Goal: Task Accomplishment & Management: Complete application form

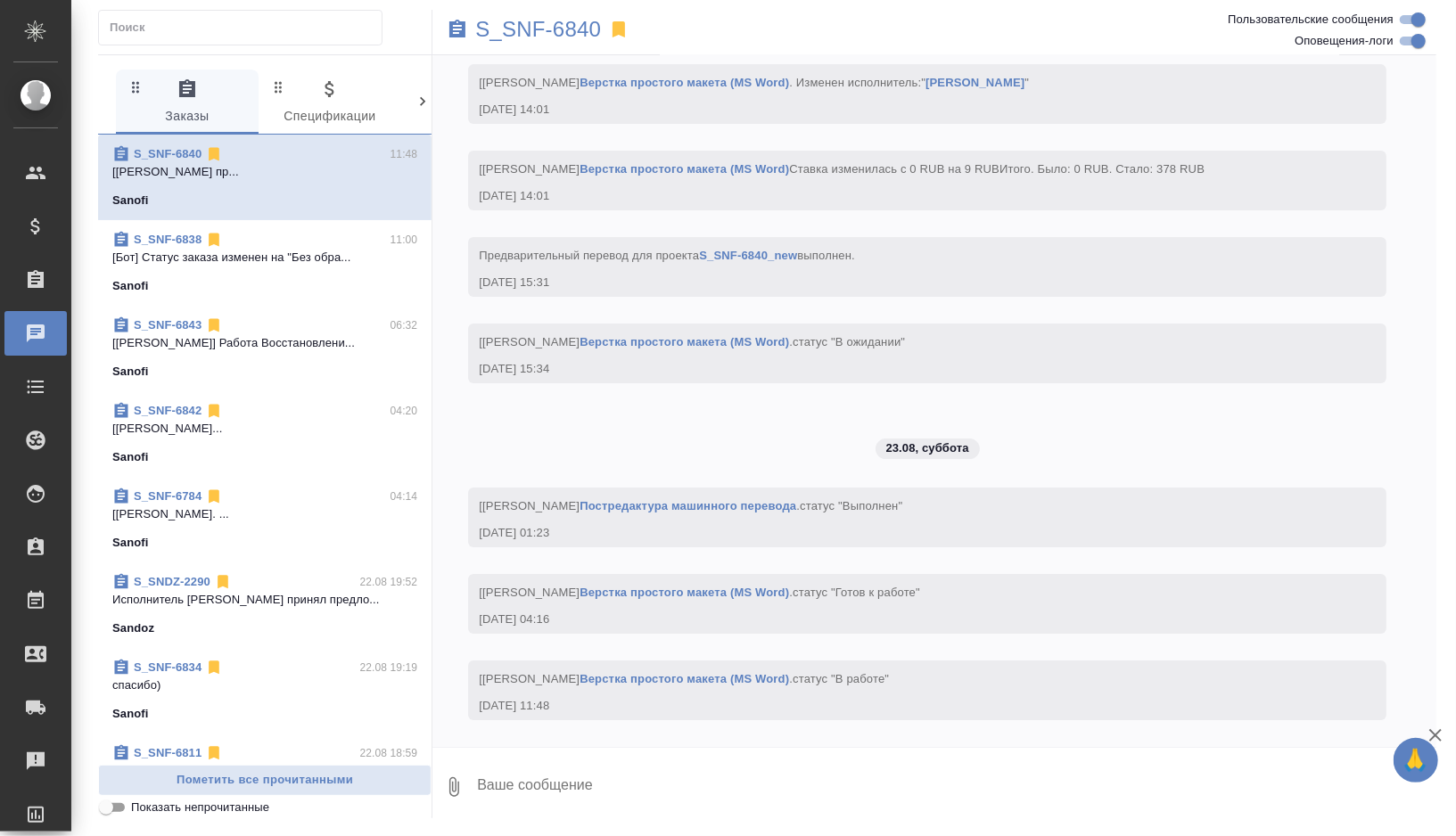
scroll to position [8521, 0]
click at [253, 437] on span "S_SNF-6842 04:20 [[PERSON_NAME]... Sanofi" at bounding box center [265, 434] width 305 height 64
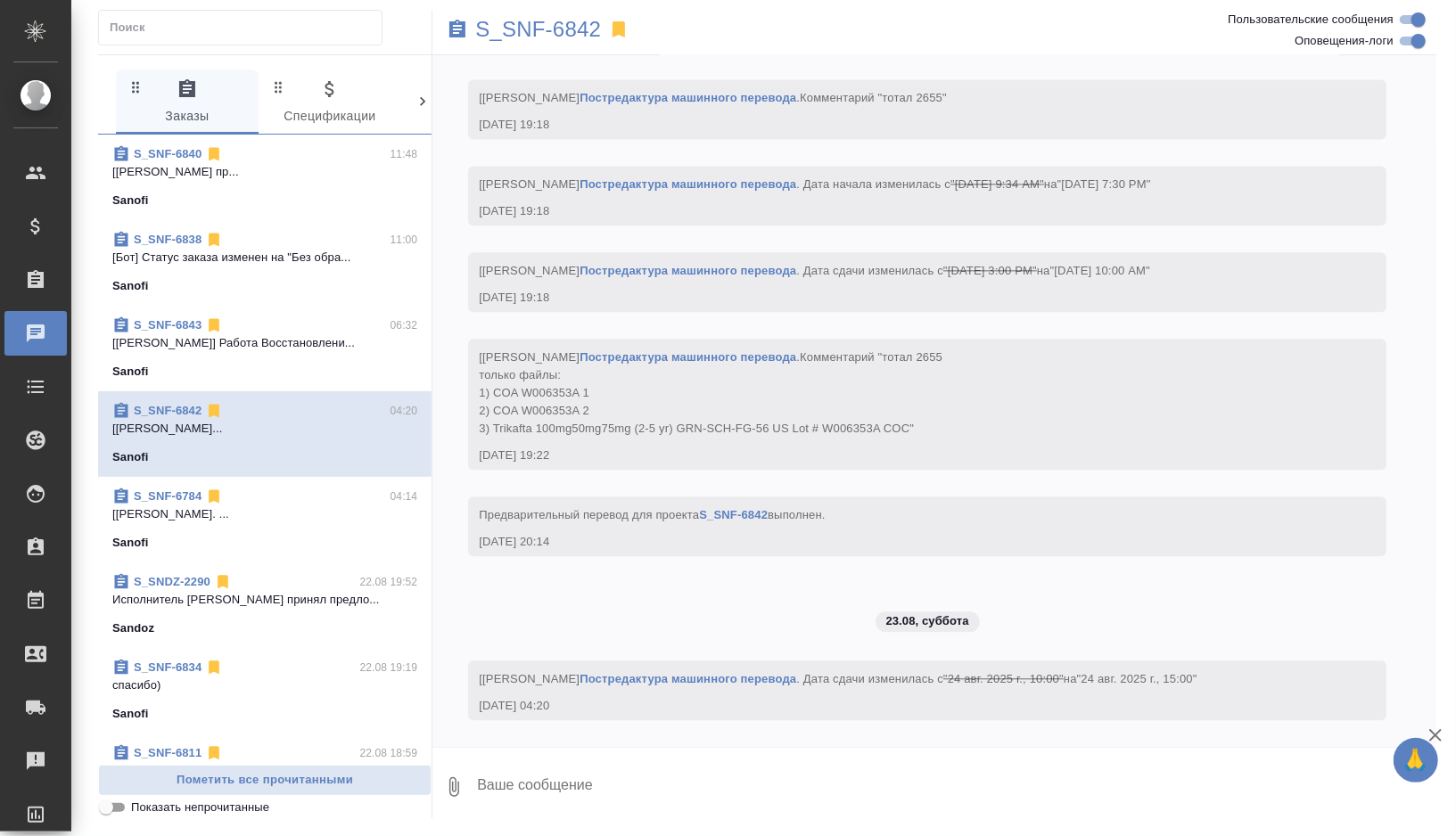
scroll to position [7410, 0]
click at [553, 29] on p "S_SNF-6842" at bounding box center [538, 30] width 126 height 18
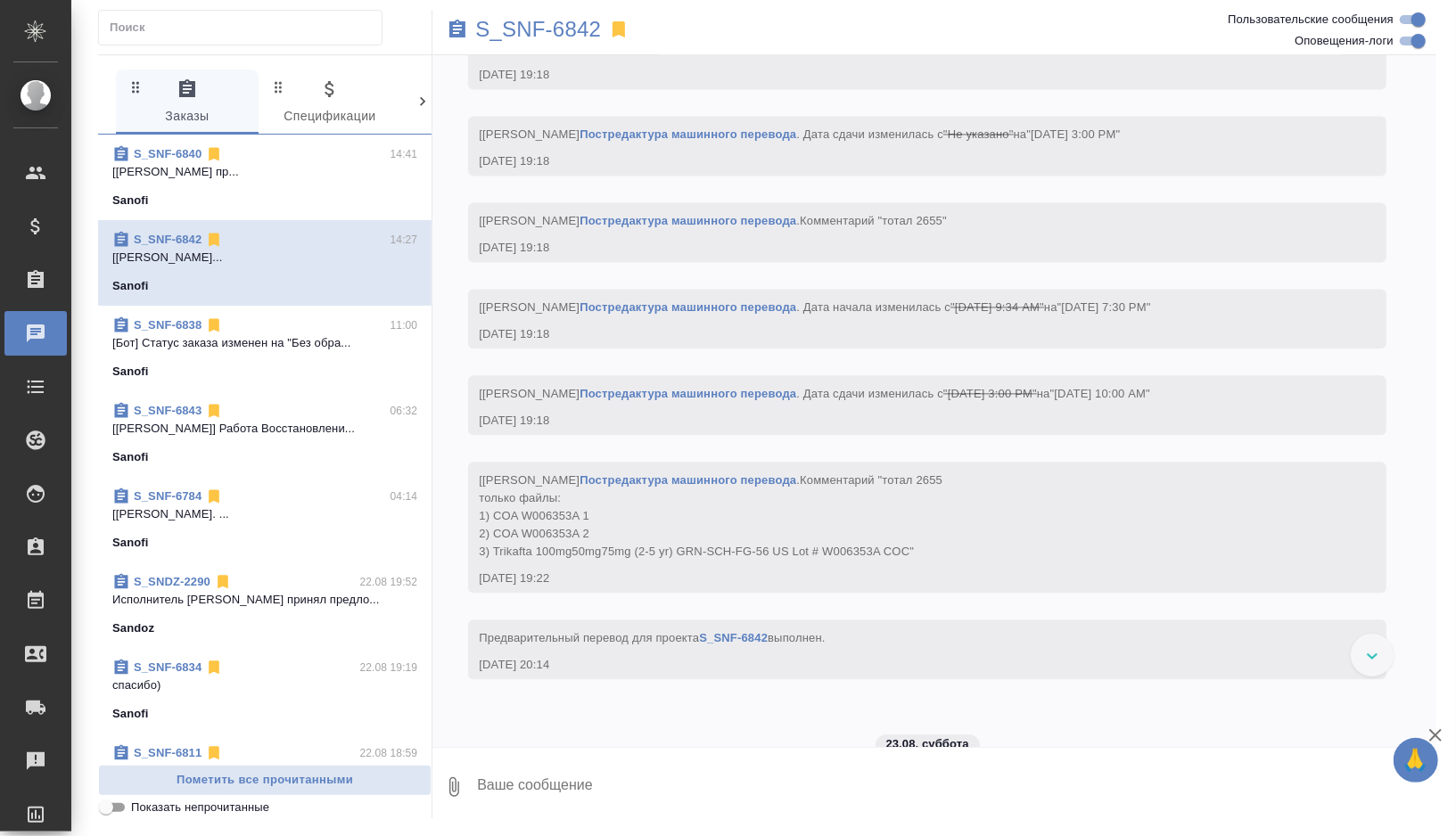
scroll to position [7350, 0]
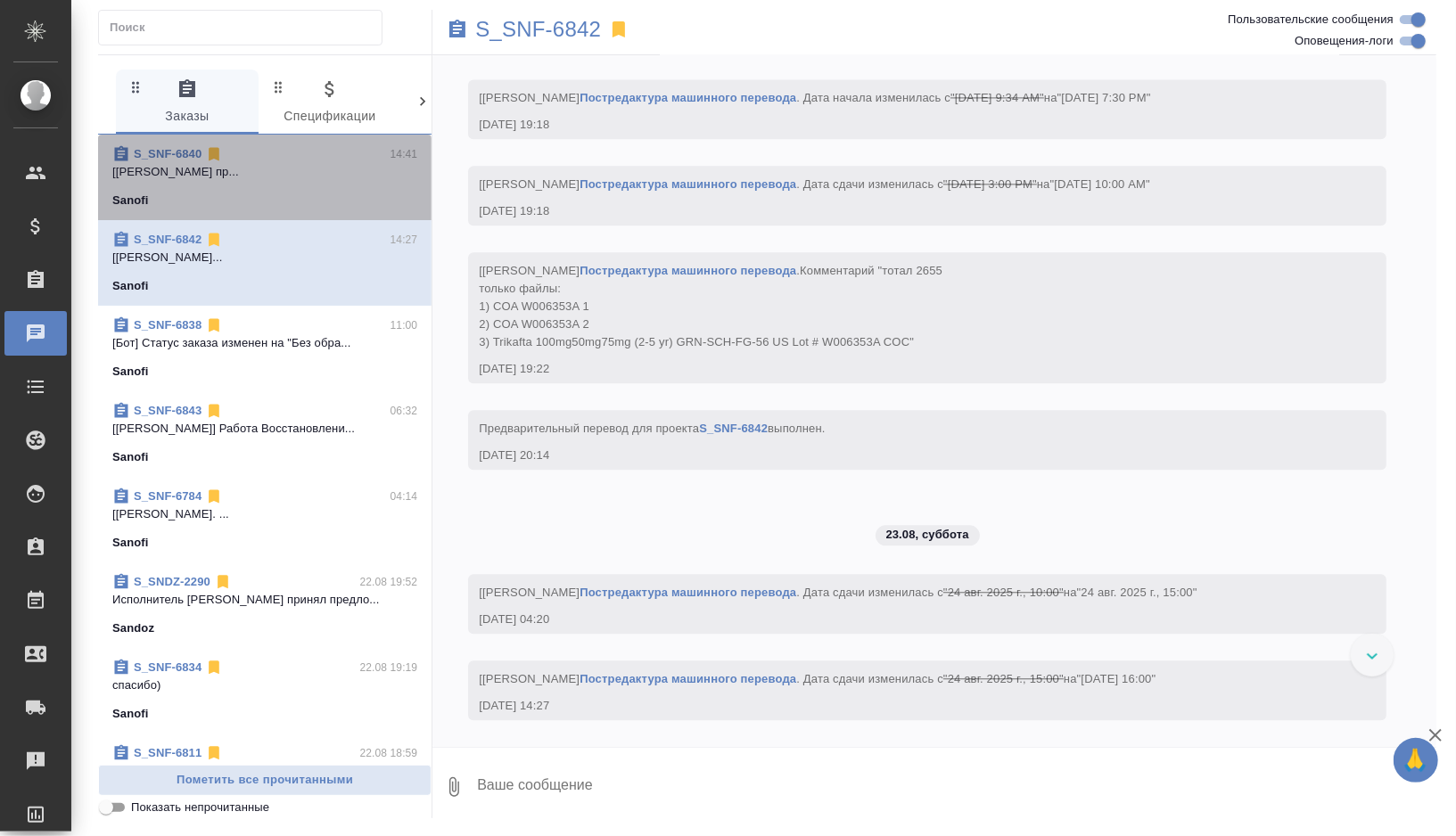
click at [244, 169] on p "[[PERSON_NAME] пр..." at bounding box center [265, 172] width 305 height 18
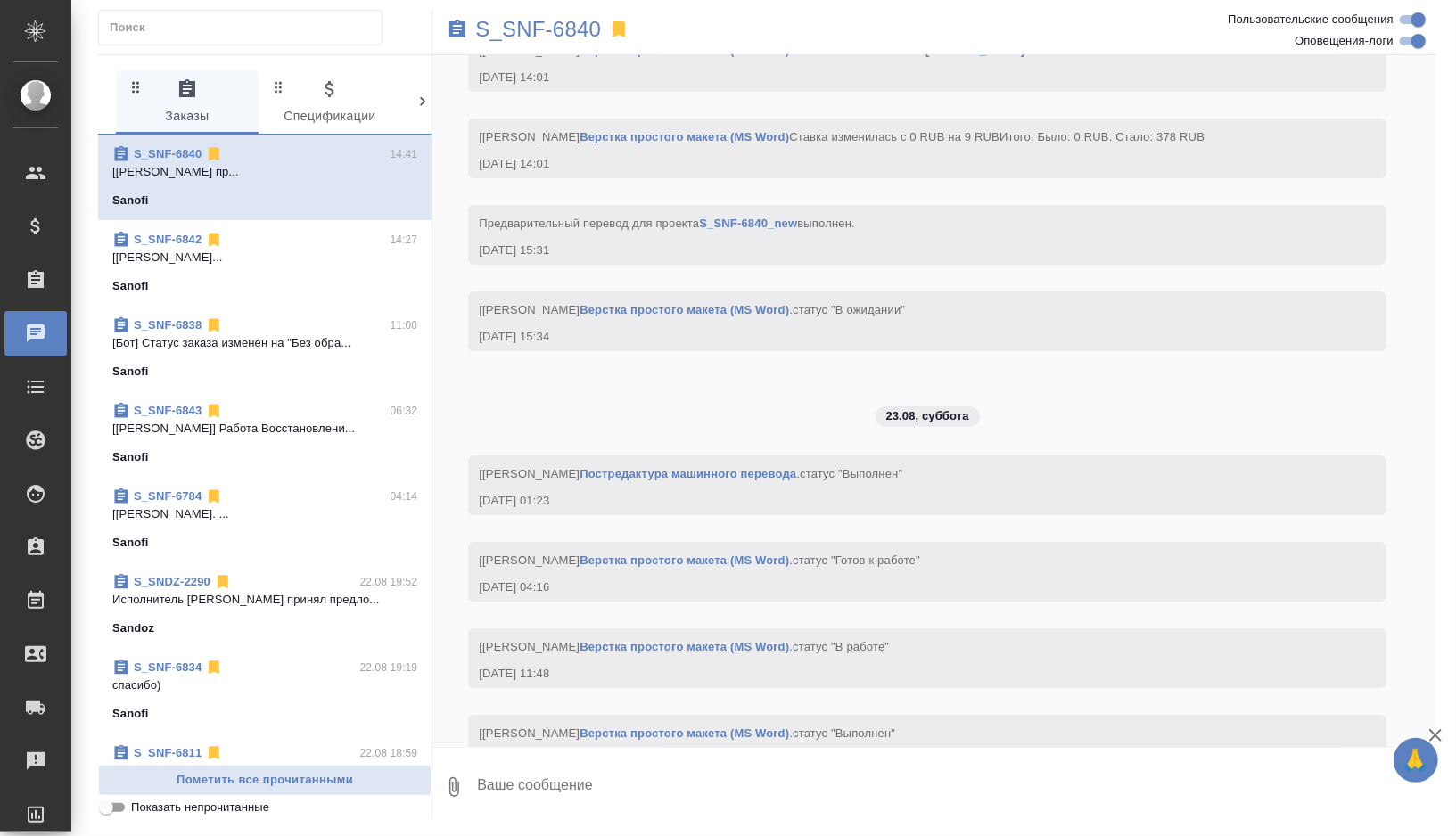
scroll to position [8608, 0]
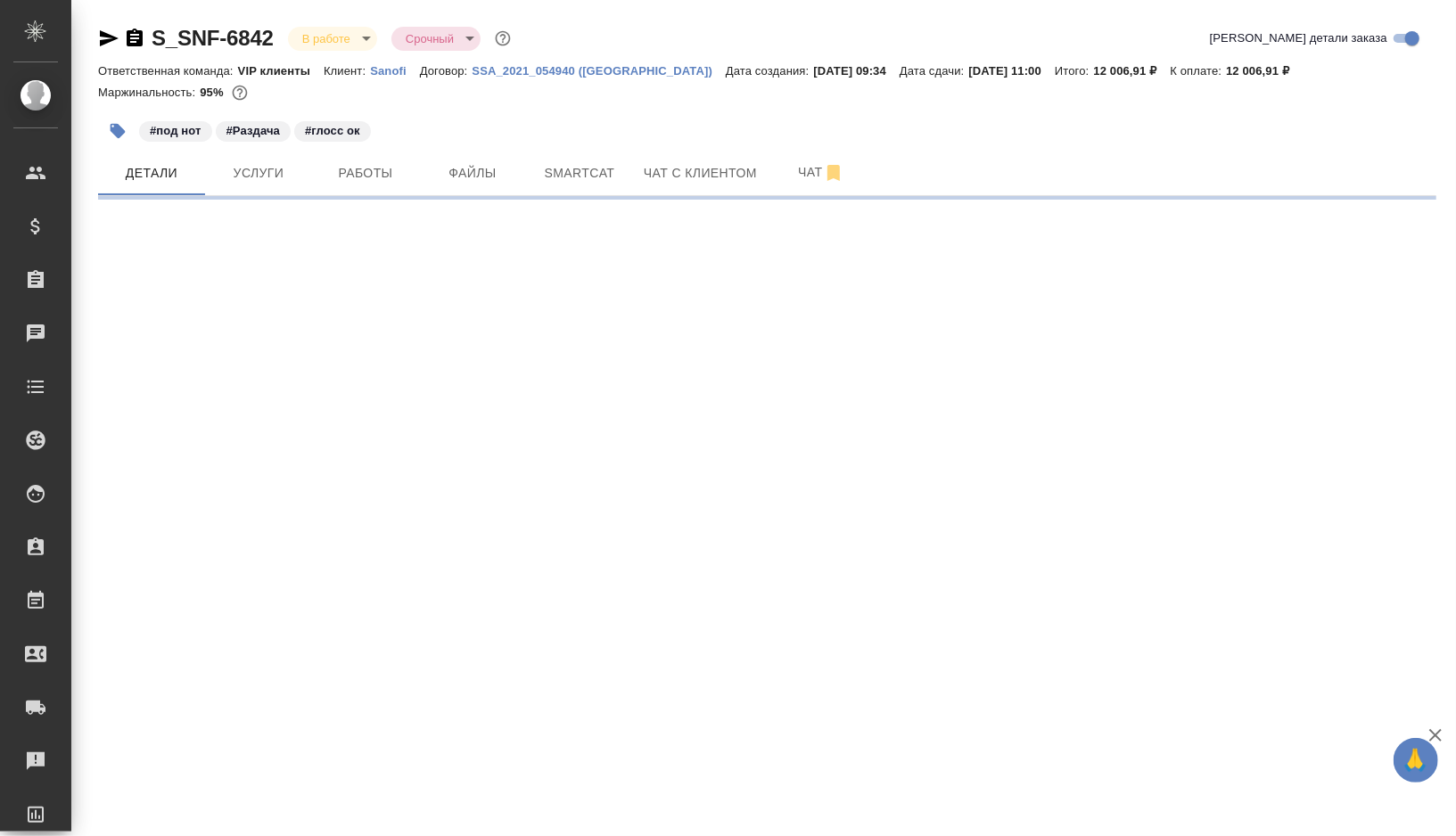
select select "RU"
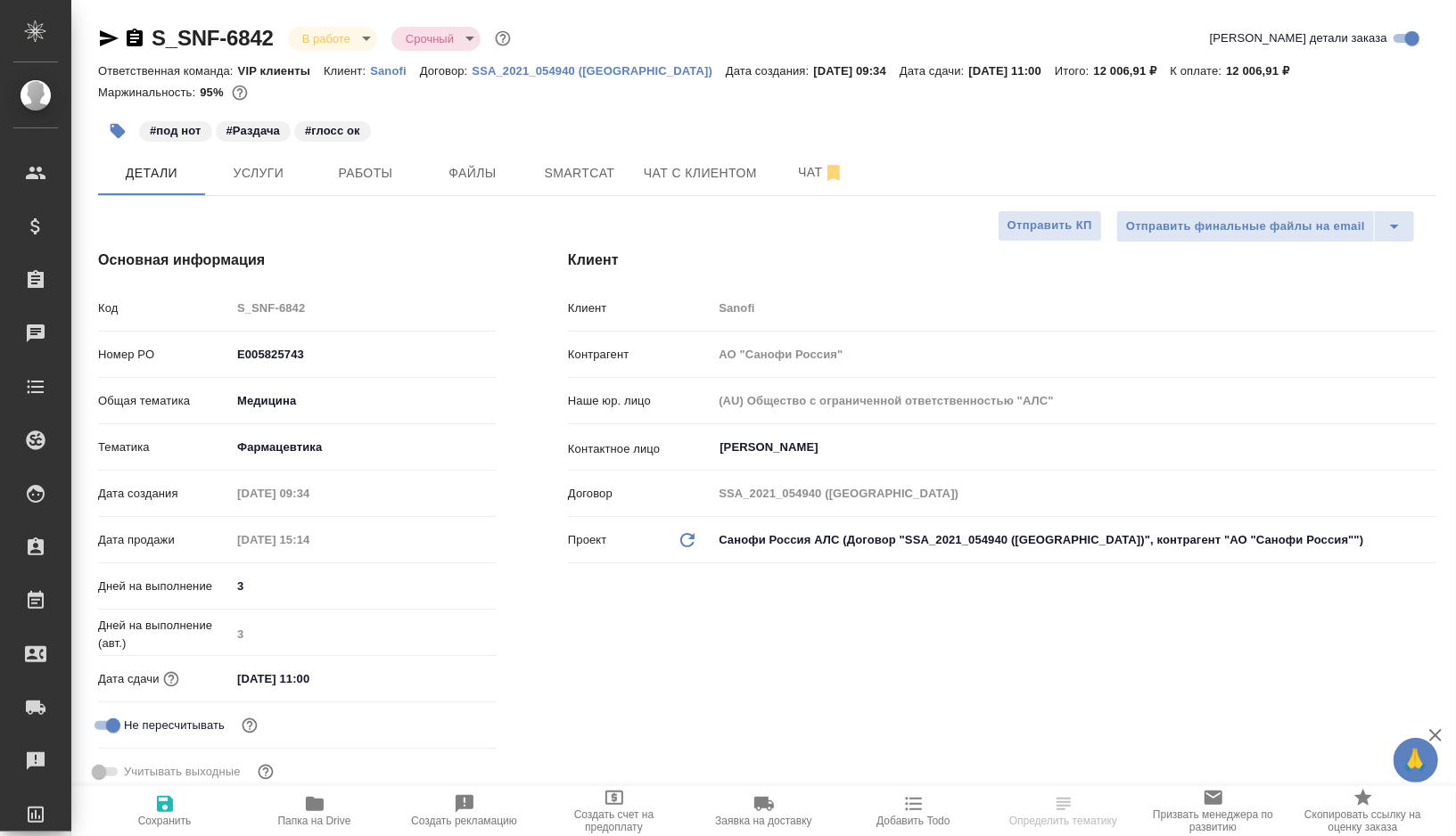
type textarea "x"
click at [342, 176] on span "Работы" at bounding box center [365, 173] width 86 height 23
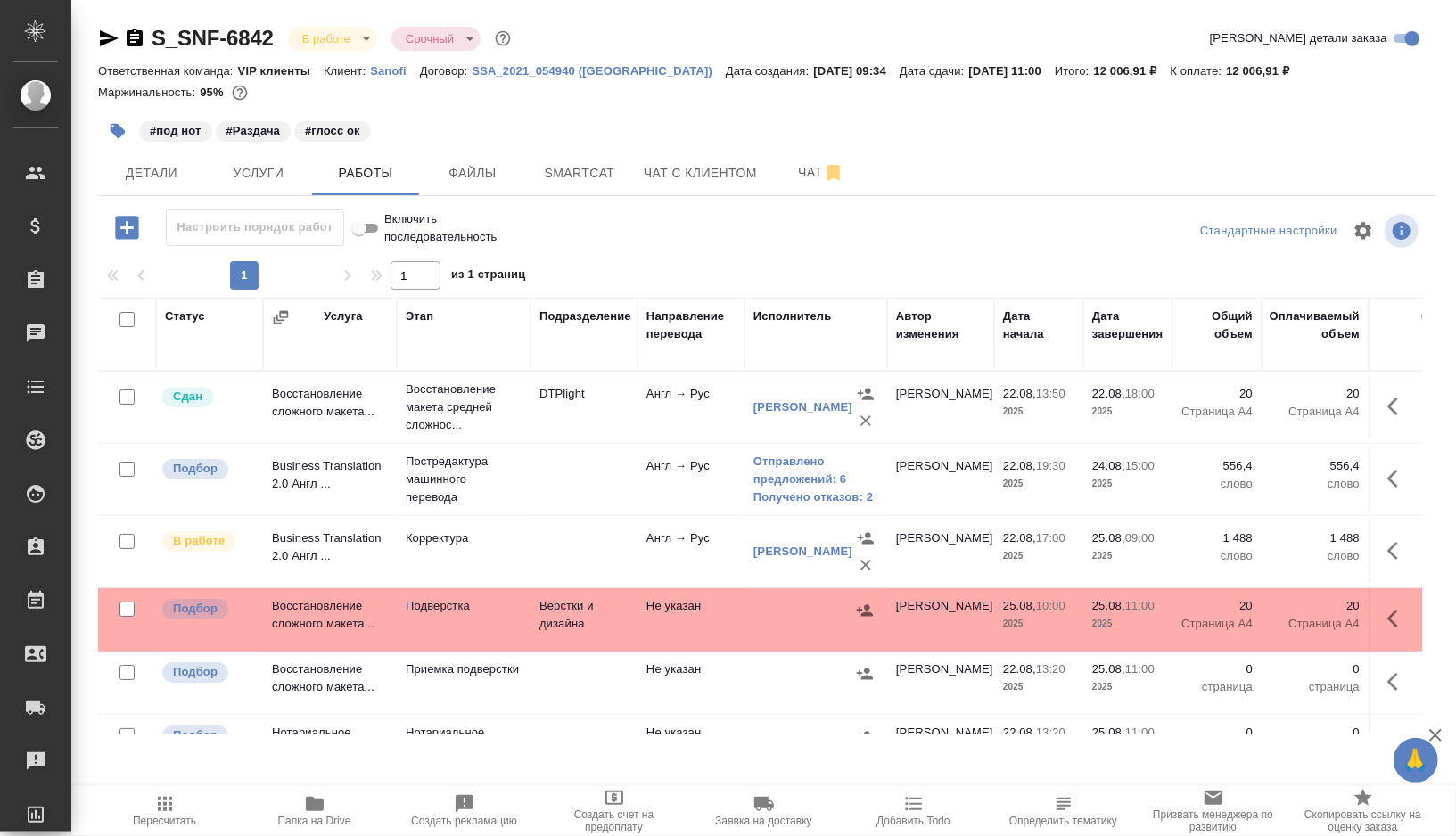
click at [605, 439] on td at bounding box center [583, 406] width 107 height 62
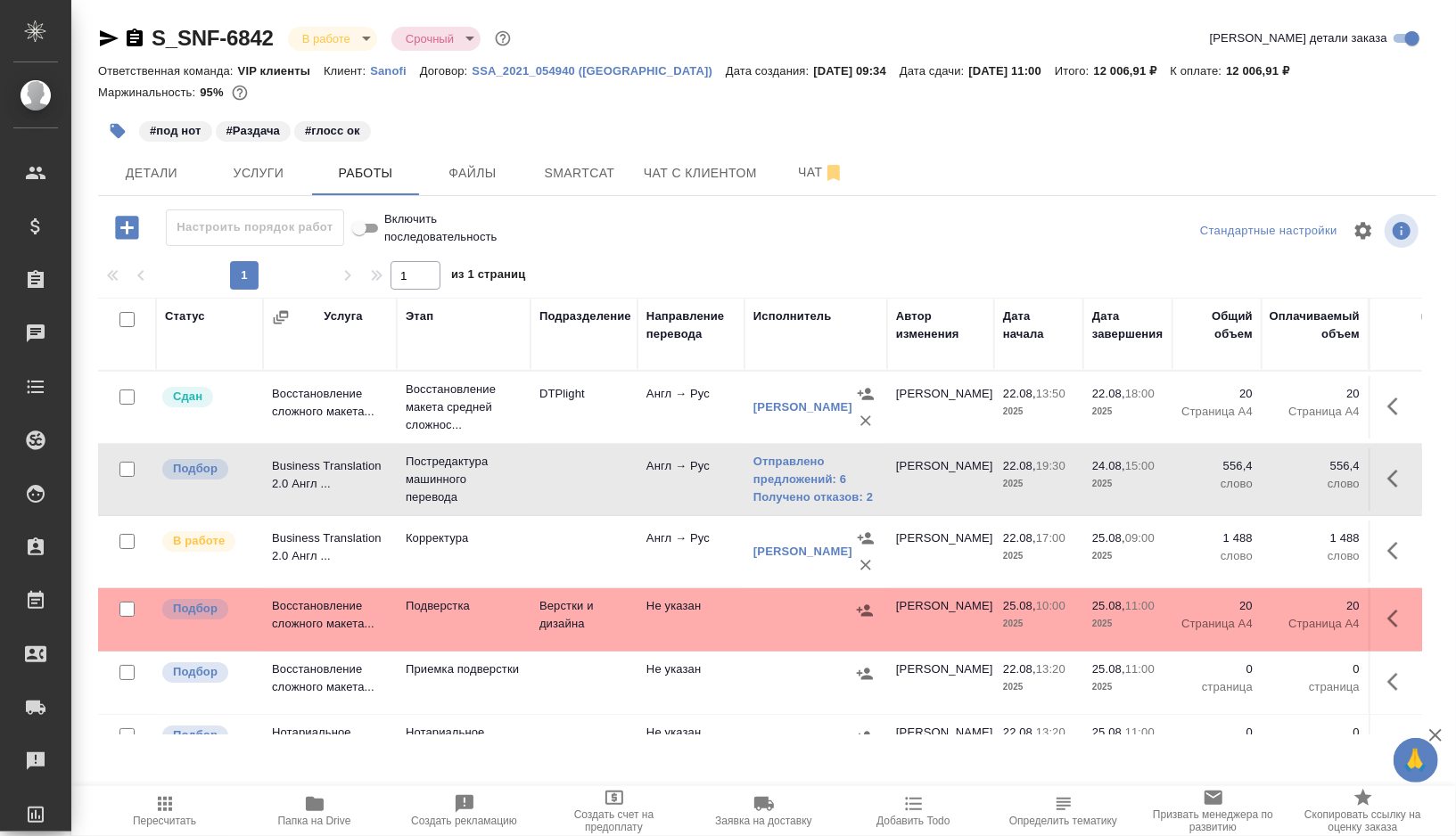
click at [109, 47] on icon "button" at bounding box center [109, 38] width 22 height 22
click at [128, 34] on icon "button" at bounding box center [135, 37] width 16 height 18
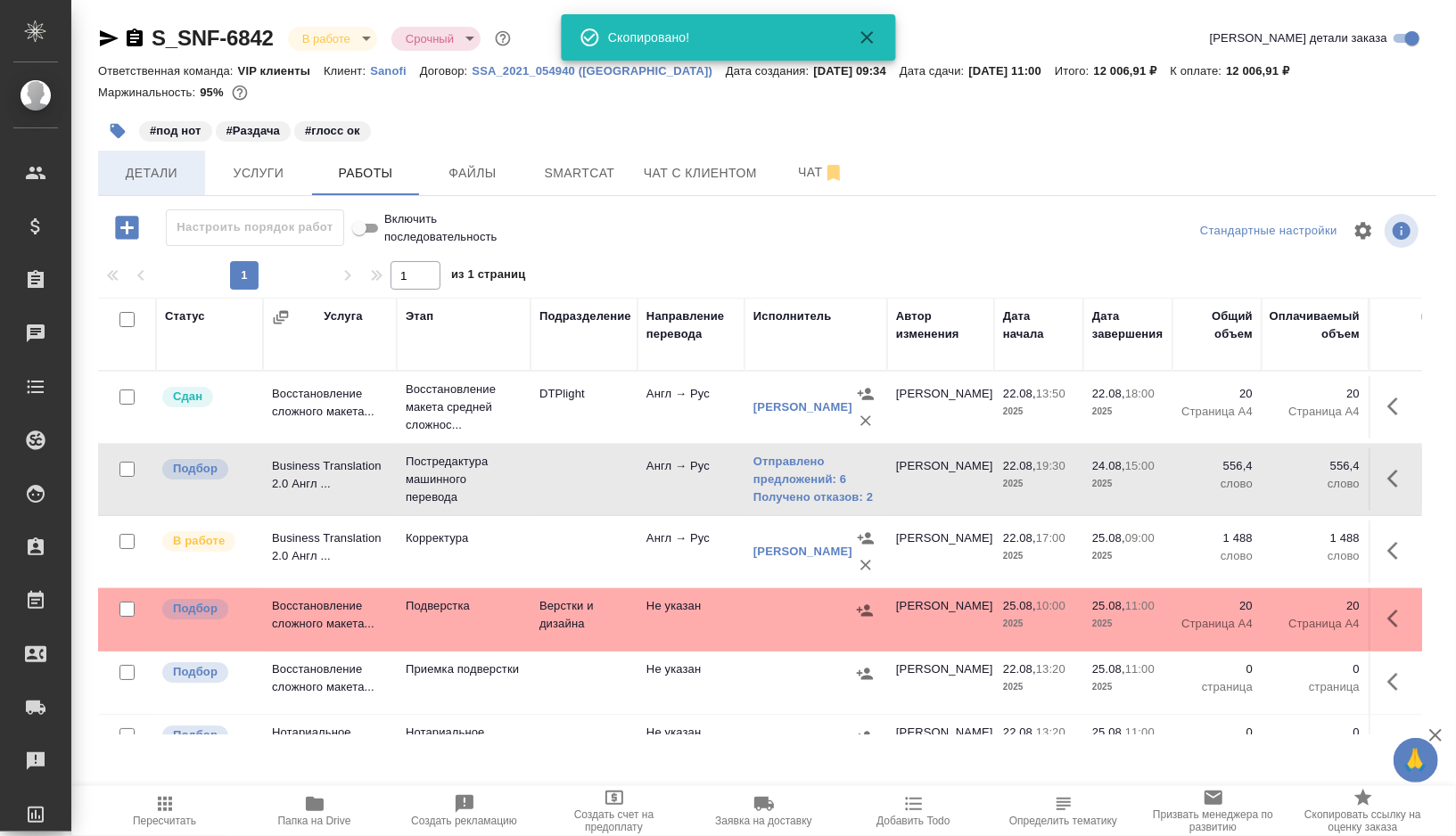
click at [174, 180] on span "Детали" at bounding box center [152, 173] width 86 height 23
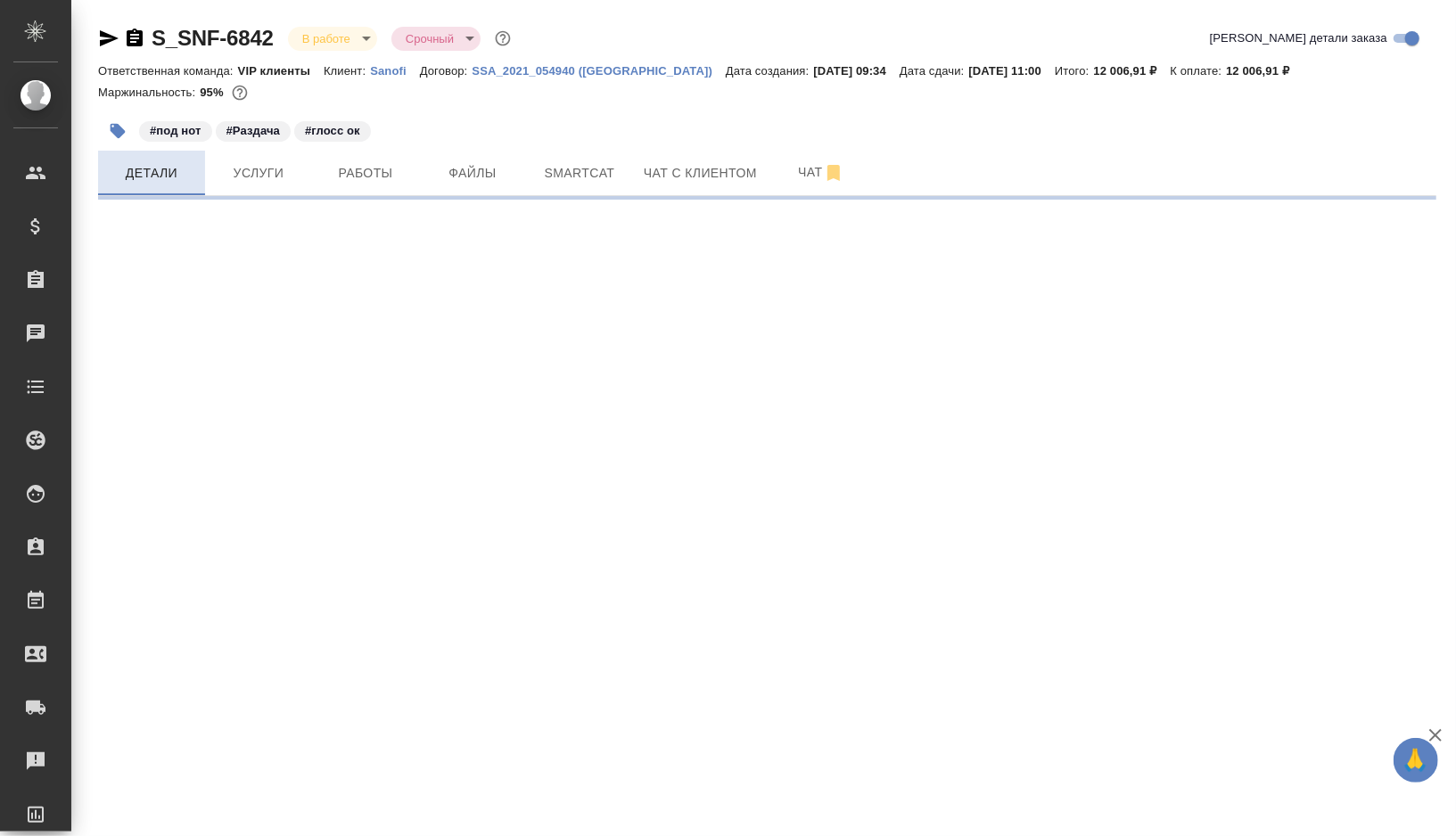
select select "RU"
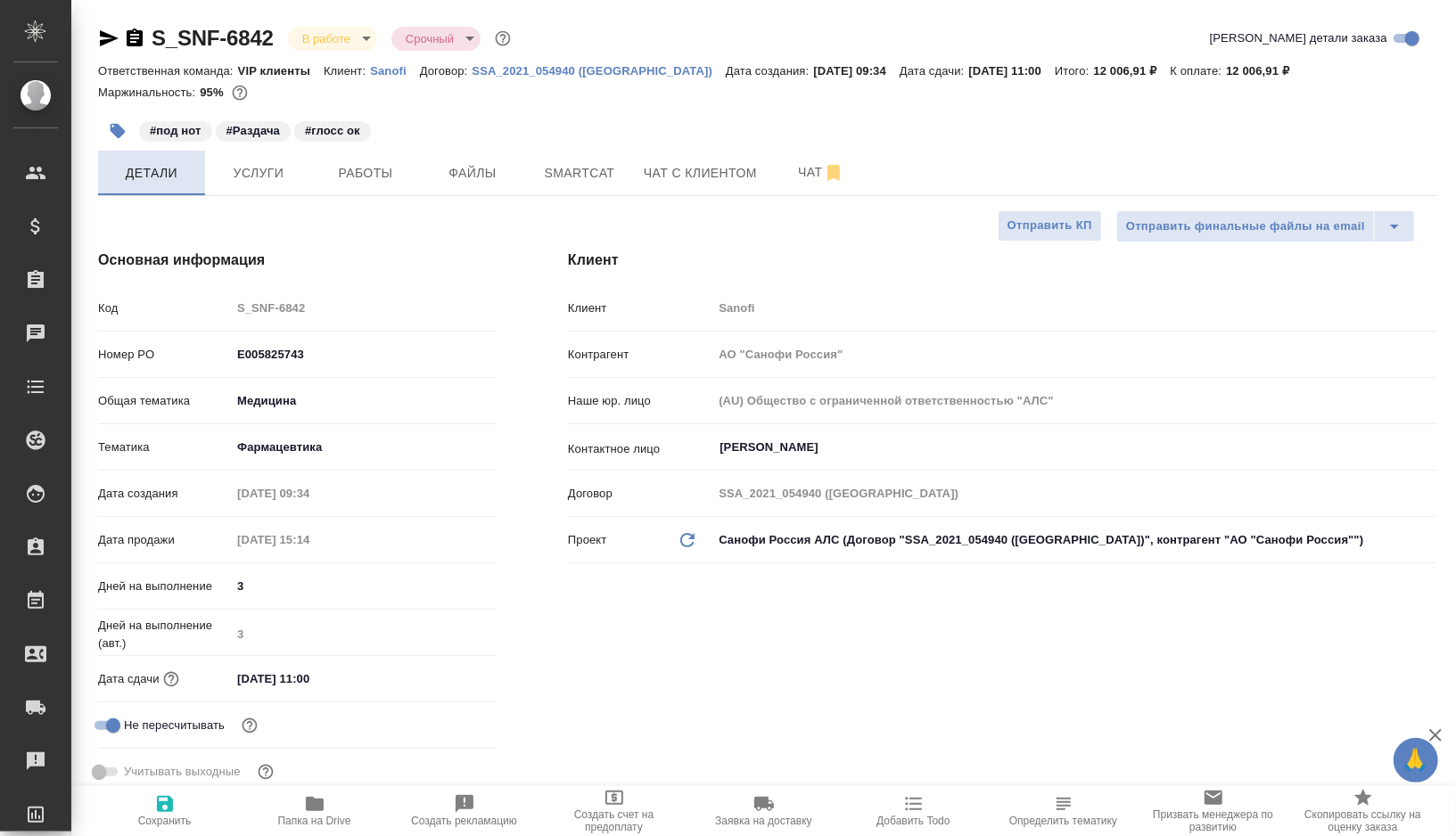
type textarea "x"
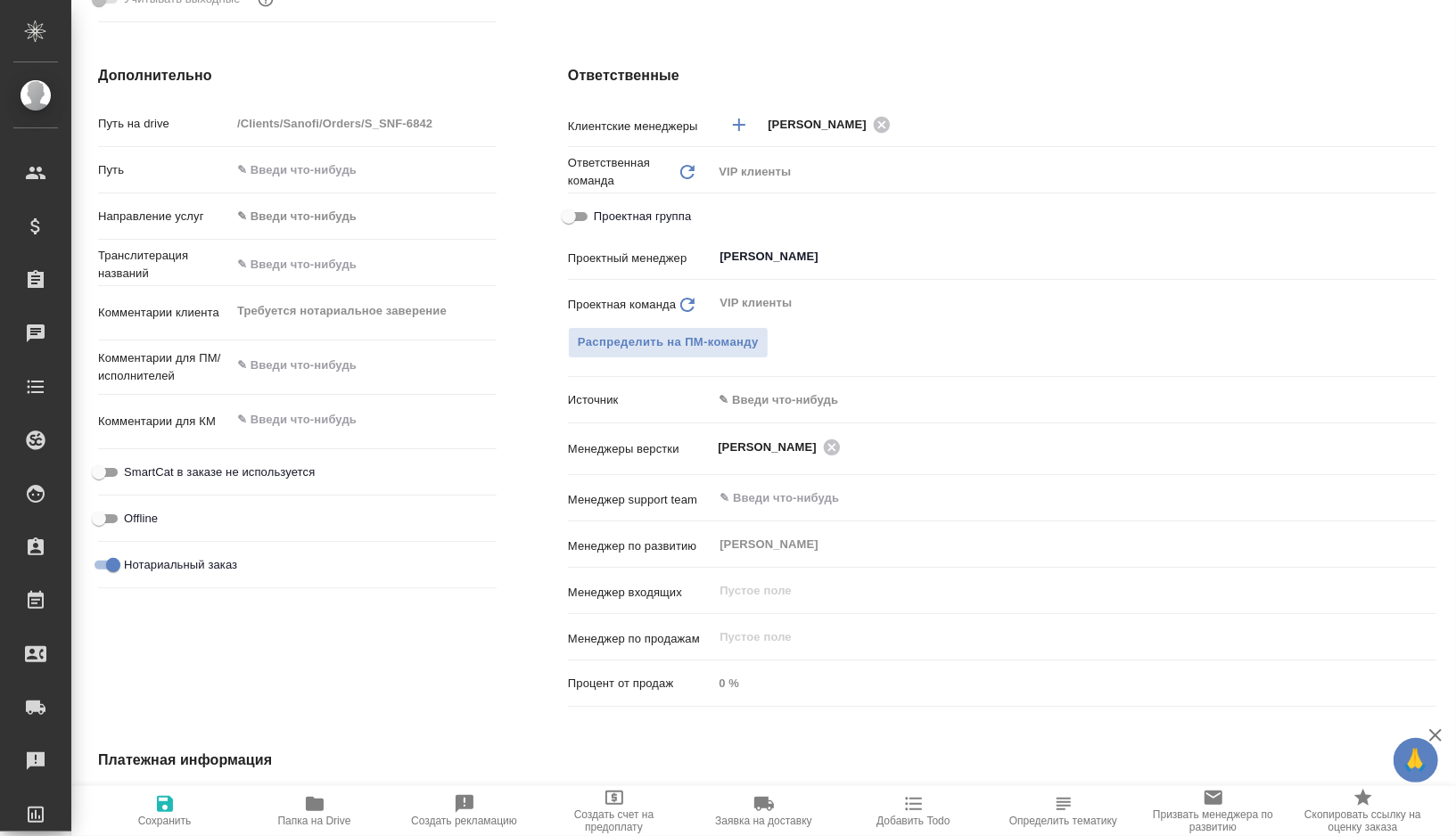
scroll to position [766, 0]
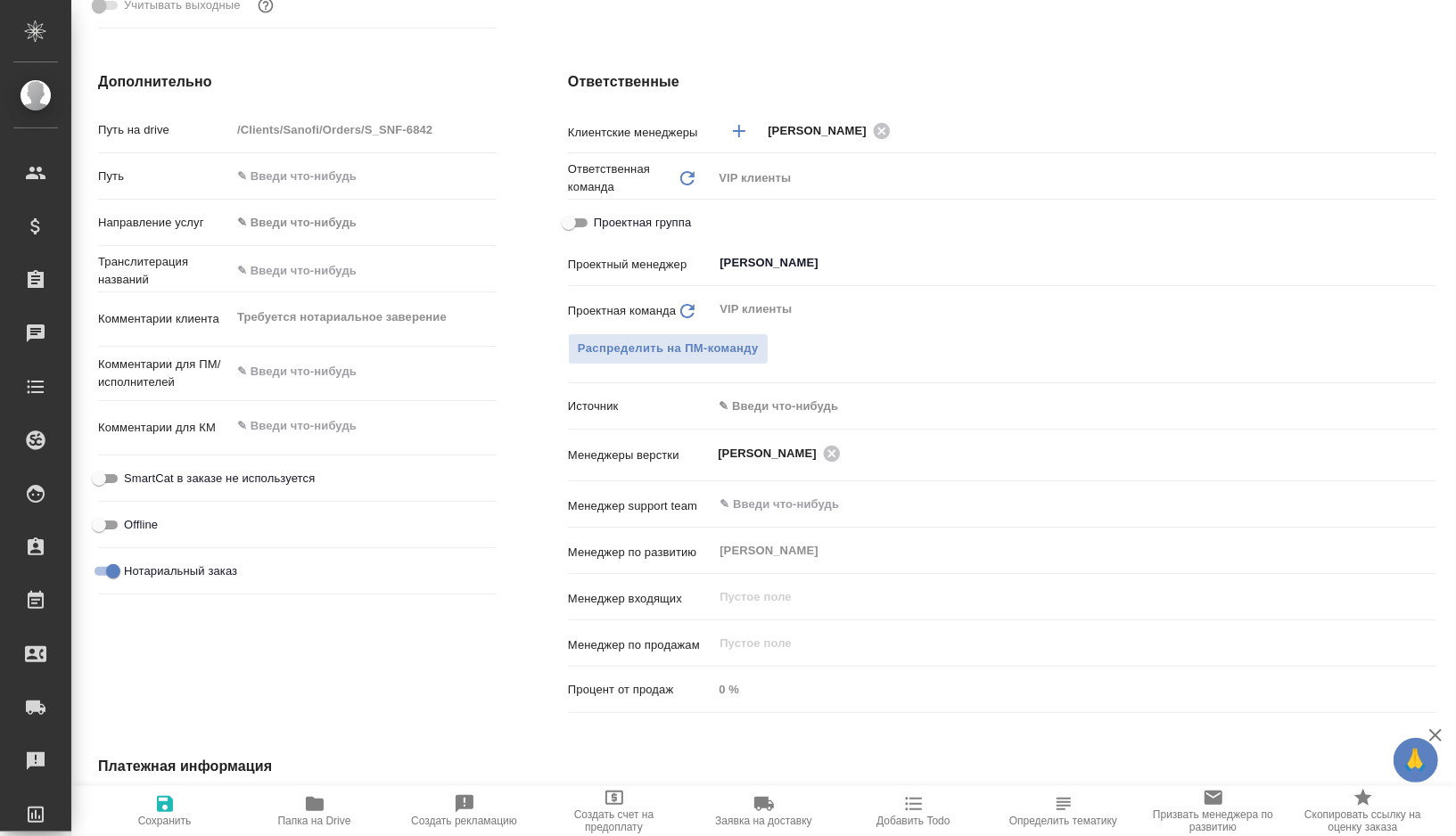
type textarea "x"
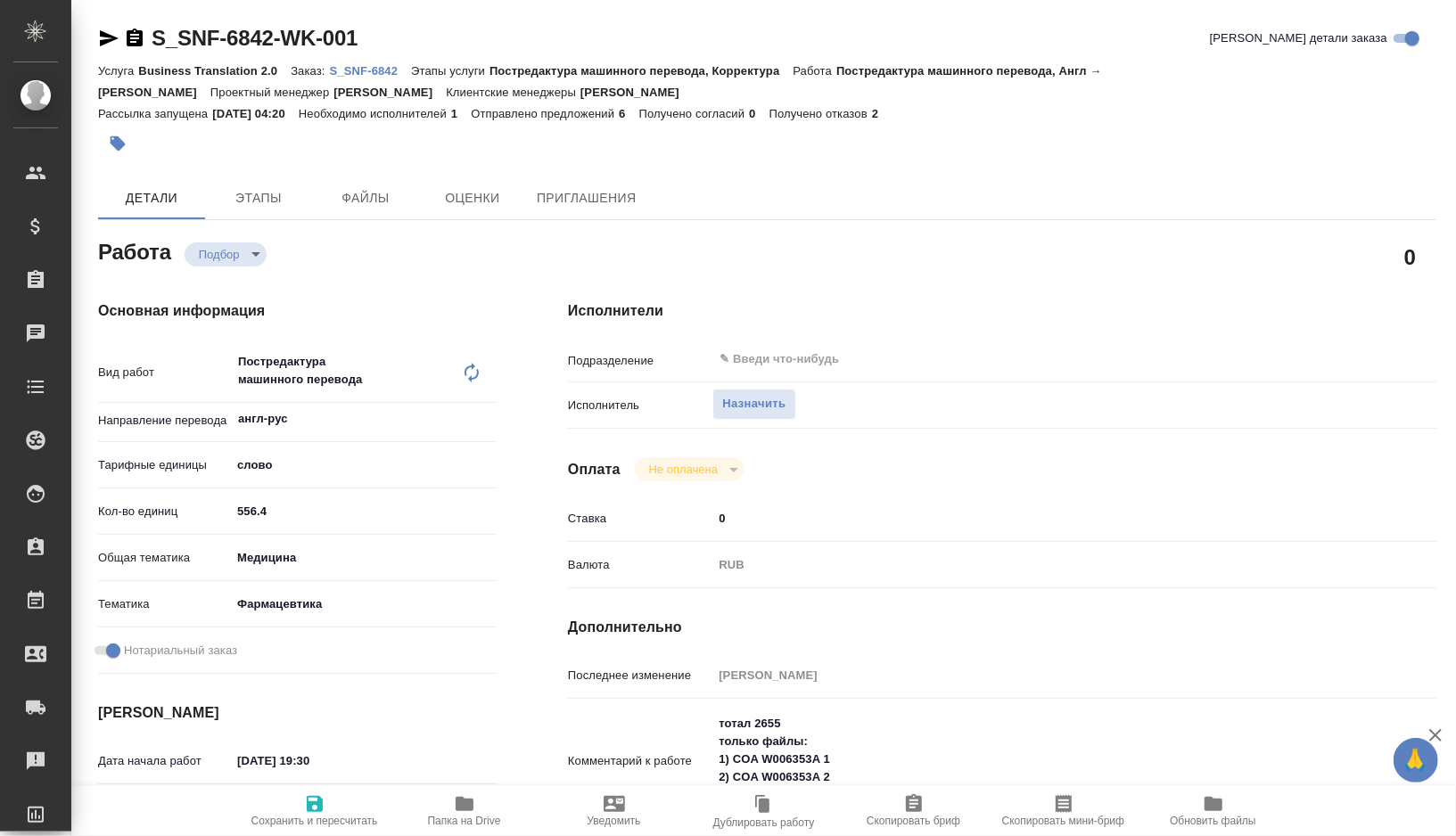
type textarea "x"
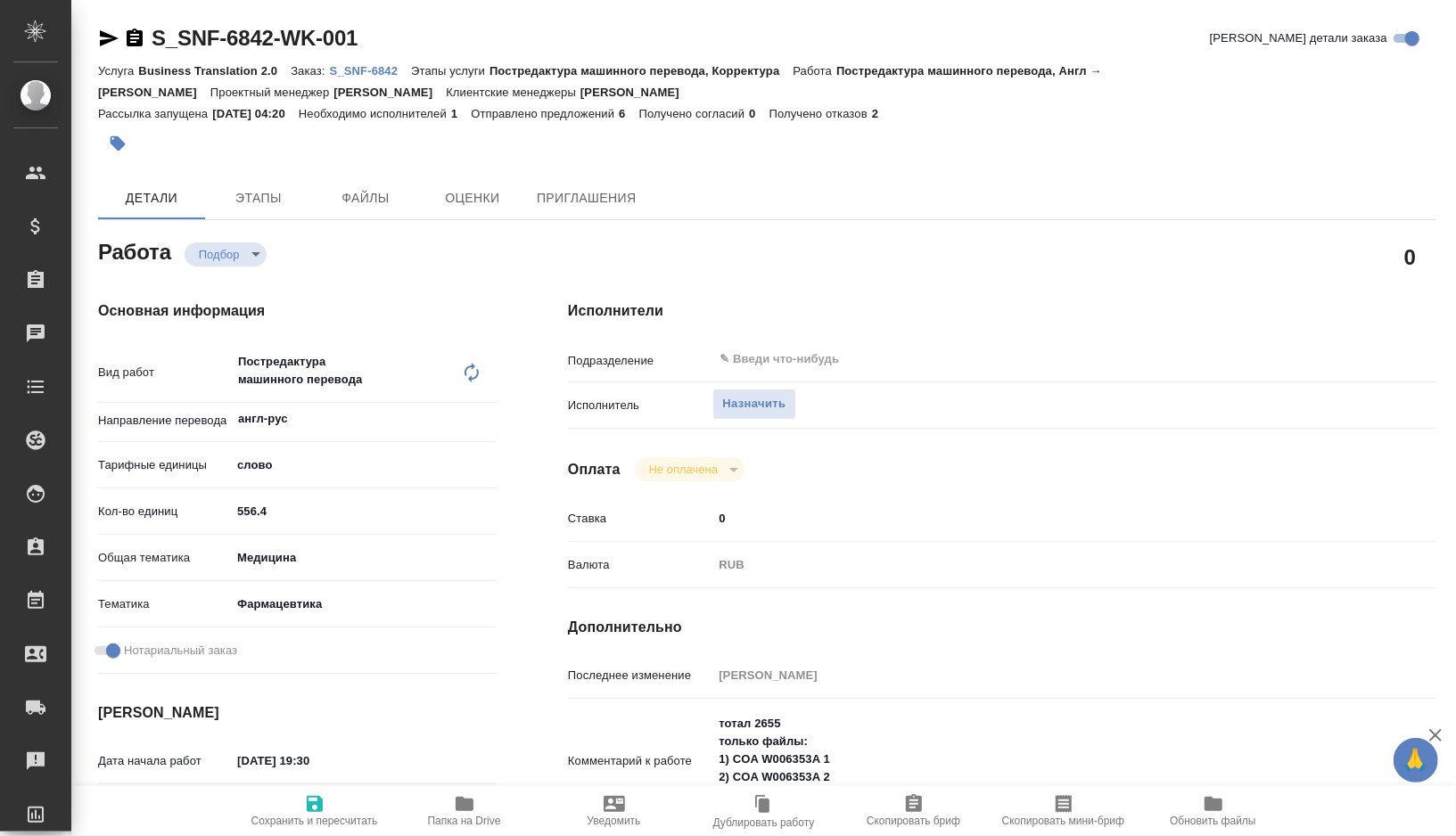
type textarea "x"
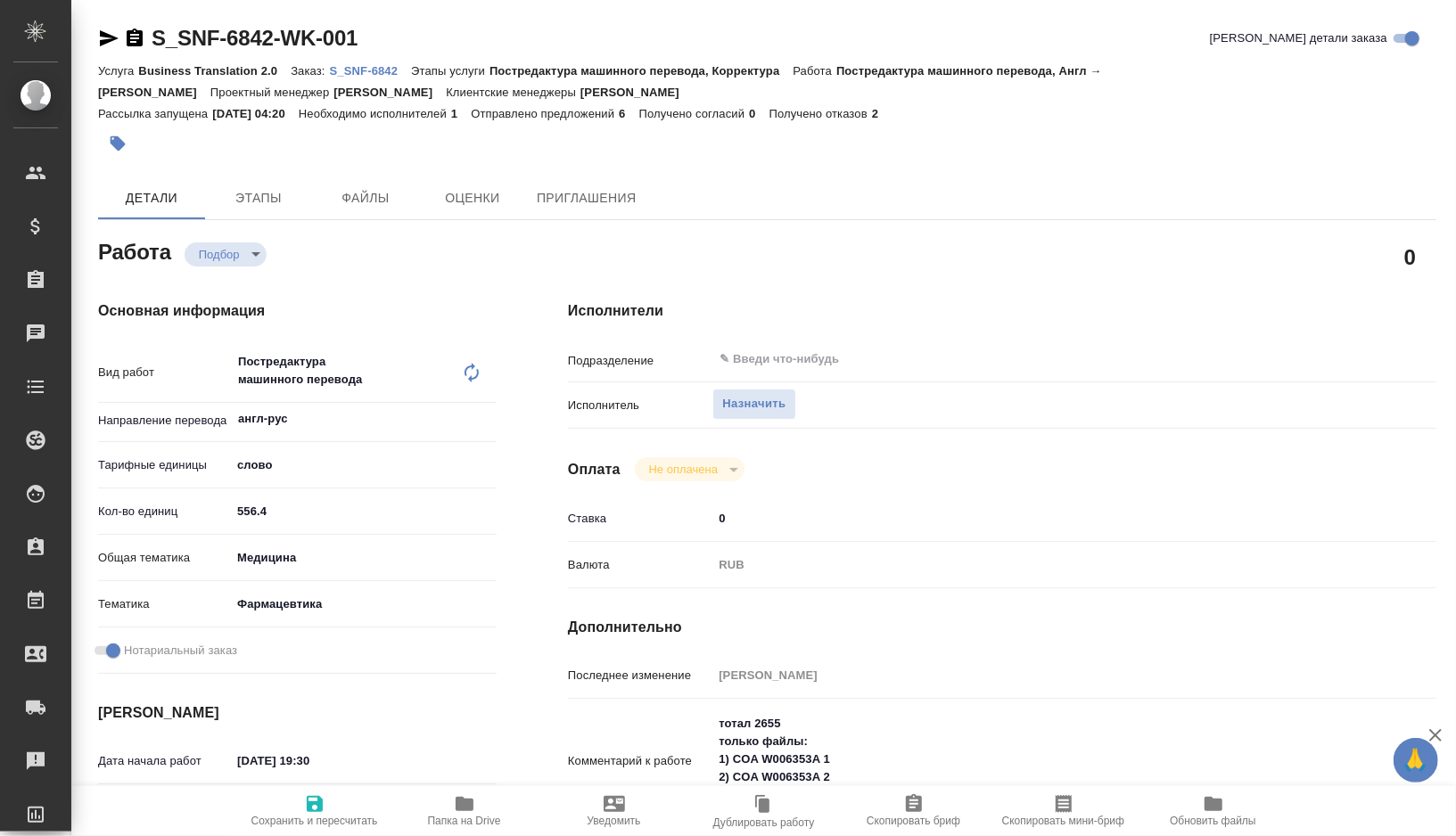
type textarea "x"
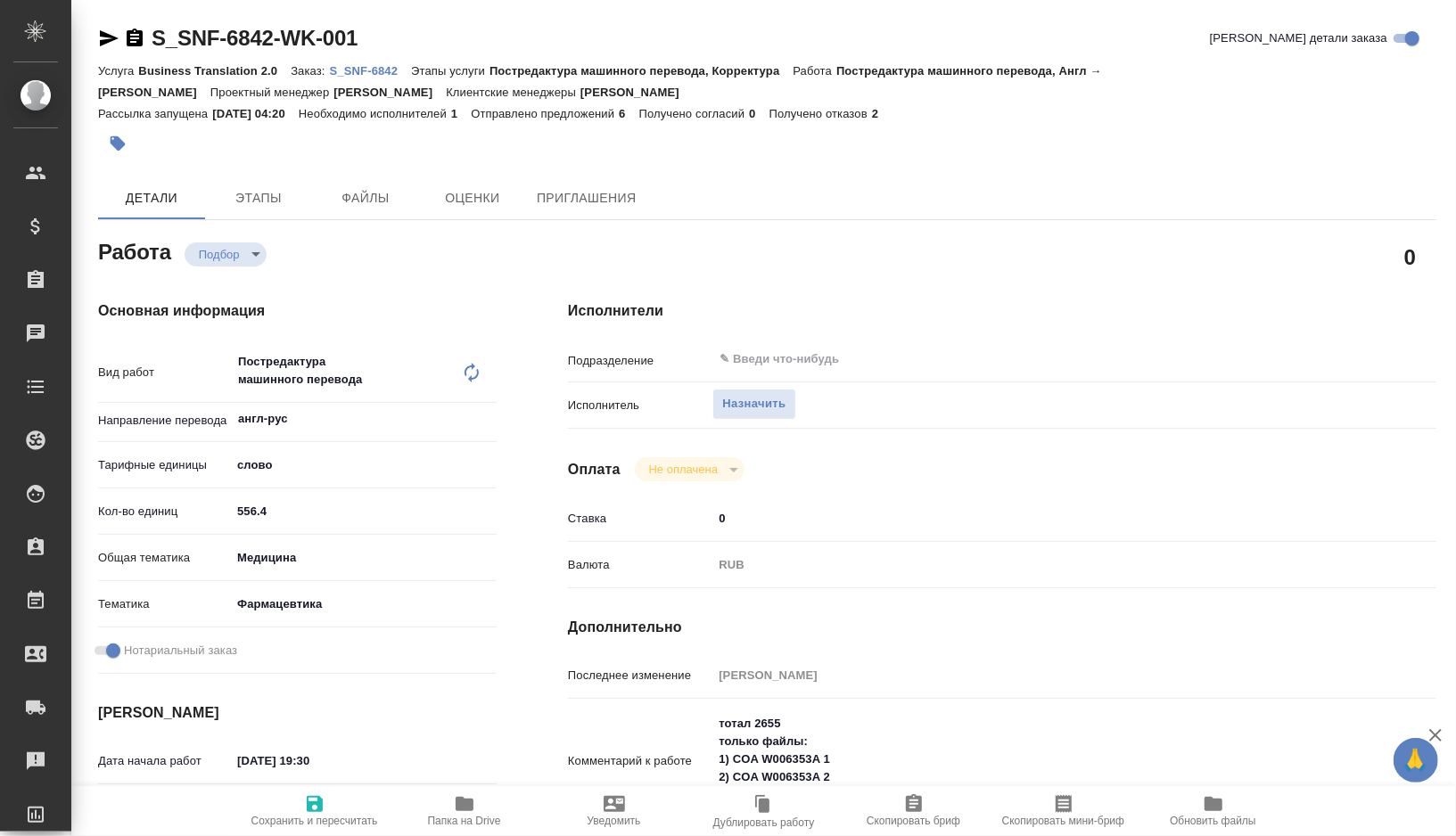
type textarea "x"
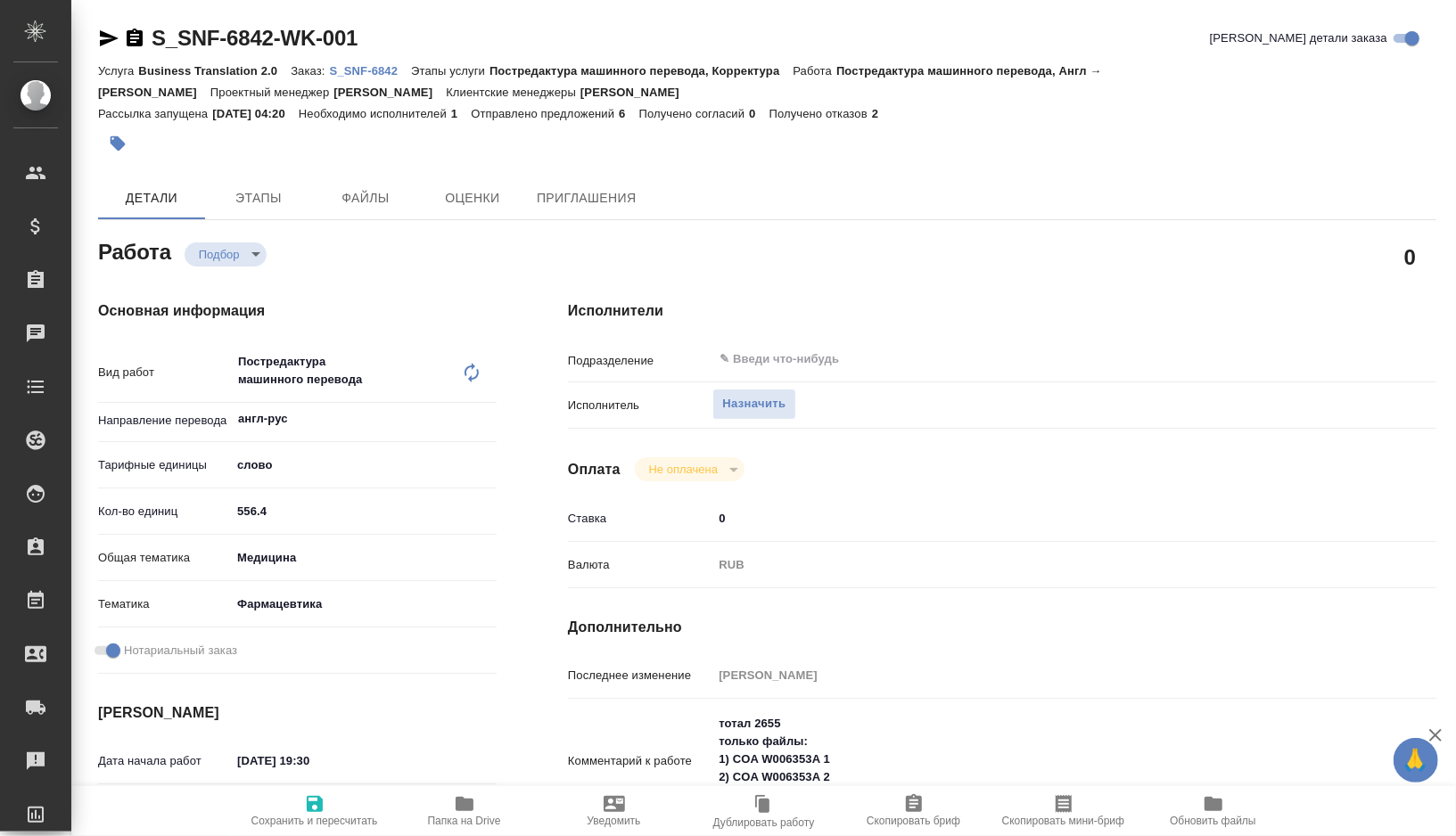
type textarea "x"
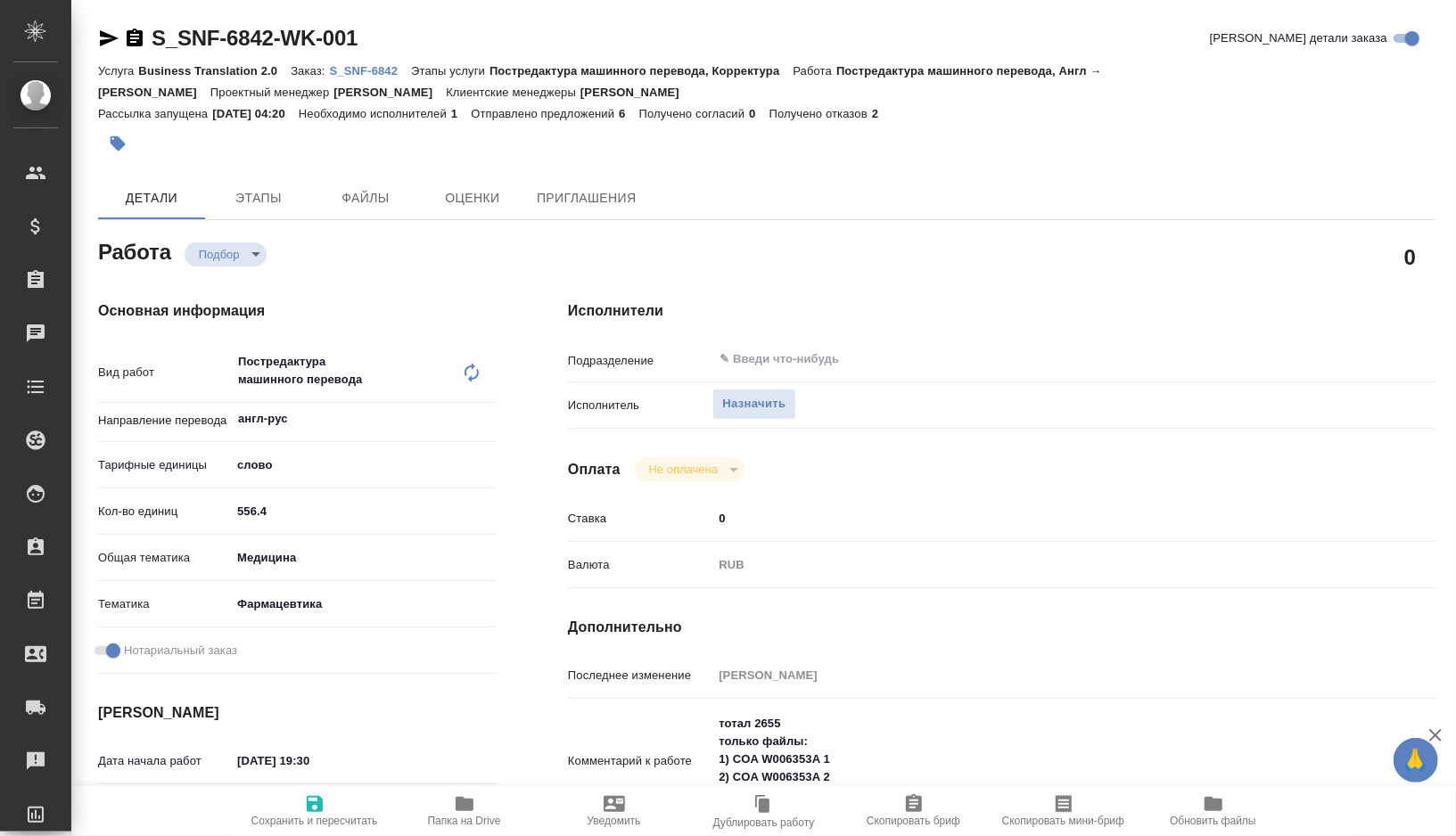
type textarea "x"
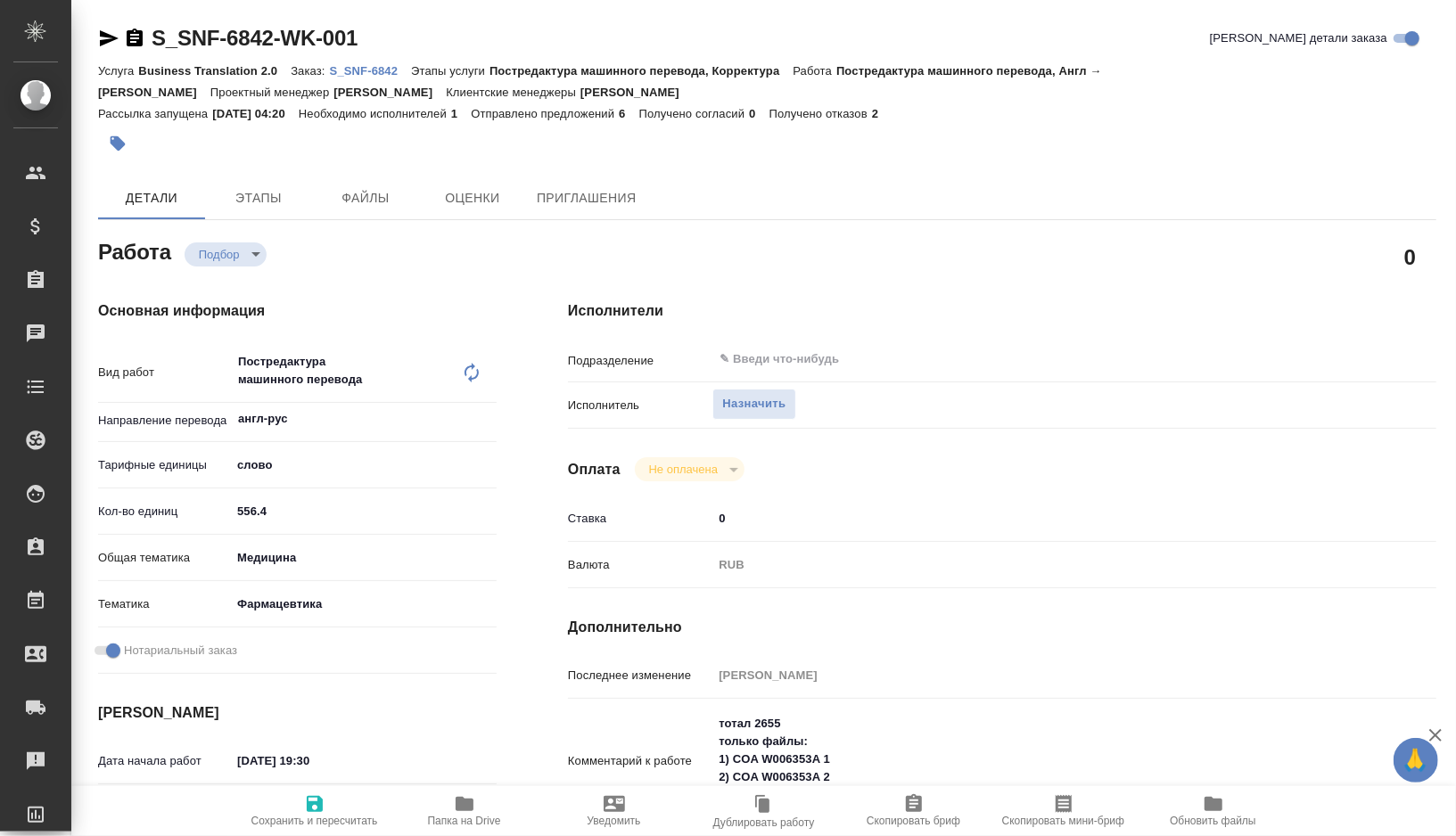
type textarea "x"
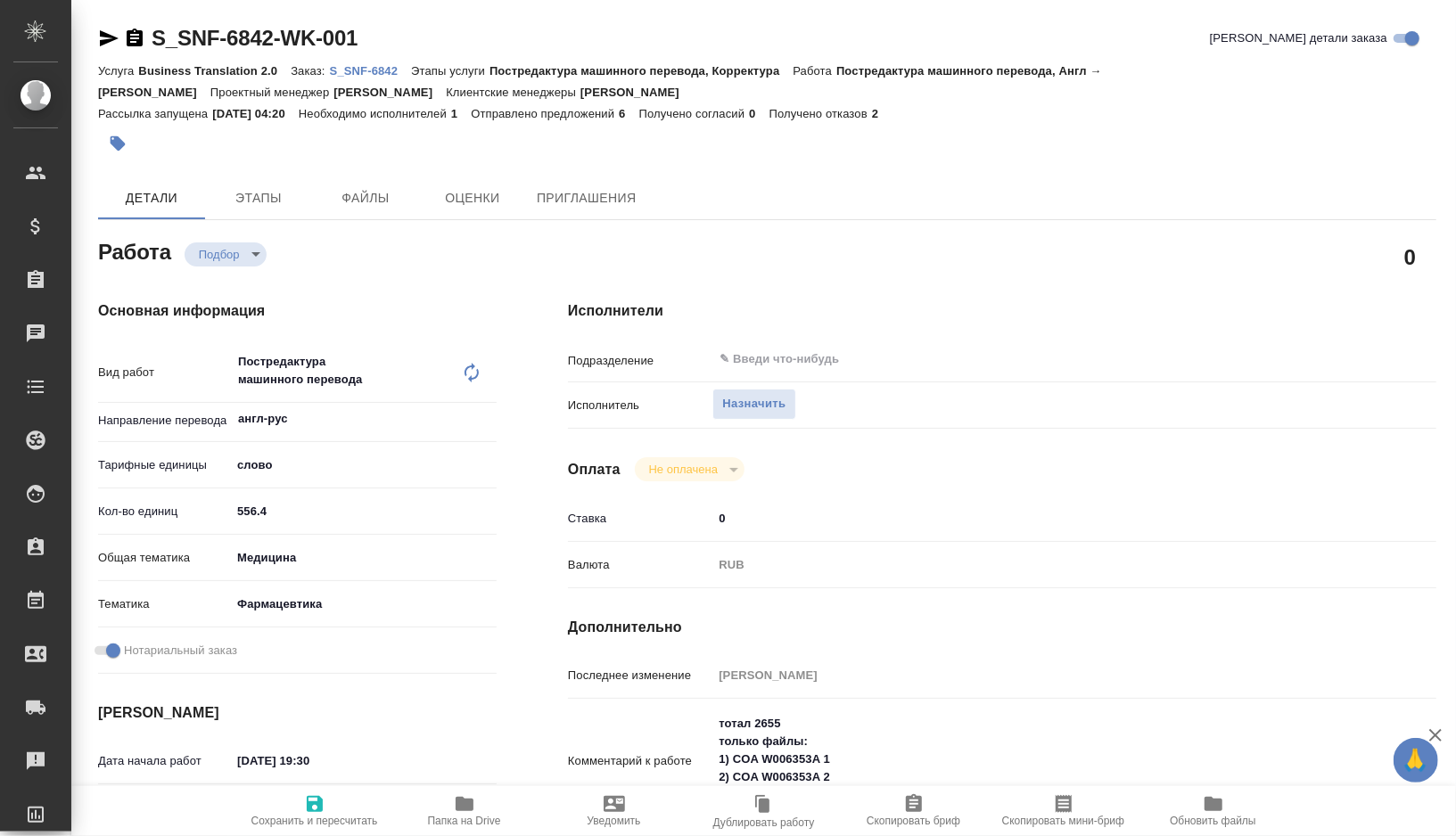
type textarea "x"
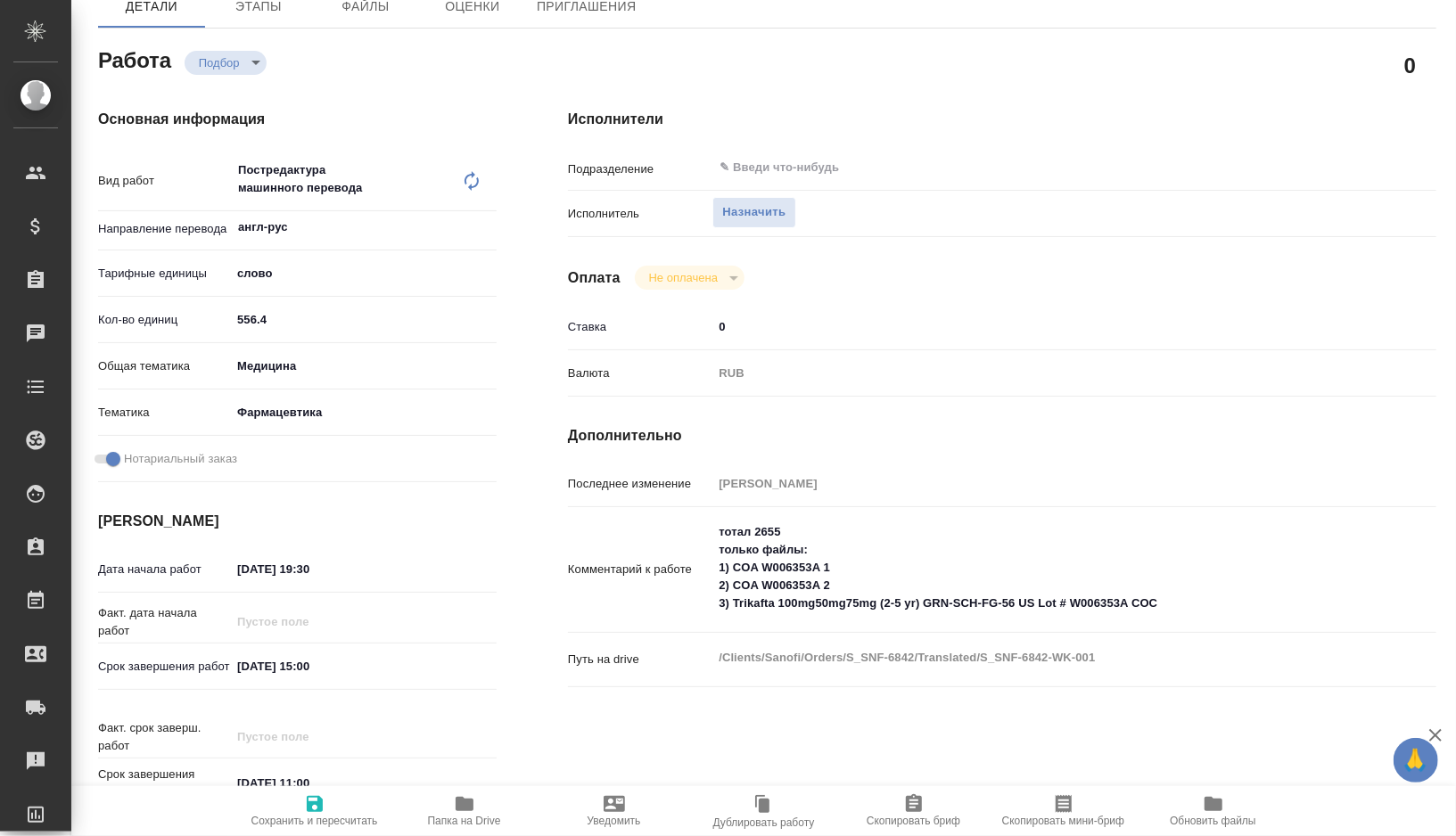
scroll to position [221, 0]
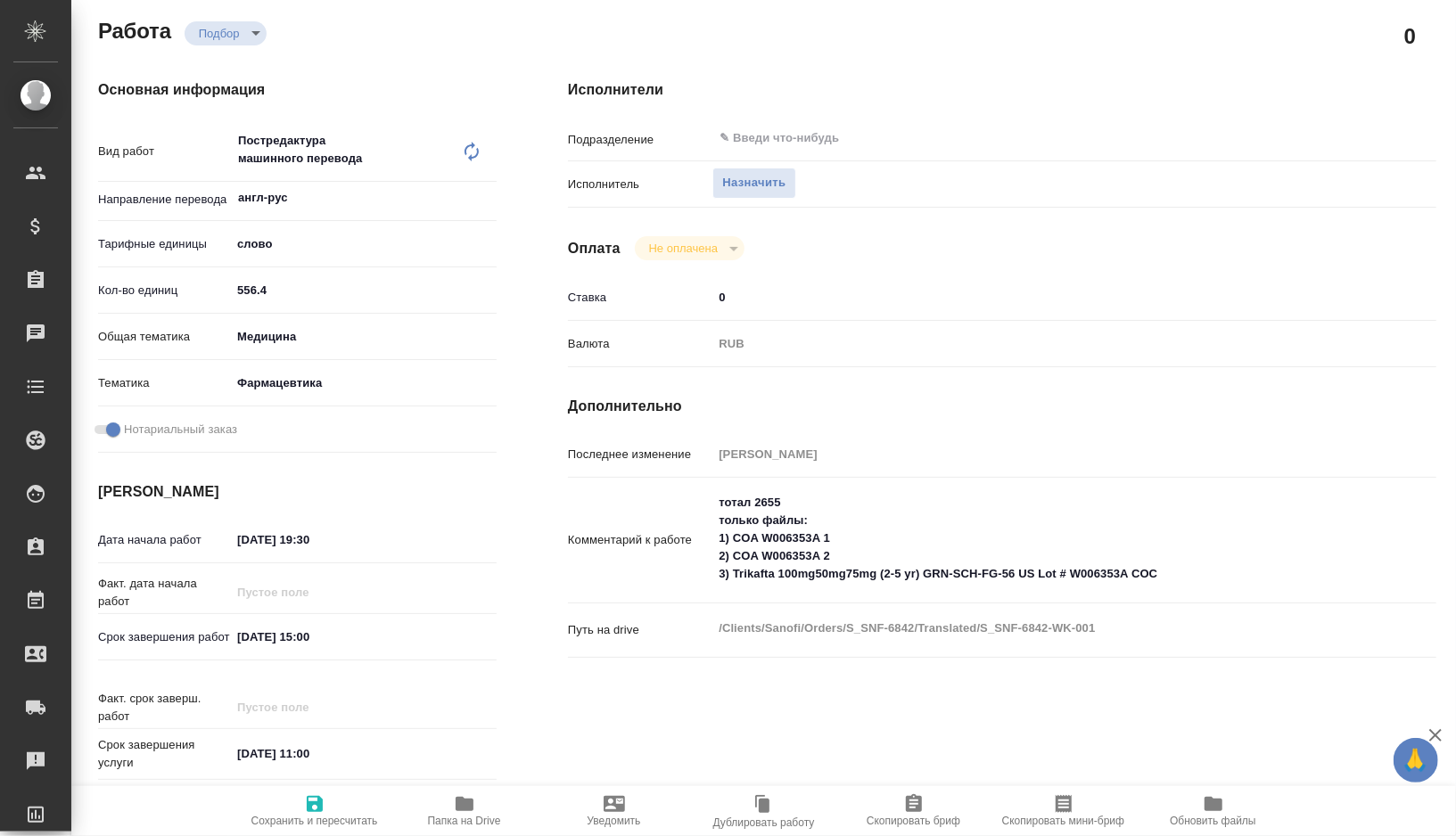
click at [309, 638] on input "24.08.2025 15:00" at bounding box center [309, 636] width 156 height 26
type textarea "x"
type input "24.08.2025 10:0_"
type textarea "x"
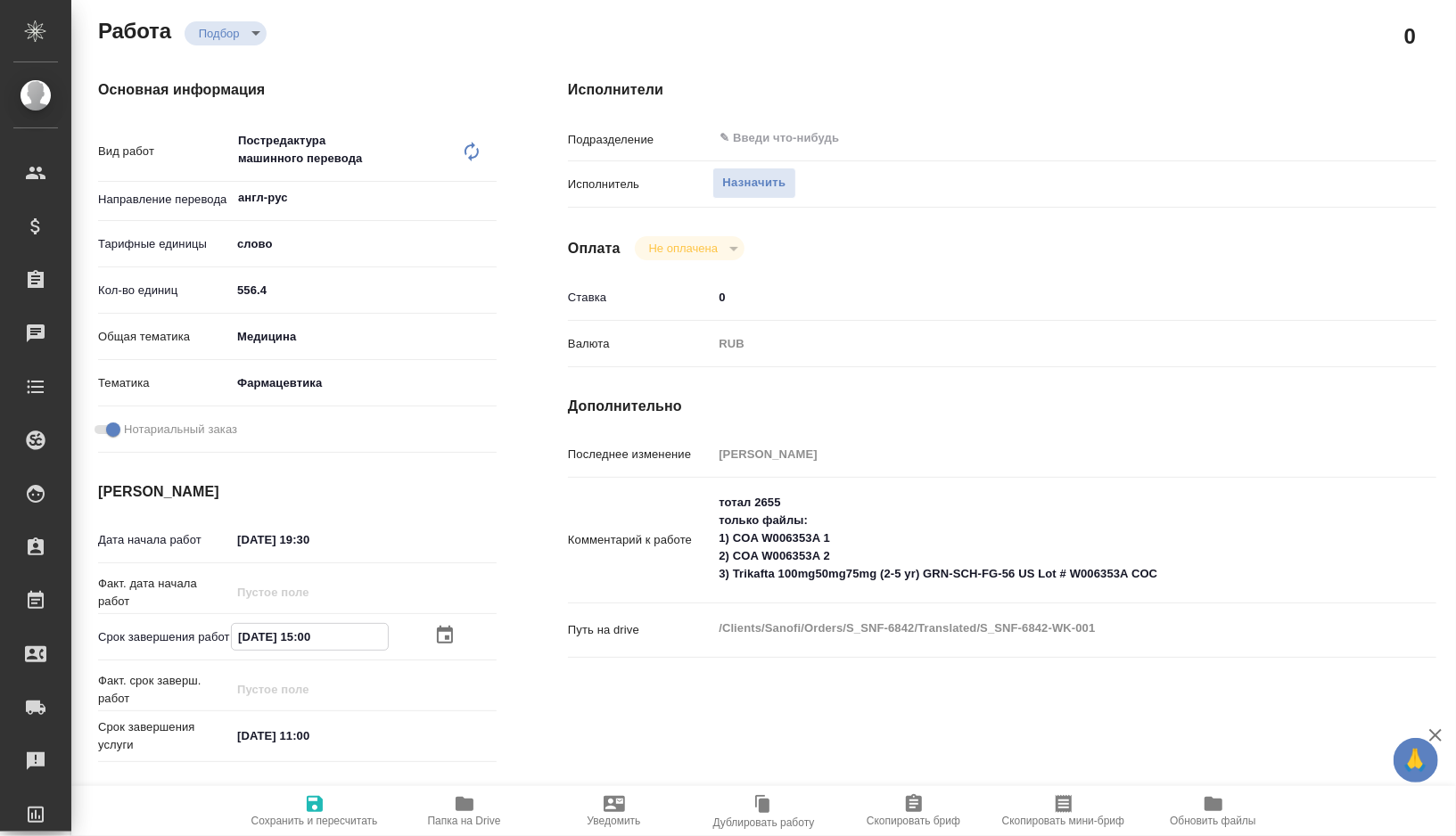
type textarea "x"
type input "24.08.2025 16:00"
type textarea "x"
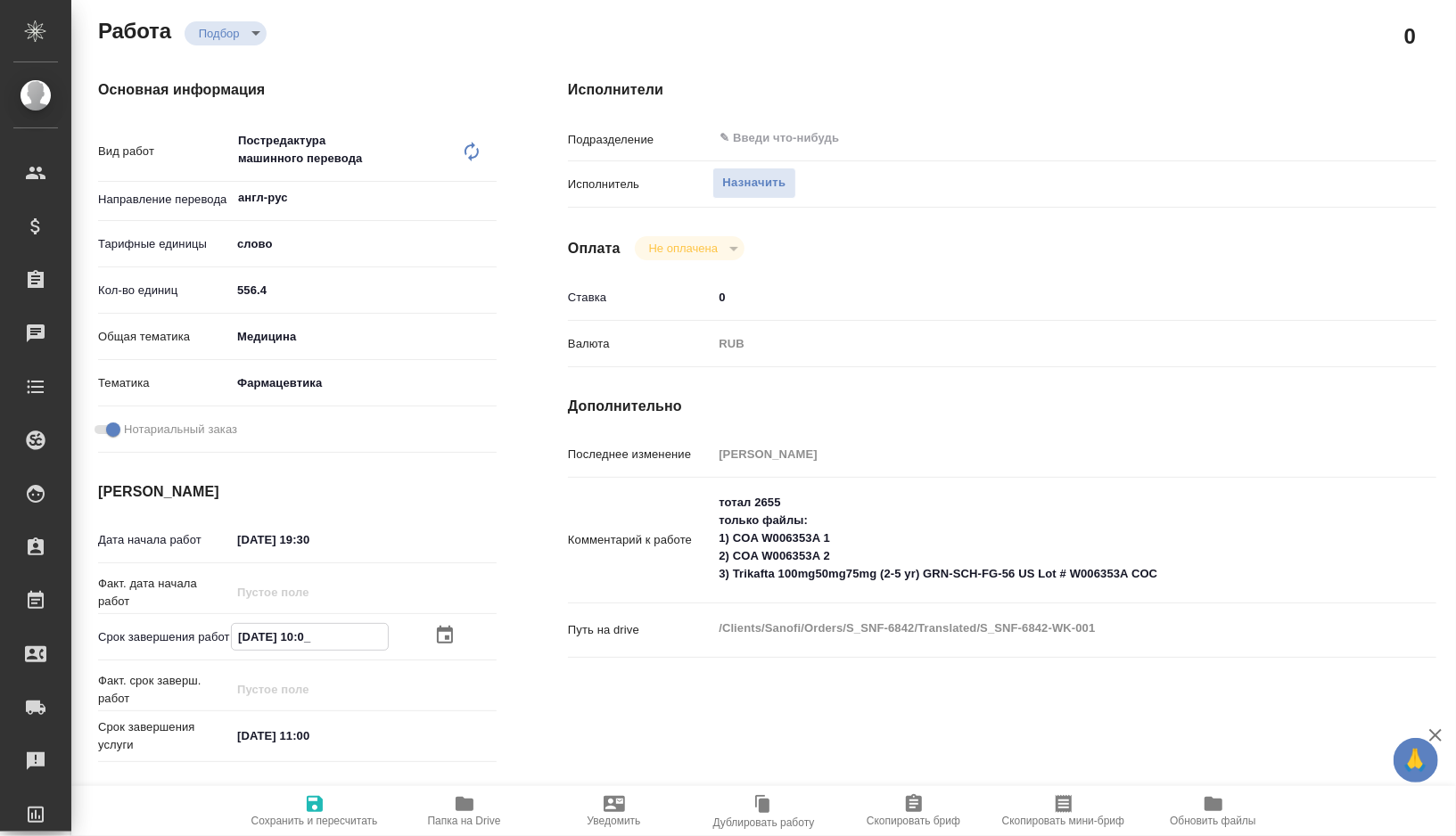
type textarea "x"
type input "24.08.2025 16:00"
click at [300, 814] on span "Сохранить и пересчитать" at bounding box center [315, 820] width 127 height 13
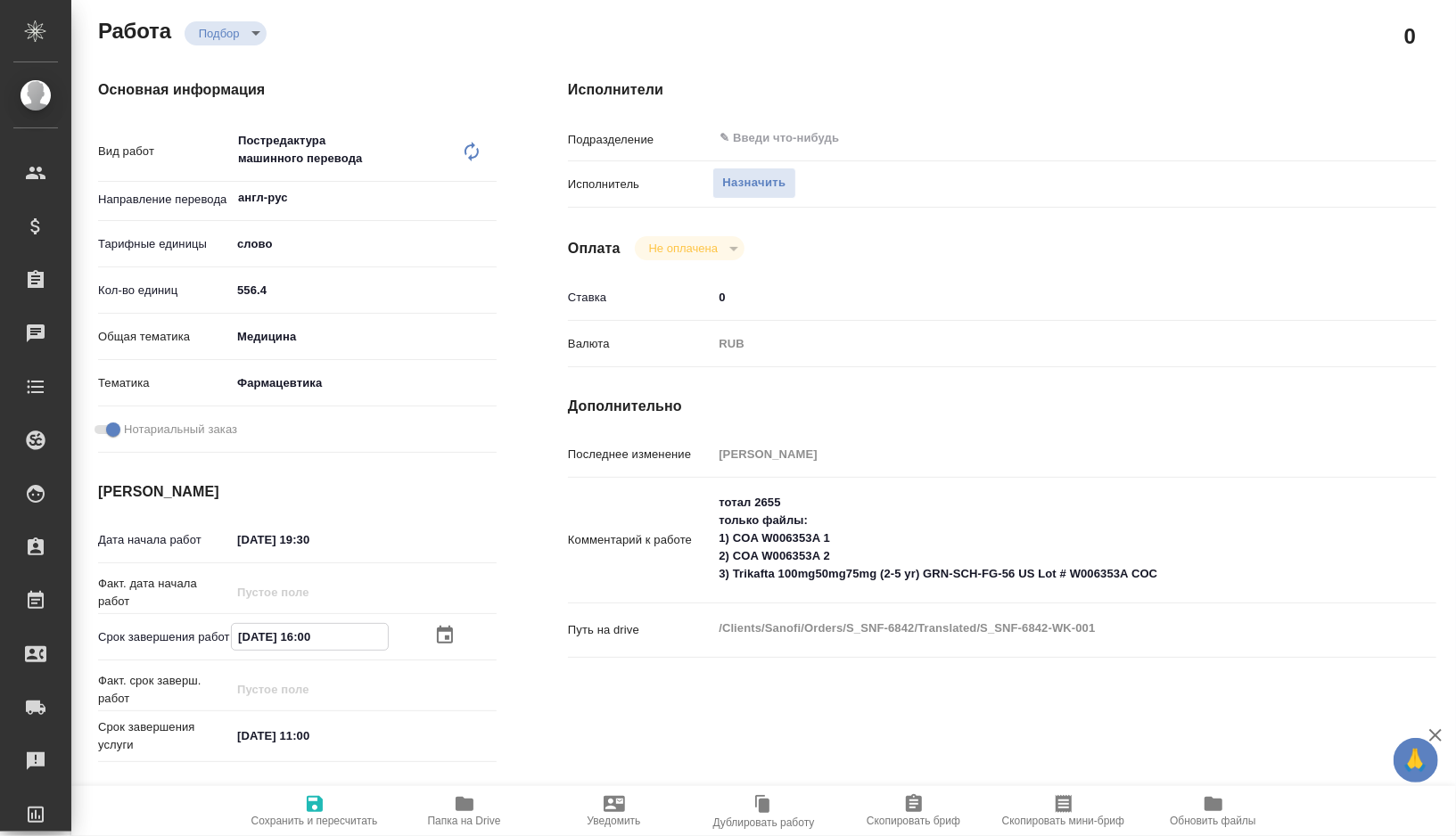
type textarea "x"
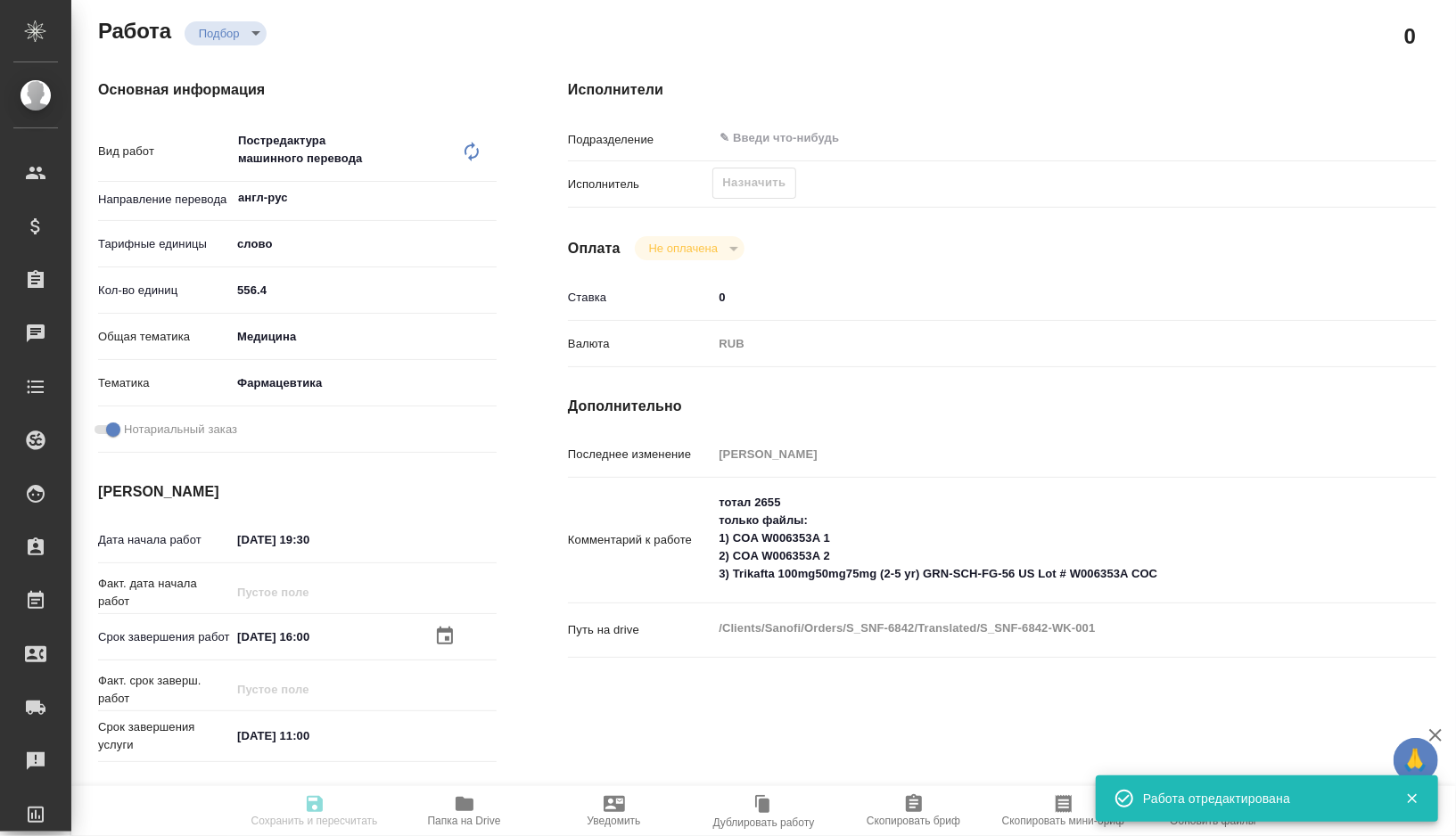
type textarea "x"
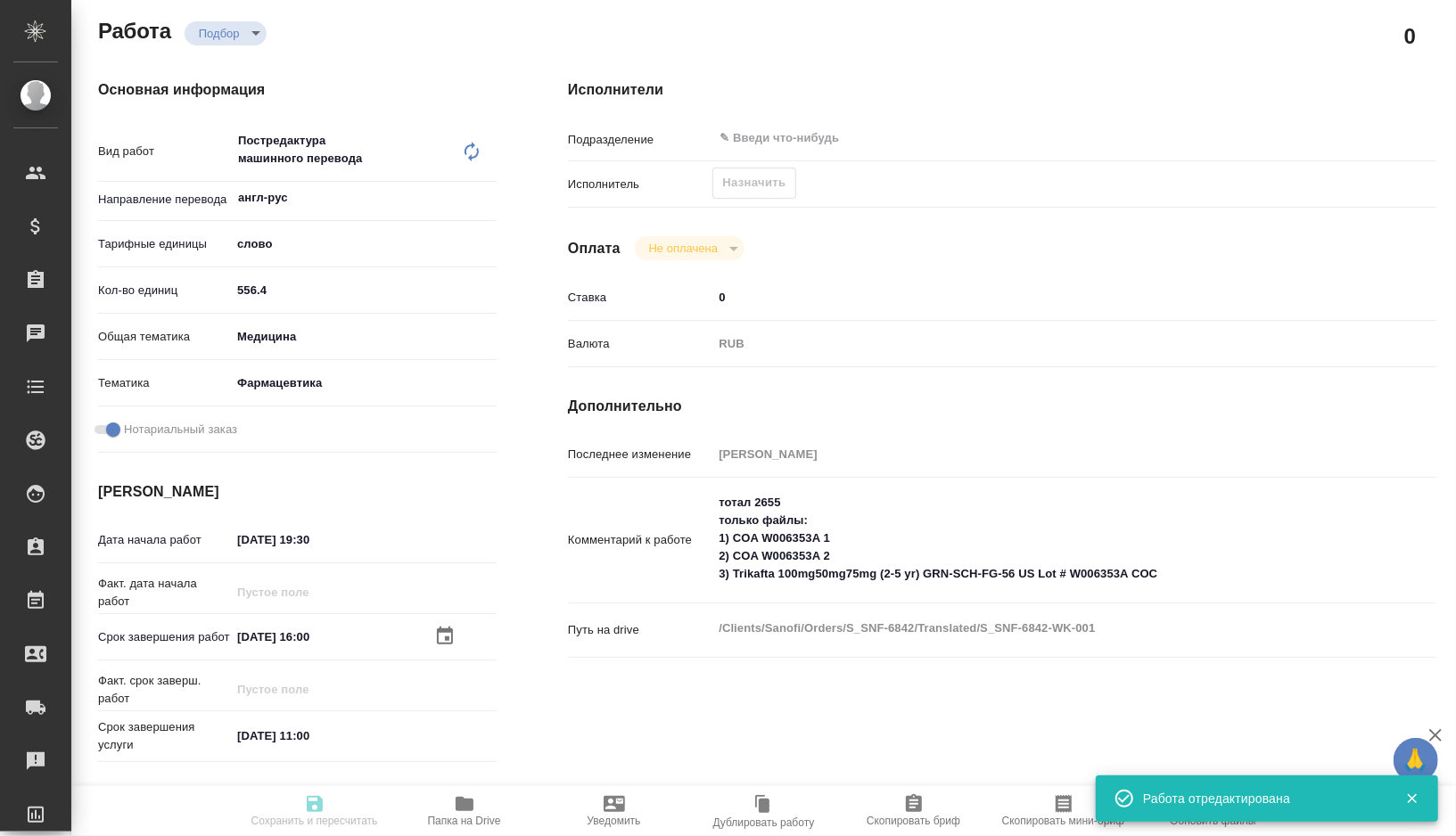
type textarea "x"
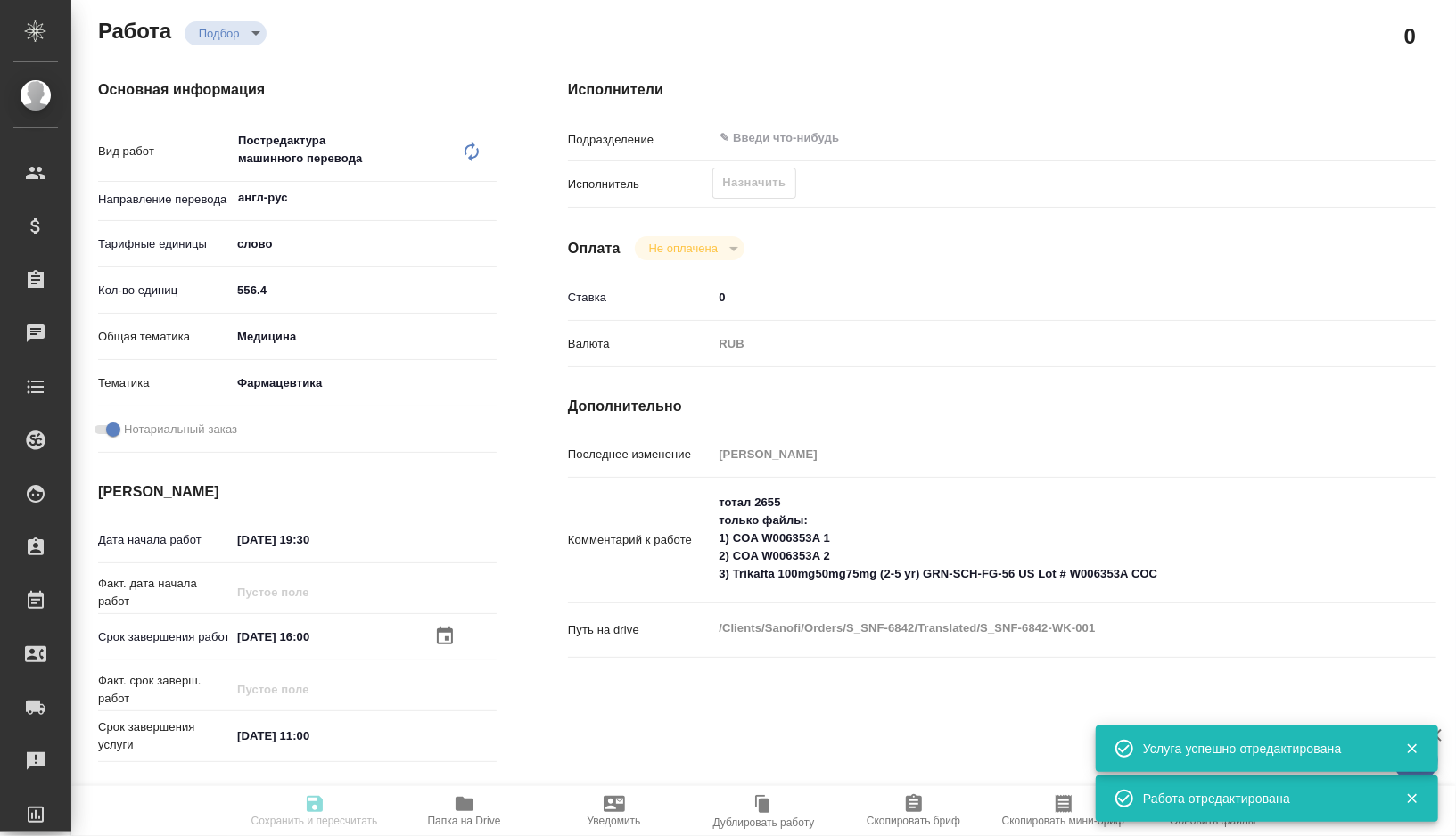
type input "recruiting"
type textarea "Постредактура машинного перевода"
type textarea "x"
type input "англ-рус"
type input "5a8b1489cc6b4906c91bfd90"
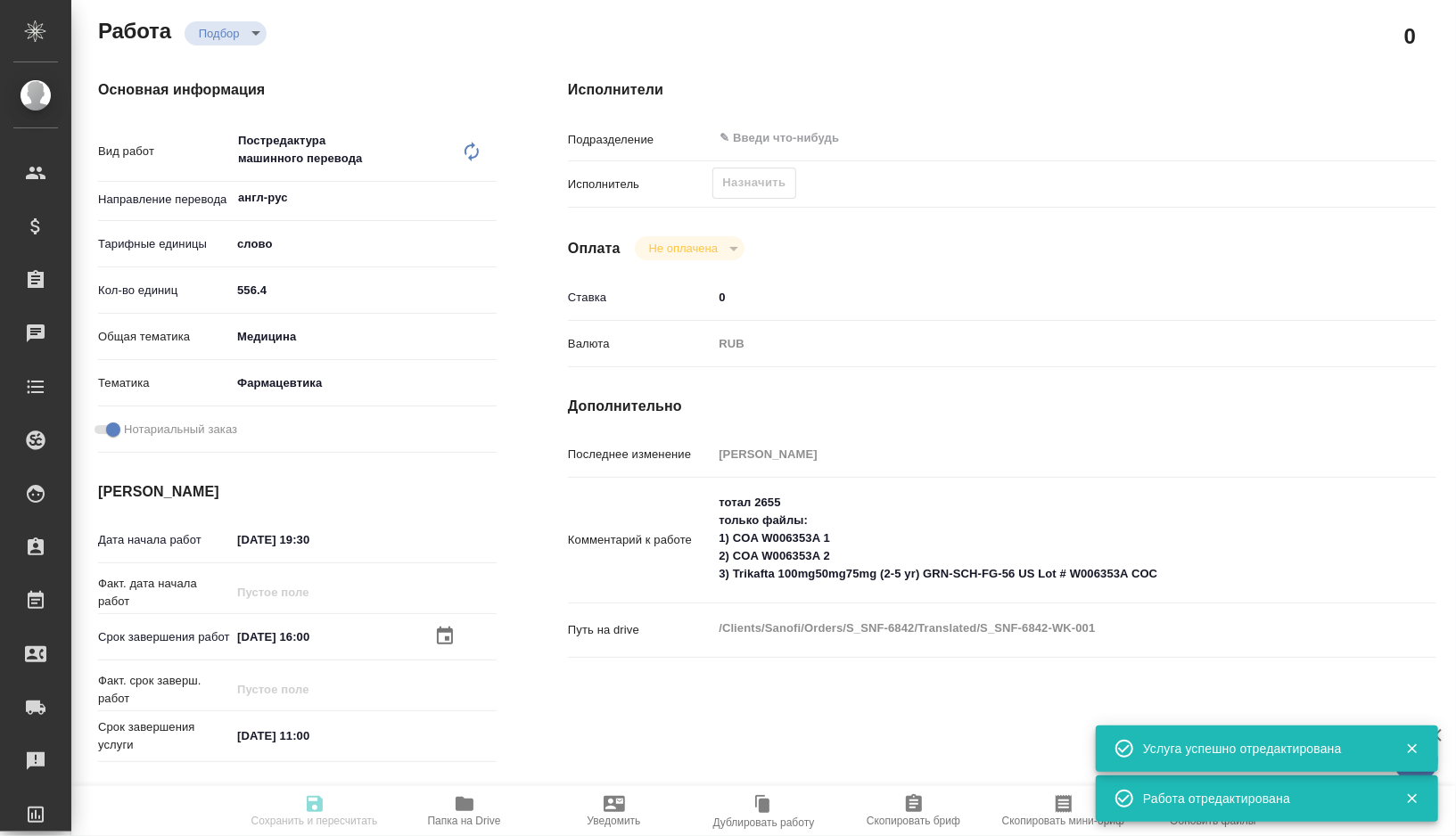
type input "556.4"
type input "med"
type input "6149832f2b7be24903fd7a82"
checkbox input "true"
type input "22.08.2025 19:30"
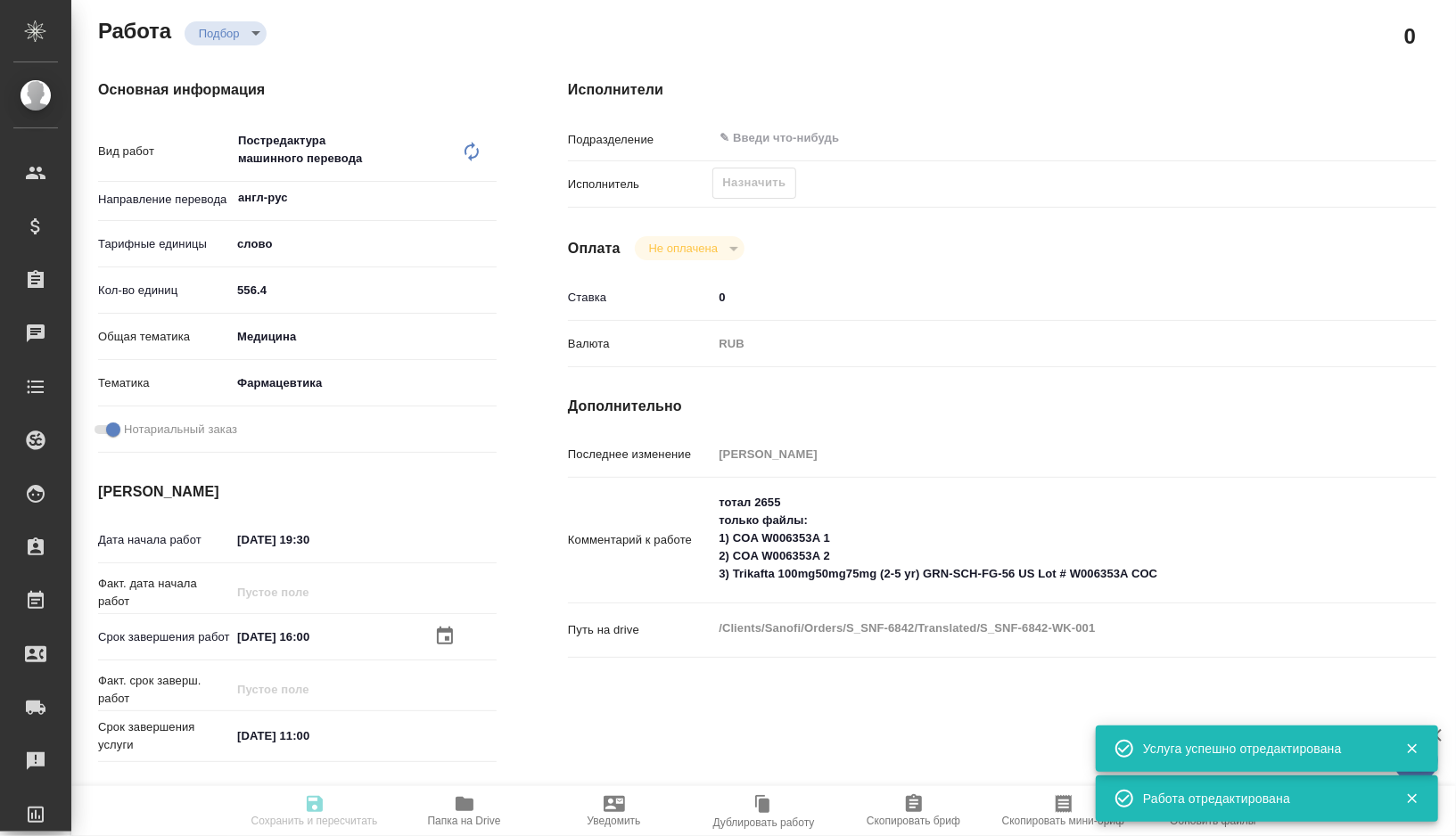
type input "24.08.2025 16:00"
type input "[DATE] 11:00"
type input "notPayed"
type input "0"
type input "RUB"
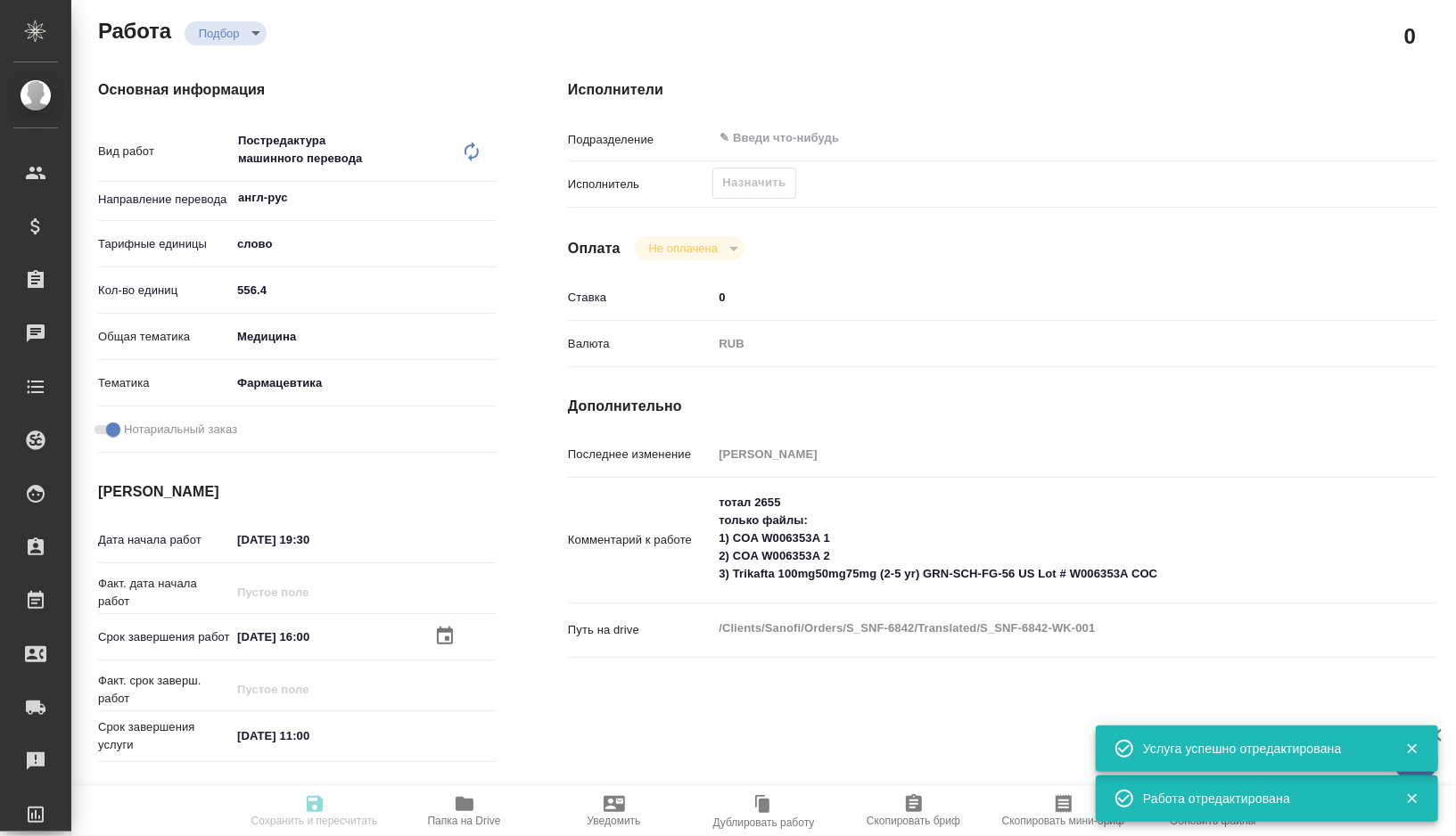
type input "[PERSON_NAME]"
type textarea "тотал 2655 только файлы: 1) COA W006353A 1 2) COA W006353A 2 3) Trikafta 100mg5…"
type textarea "x"
type textarea "/Clients/Sanofi/Orders/S_SNF-6842/Translated/S_SNF-6842-WK-001"
type textarea "x"
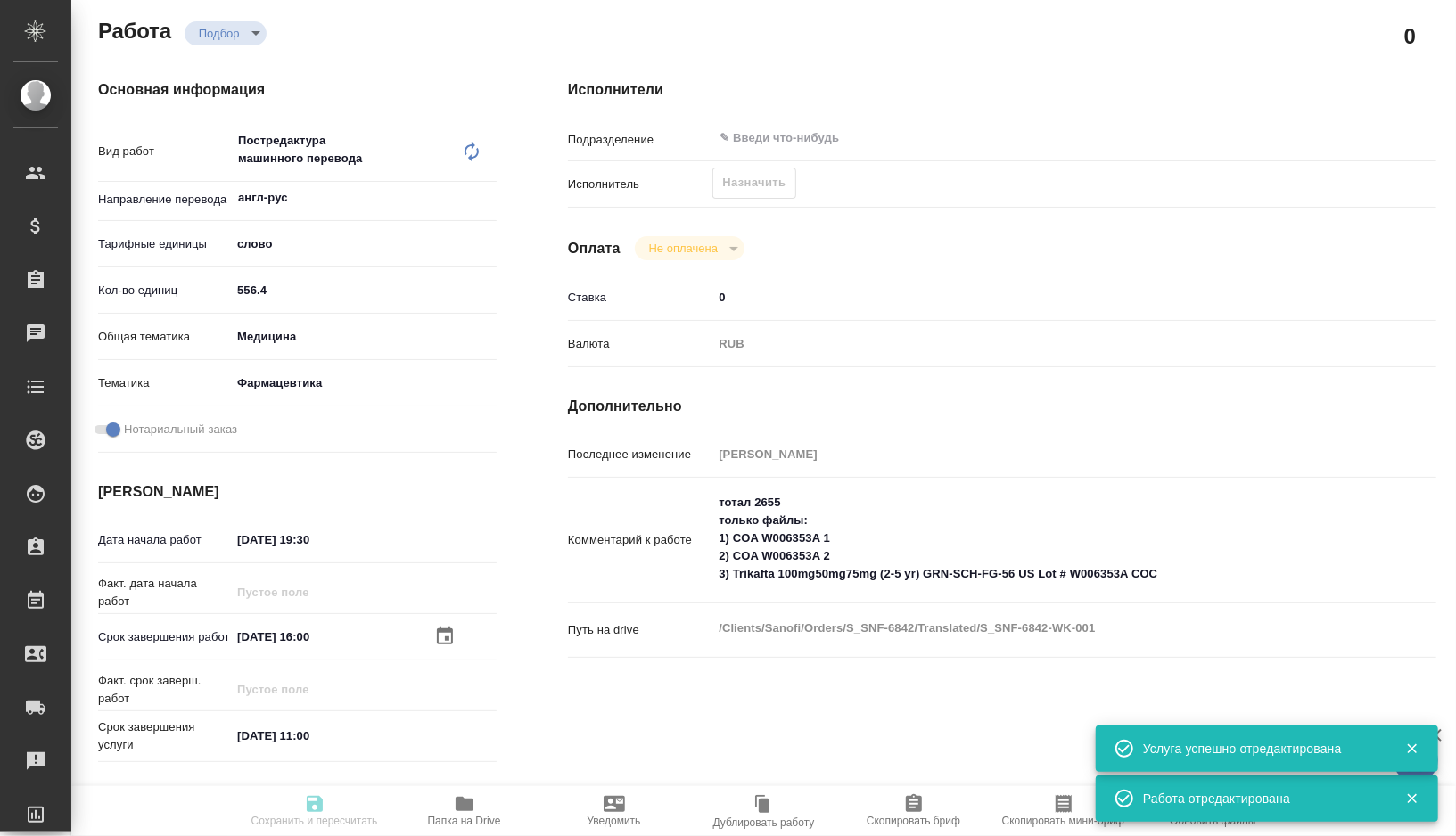
type input "S_SNF-6842"
type input "E005825743"
type input "Business Translation 2.0"
type input "Постредактура машинного перевода, Корректура"
type input "[PERSON_NAME]"
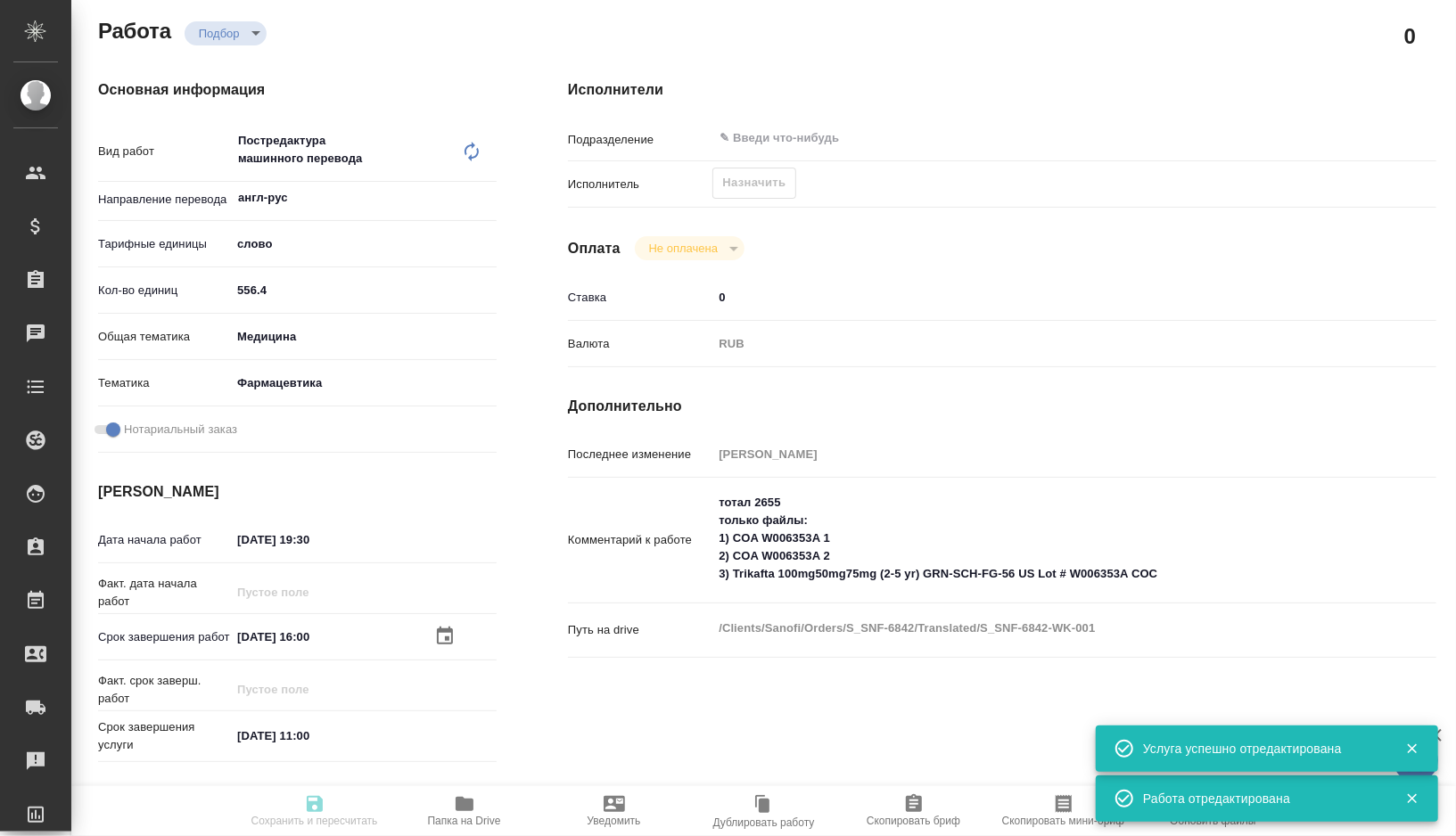
type input "[PERSON_NAME]"
type input "/Clients/Sanofi/Orders/S_SNF-6842"
type textarea "x"
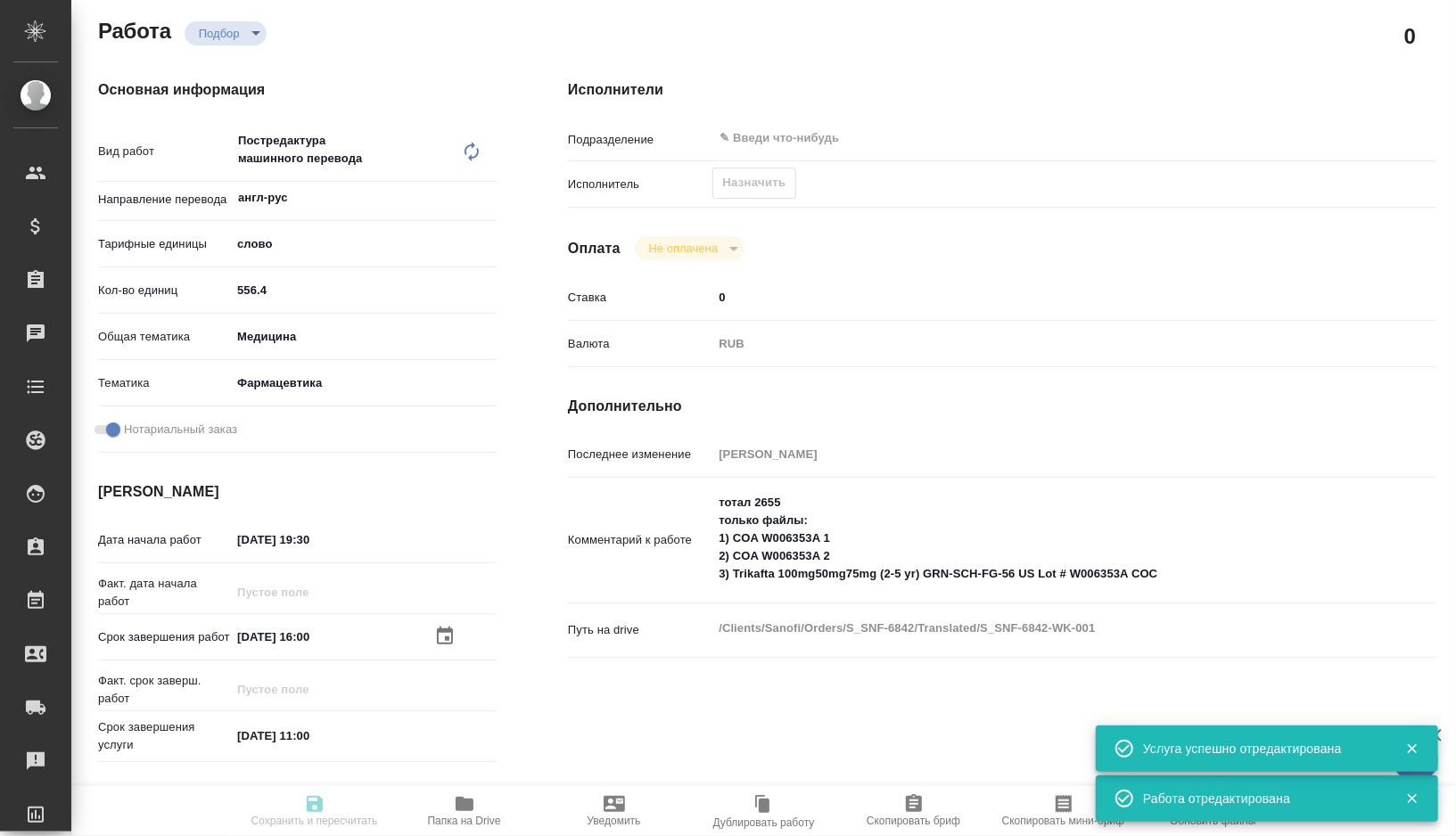
type textarea "x"
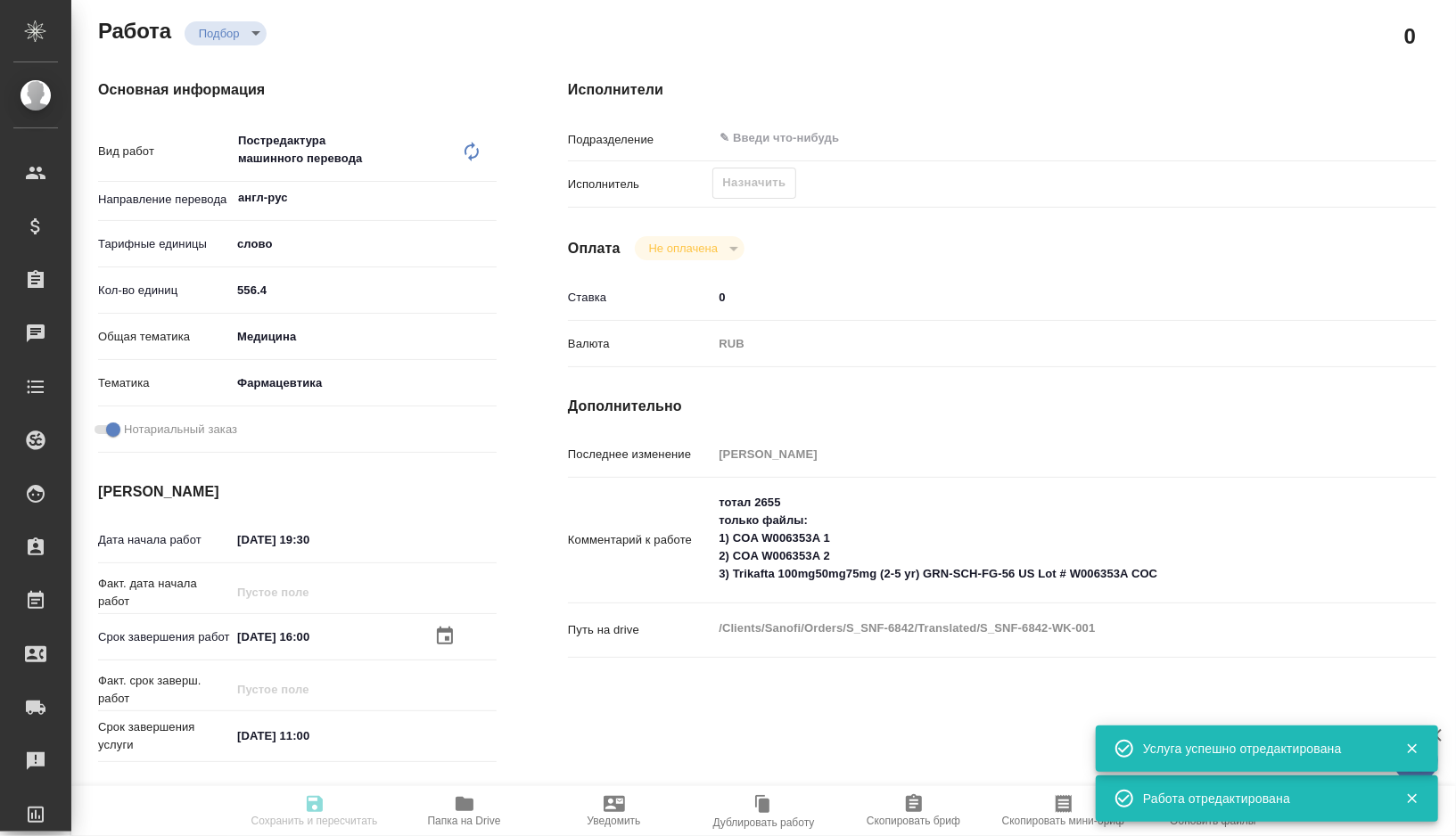
type textarea "x"
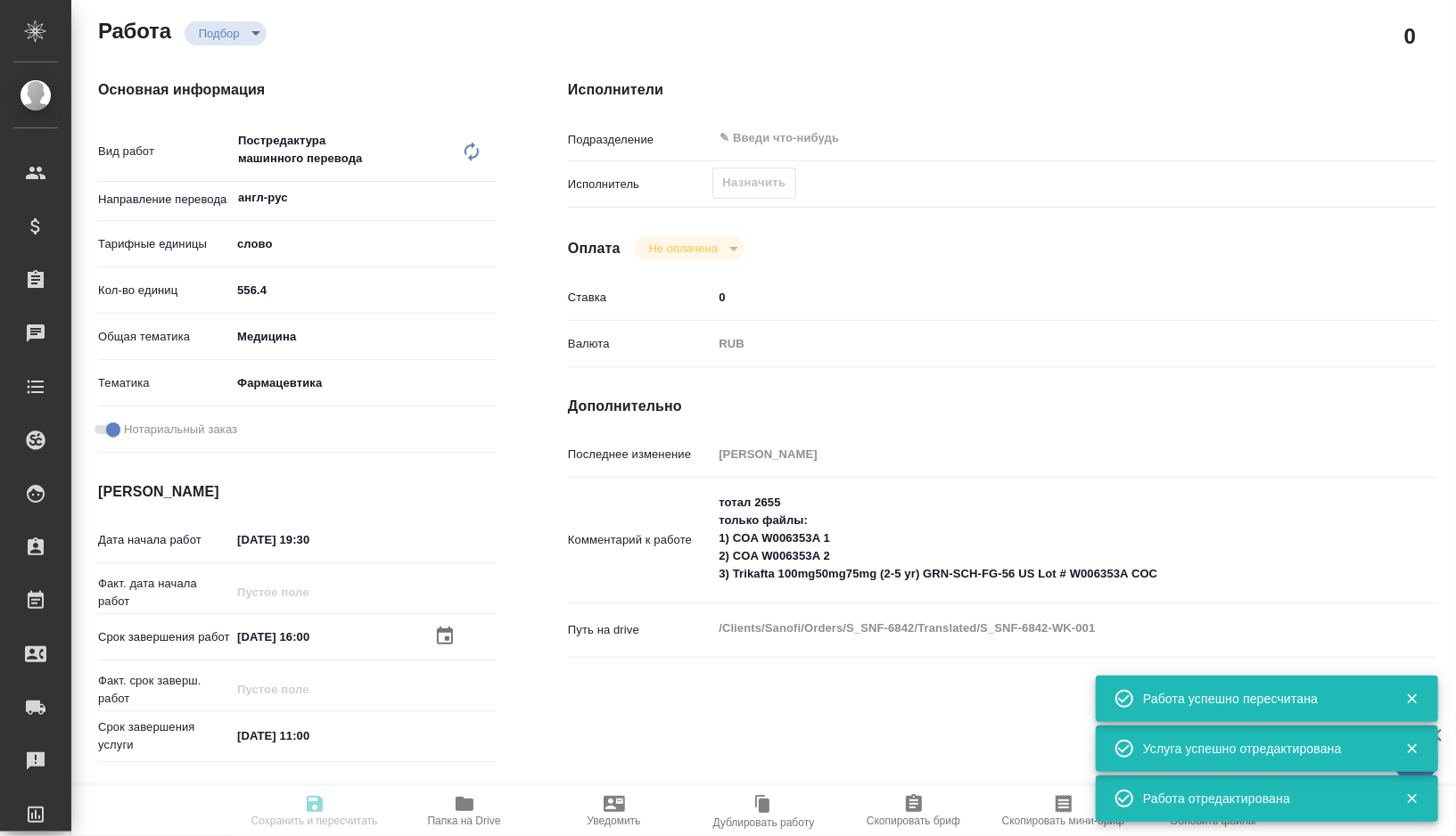
type textarea "x"
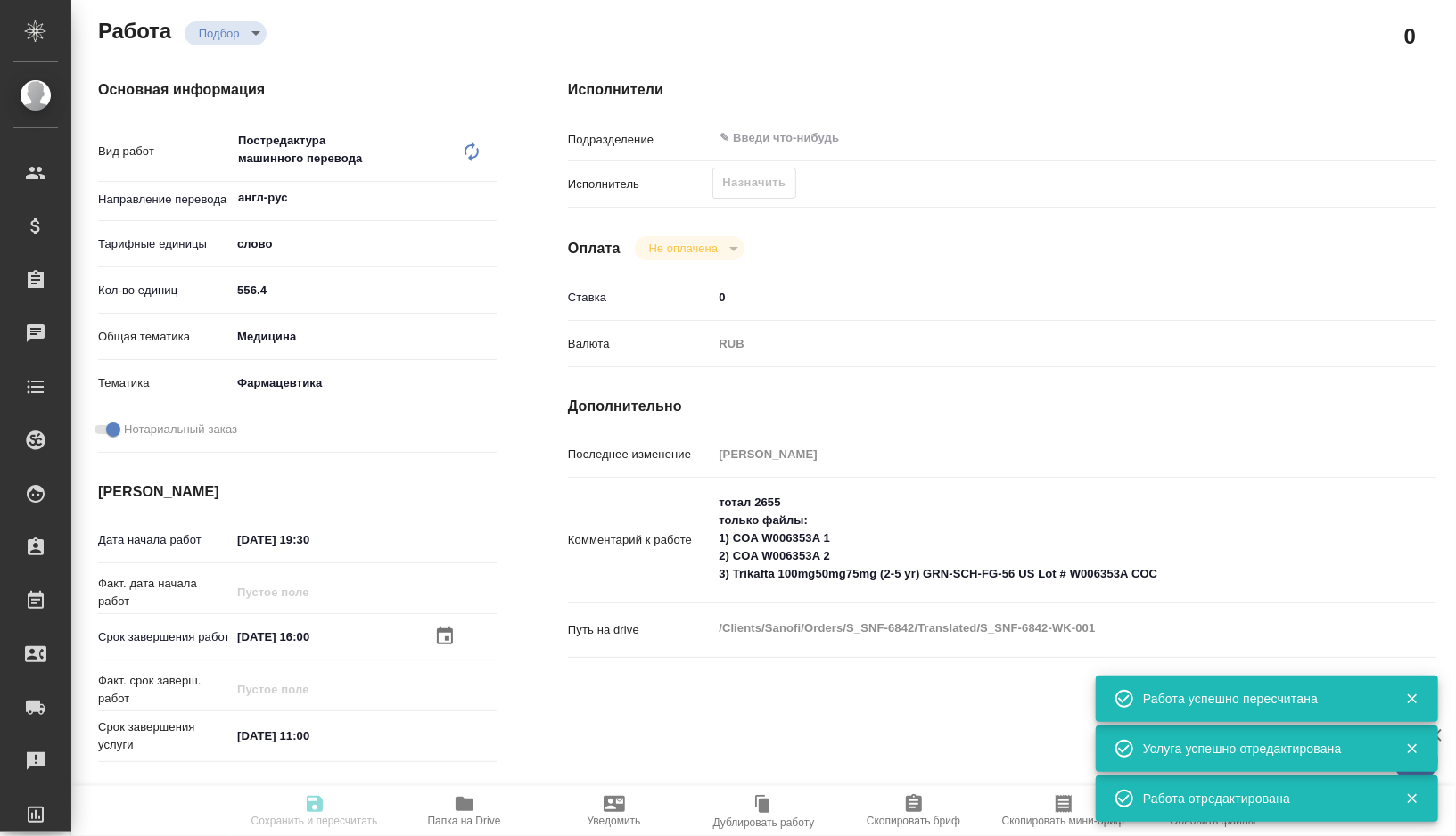
type textarea "x"
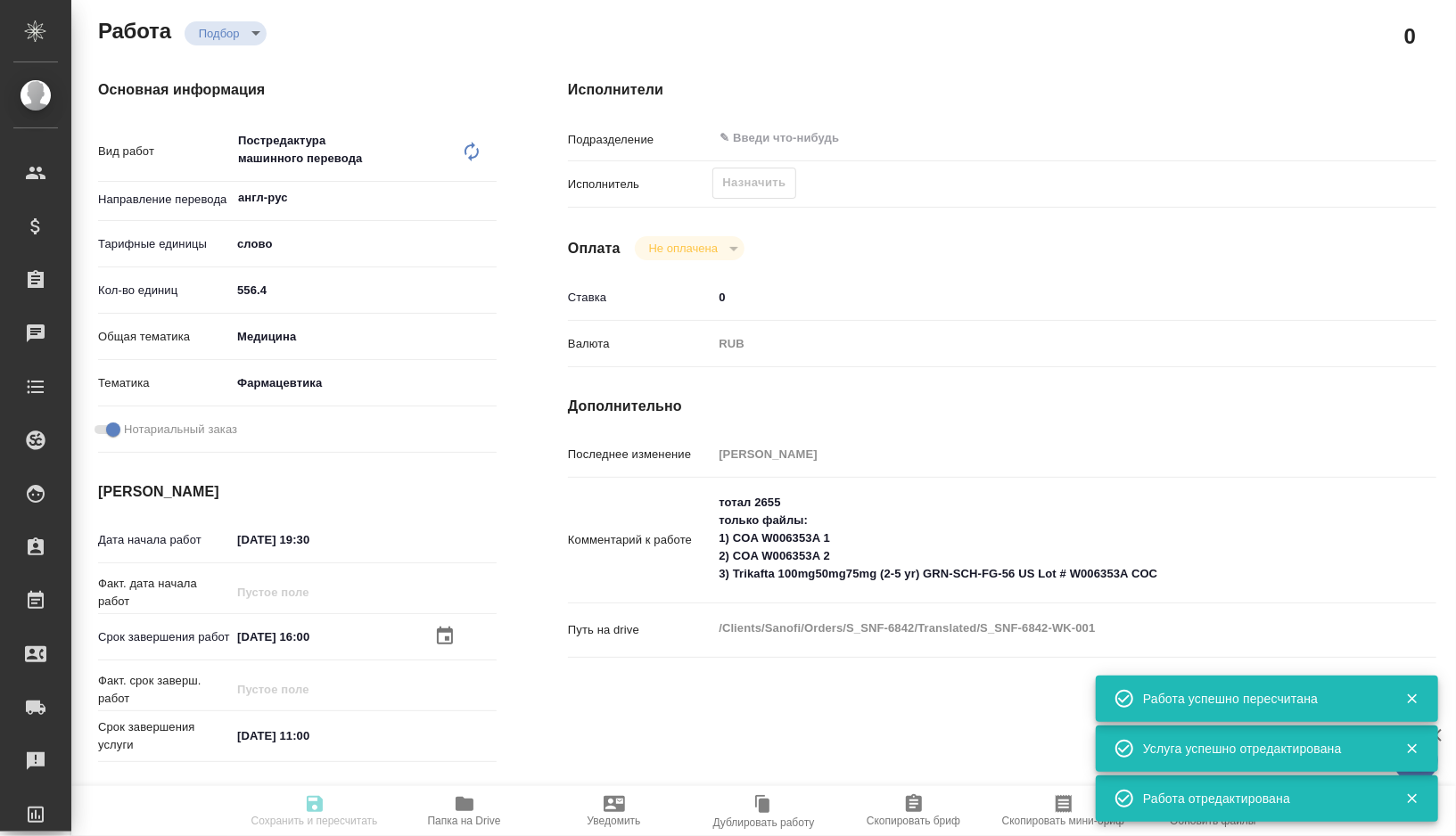
type input "recruiting"
type textarea "Постредактура машинного перевода"
type textarea "x"
type input "англ-рус"
type input "5a8b1489cc6b4906c91bfd90"
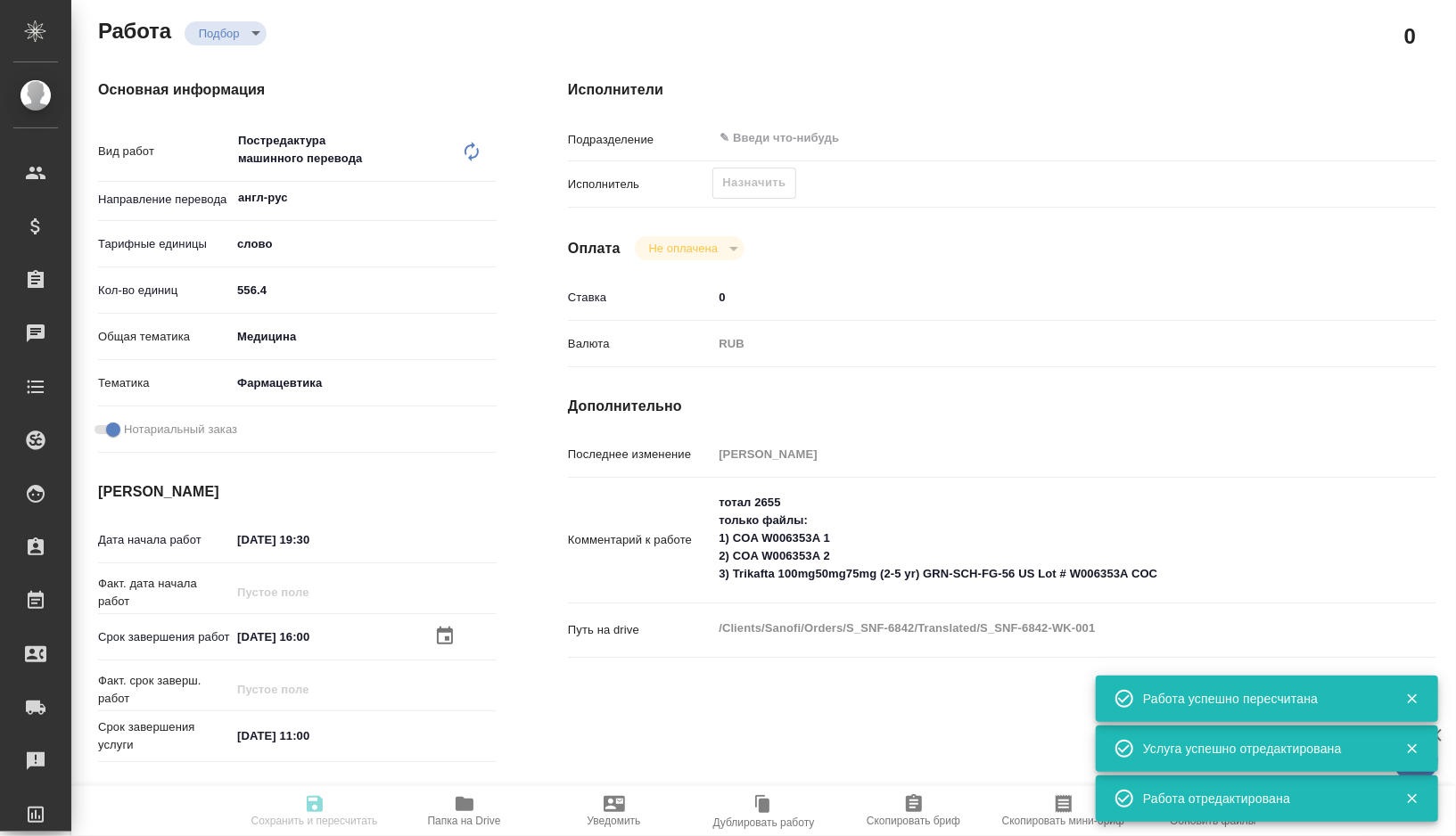
type input "556.4"
type input "med"
type input "6149832f2b7be24903fd7a82"
checkbox input "true"
type input "22.08.2025 19:30"
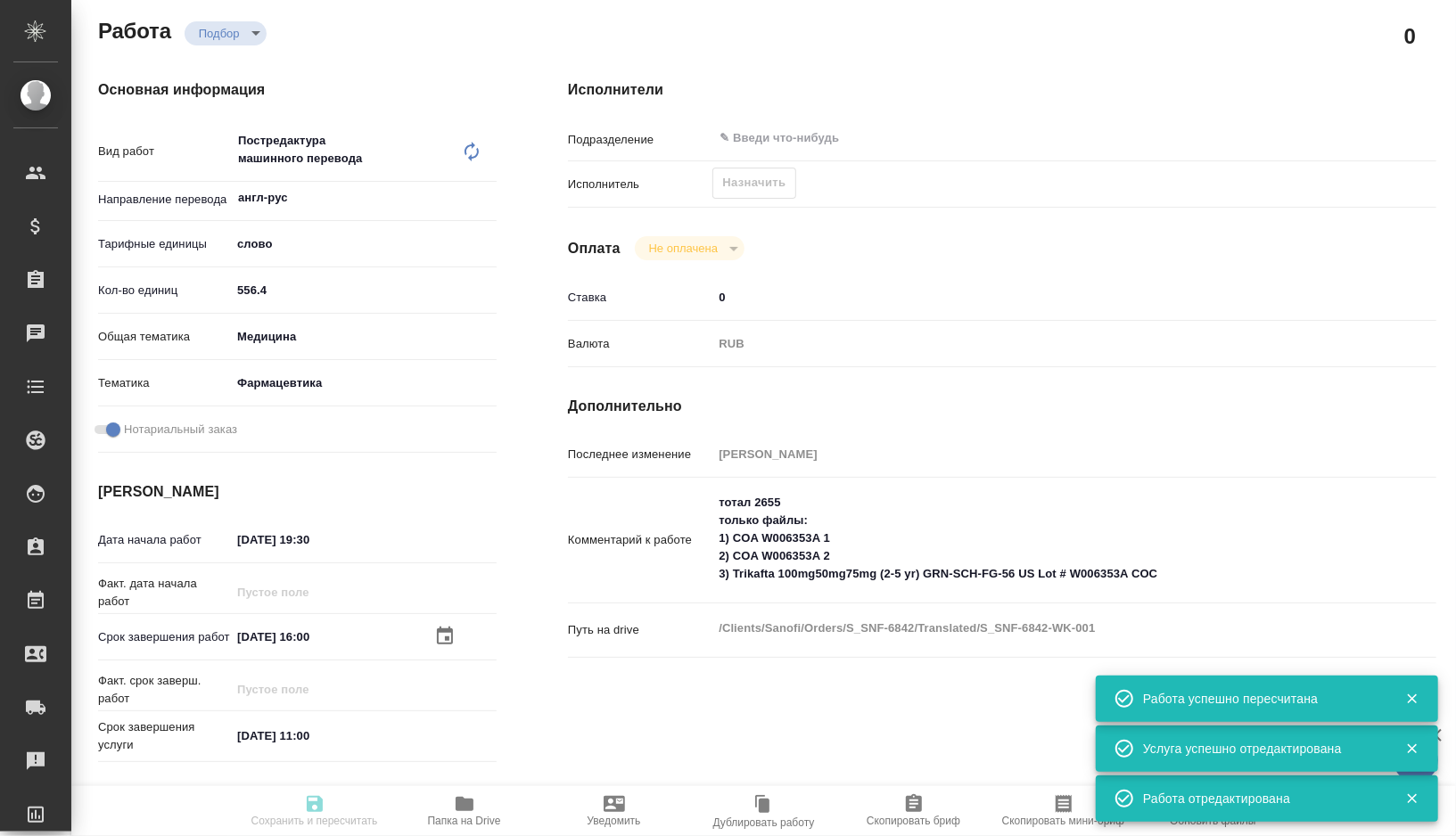
type input "24.08.2025 16:00"
type input "25.08.2025 11:00"
type input "notPayed"
type input "0"
type input "RUB"
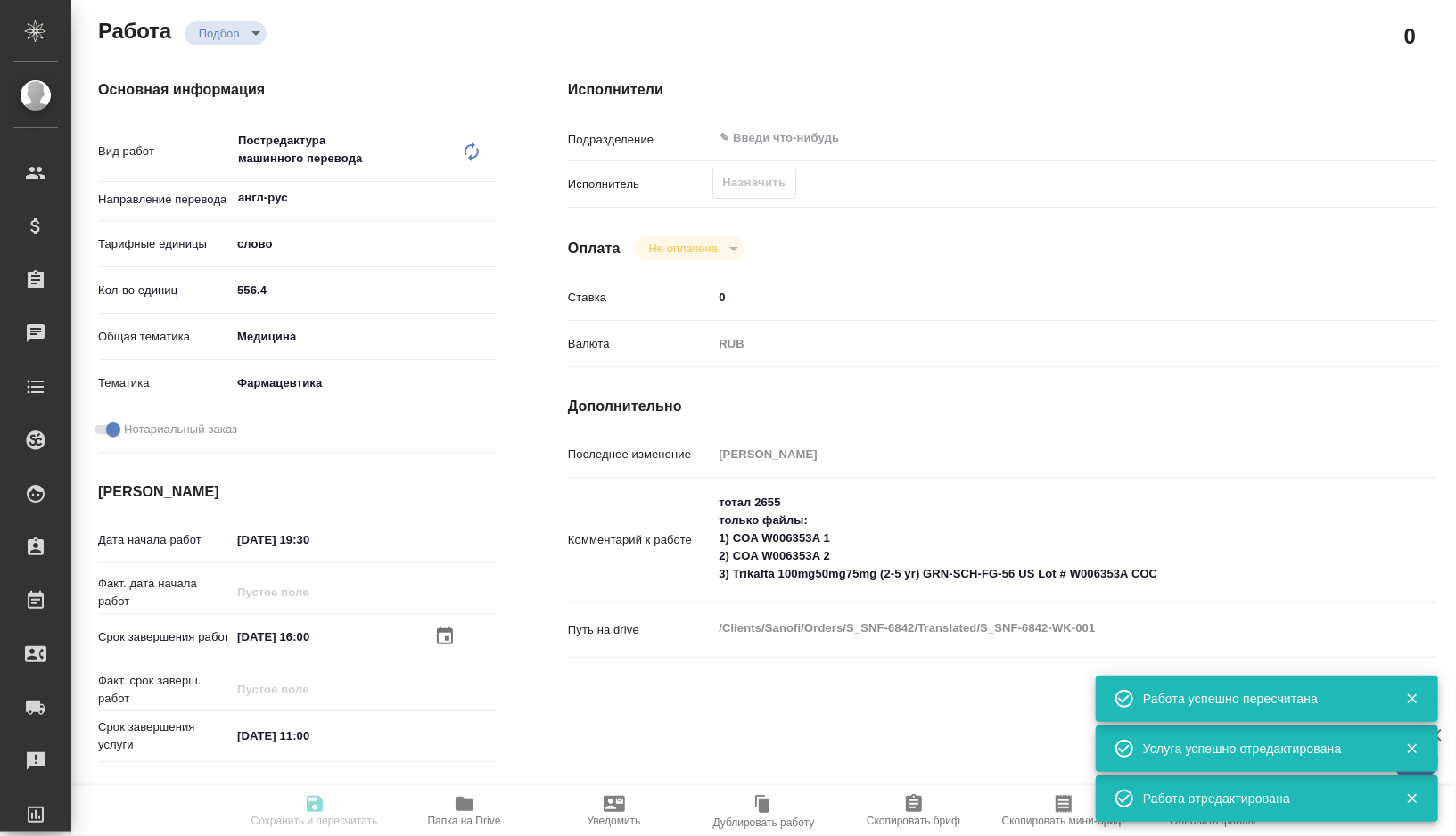
type input "[PERSON_NAME]"
type textarea "тотал 2655 только файлы: 1) COA W006353A 1 2) COA W006353A 2 3) Trikafta 100mg5…"
type textarea "x"
type textarea "/Clients/Sanofi/Orders/S_SNF-6842/Translated/S_SNF-6842-WK-001"
type textarea "x"
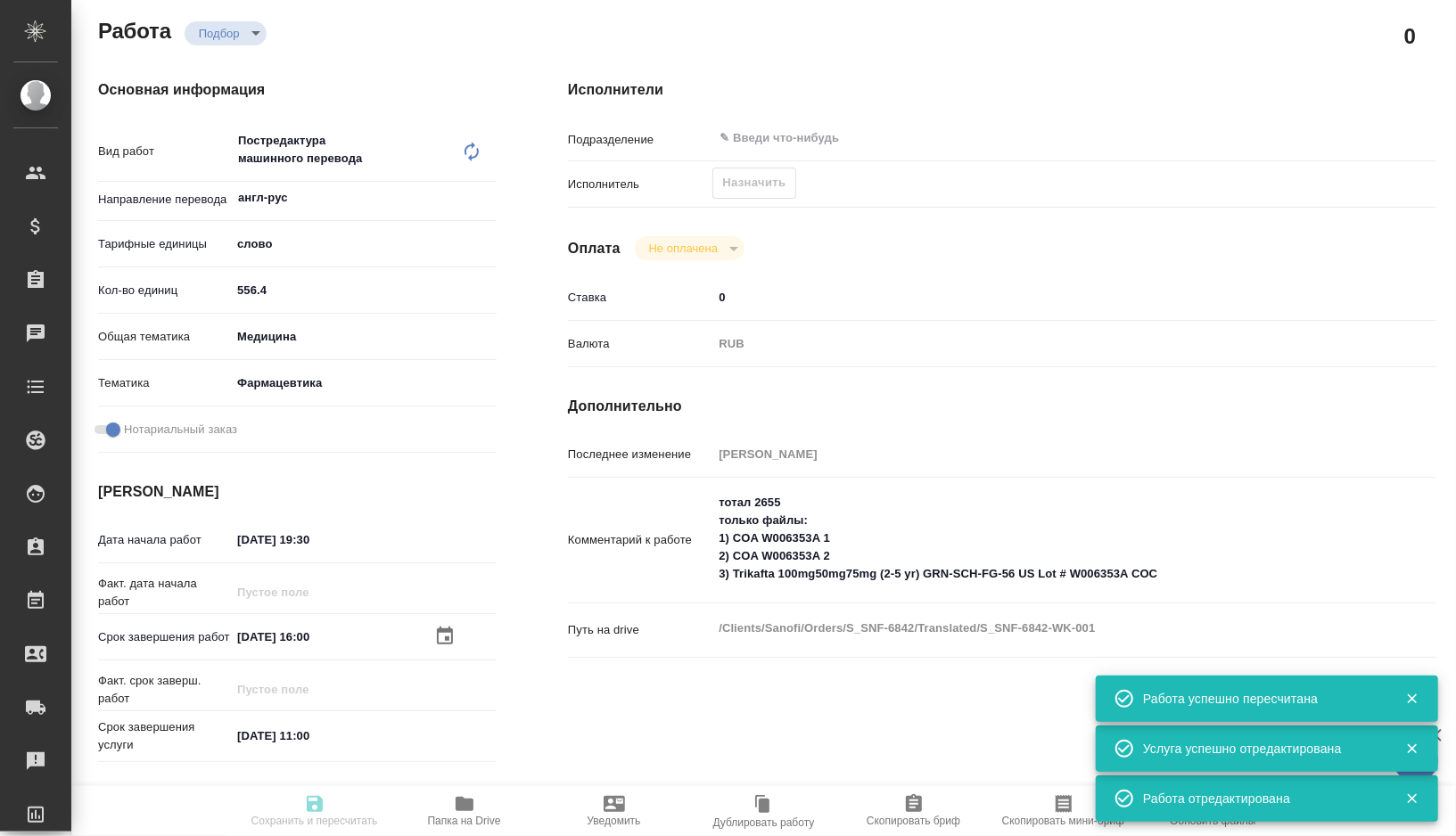
type input "S_SNF-6842"
type input "E005825743"
type input "Business Translation 2.0"
type input "Постредактура машинного перевода, Корректура"
type input "[PERSON_NAME]"
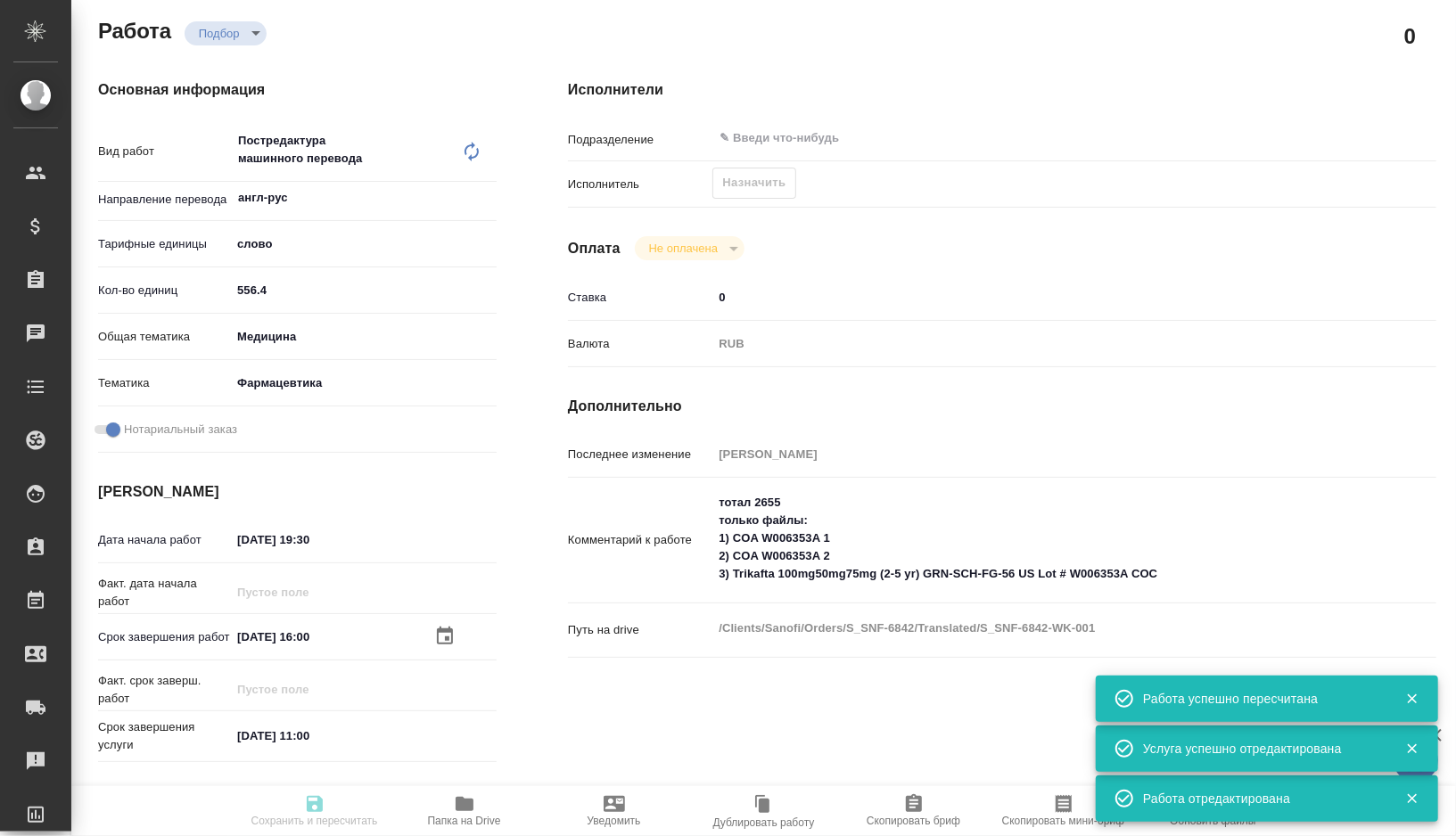
type input "[PERSON_NAME]"
type input "/Clients/Sanofi/Orders/S_SNF-6842"
type textarea "x"
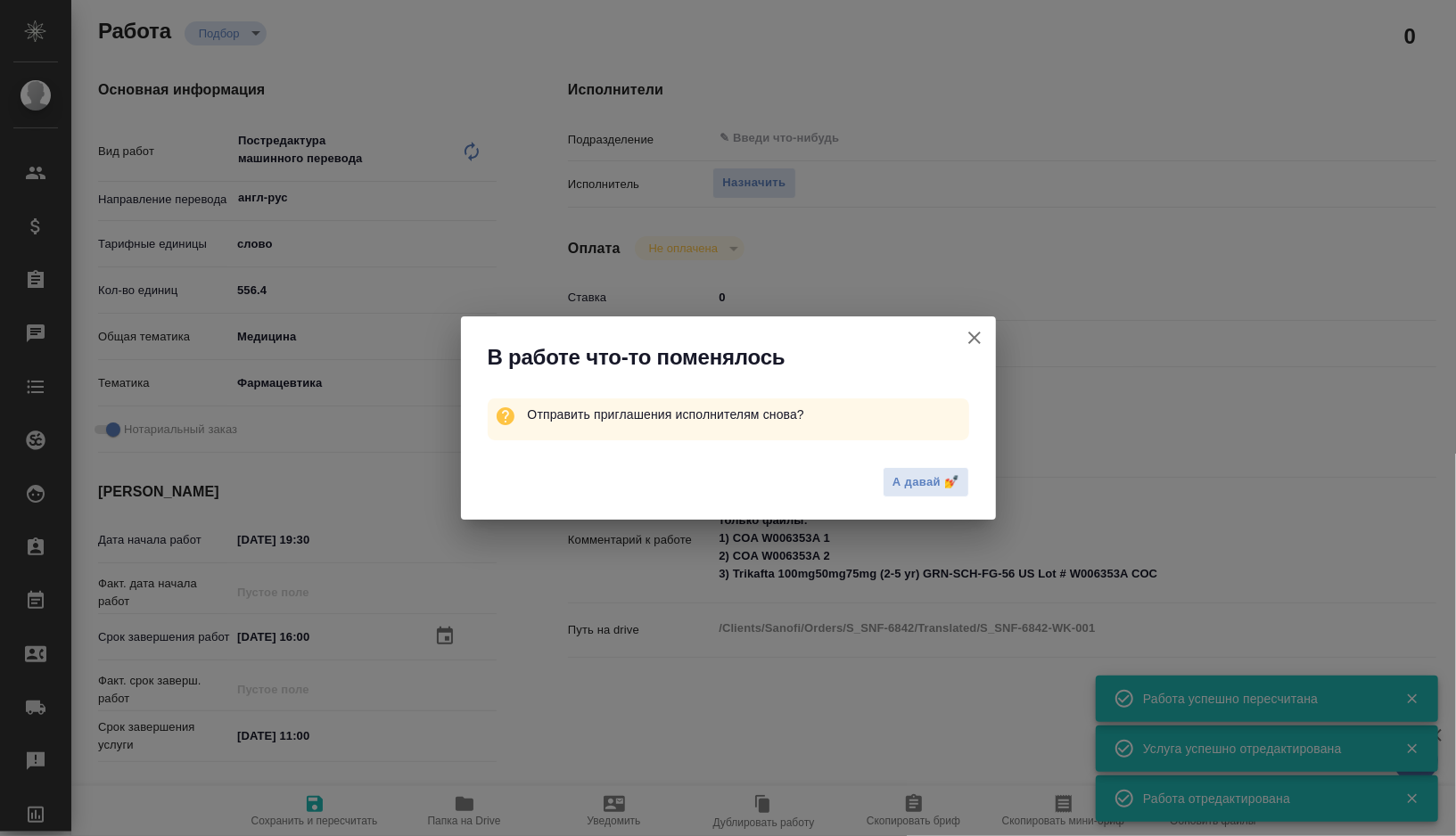
type textarea "x"
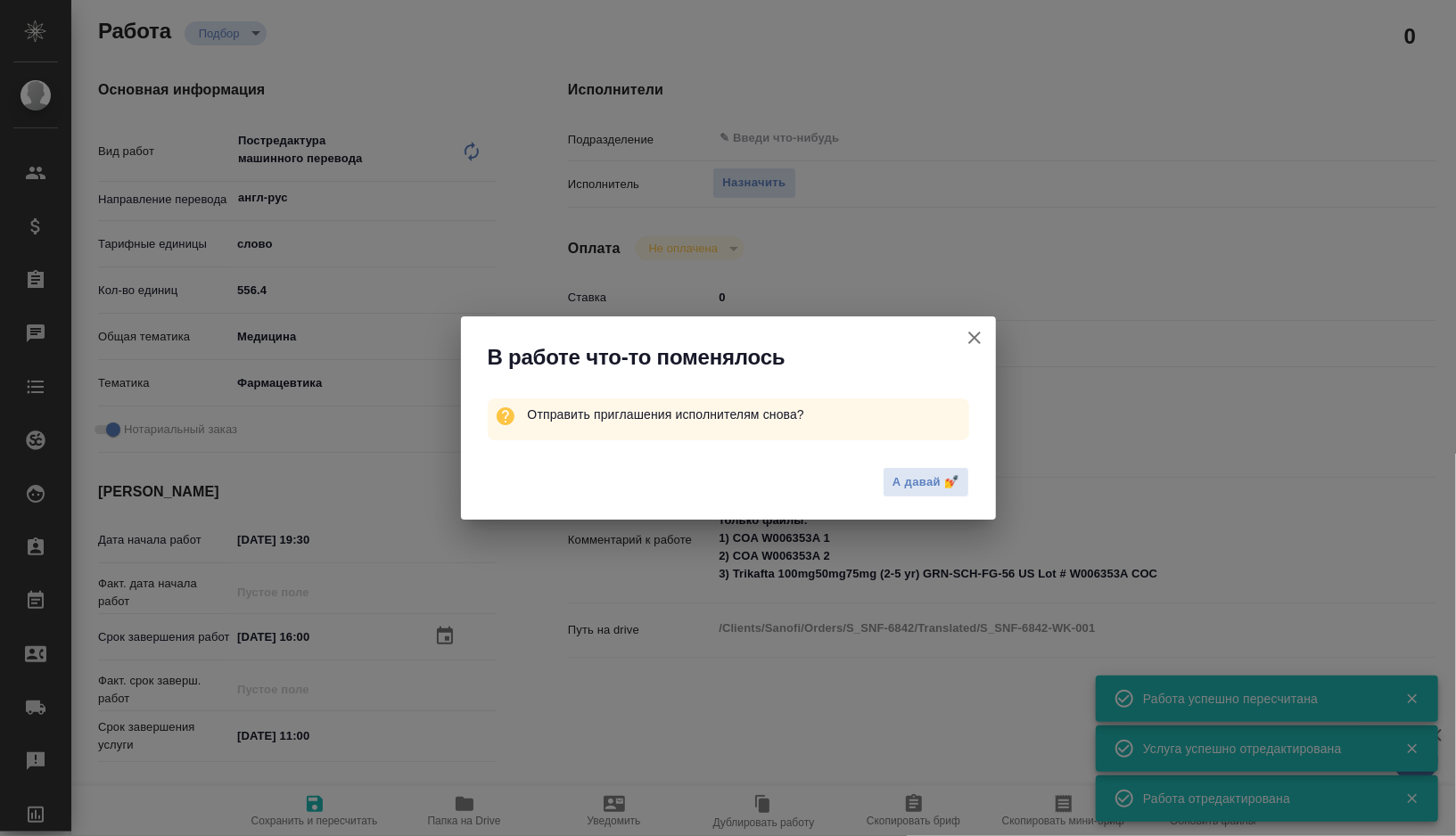
type textarea "x"
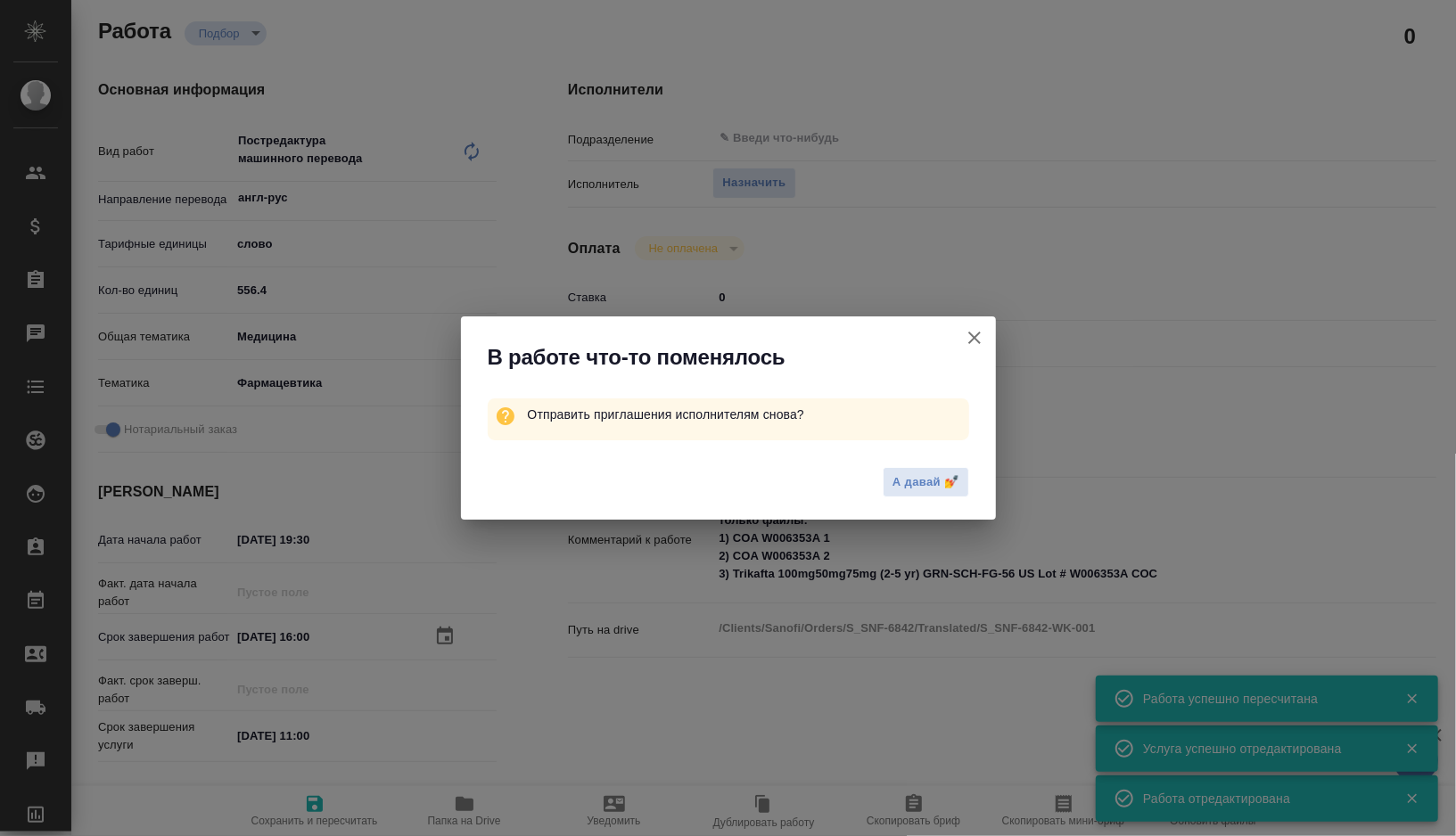
type textarea "x"
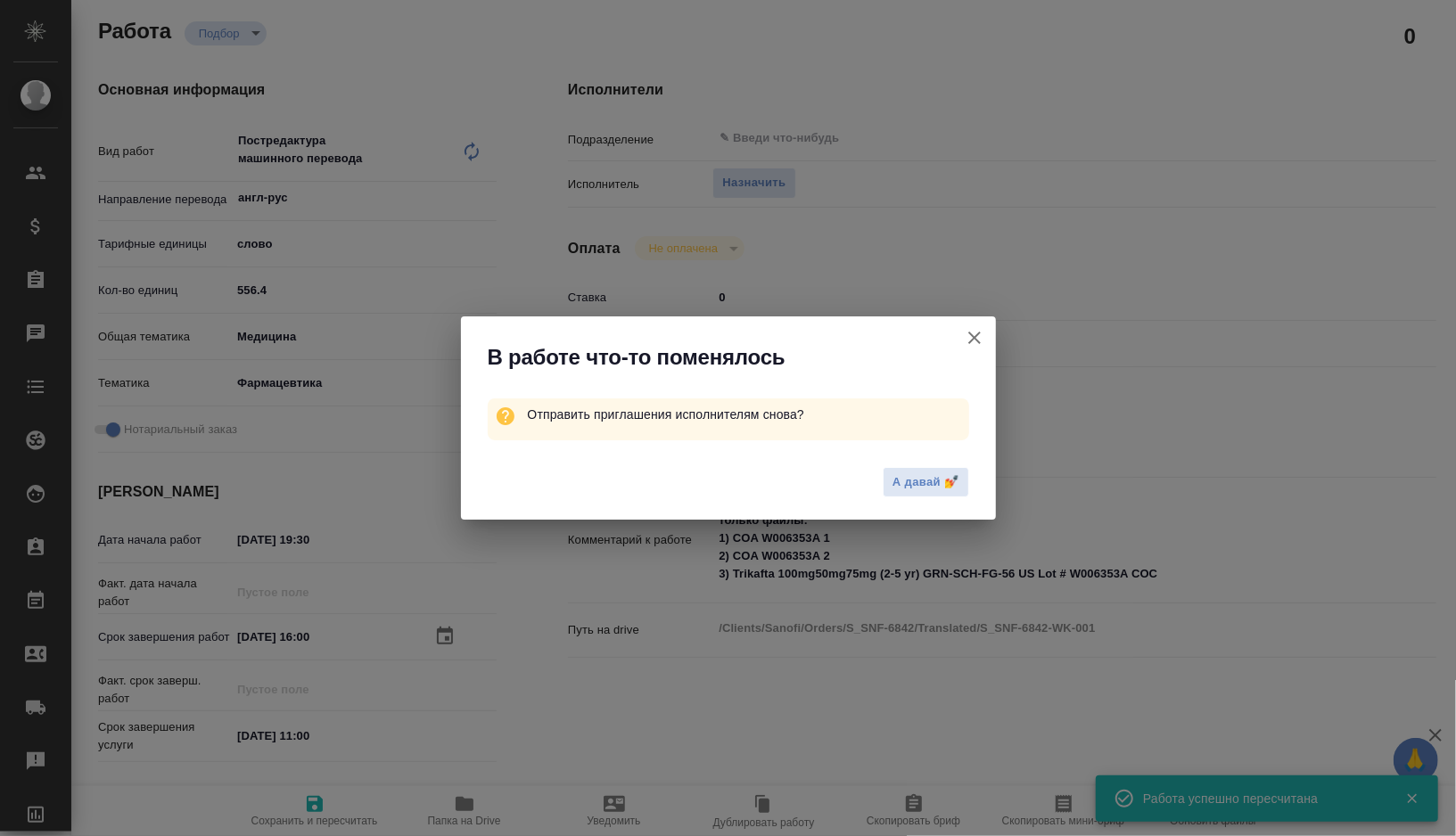
click at [971, 340] on icon "button" at bounding box center [974, 337] width 13 height 13
type textarea "x"
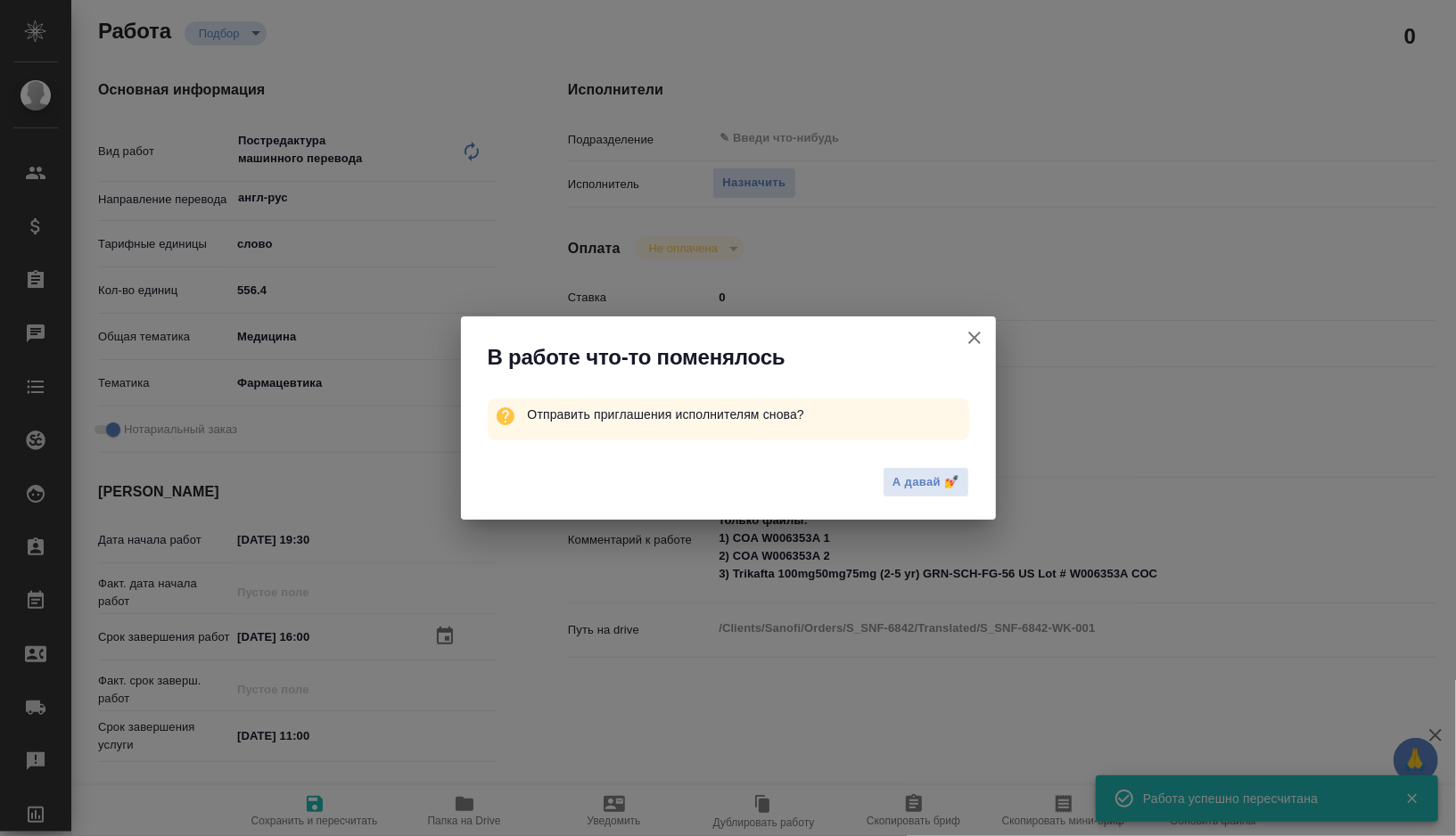
type textarea "x"
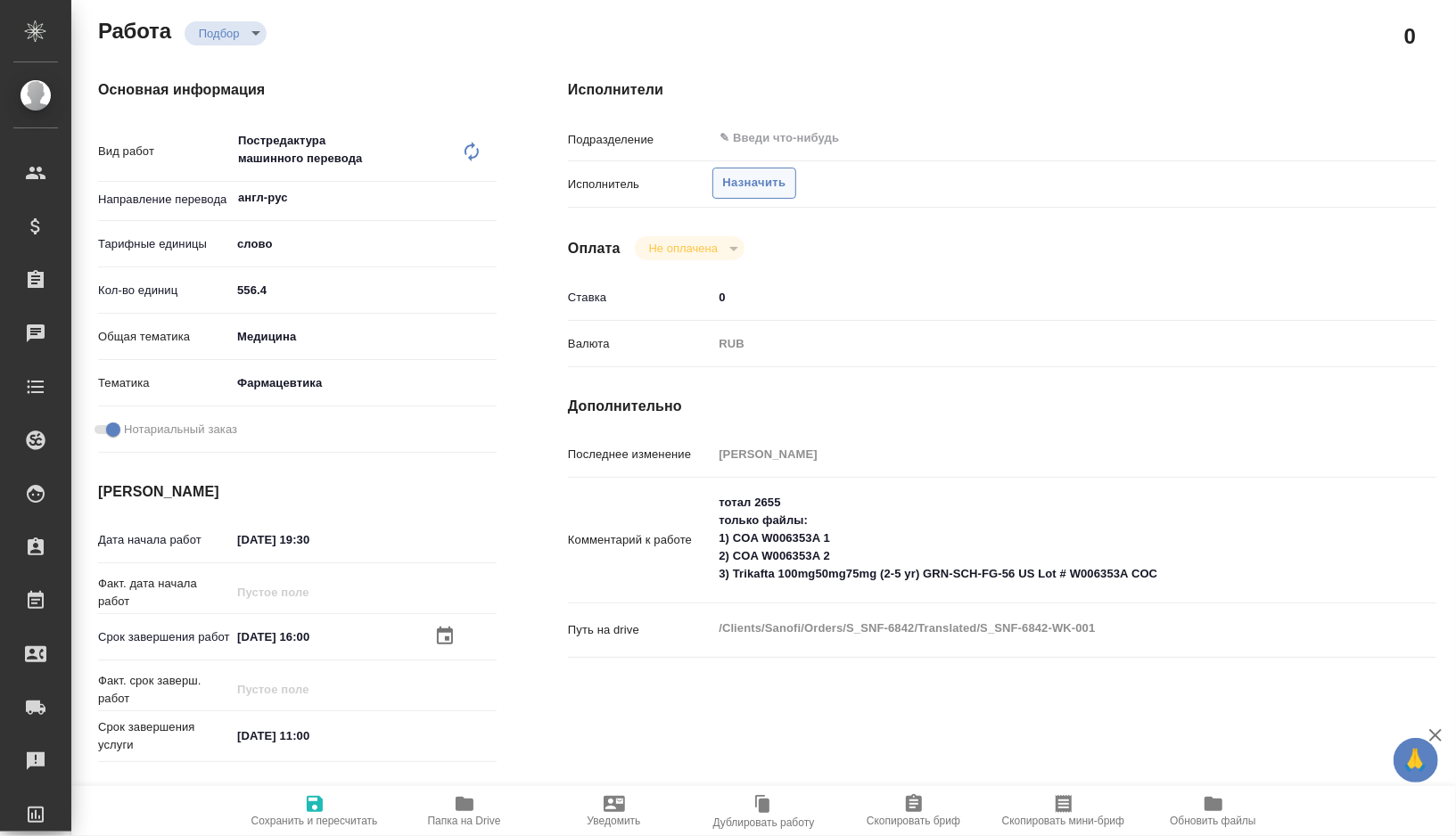
click at [767, 189] on span "Назначить" at bounding box center [754, 183] width 63 height 21
type textarea "x"
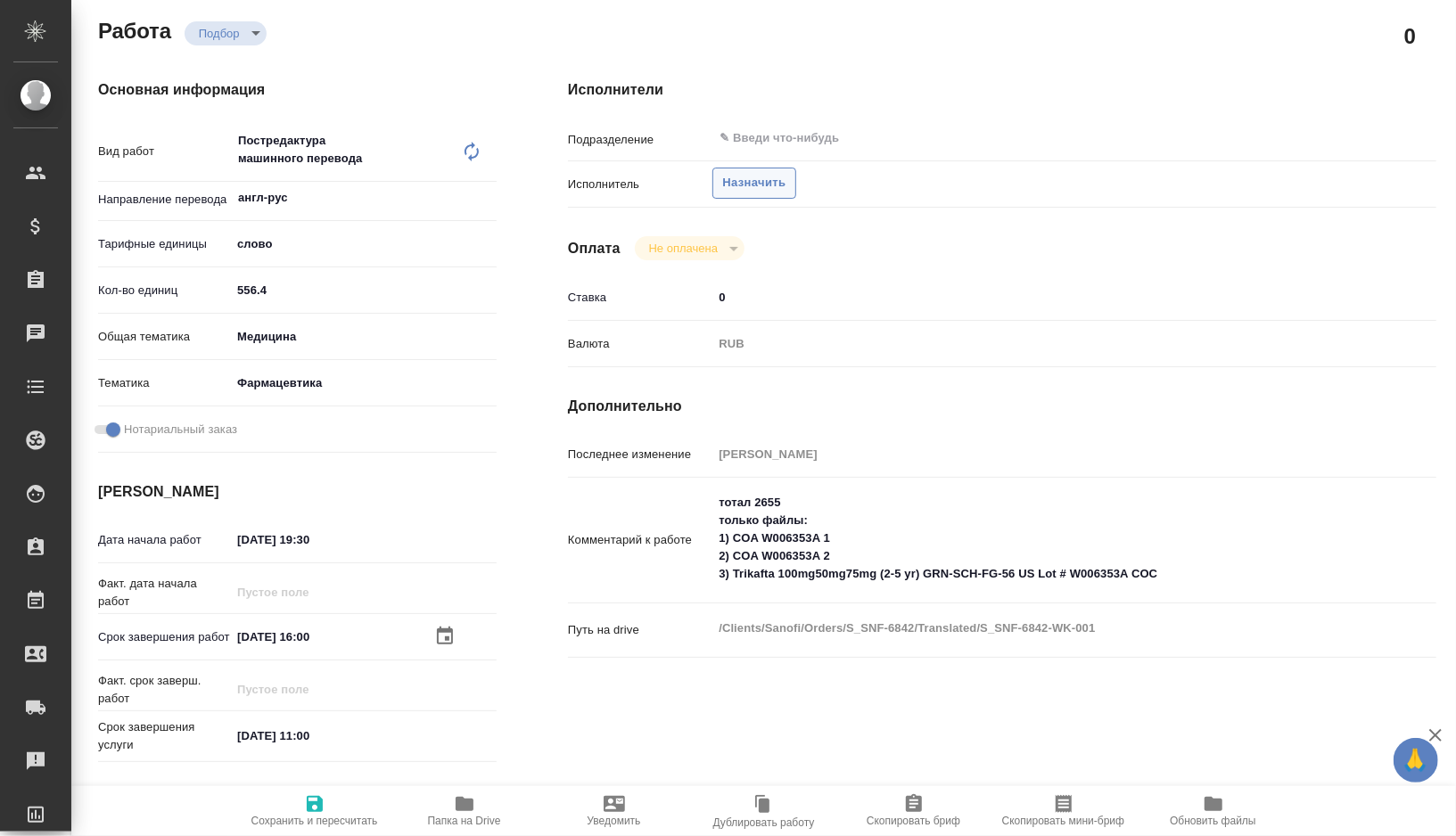
type textarea "x"
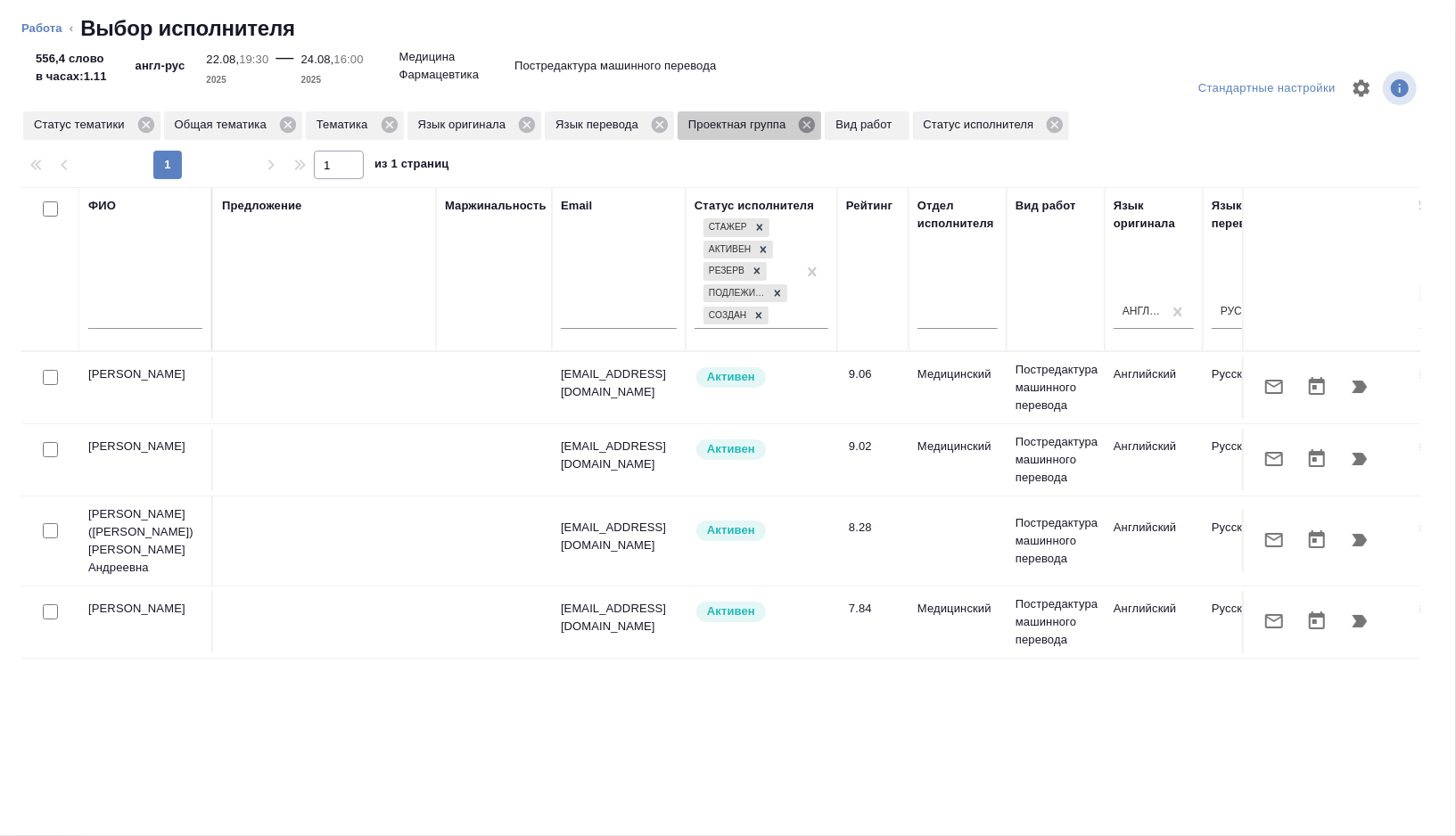
click at [817, 123] on icon at bounding box center [807, 125] width 20 height 20
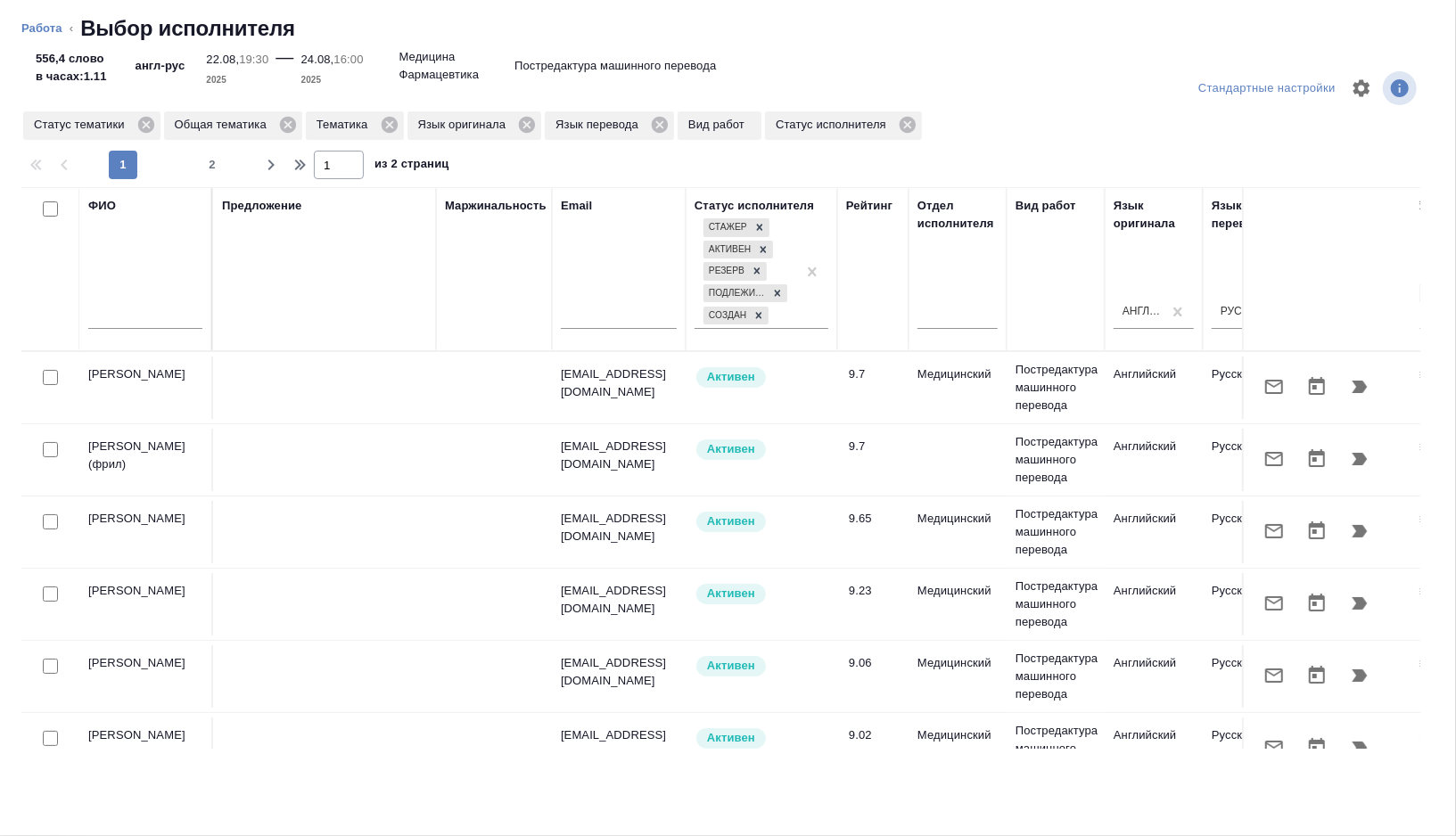
scroll to position [0, 1190]
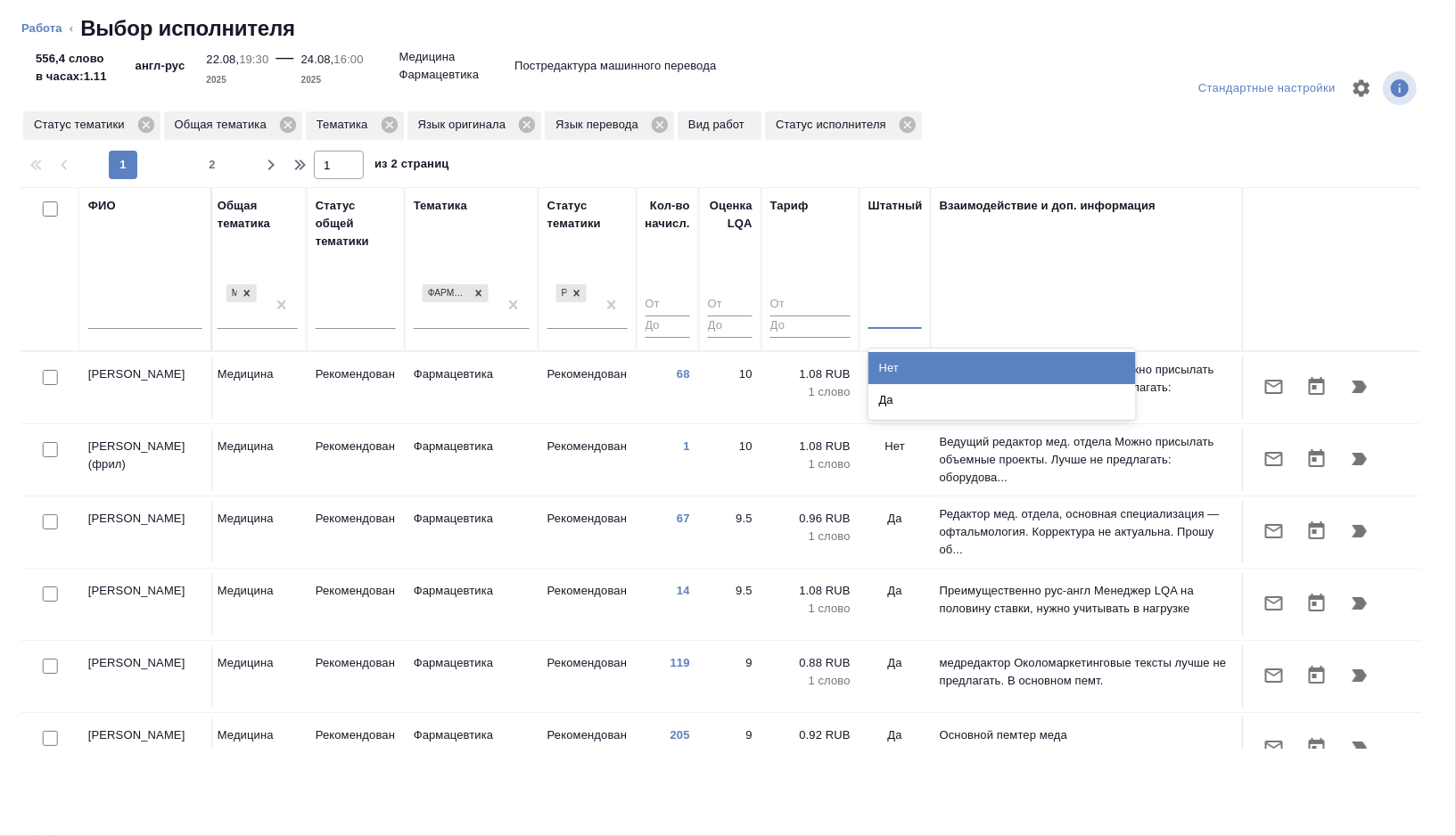
click at [885, 309] on div at bounding box center [895, 312] width 53 height 26
click at [885, 356] on div "Нет" at bounding box center [1002, 368] width 268 height 32
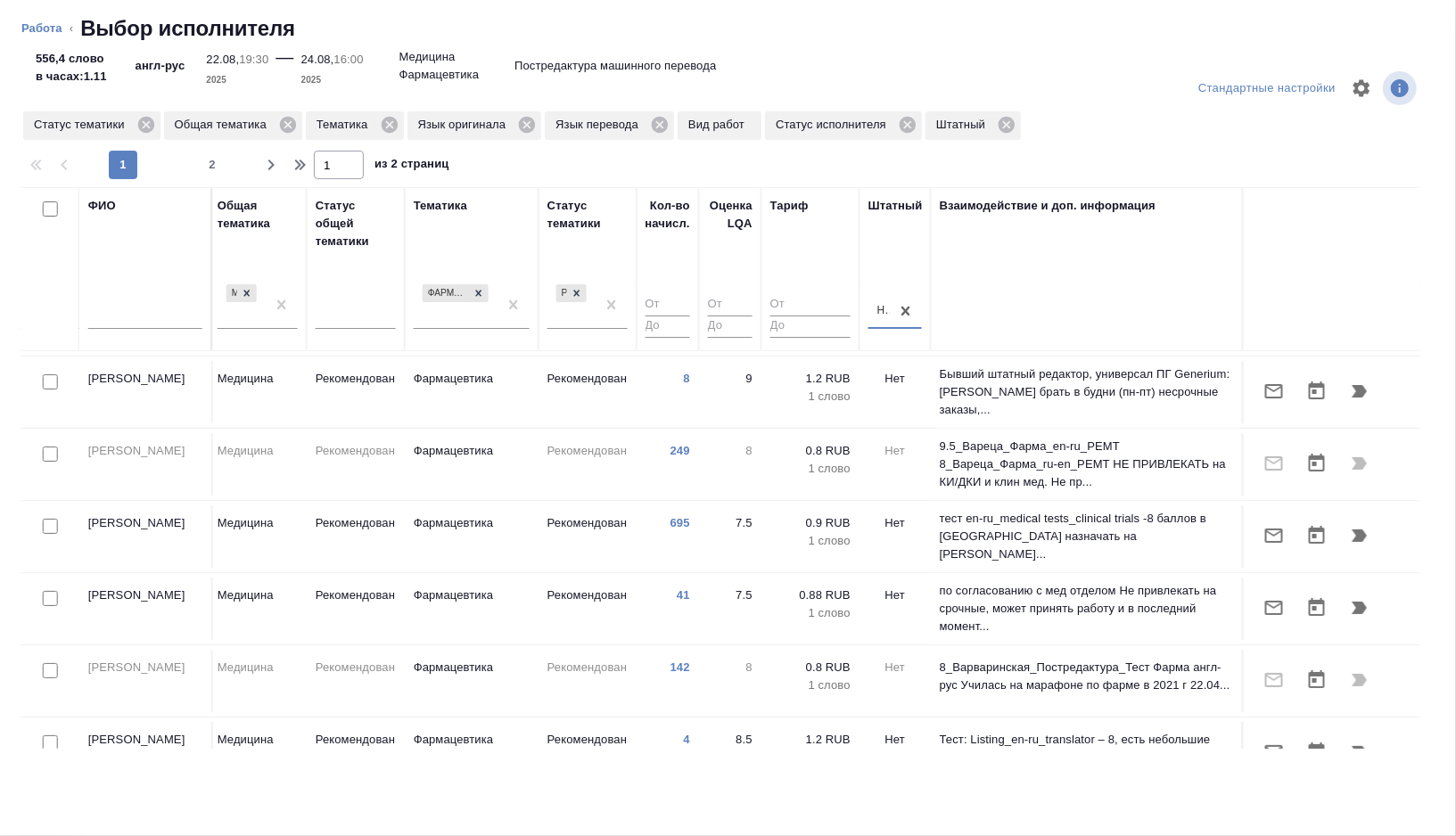
scroll to position [109, 1190]
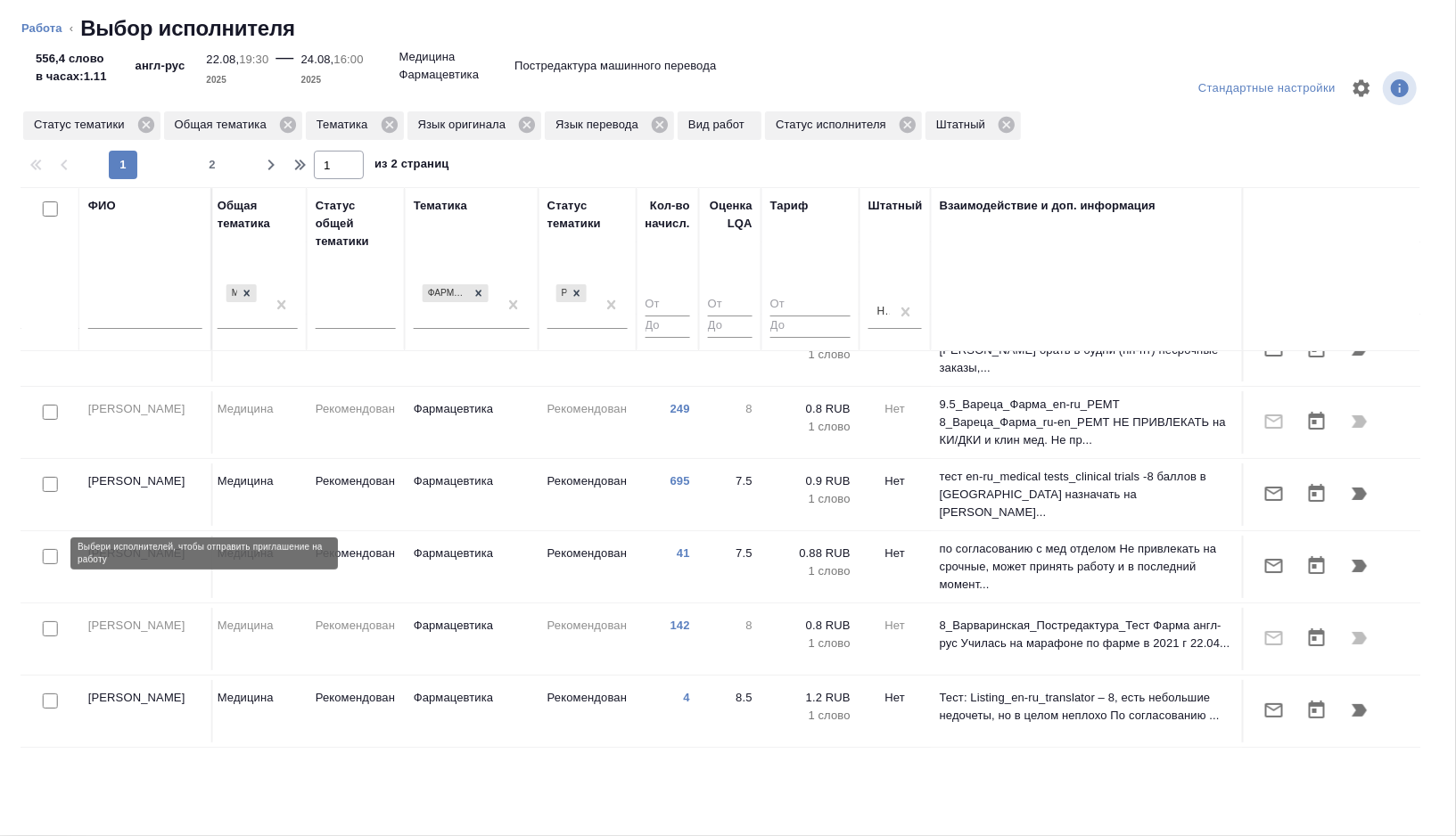
click at [48, 558] on input "checkbox" at bounding box center [49, 556] width 15 height 15
checkbox input "true"
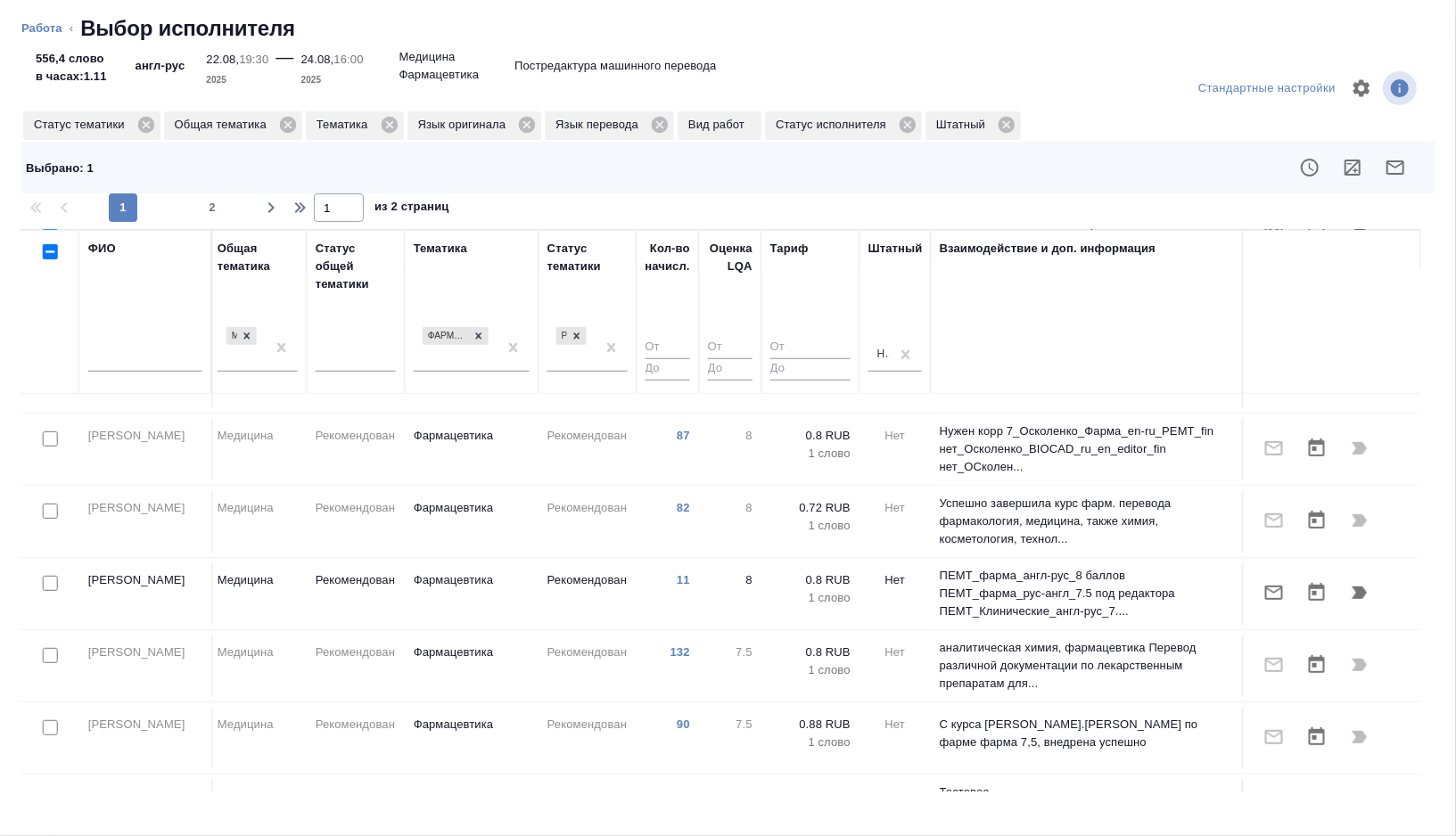
scroll to position [490, 1190]
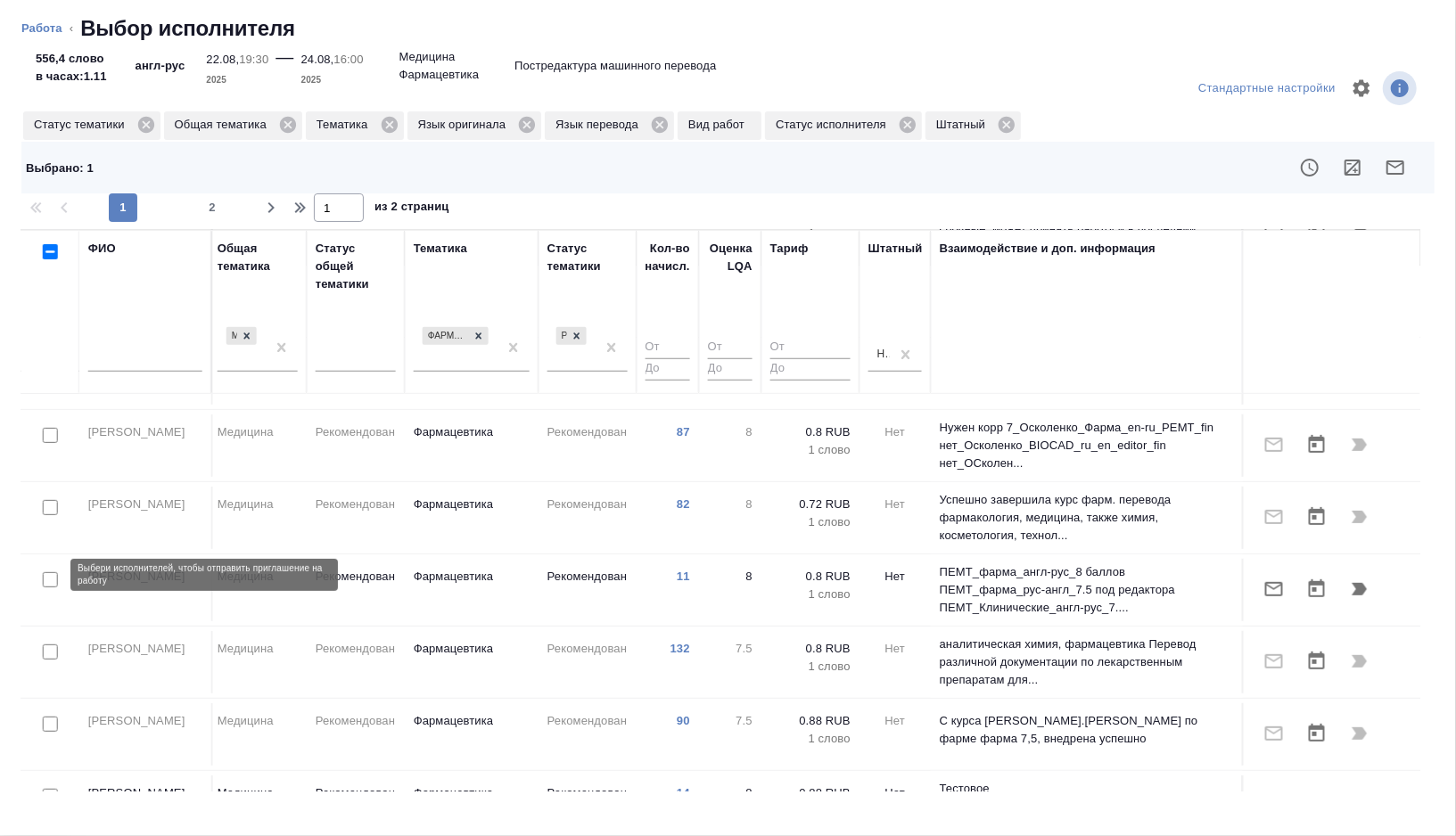
click at [48, 574] on input "checkbox" at bounding box center [49, 579] width 15 height 15
checkbox input "true"
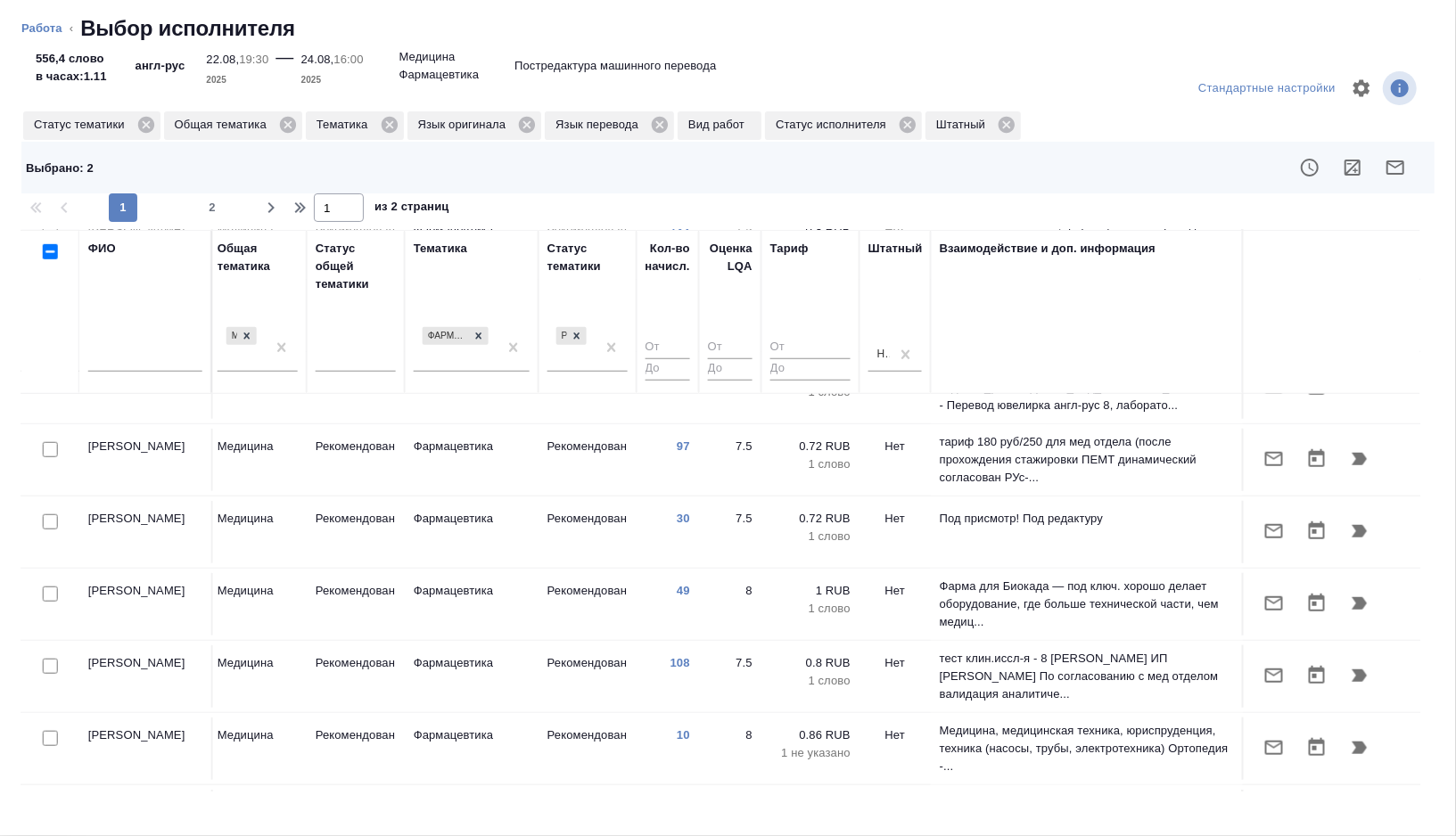
scroll to position [947, 1190]
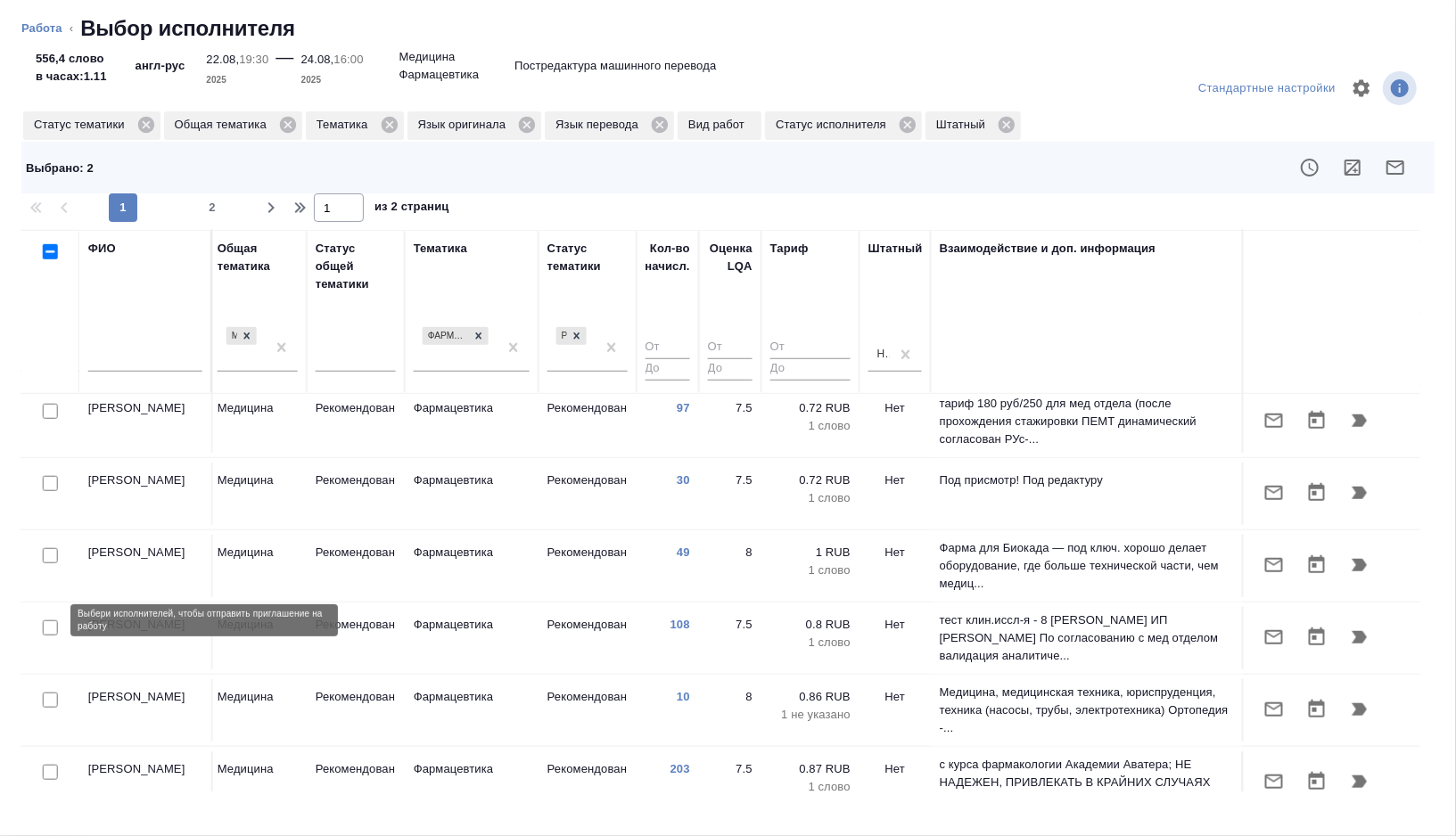
click at [48, 625] on input "checkbox" at bounding box center [49, 627] width 15 height 15
checkbox input "true"
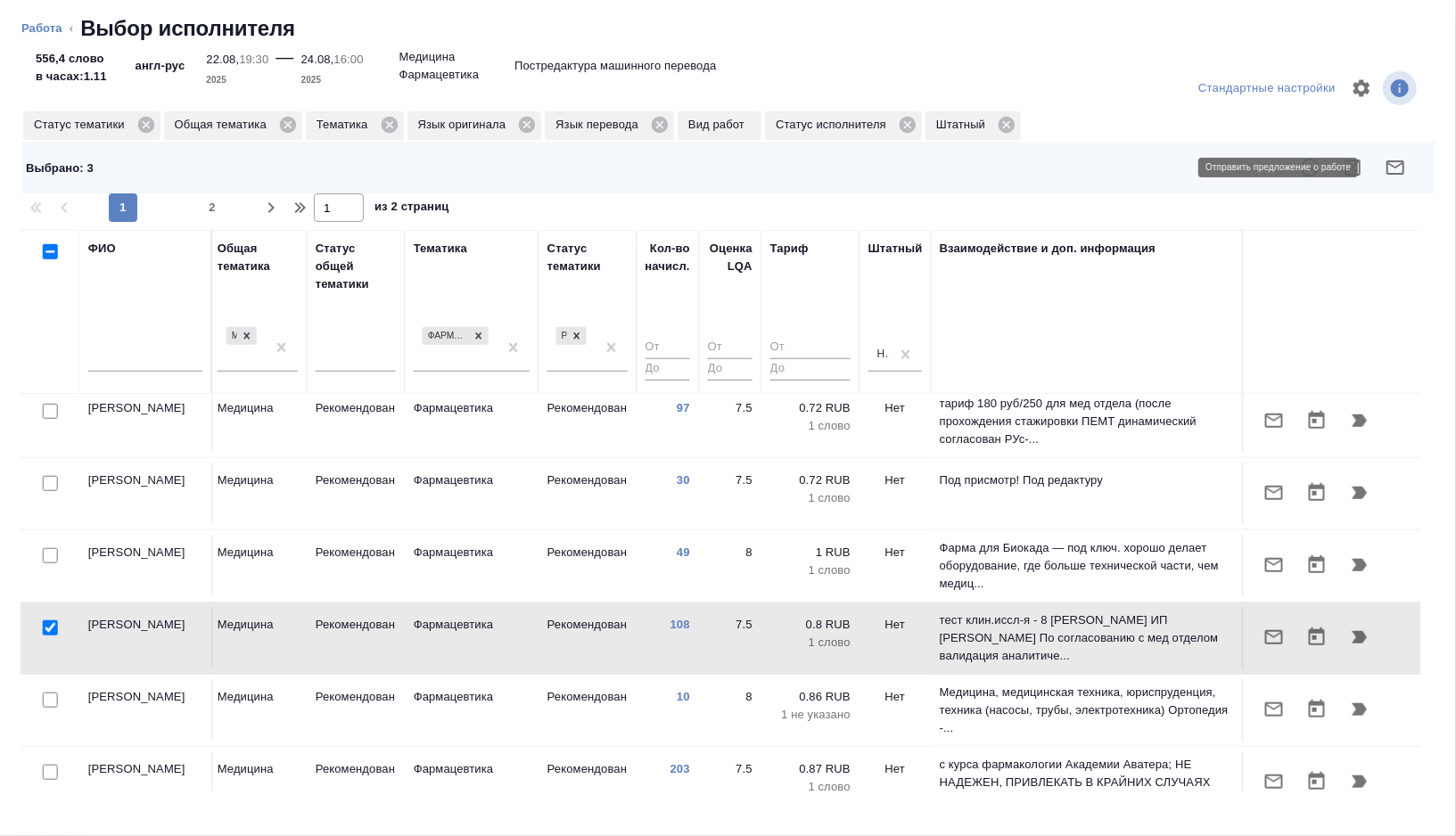
click at [1404, 161] on icon "button" at bounding box center [1395, 167] width 22 height 22
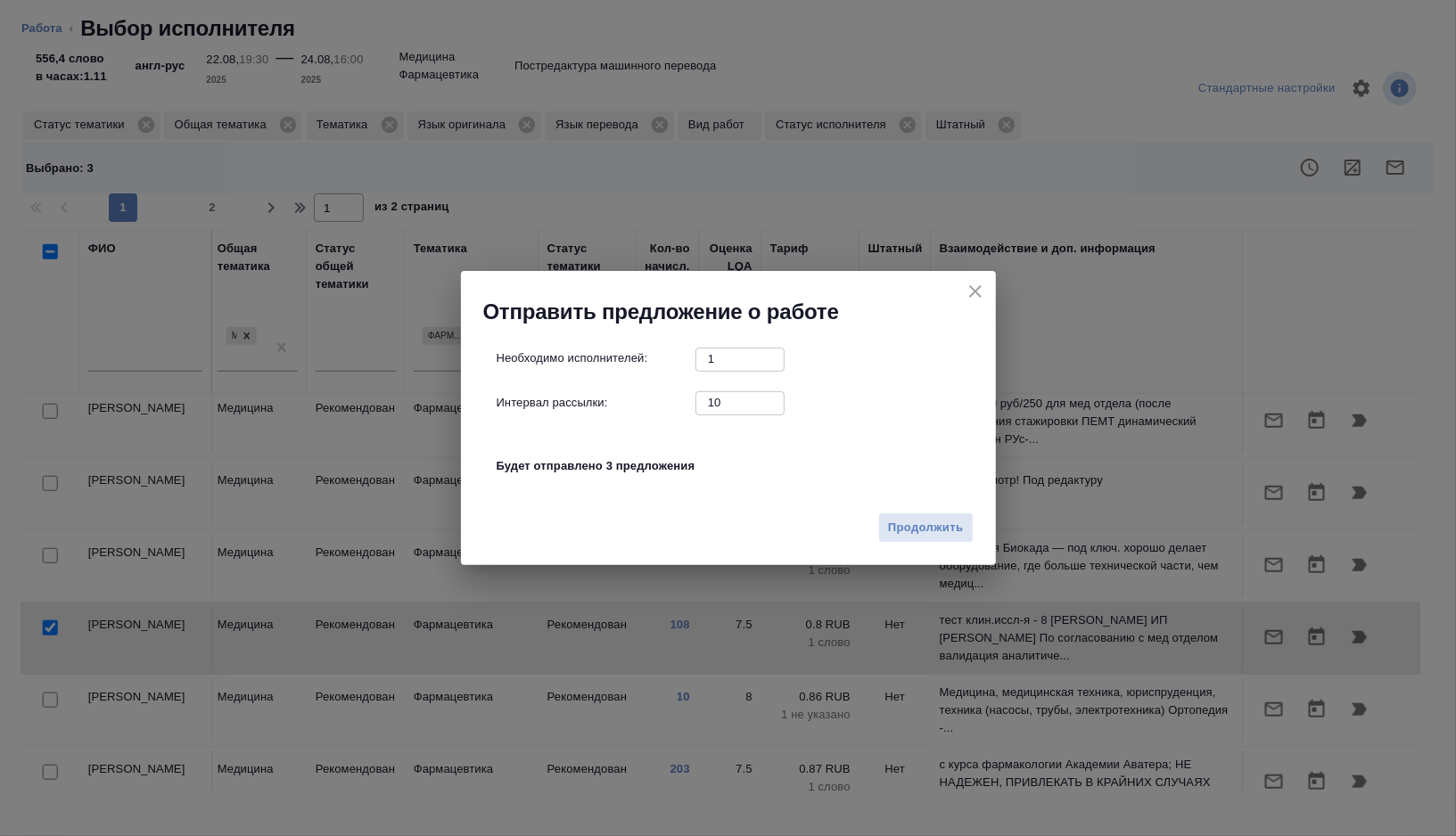
click at [742, 404] on input "10" at bounding box center [740, 402] width 90 height 23
type input "0"
click at [891, 518] on span "Продолжить" at bounding box center [926, 527] width 75 height 21
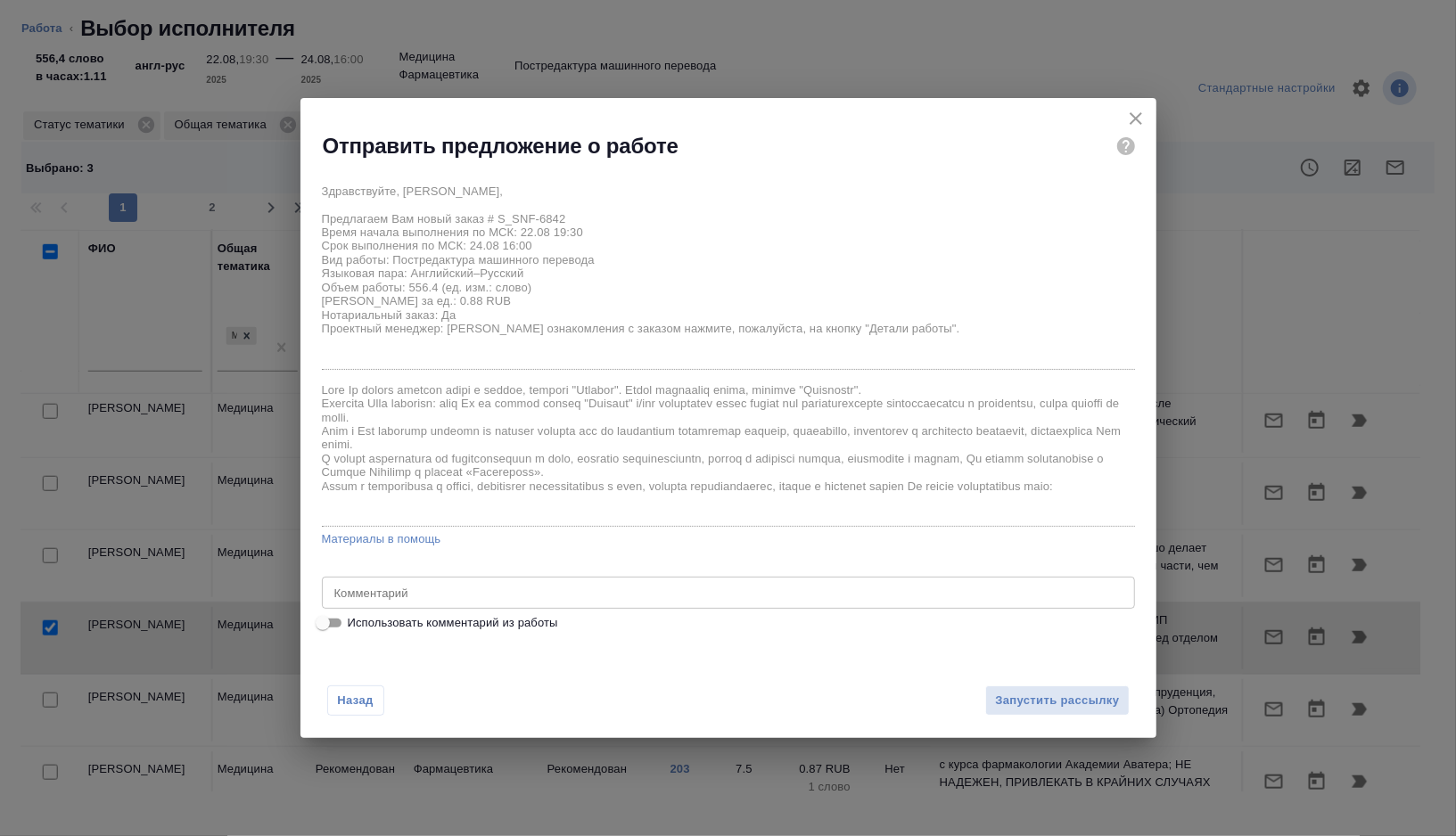
click at [377, 631] on span "Использовать комментарий из работы" at bounding box center [453, 623] width 211 height 18
click at [355, 631] on input "Использовать комментарий из работы" at bounding box center [322, 624] width 64 height 22
checkbox input "true"
type textarea "тотал 2655 только файлы: 1) COA W006353A 1 2) COA W006353A 2 3) Trikafta 100mg5…"
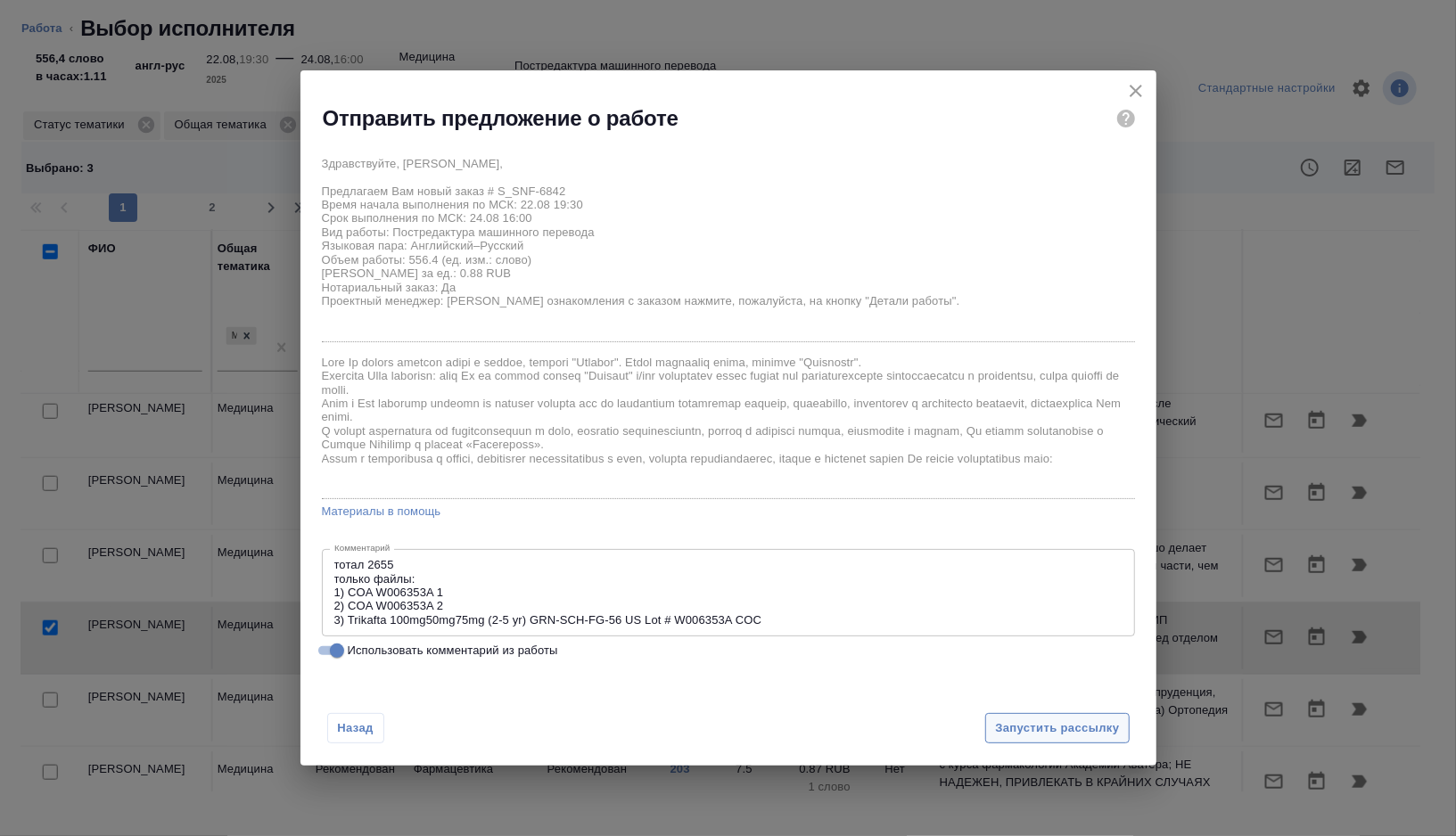
click at [1028, 741] on button "Запустить рассылку" at bounding box center [1057, 729] width 144 height 31
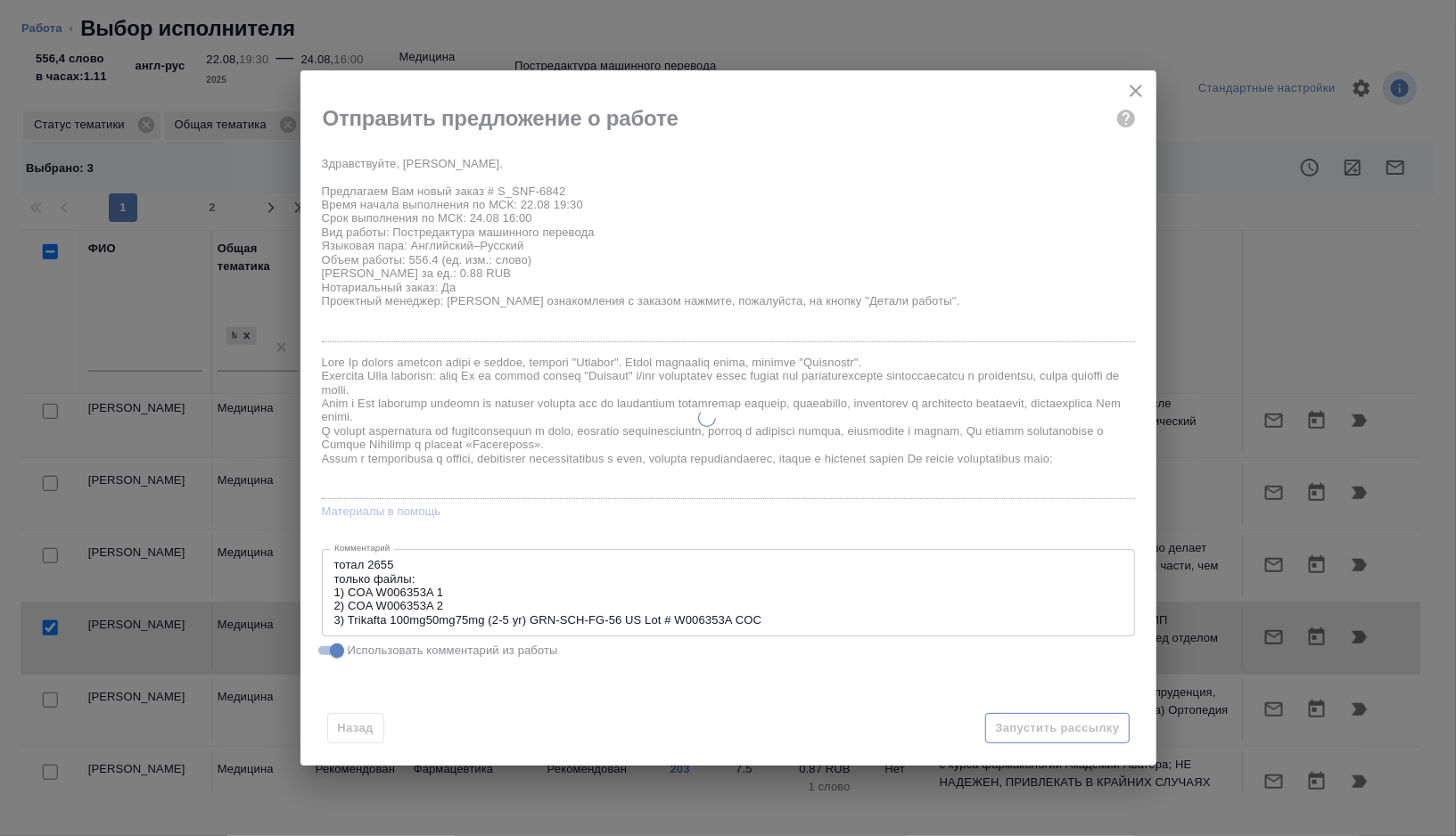
type textarea "x"
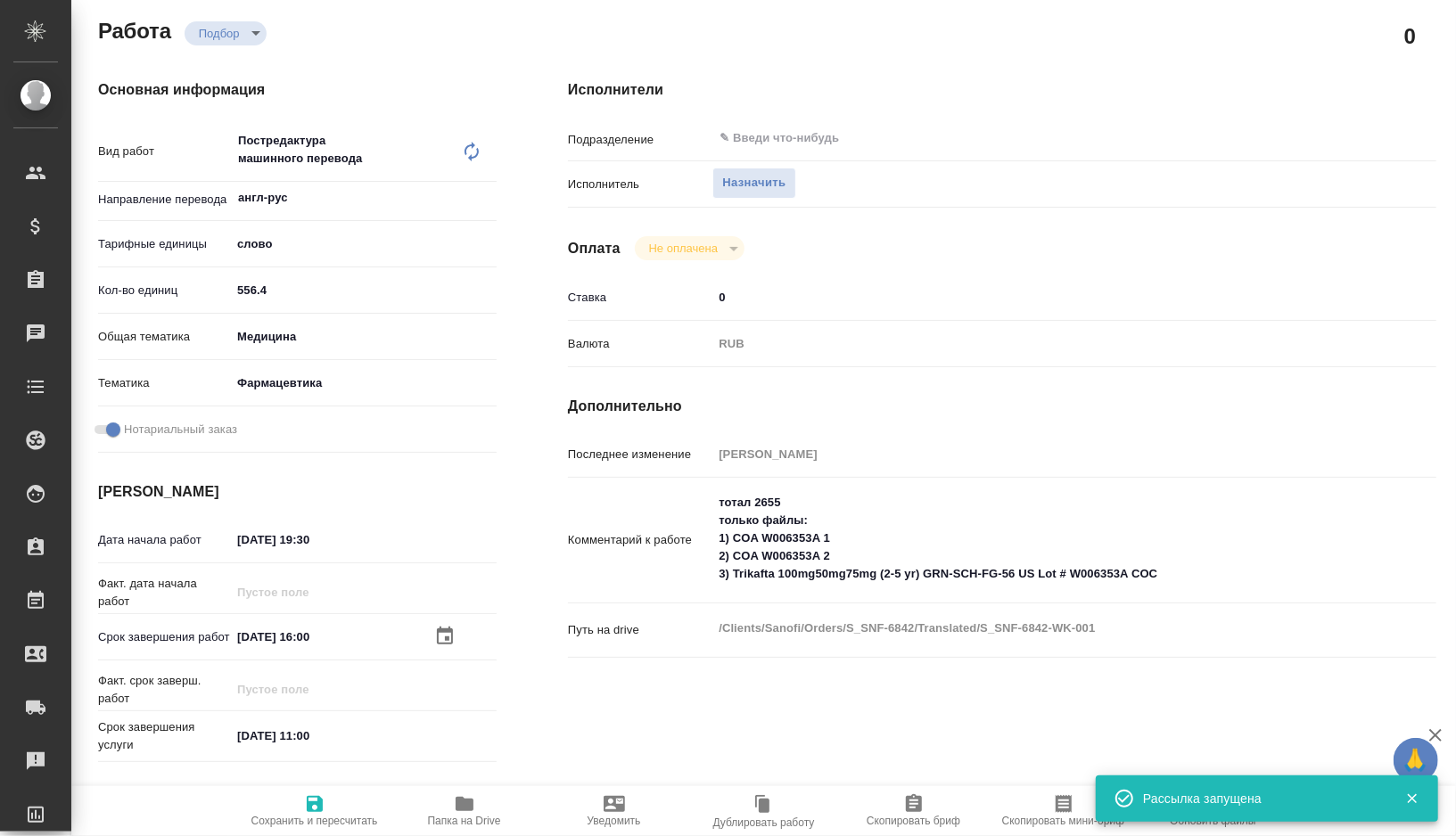
type input "recruiting"
type textarea "Постредактура машинного перевода"
type textarea "x"
type input "англ-рус"
type input "5a8b1489cc6b4906c91bfd90"
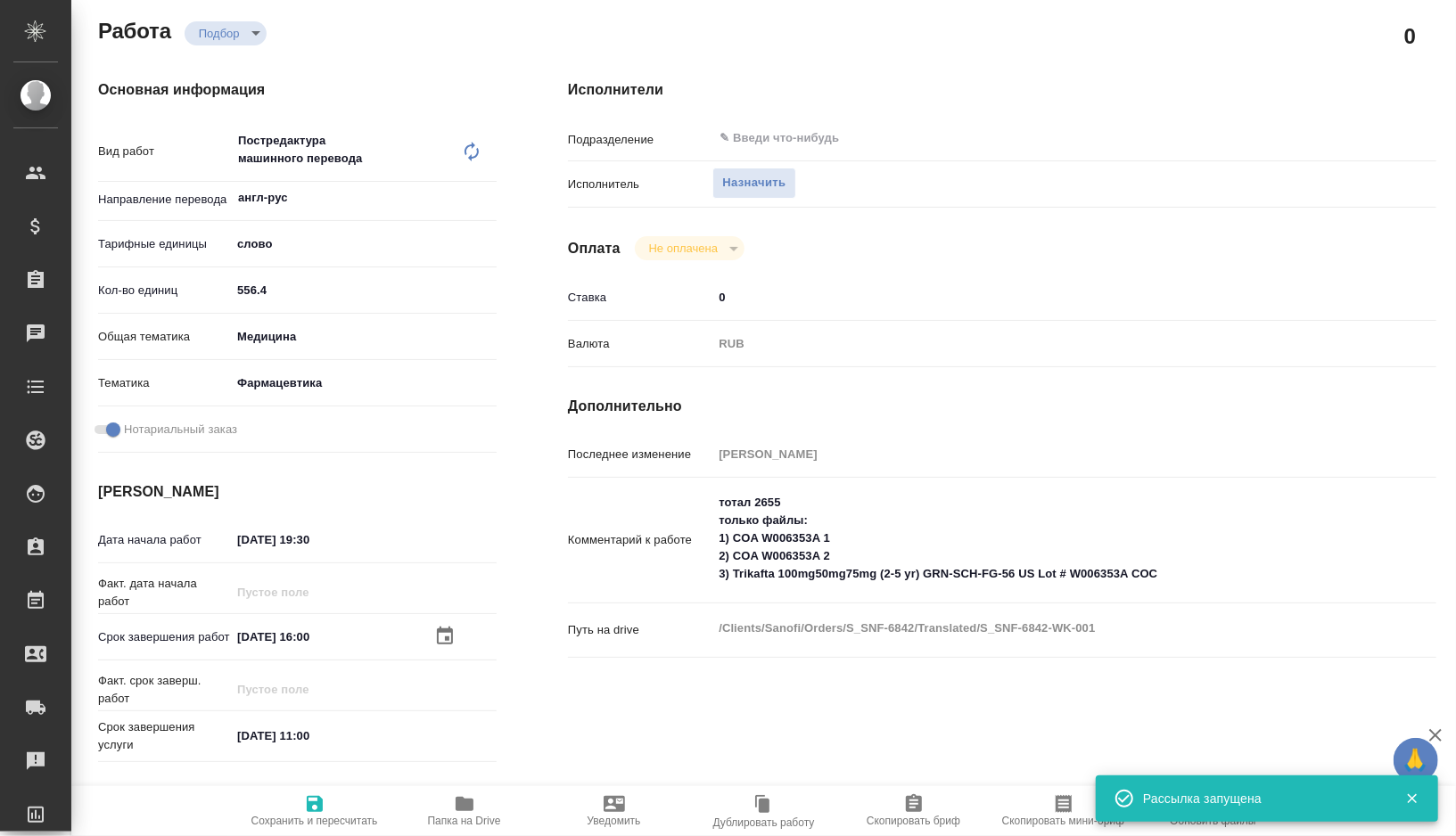
type input "556.4"
type input "med"
type input "6149832f2b7be24903fd7a82"
checkbox input "true"
type input "22.08.2025 19:30"
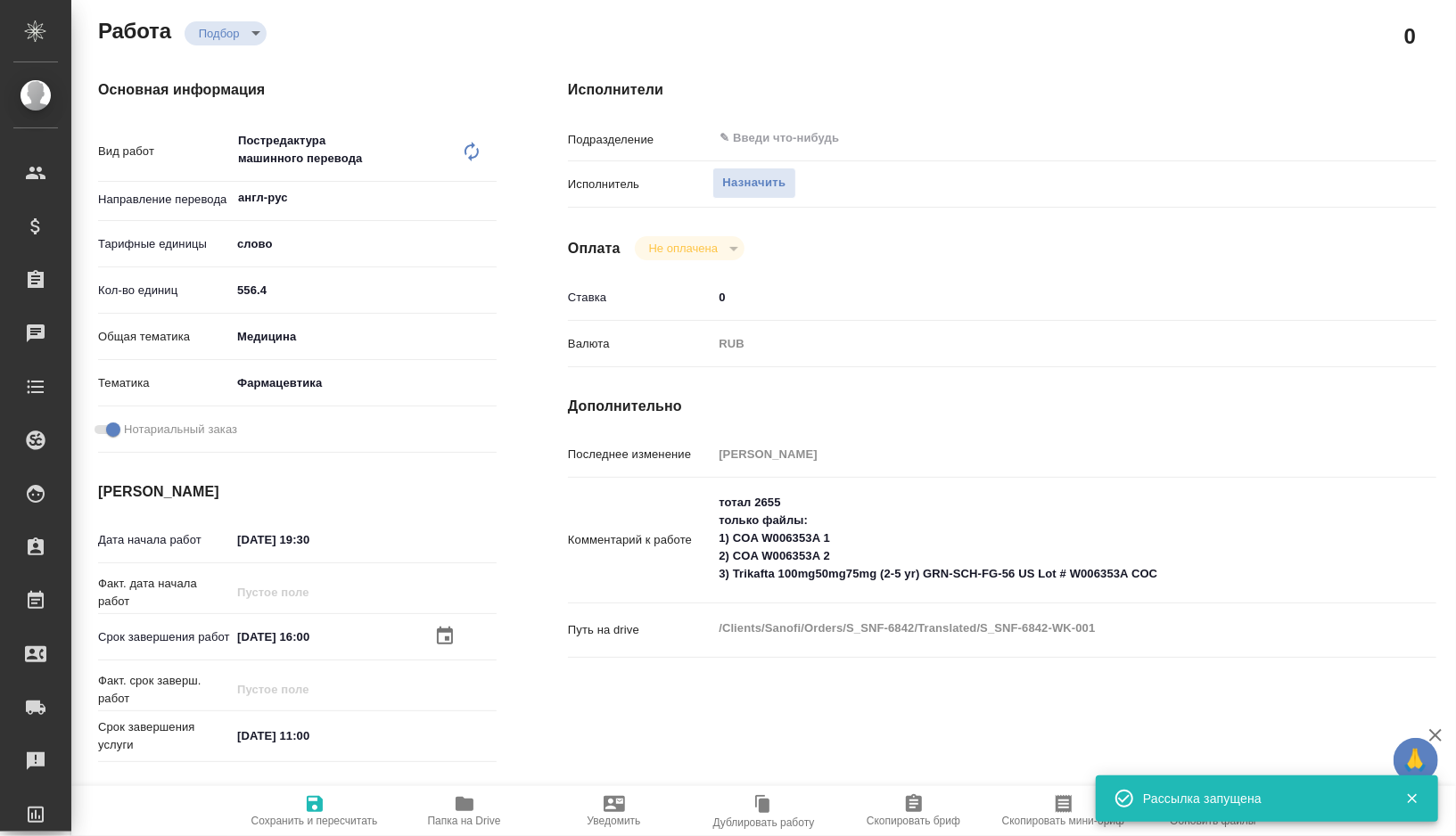
type input "24.08.2025 16:00"
type input "[DATE] 11:00"
type input "notPayed"
type input "0"
type input "RUB"
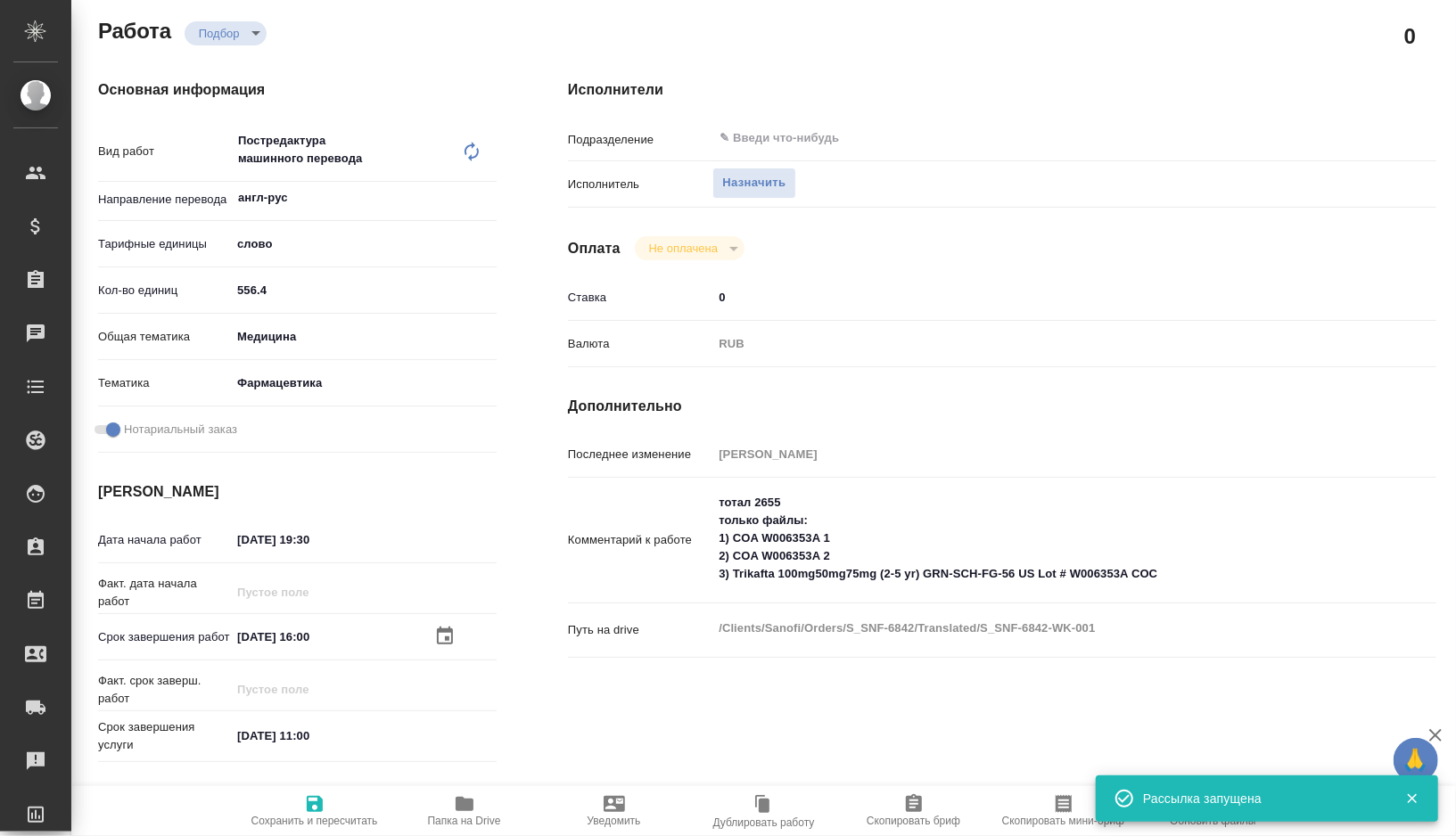
type input "[PERSON_NAME] Валентина"
type textarea "тотал 2655 только файлы: 1) COA W006353A 1 2) COA W006353A 2 3) Trikafta 100mg5…"
type textarea "x"
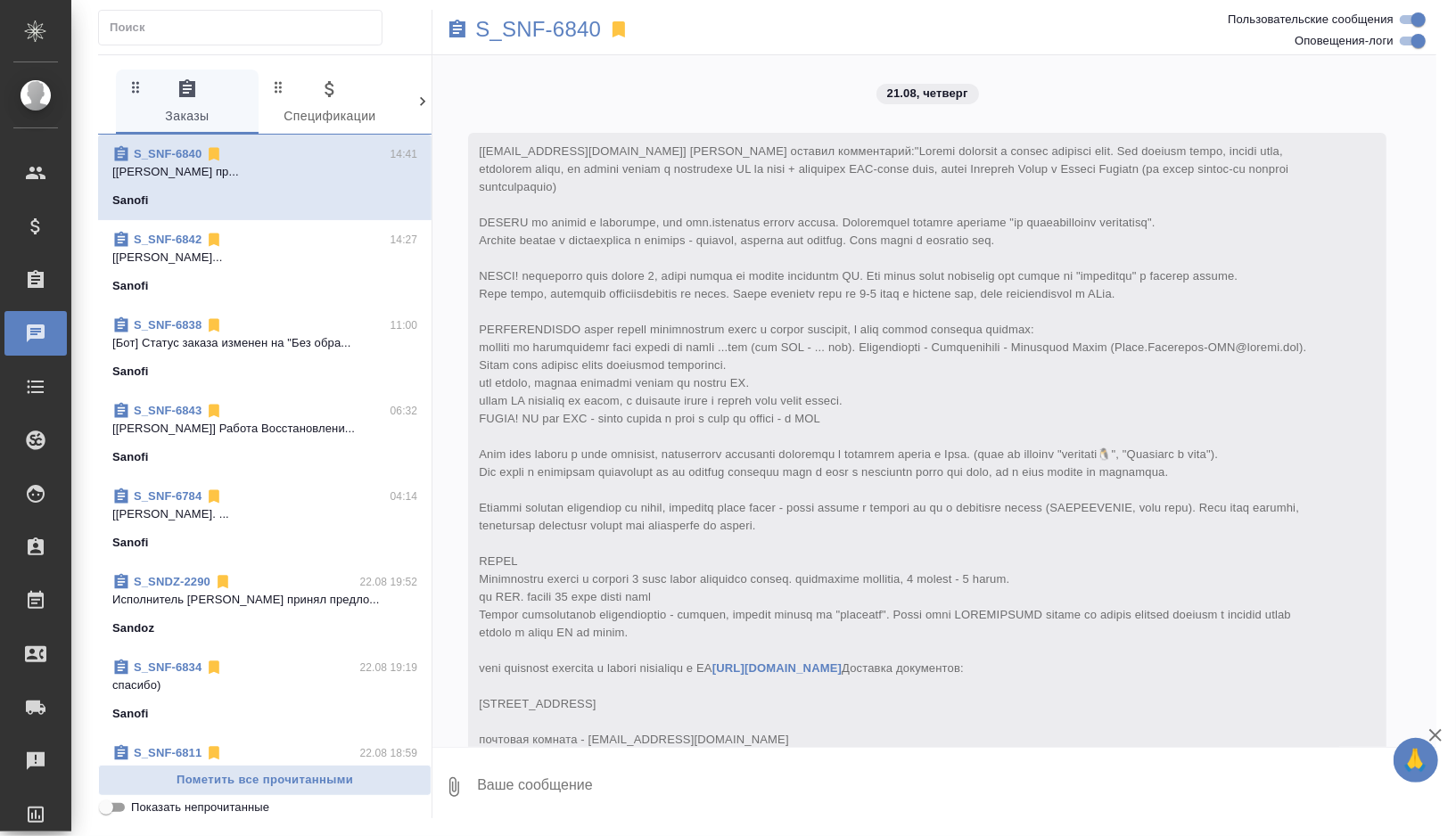
scroll to position [8608, 0]
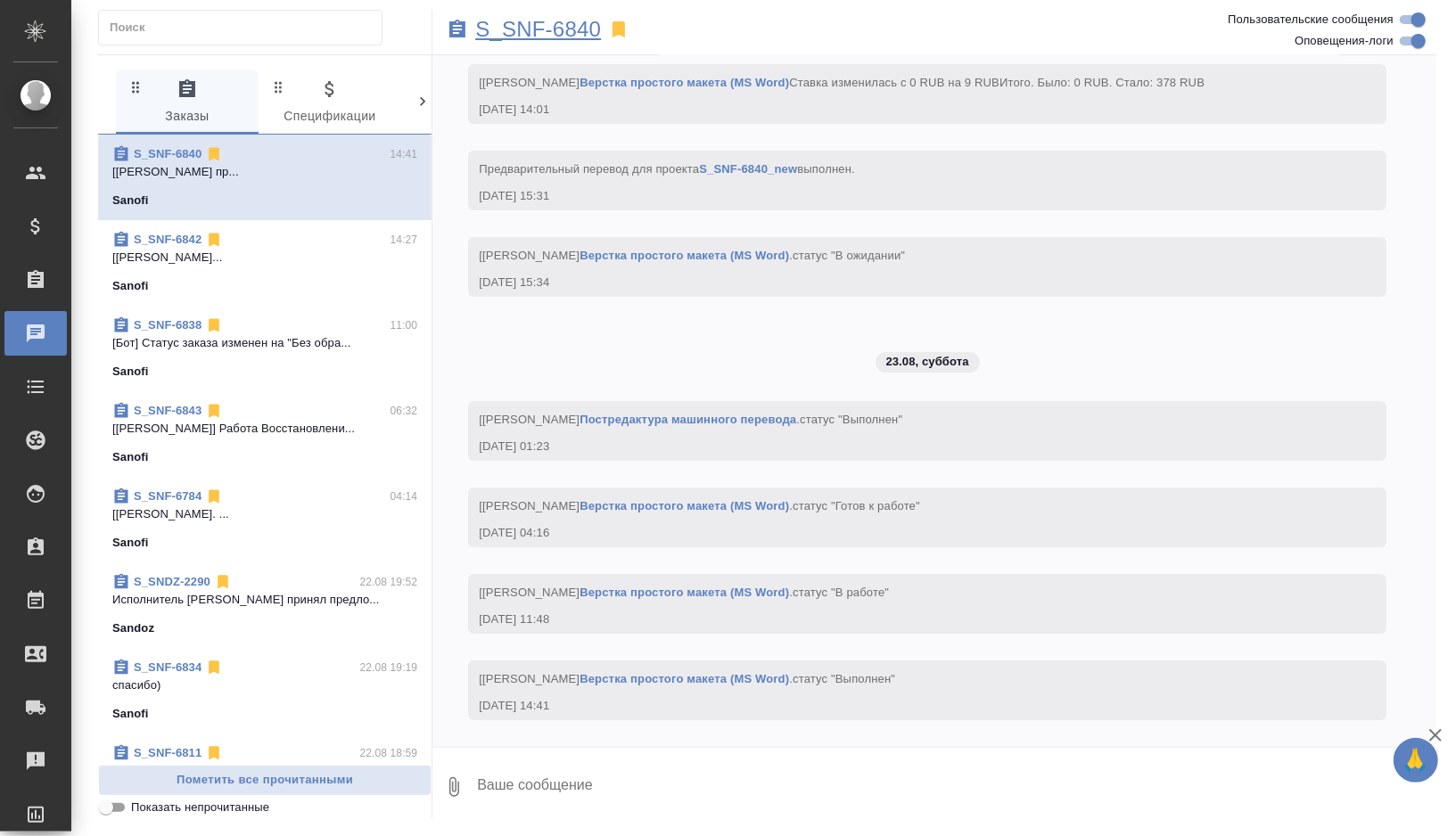
click at [550, 37] on p "S_SNF-6840" at bounding box center [538, 30] width 126 height 18
click at [232, 277] on div "Sanofi" at bounding box center [265, 286] width 305 height 18
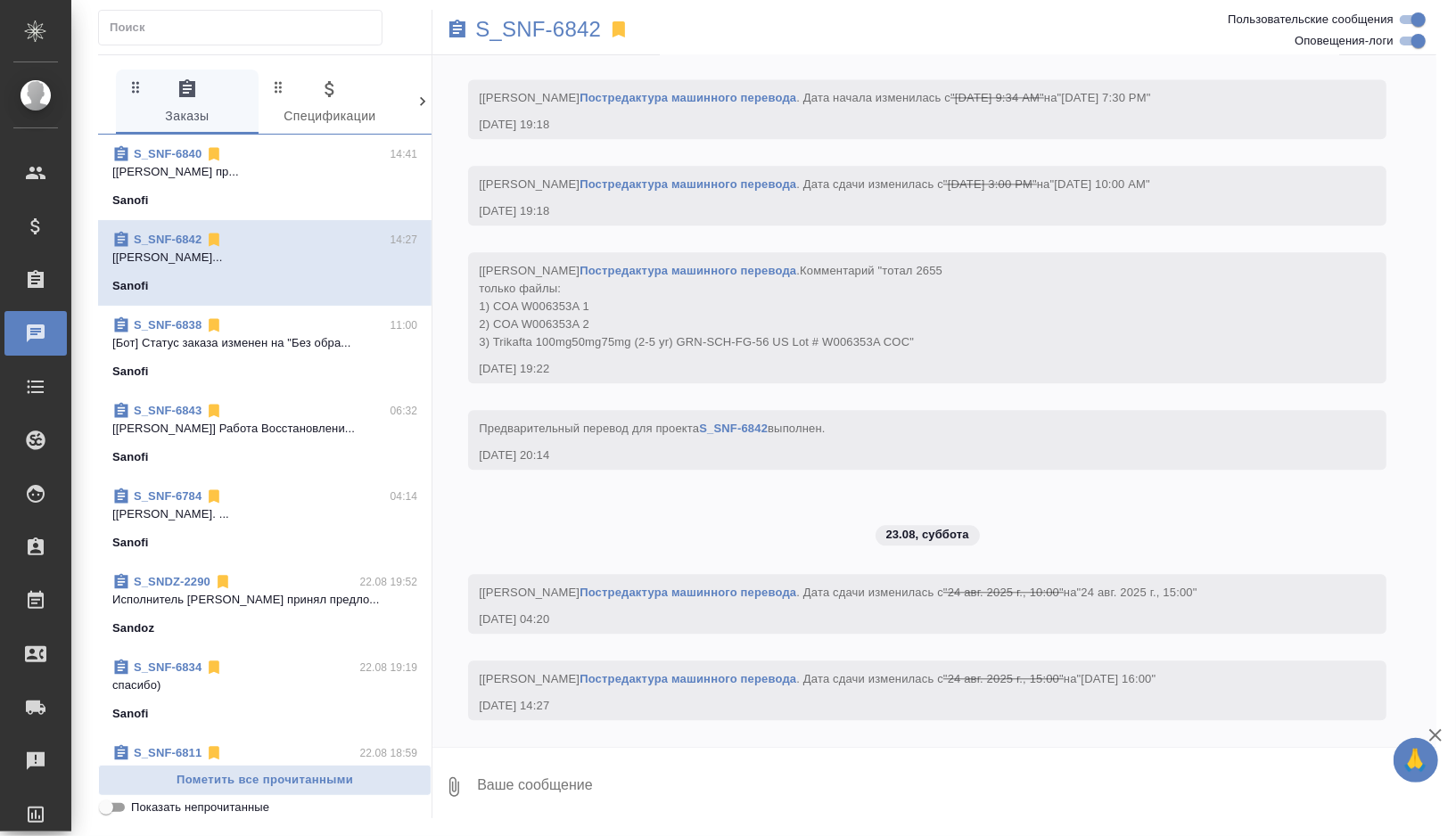
scroll to position [7496, 0]
click at [538, 31] on p "S_SNF-6842" at bounding box center [538, 30] width 126 height 18
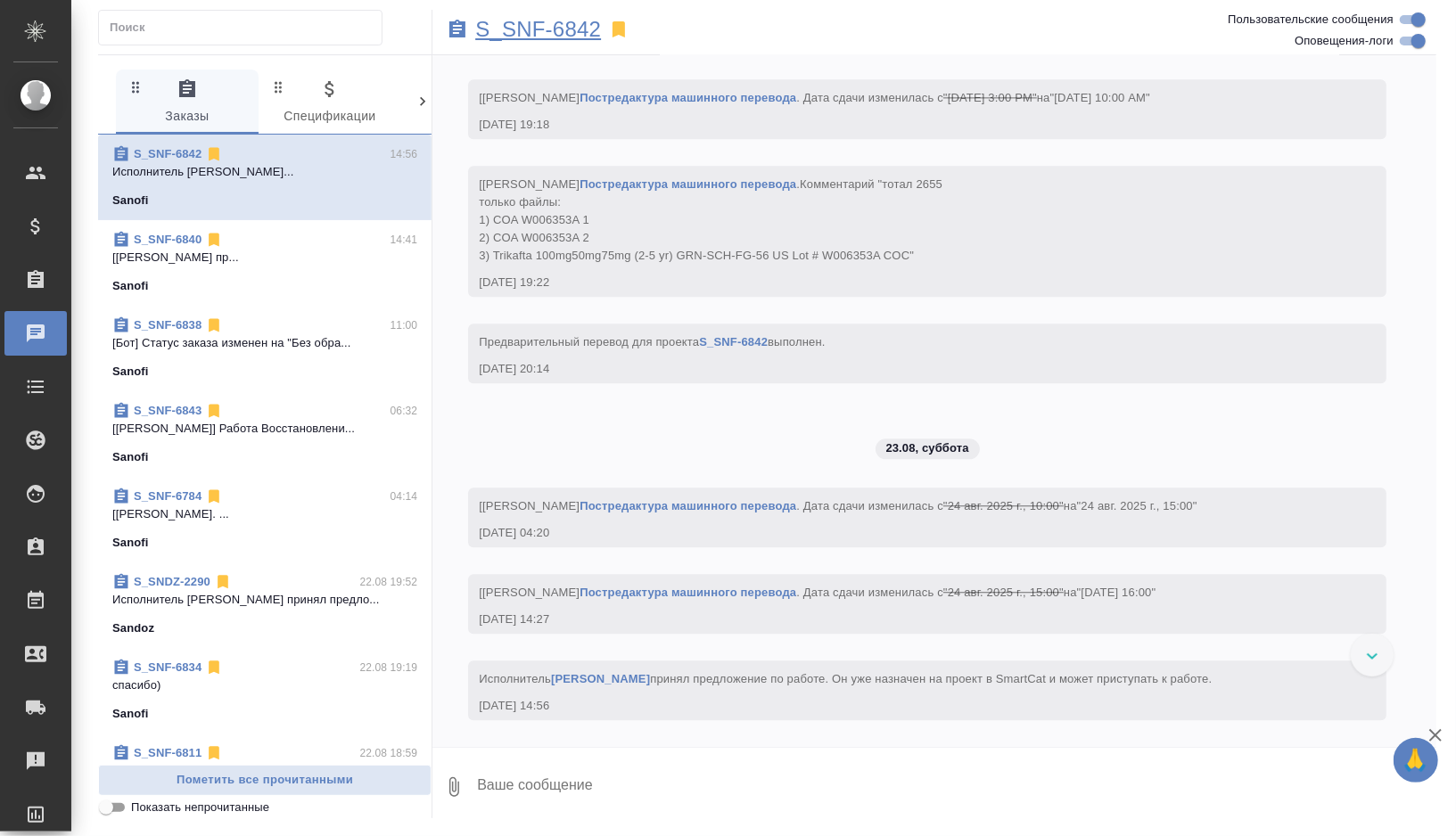
scroll to position [7583, 0]
click at [509, 21] on p "S_SNF-6842" at bounding box center [538, 30] width 126 height 18
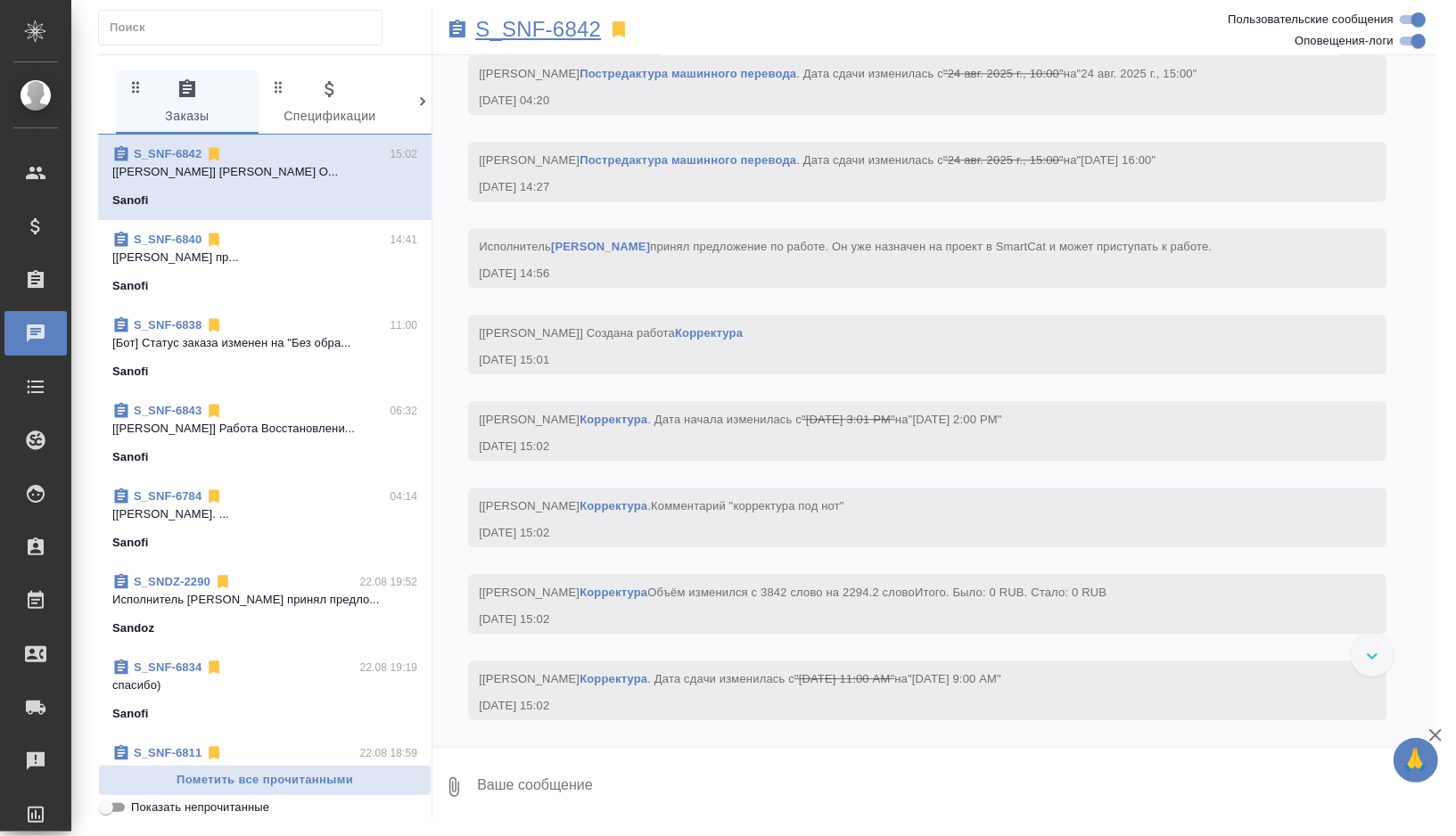
scroll to position [8033, 0]
click at [319, 277] on div "Sanofi" at bounding box center [265, 286] width 305 height 18
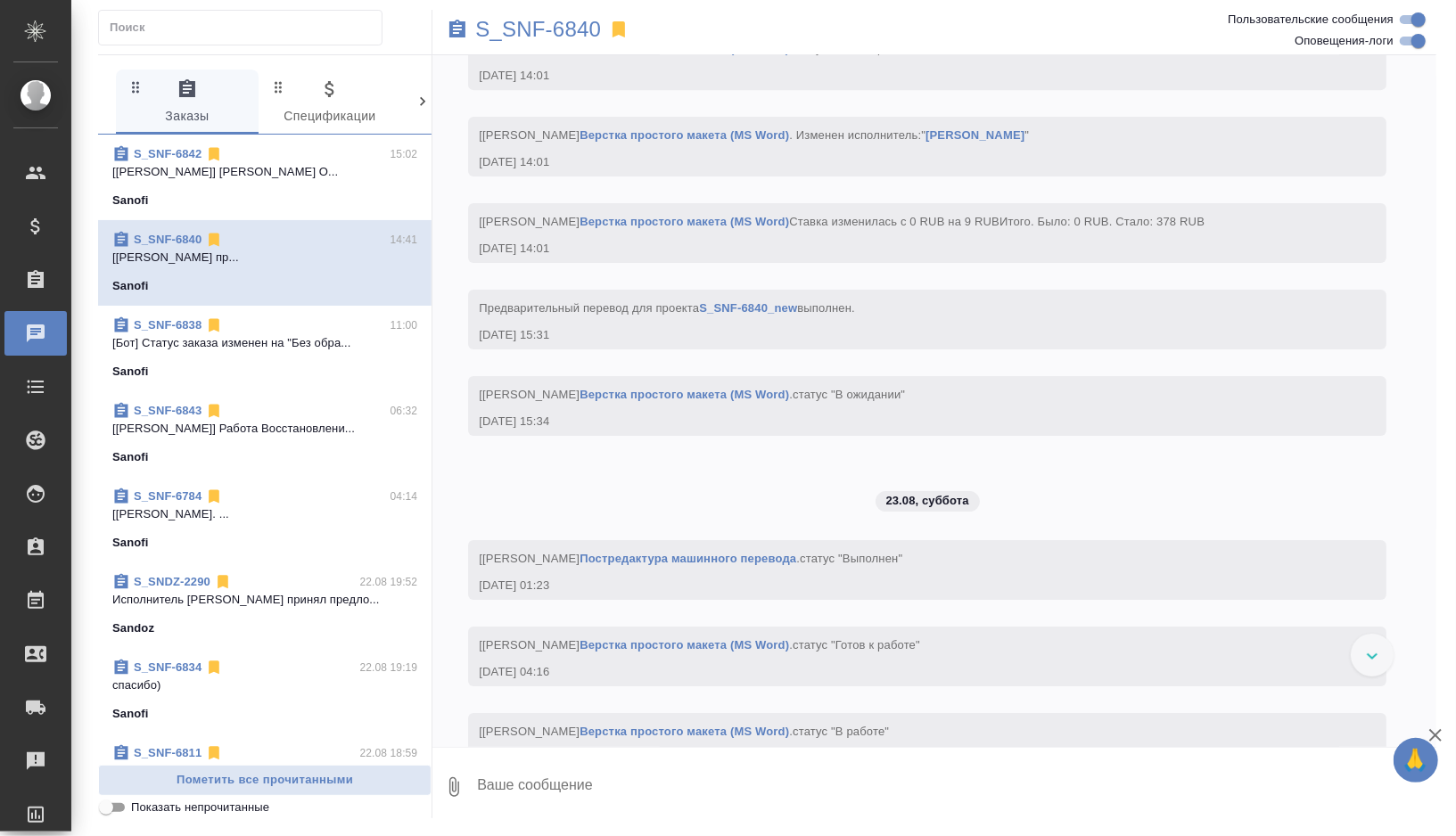
scroll to position [8216, 0]
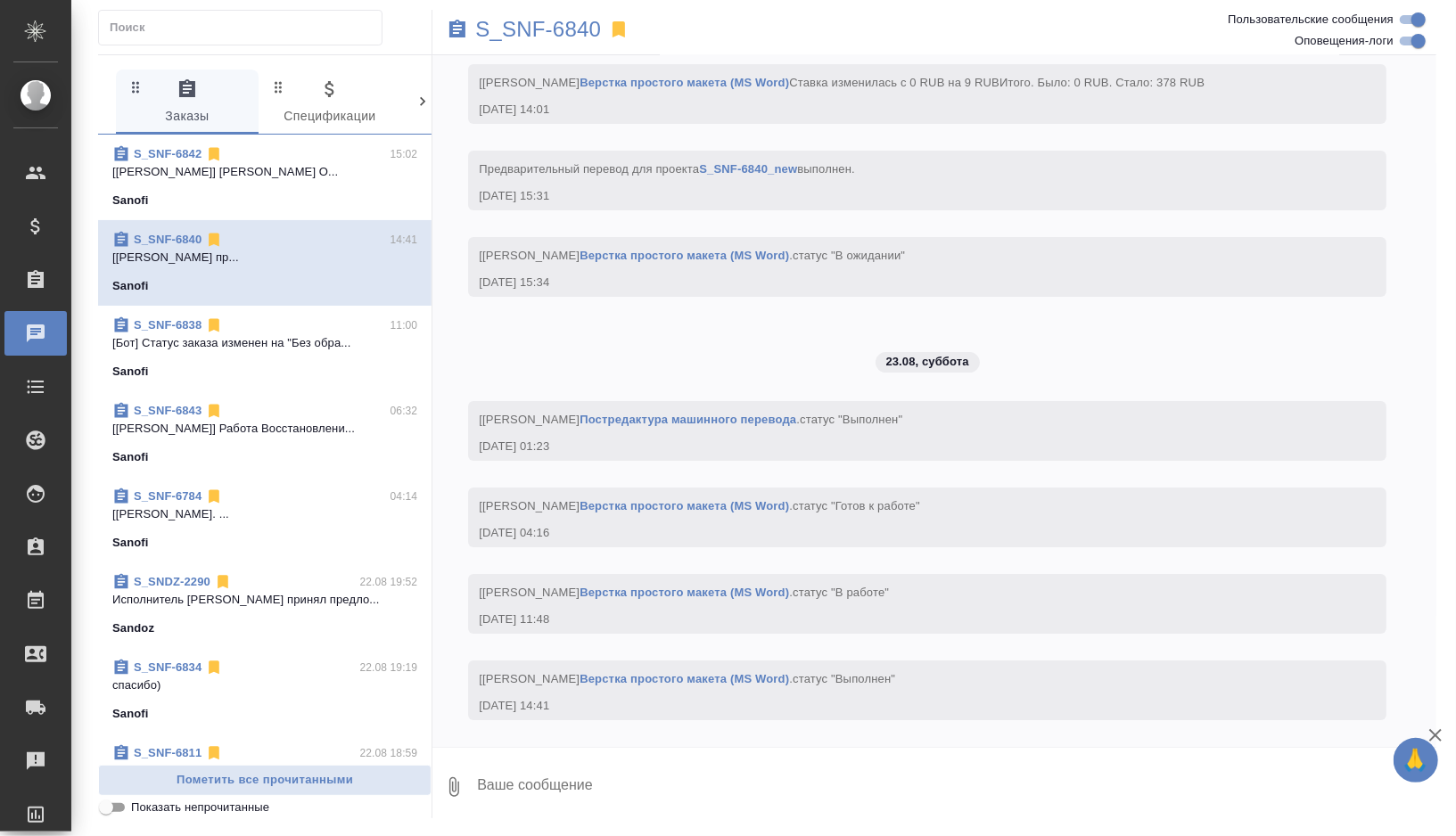
click at [506, 790] on textarea at bounding box center [955, 787] width 961 height 61
type textarea """
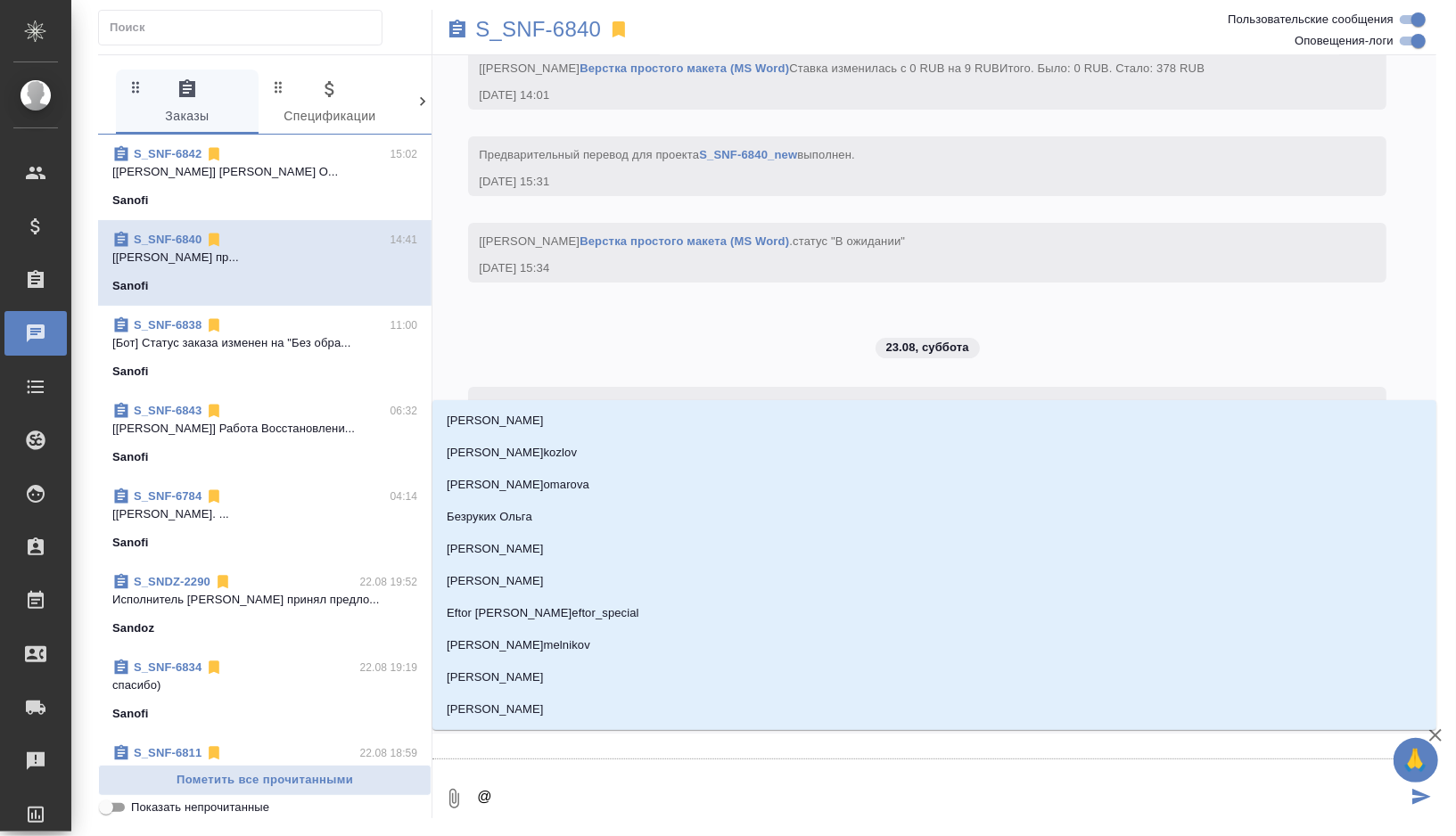
type textarea "@д"
type input "д"
type textarea "@ди"
type input "ди"
type textarea "@дил"
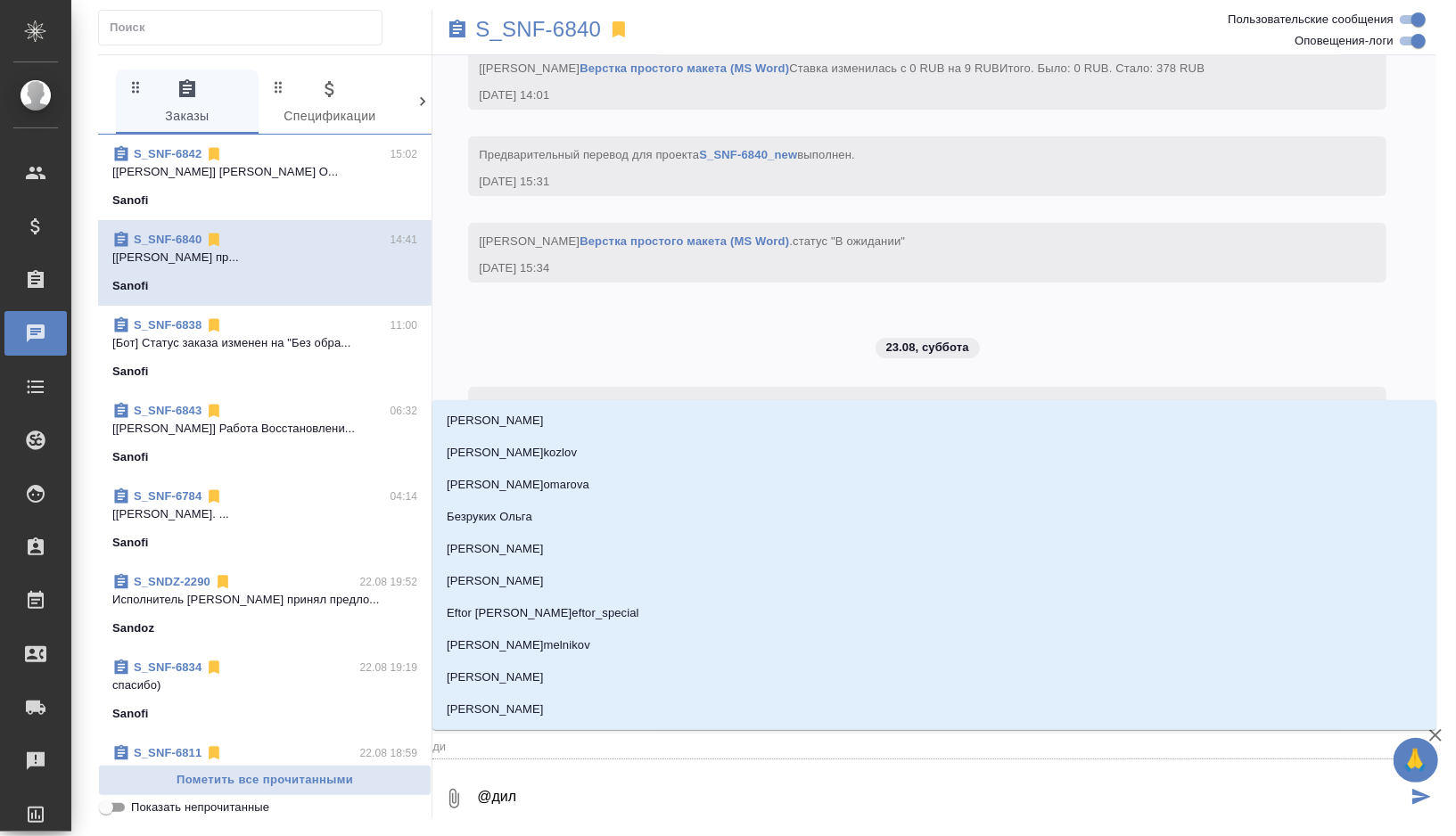
type input "дил"
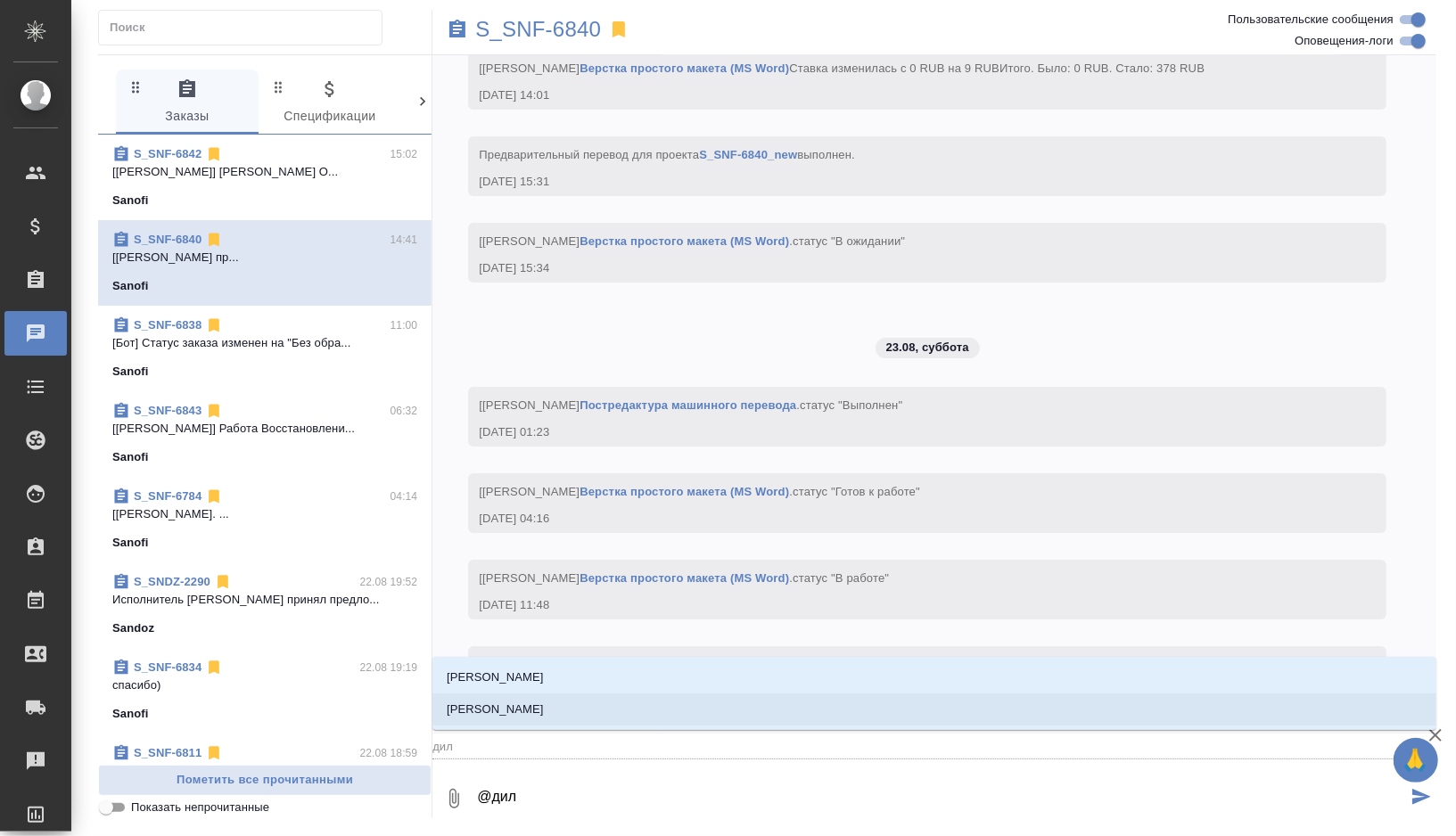
click at [503, 710] on p "[PERSON_NAME]" at bounding box center [495, 709] width 97 height 18
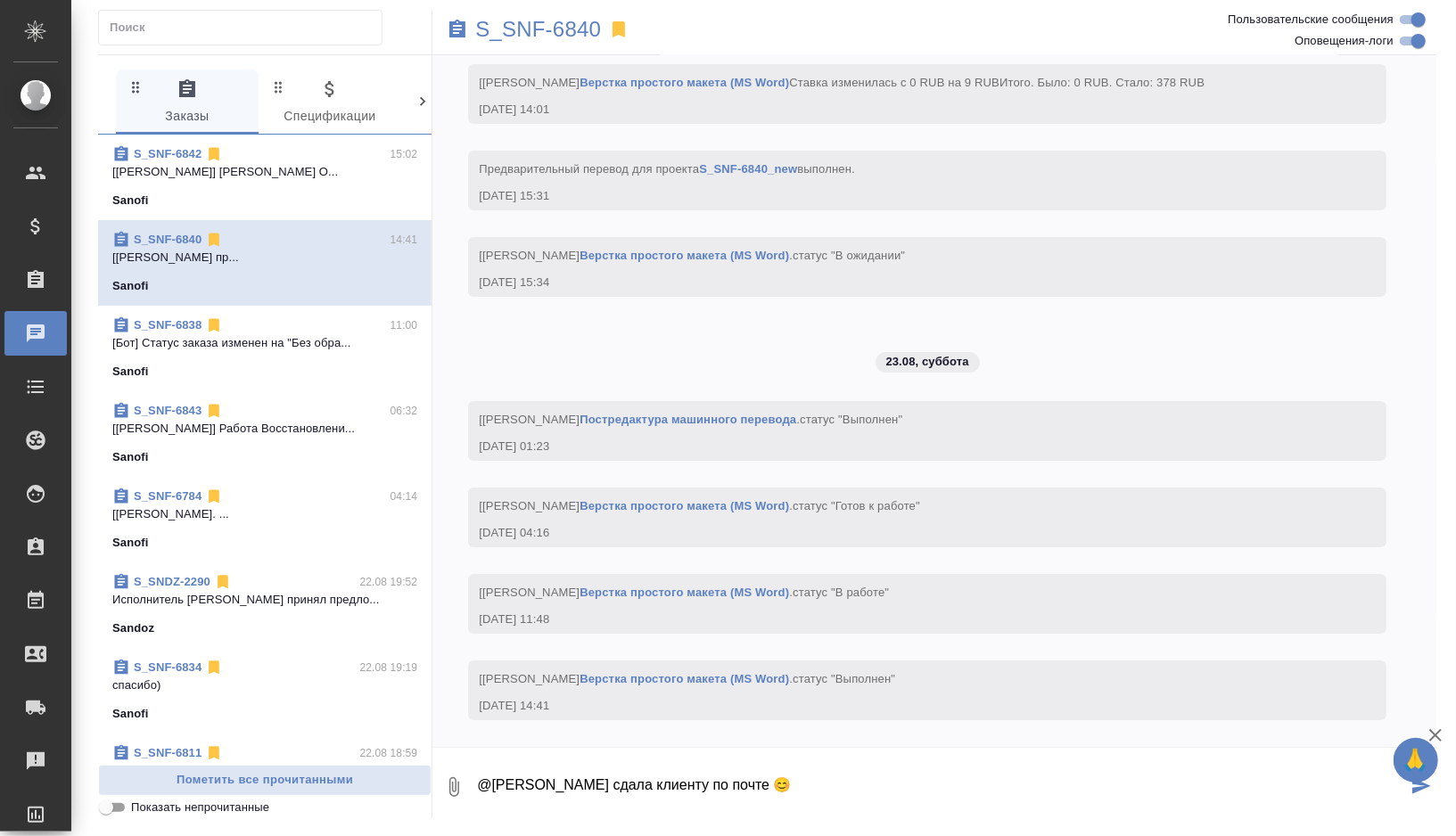
type textarea "@Сайдашева Диляра сдала клиенту по почте 😊"
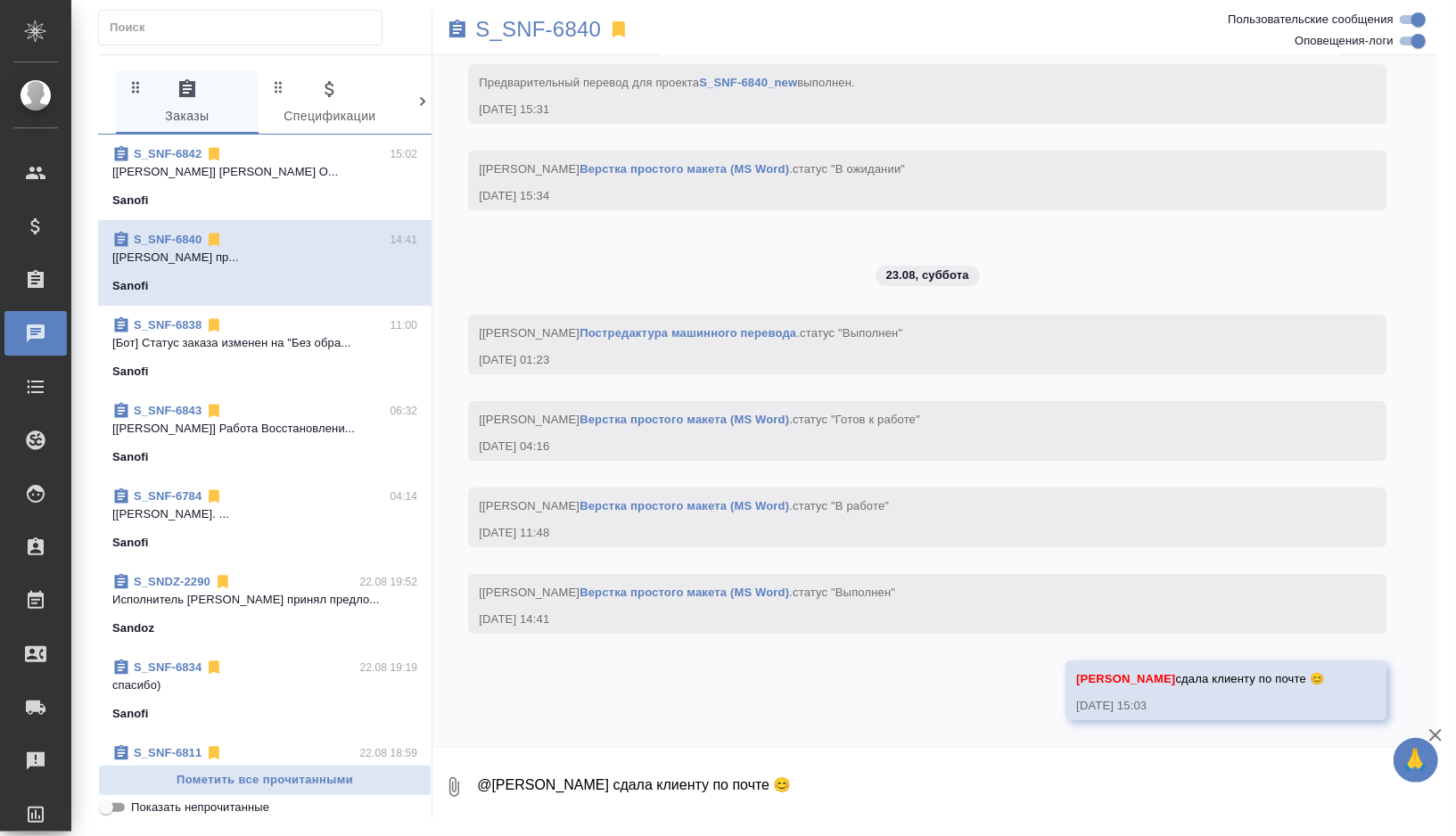
scroll to position [8694, 0]
click at [557, 32] on p "S_SNF-6840" at bounding box center [538, 30] width 126 height 18
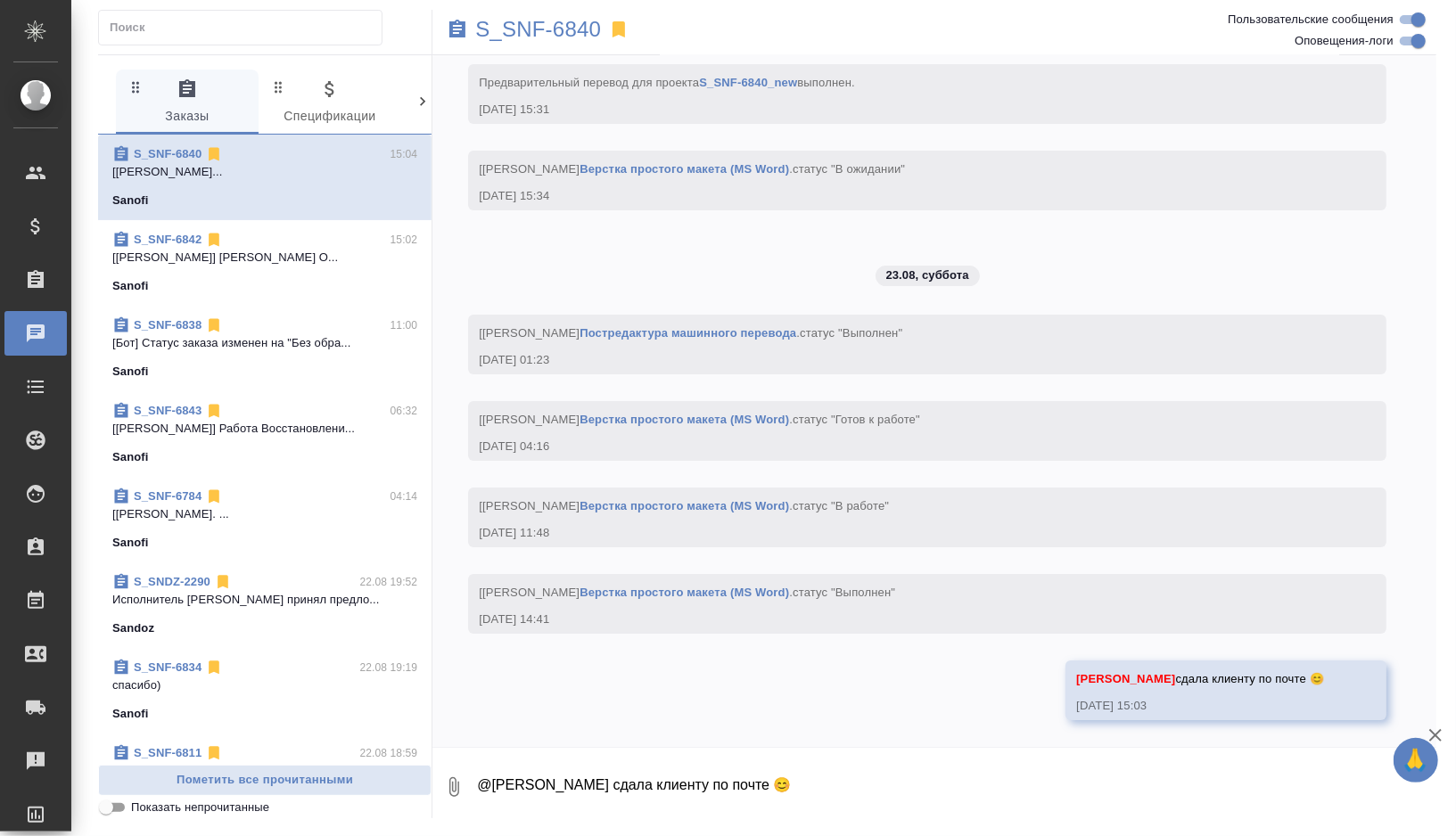
click at [301, 273] on span "S_SNF-6842 15:02 [Горшкова Валентина] Работа Корректура О... Sanofi" at bounding box center [265, 263] width 305 height 64
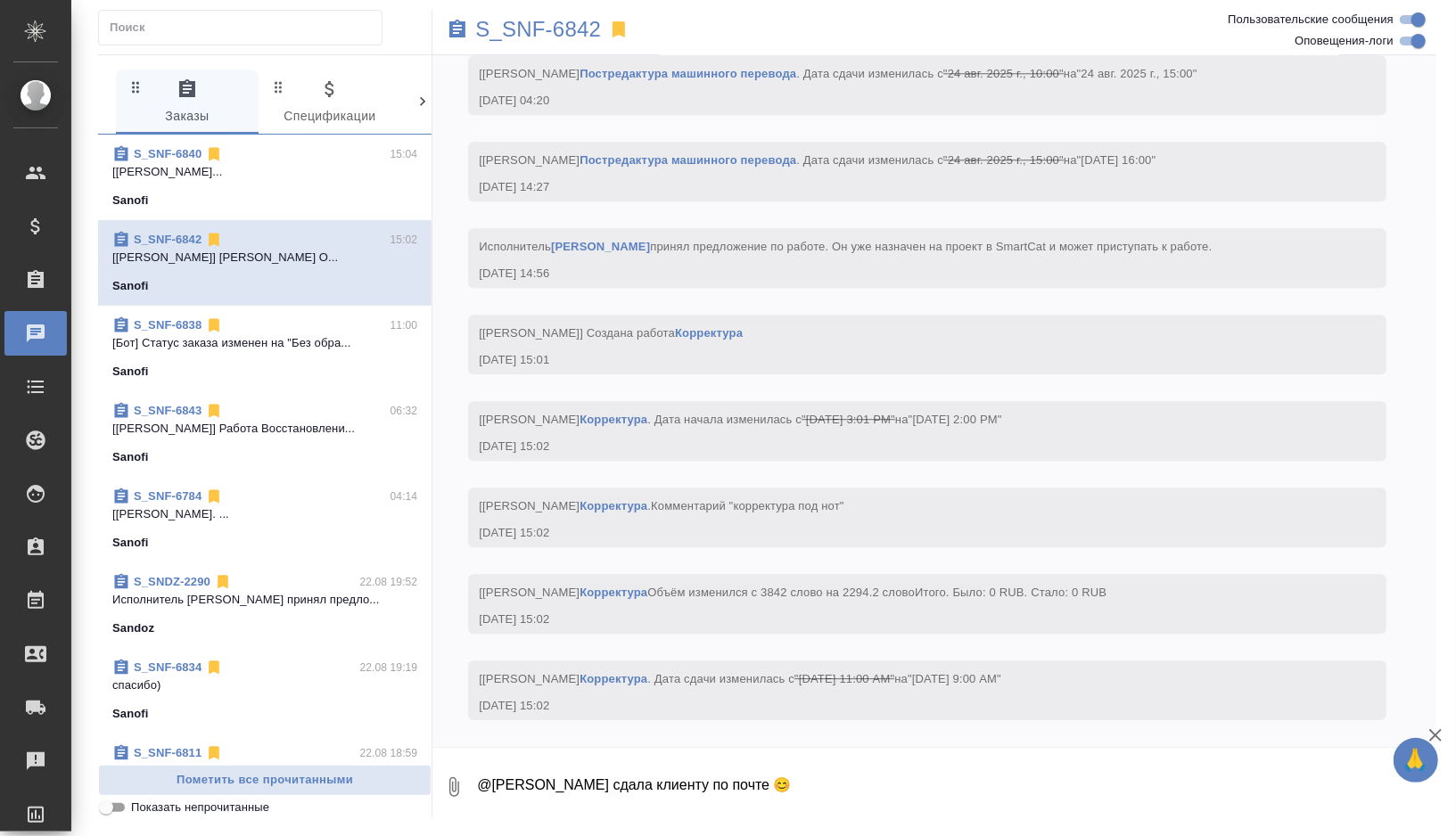
scroll to position [7886, 0]
click at [545, 29] on p "S_SNF-6842" at bounding box center [538, 30] width 126 height 18
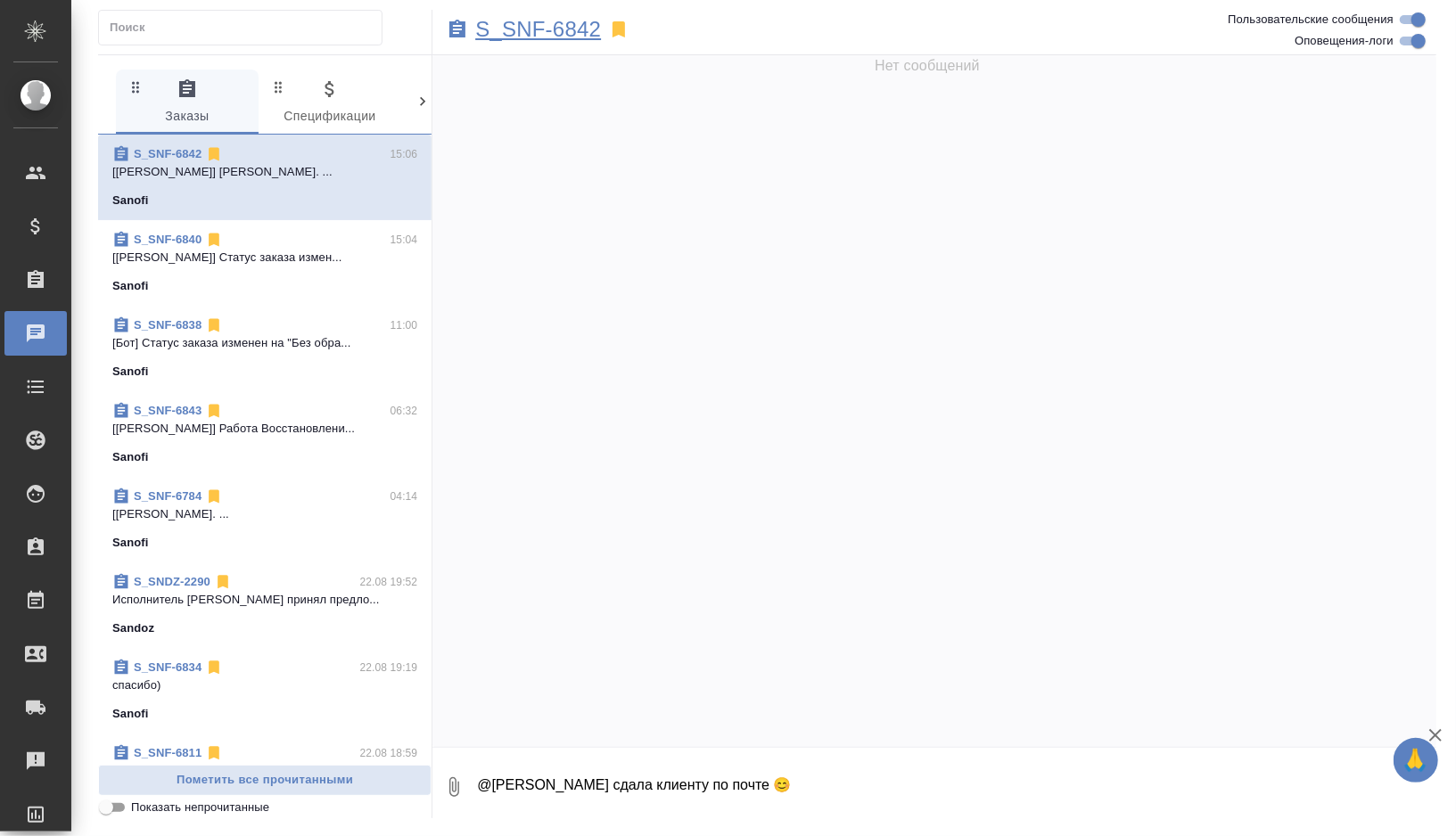
scroll to position [0, 0]
click at [933, 119] on div "Нет сообщений" at bounding box center [934, 400] width 1003 height 691
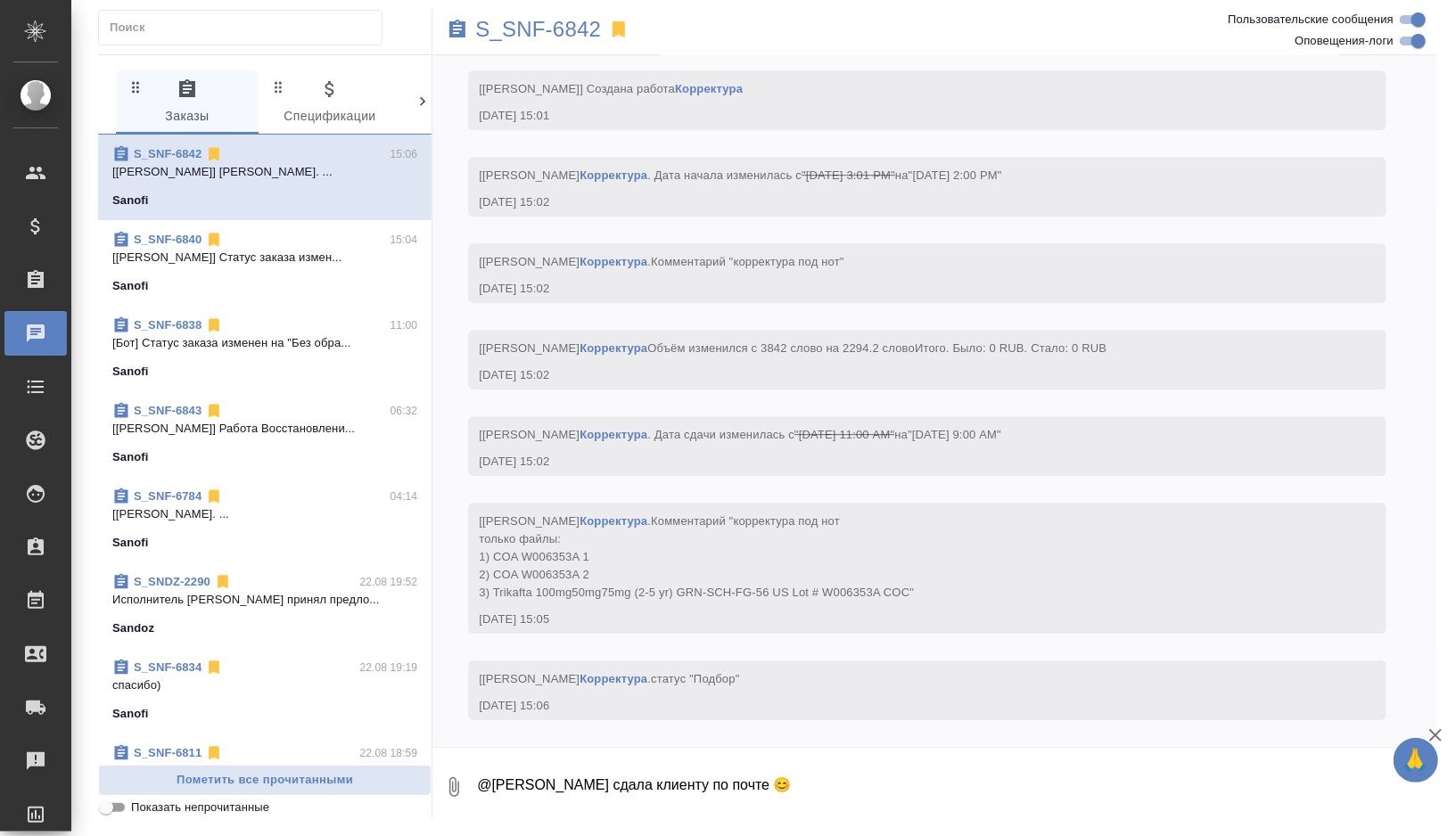
scroll to position [8277, 0]
click at [561, 31] on p "S_SNF-6842" at bounding box center [538, 30] width 126 height 18
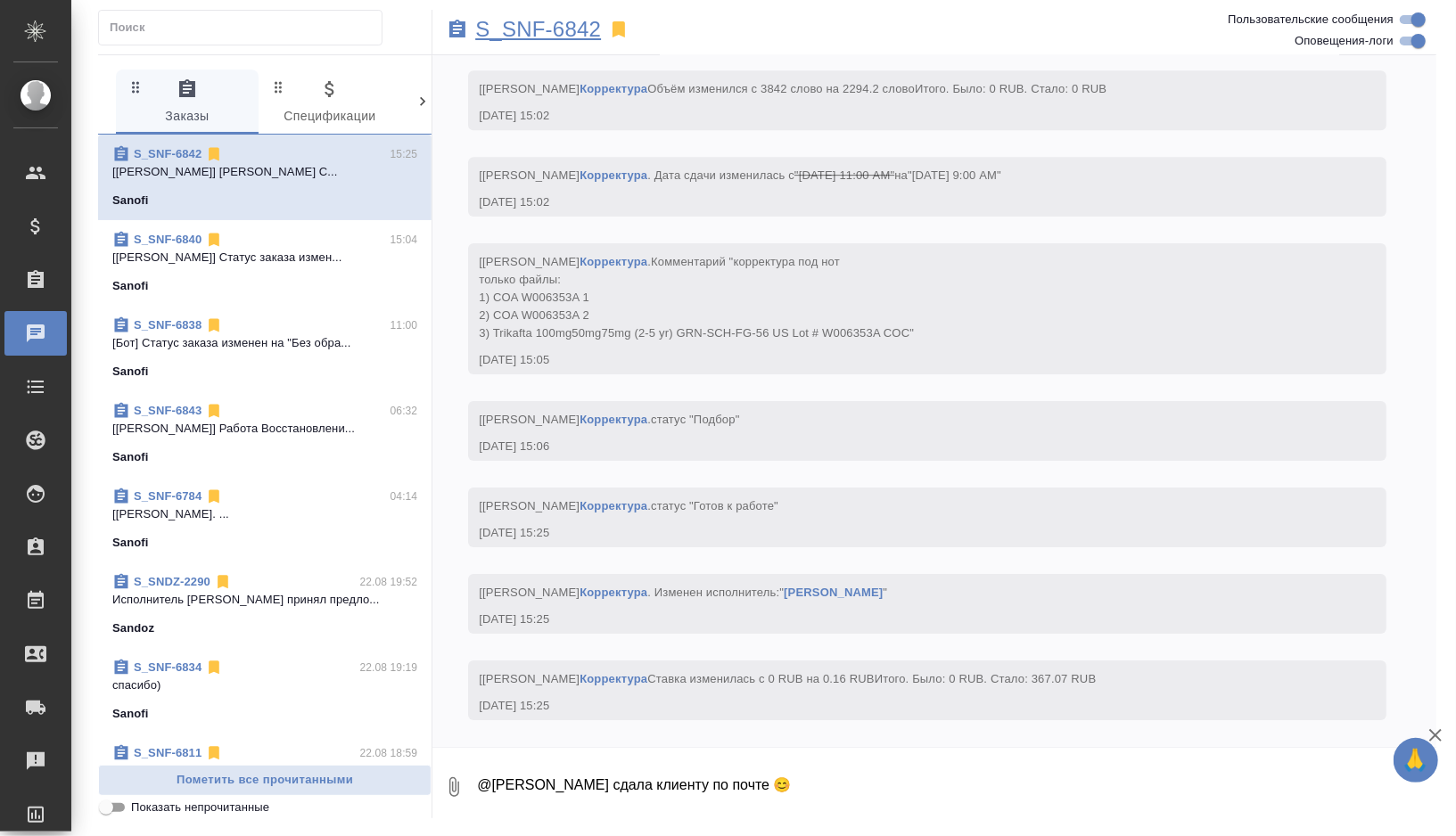
scroll to position [8555, 0]
click at [564, 27] on p "S_SNF-6842" at bounding box center [538, 30] width 126 height 18
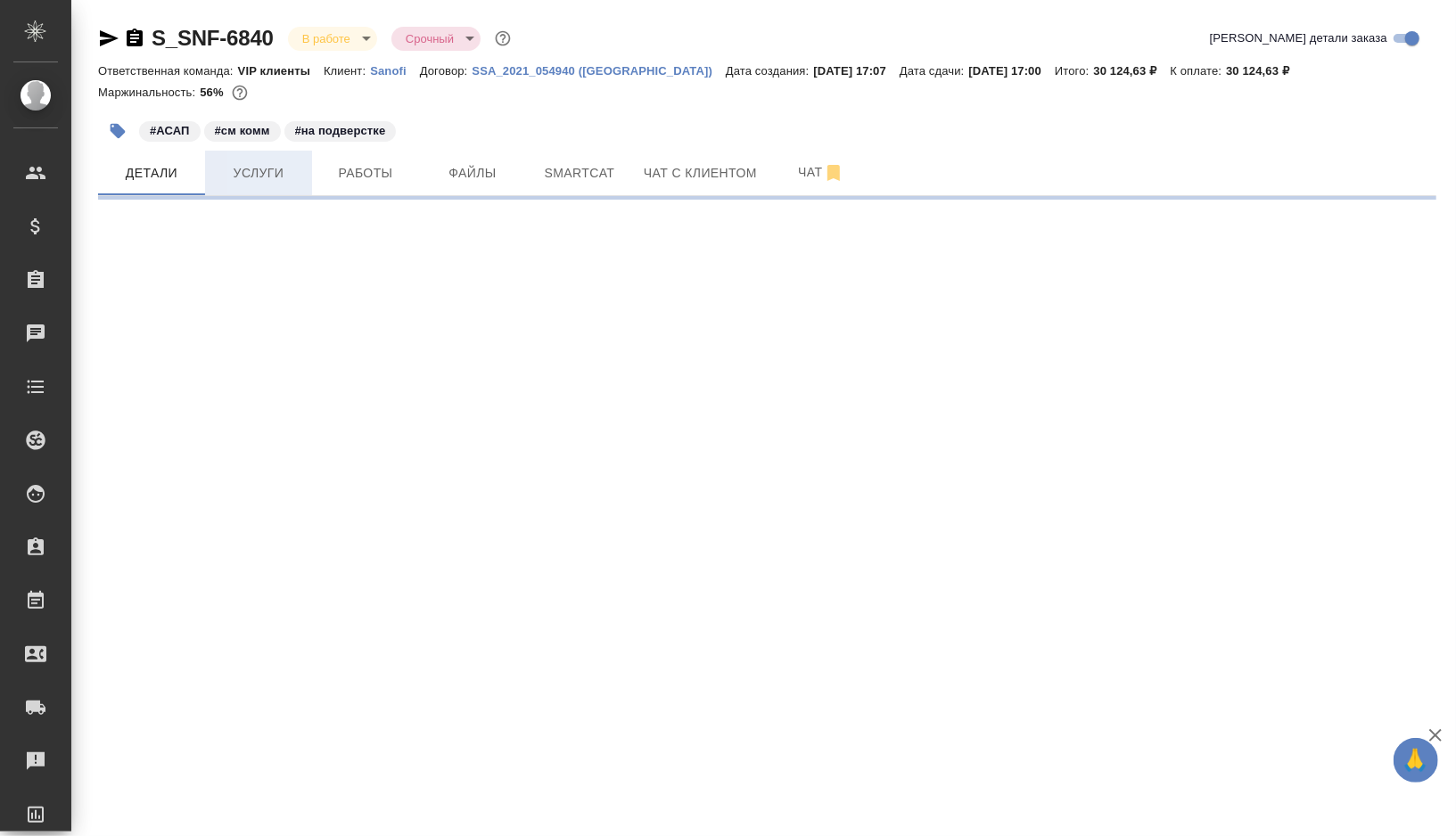
select select "RU"
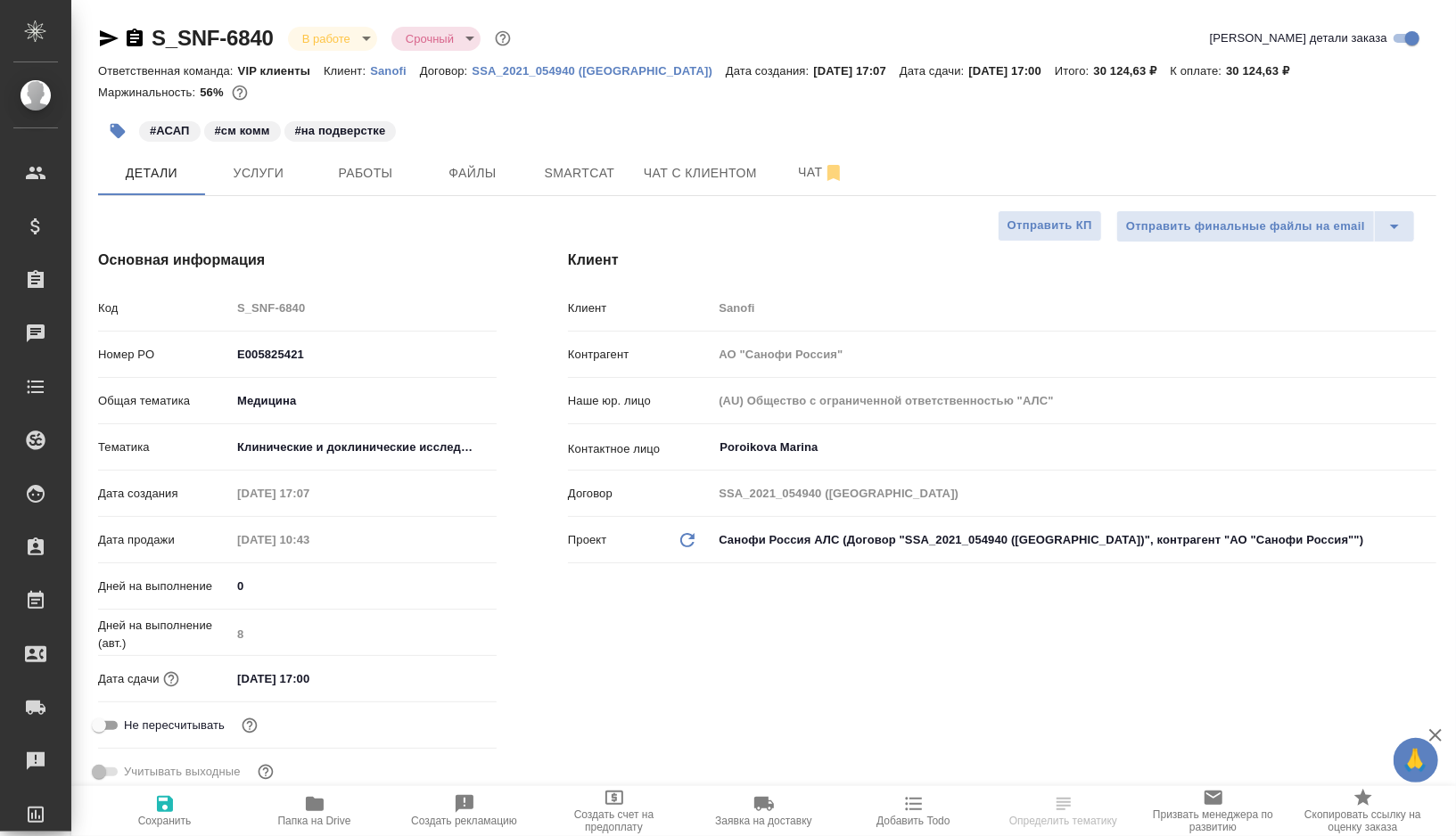
type textarea "x"
click at [128, 41] on icon "button" at bounding box center [135, 37] width 16 height 18
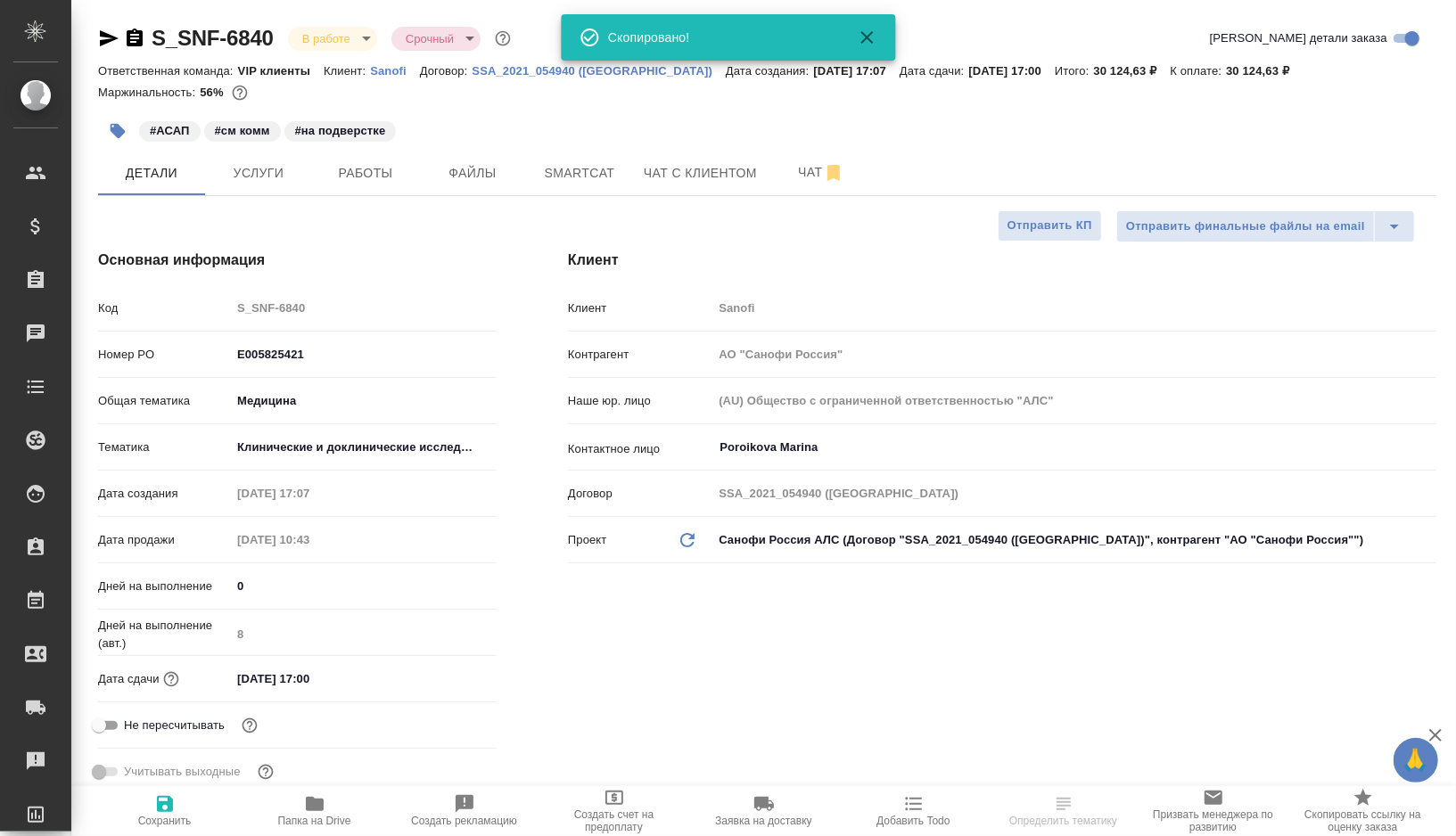
type textarea "x"
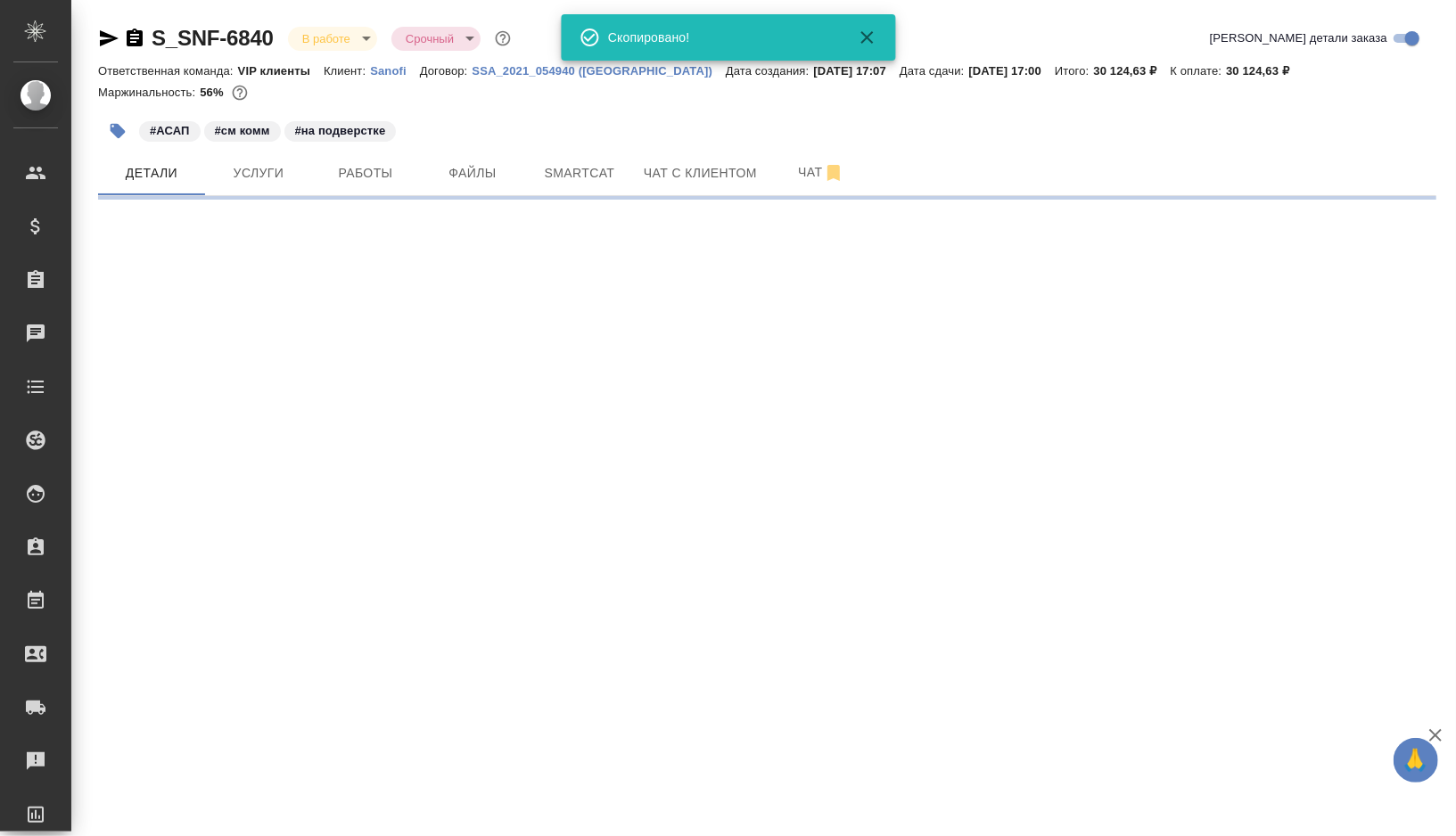
select select "RU"
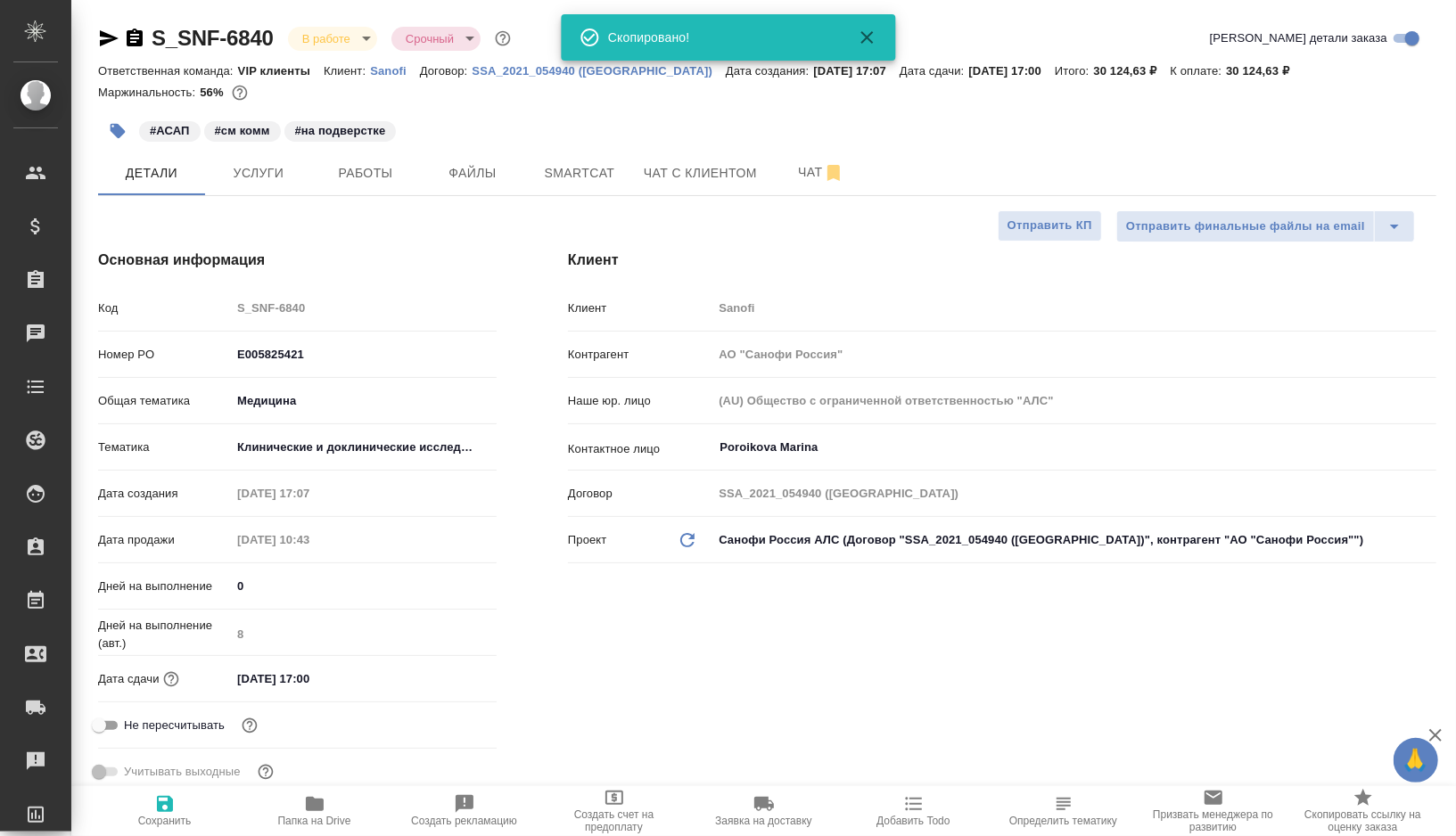
type textarea "x"
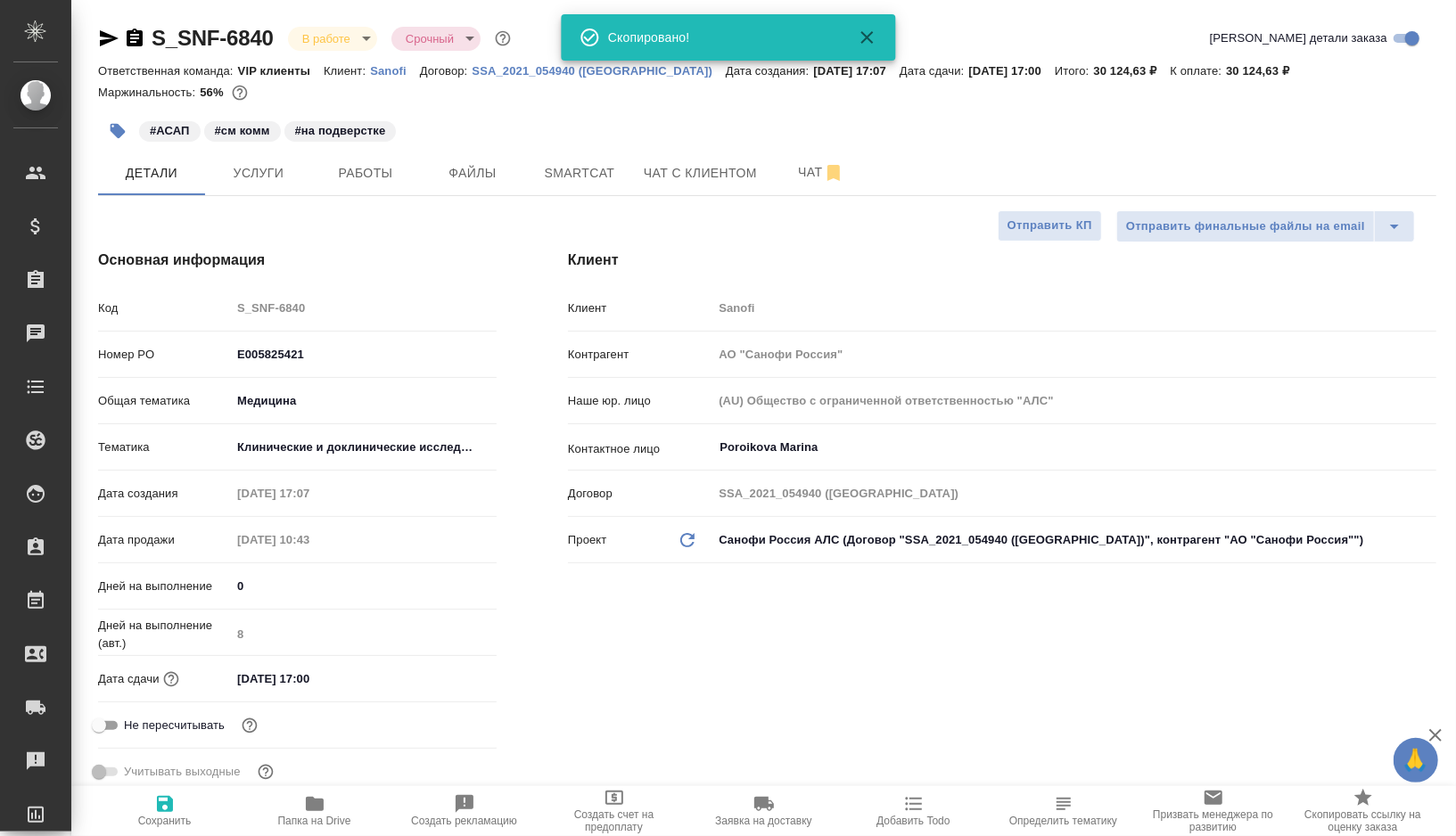
type textarea "x"
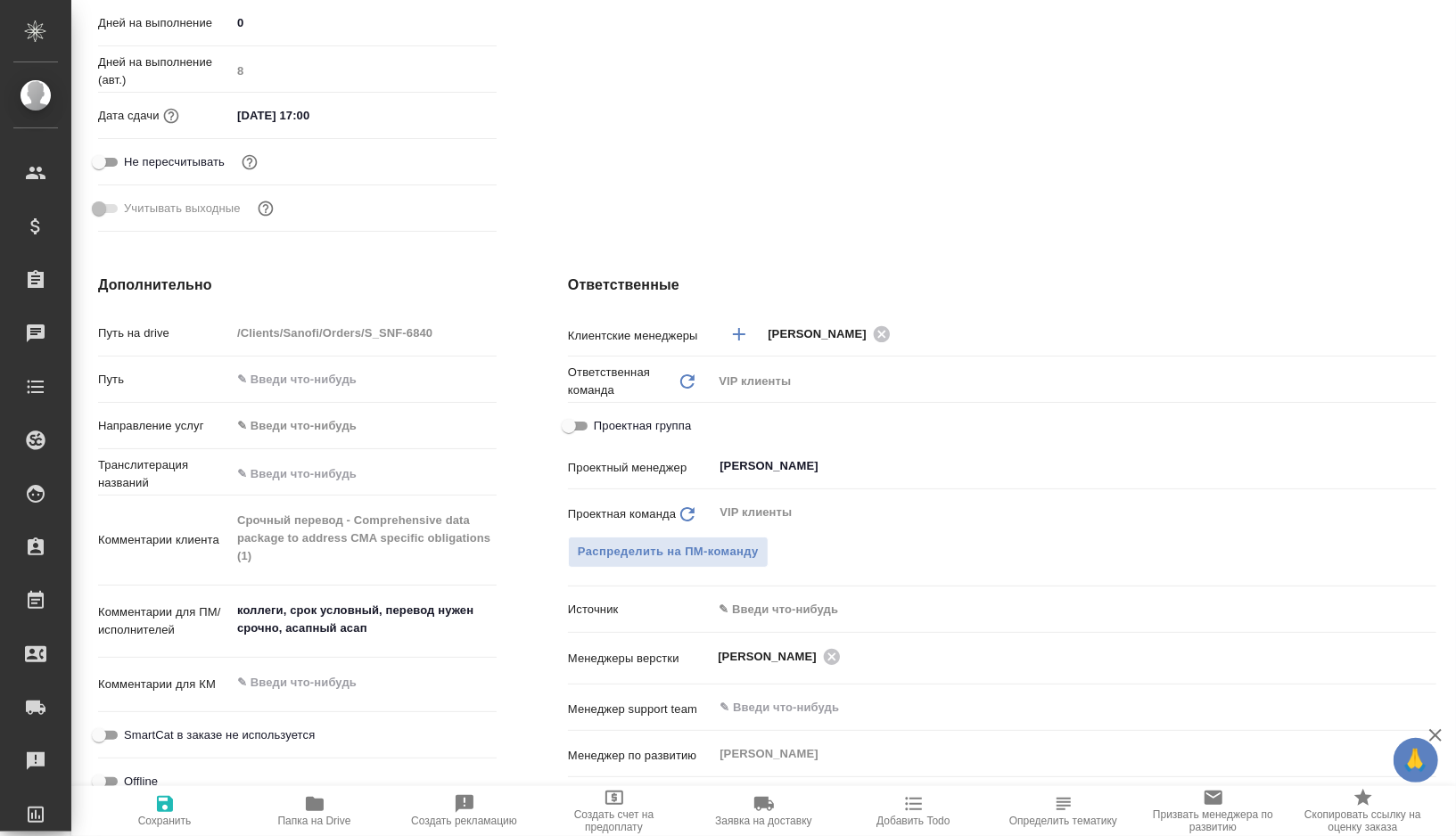
scroll to position [619, 0]
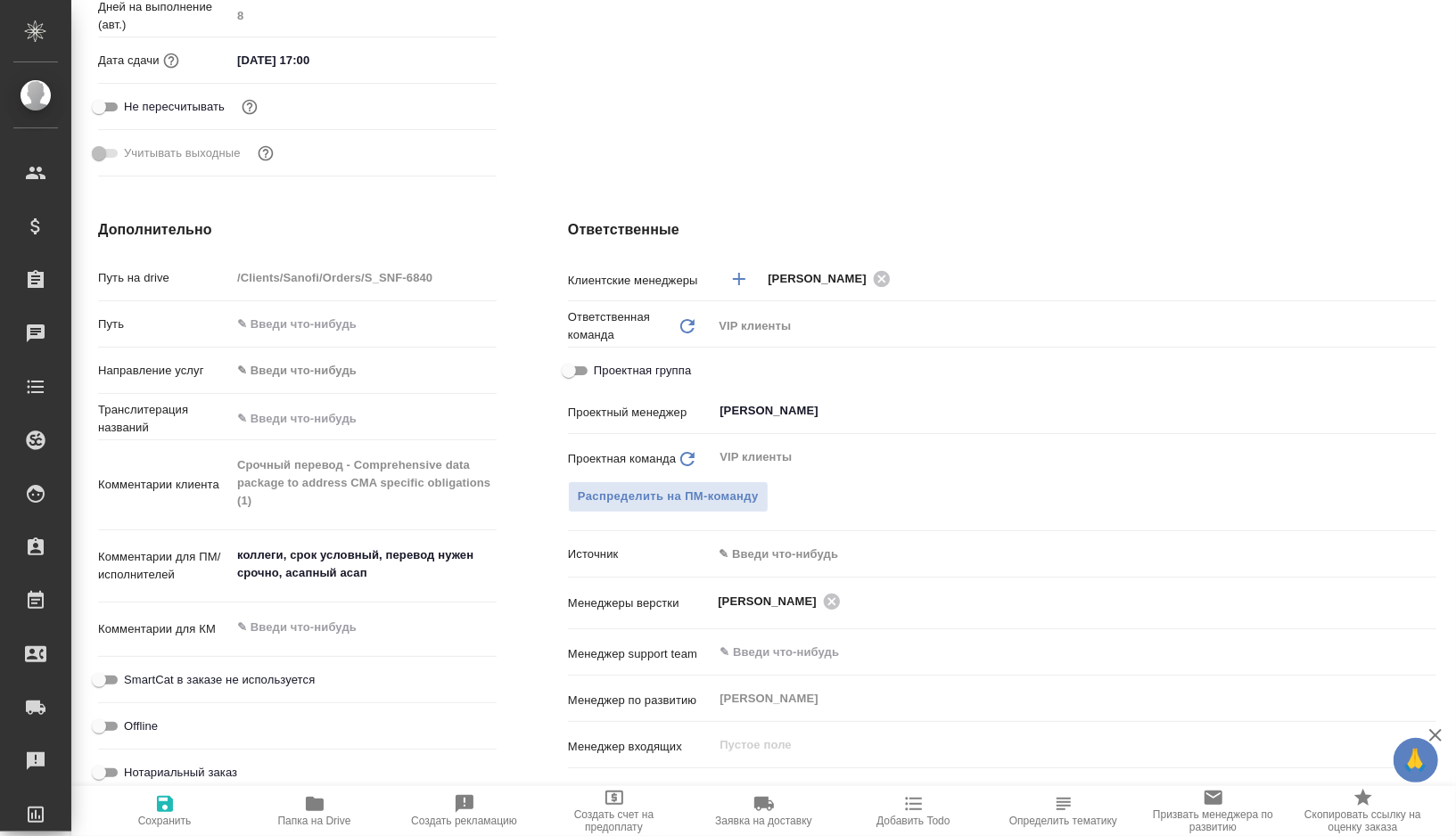
type textarea "x"
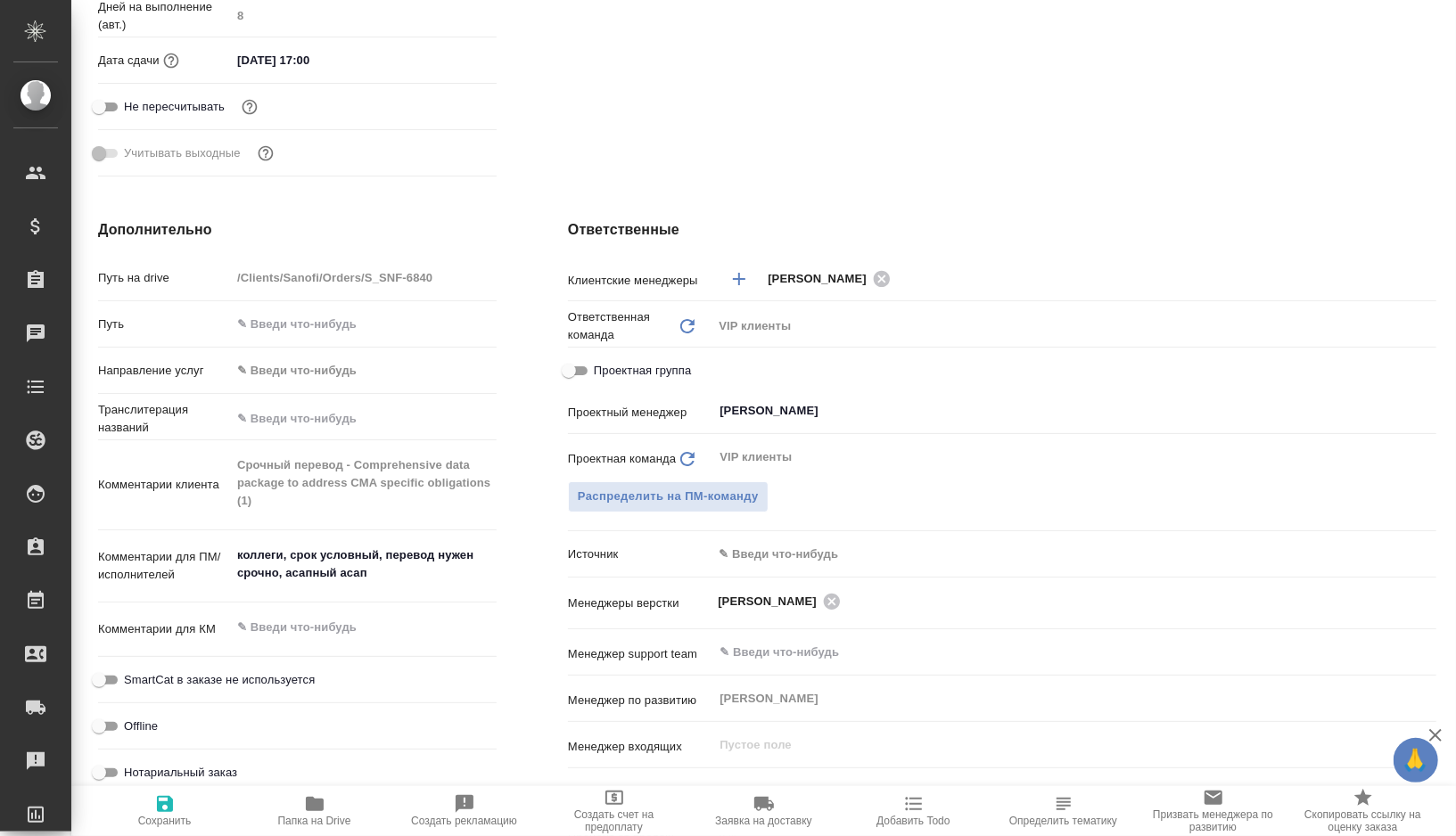
type textarea "x"
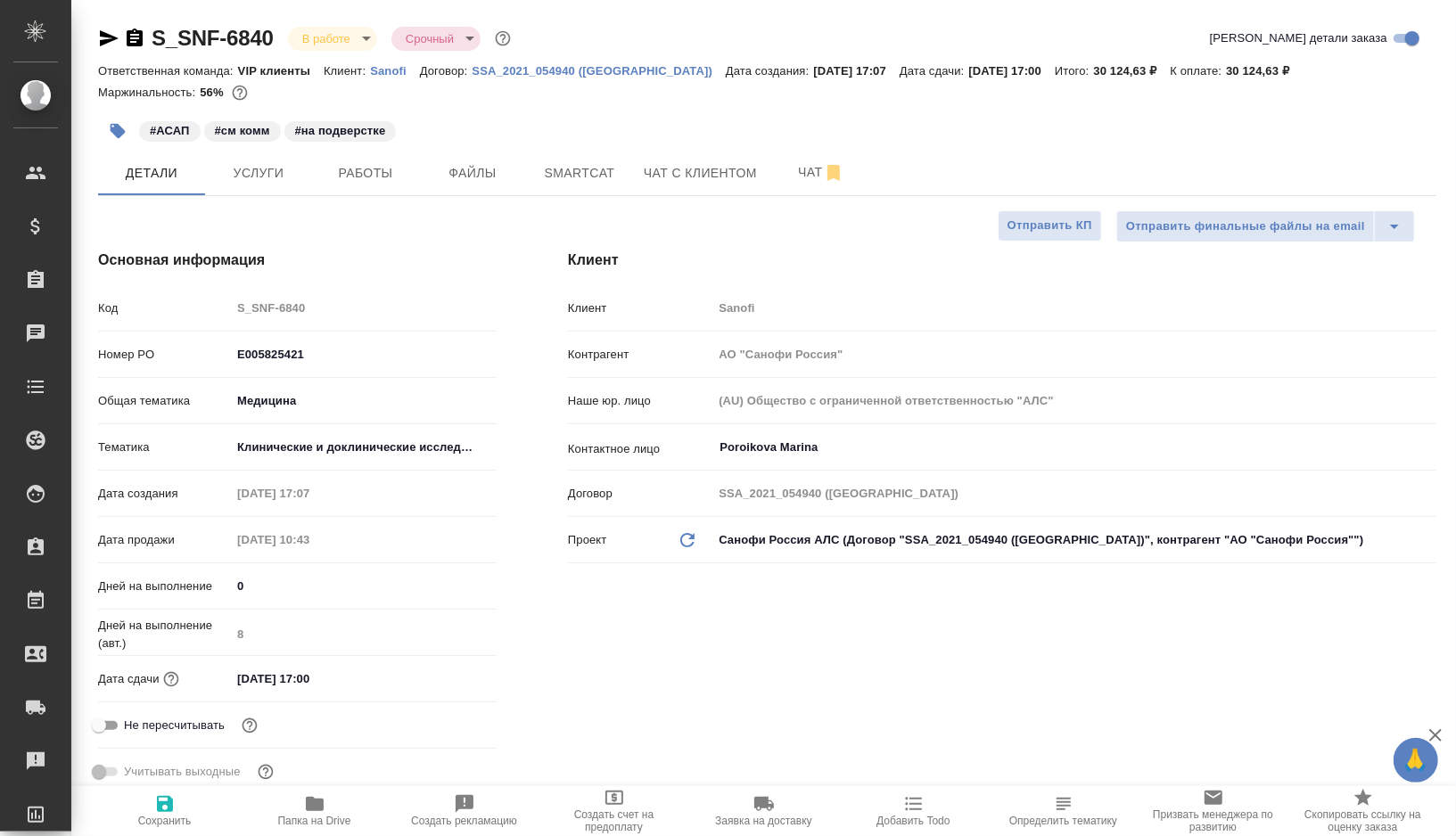
click at [107, 37] on icon "button" at bounding box center [109, 38] width 22 height 22
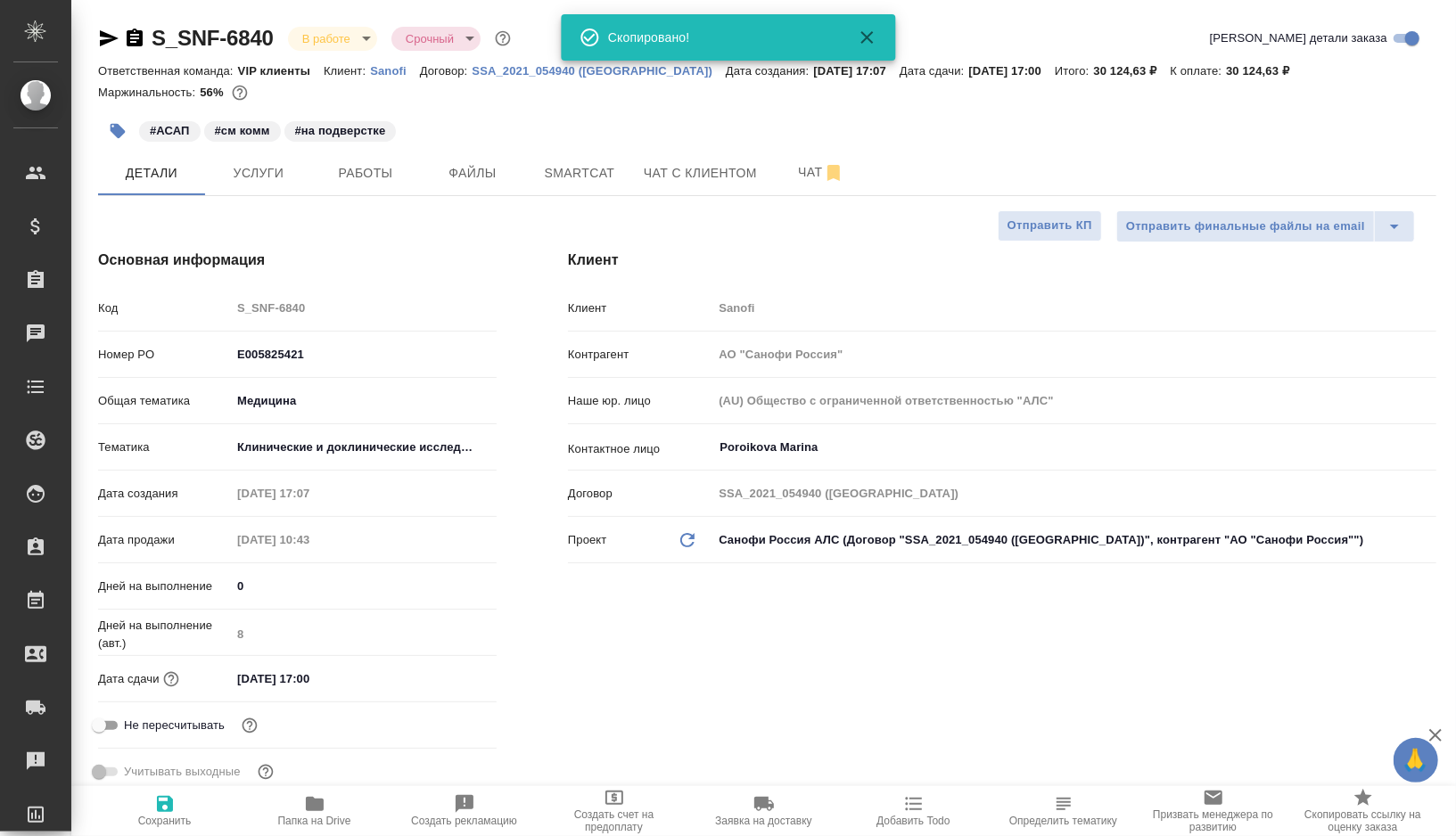
type textarea "x"
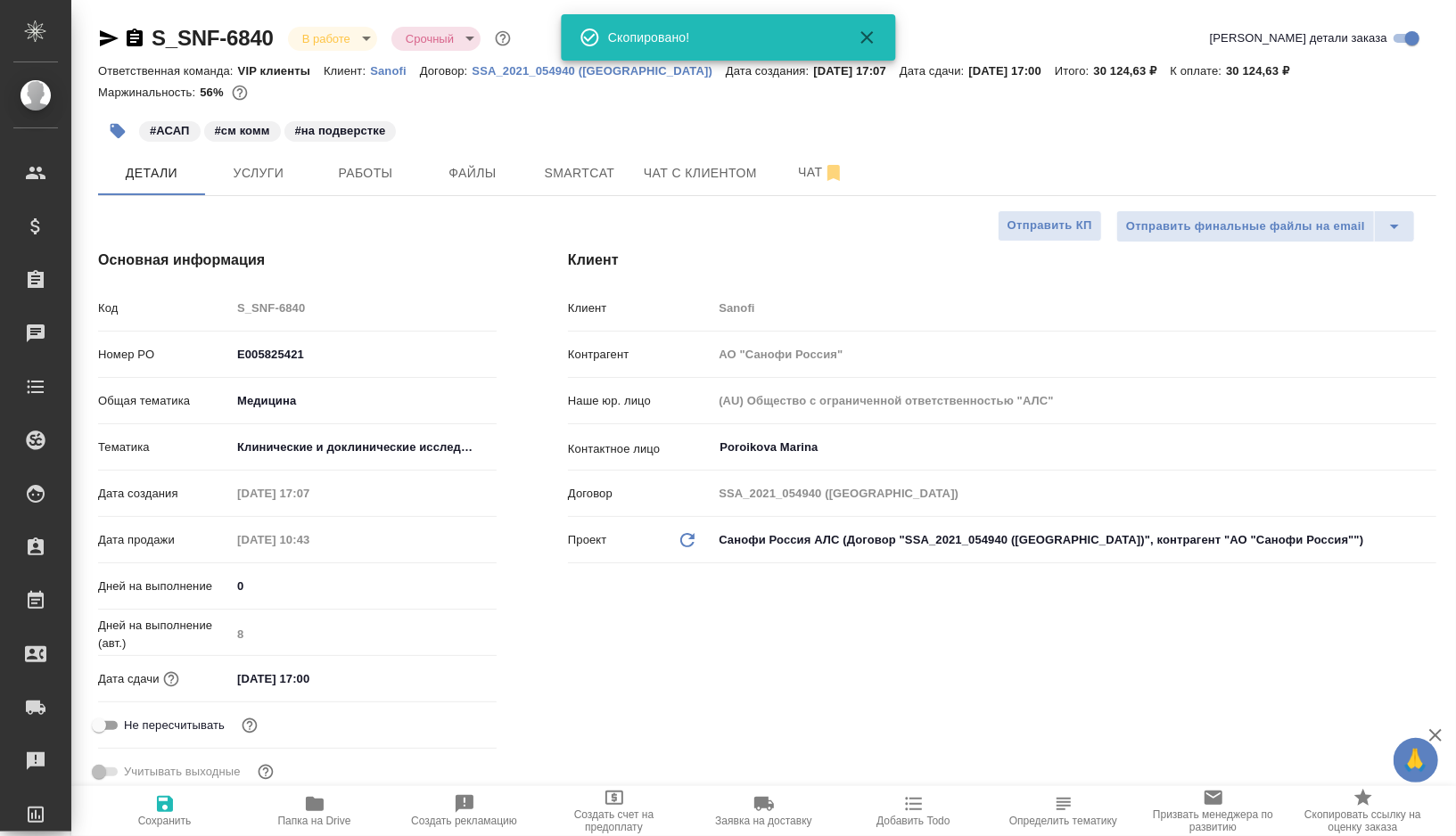
type textarea "x"
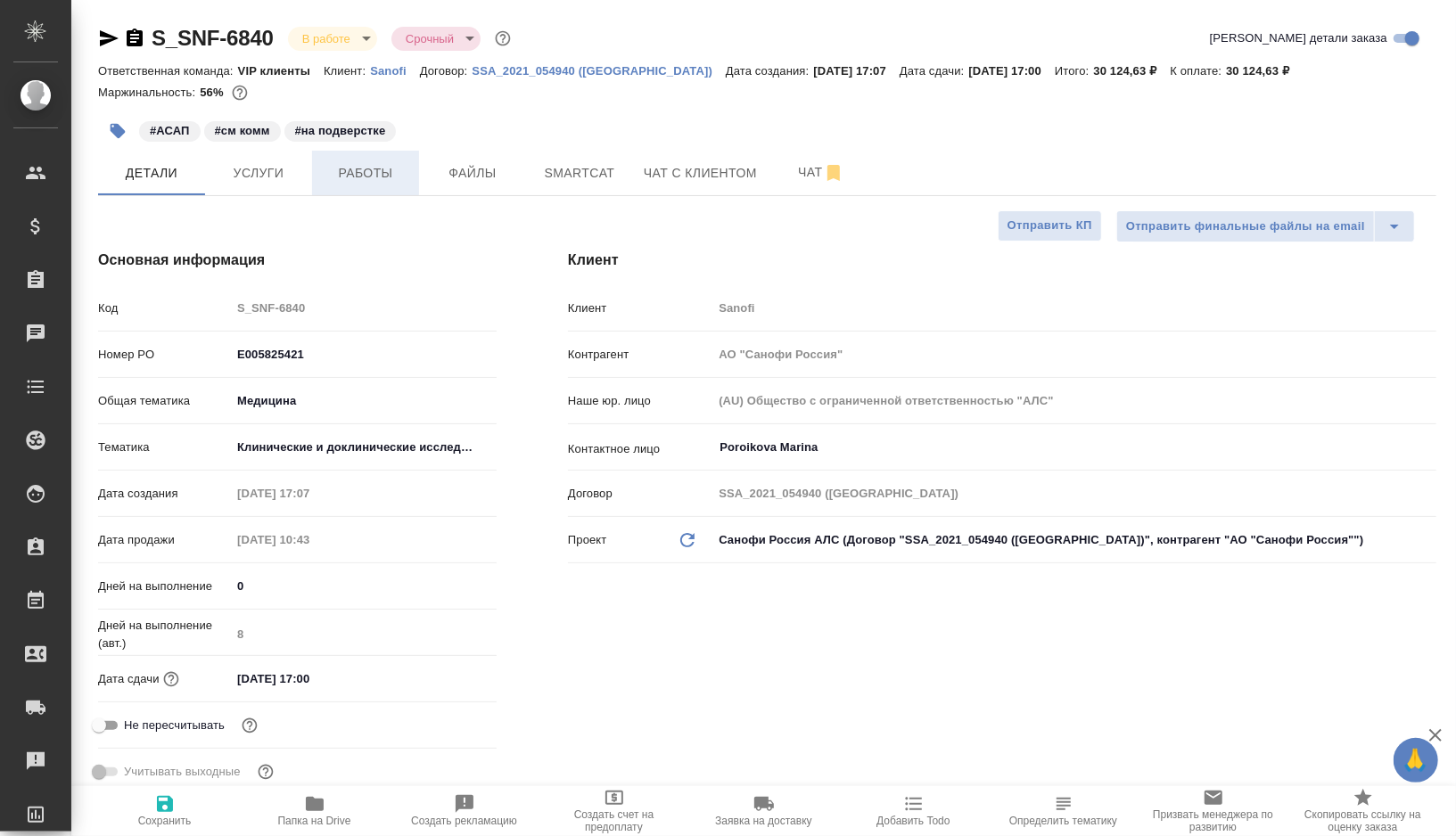
click at [399, 173] on span "Работы" at bounding box center [365, 173] width 86 height 23
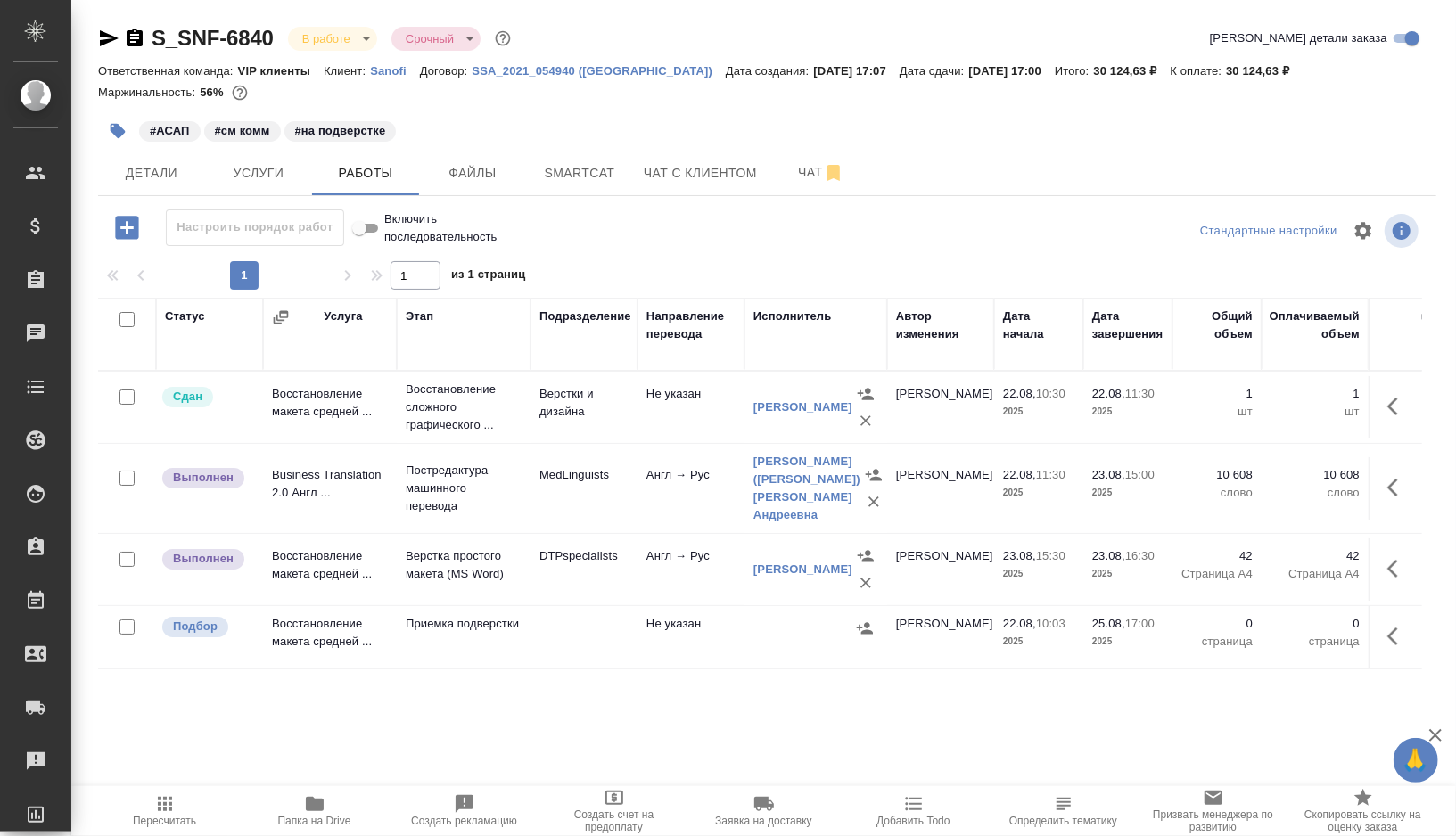
click at [546, 439] on td "DTPspecialists" at bounding box center [583, 406] width 107 height 62
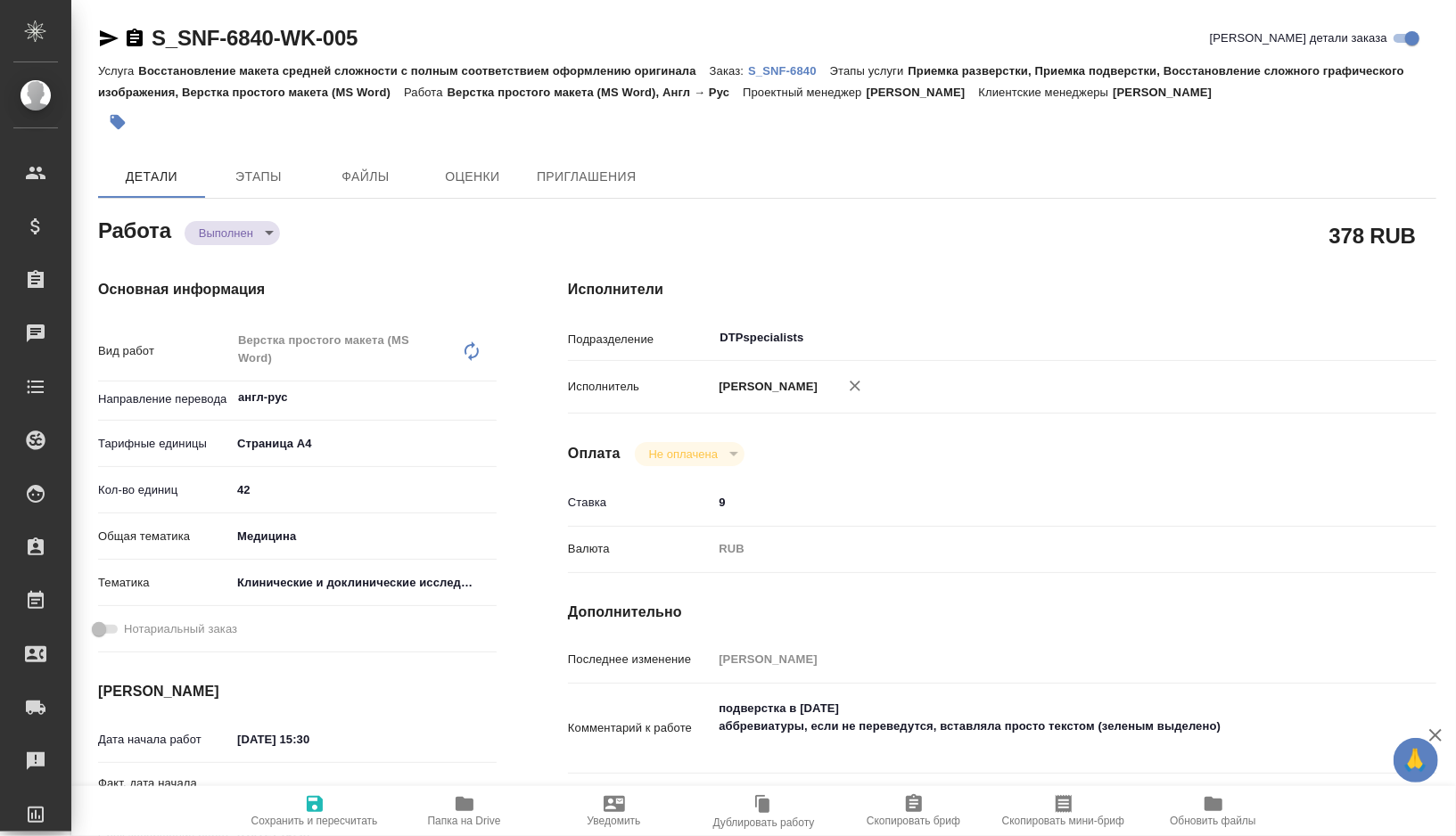
type textarea "x"
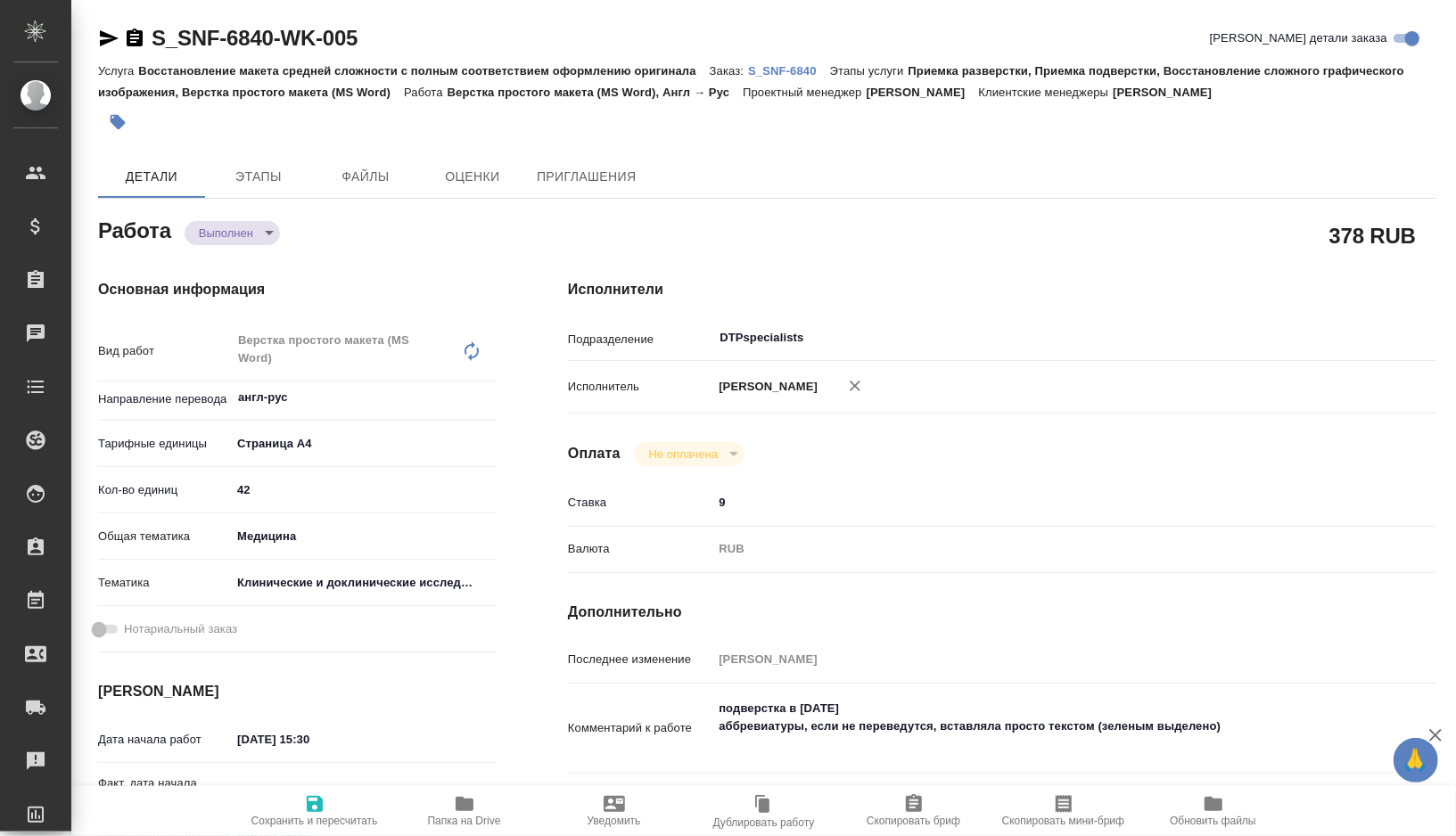
type textarea "x"
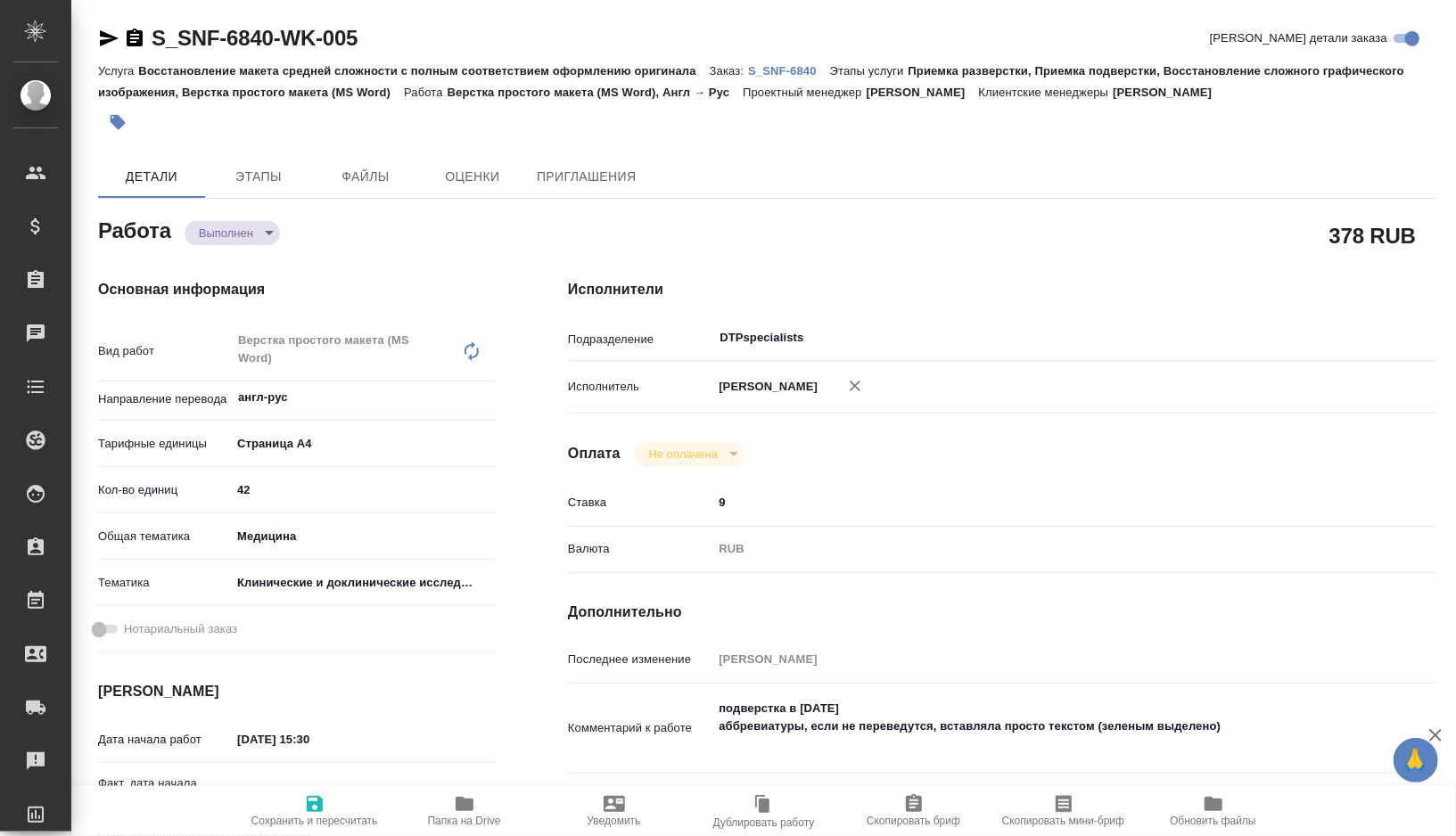
type textarea "x"
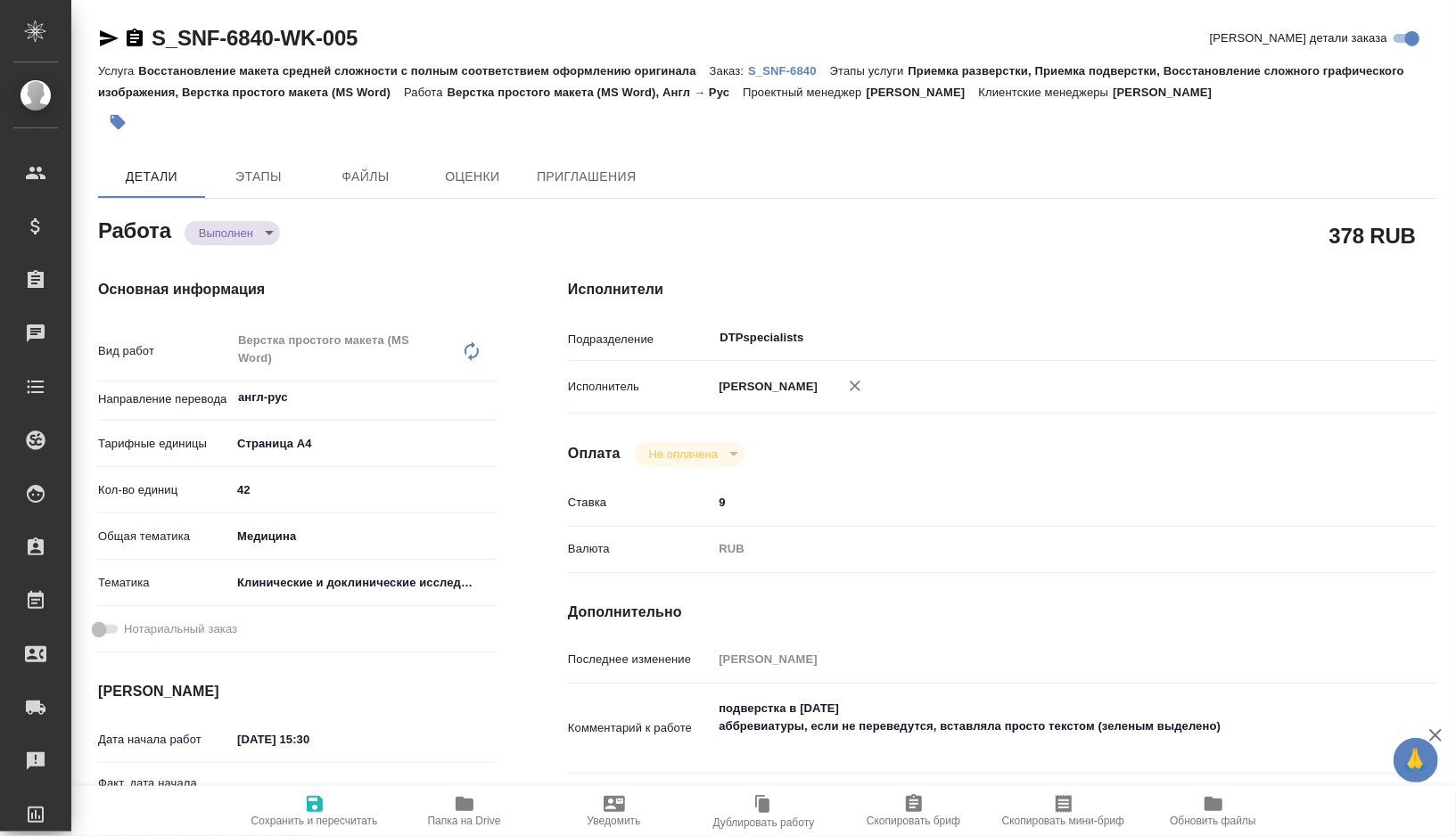
type textarea "x"
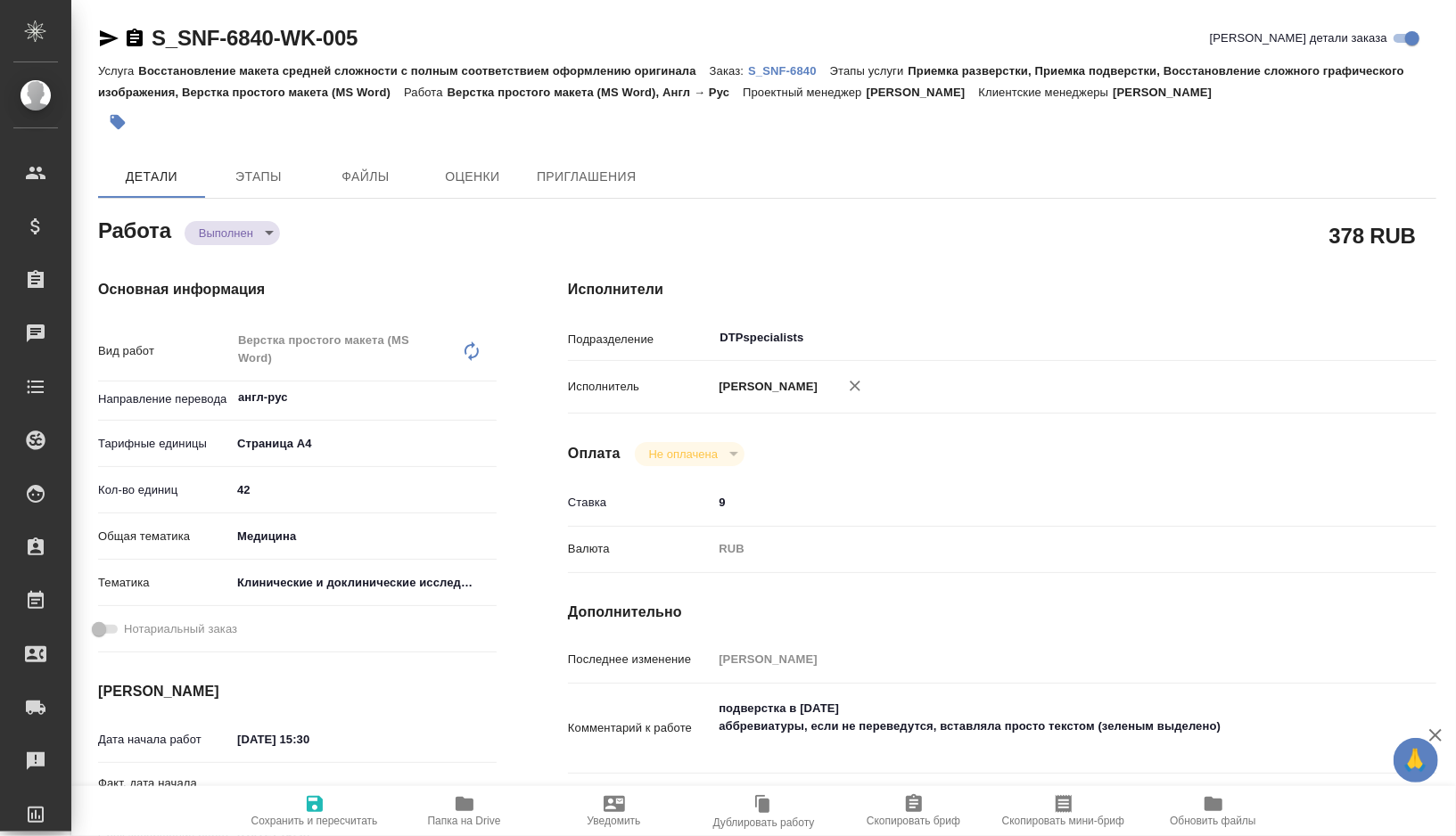
type textarea "x"
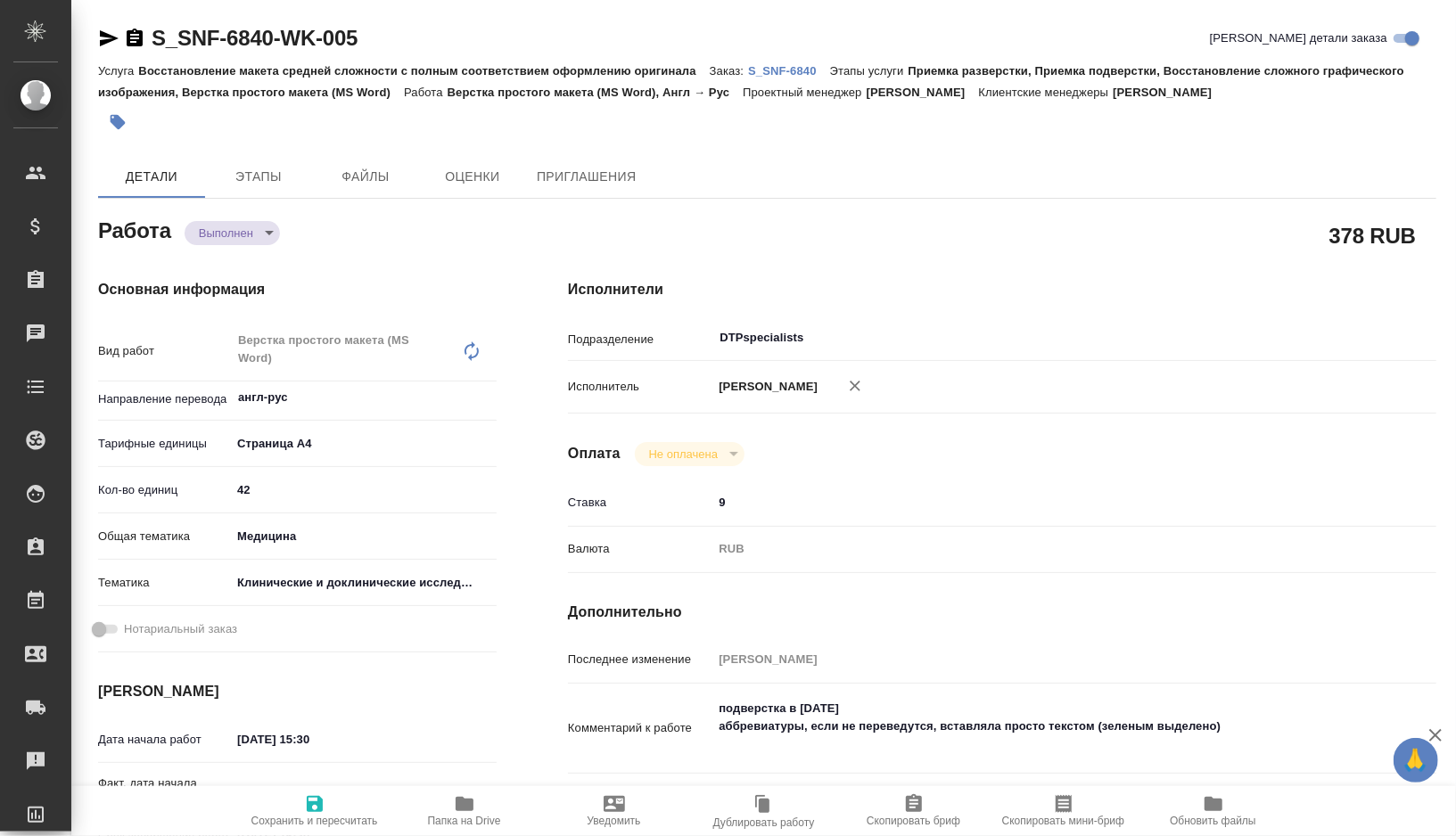
click at [452, 814] on span "Папка на Drive" at bounding box center [464, 820] width 73 height 13
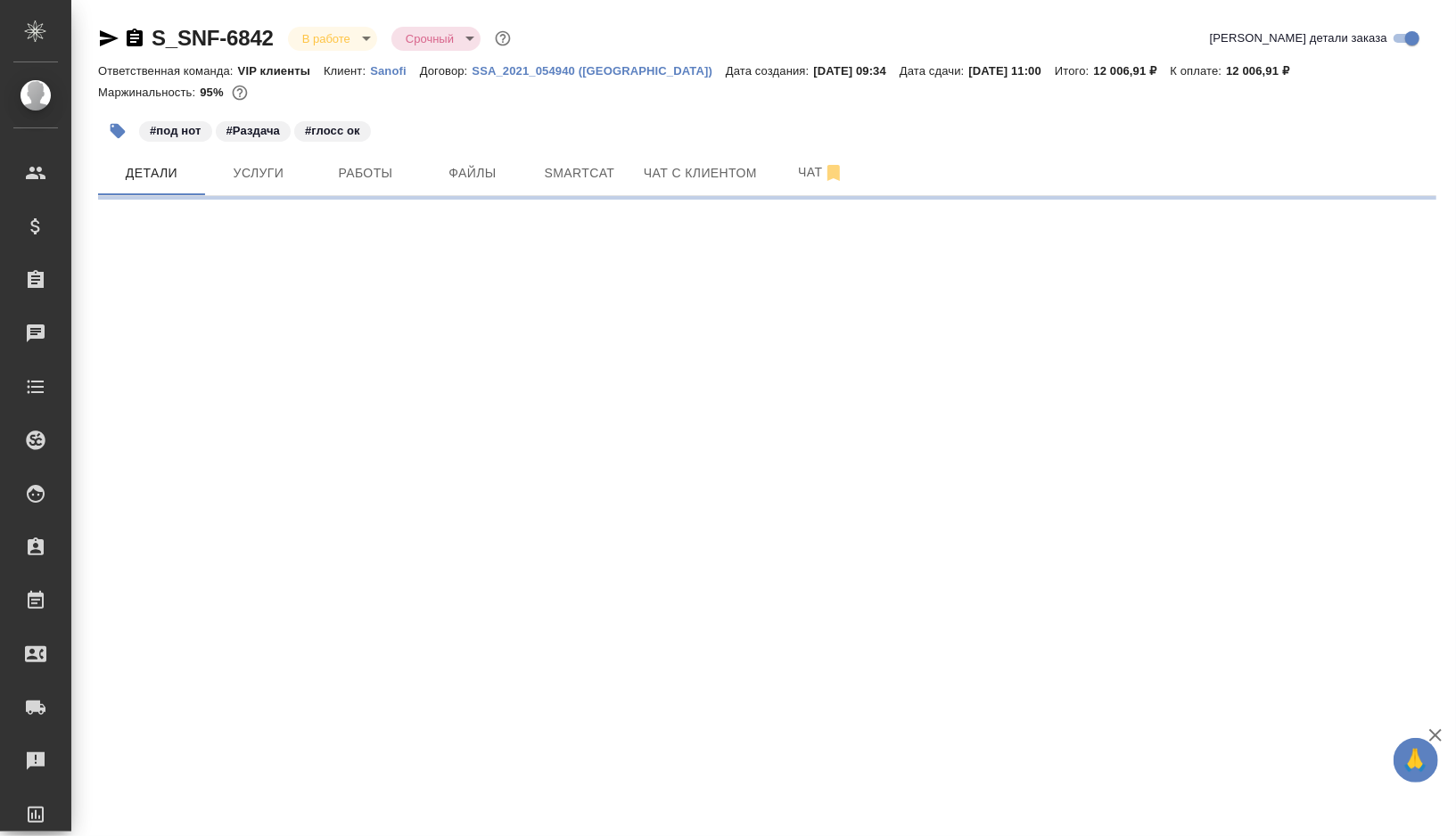
select select "RU"
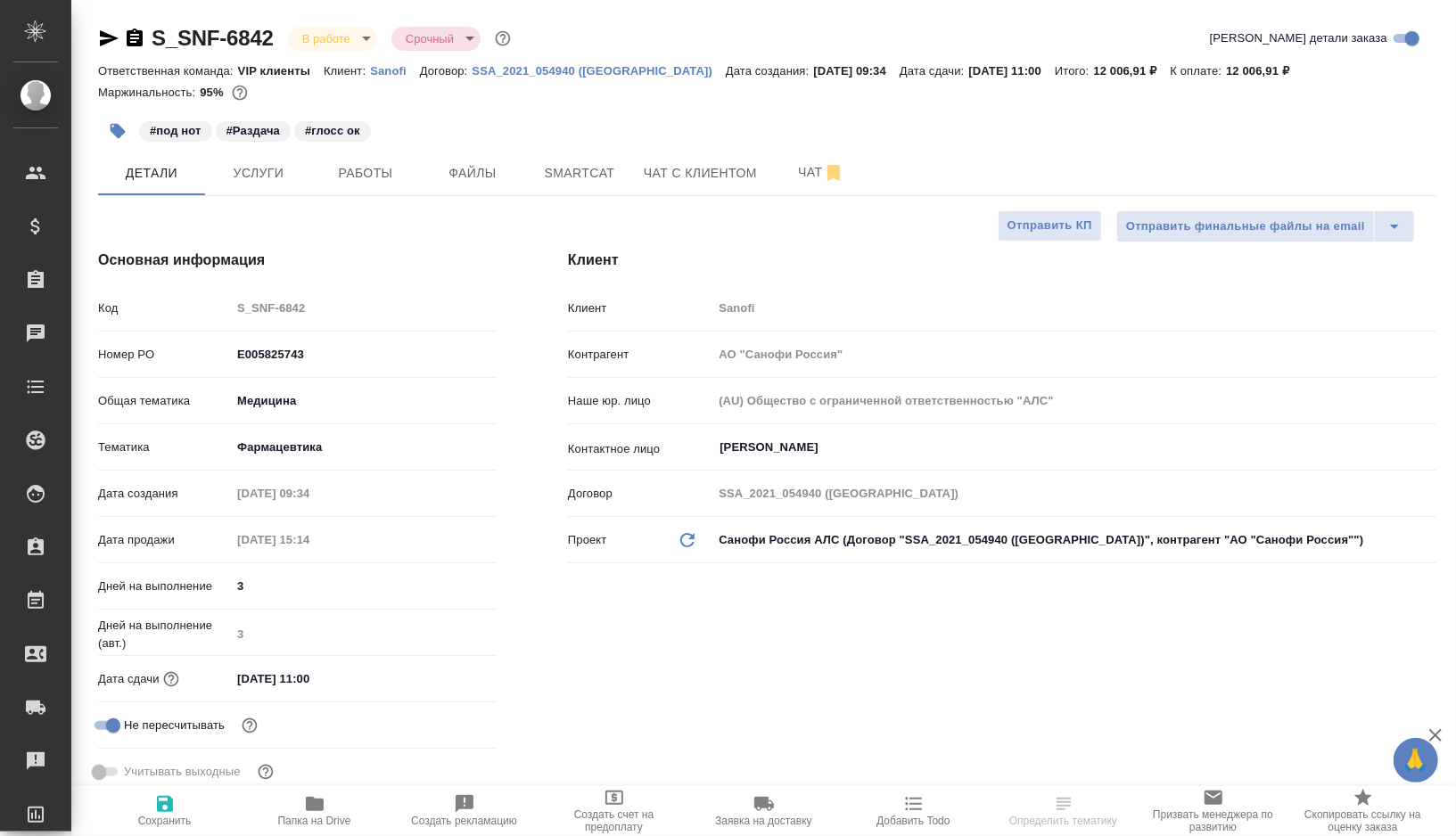
type textarea "x"
click at [372, 185] on button "Работы" at bounding box center [365, 172] width 107 height 44
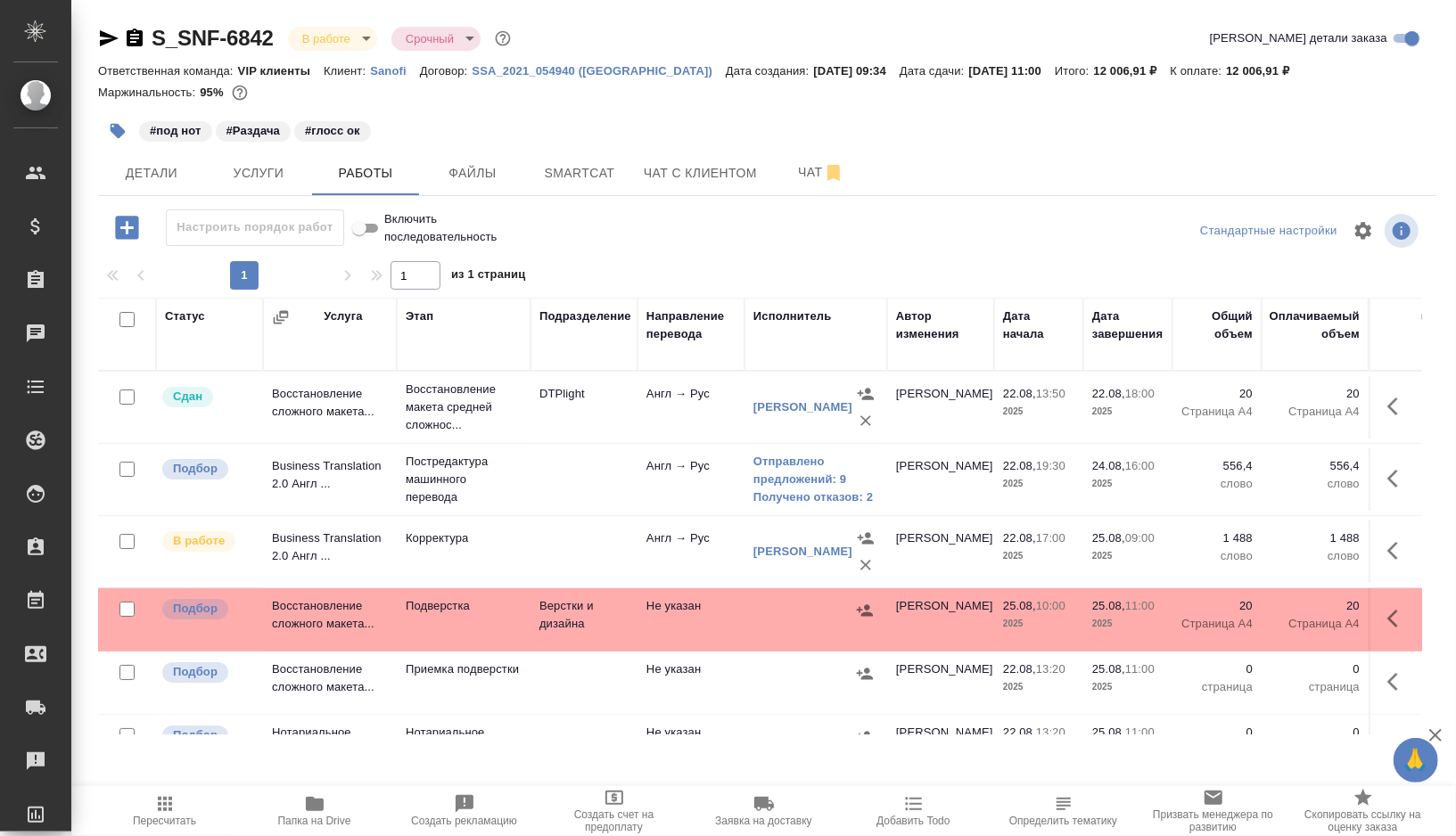
click at [594, 439] on td at bounding box center [583, 406] width 107 height 62
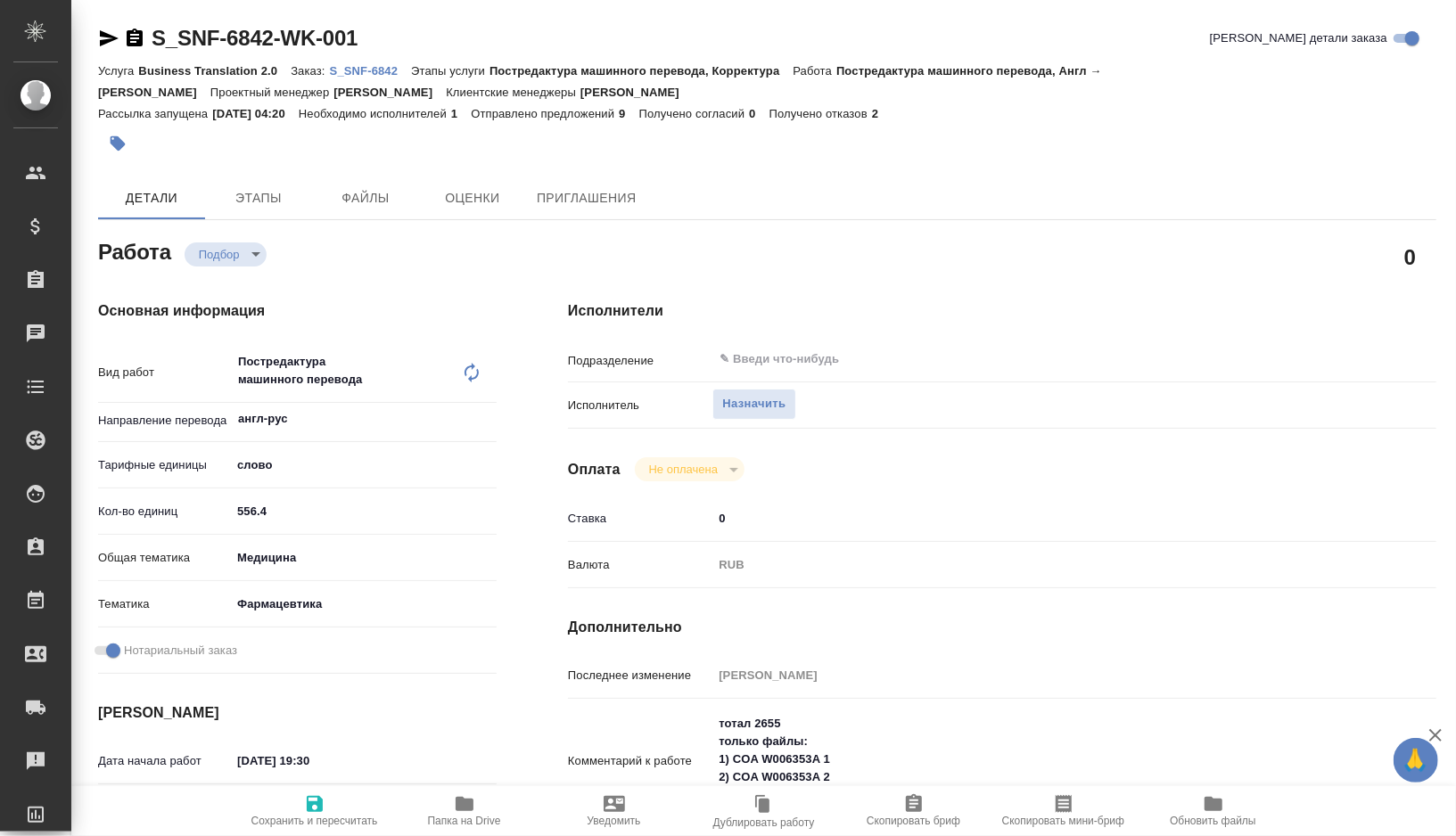
type textarea "x"
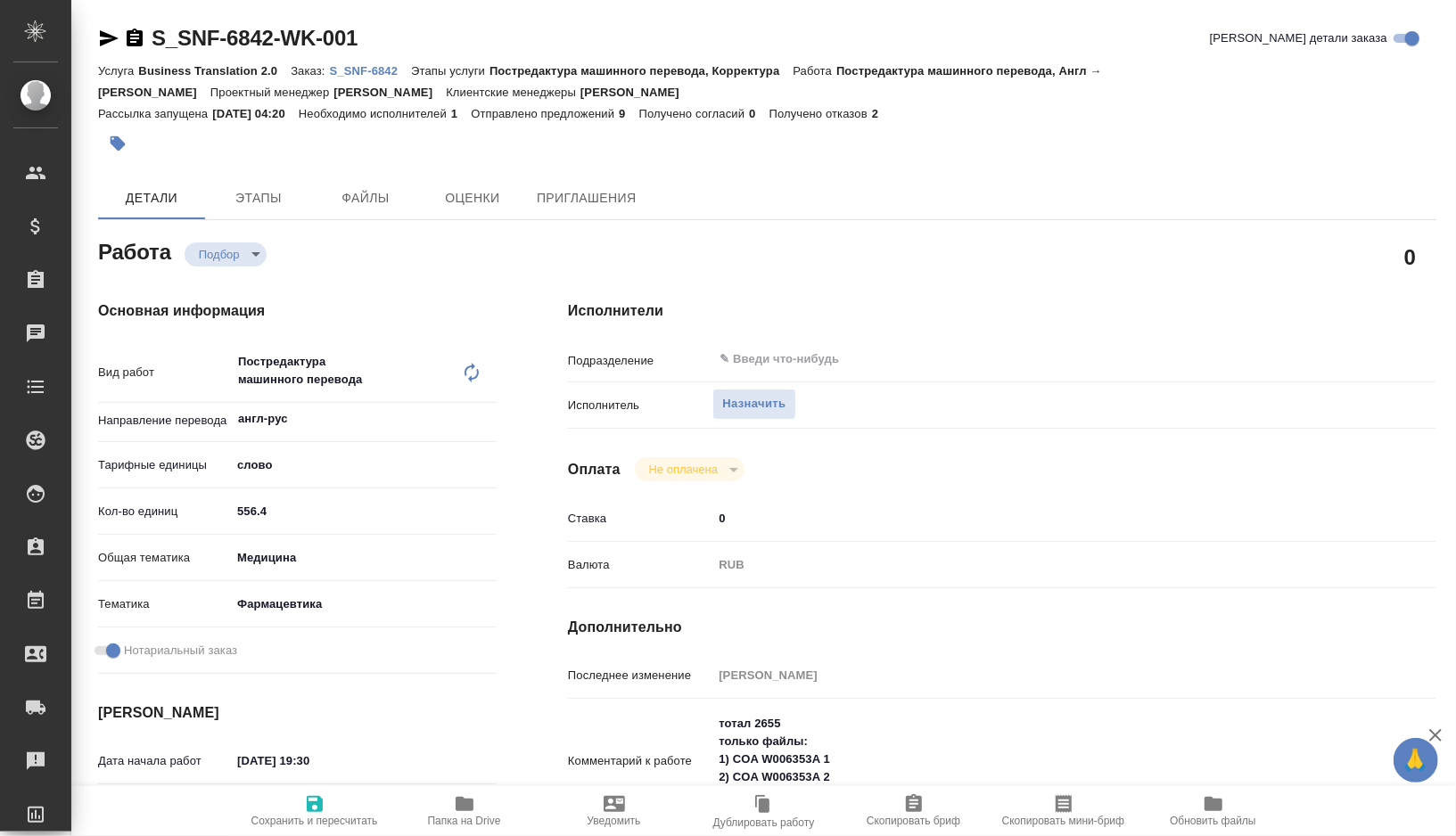
type textarea "x"
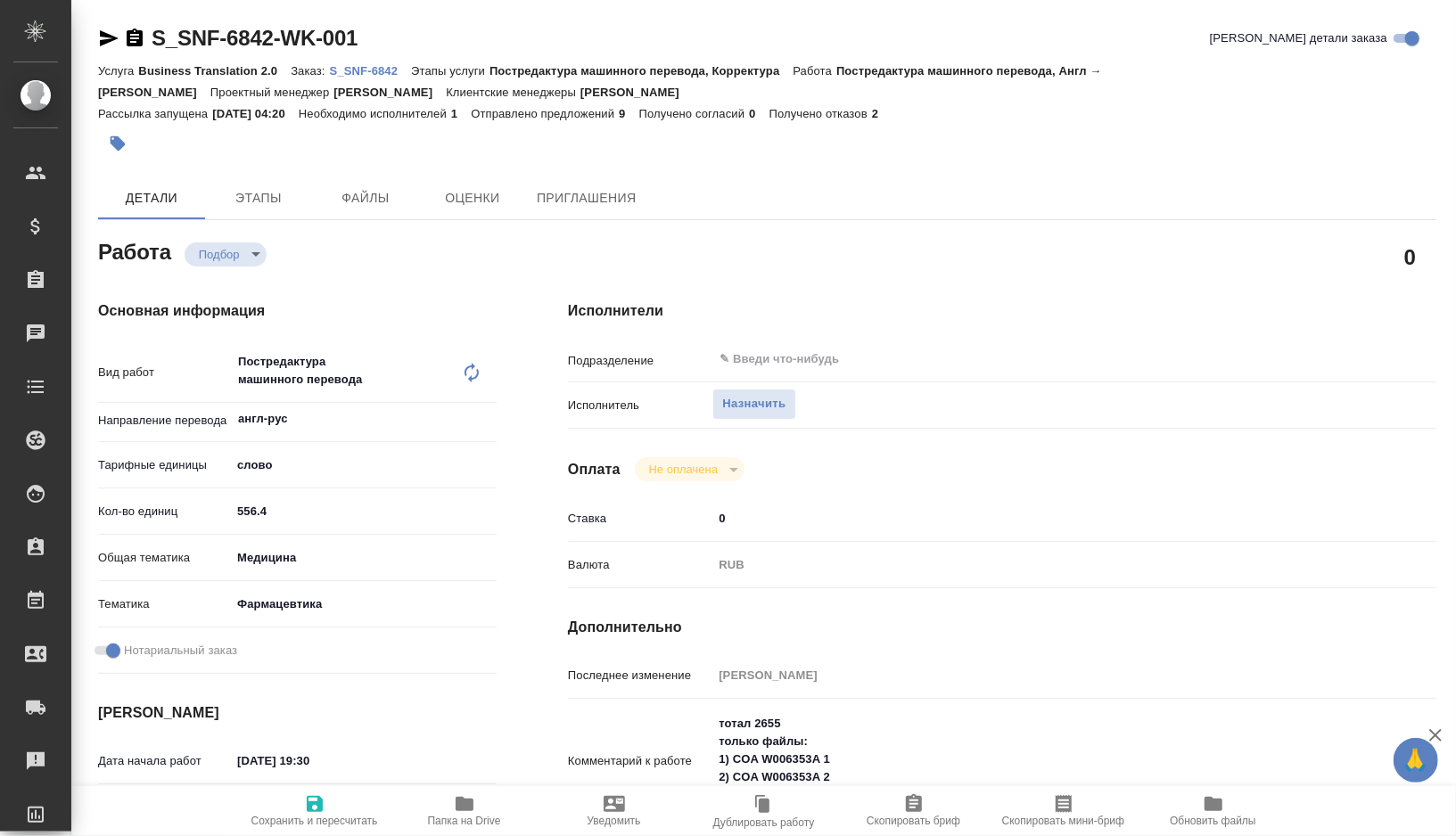
type textarea "x"
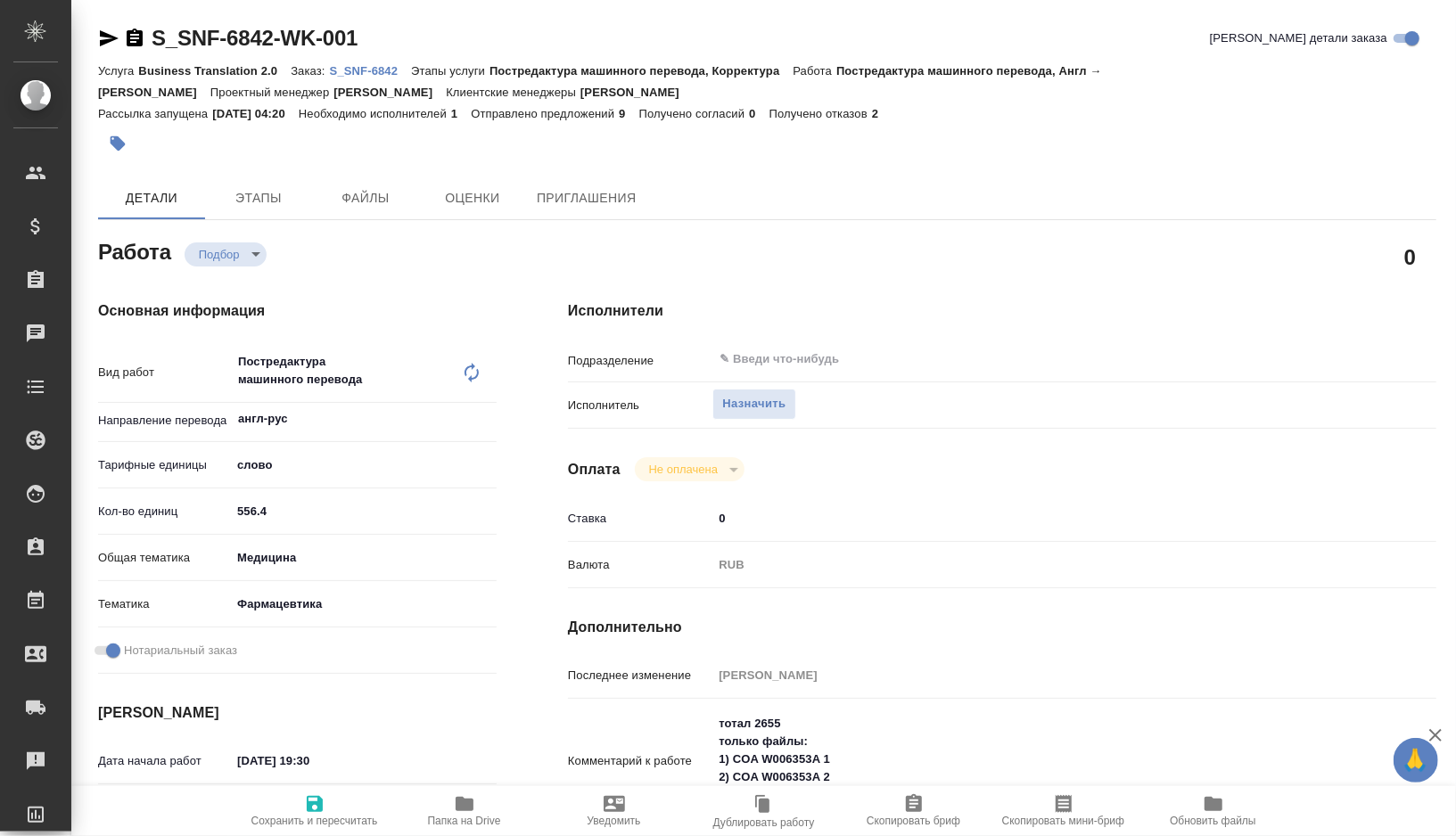
type textarea "x"
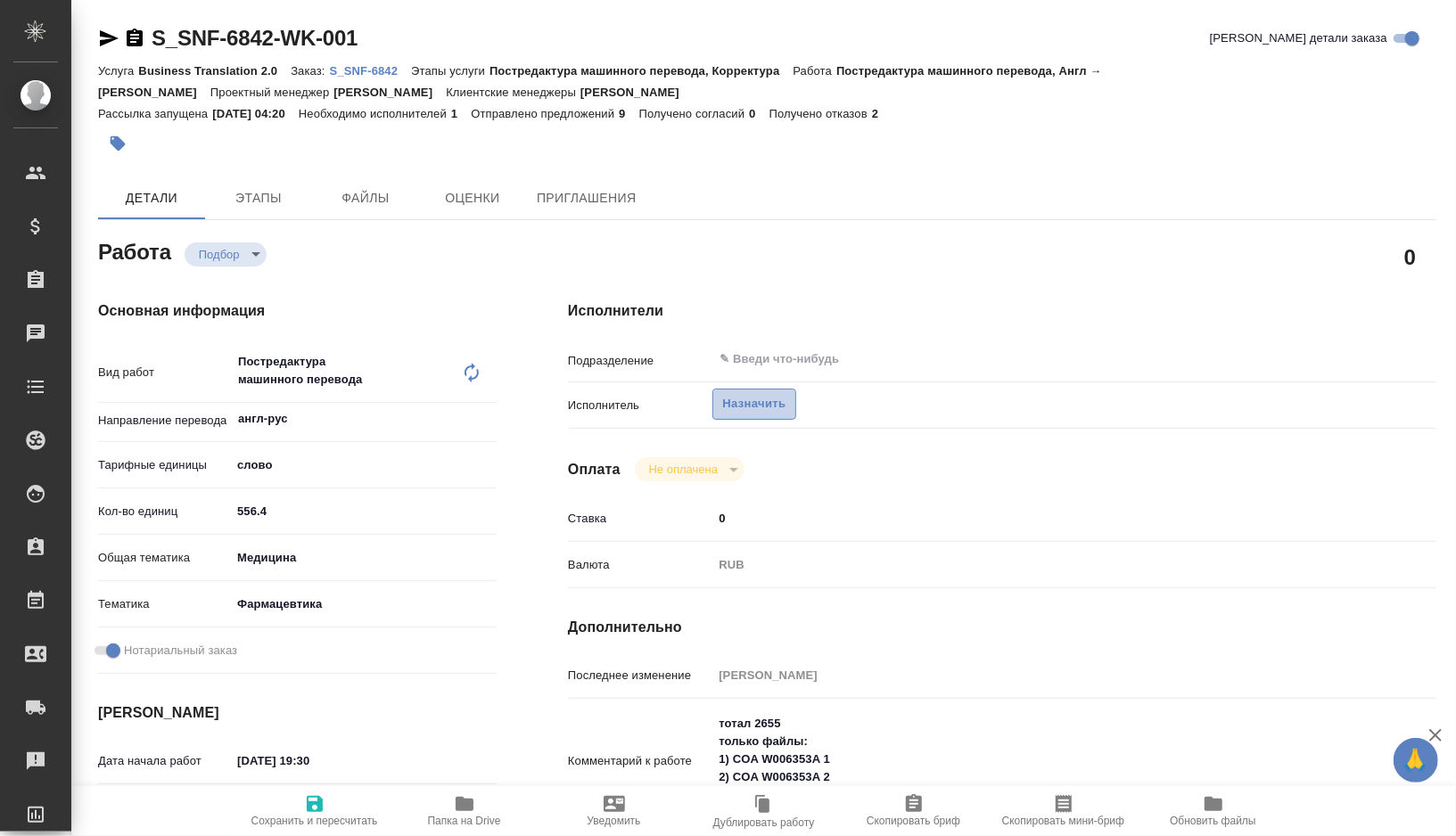
click at [756, 405] on span "Назначить" at bounding box center [754, 404] width 63 height 21
type textarea "x"
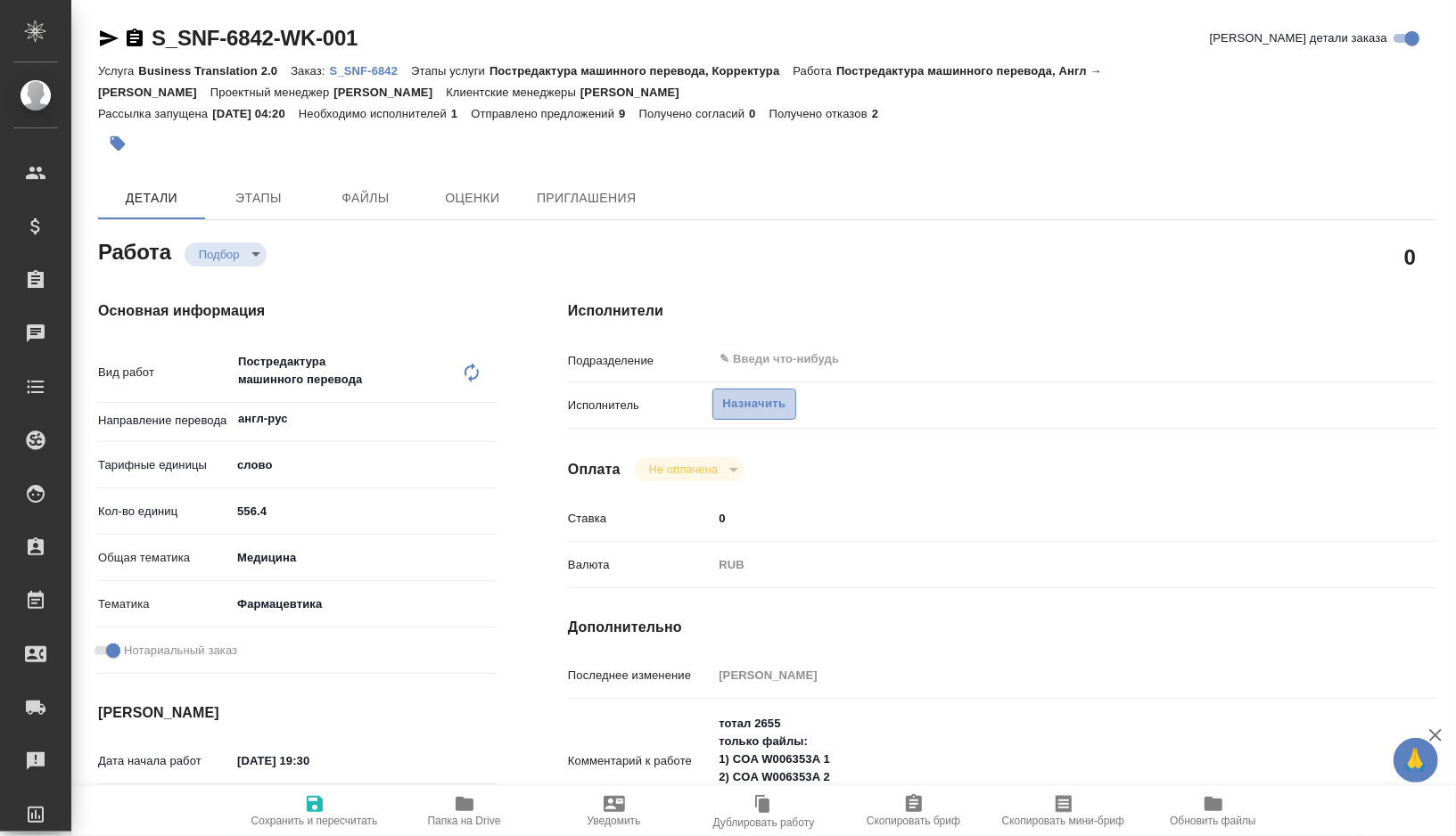
type textarea "x"
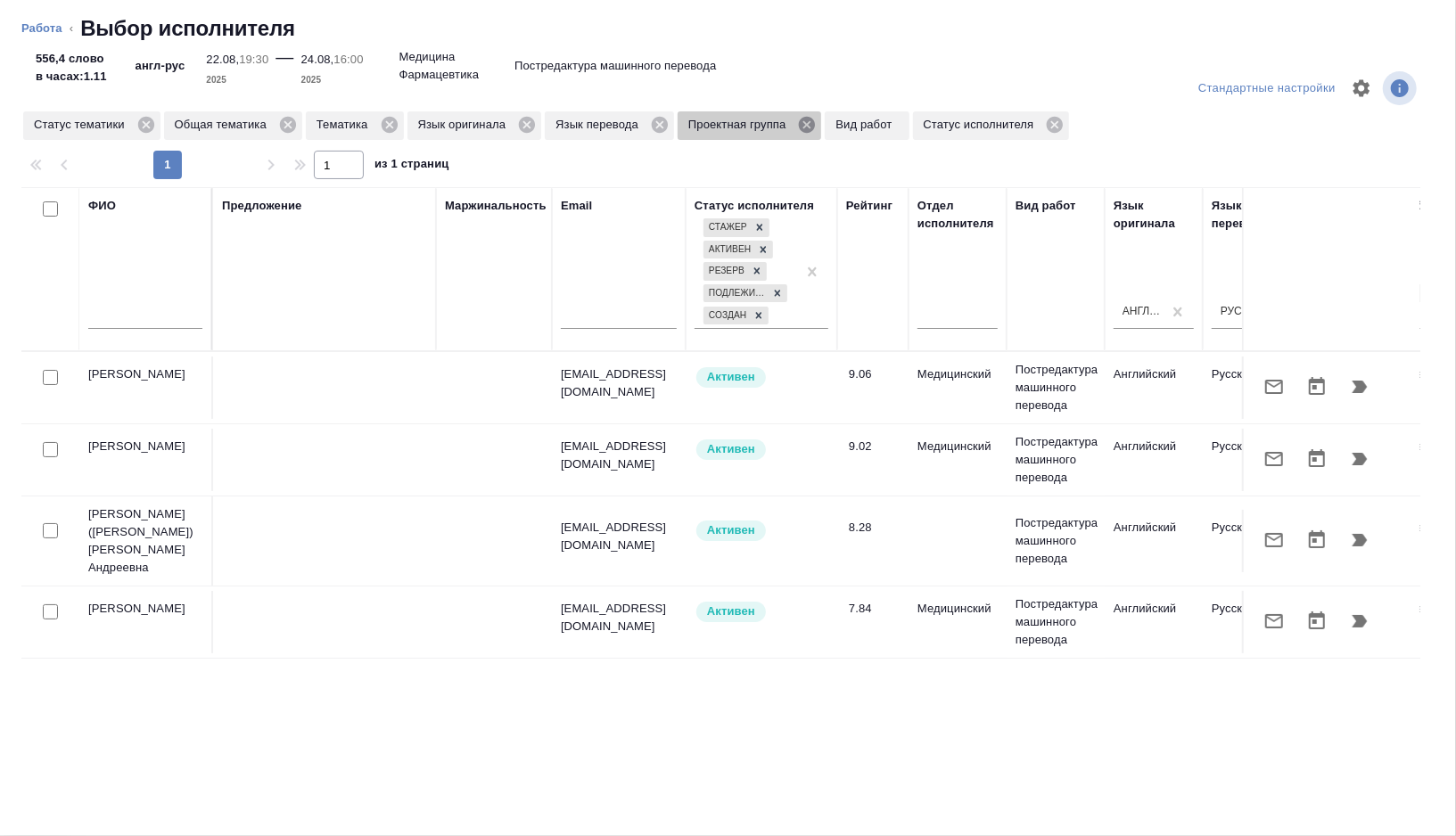
click at [817, 121] on icon at bounding box center [807, 125] width 20 height 20
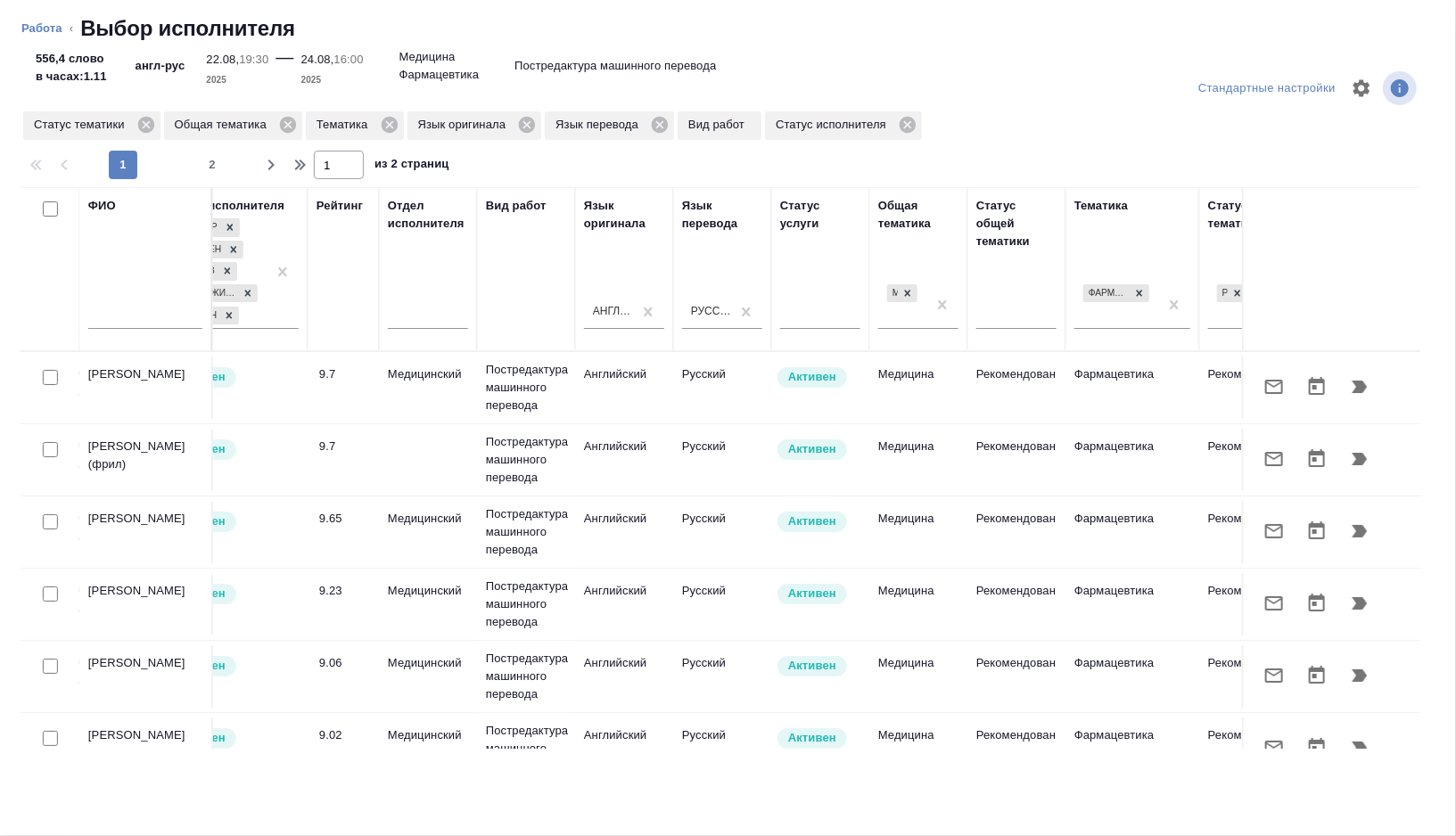
scroll to position [0, 1190]
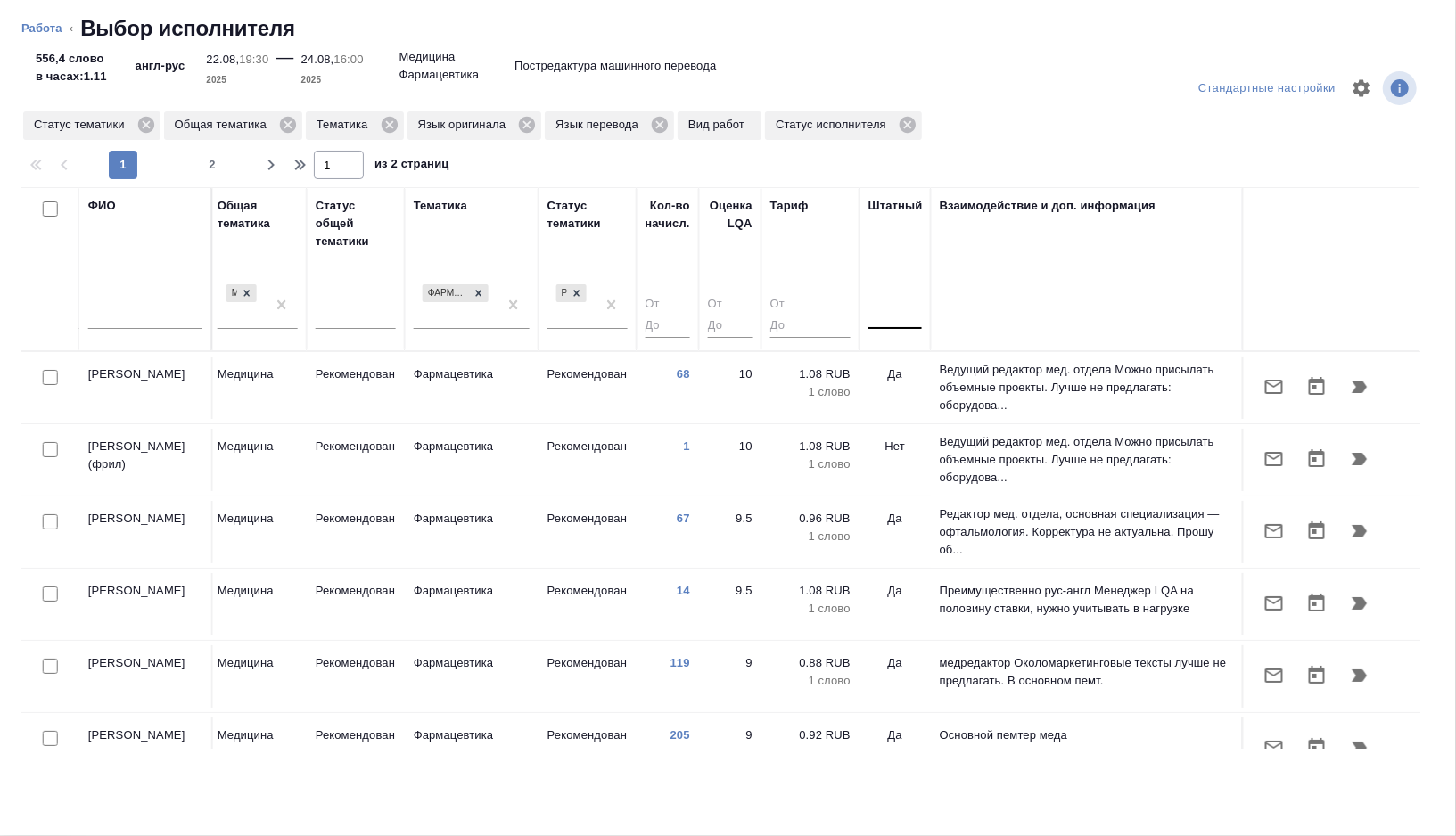
click at [899, 315] on div at bounding box center [895, 312] width 53 height 26
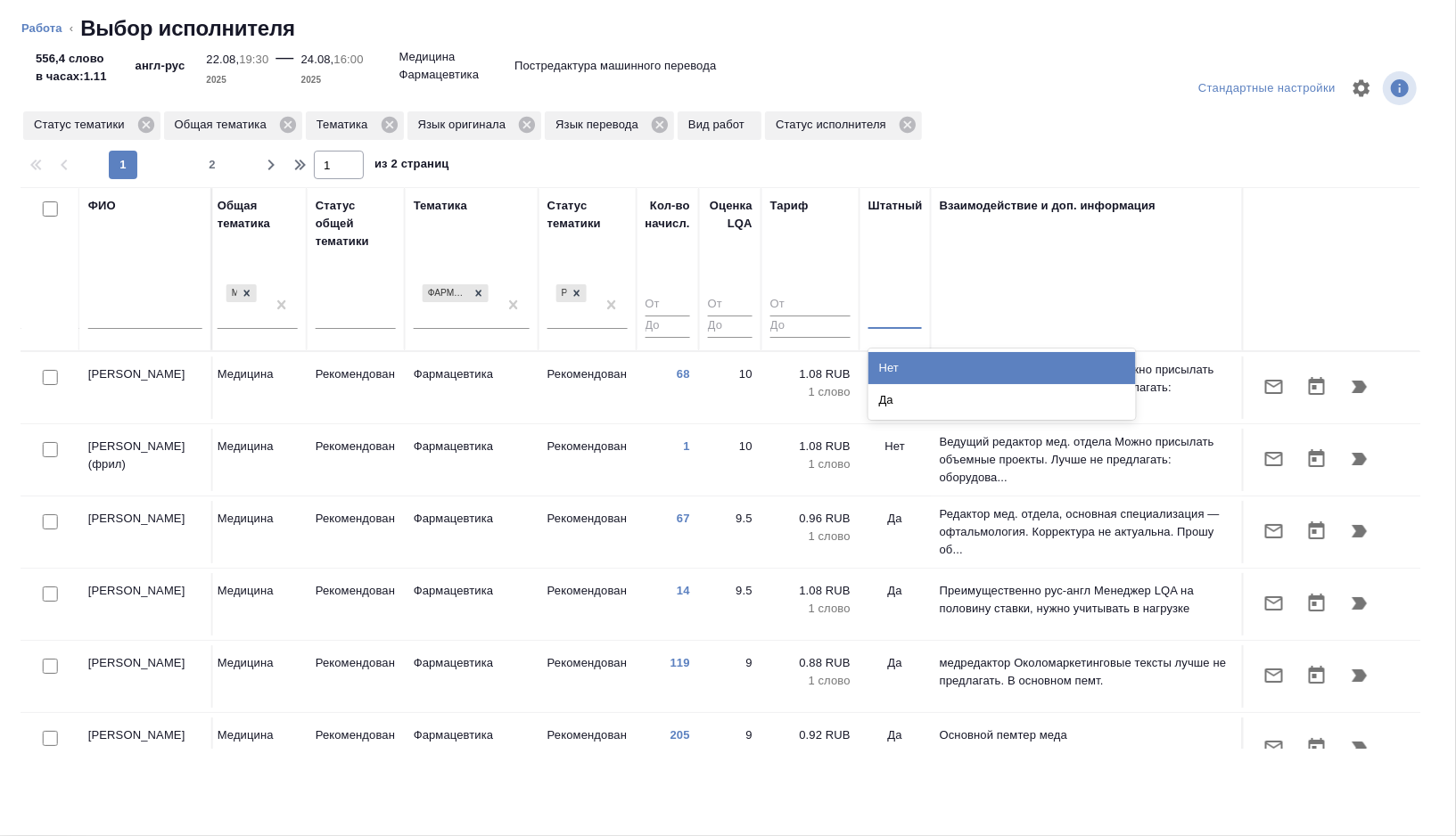
click at [897, 363] on div "Нет" at bounding box center [1002, 368] width 268 height 32
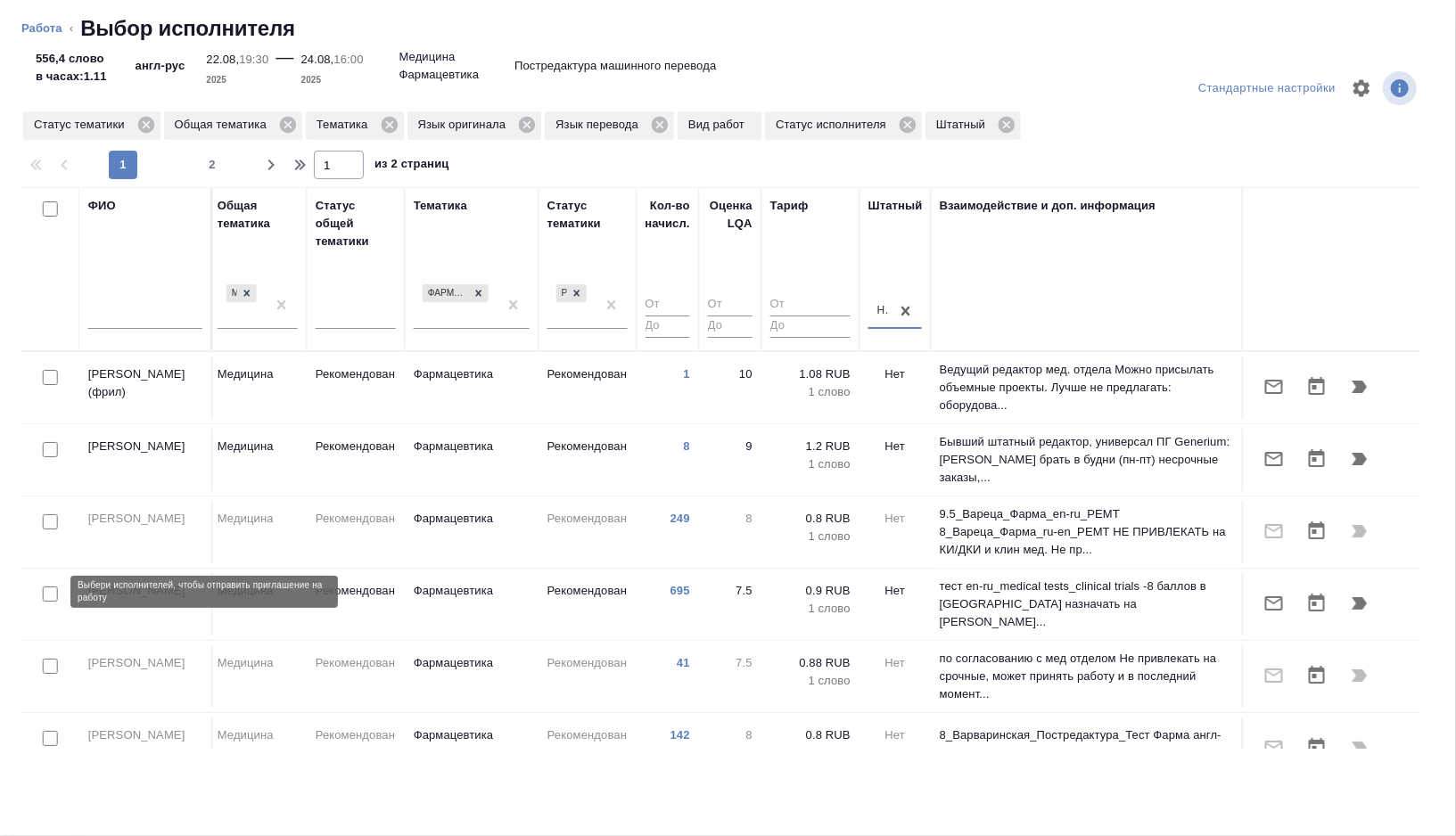
click at [48, 594] on input "checkbox" at bounding box center [49, 593] width 15 height 15
checkbox input "true"
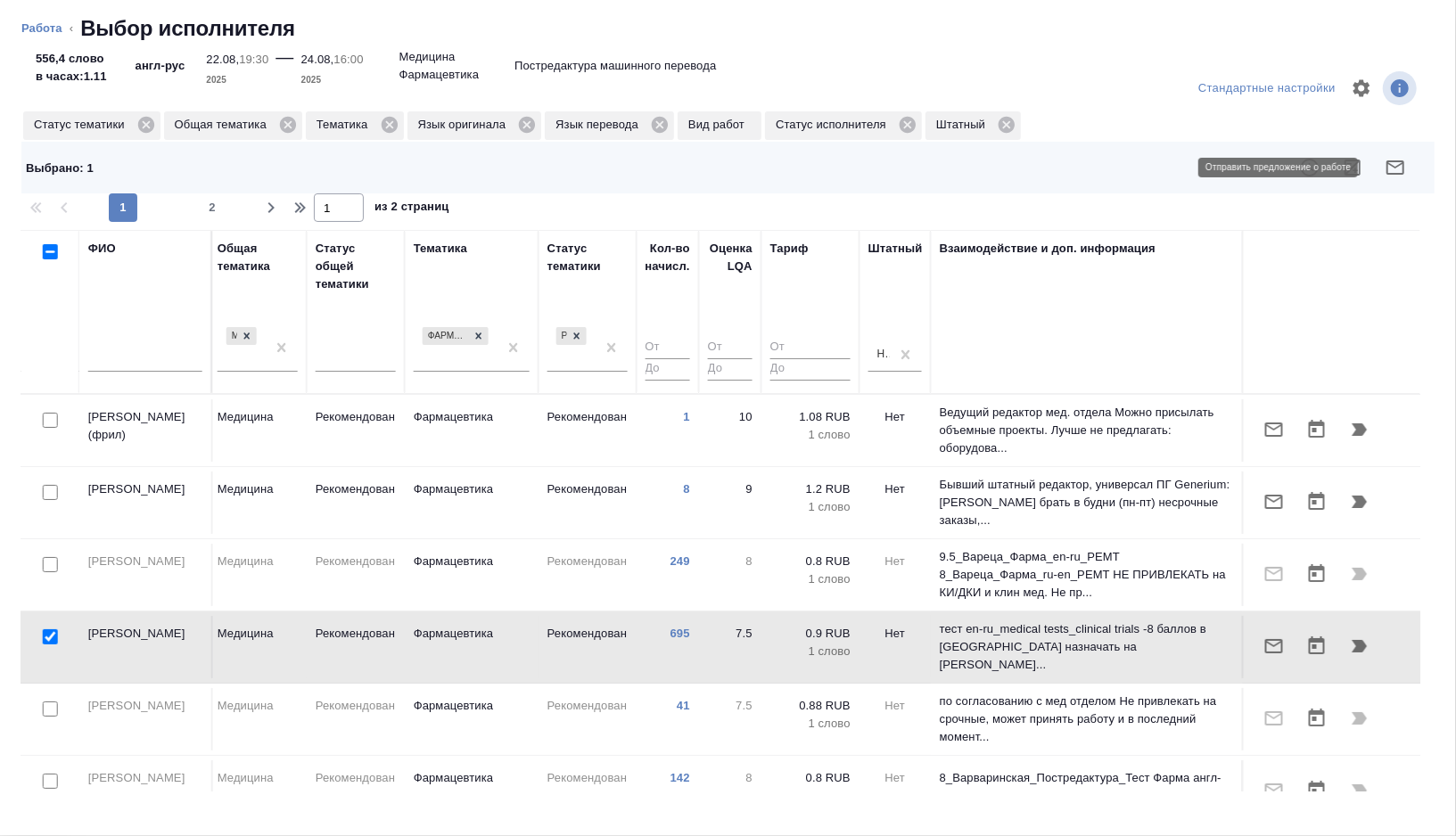
click at [1399, 171] on icon "button" at bounding box center [1395, 167] width 22 height 22
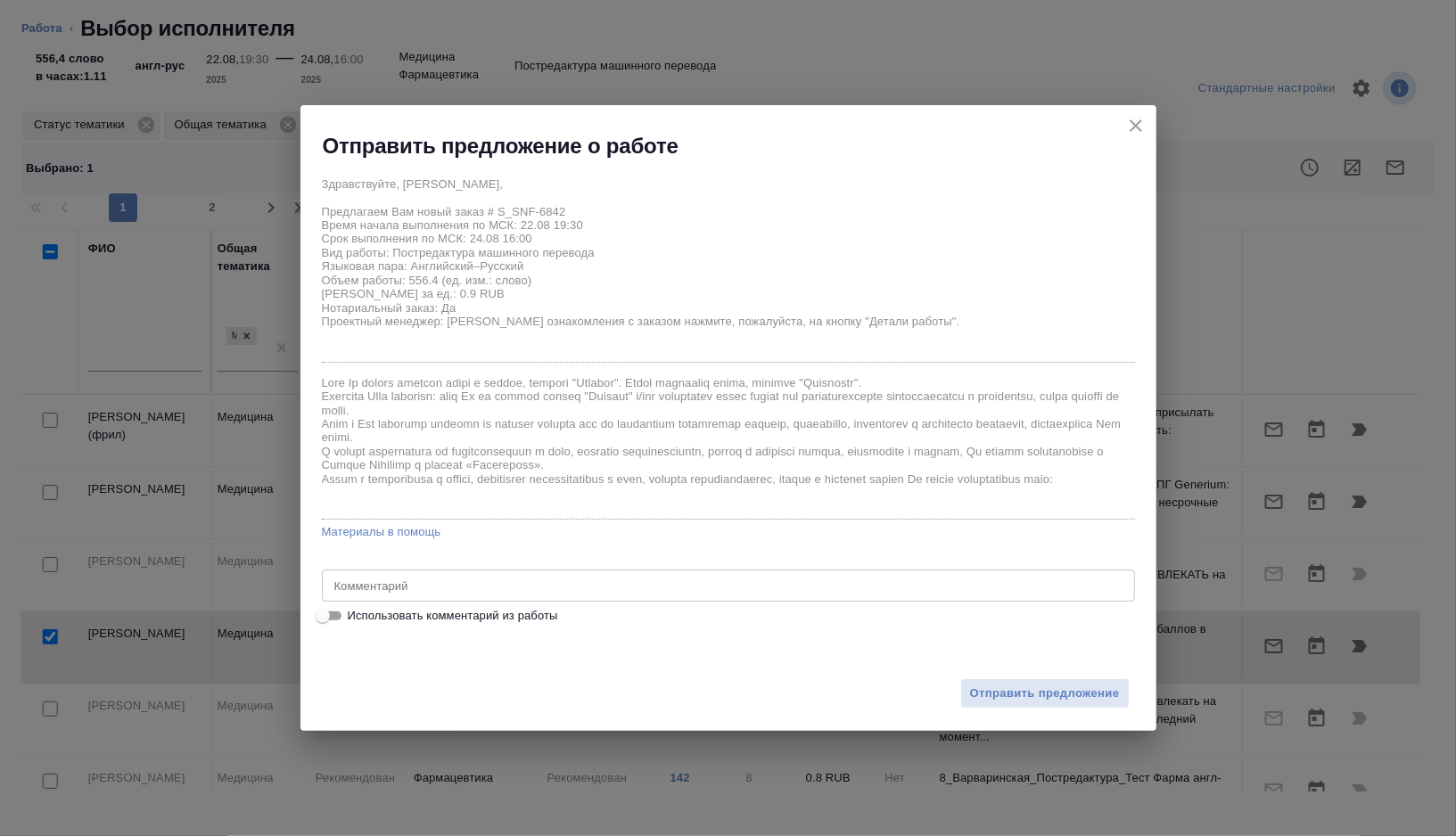
click at [391, 621] on span "Использовать комментарий из работы" at bounding box center [453, 616] width 211 height 18
click at [355, 621] on input "Использовать комментарий из работы" at bounding box center [322, 616] width 64 height 22
checkbox input "true"
type textarea "тотал 2655 только файлы: 1) COA W006353A 1 2) COA W006353A 2 3) Trikafta 100mg5…"
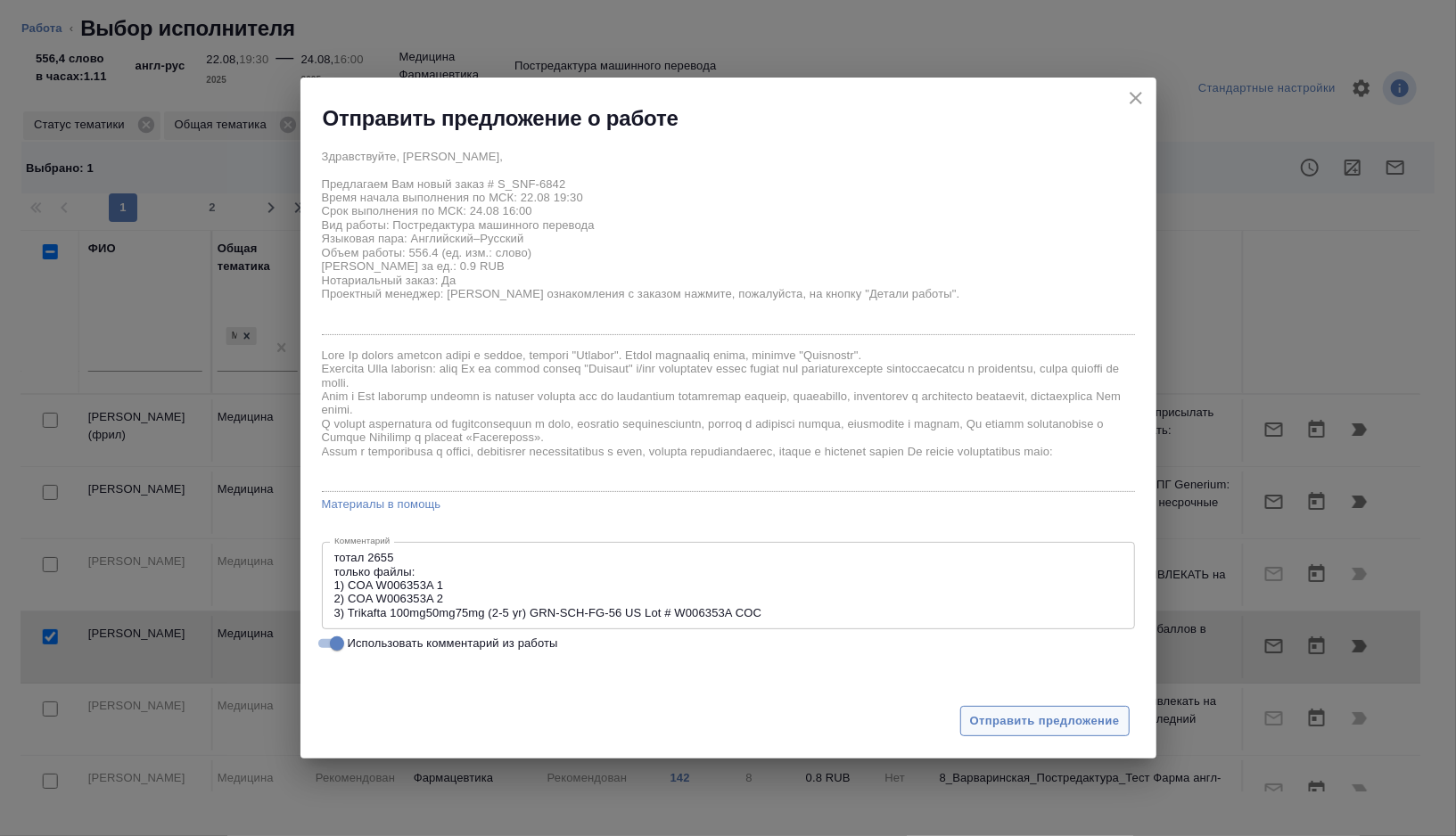
click at [999, 729] on span "Отправить предложение" at bounding box center [1045, 721] width 150 height 21
type textarea "x"
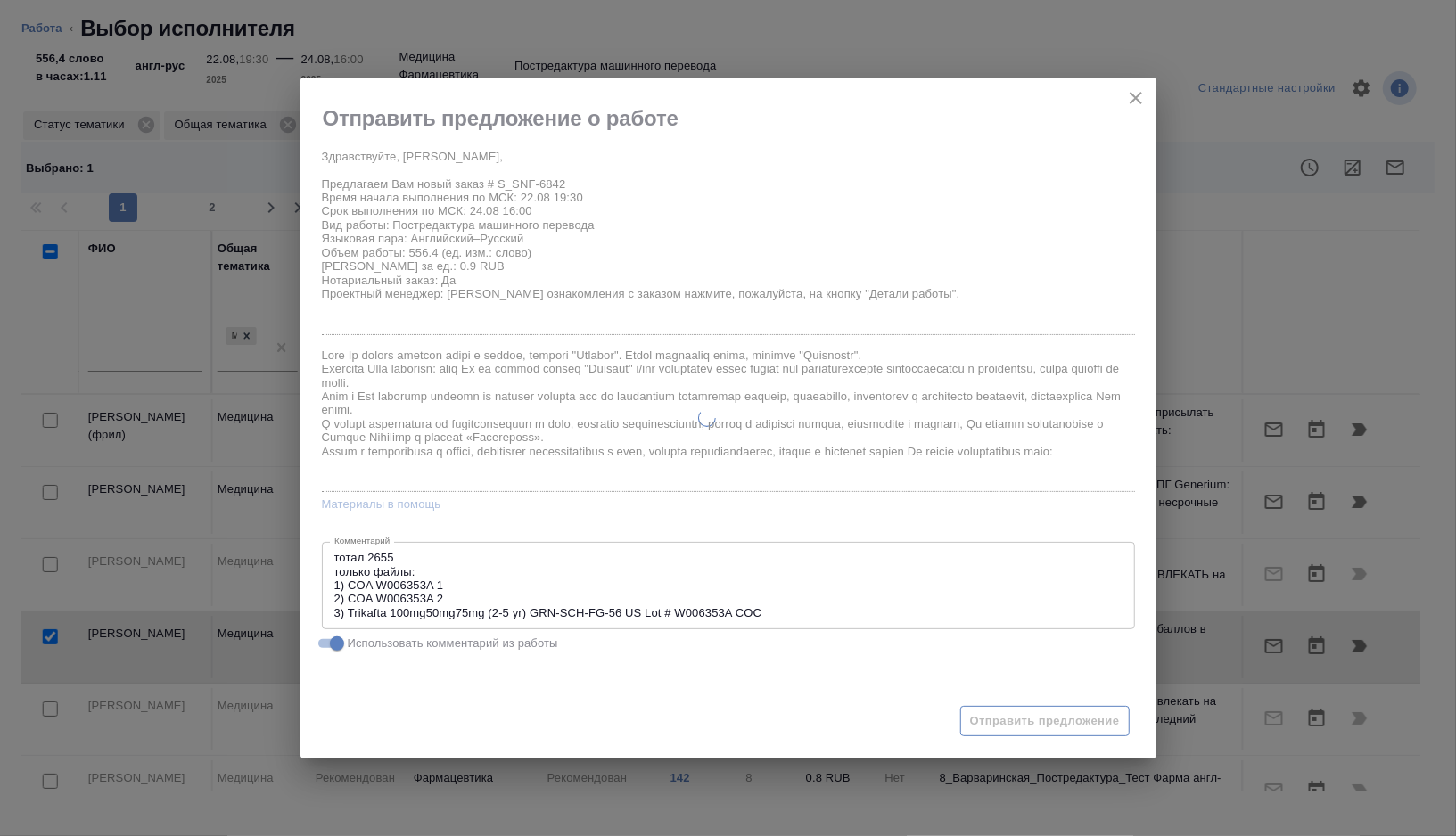
type textarea "x"
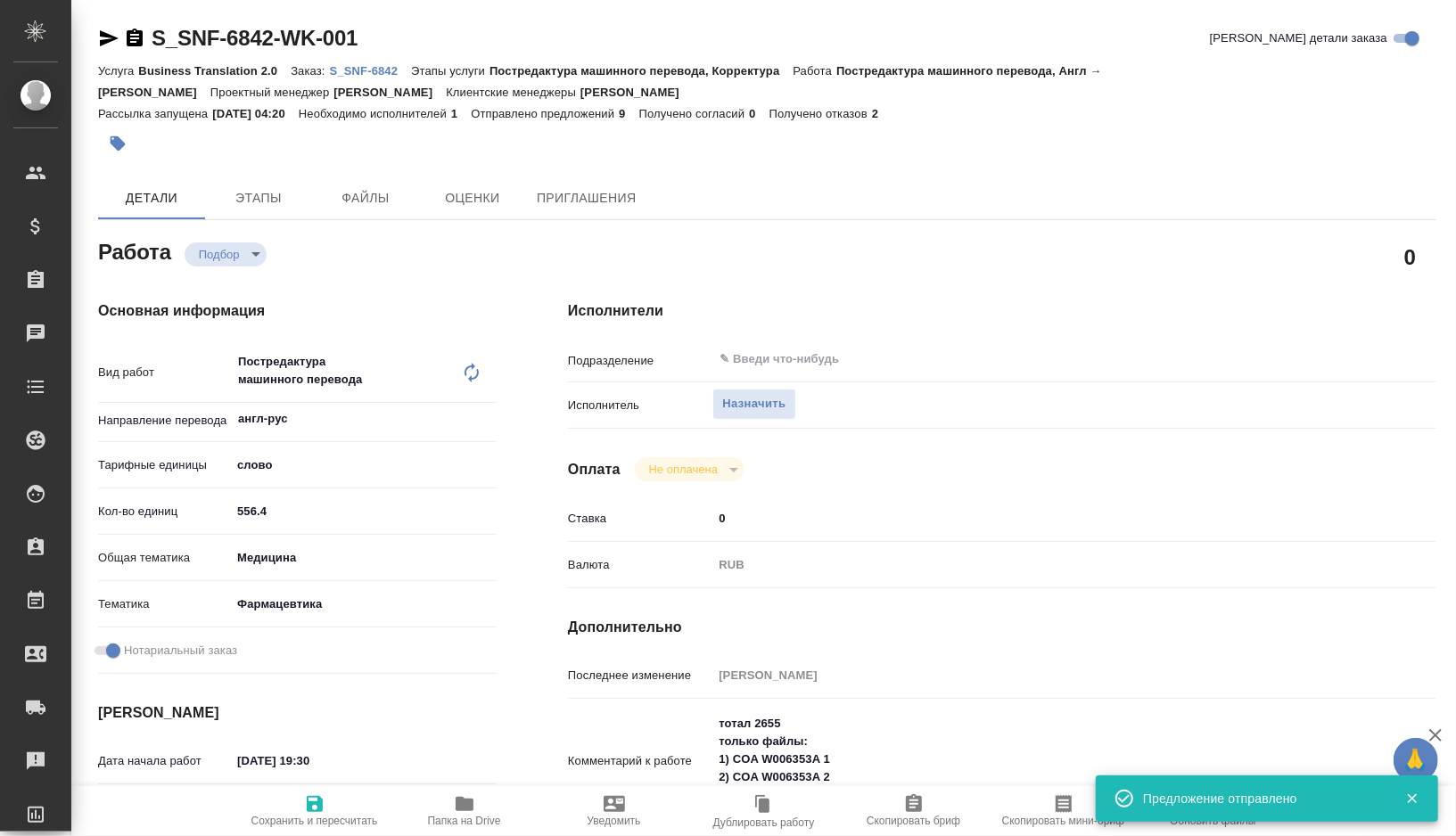
type input "recruiting"
type textarea "Постредактура машинного перевода"
type textarea "x"
type input "англ-рус"
type input "5a8b1489cc6b4906c91bfd90"
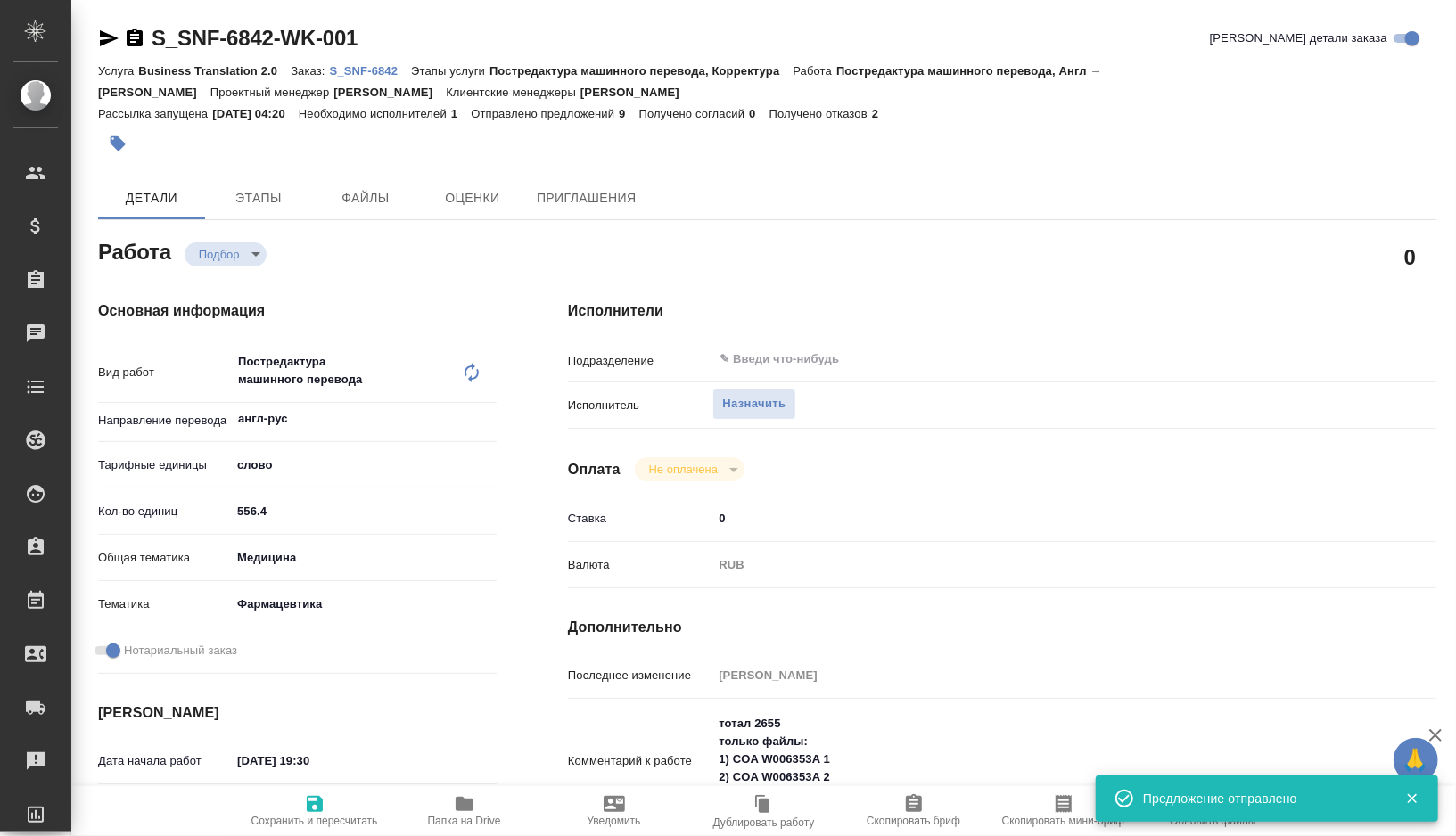
type input "556.4"
type input "med"
type input "6149832f2b7be24903fd7a82"
checkbox input "true"
type input "22.08.2025 19:30"
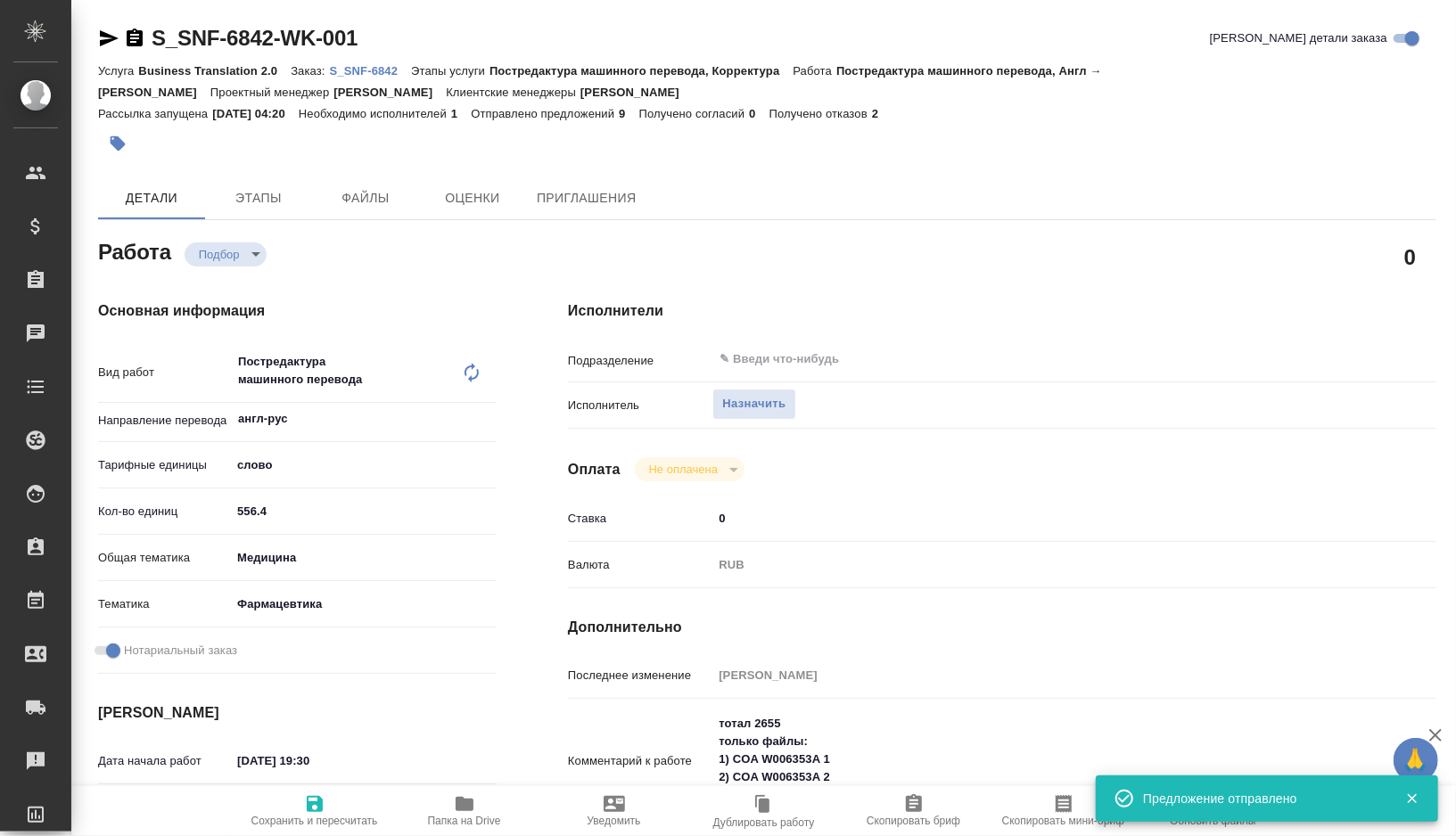
type input "24.08.2025 16:00"
type input "25.08.2025 11:00"
type input "notPayed"
type input "0"
type input "RUB"
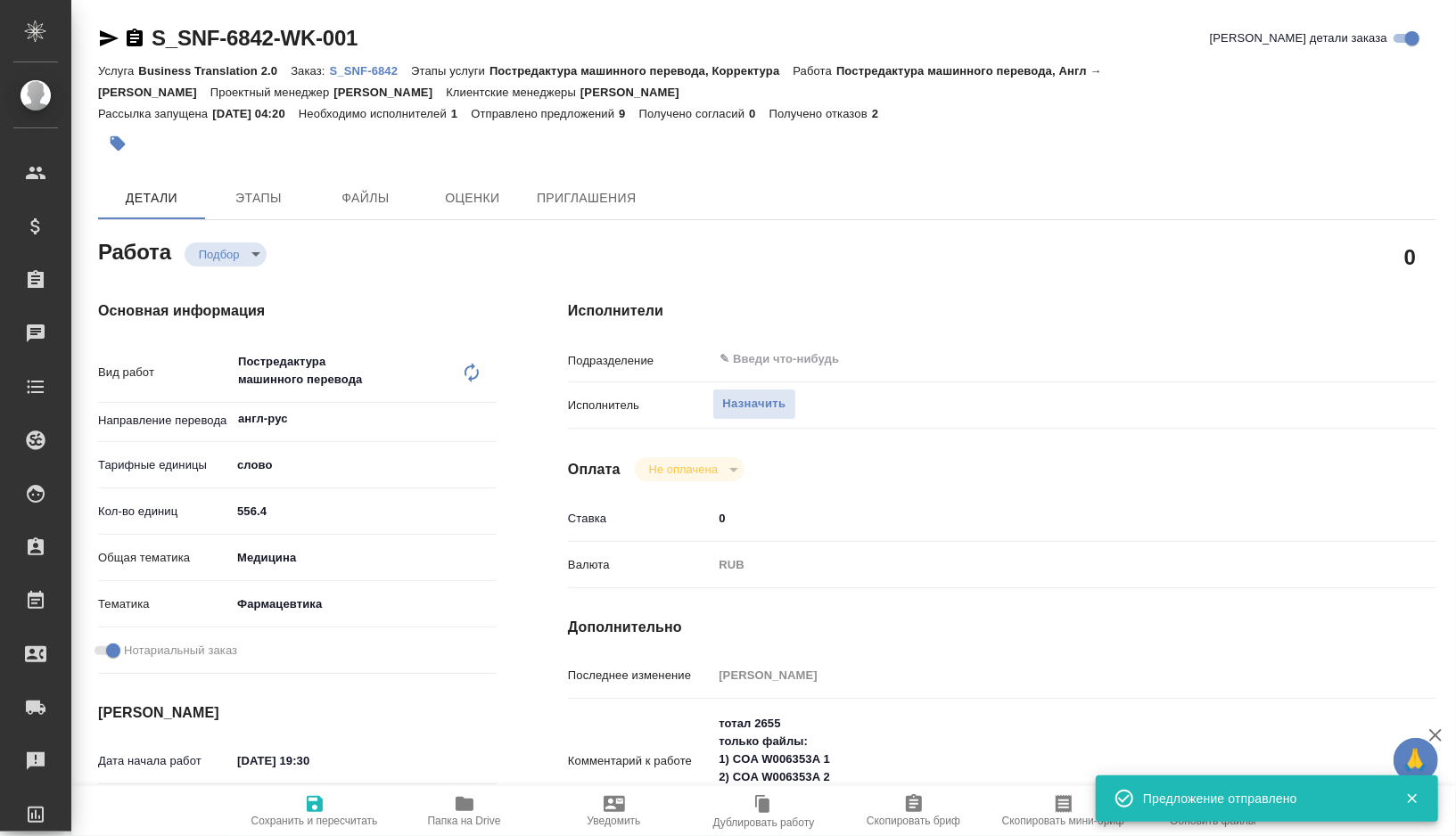
type input "[PERSON_NAME]"
type textarea "тотал 2655 только файлы: 1) COA W006353A 1 2) COA W006353A 2 3) Trikafta 100mg5…"
type textarea "x"
type textarea "/Clients/Sanofi/Orders/S_SNF-6842/Translated/S_SNF-6842-WK-001"
type textarea "x"
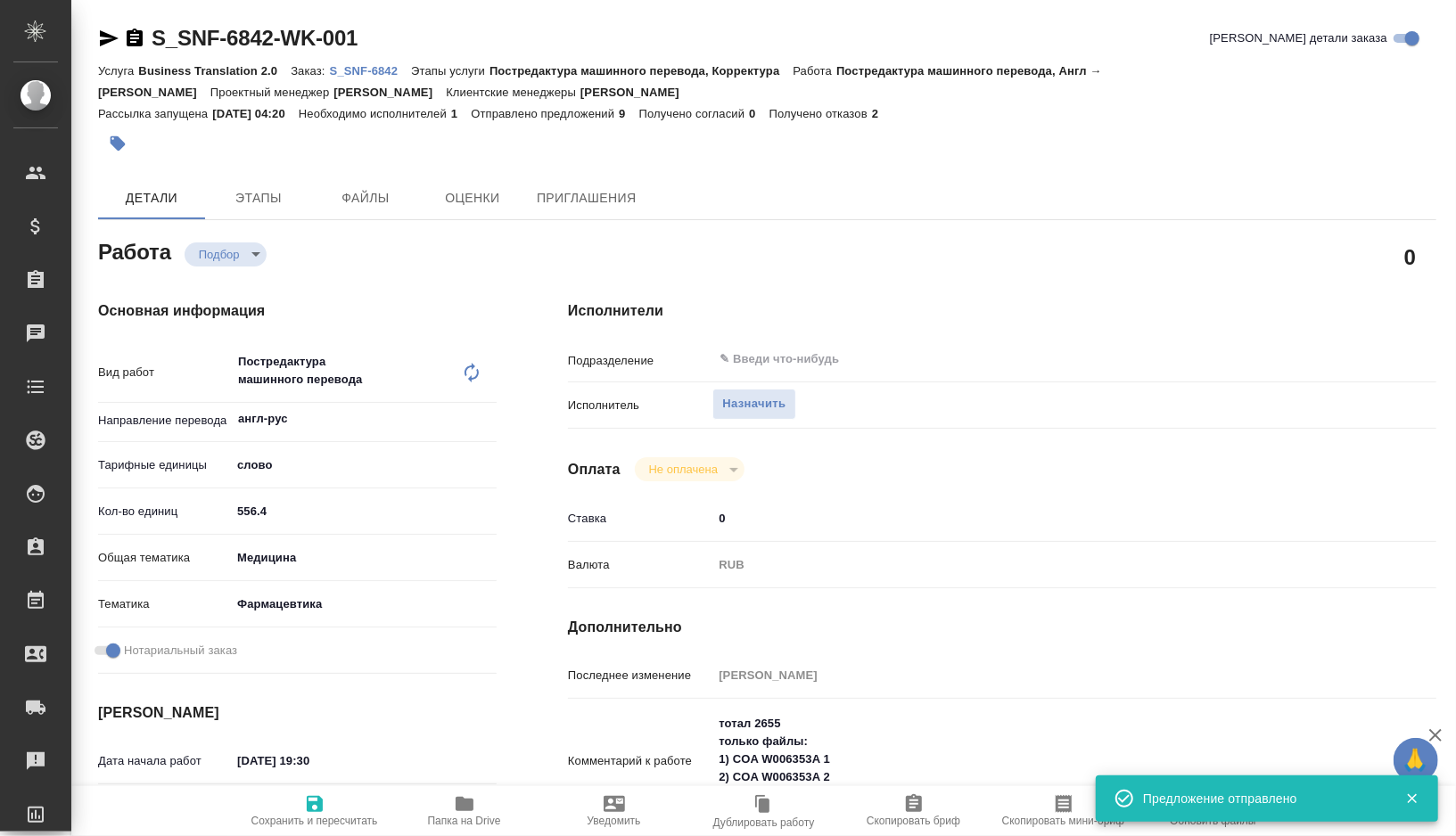
type input "S_SNF-6842"
type input "E005825743"
type input "Business Translation 2.0"
type input "Постредактура машинного перевода, Корректура"
type input "[PERSON_NAME]"
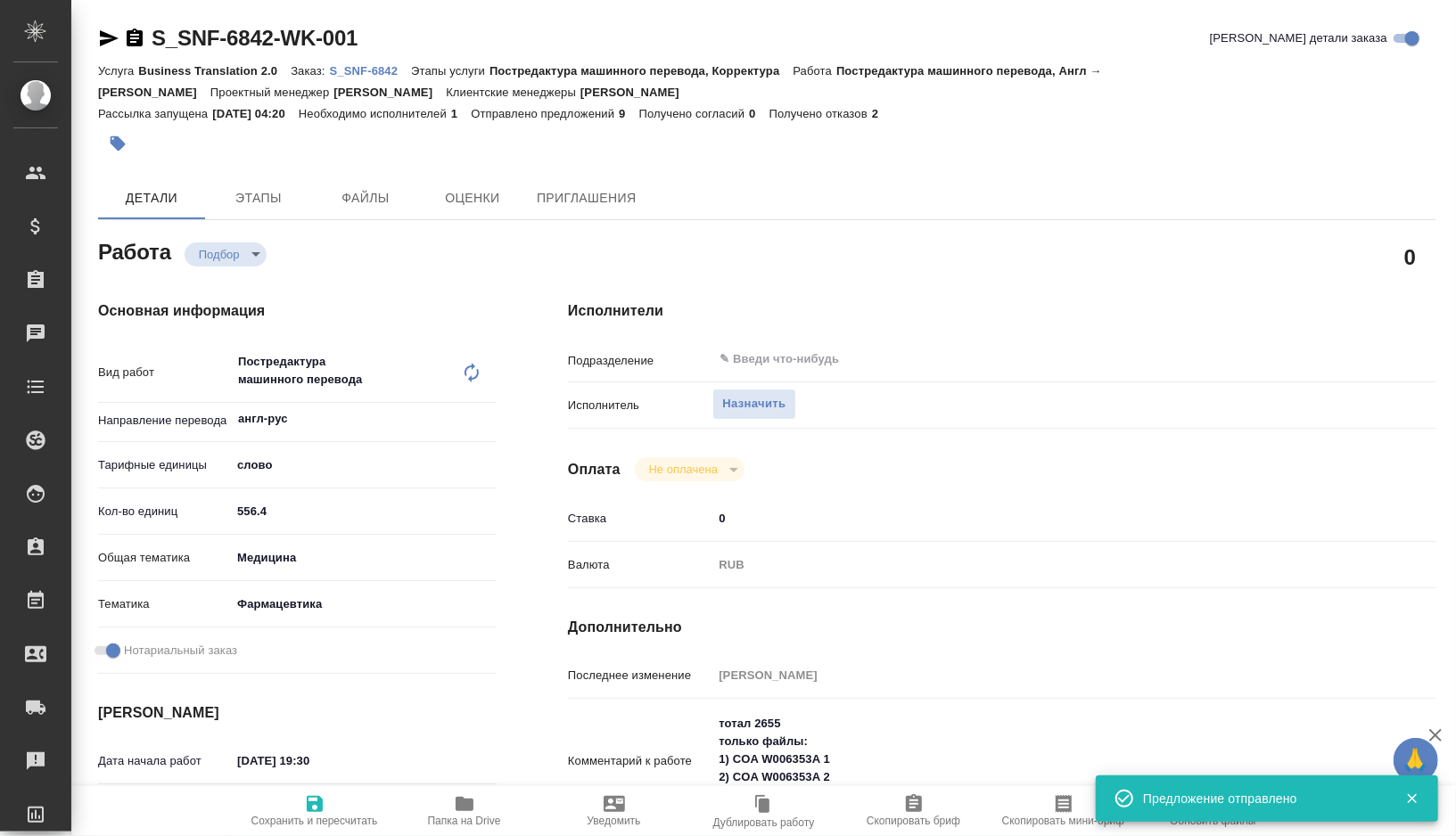
type input "Малофеева Екатерина"
type input "/Clients/Sanofi/Orders/S_SNF-6842"
type textarea "x"
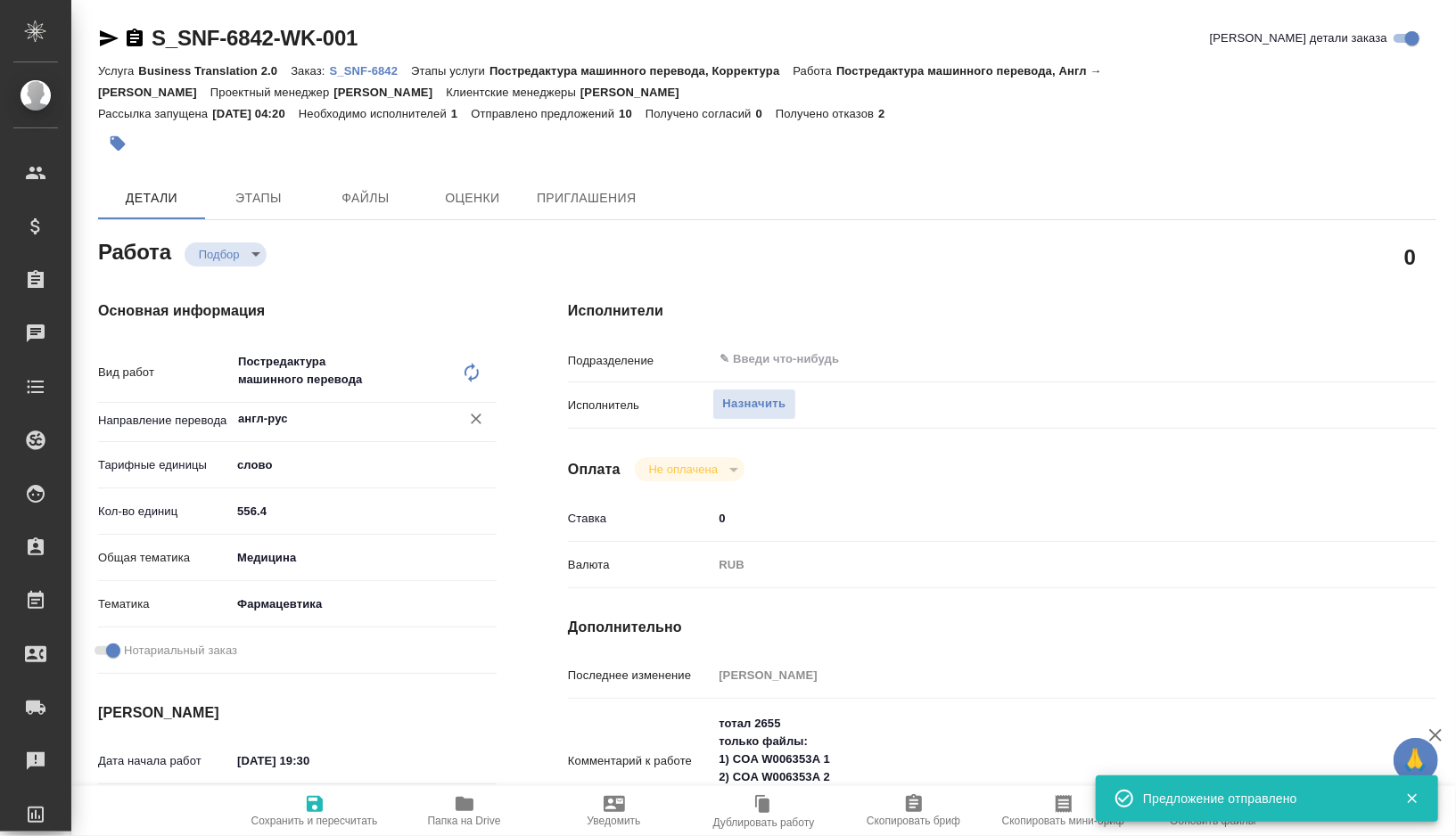
type textarea "x"
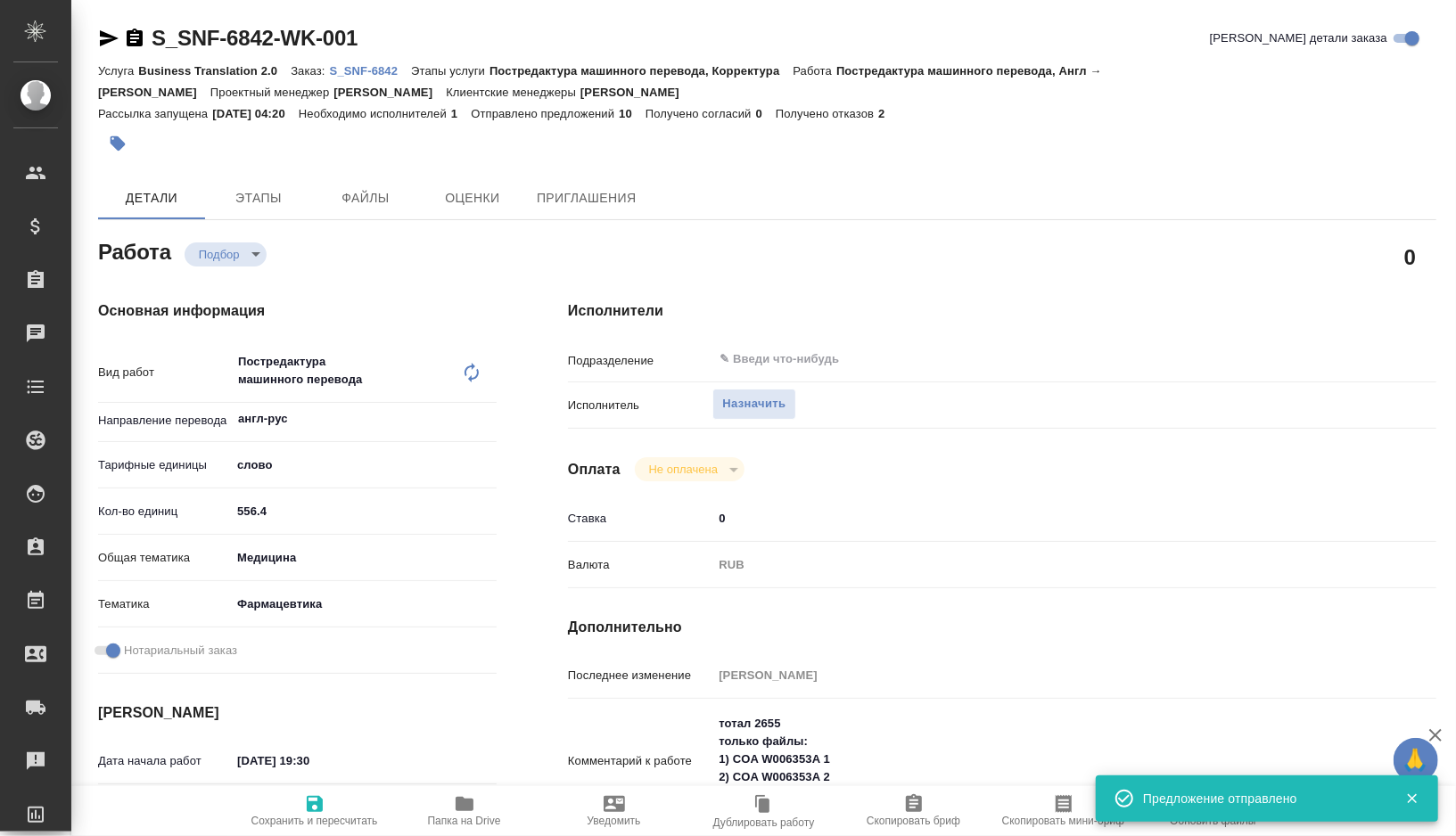
type textarea "x"
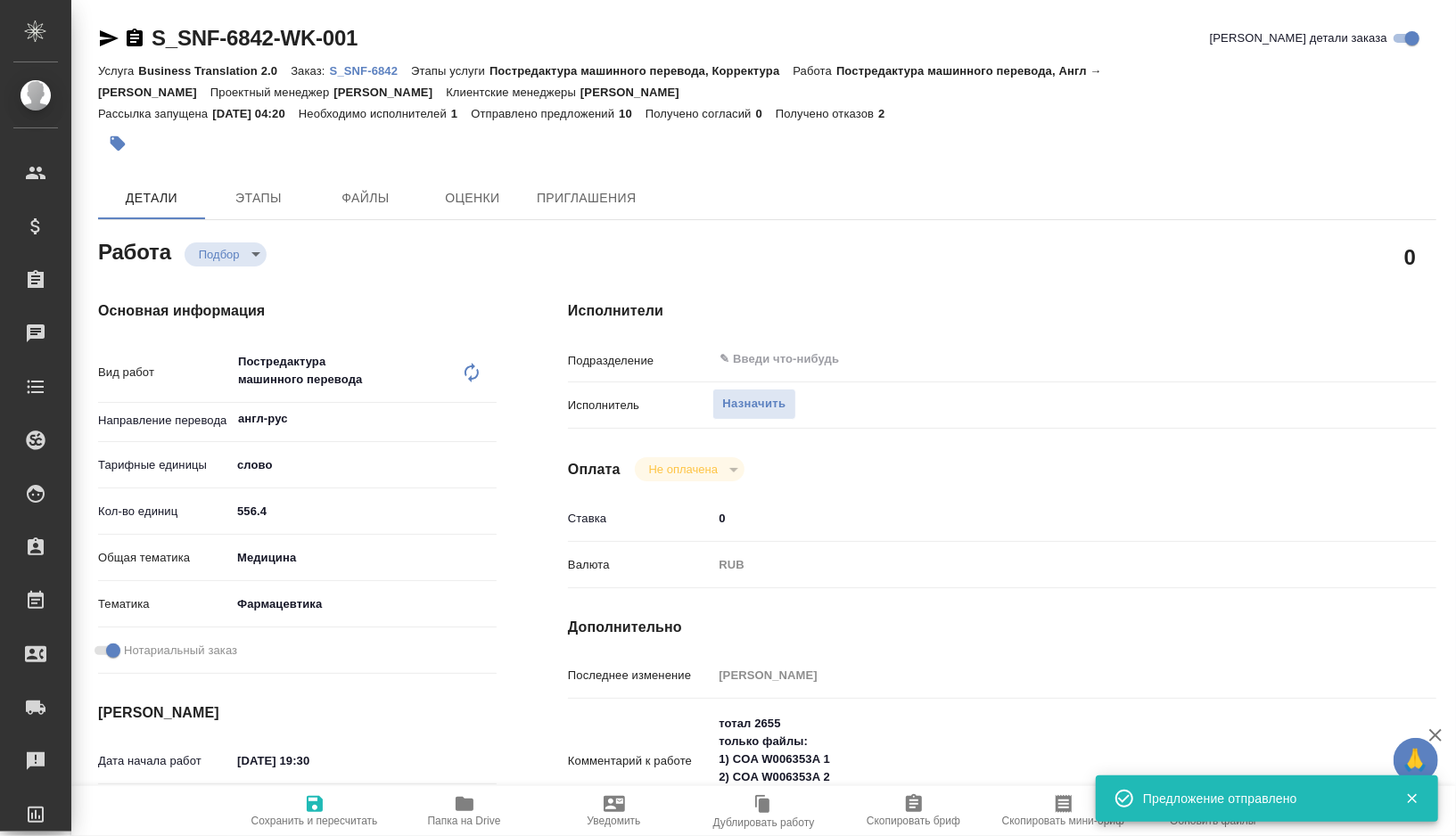
type textarea "x"
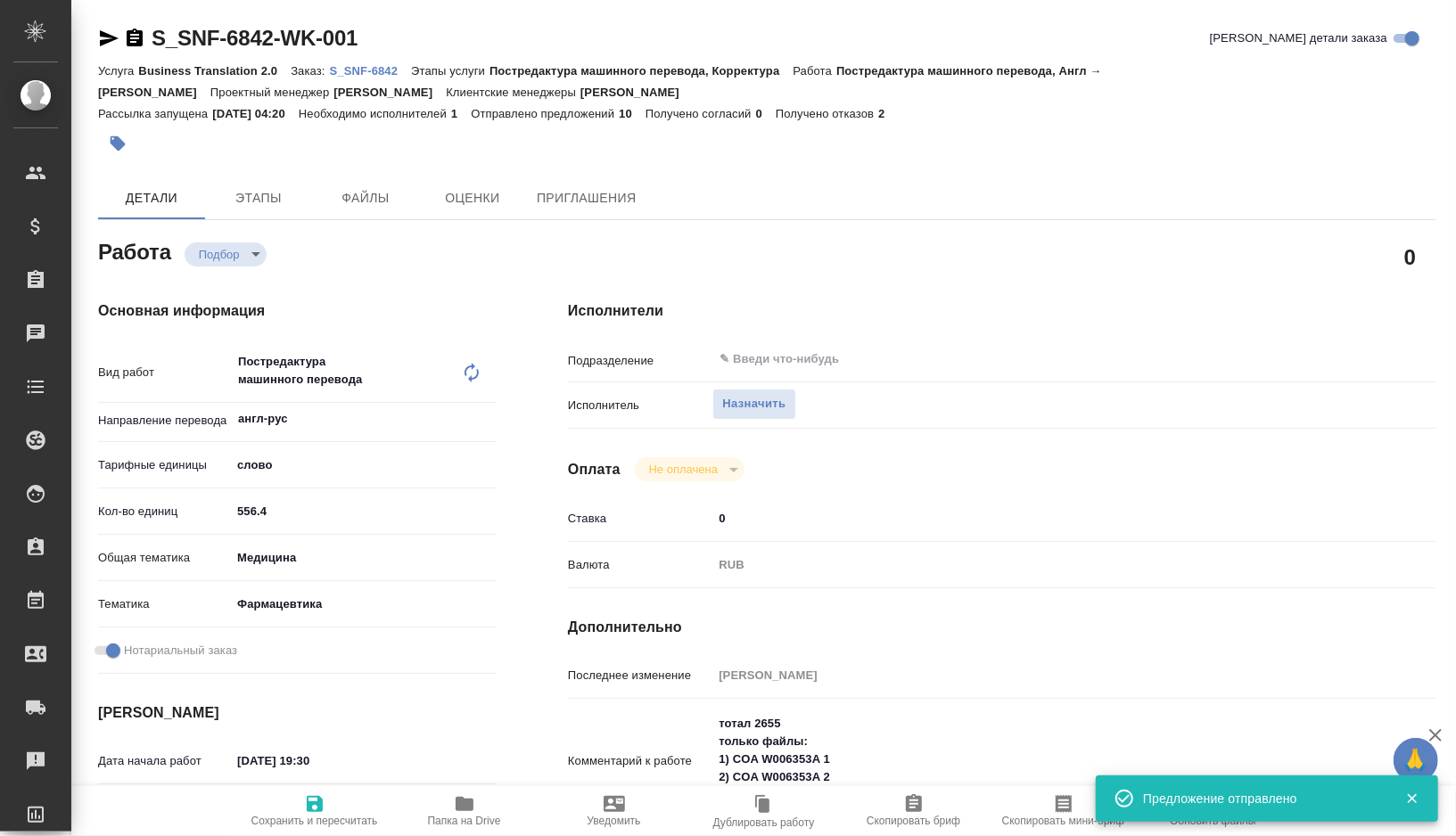
type textarea "x"
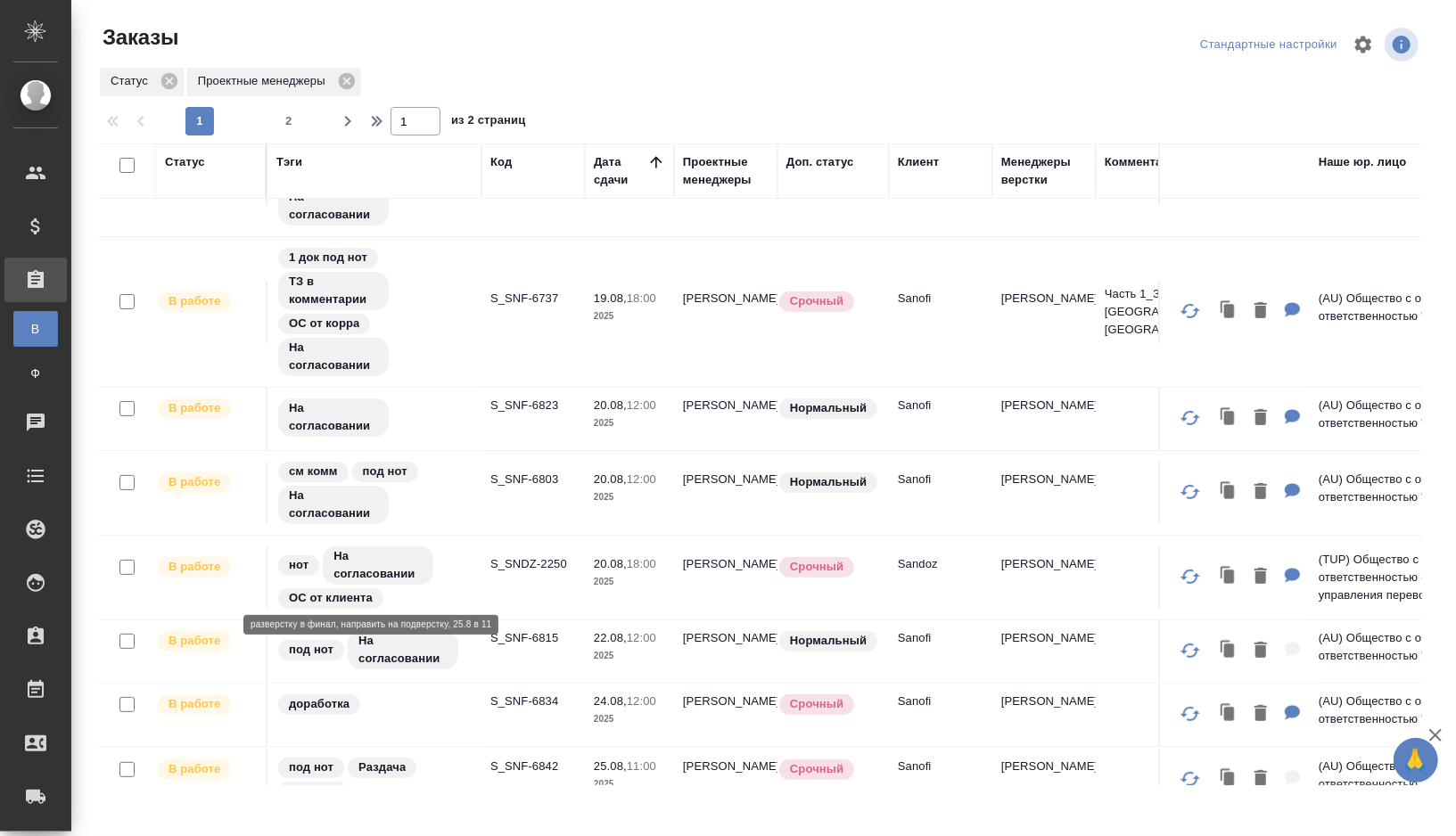
scroll to position [537, 0]
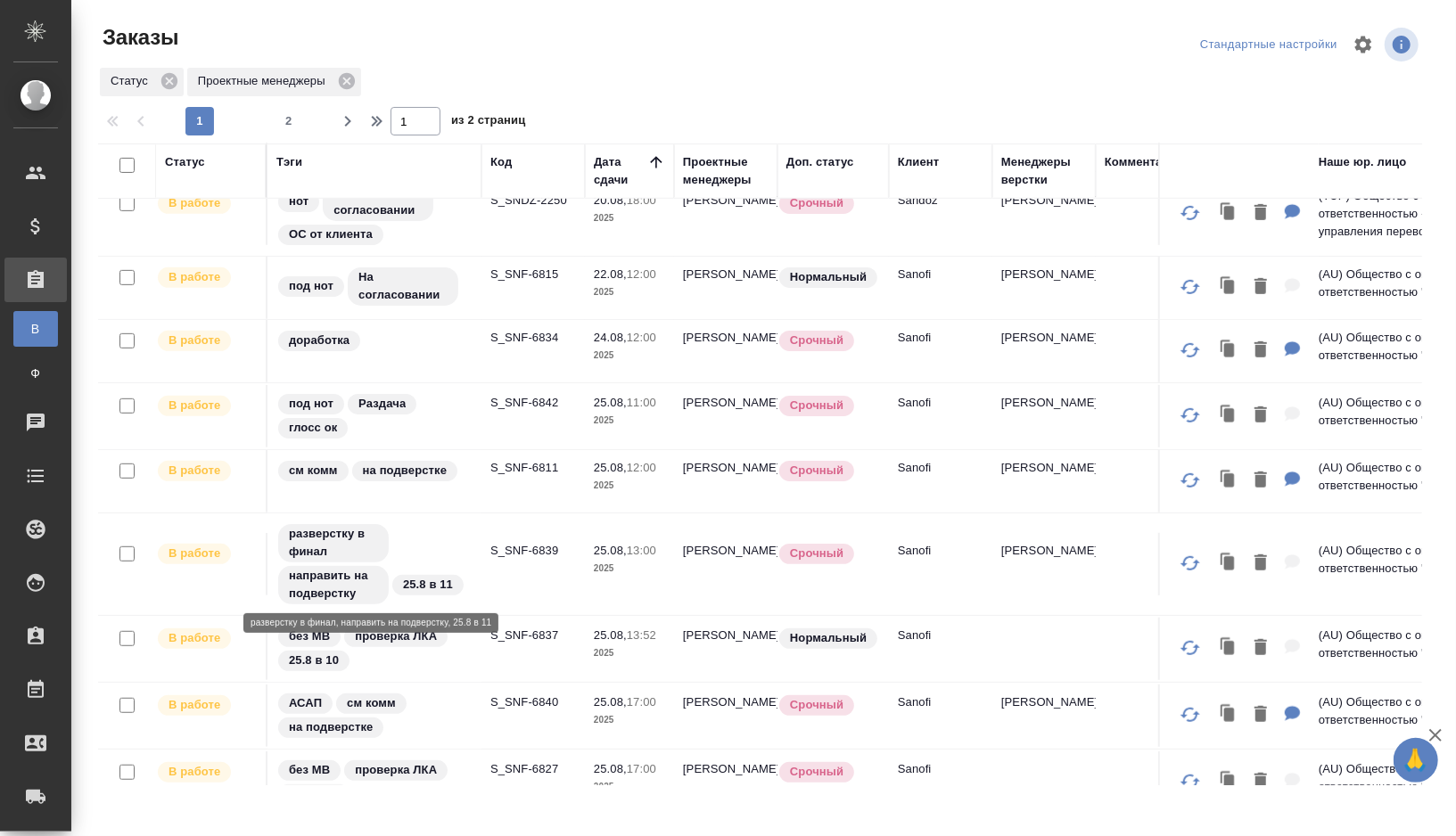
click at [447, 533] on div "разверстку в финал направить на подверстку 25.8 в 11" at bounding box center [374, 564] width 196 height 84
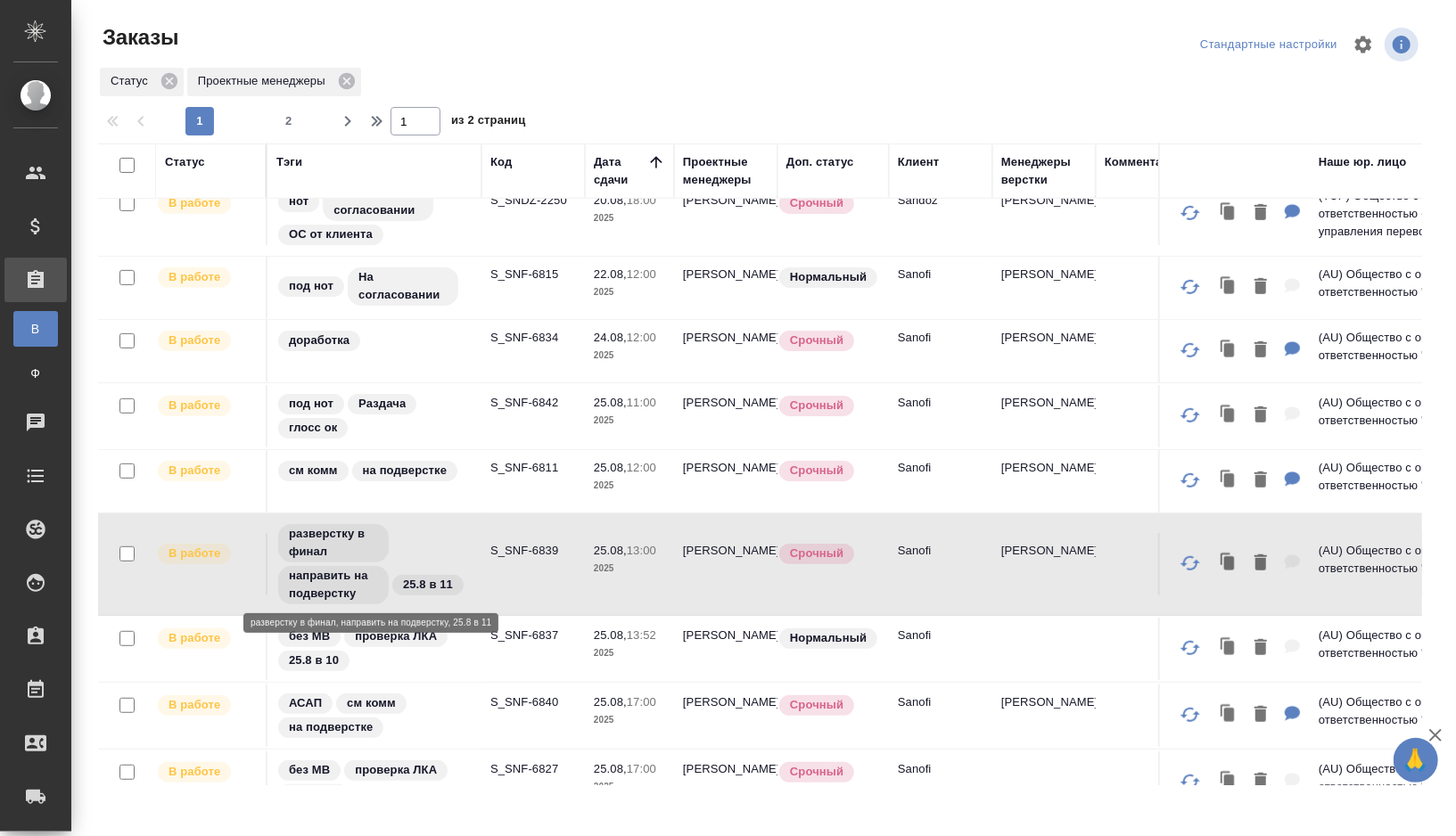
click at [447, 533] on div "разверстку в финал направить на подверстку 25.8 в 11" at bounding box center [374, 564] width 196 height 84
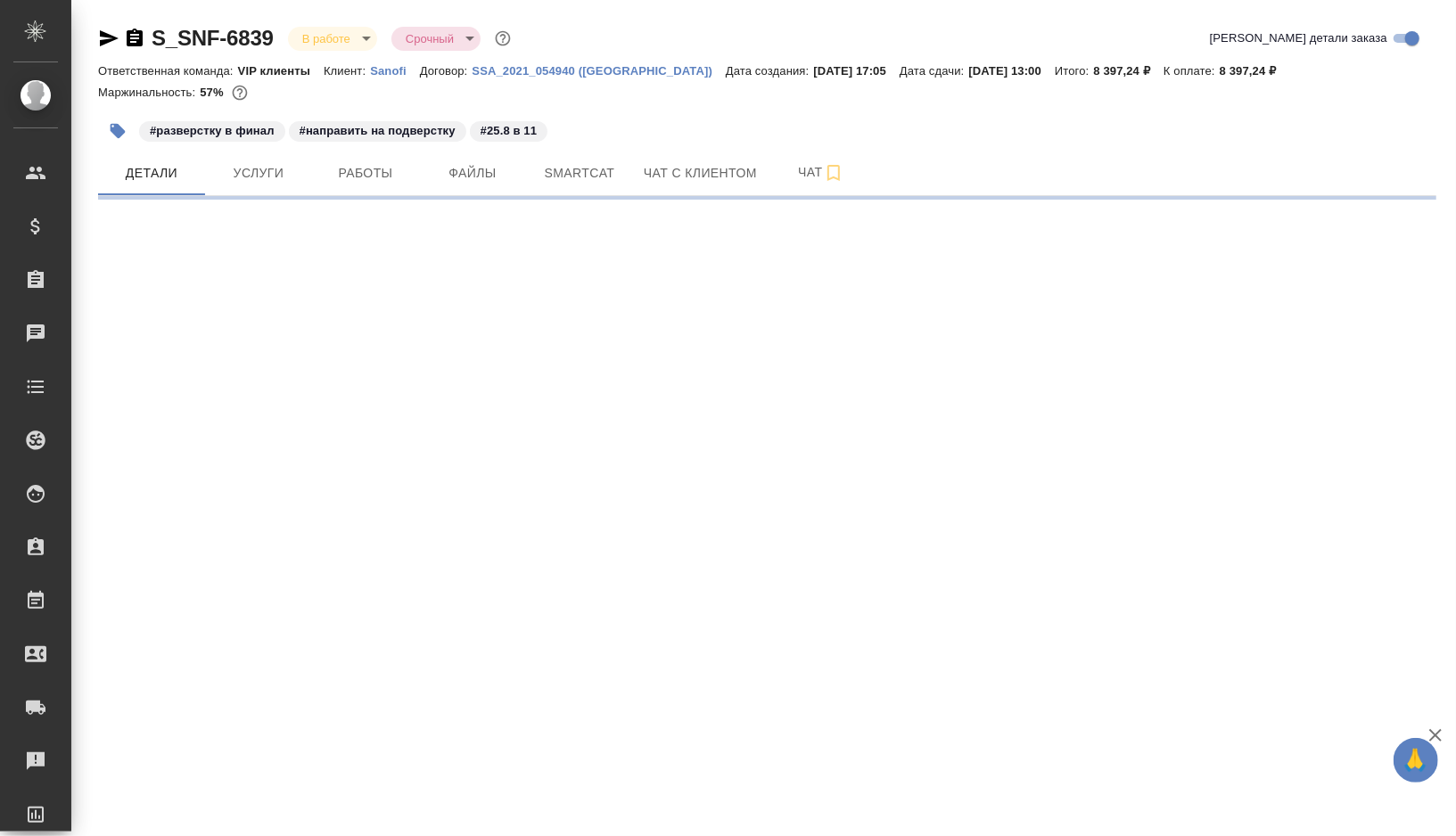
select select "RU"
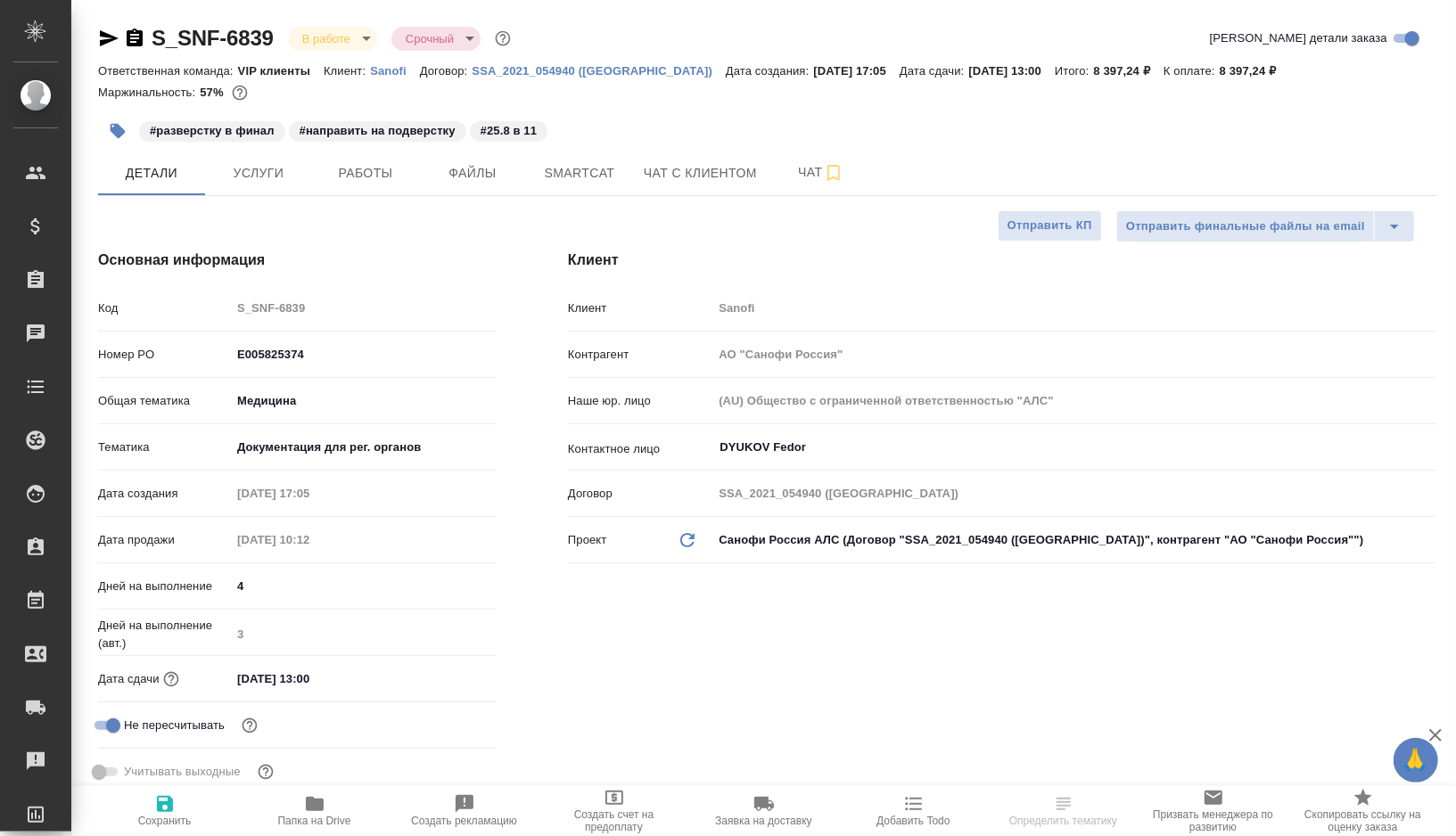
type textarea "x"
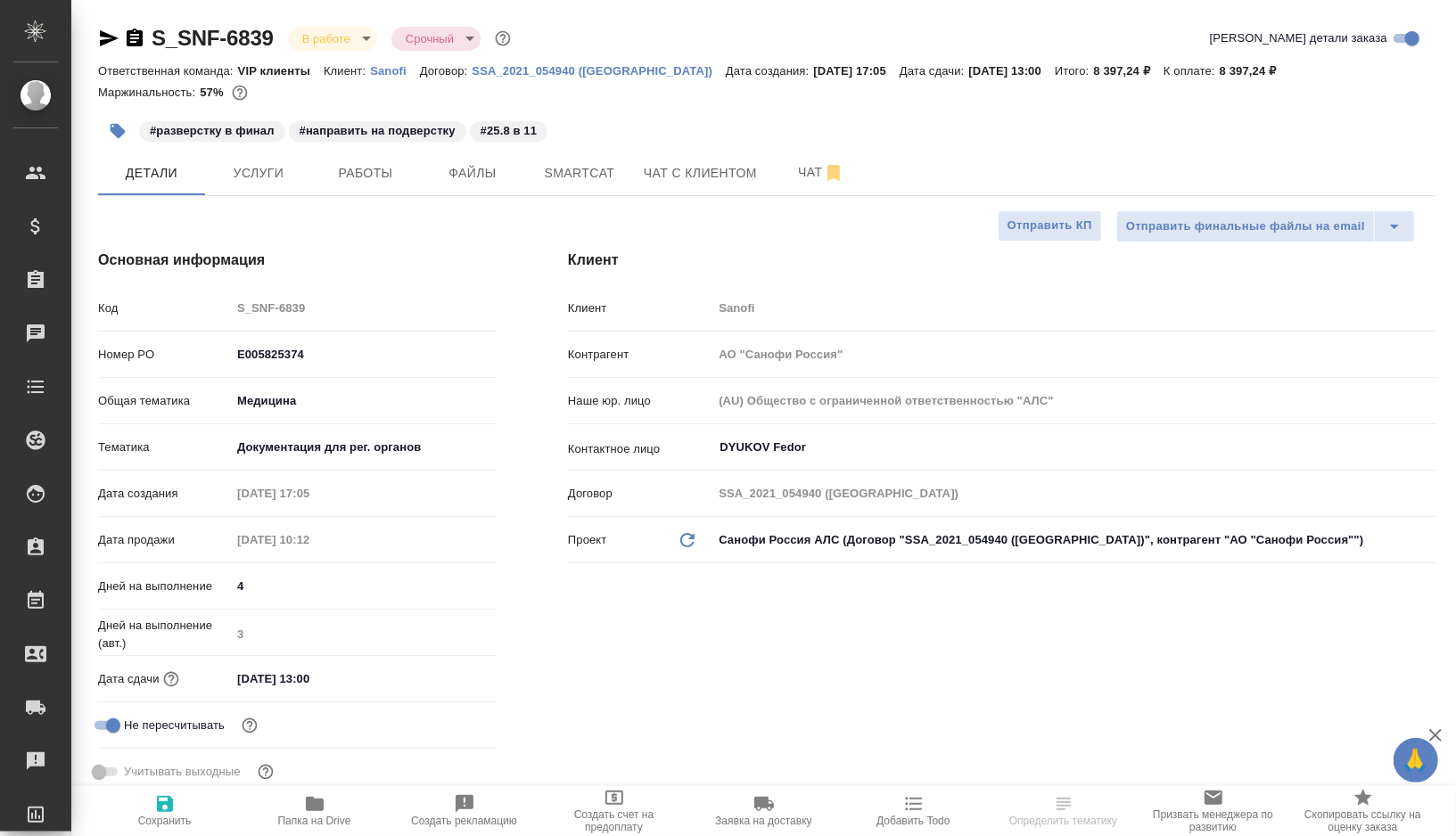
type textarea "x"
click at [385, 155] on button "Работы" at bounding box center [365, 172] width 107 height 44
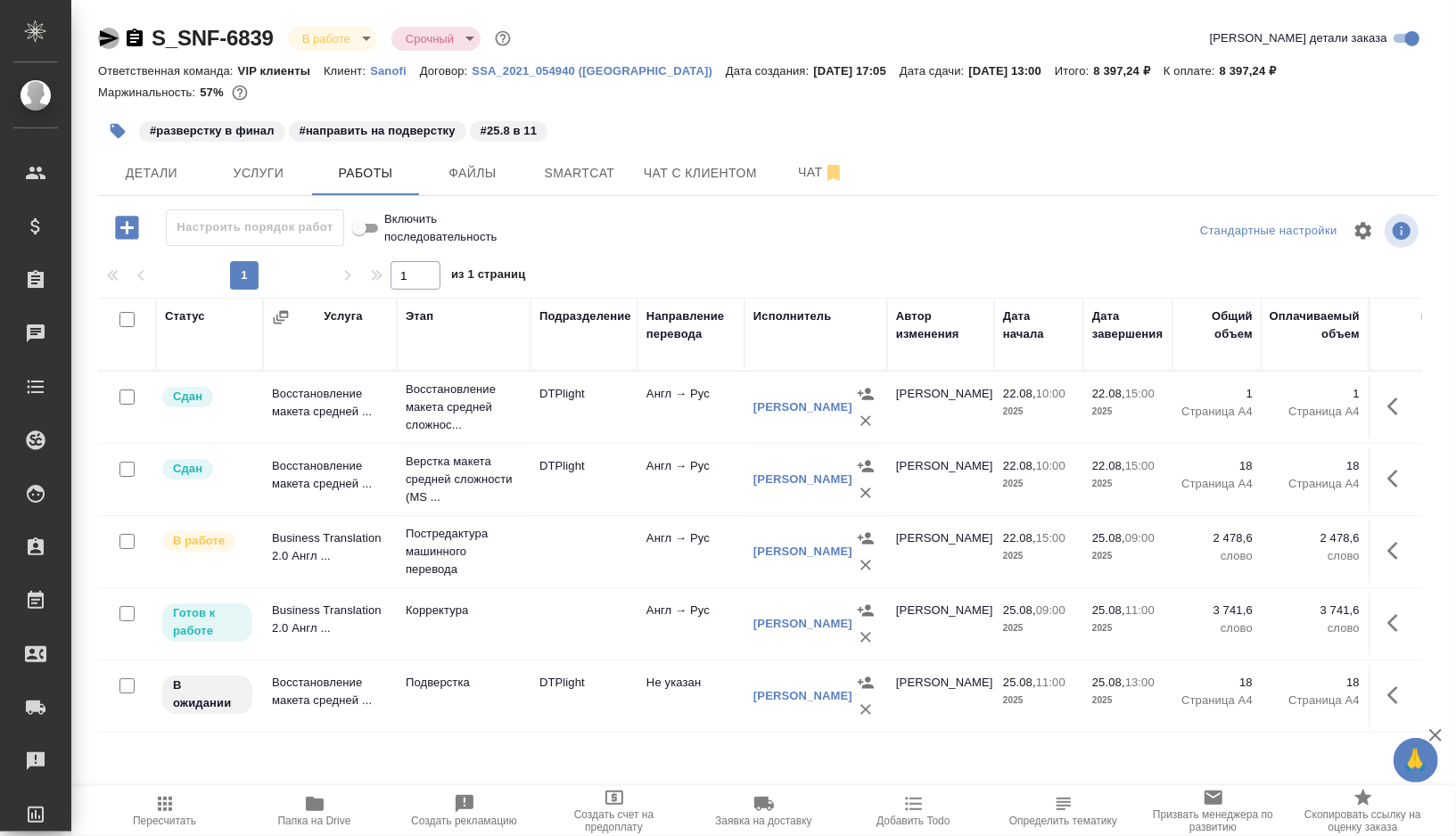
click at [112, 35] on icon "button" at bounding box center [108, 38] width 19 height 16
click at [319, 808] on icon "button" at bounding box center [315, 804] width 18 height 14
click at [109, 40] on icon "button" at bounding box center [108, 38] width 19 height 16
click at [172, 165] on span "Детали" at bounding box center [152, 173] width 86 height 23
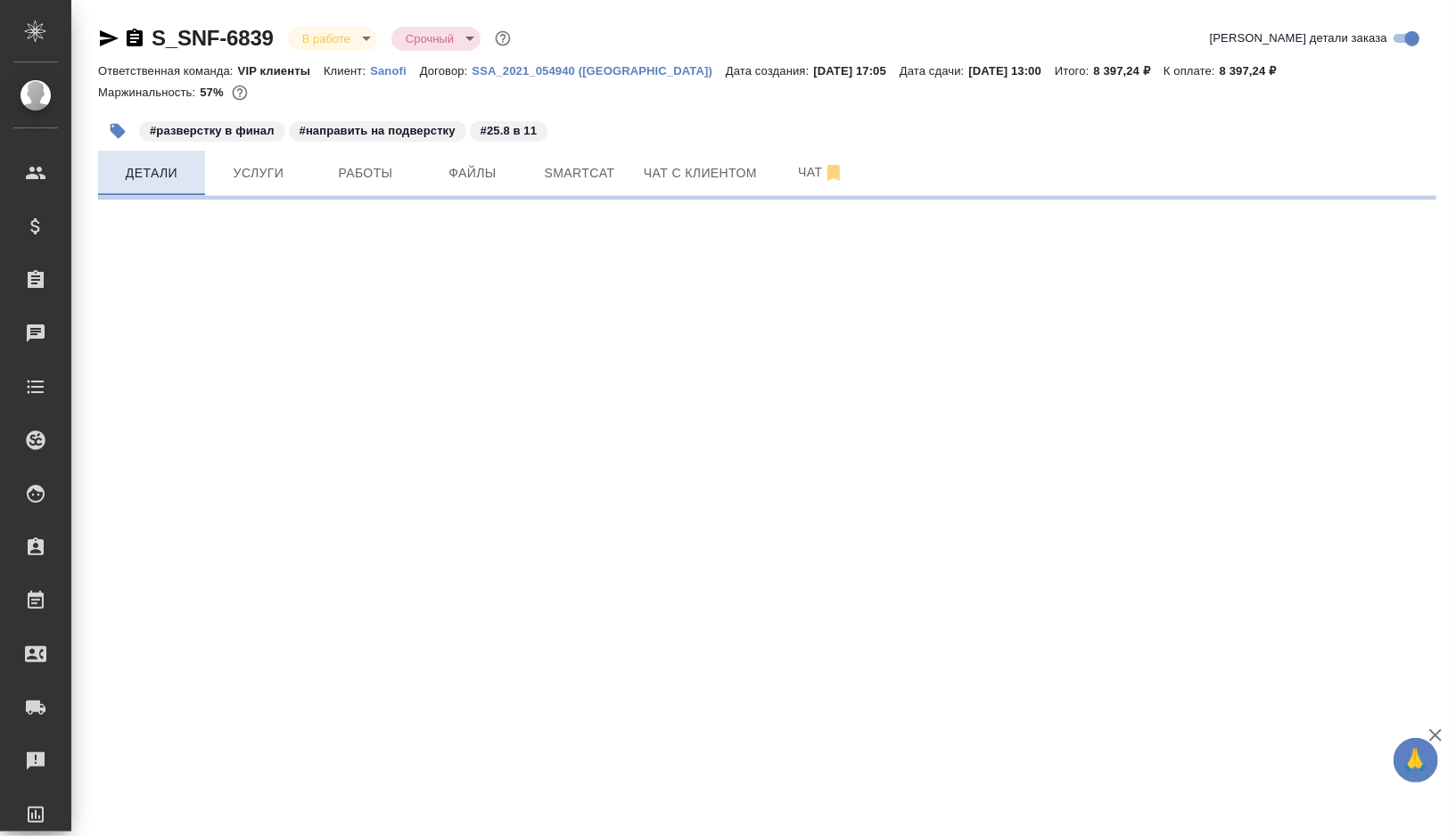
select select "RU"
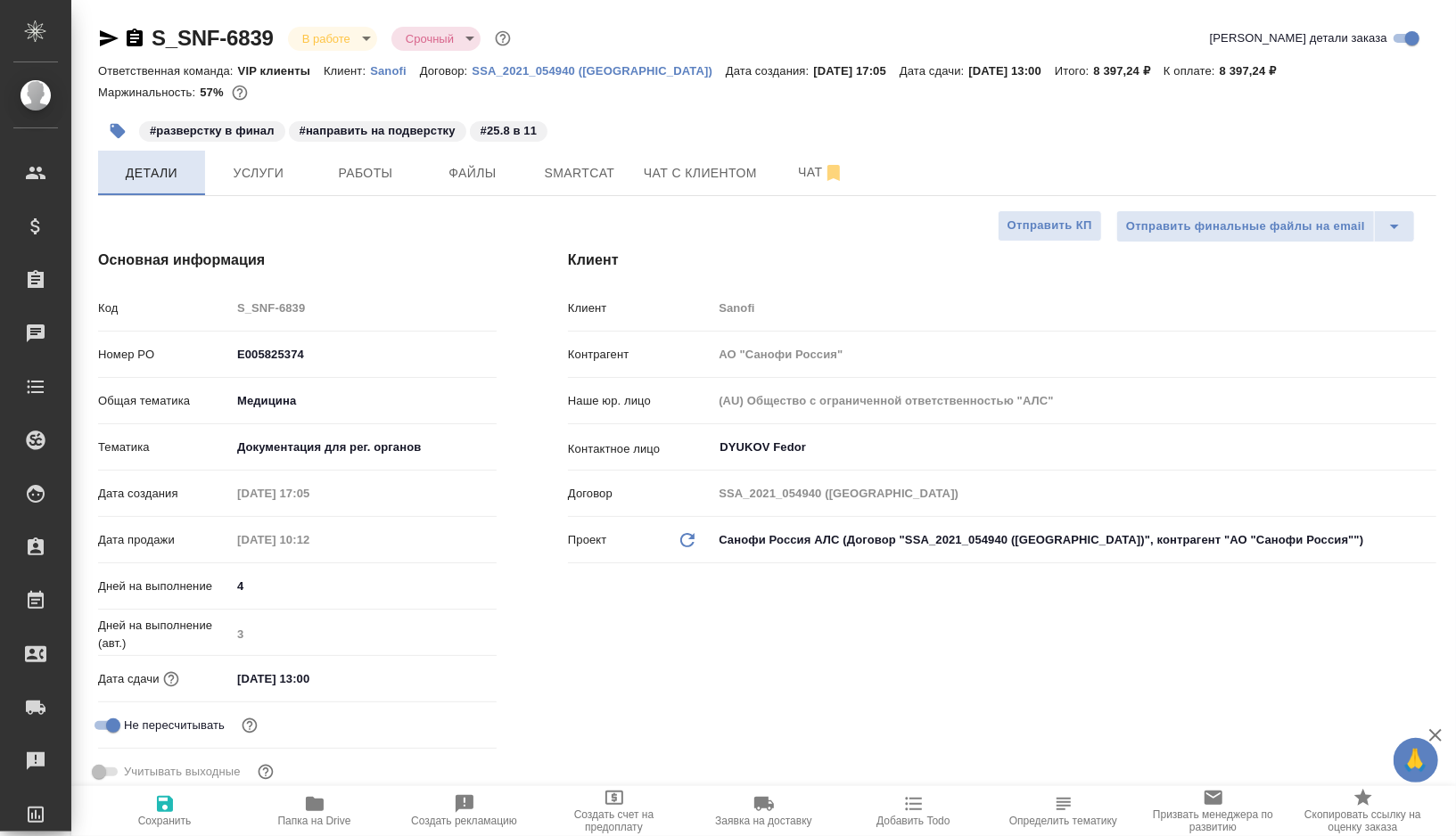
type textarea "x"
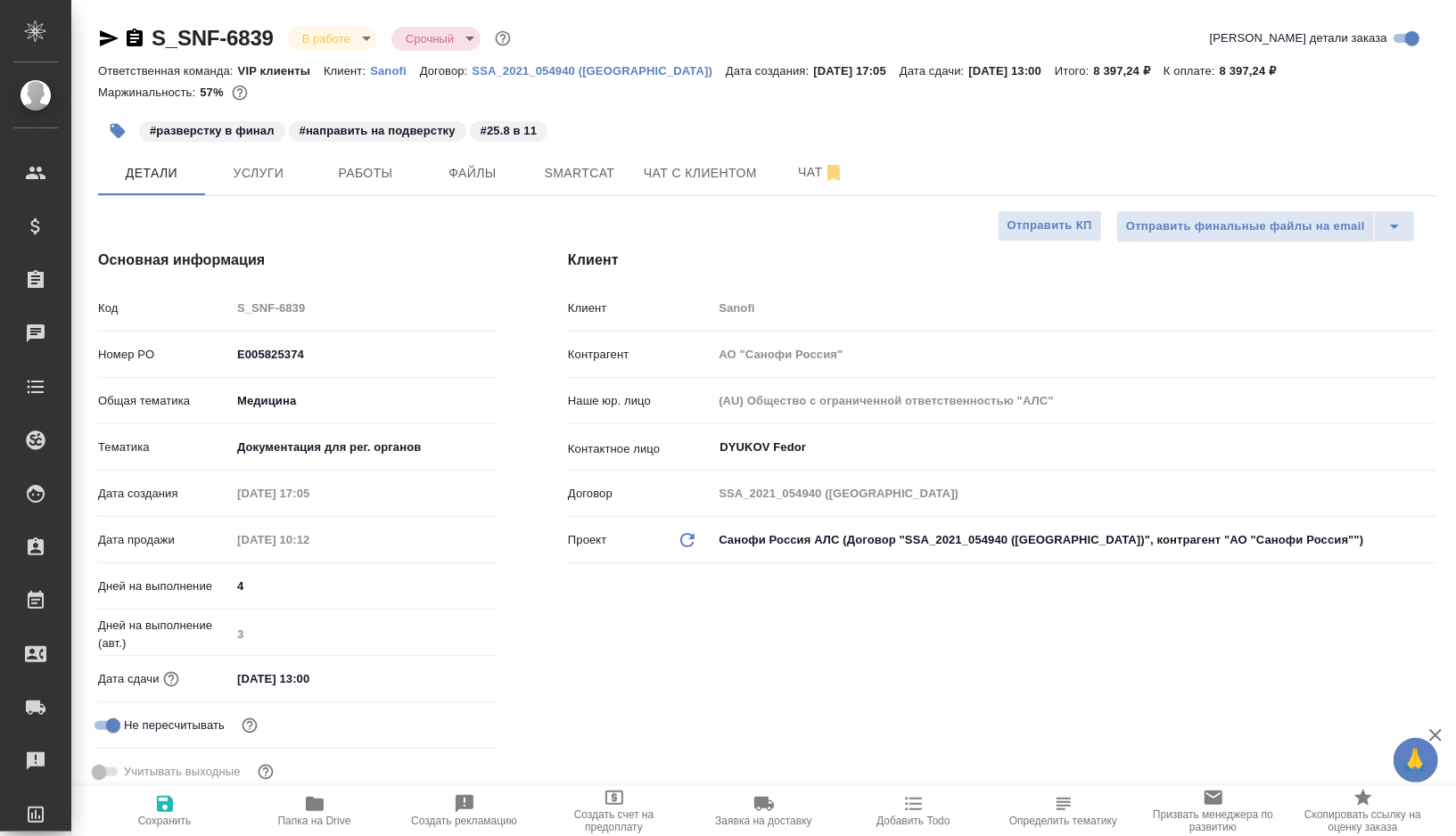
type textarea "x"
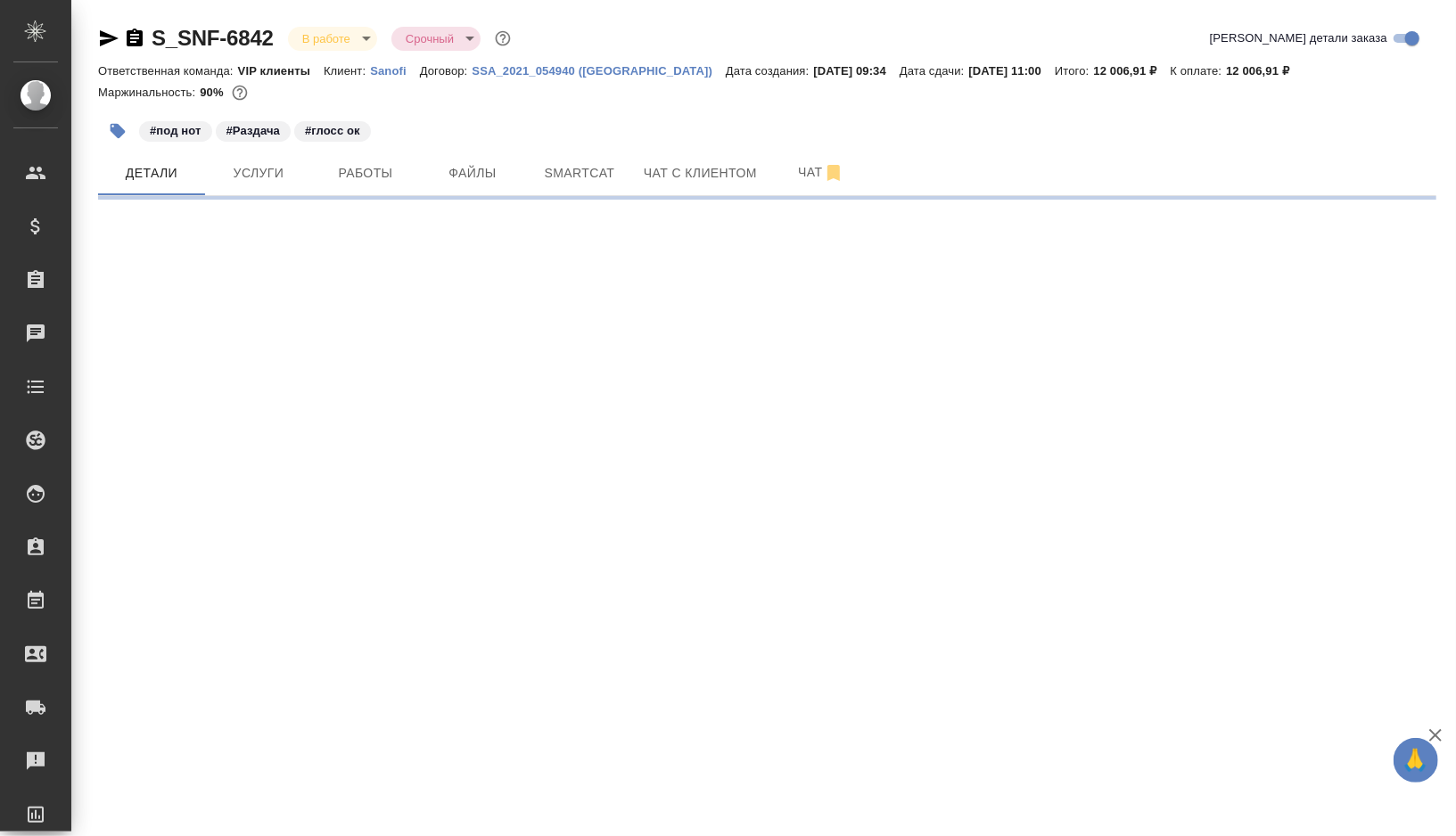
select select "RU"
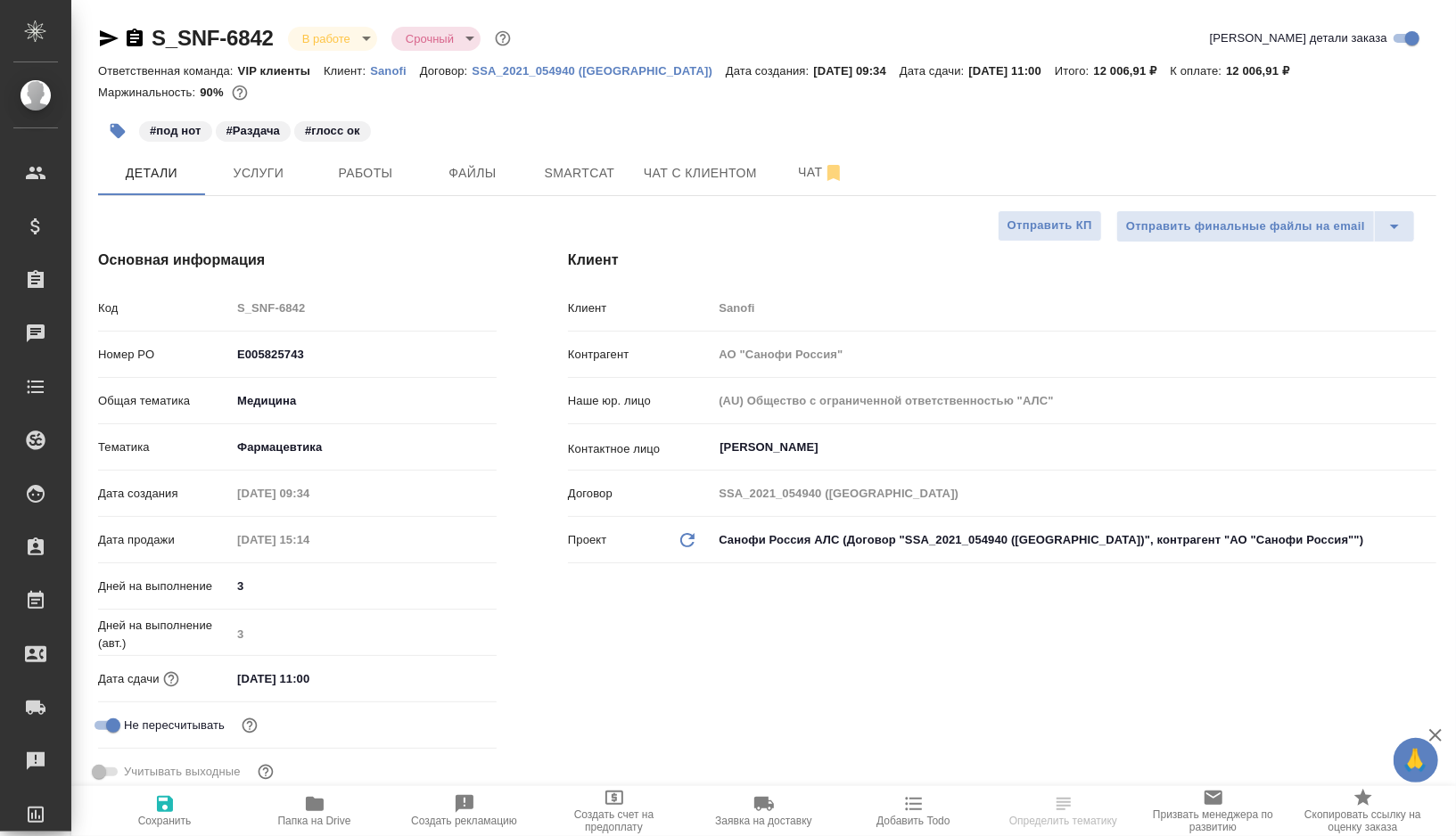
type textarea "x"
click at [584, 168] on span "Smartcat" at bounding box center [578, 173] width 86 height 23
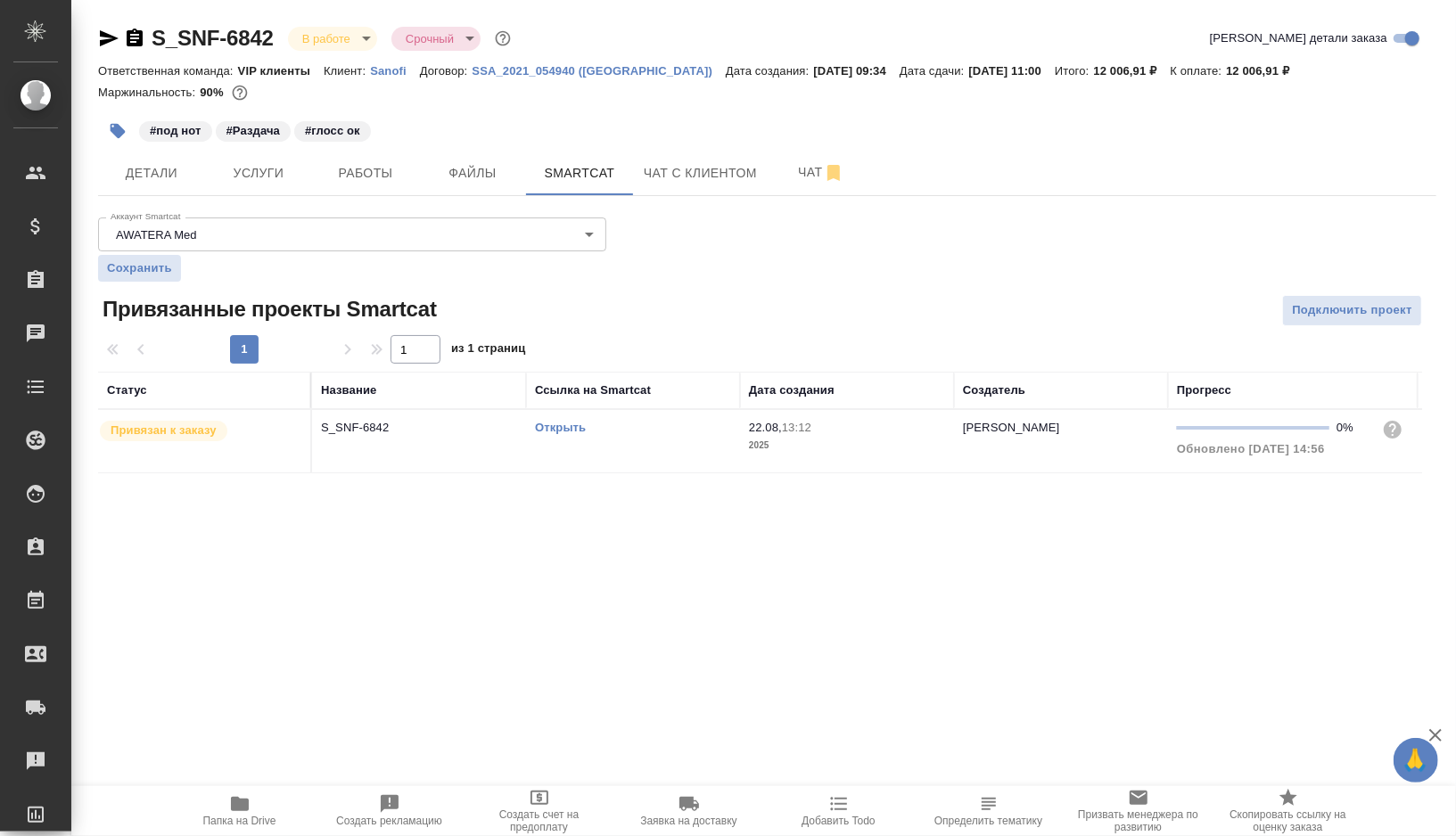
click at [549, 426] on link "Открыть" at bounding box center [561, 428] width 51 height 14
click at [366, 176] on span "Работы" at bounding box center [365, 173] width 86 height 23
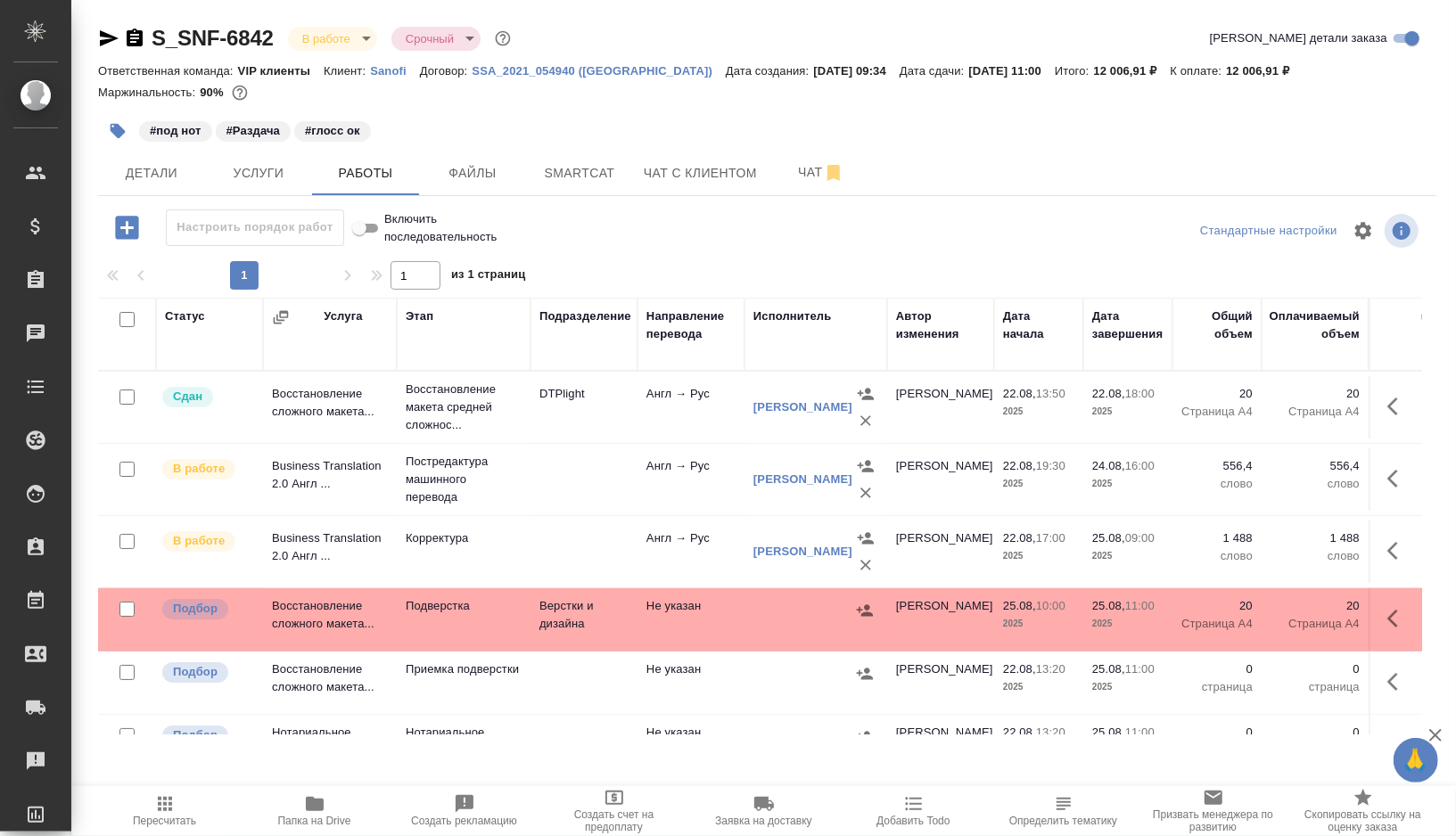
click at [134, 229] on icon "button" at bounding box center [127, 227] width 24 height 24
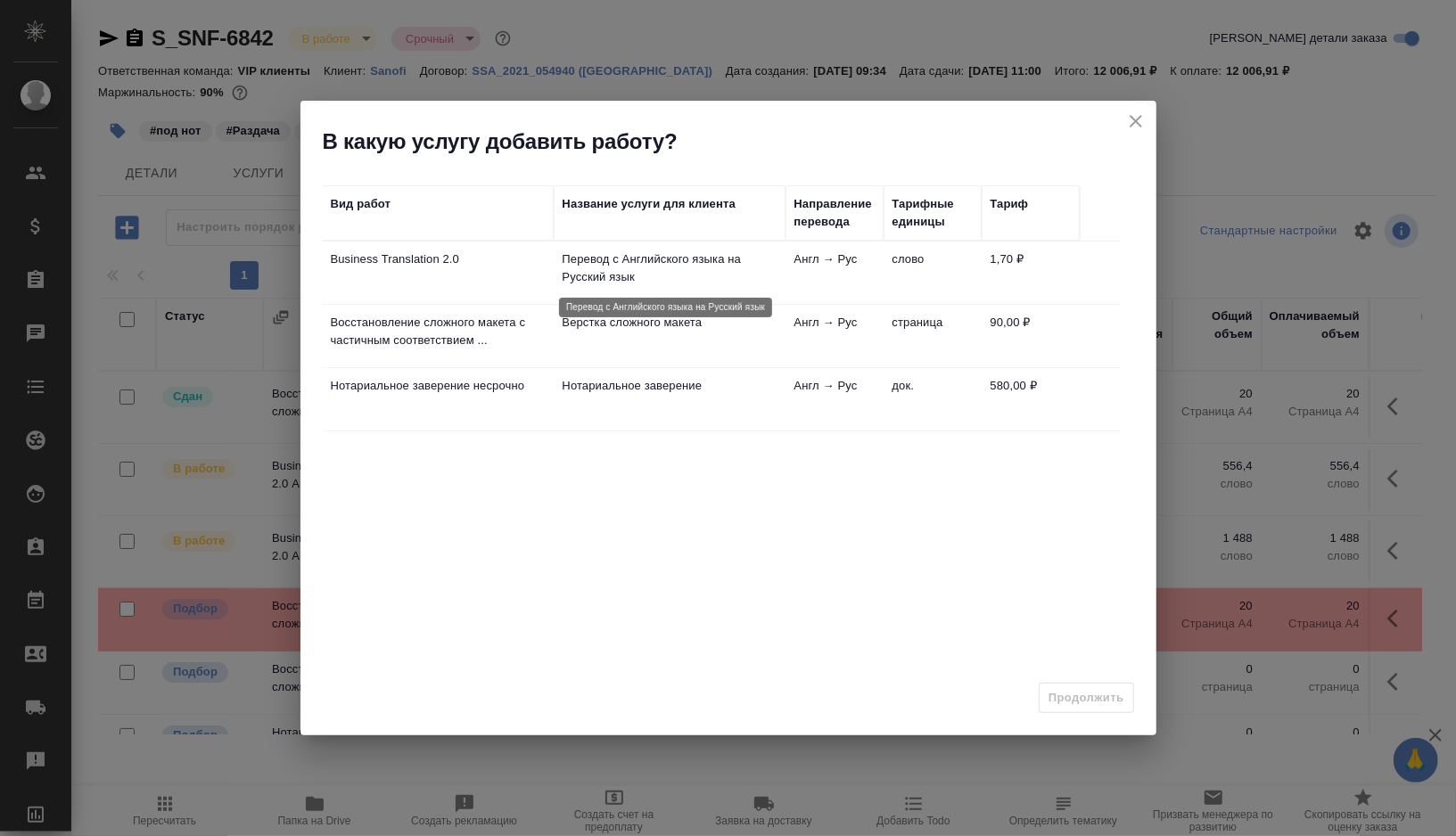
click at [663, 269] on p "Перевод с Английского языка на Русский язык" at bounding box center [669, 269] width 213 height 35
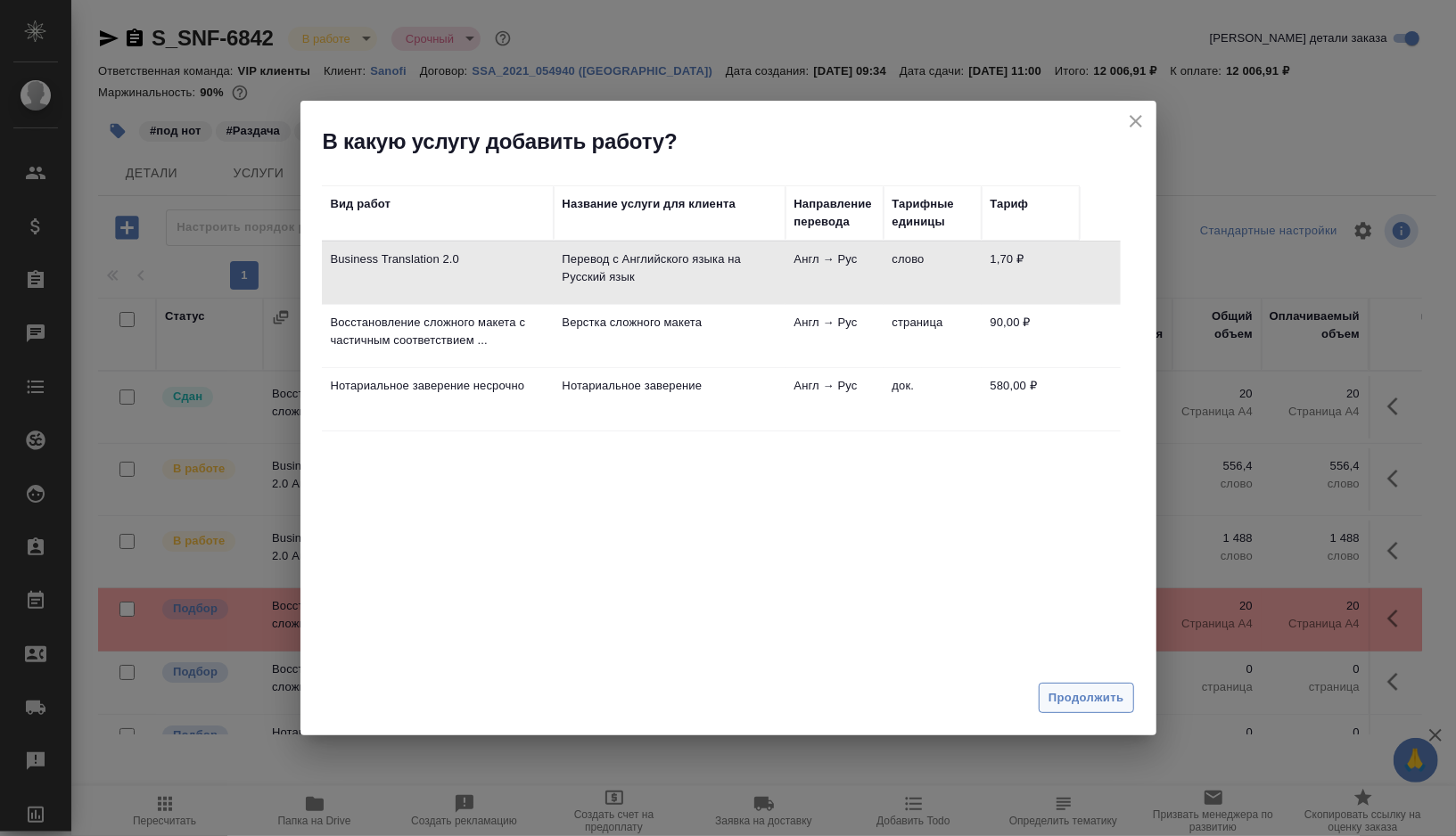
click at [1097, 706] on span "Продолжить" at bounding box center [1086, 698] width 75 height 21
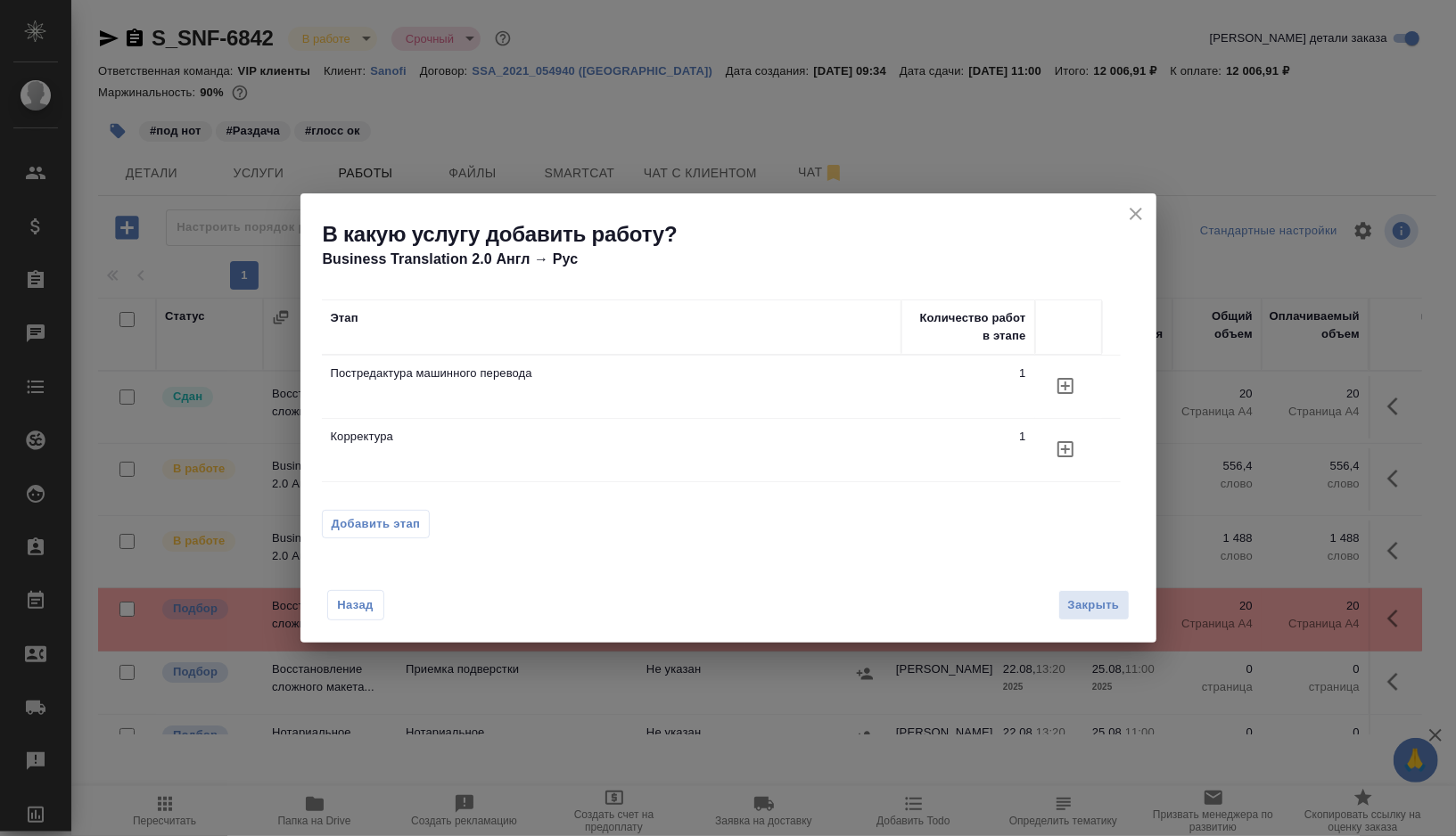
click at [1058, 394] on icon "button" at bounding box center [1065, 386] width 16 height 16
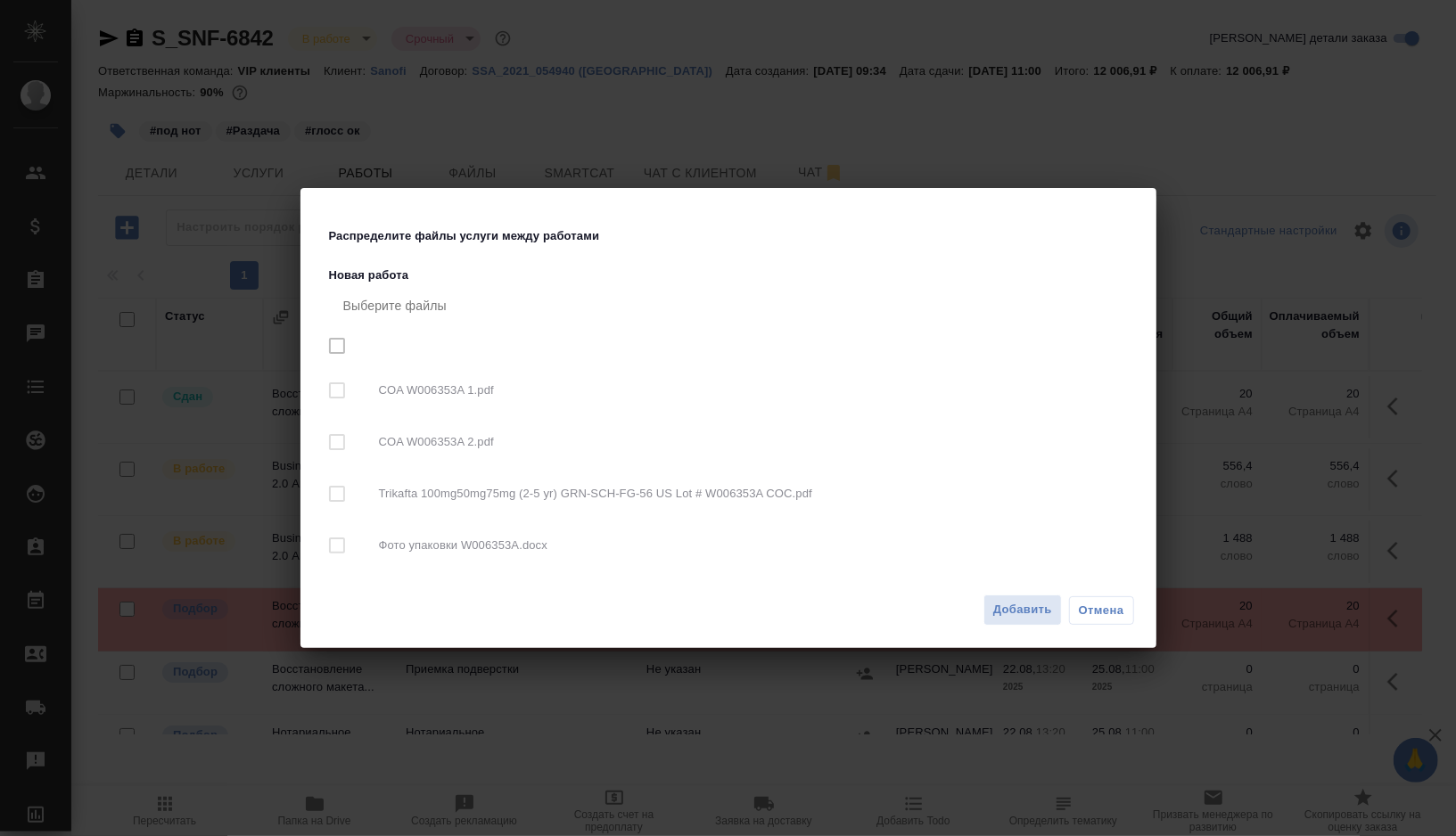
checkbox input "true"
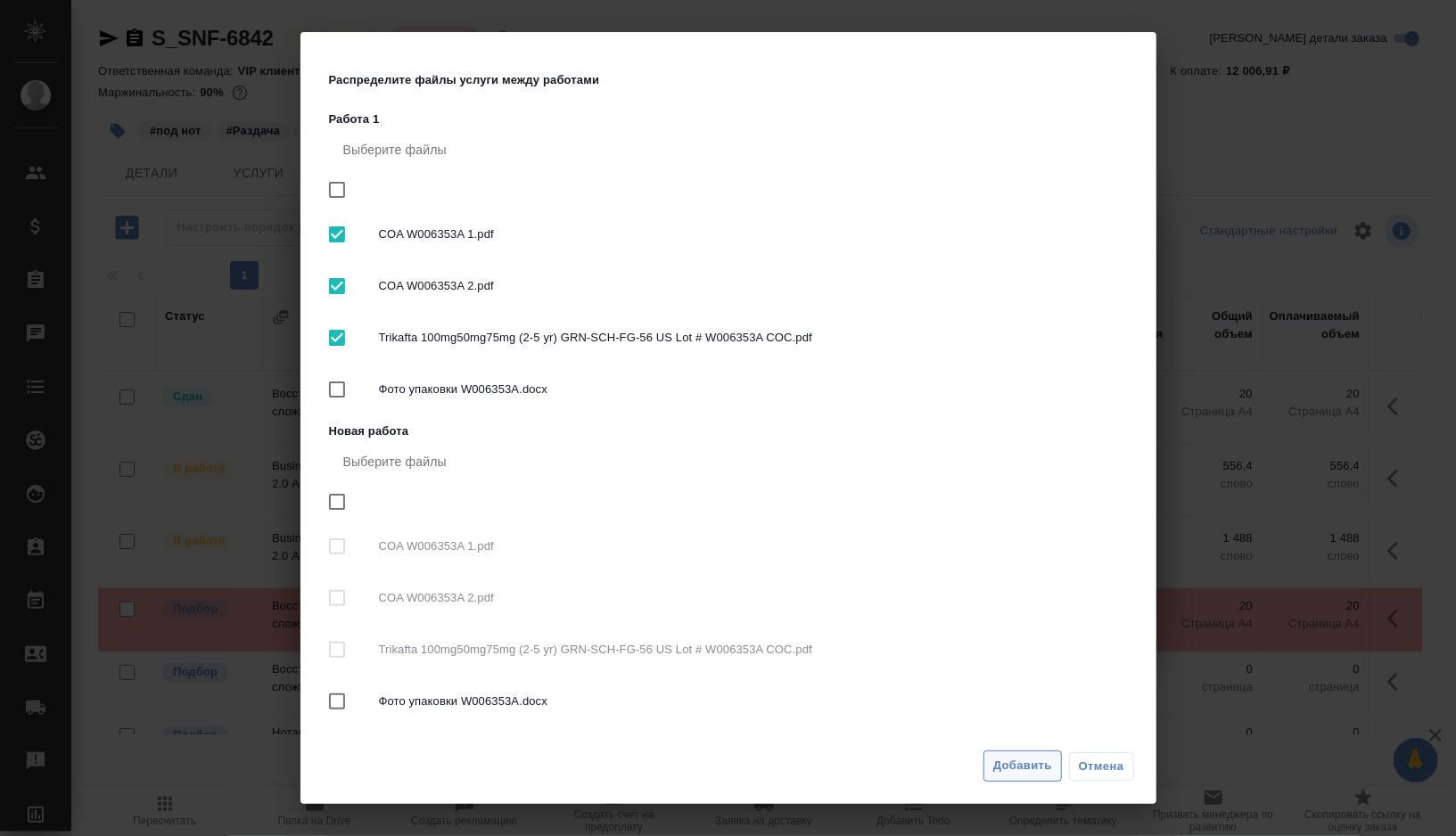
click at [1020, 758] on span "Добавить" at bounding box center [1022, 765] width 59 height 21
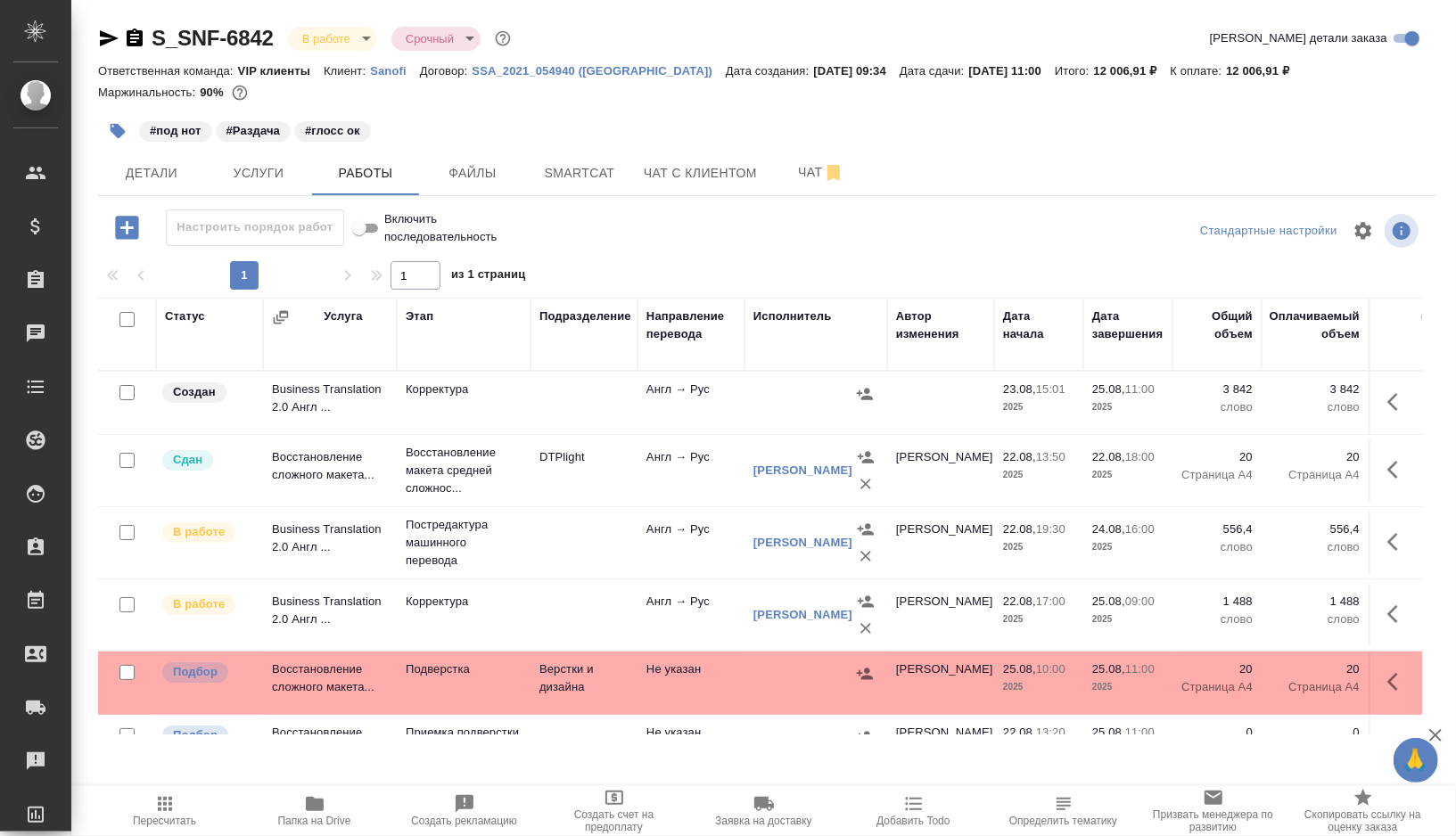
click at [581, 403] on td at bounding box center [583, 402] width 107 height 62
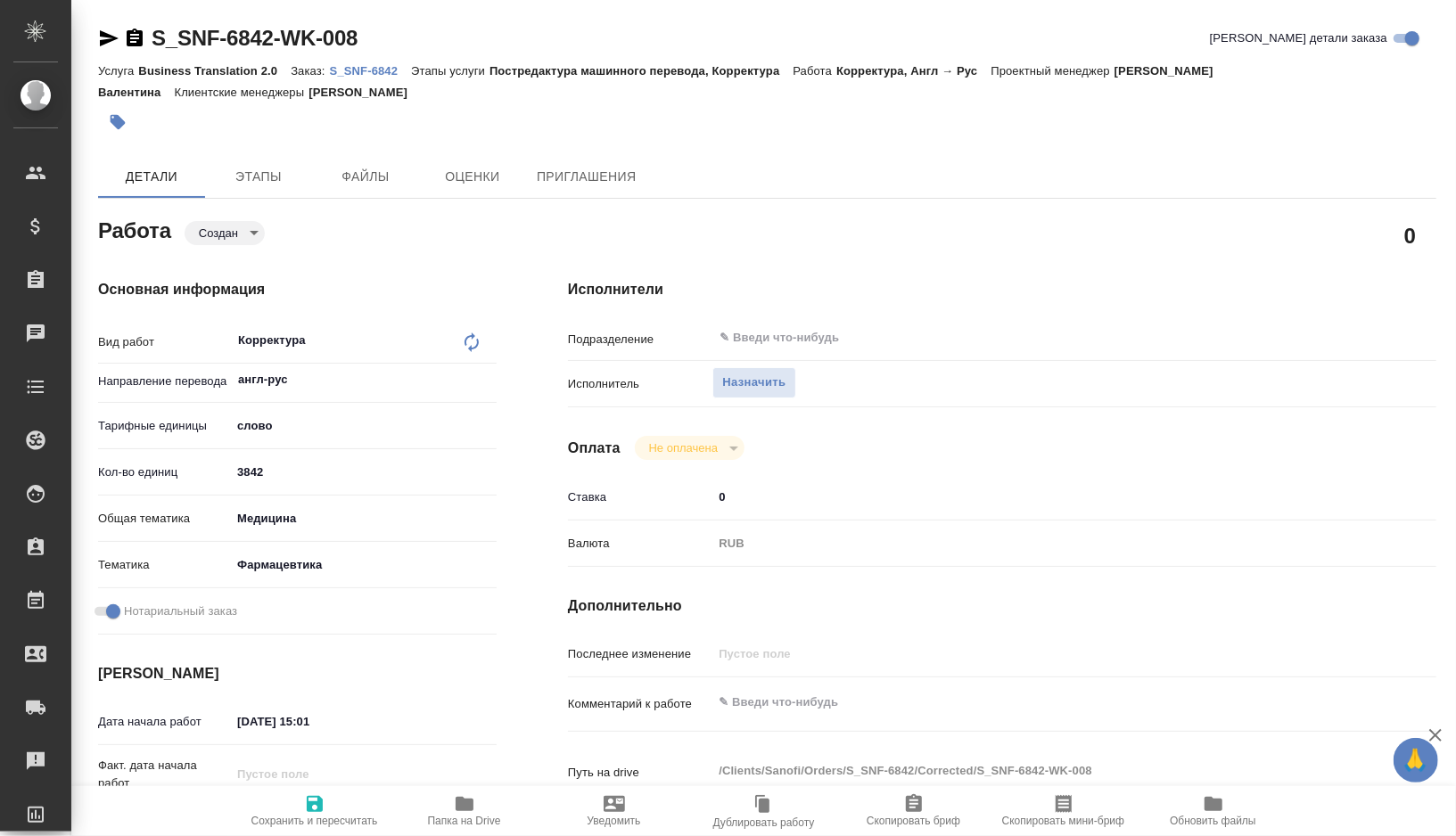
type textarea "x"
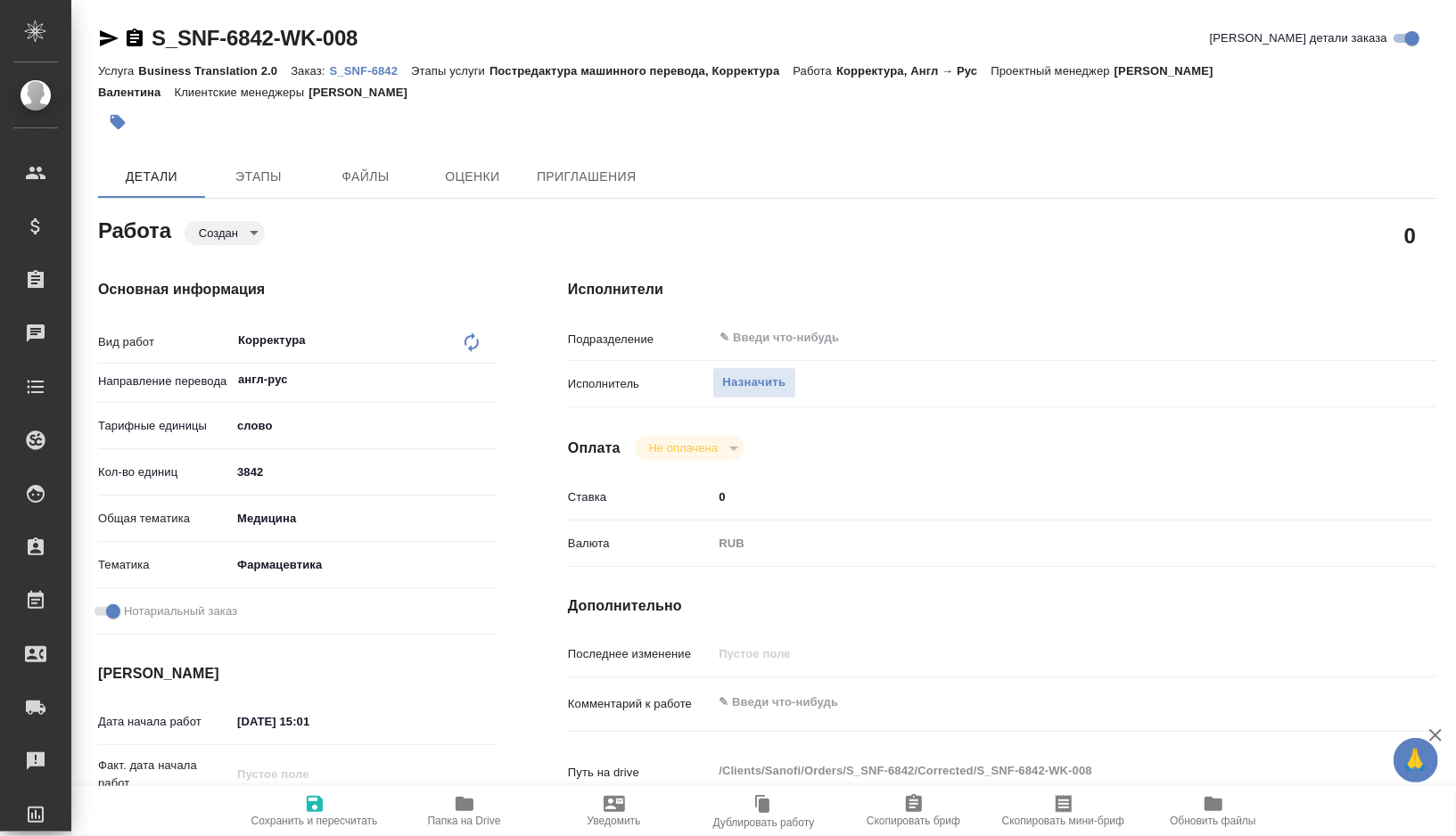
type textarea "x"
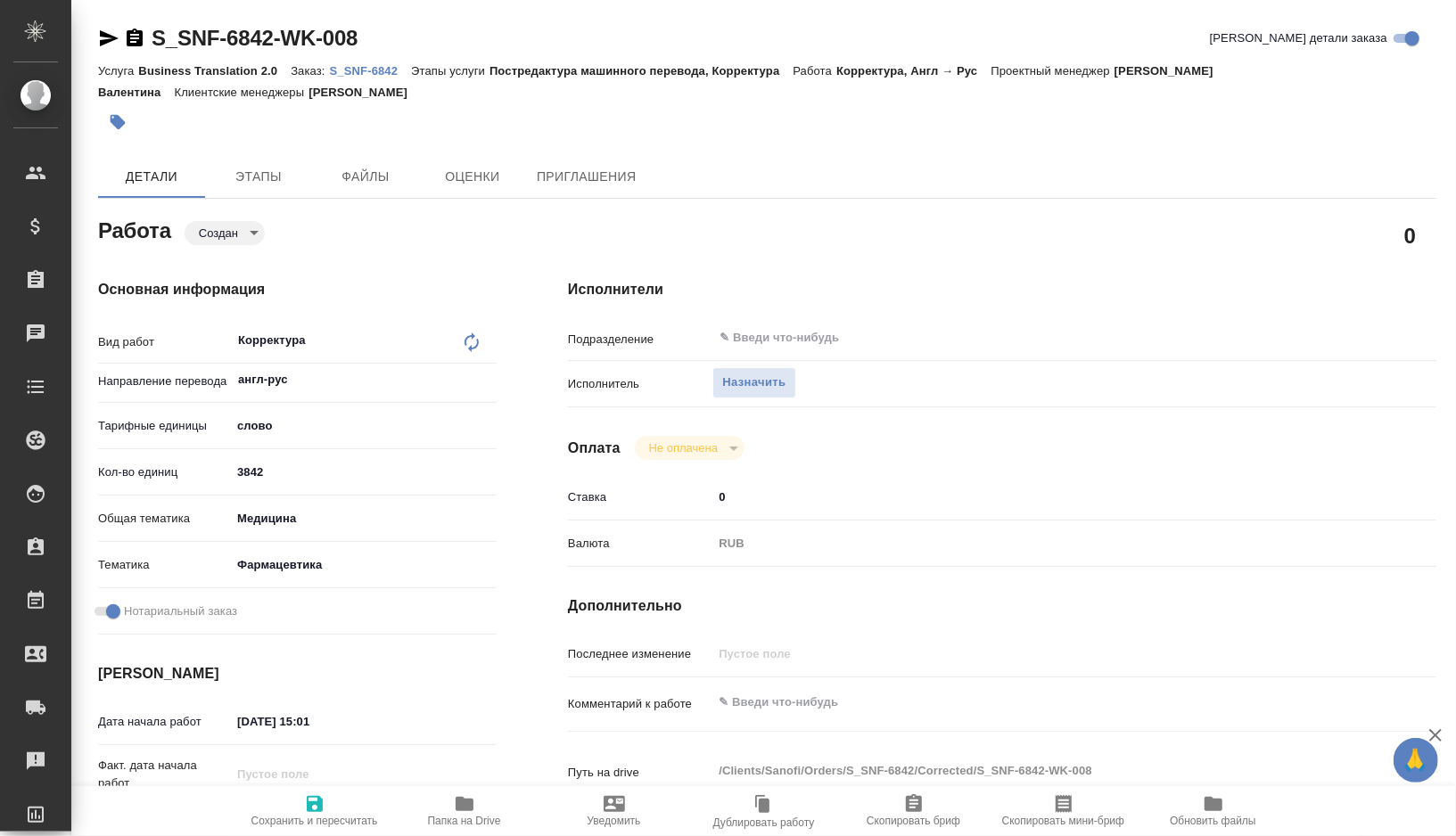
type textarea "x"
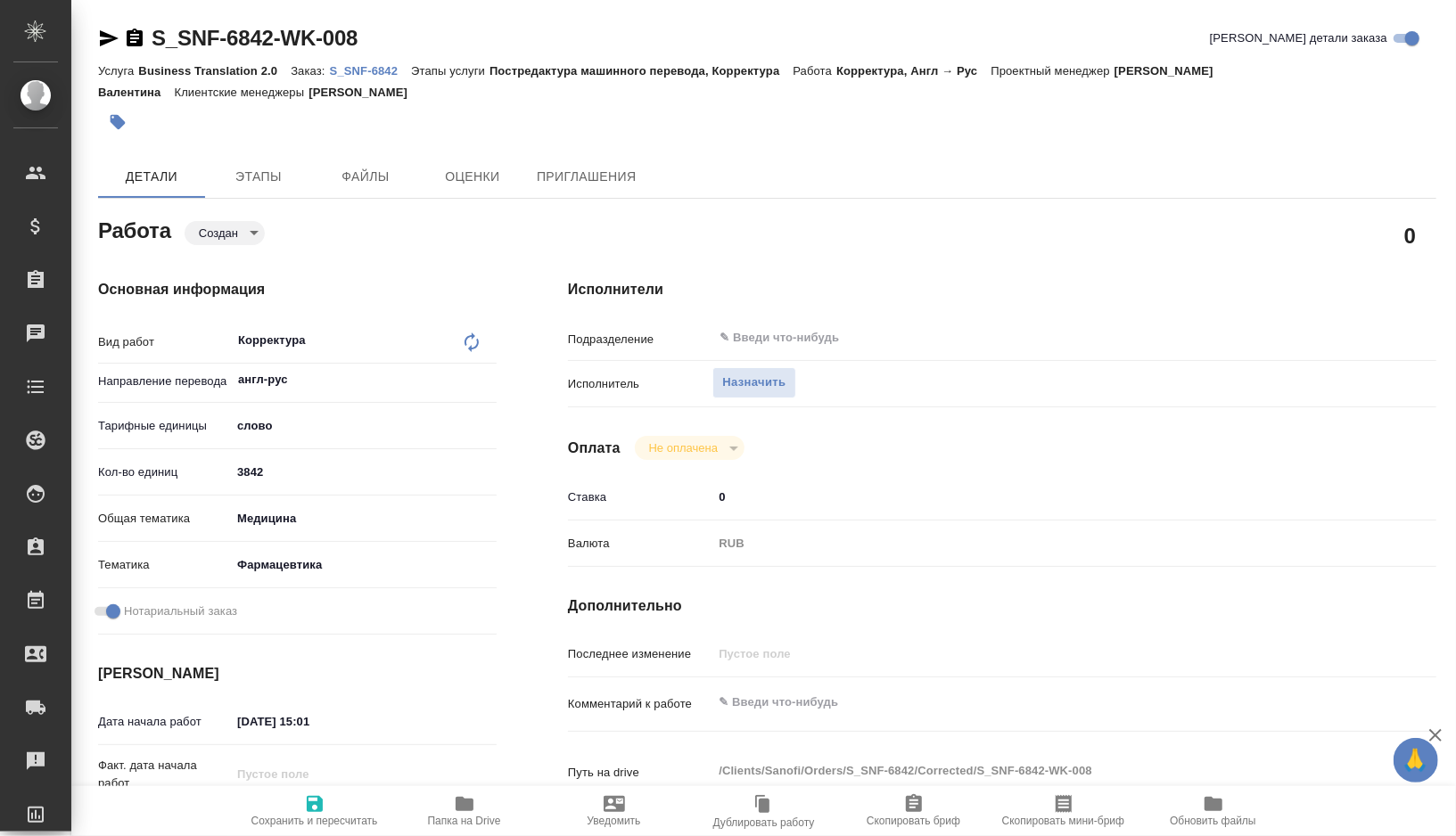
type textarea "x"
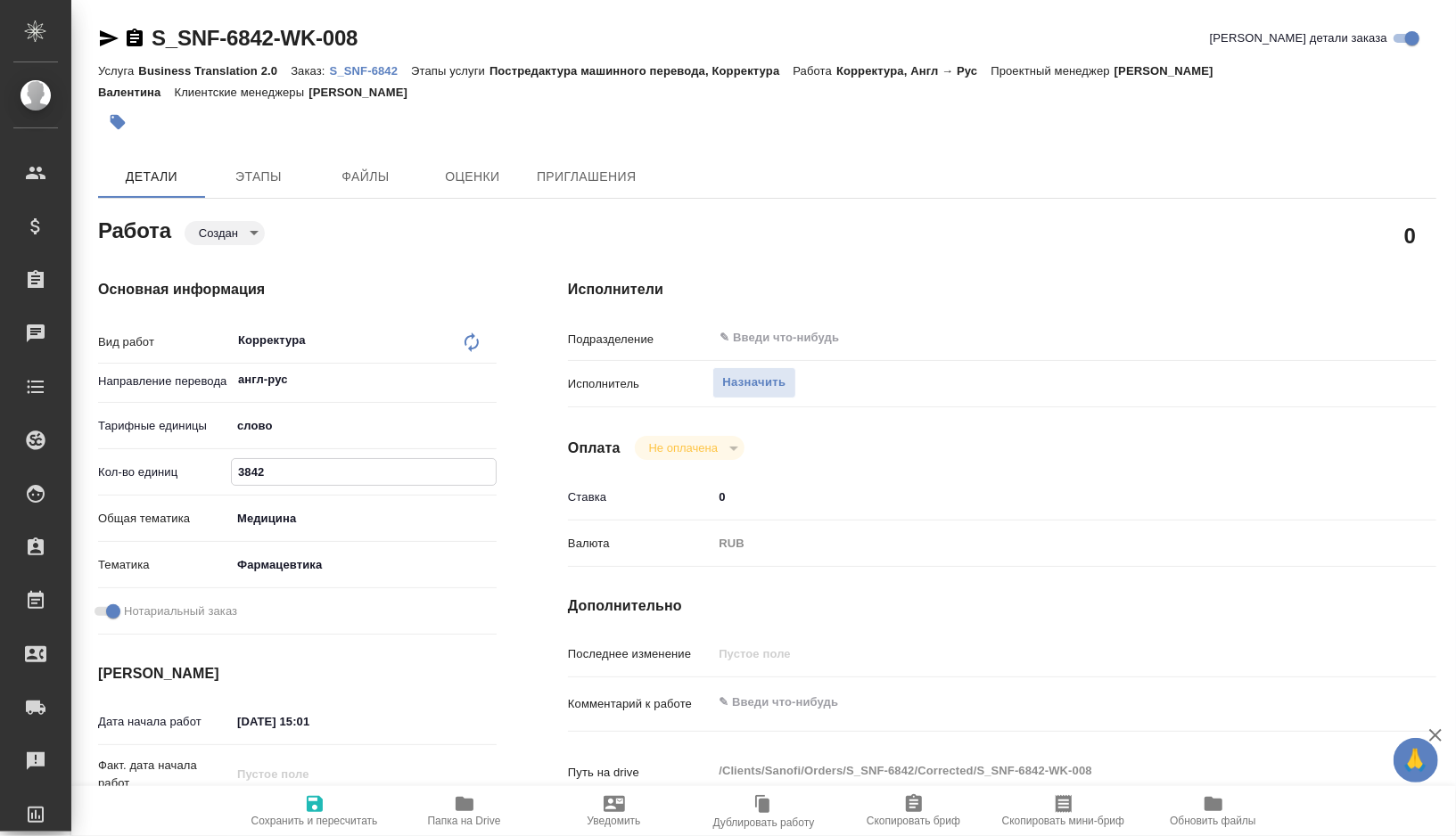
drag, startPoint x: 280, startPoint y: 479, endPoint x: 195, endPoint y: 479, distance: 85.0
click at [195, 479] on div "Кол-во единиц 3842" at bounding box center [297, 472] width 398 height 31
type textarea "x"
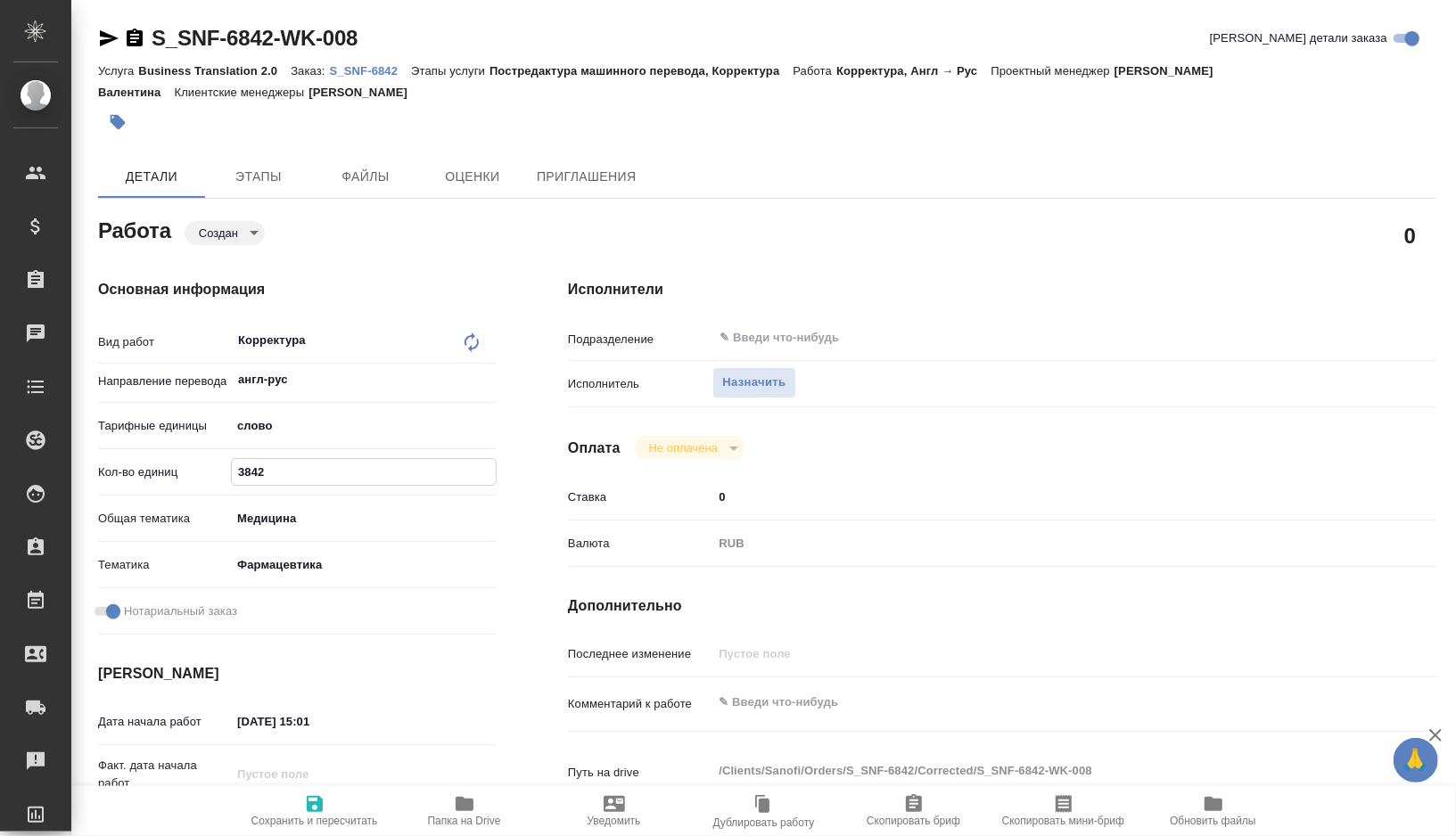
type textarea "x"
paste input "2294."
type textarea "x"
type input "2294.2"
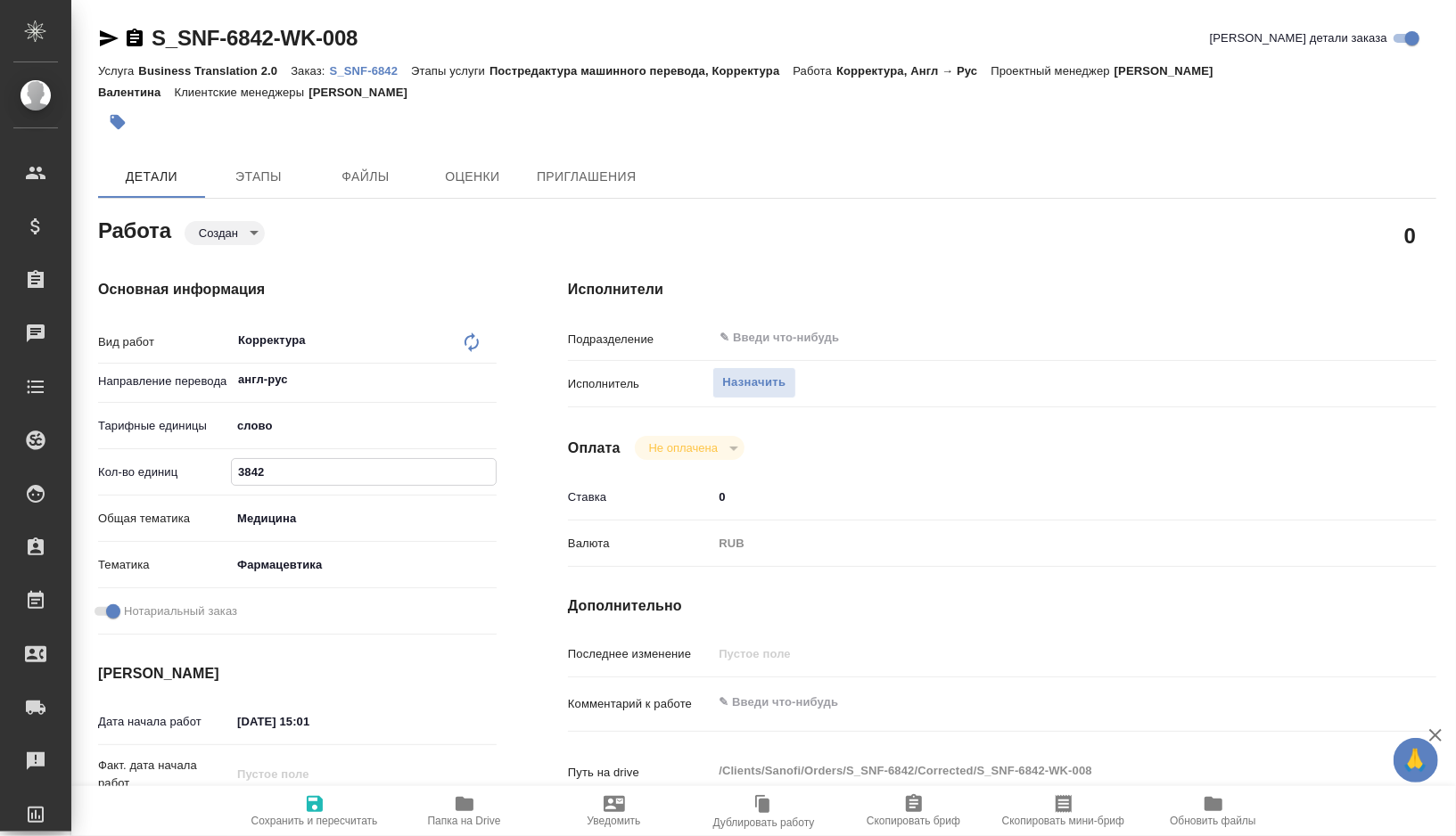
type textarea "x"
type input "2294.2"
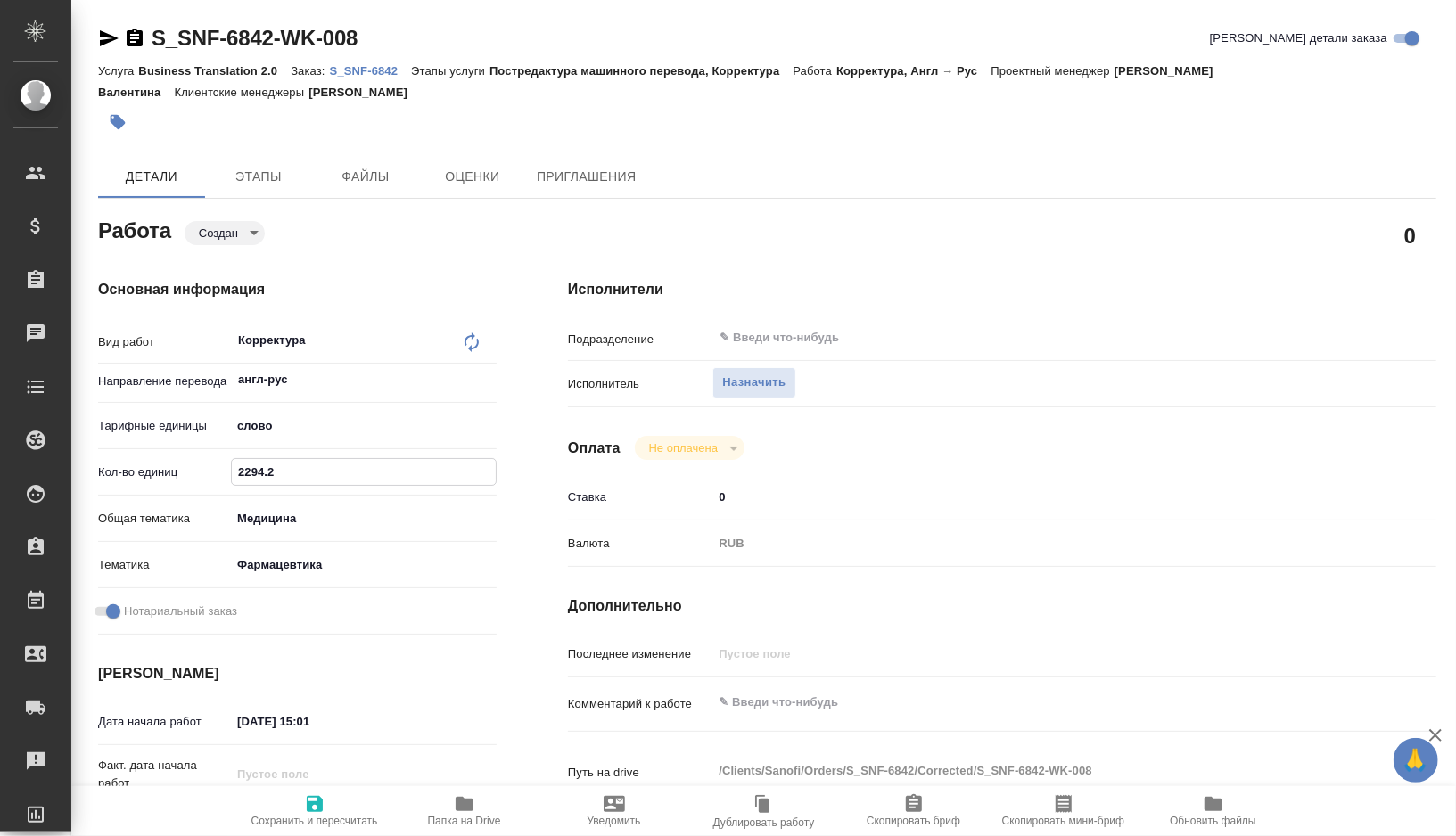
type textarea "x"
click at [798, 709] on textarea at bounding box center [1038, 702] width 651 height 30
type textarea "x"
type textarea "к"
type textarea "x"
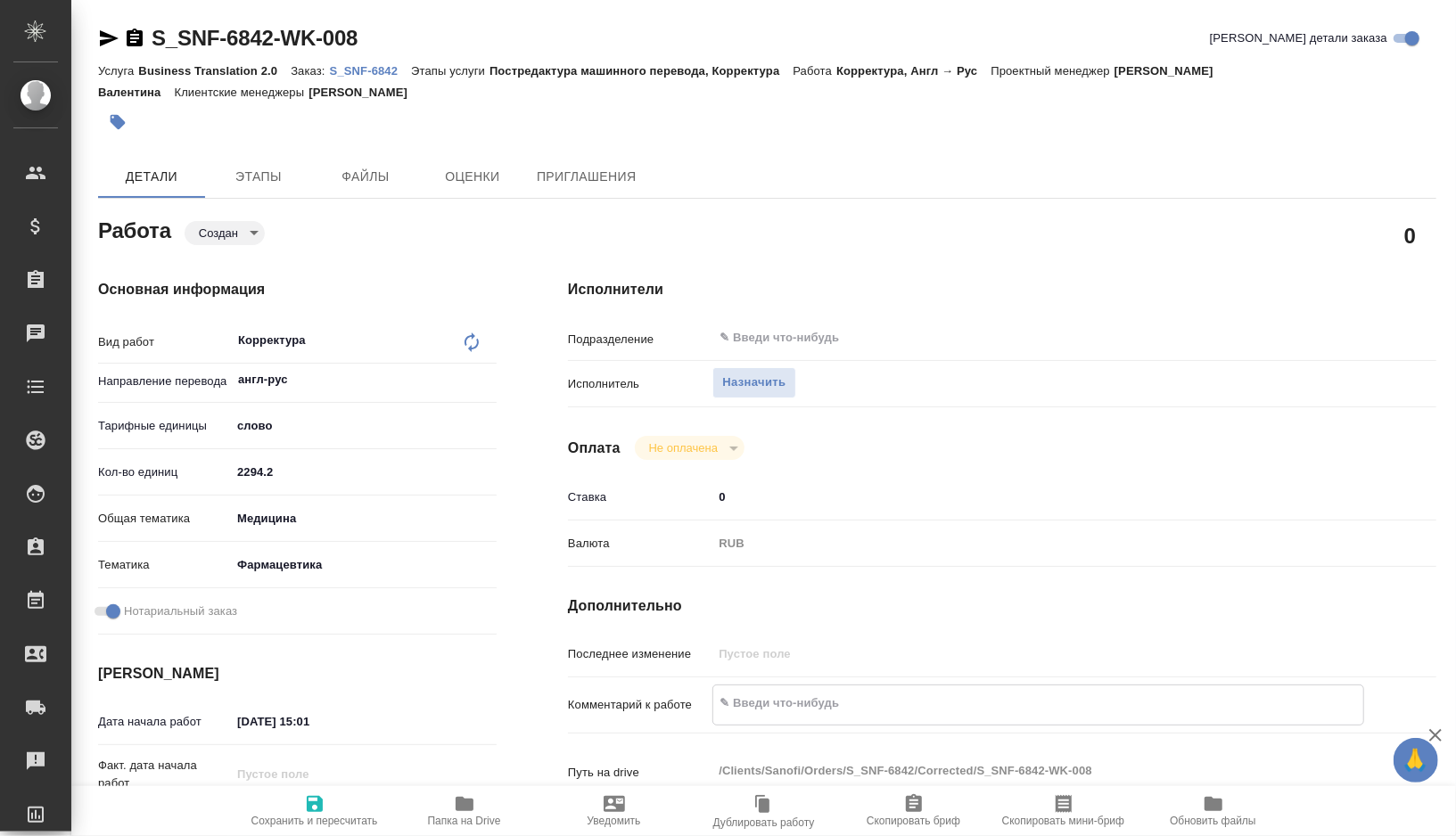
type textarea "x"
type textarea "ко"
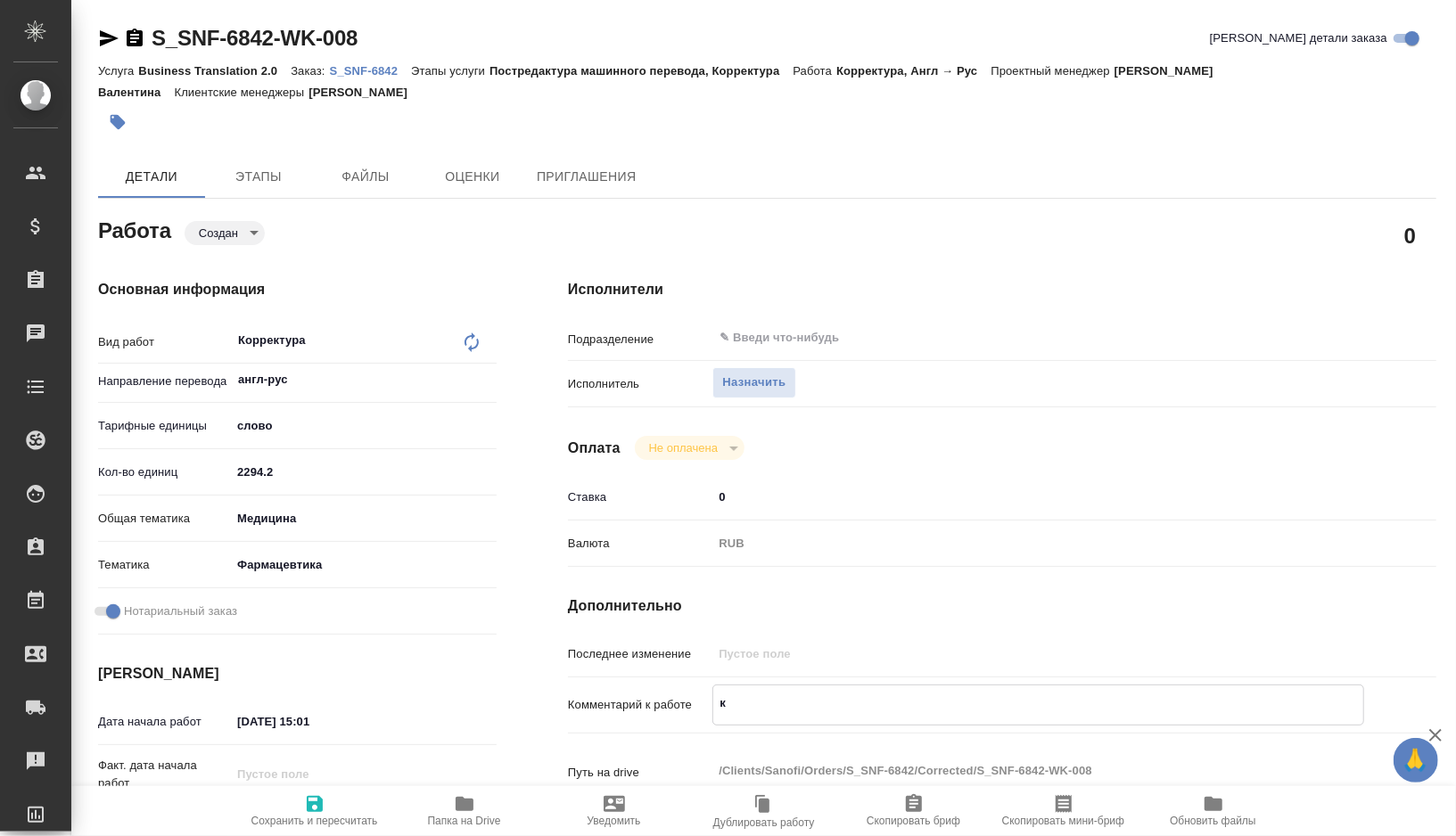
type textarea "x"
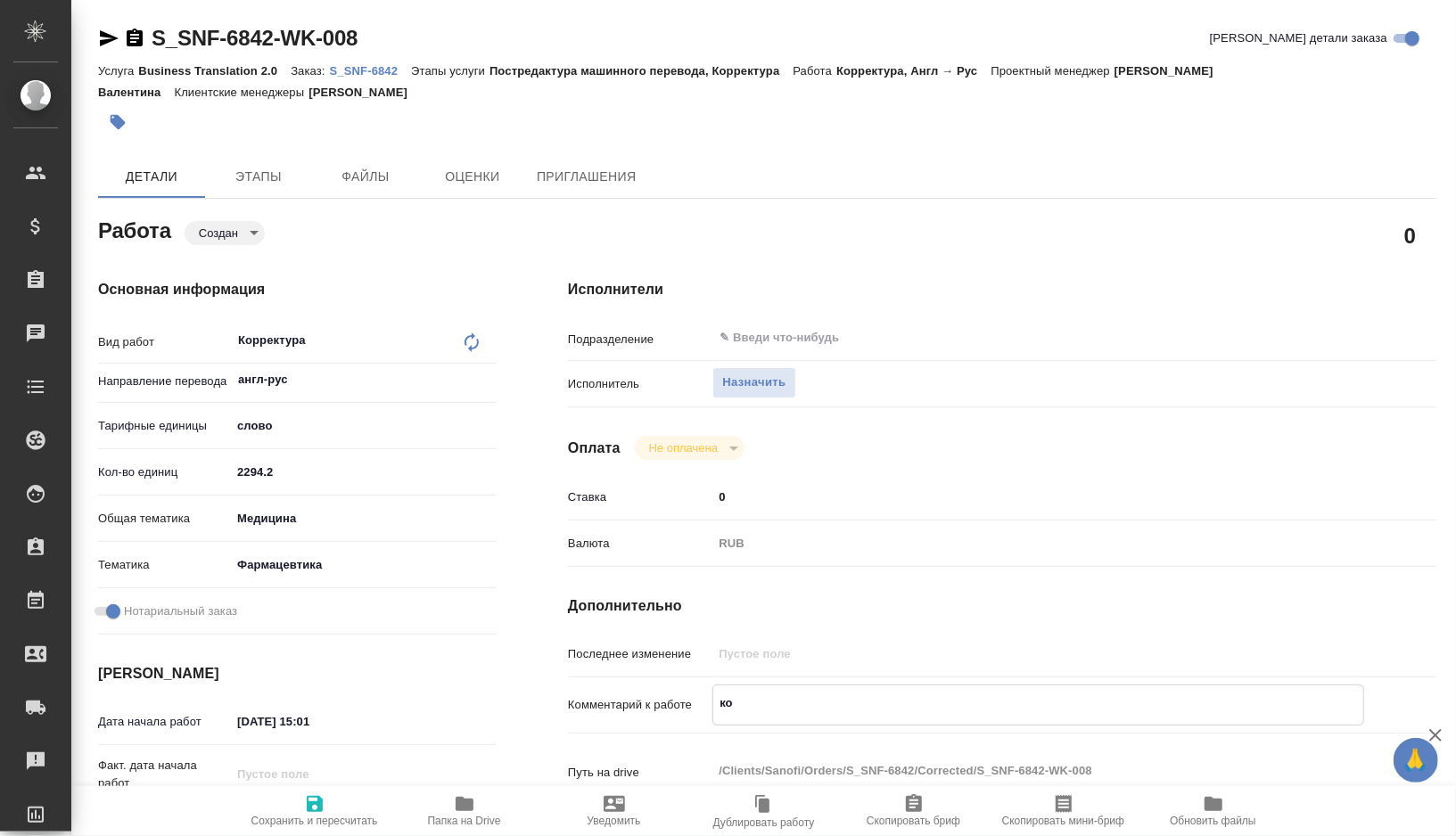
type textarea "кор"
type textarea "x"
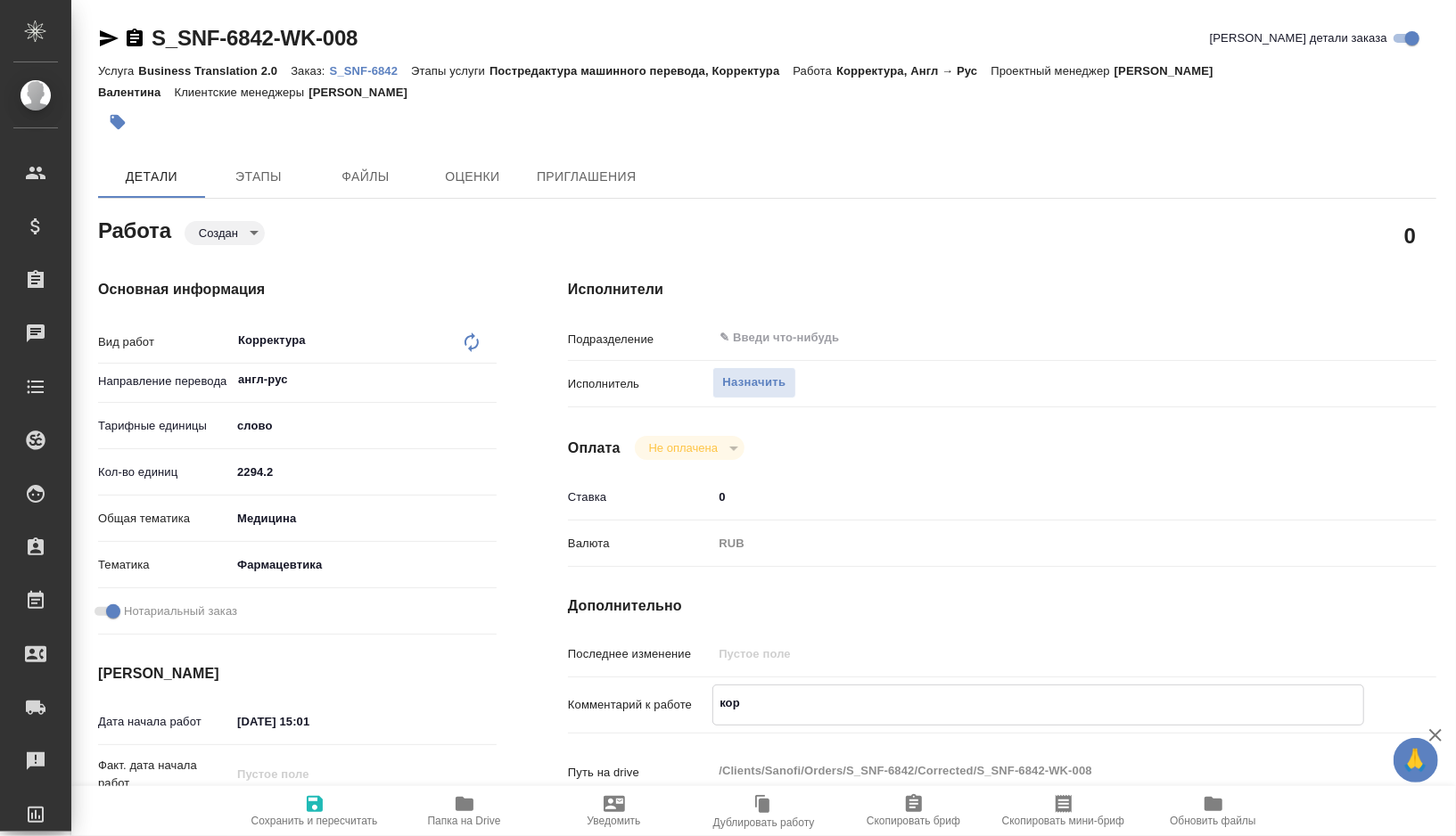
type textarea "x"
type textarea "корр"
type textarea "x"
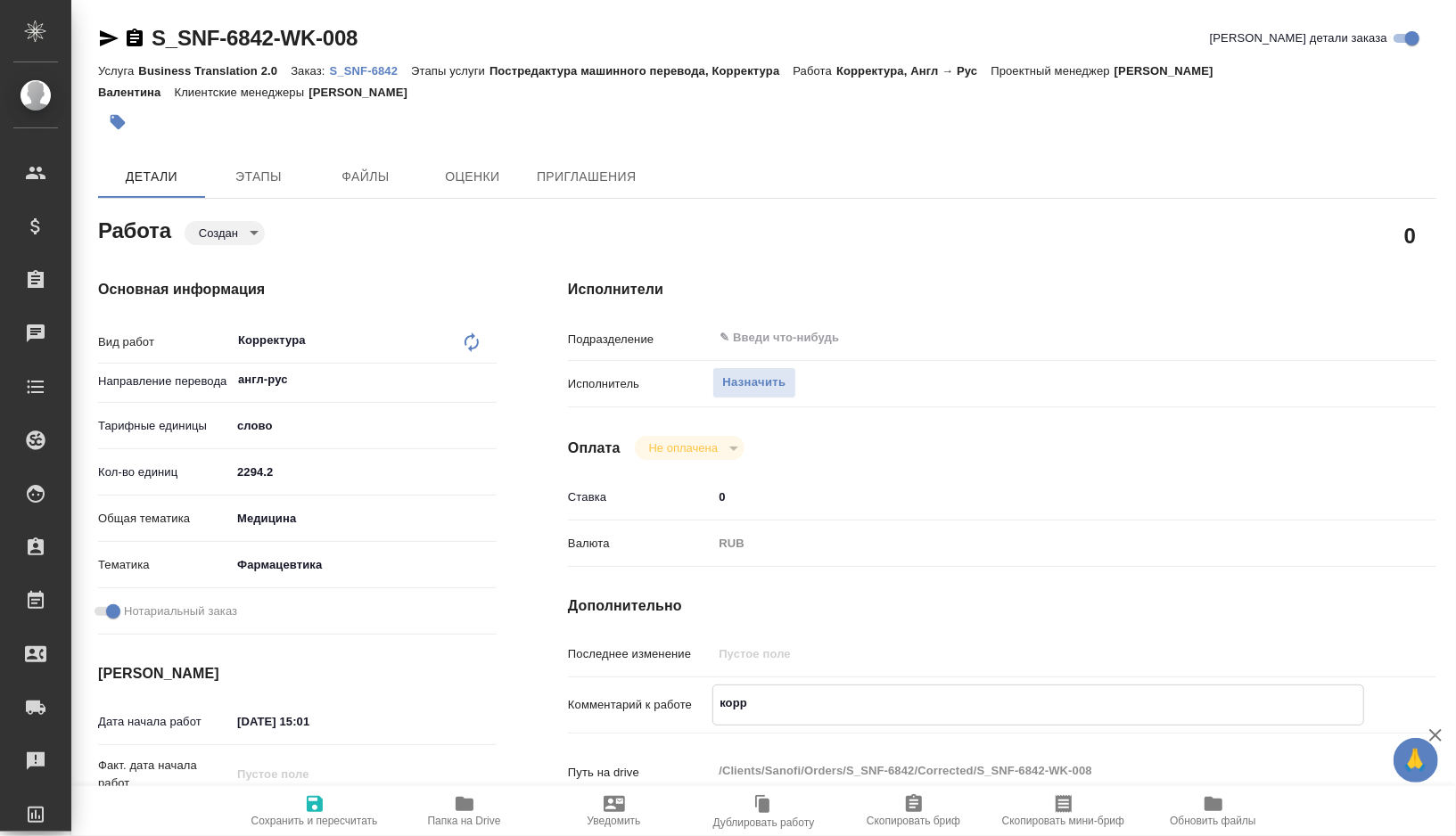
type textarea "x"
type textarea "корре"
type textarea "x"
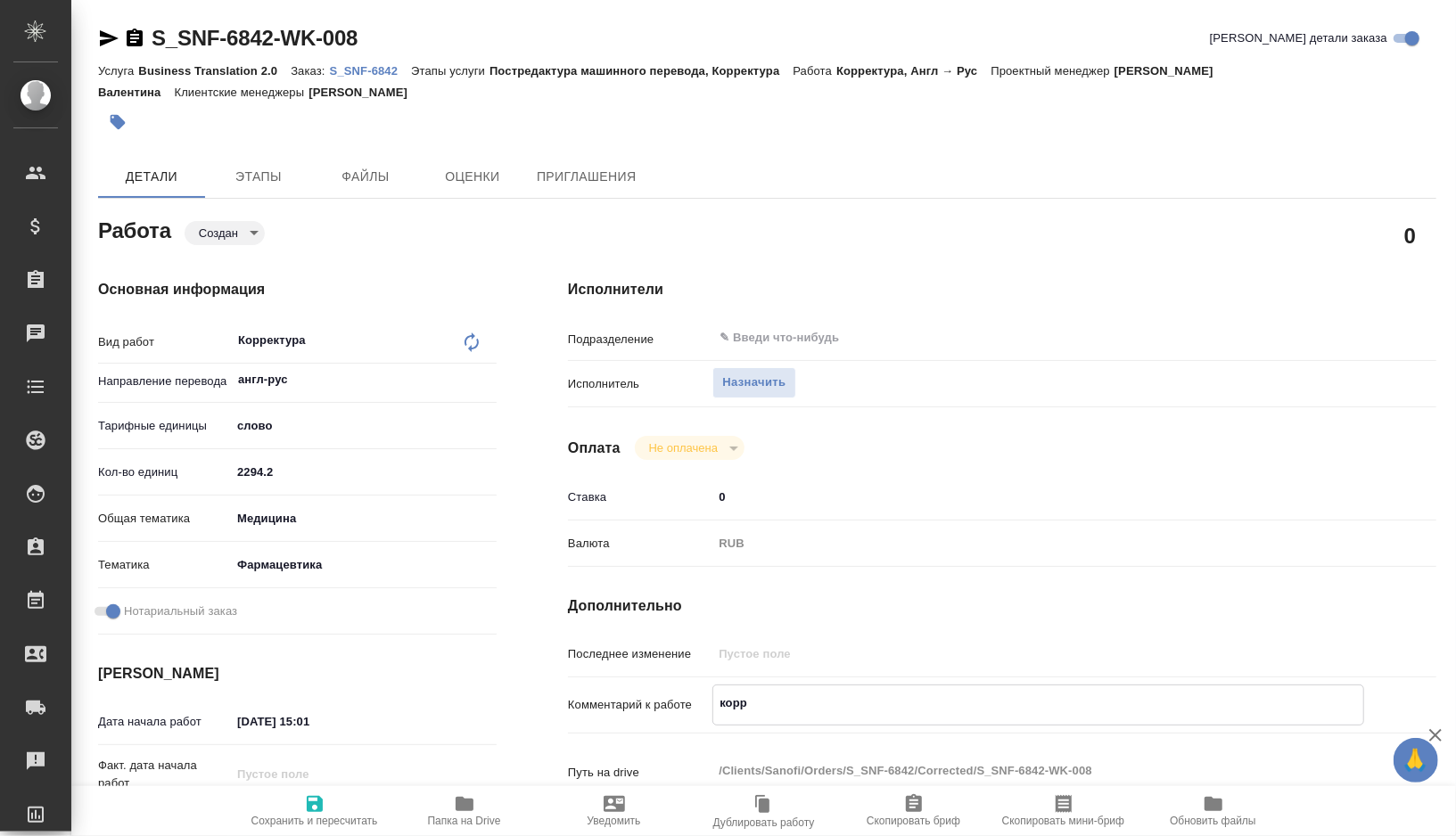
type textarea "x"
type textarea "коррек"
type textarea "x"
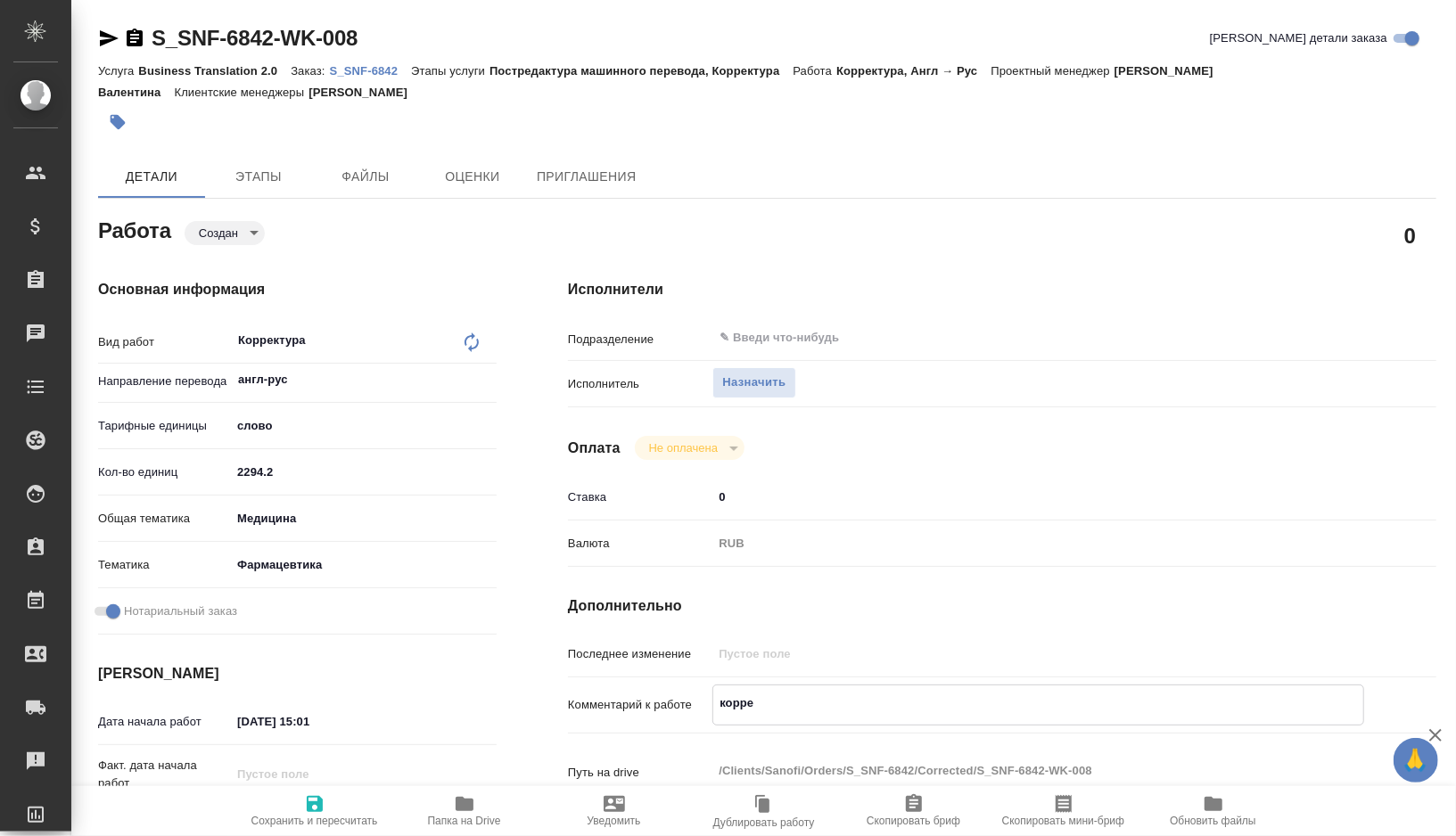
type textarea "x"
type textarea "коррект"
type textarea "x"
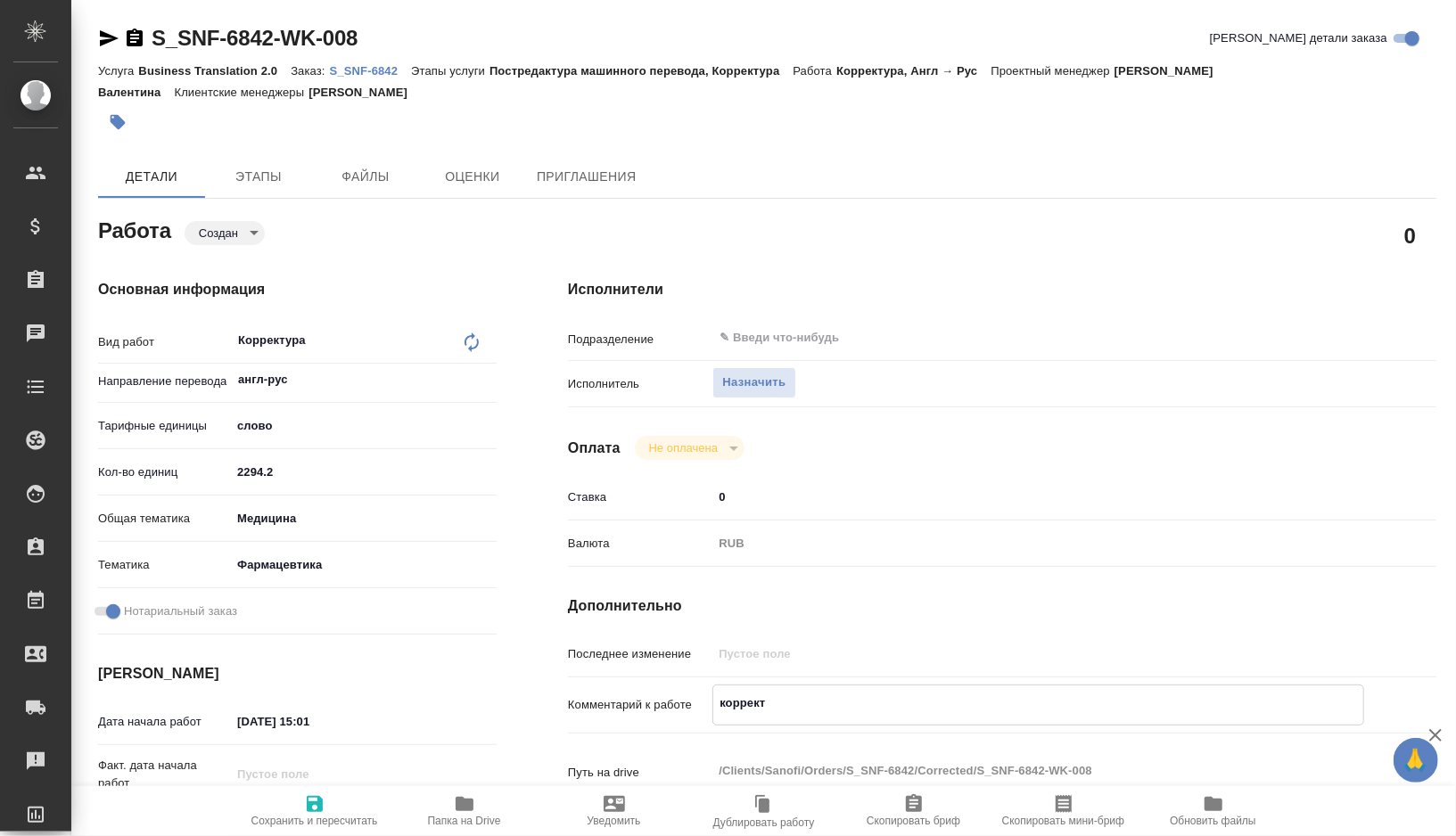
type textarea "x"
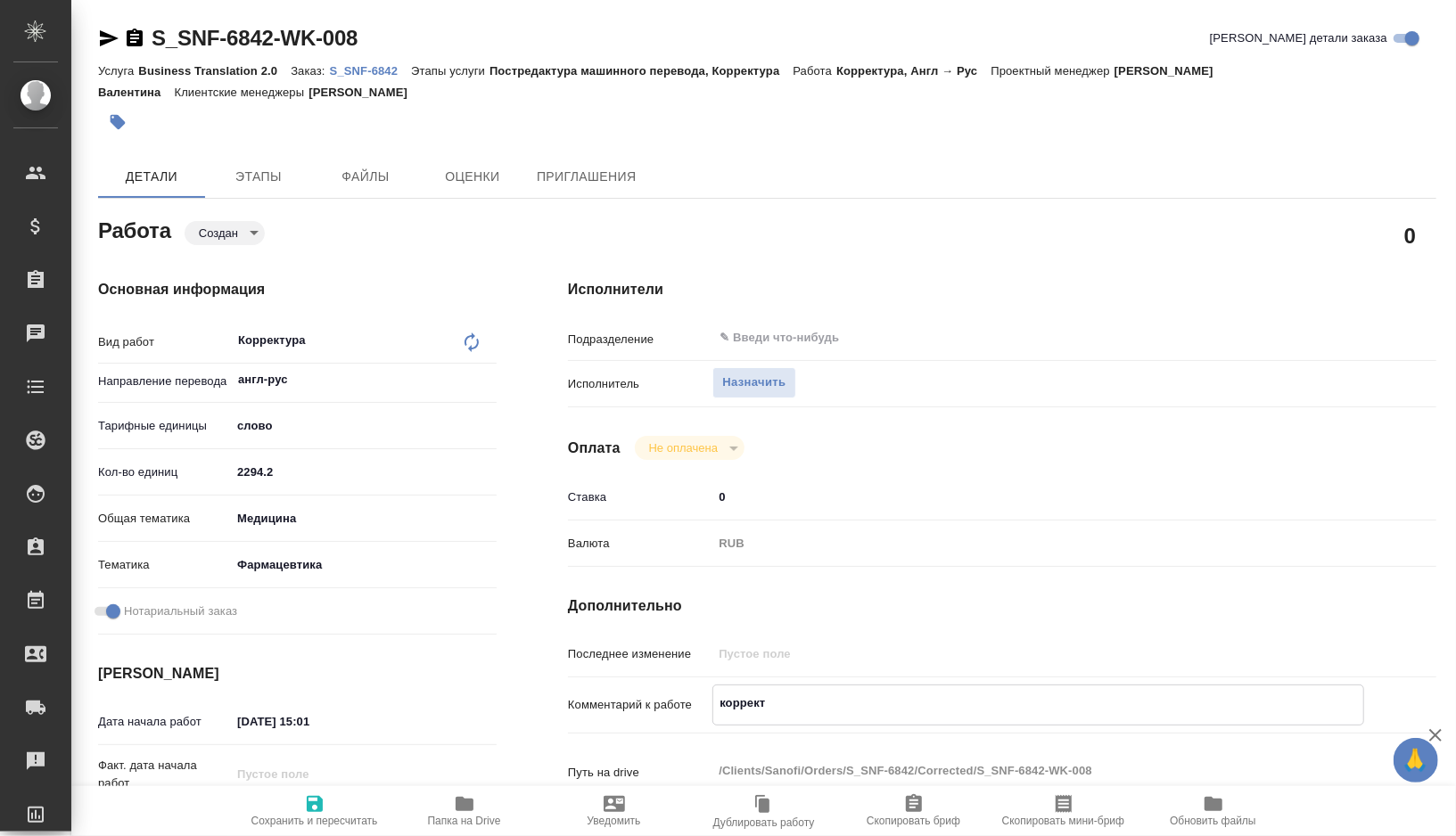
type textarea "корректу"
type textarea "x"
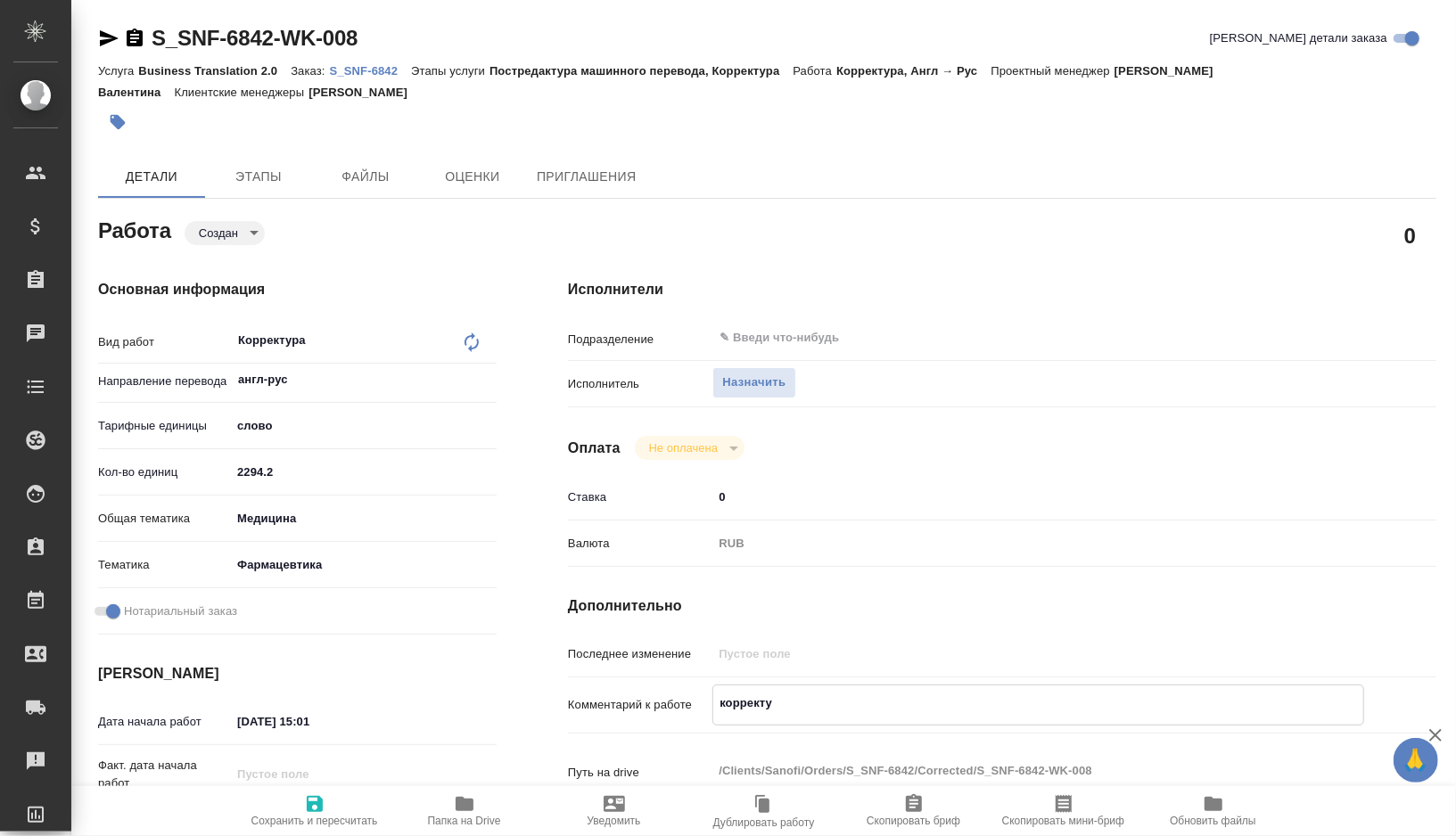
type textarea "x"
type textarea "корректур"
type textarea "x"
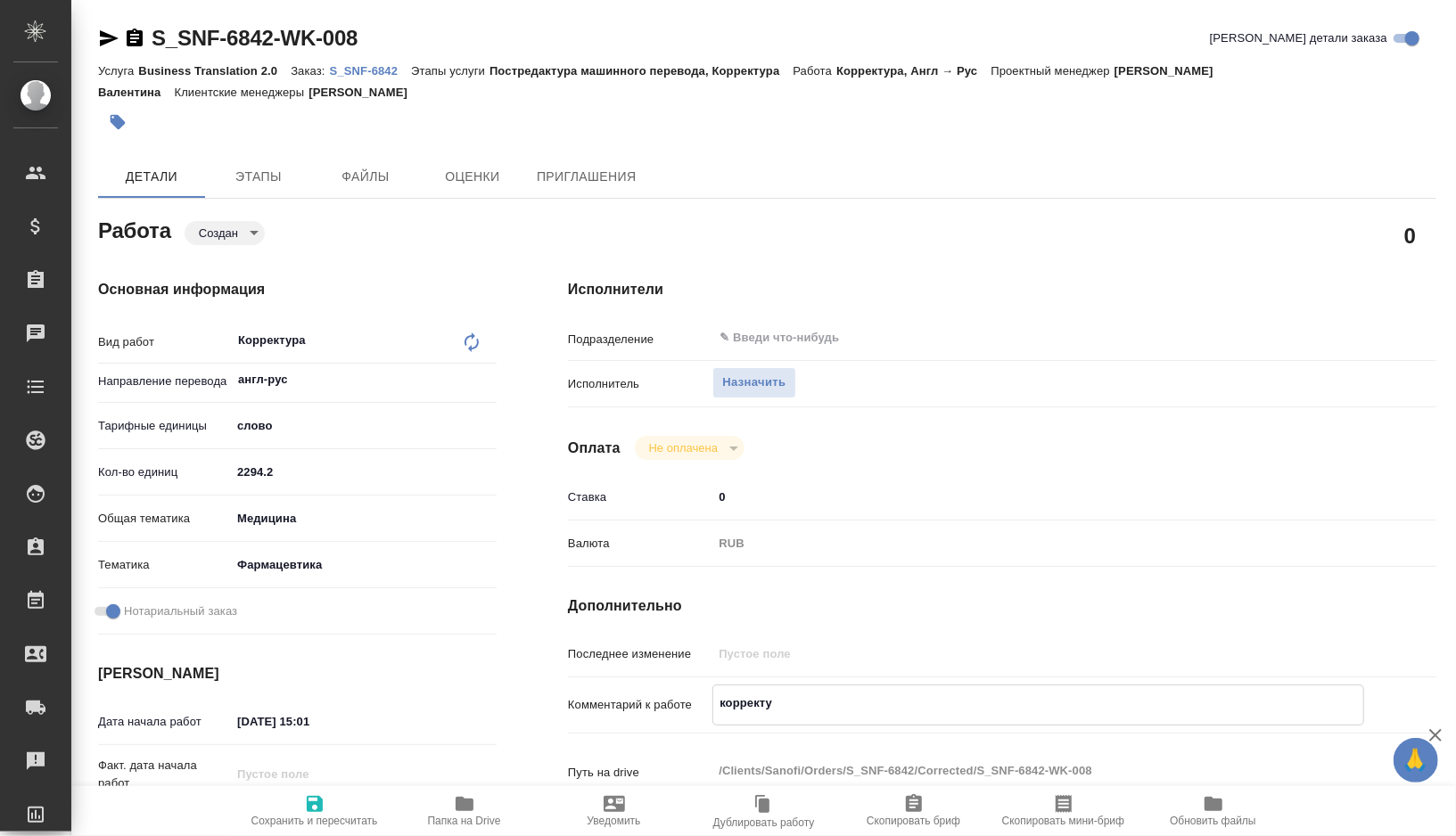
type textarea "x"
type textarea "корректура"
type textarea "x"
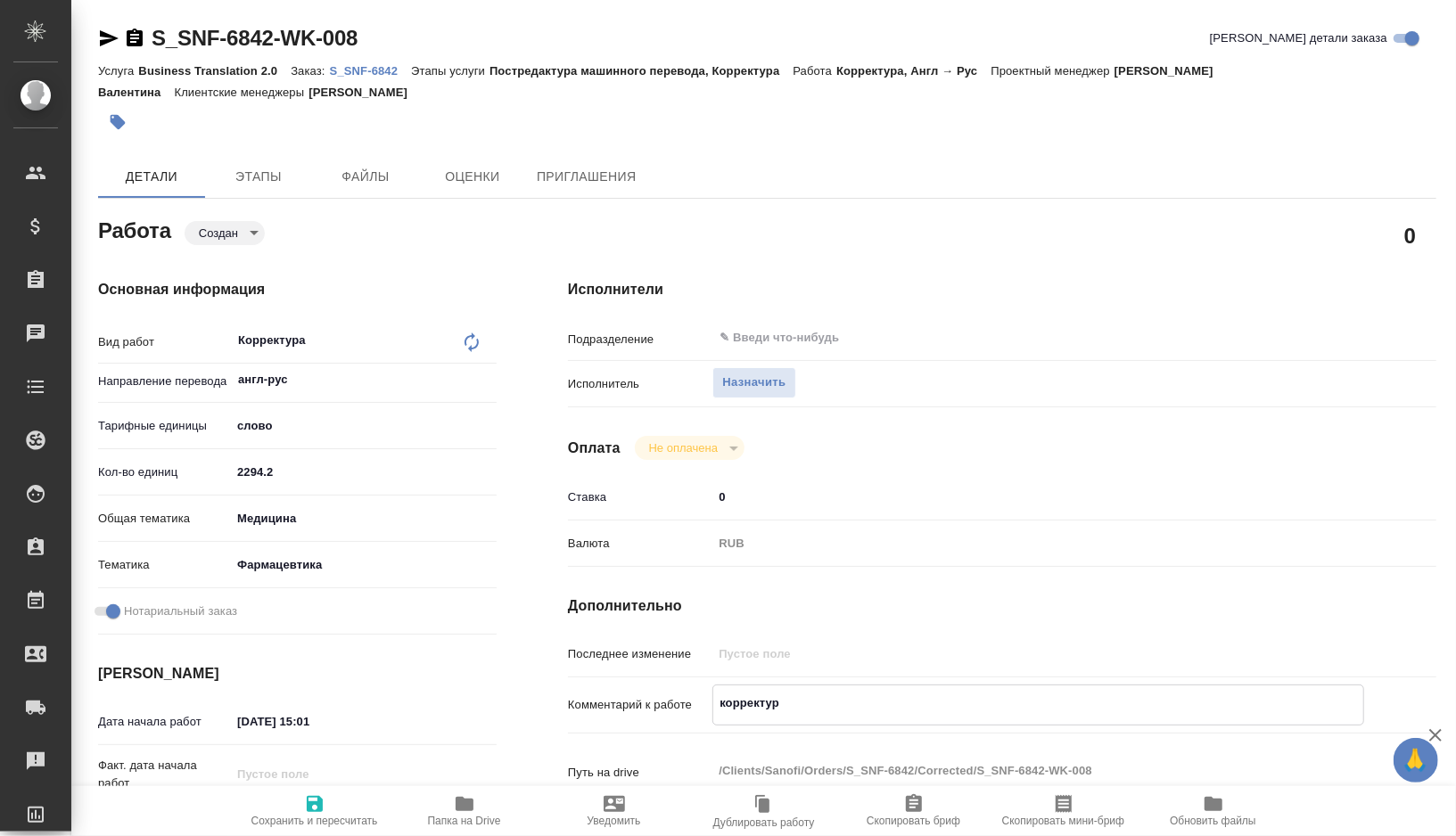
type textarea "x"
type textarea "корректура"
type textarea "x"
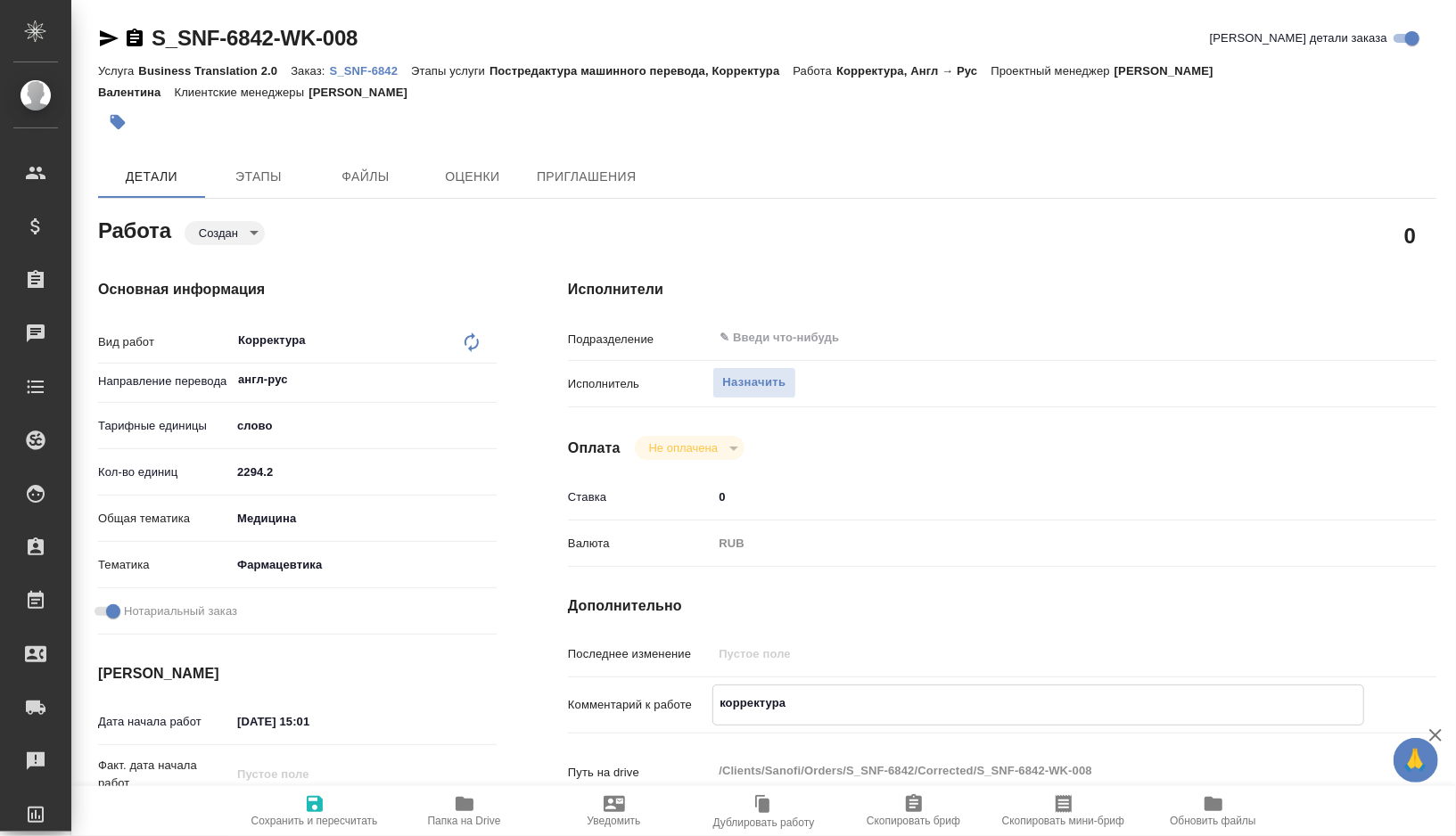
type textarea "x"
type textarea "корректура п"
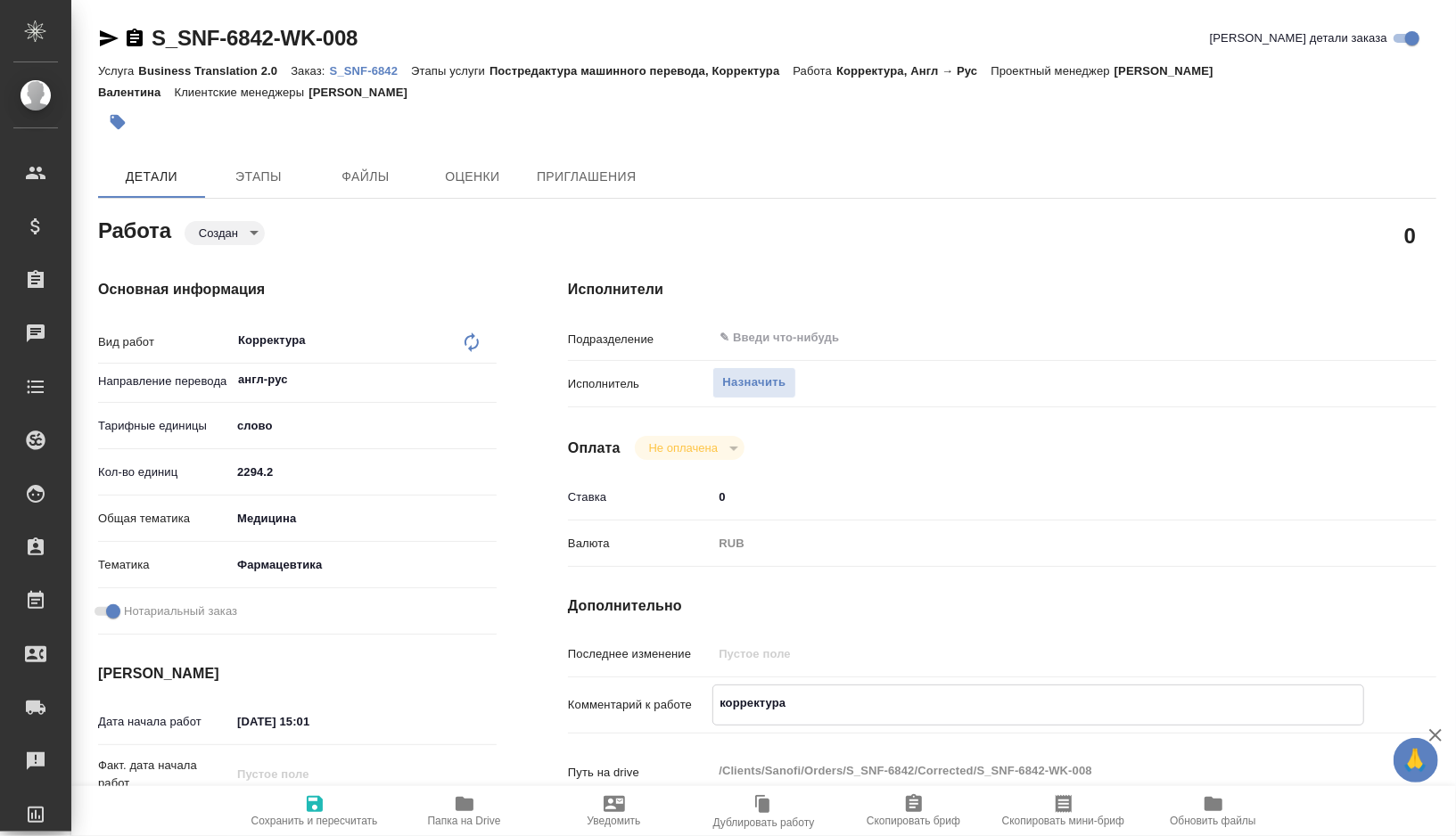
type textarea "x"
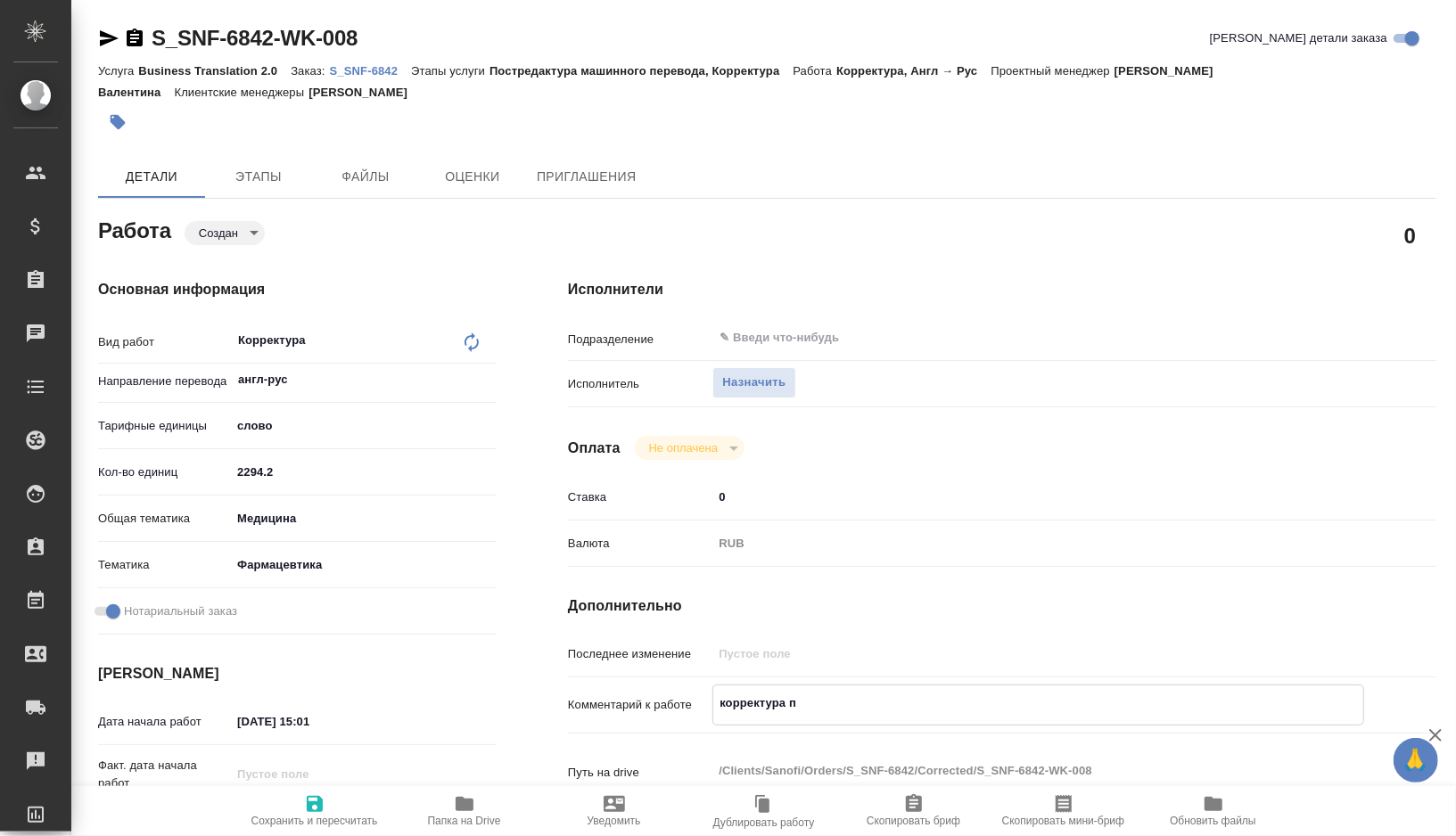
type textarea "корректура по"
type textarea "x"
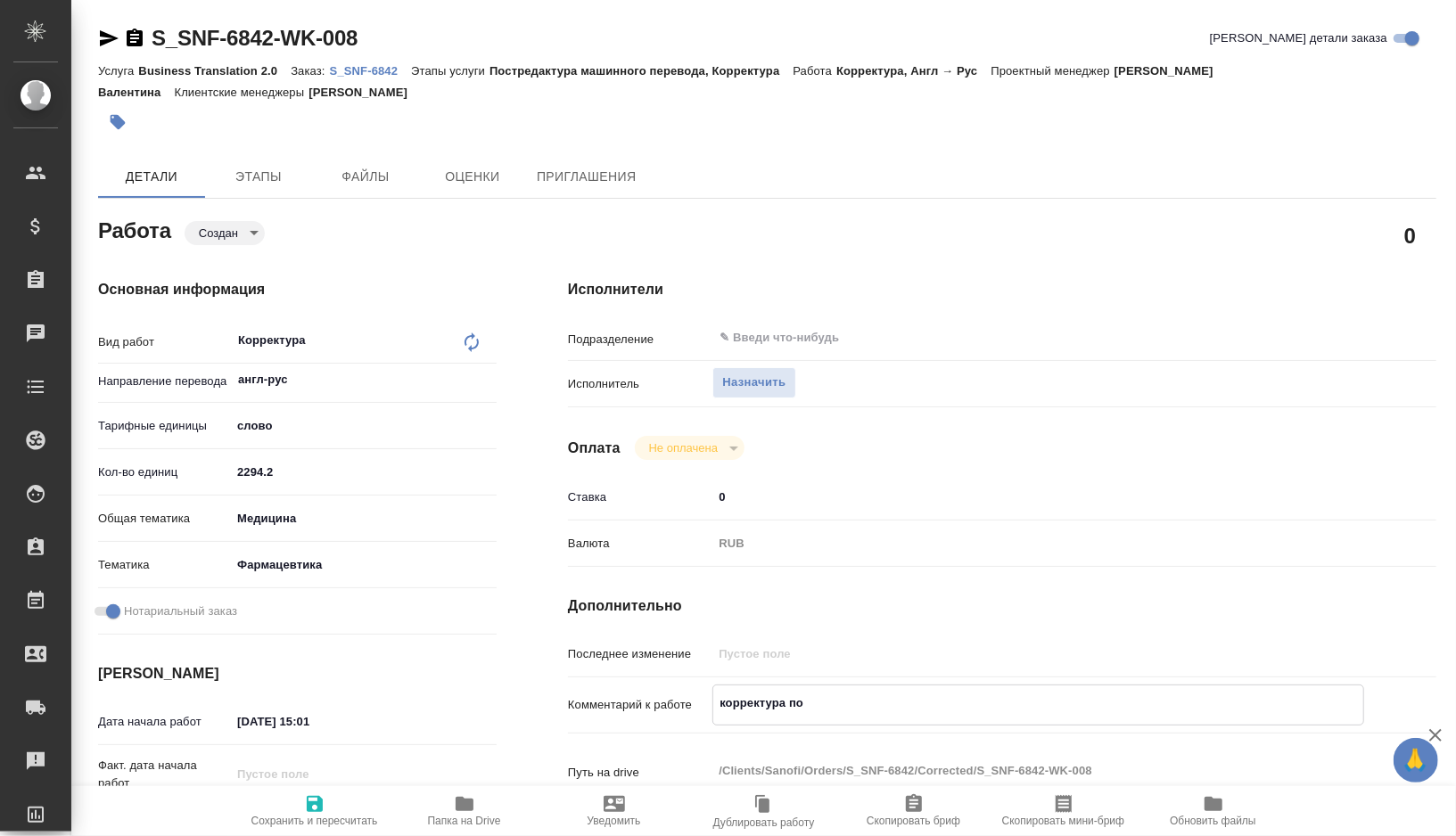
type textarea "x"
type textarea "корректура под"
type textarea "x"
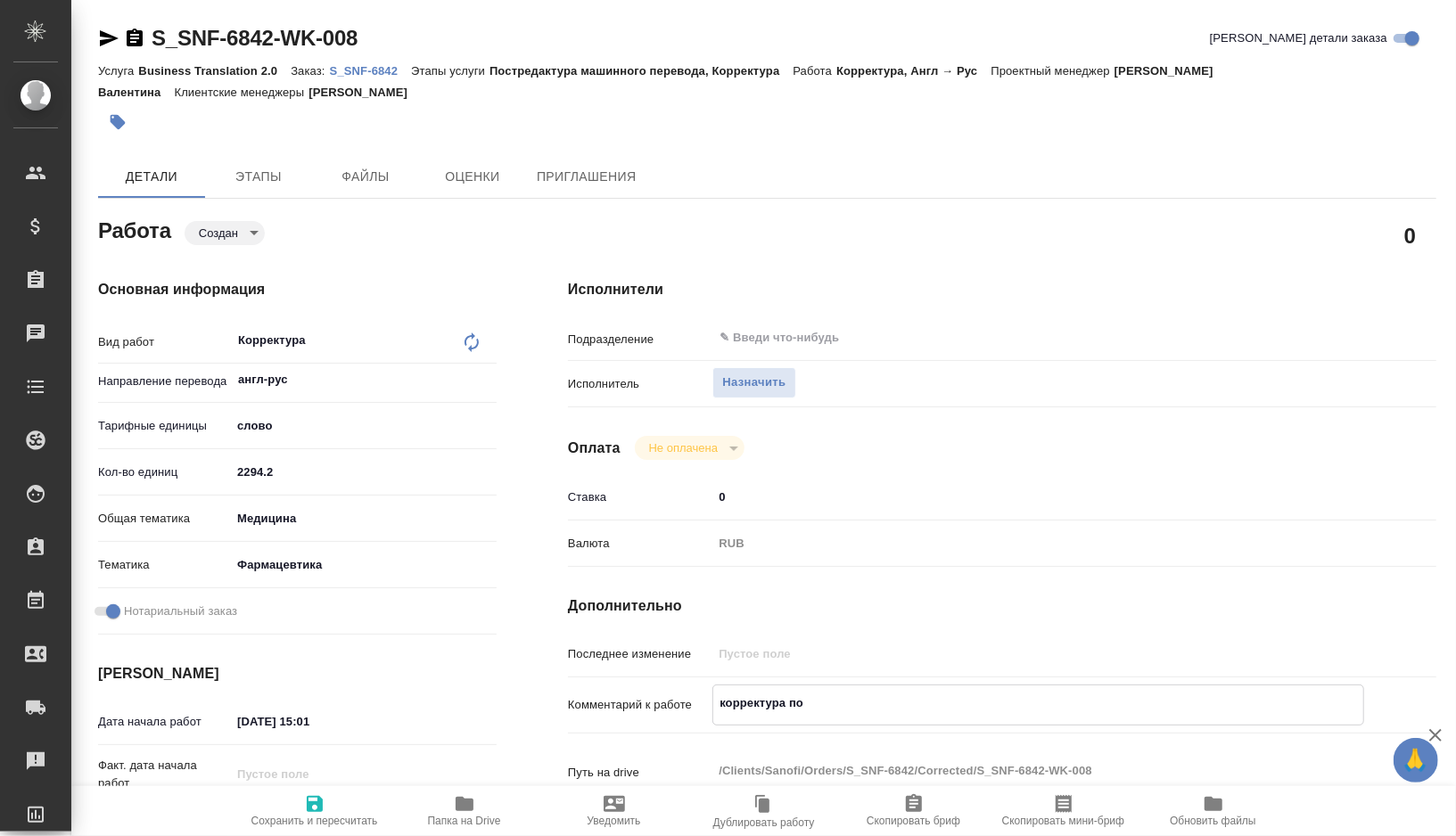
type textarea "x"
type textarea "корректура под"
type textarea "x"
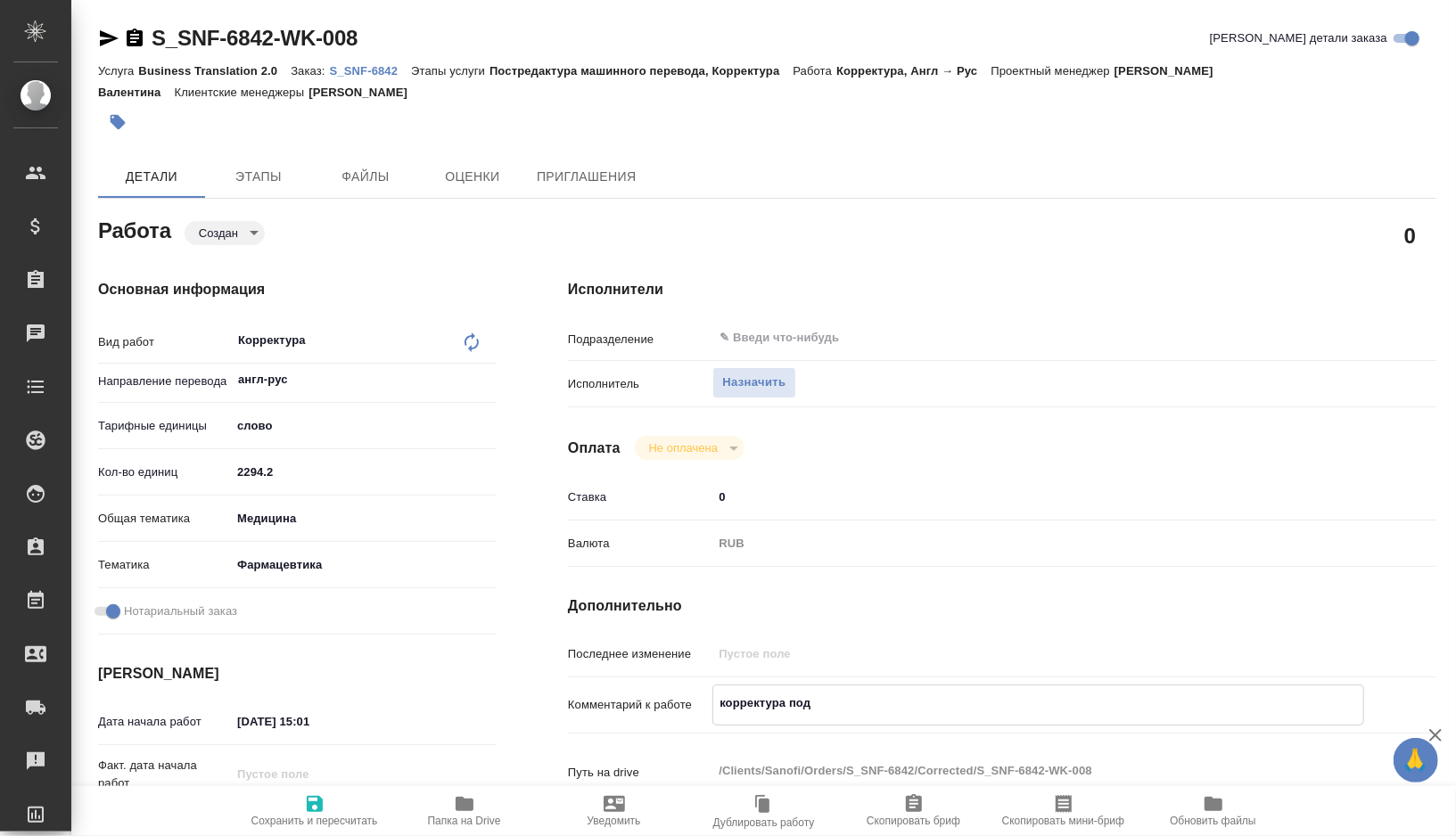
type textarea "x"
type textarea "корректура под н"
type textarea "x"
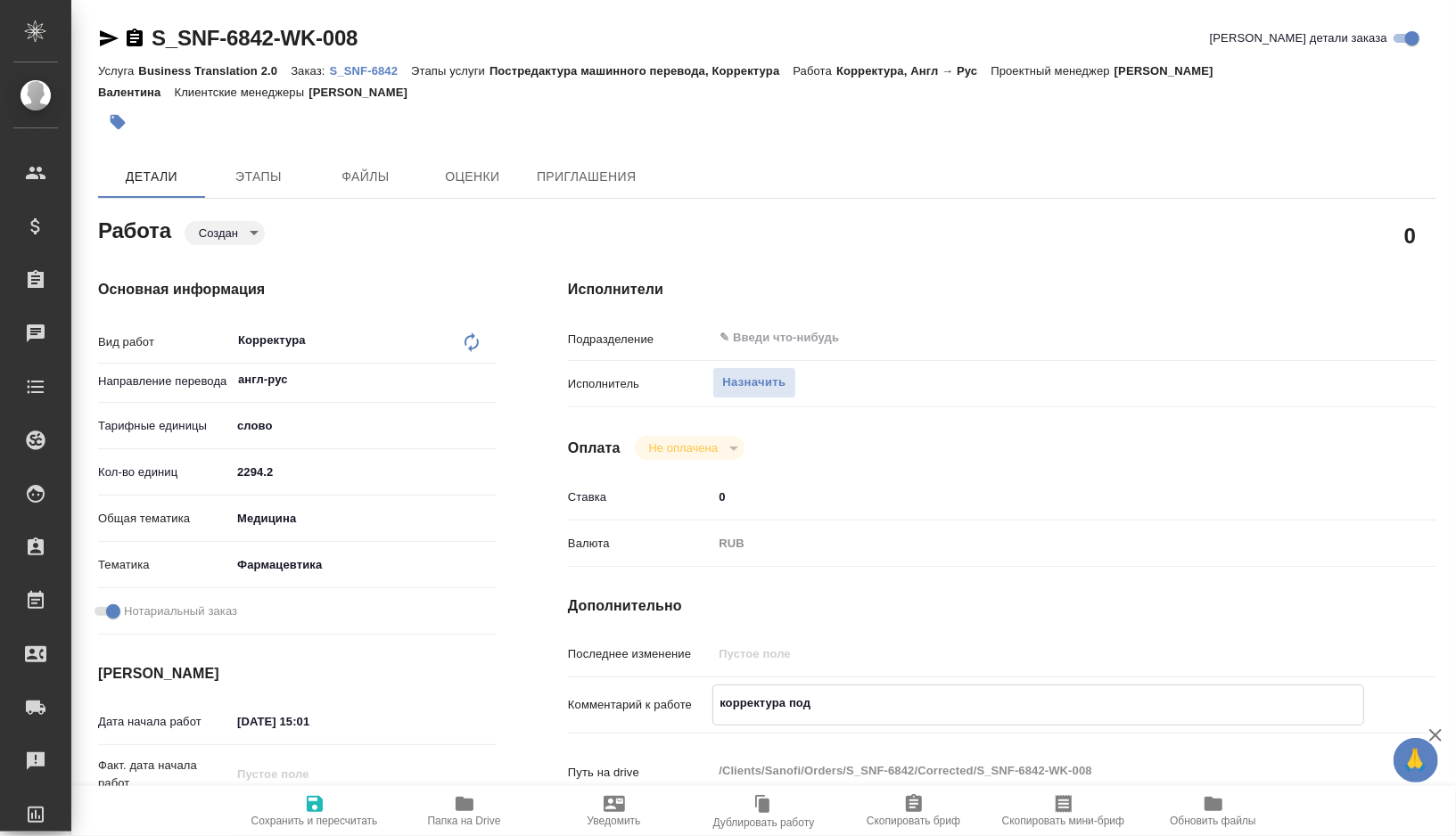
type textarea "x"
type textarea "корректура под но"
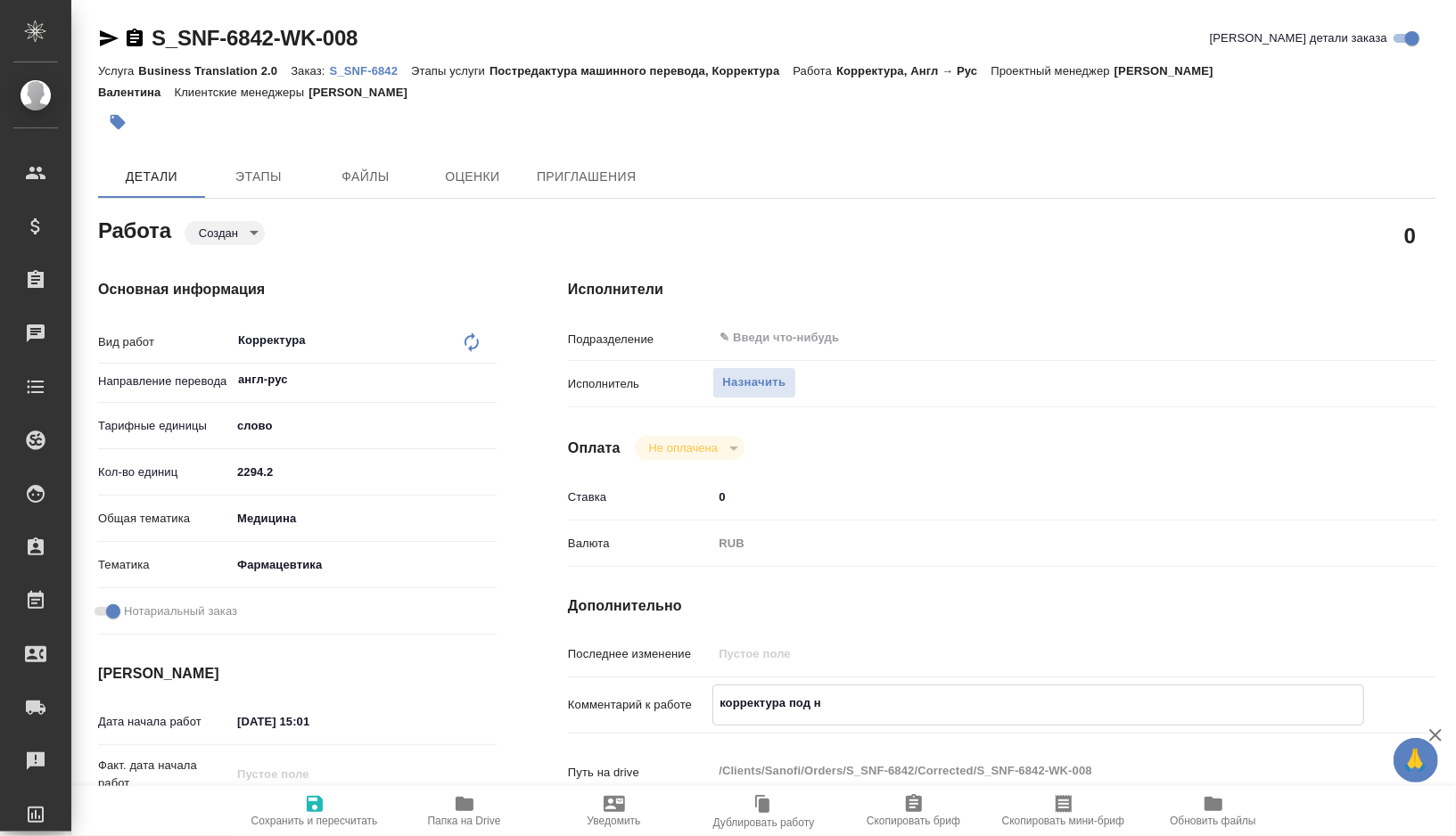
type textarea "x"
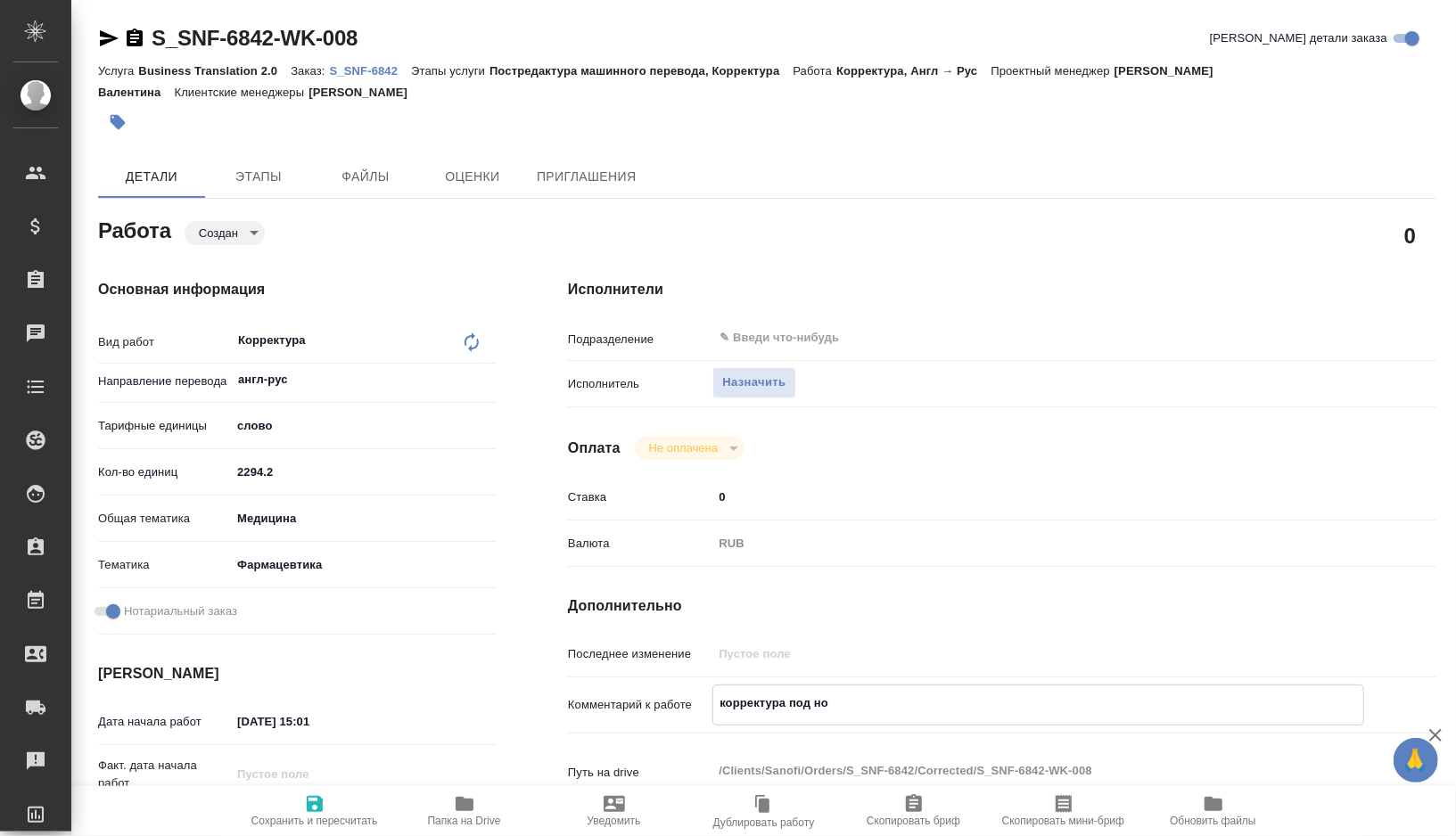
type textarea "корректура под нот"
type textarea "x"
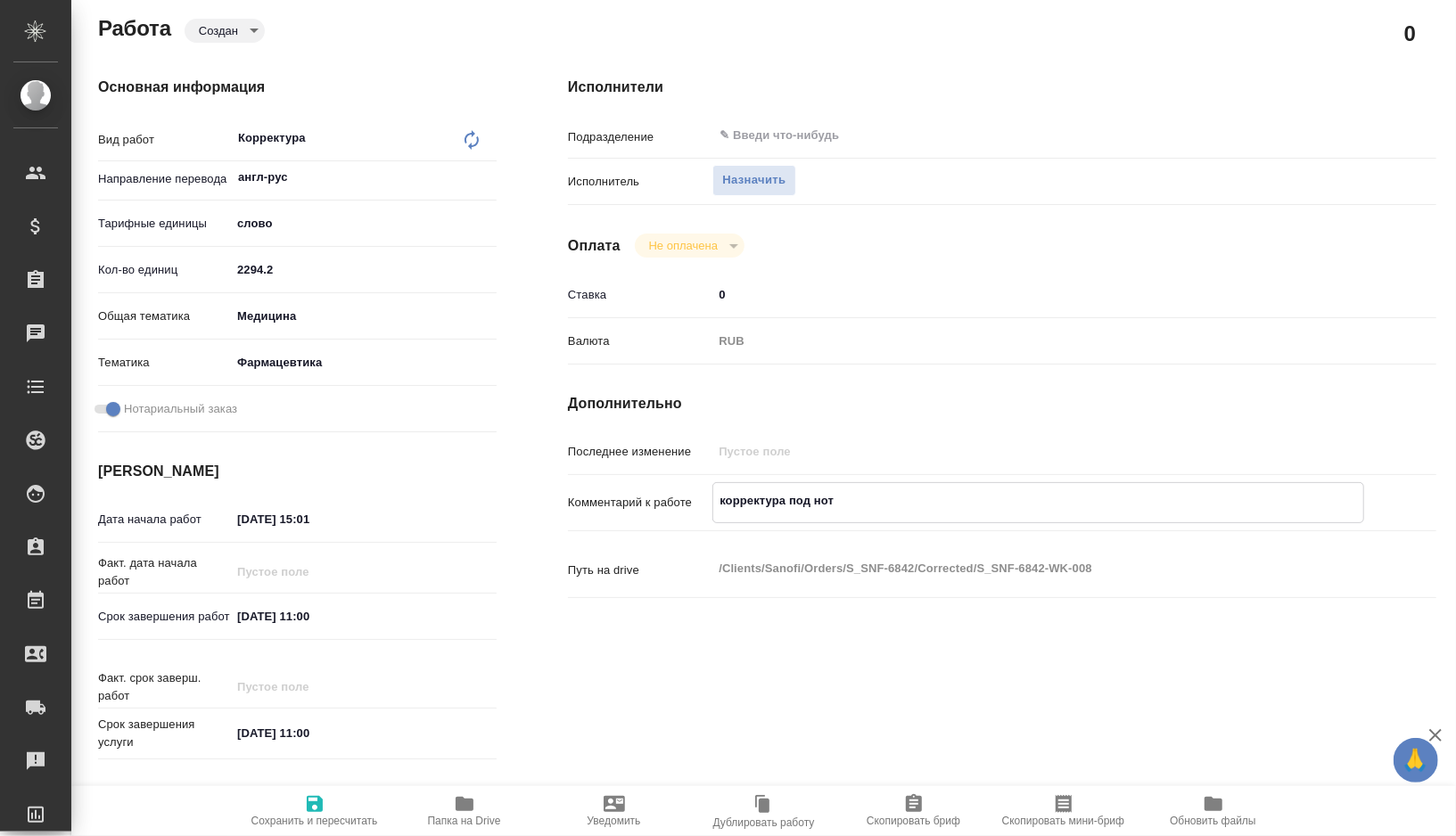
scroll to position [206, 0]
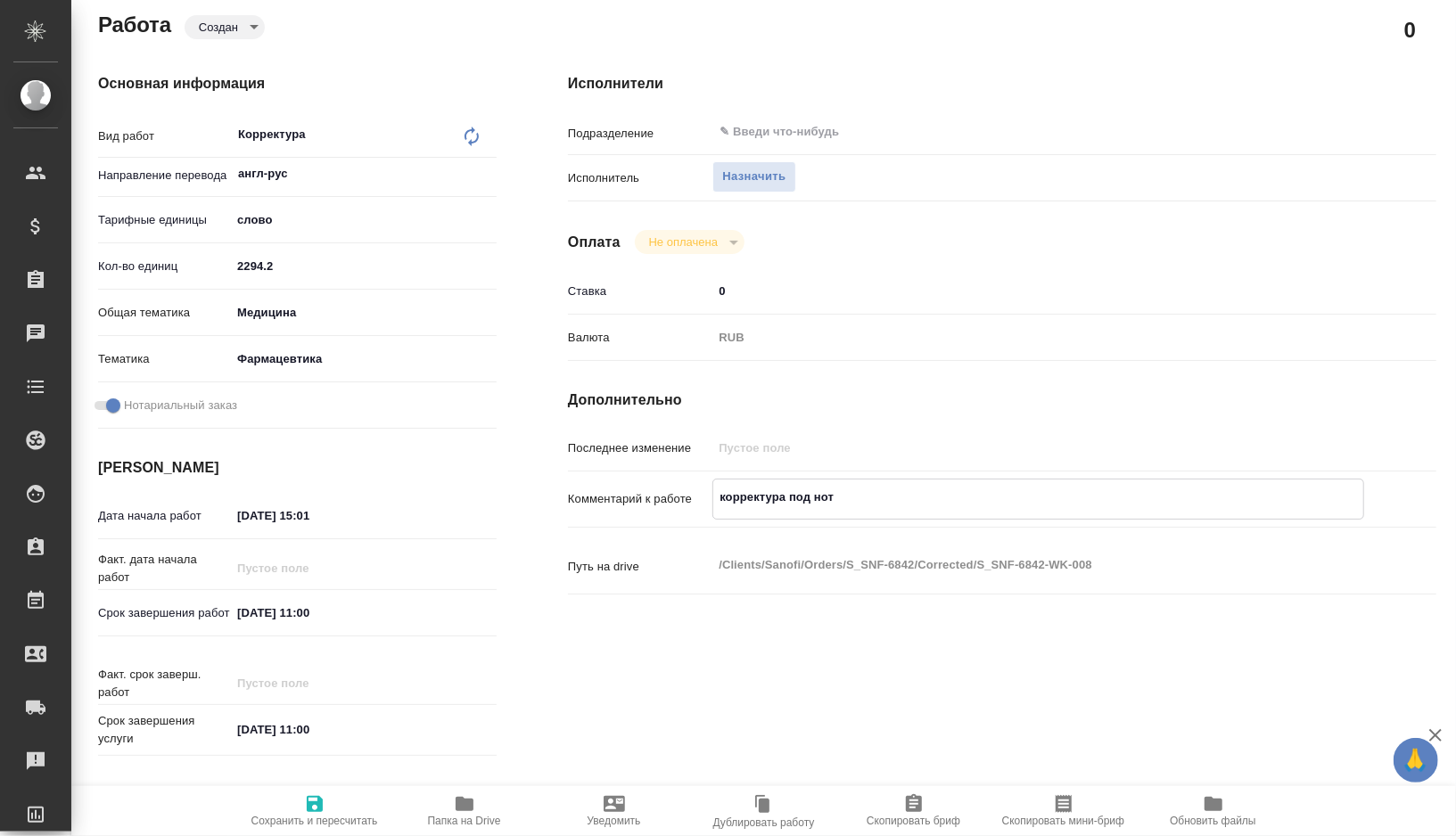
type textarea "корректура под нот"
type textarea "x"
click at [243, 514] on input "23.08.2025 15:01" at bounding box center [309, 515] width 156 height 26
type textarea "x"
type input "20.82.0251 50:1_"
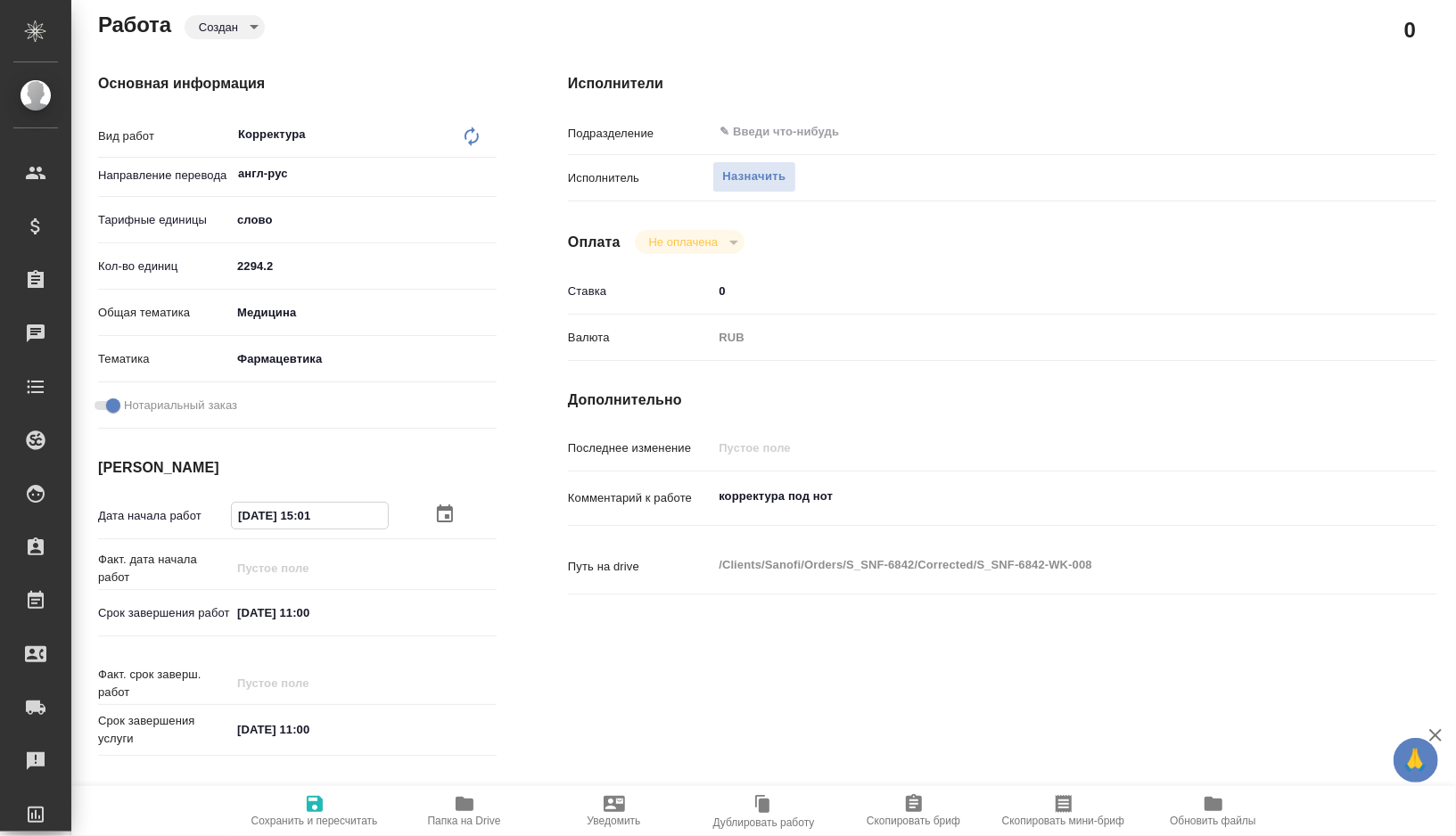
type textarea "x"
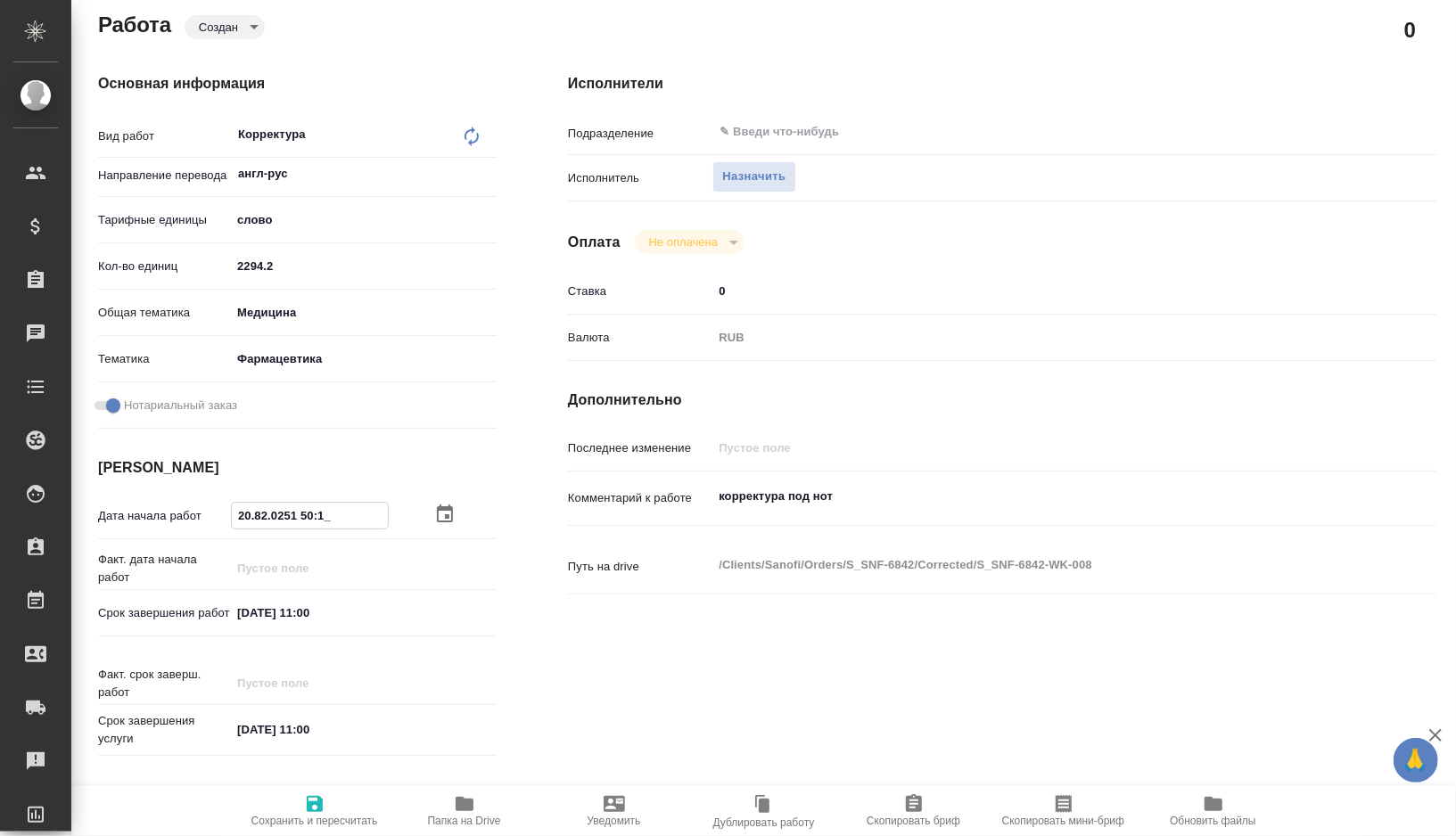
type input "24.08.2025 15:01"
type textarea "x"
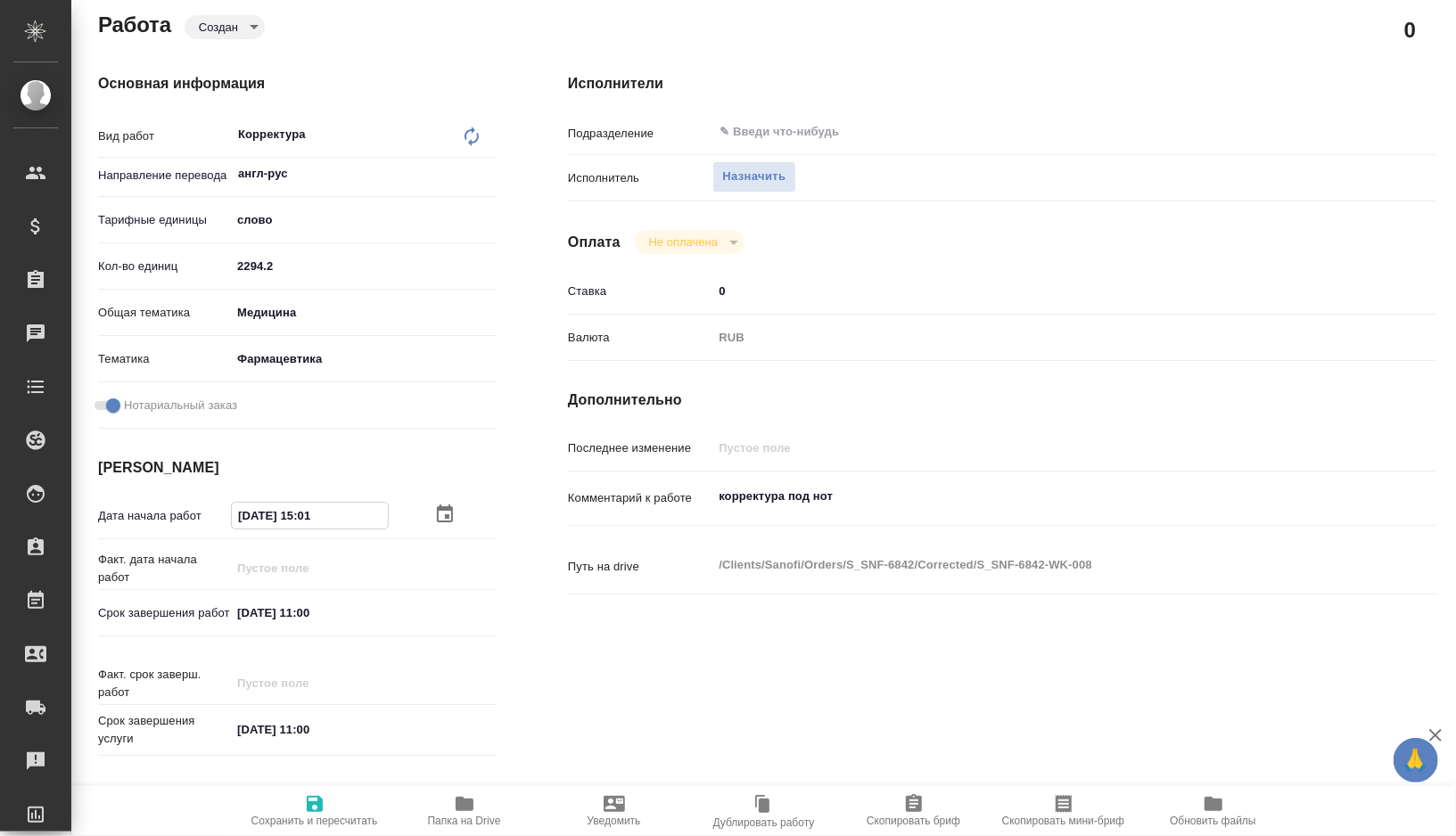
click at [341, 517] on input "24.08.2025 15:01" at bounding box center [310, 515] width 156 height 26
type textarea "x"
type input "24.08.2025 15:0_"
type textarea "x"
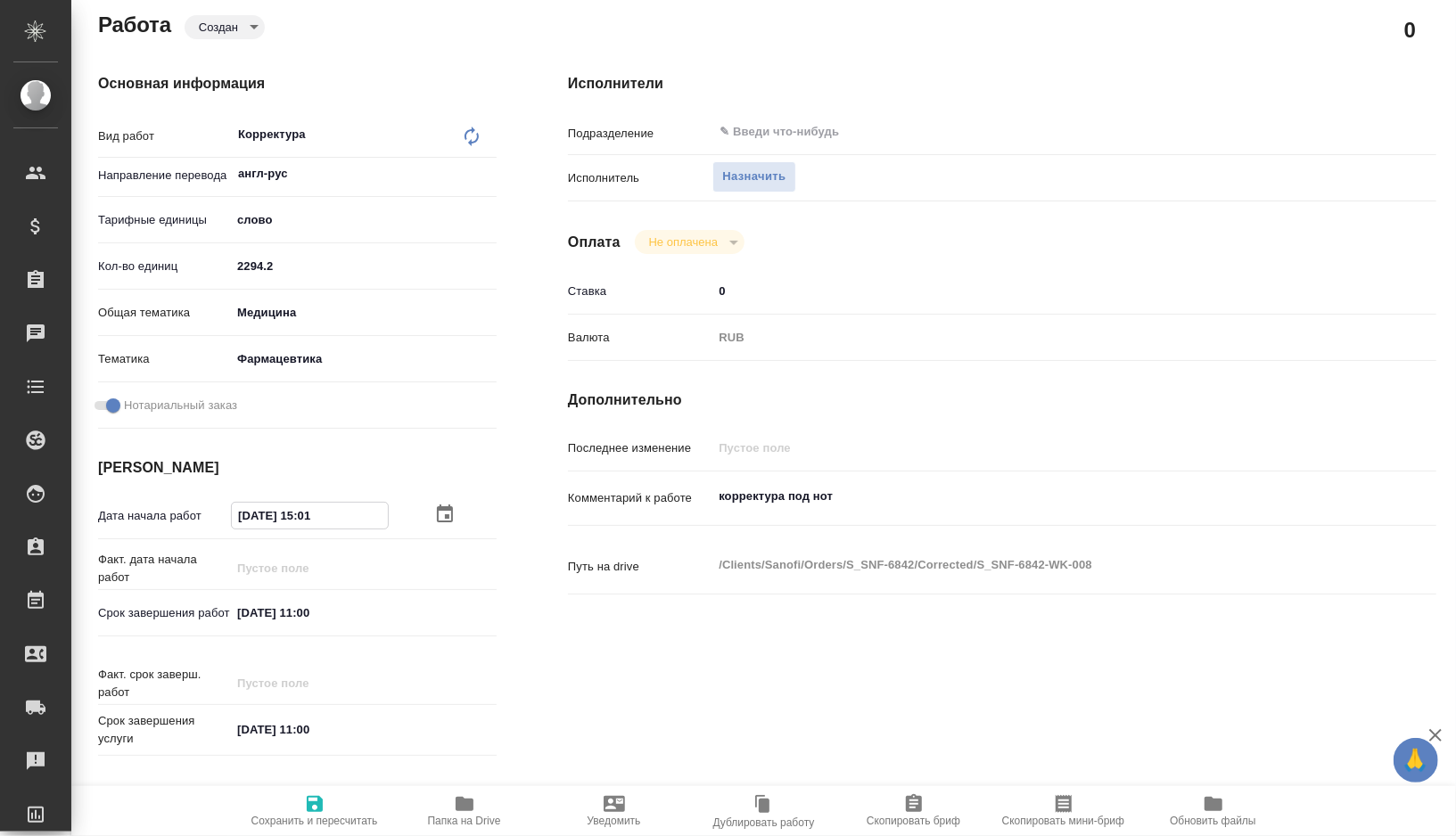
type textarea "x"
type input "24.08.2025 15:__"
type textarea "x"
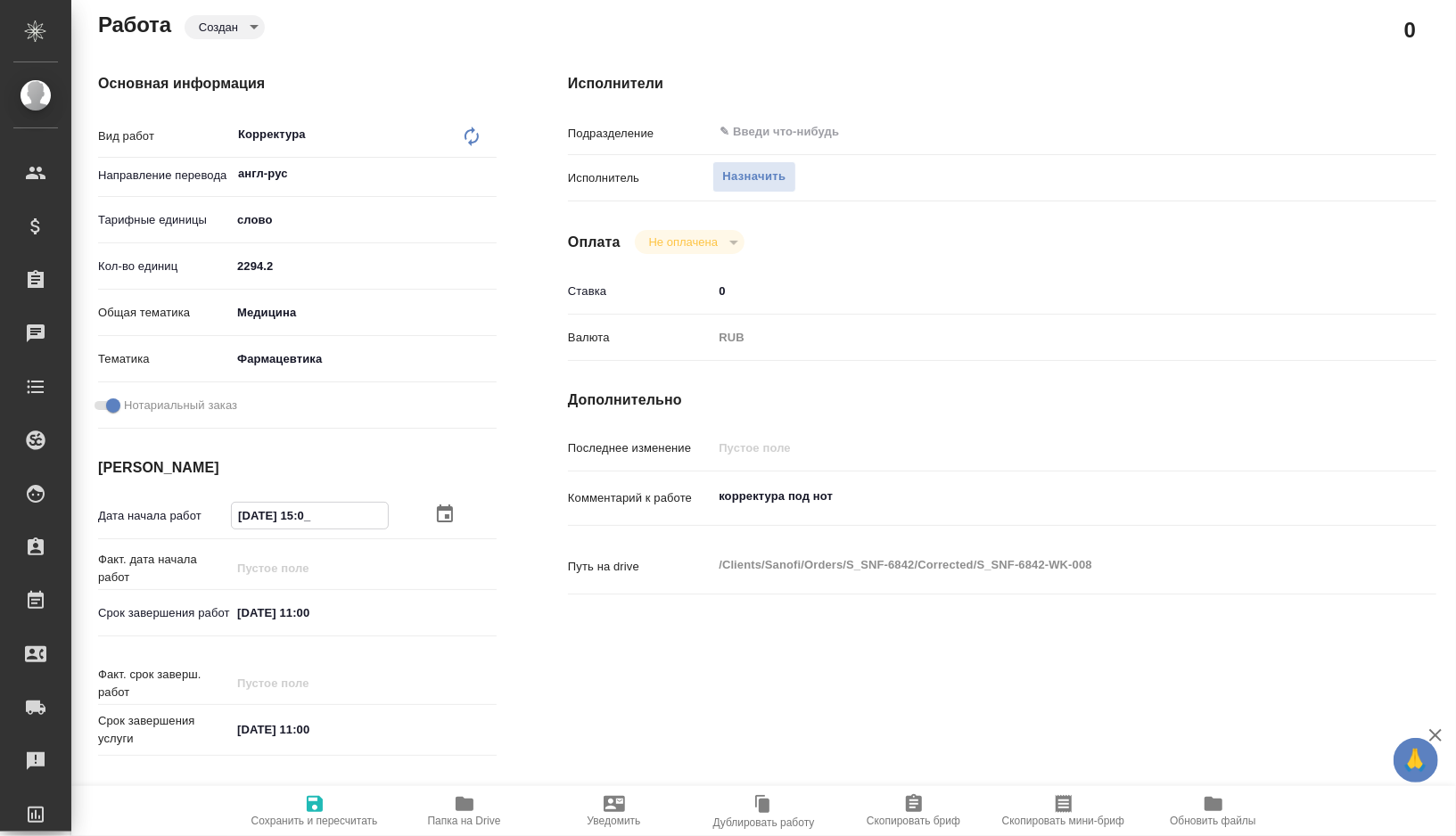
type textarea "x"
type input "24.08.2025 1_:__"
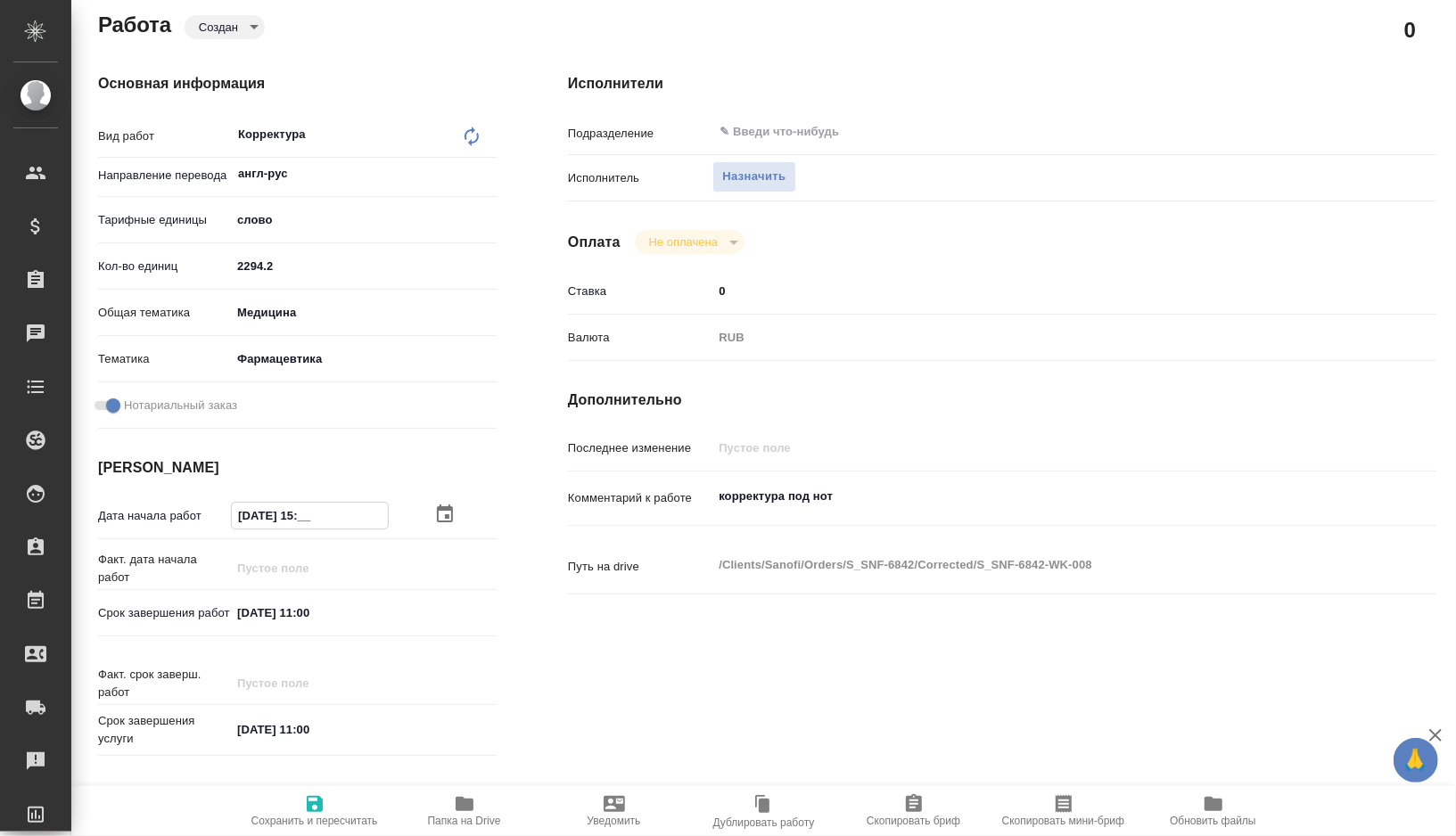
type textarea "x"
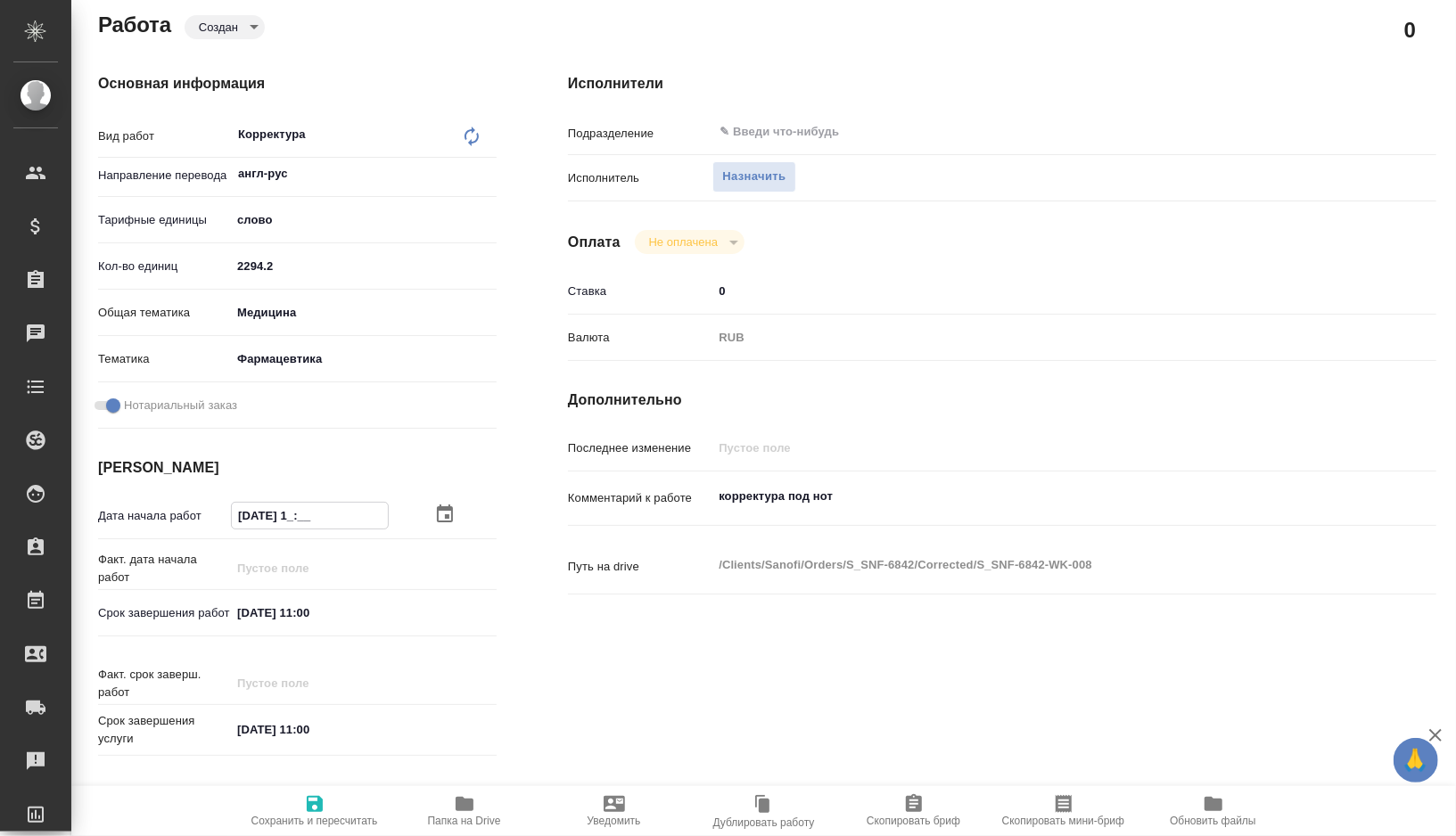
type input "24.08.2025 14:__"
type textarea "x"
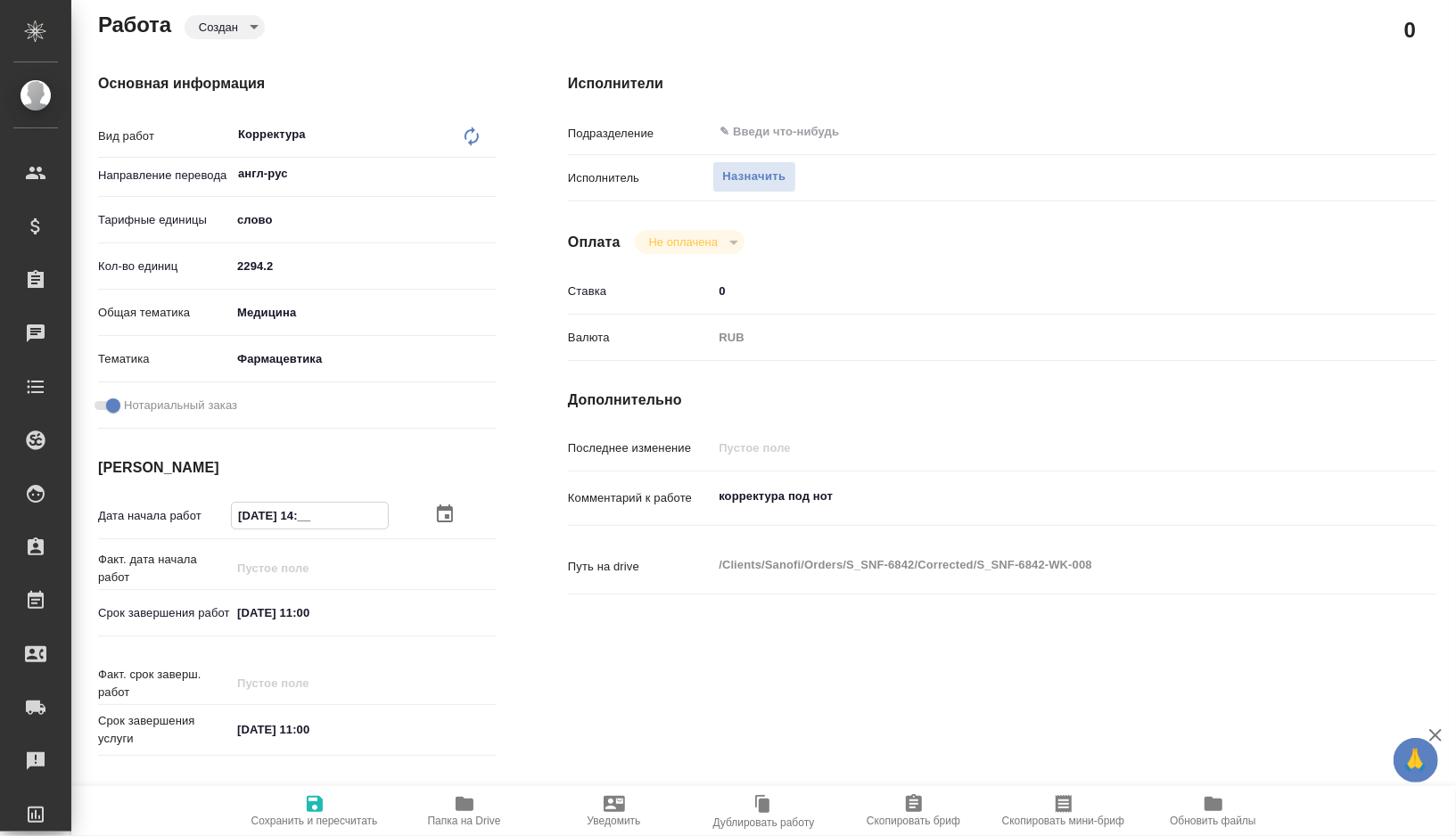
type textarea "x"
type input "24.08.2025 14:0_"
type textarea "x"
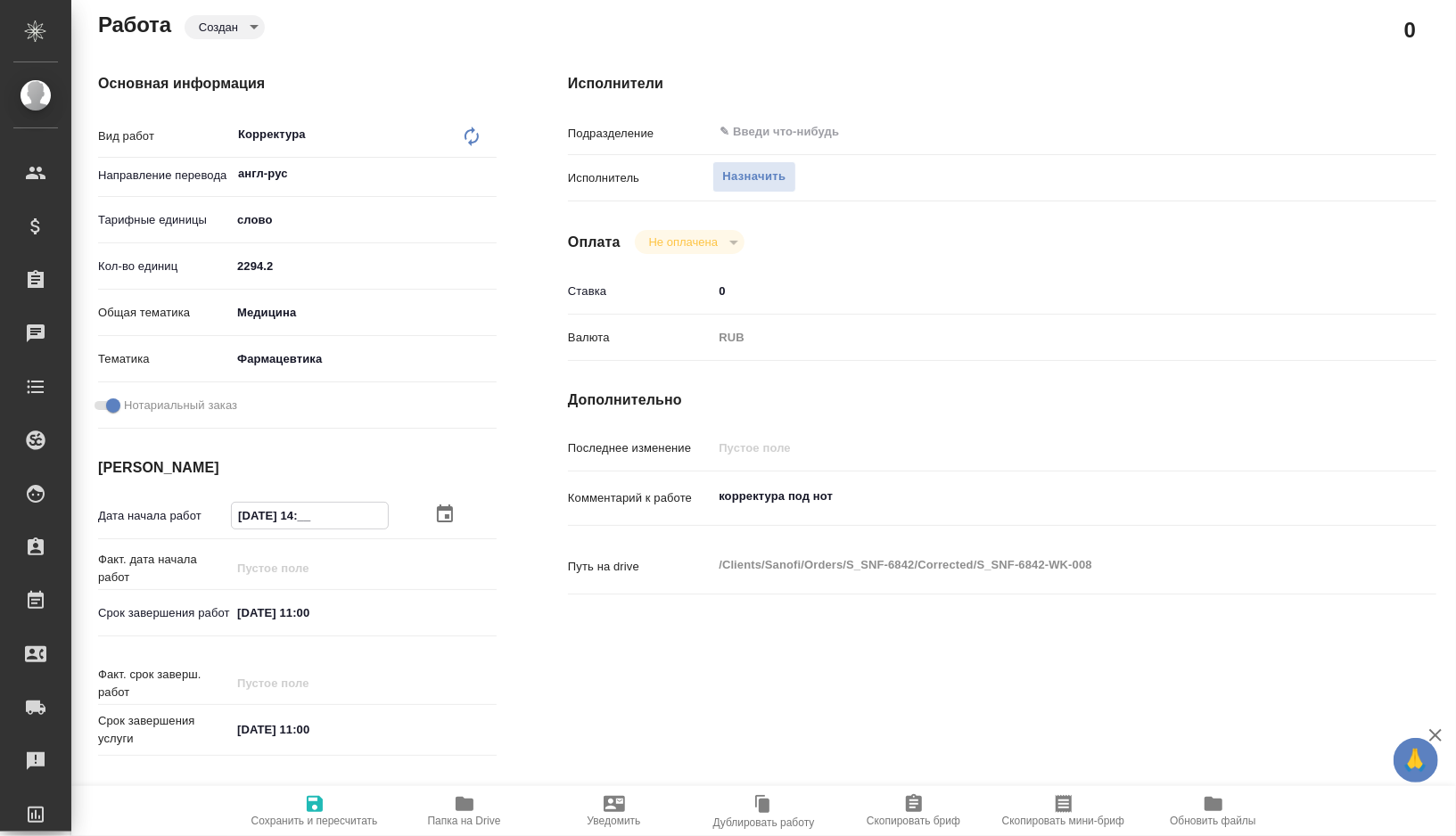
type textarea "x"
type input "24.08.2025 14:00"
type textarea "x"
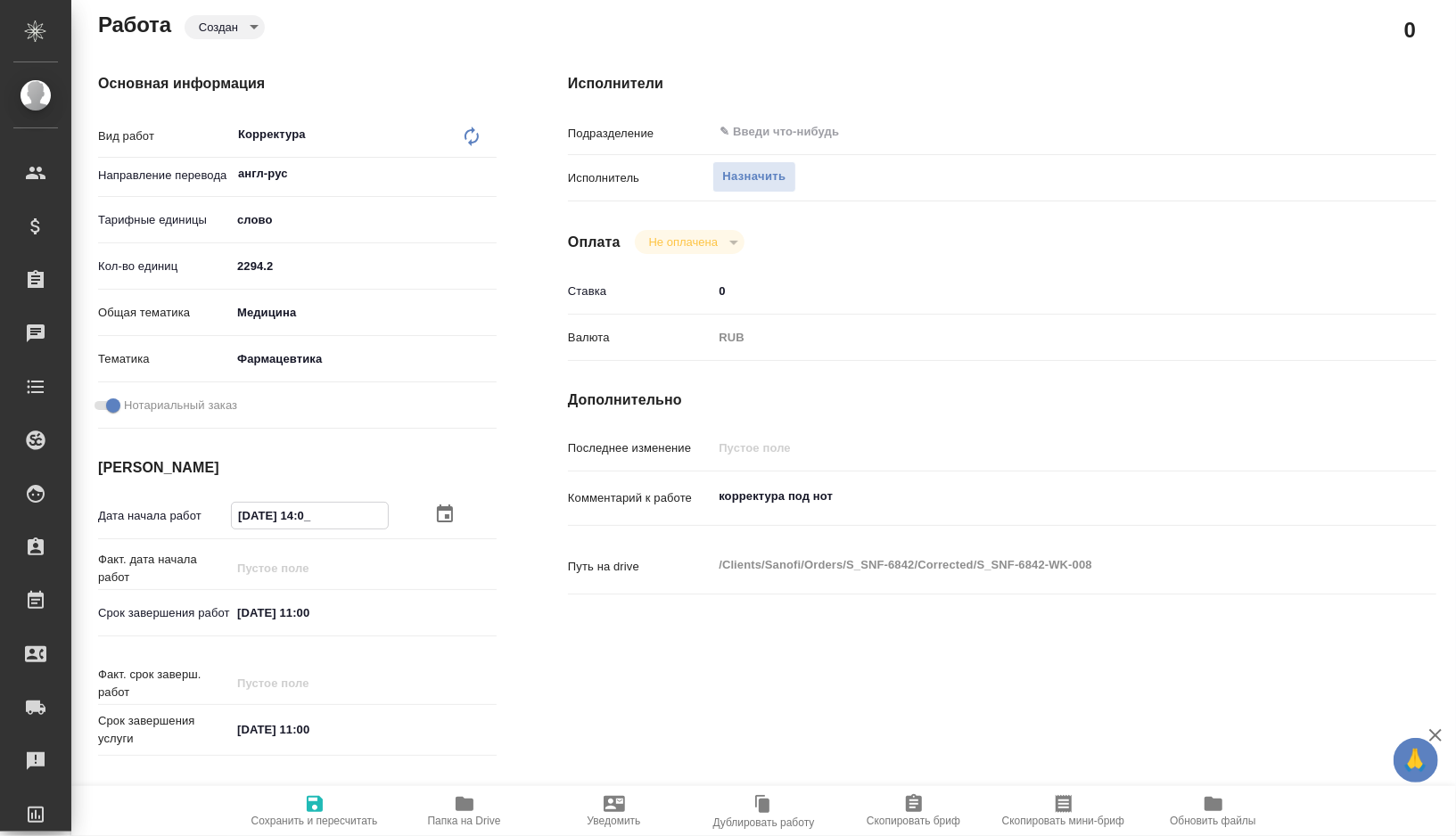
type textarea "x"
type input "24.08.2025 14:00"
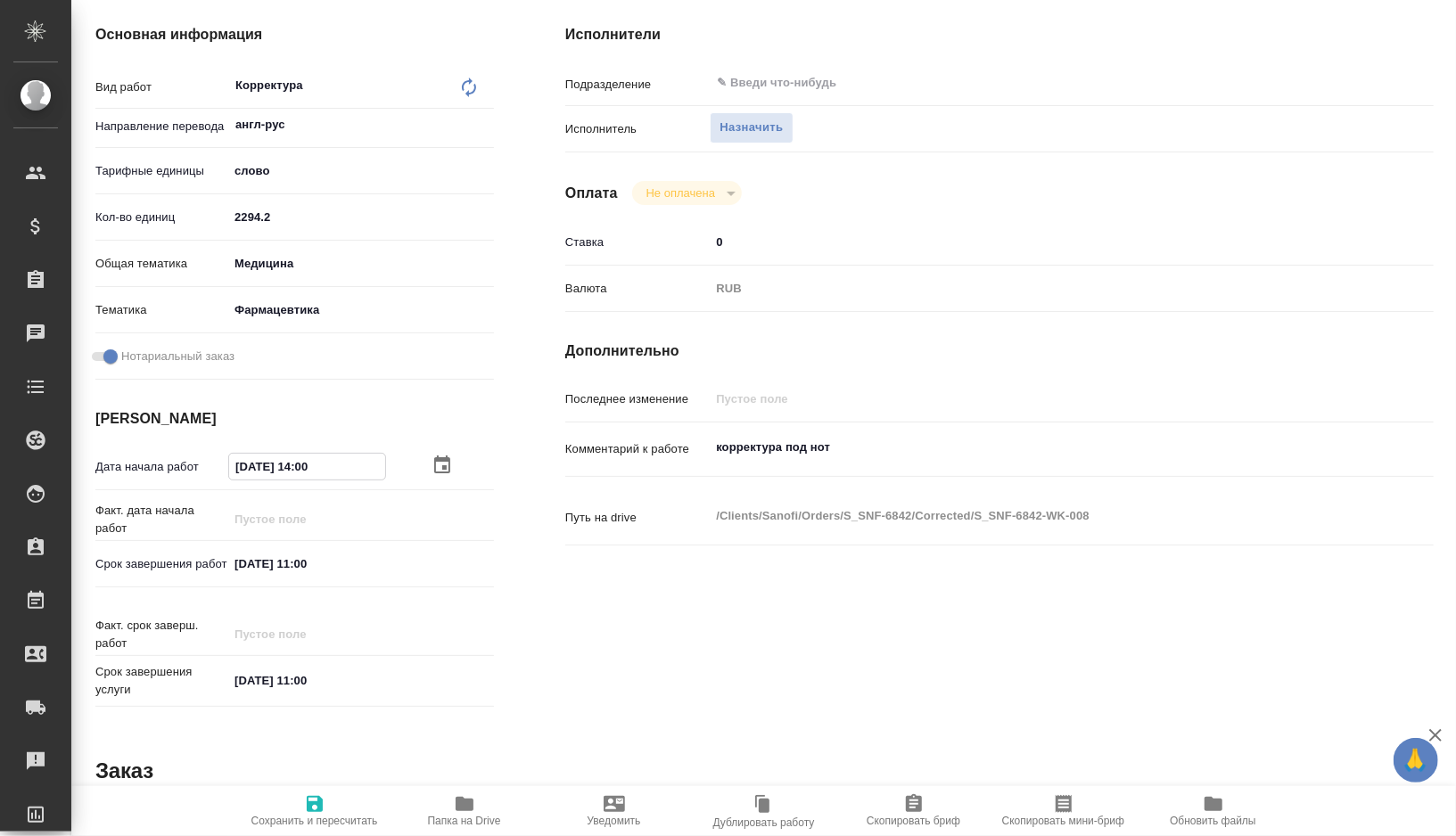
scroll to position [278, 3]
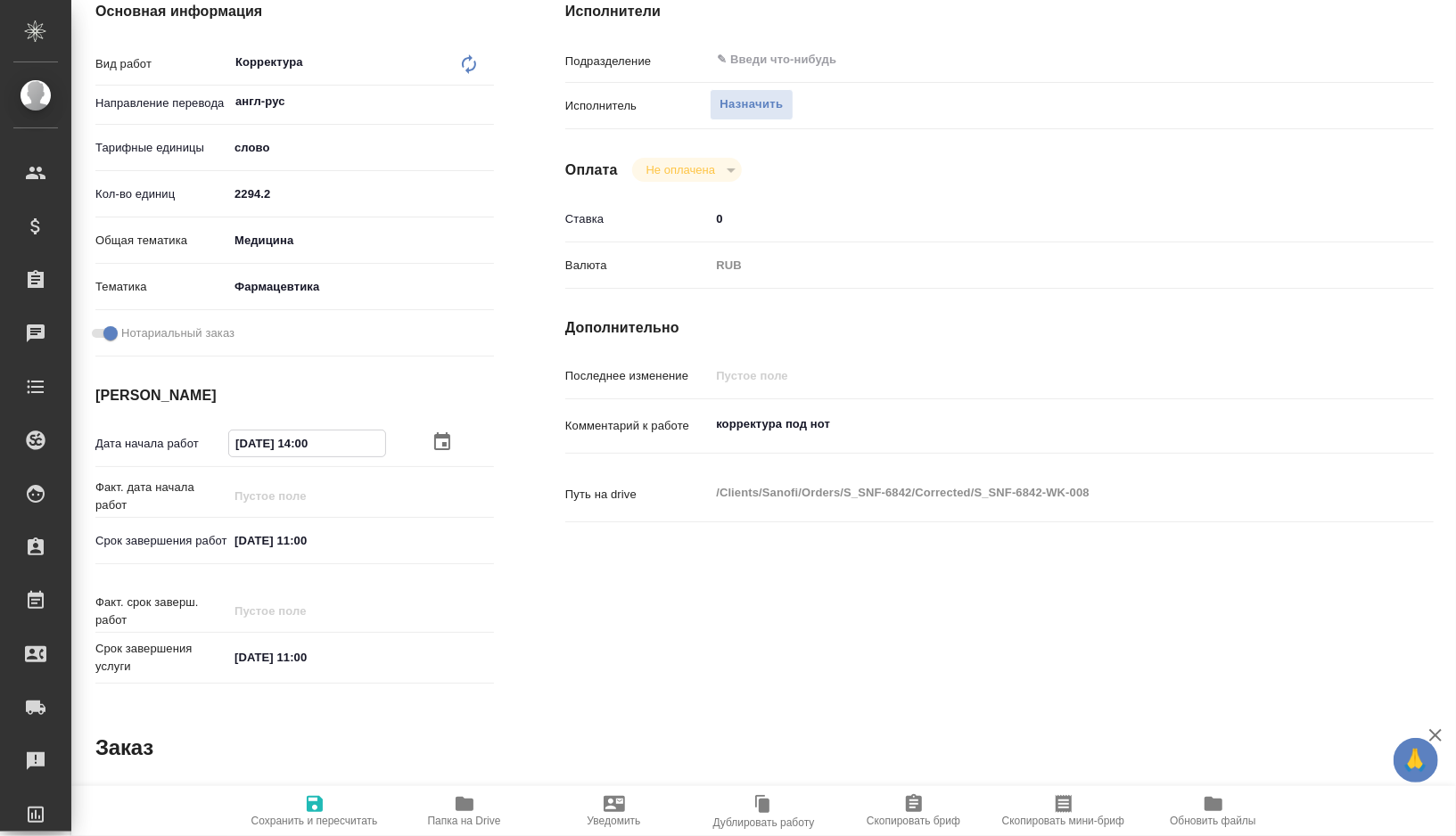
click at [308, 541] on input "25.08.2025 11:00" at bounding box center [306, 540] width 156 height 26
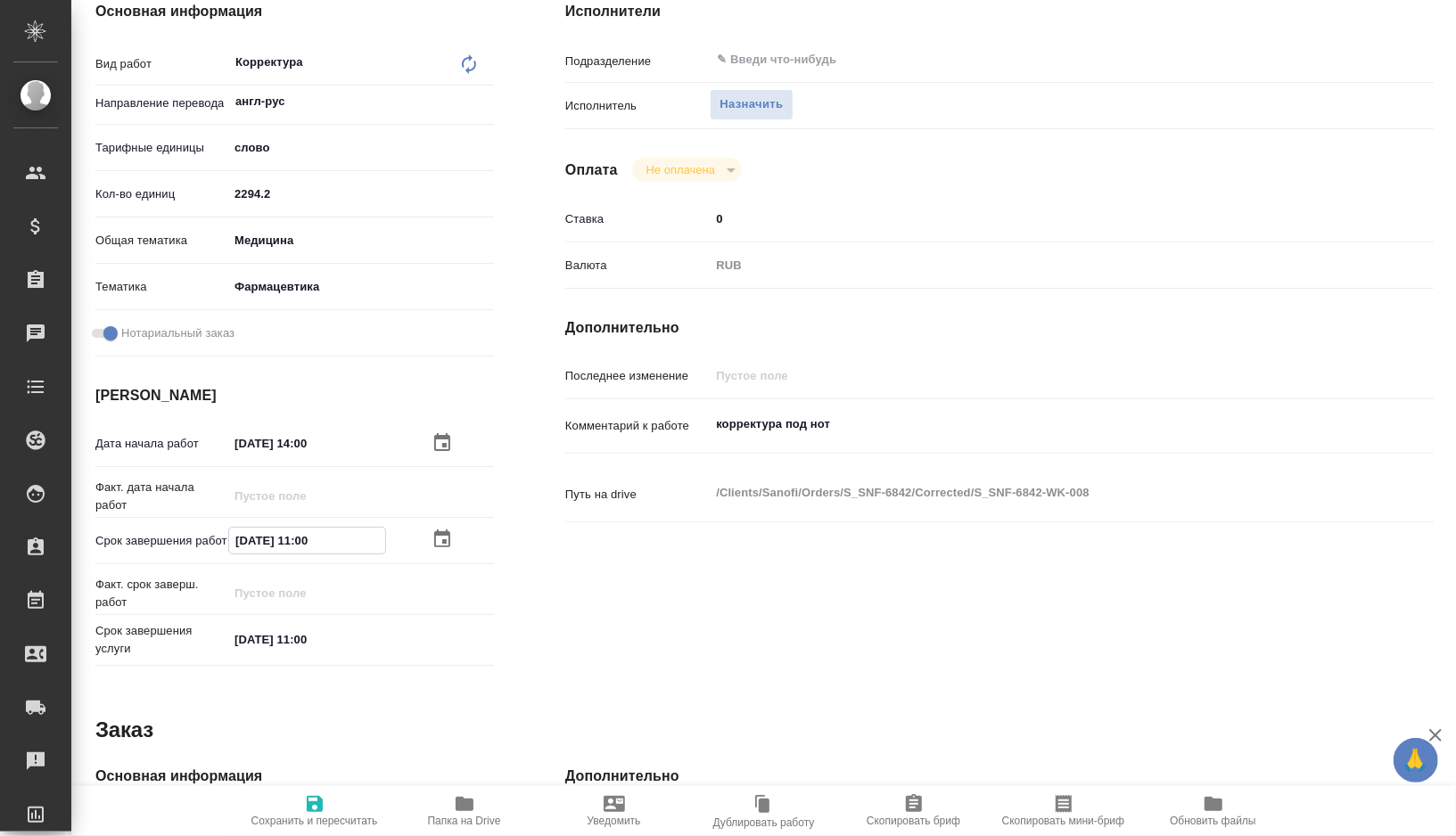
type textarea "x"
type input "25.08.2025 10:0_"
type textarea "x"
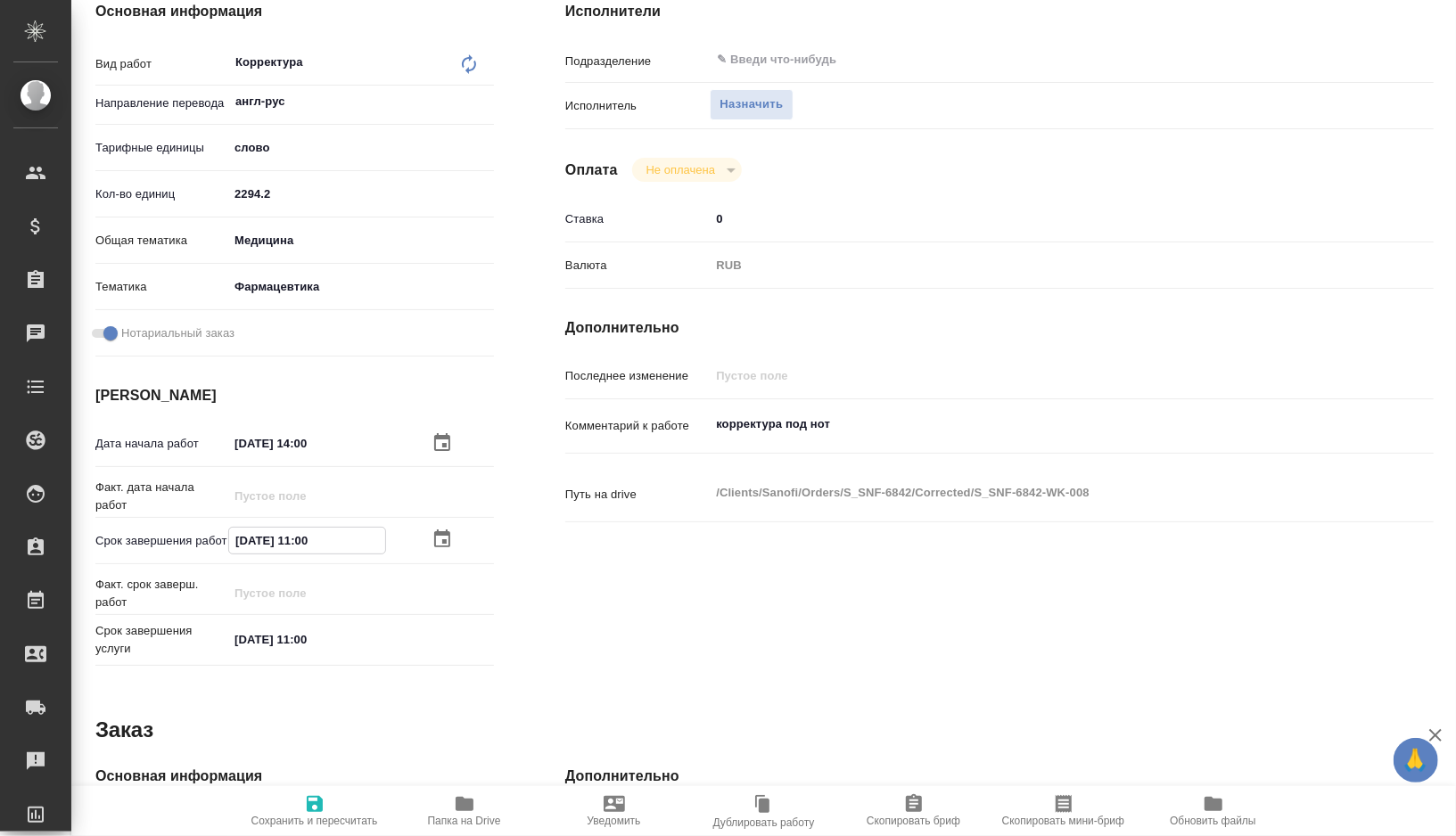
type textarea "x"
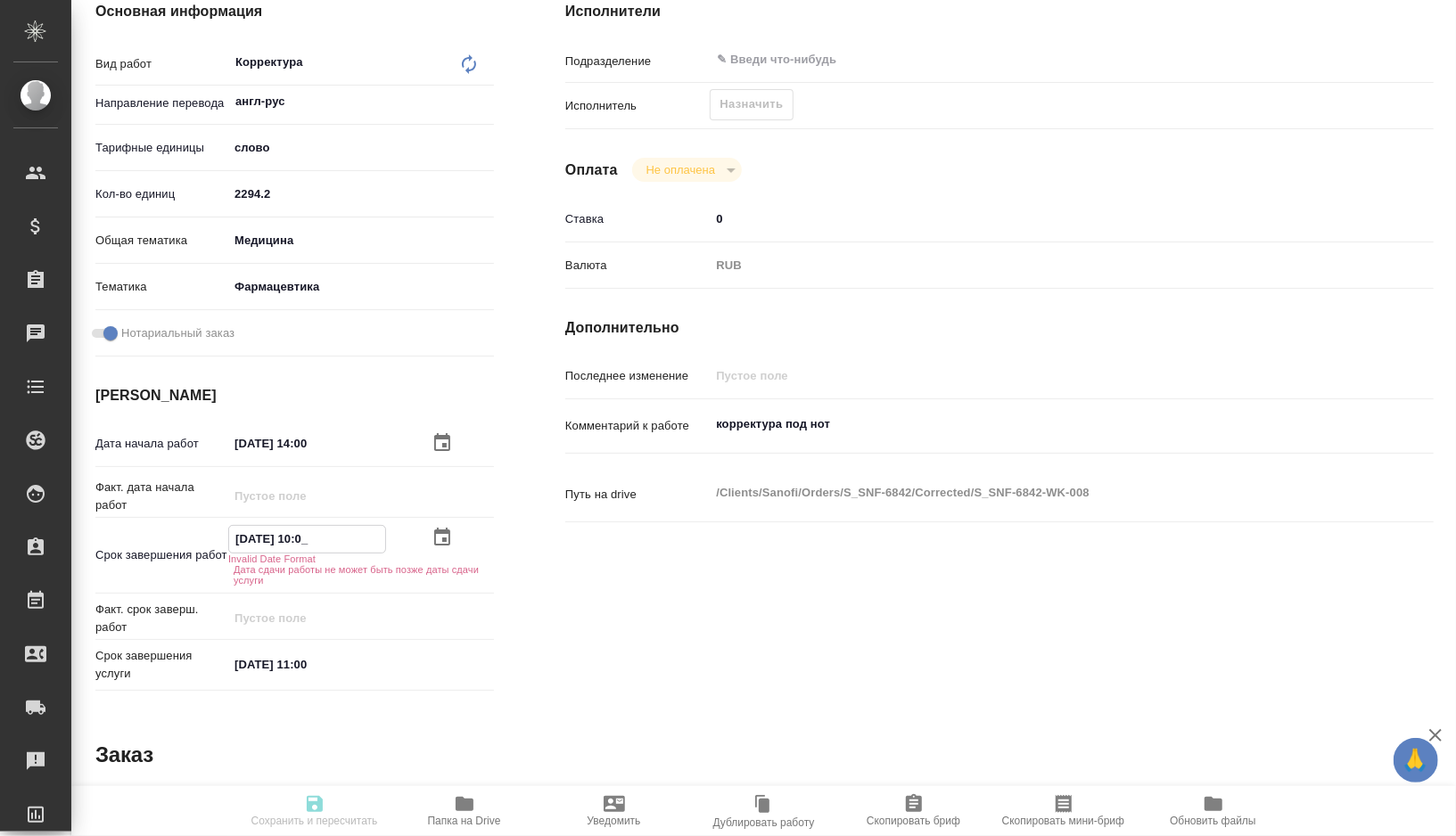
type textarea "x"
type input "25.08.2025 00:__"
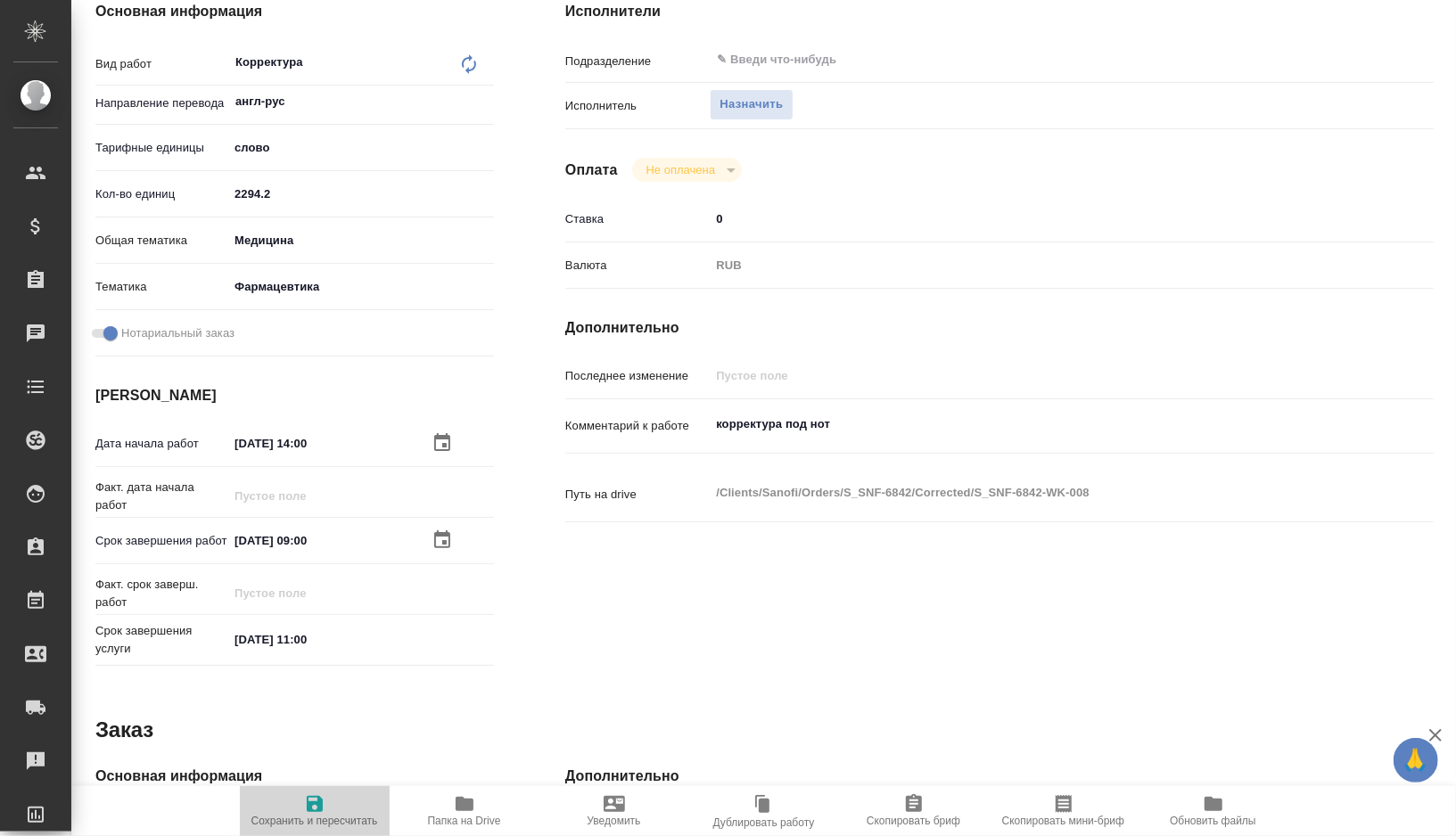
click at [304, 814] on span "Сохранить и пересчитать" at bounding box center [315, 820] width 127 height 13
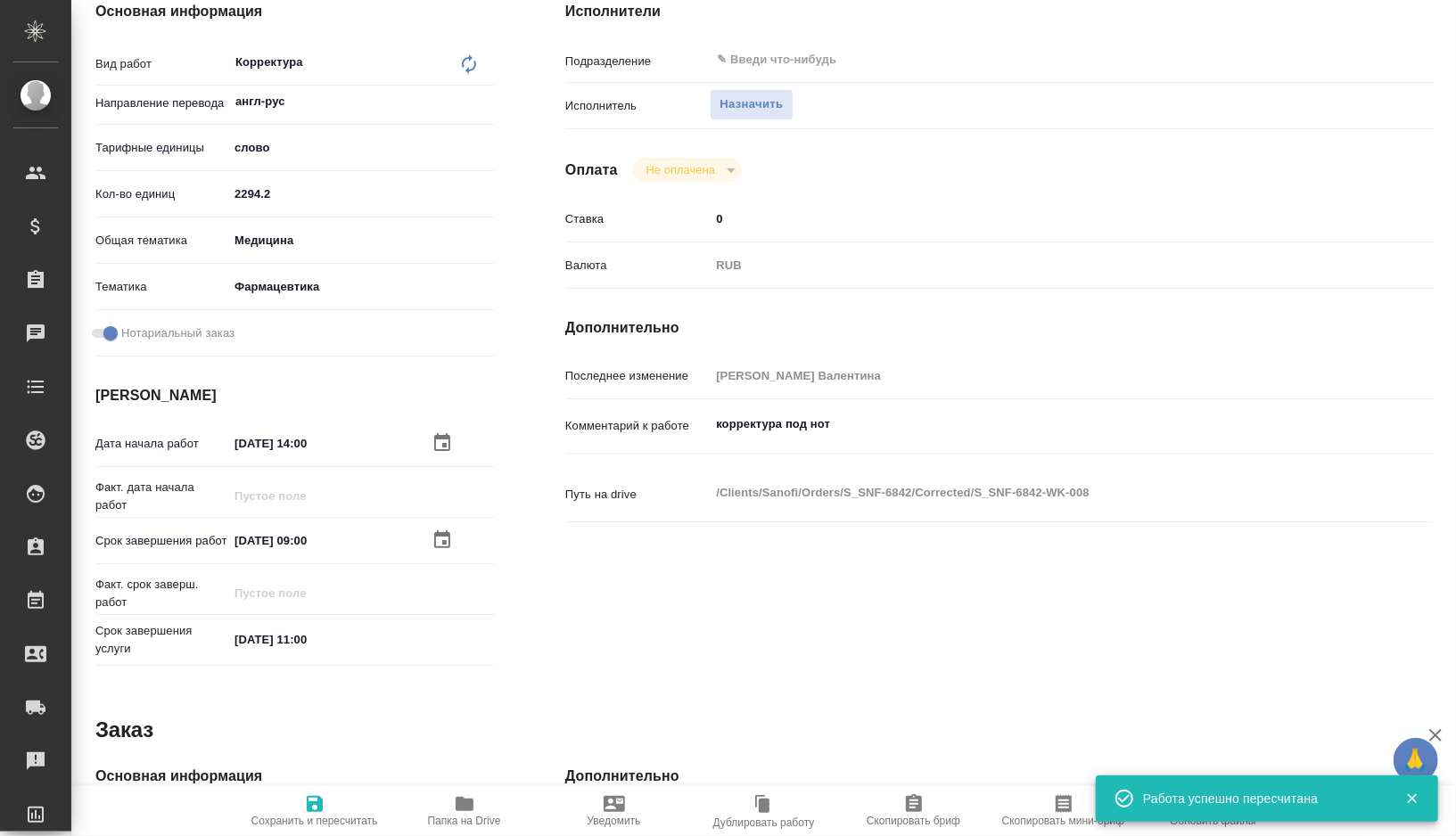
click at [1061, 811] on icon "button" at bounding box center [1063, 804] width 22 height 22
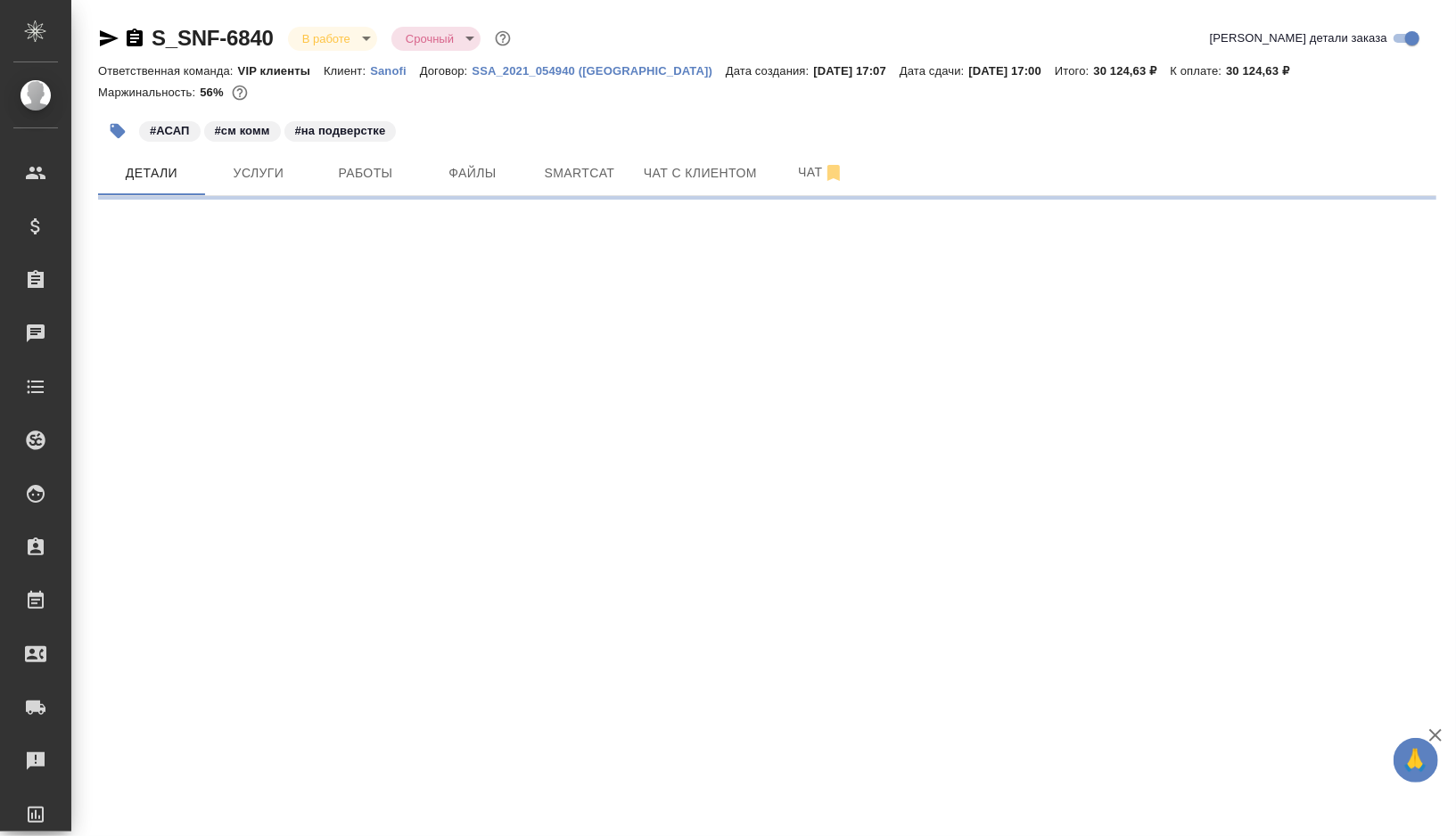
select select "RU"
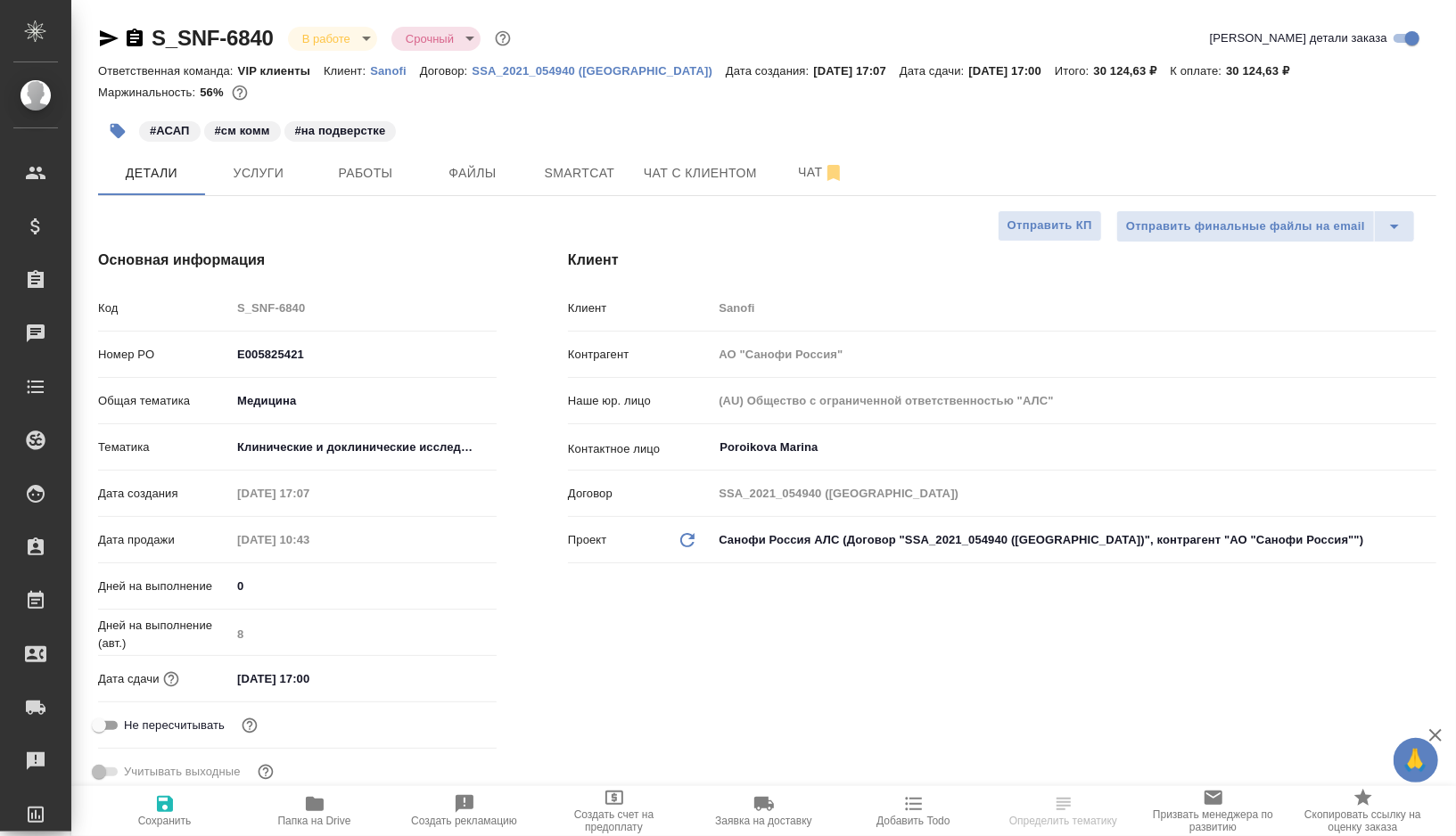
type textarea "x"
click at [120, 137] on icon "button" at bounding box center [117, 131] width 15 height 15
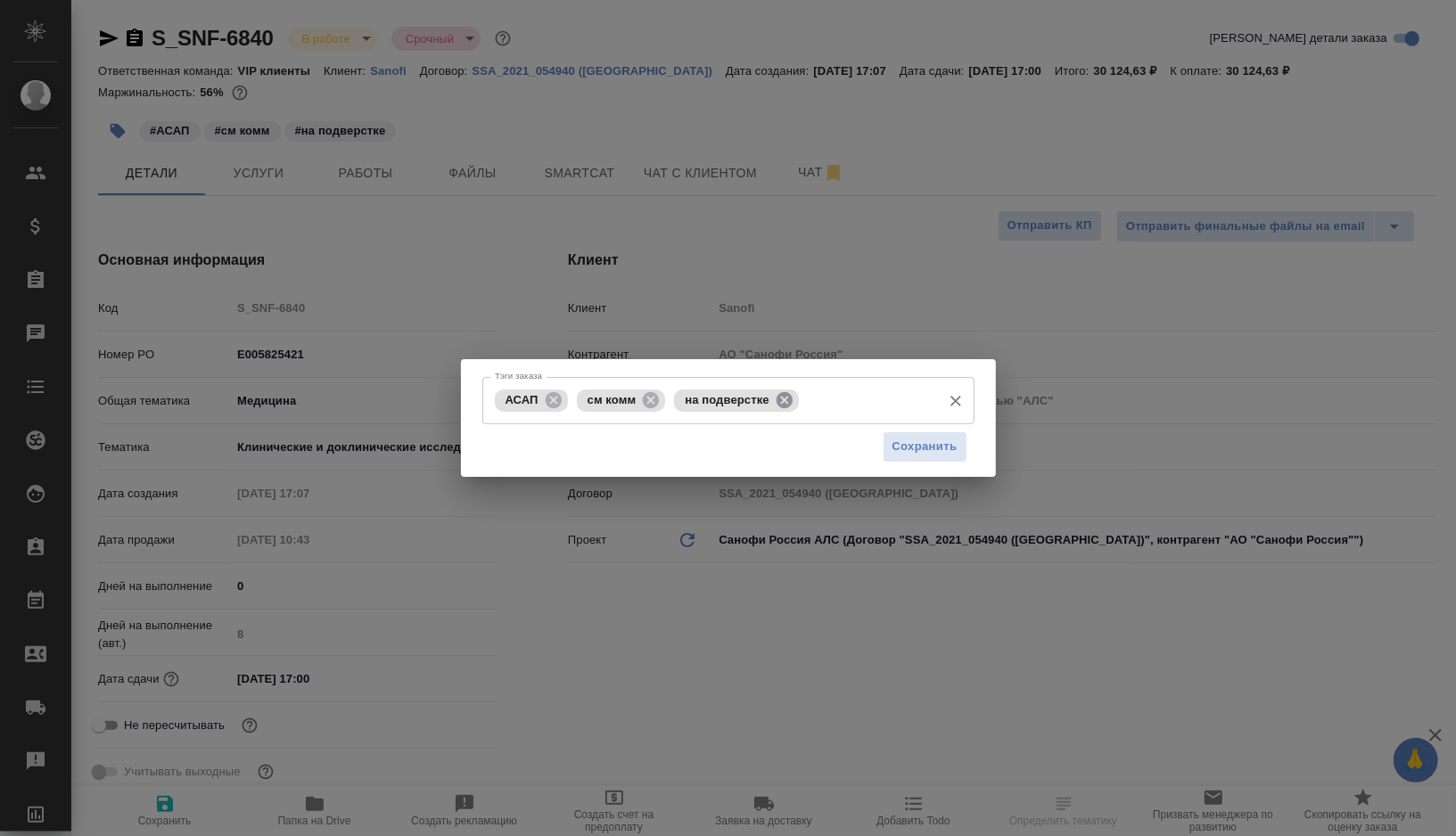
click at [793, 400] on icon at bounding box center [784, 399] width 16 height 16
click at [918, 445] on span "Сохранить" at bounding box center [925, 447] width 65 height 21
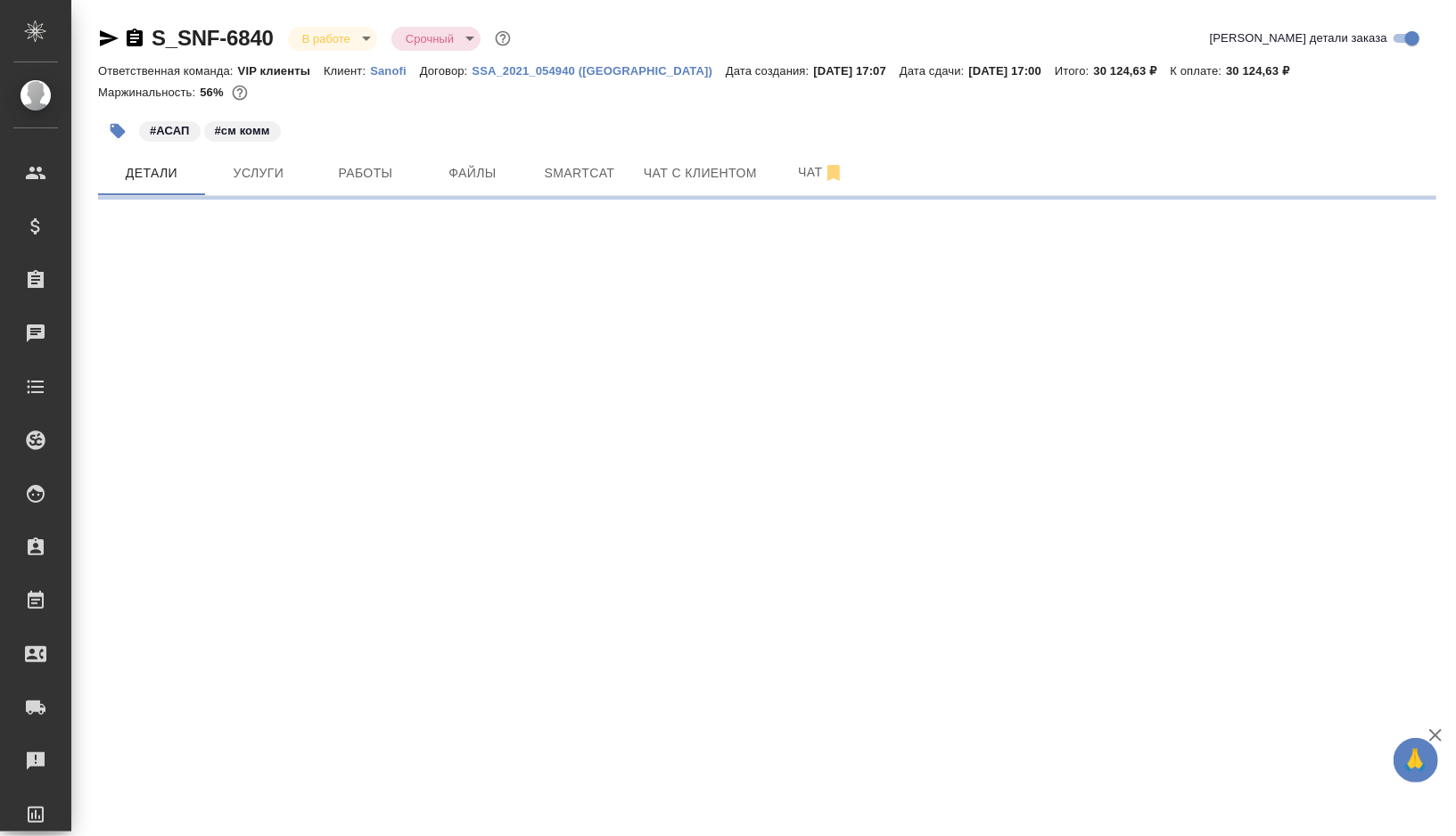
select select "RU"
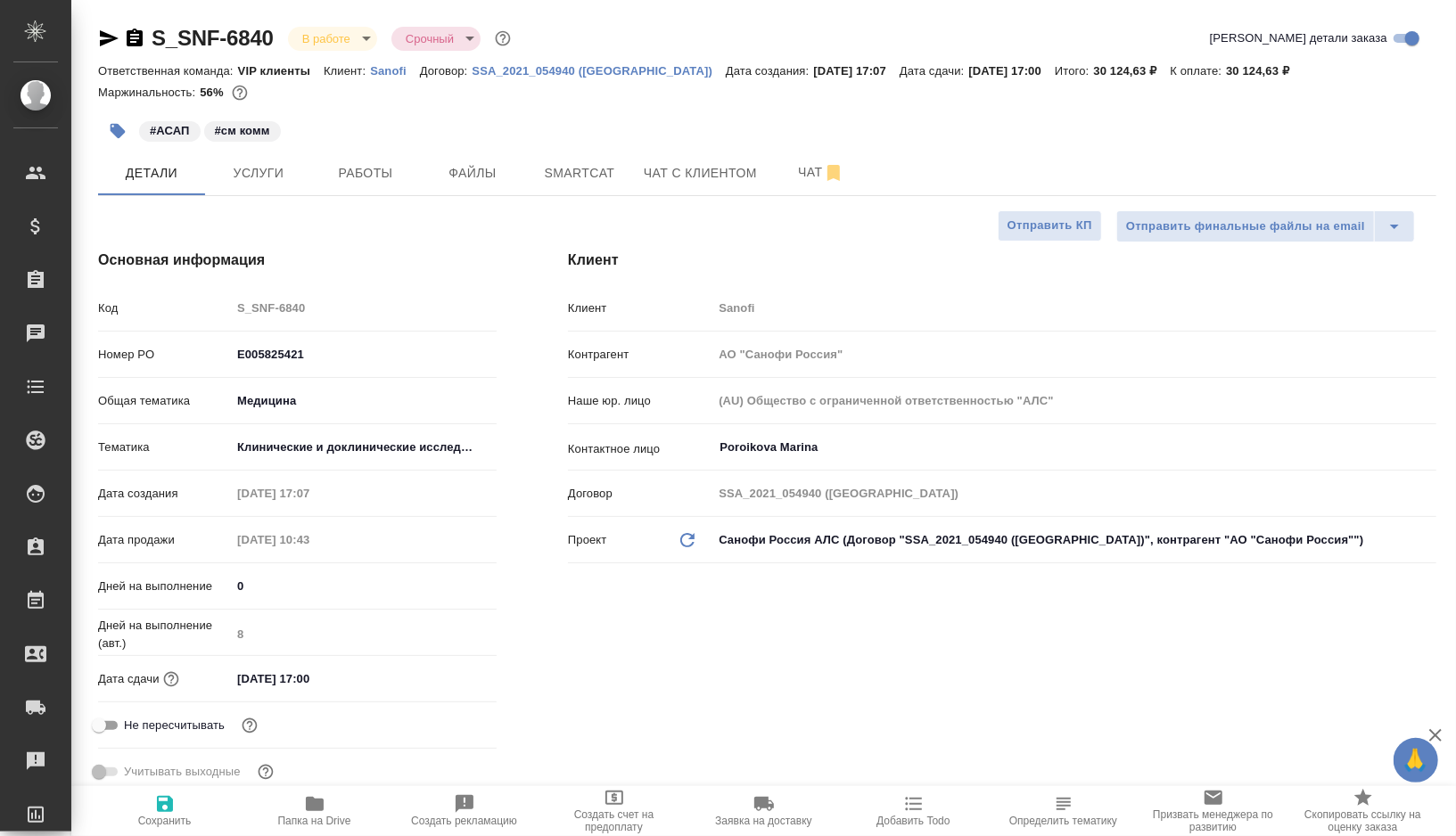
type textarea "x"
click at [591, 163] on span "Smartcat" at bounding box center [578, 173] width 86 height 23
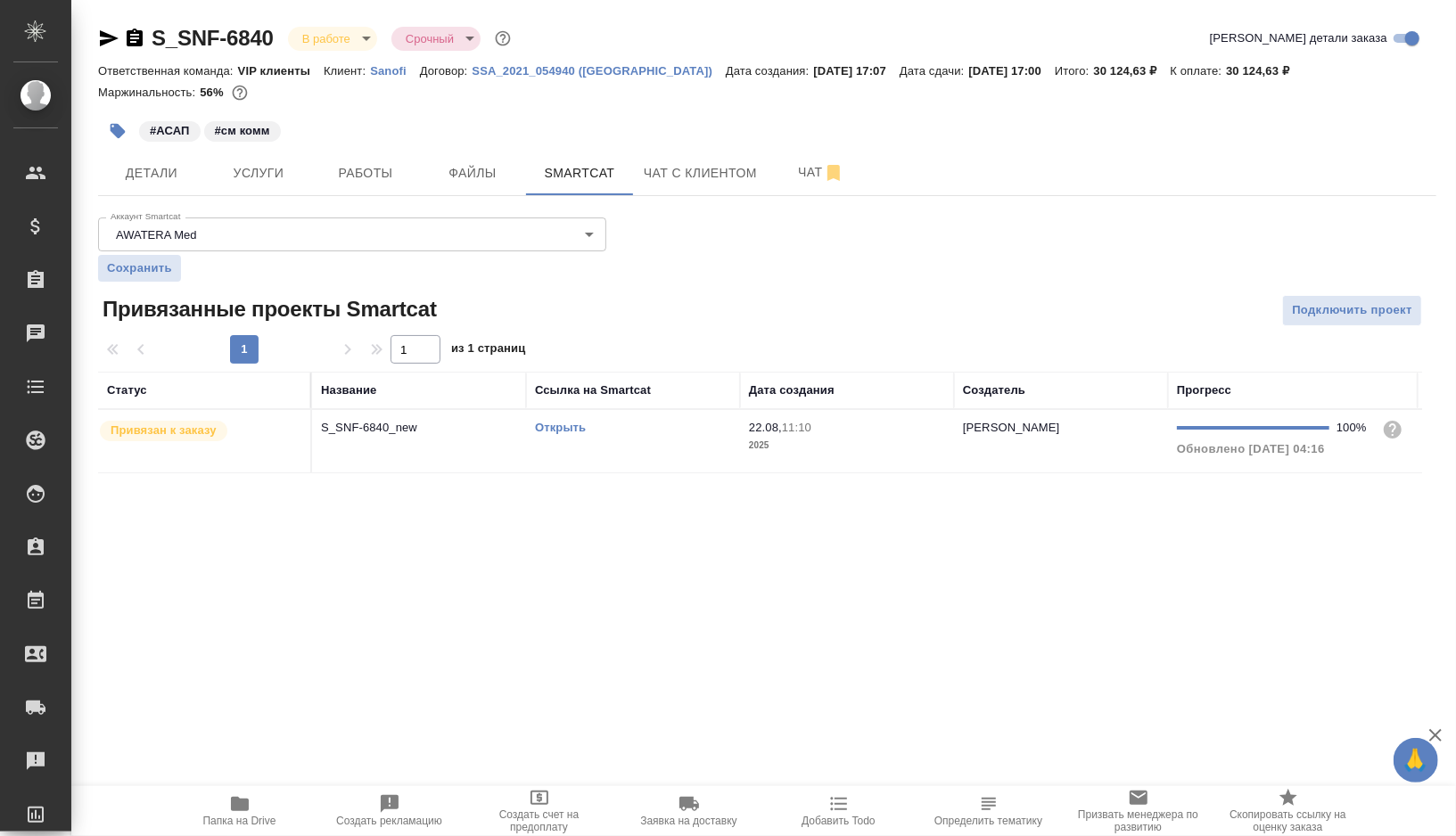
click at [664, 450] on td "Открыть" at bounding box center [633, 441] width 213 height 62
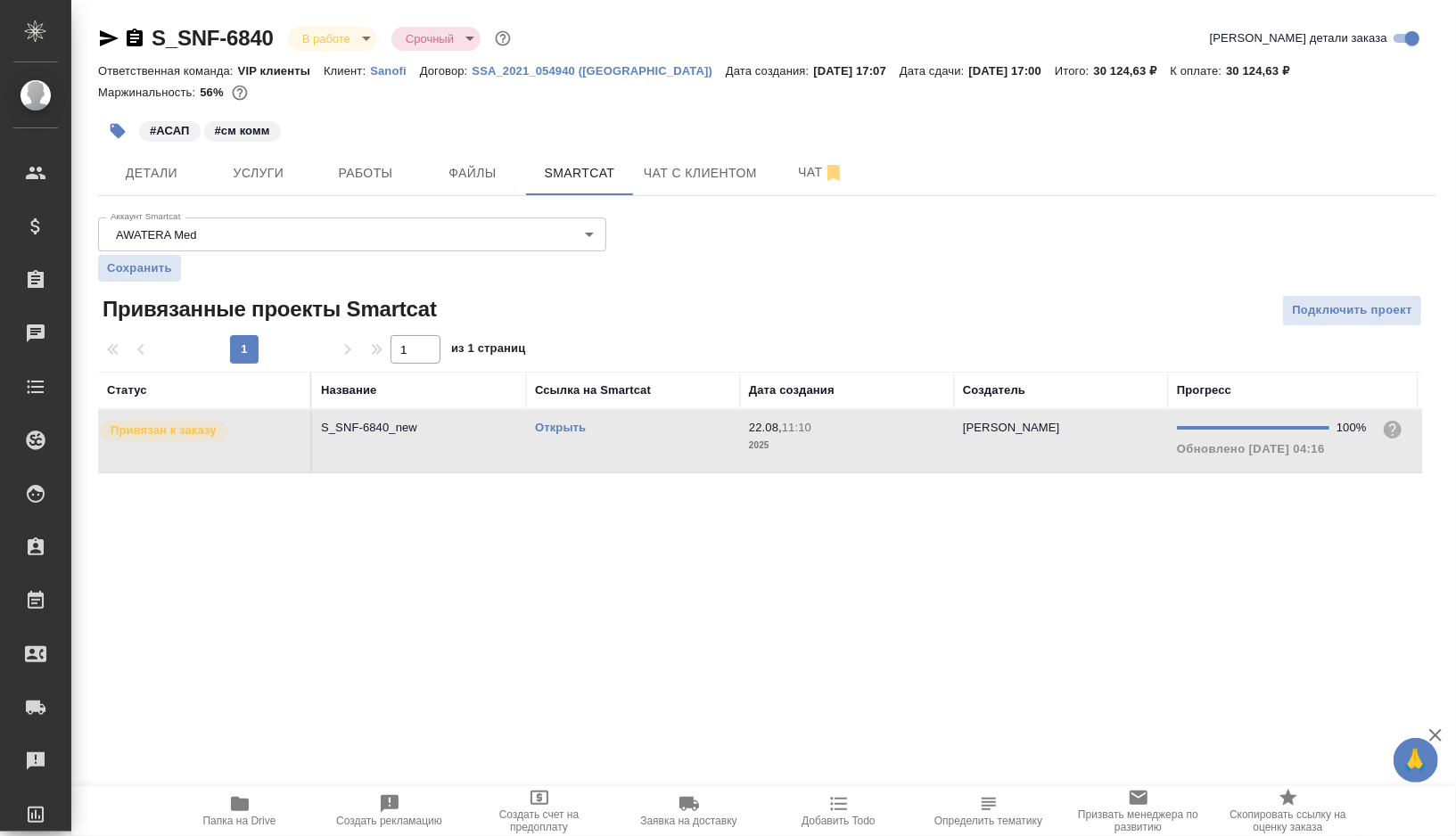
click at [664, 450] on td "Открыть" at bounding box center [633, 441] width 213 height 62
click at [360, 180] on span "Работы" at bounding box center [365, 173] width 86 height 23
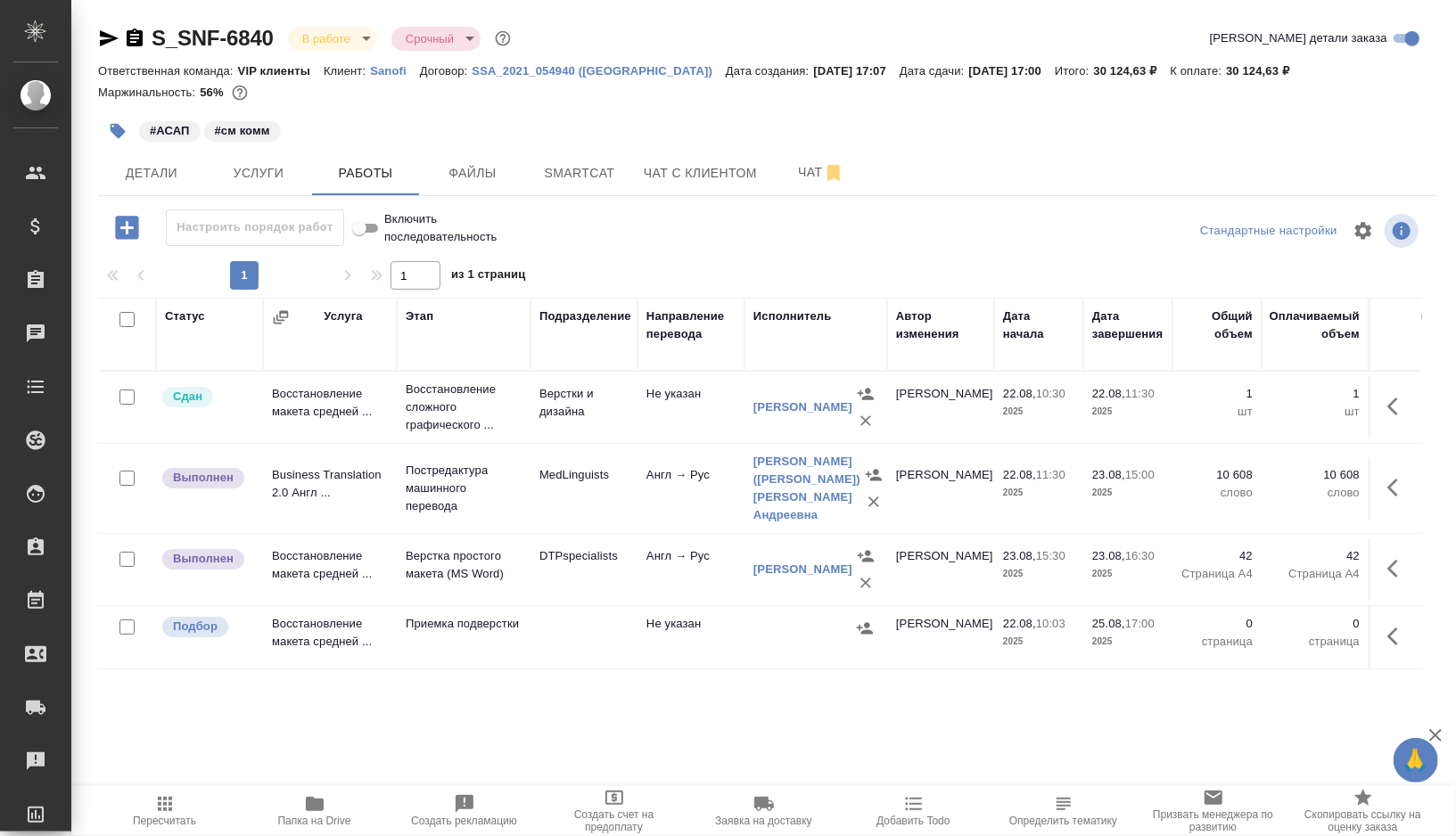
click at [800, 172] on span "Чат" at bounding box center [820, 172] width 86 height 23
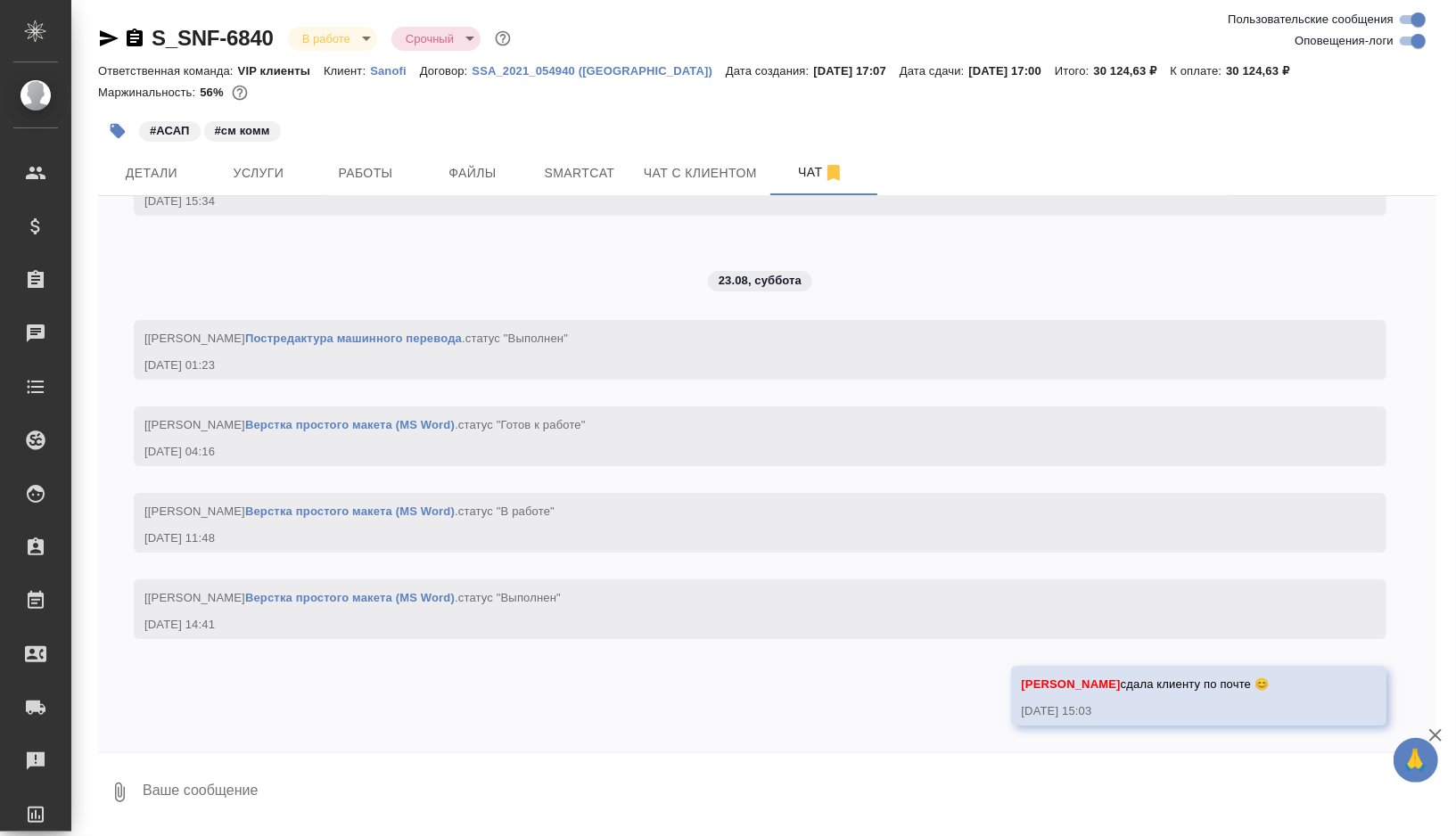
scroll to position [8527, 0]
click at [358, 176] on span "Работы" at bounding box center [365, 173] width 86 height 23
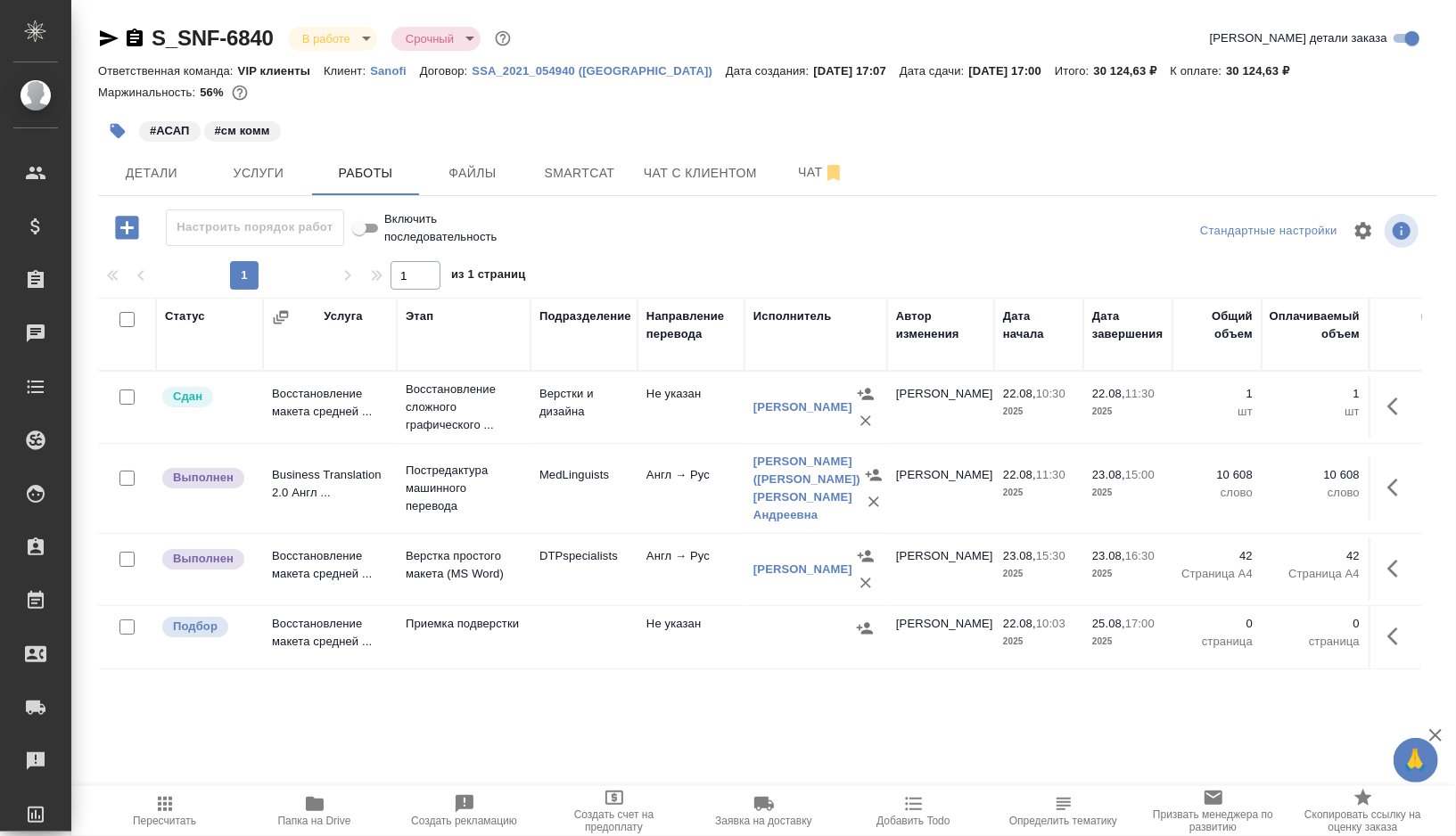
click at [159, 800] on icon "button" at bounding box center [165, 804] width 22 height 22
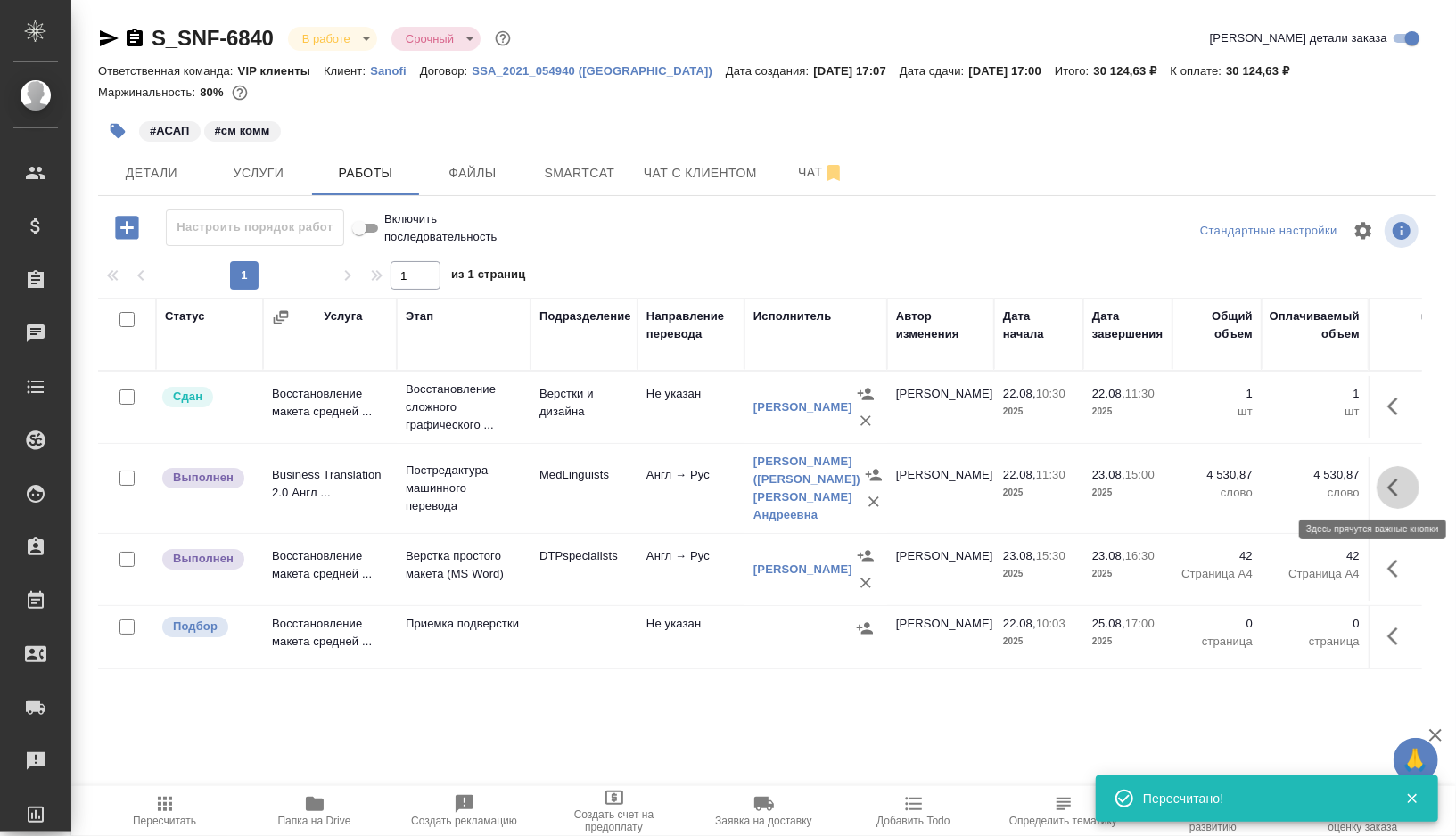
click at [1399, 487] on icon "button" at bounding box center [1398, 488] width 22 height 22
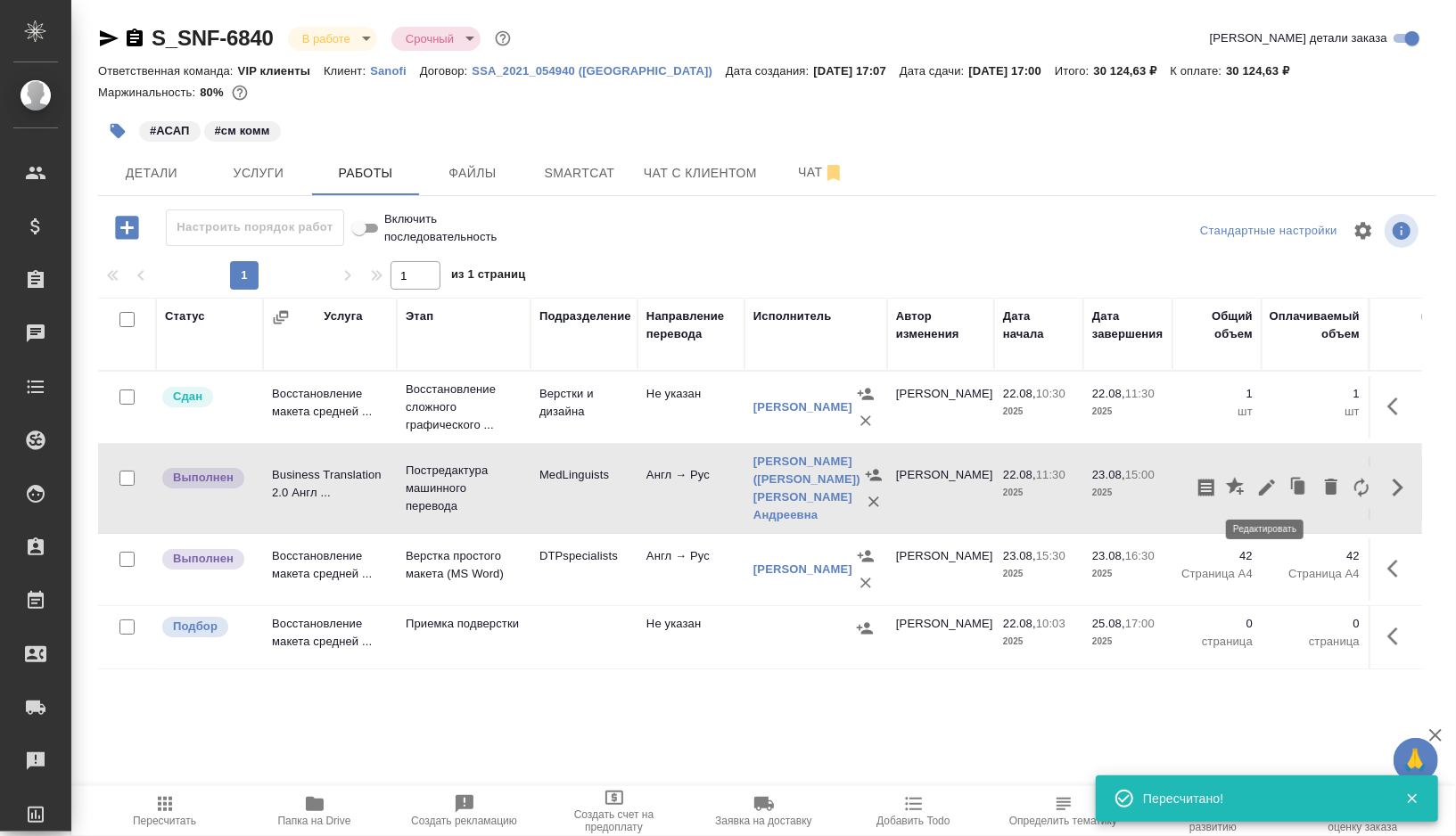
click at [1270, 479] on icon "button" at bounding box center [1266, 487] width 16 height 16
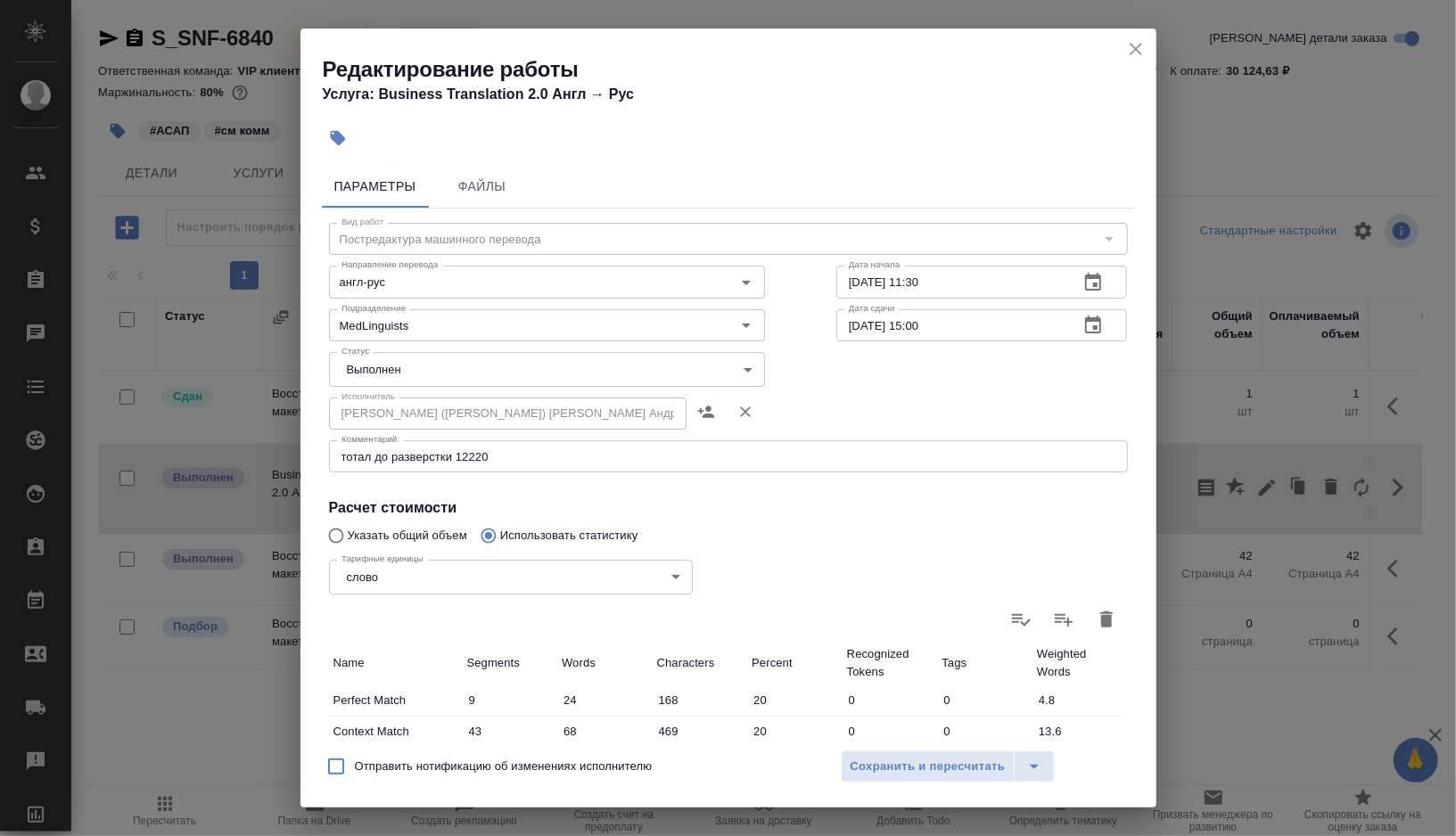
click at [751, 368] on body "🙏 .cls-1 fill:#fff; AWATERA [PERSON_NAME] Спецификации Заказы 0 Чаты Todo Проек…" at bounding box center [728, 418] width 1456 height 836
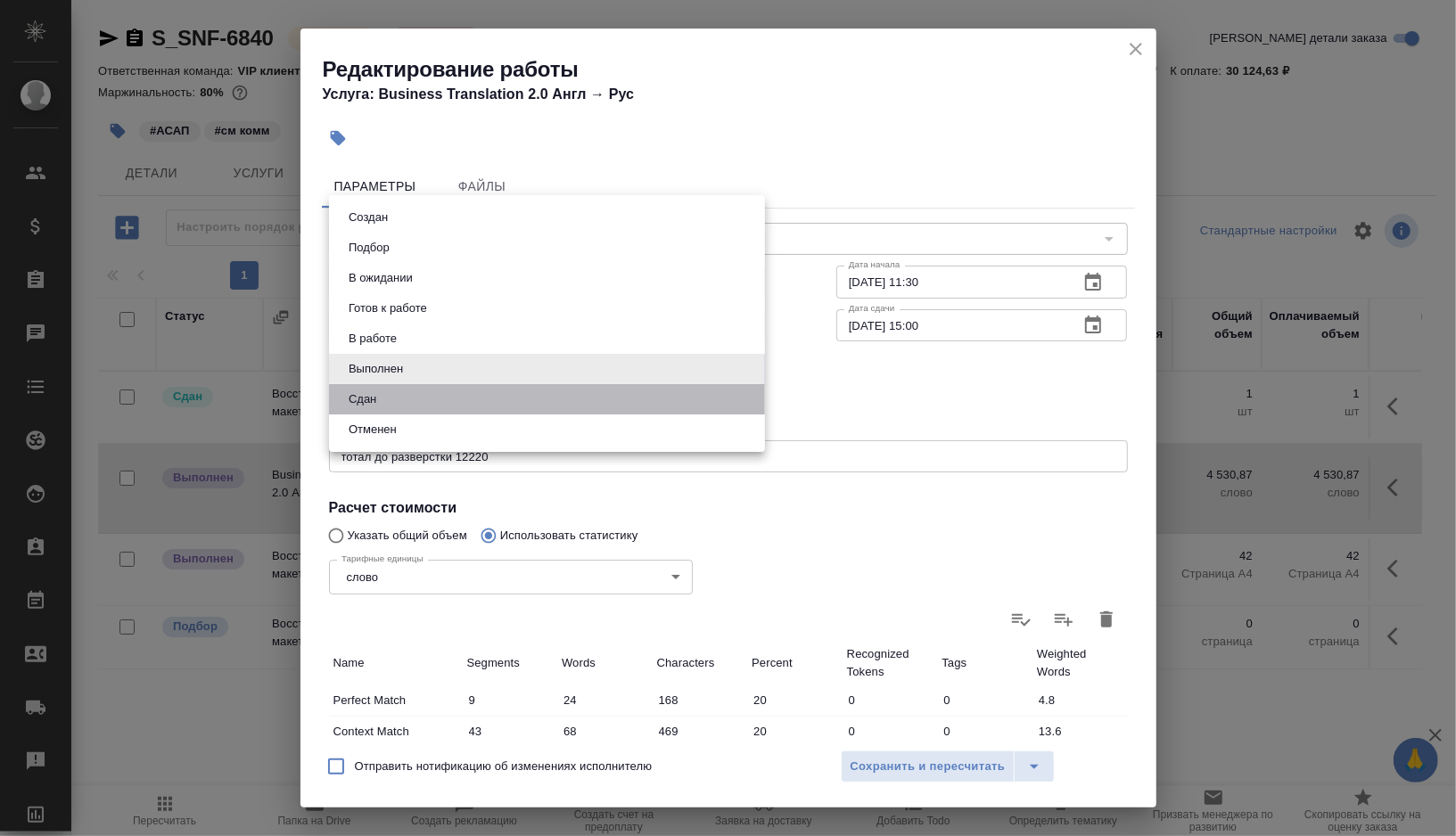
click at [477, 397] on li "Сдан" at bounding box center [546, 399] width 436 height 30
type input "closed"
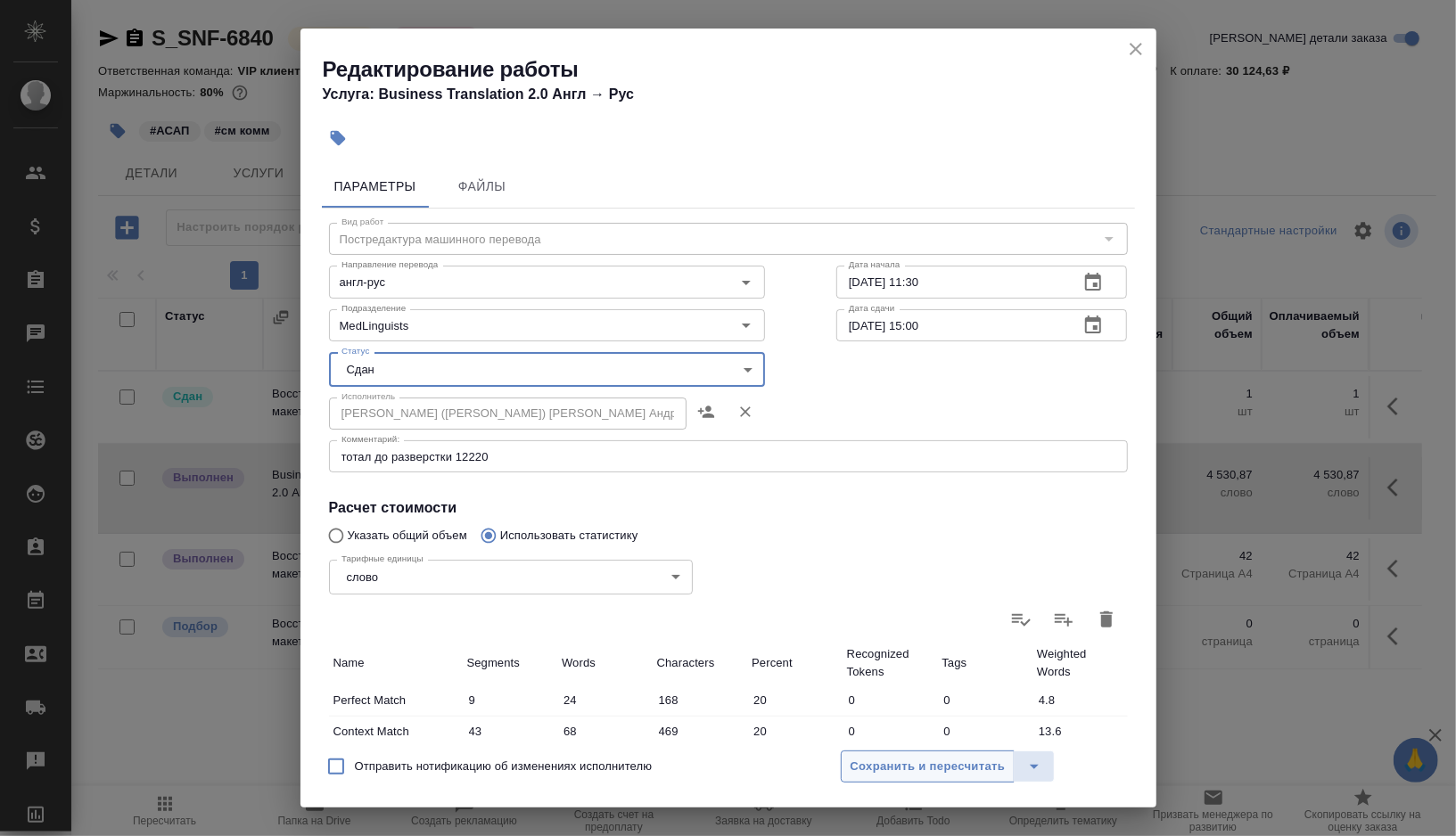
click at [893, 774] on span "Сохранить и пересчитать" at bounding box center [928, 766] width 155 height 21
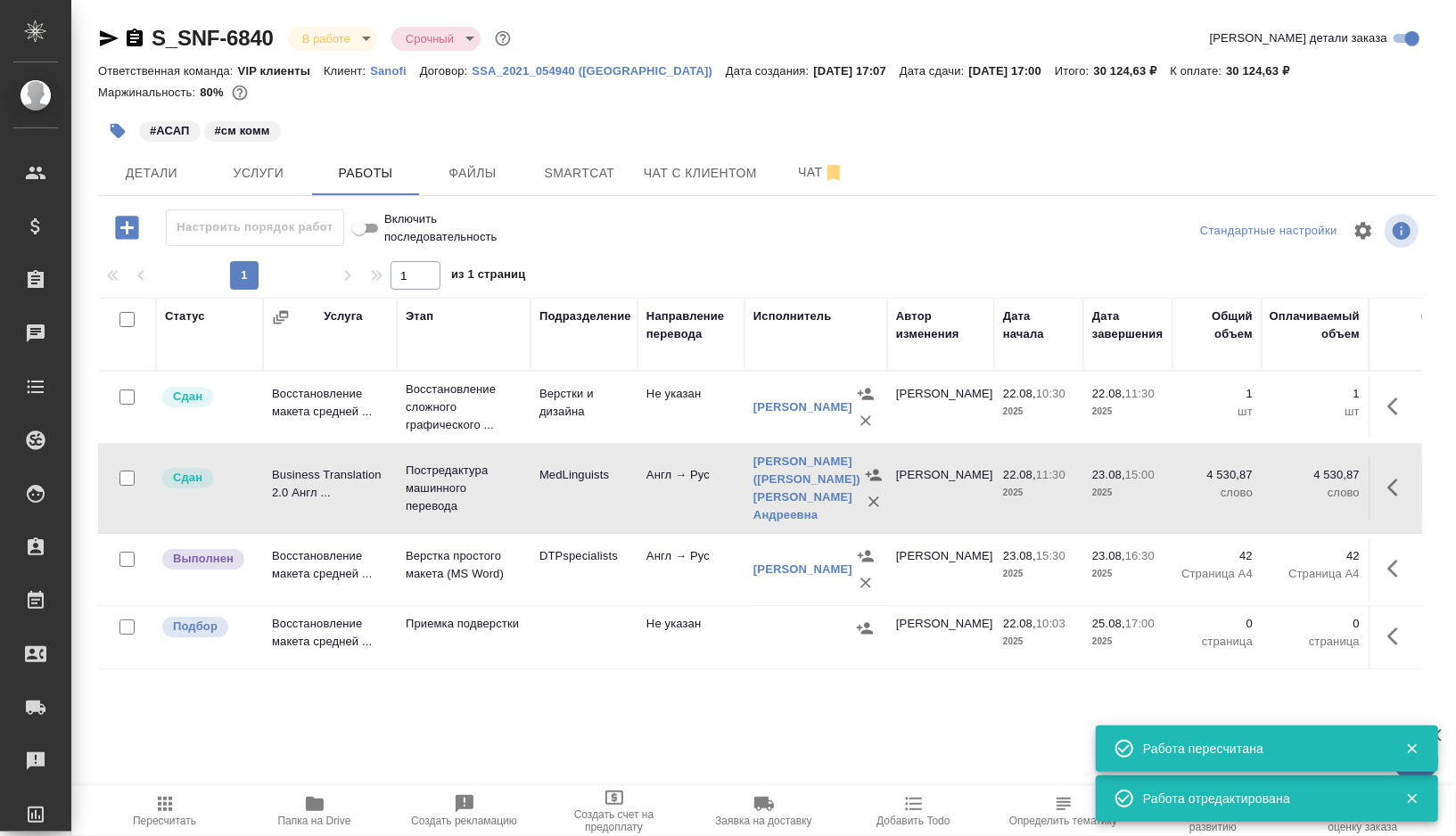
click at [127, 620] on input "checkbox" at bounding box center [126, 627] width 15 height 15
checkbox input "true"
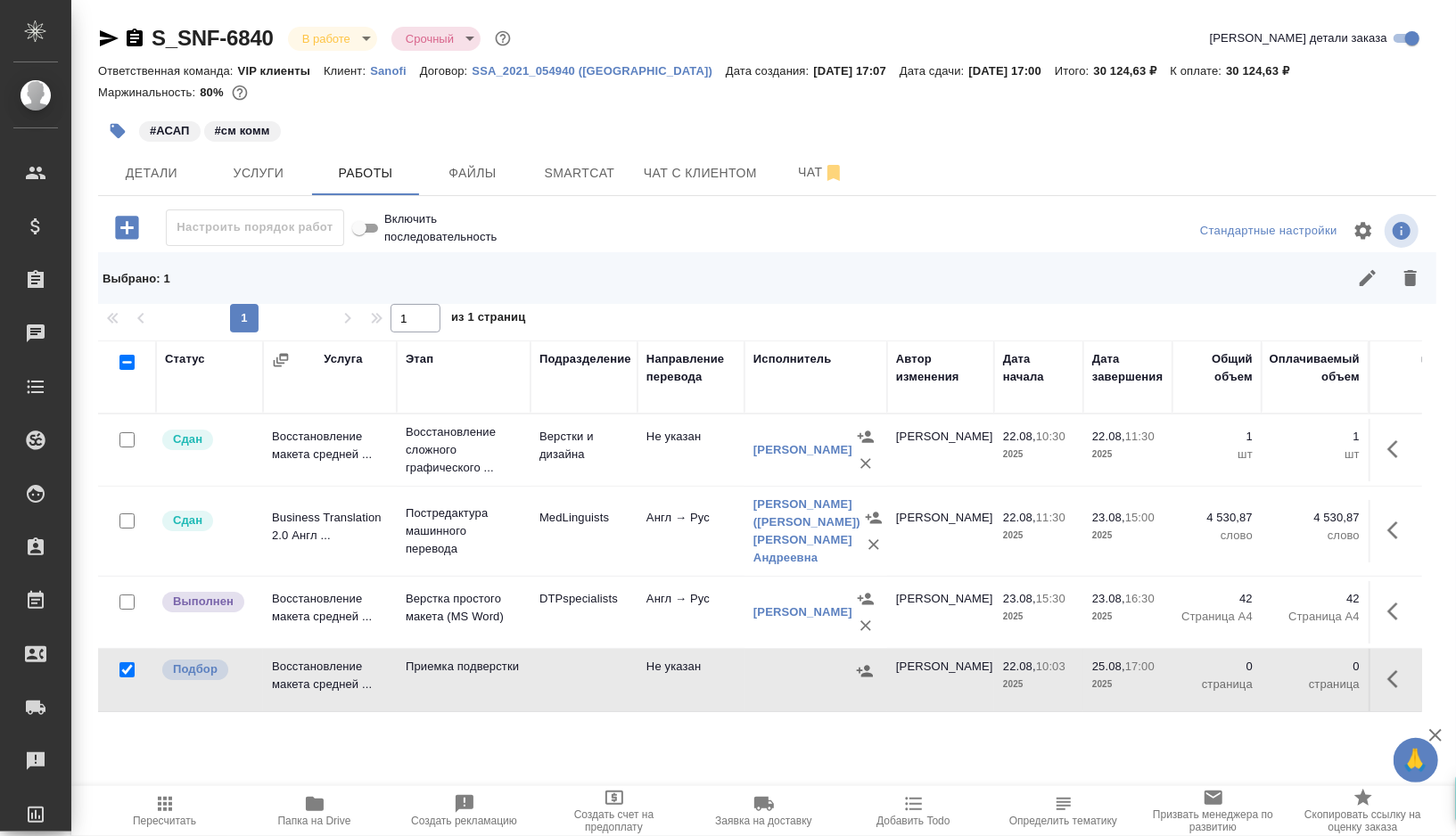
click at [1411, 282] on icon "button" at bounding box center [1410, 278] width 13 height 16
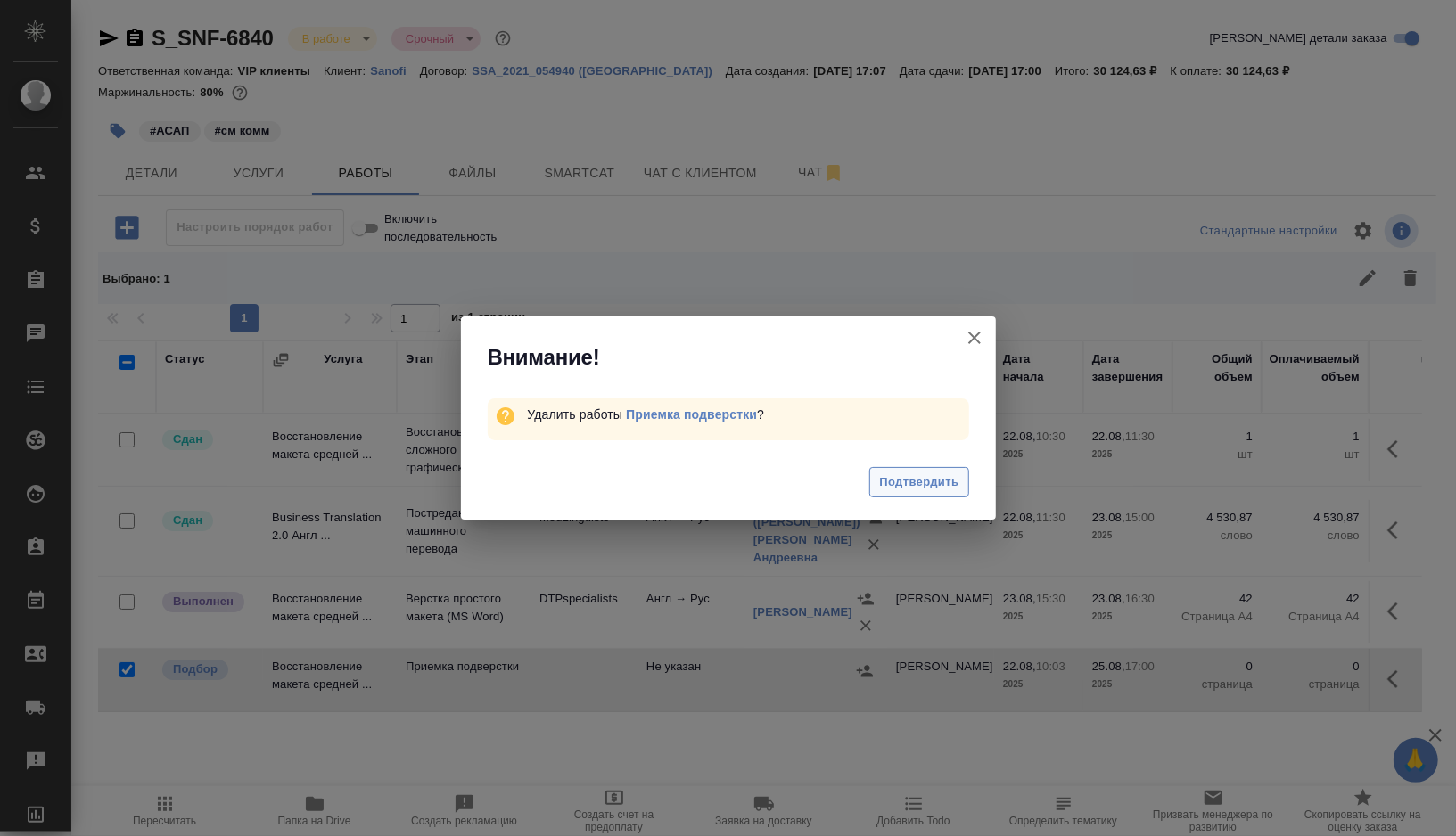
click at [940, 470] on button "Подтвердить" at bounding box center [918, 483] width 99 height 31
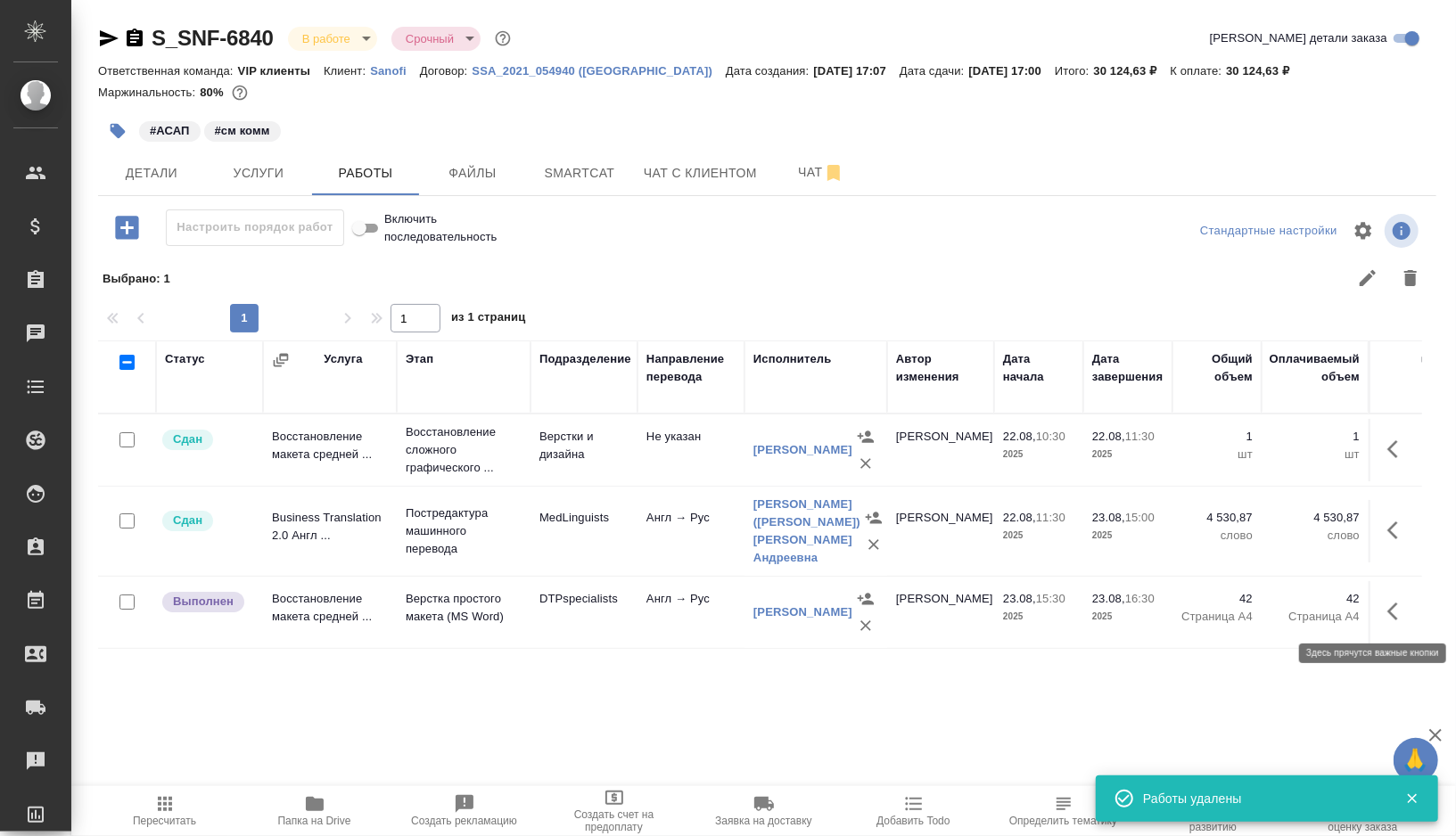
click at [1384, 607] on button "button" at bounding box center [1397, 611] width 42 height 42
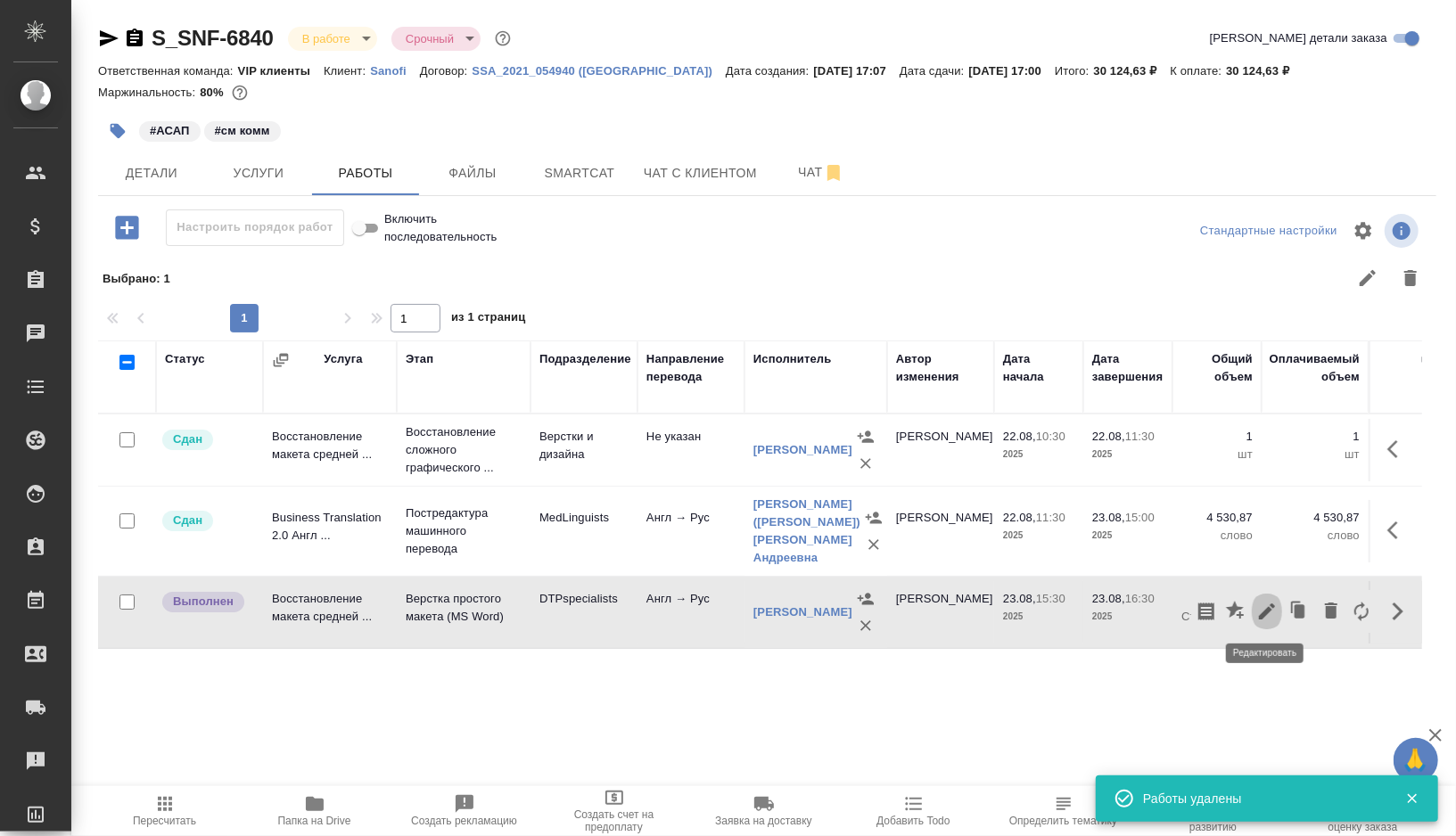
click at [1268, 606] on icon "button" at bounding box center [1266, 611] width 16 height 16
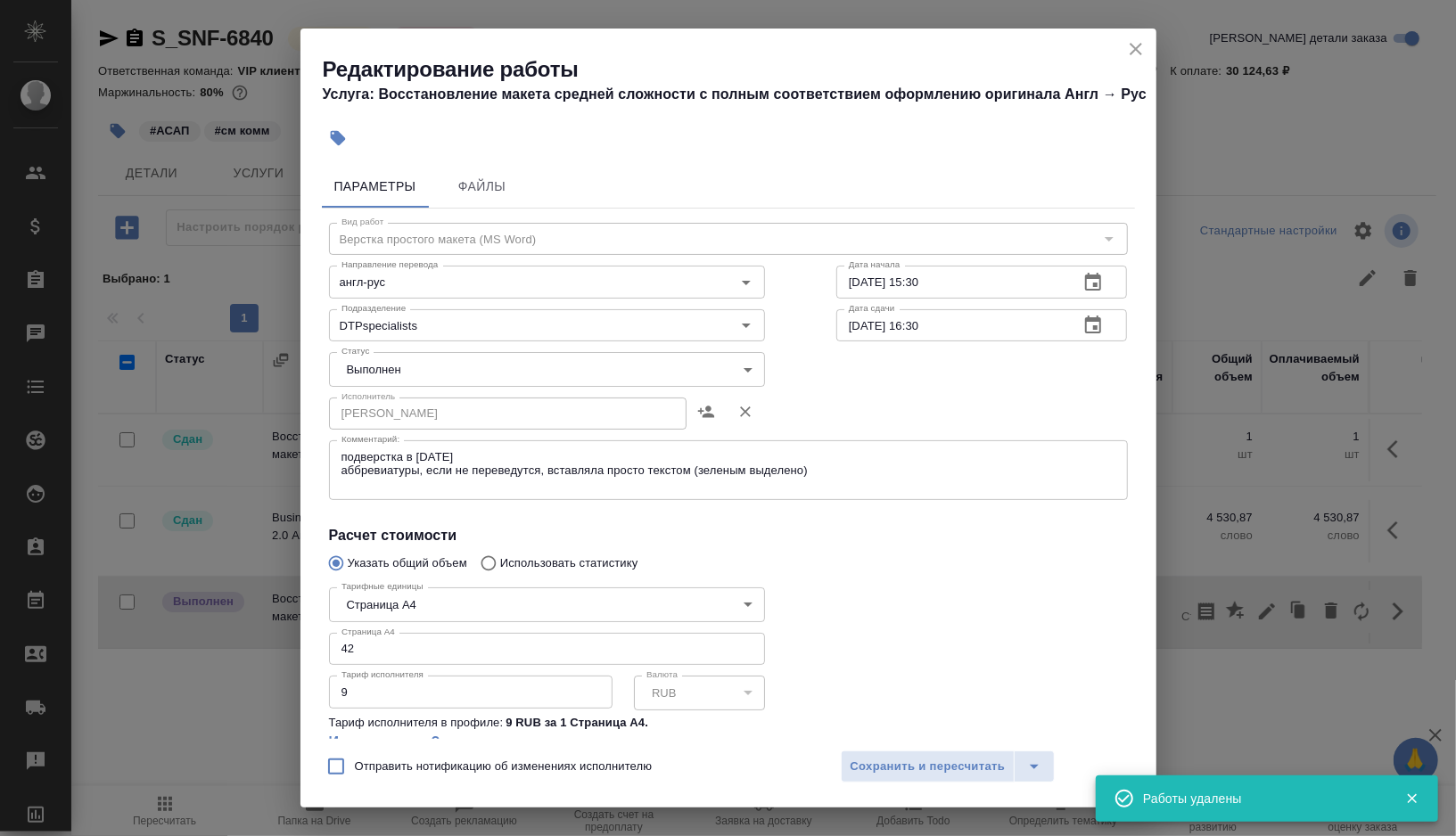
click at [726, 387] on body "🙏 .cls-1 fill:#fff; AWATERA Gorshkova Valentina Клиенты Спецификации Заказы 0 Ч…" at bounding box center [728, 418] width 1456 height 836
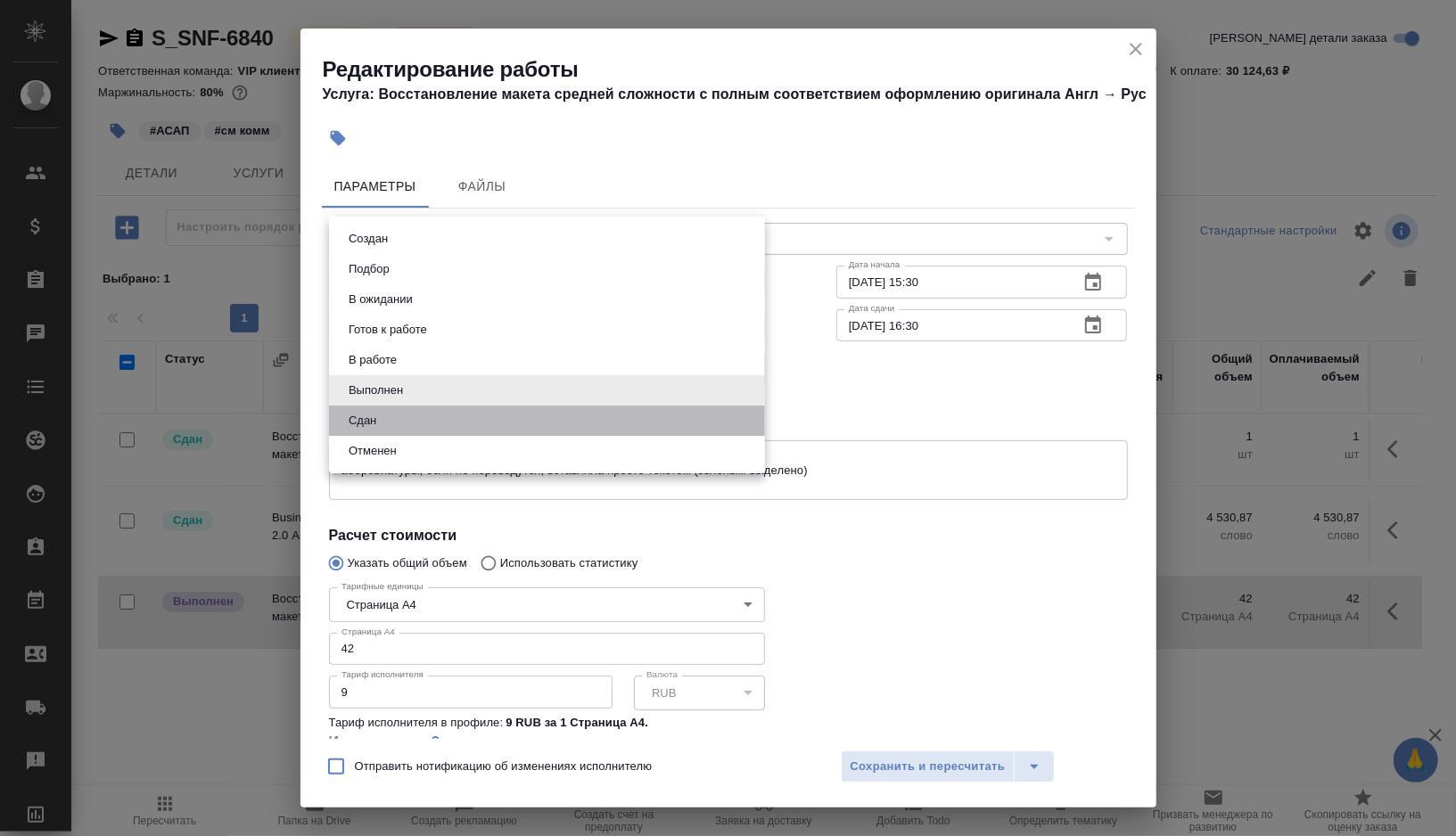
click at [460, 426] on li "Сдан" at bounding box center [546, 420] width 436 height 30
type input "closed"
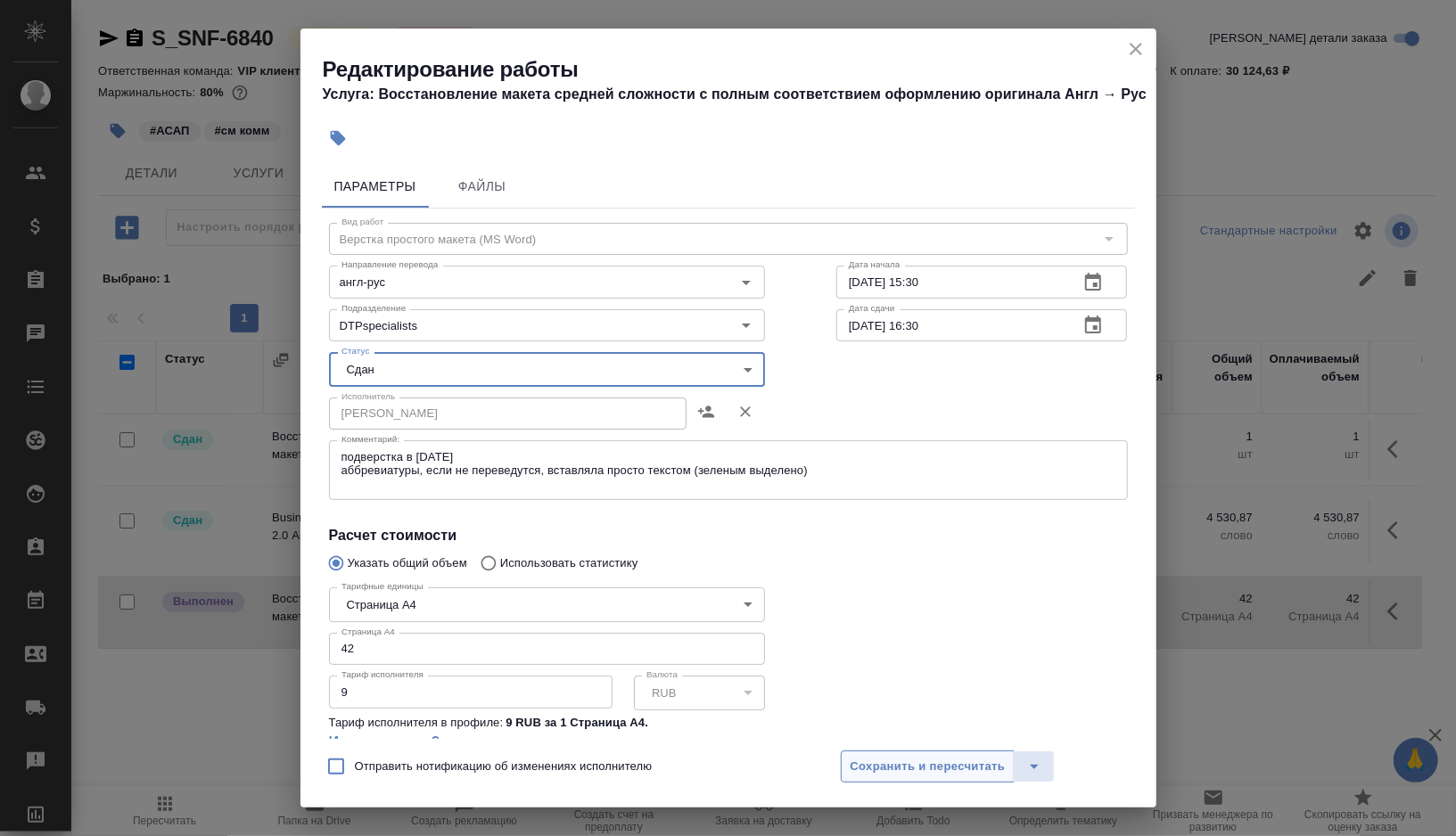
click at [880, 768] on span "Сохранить и пересчитать" at bounding box center [928, 766] width 155 height 21
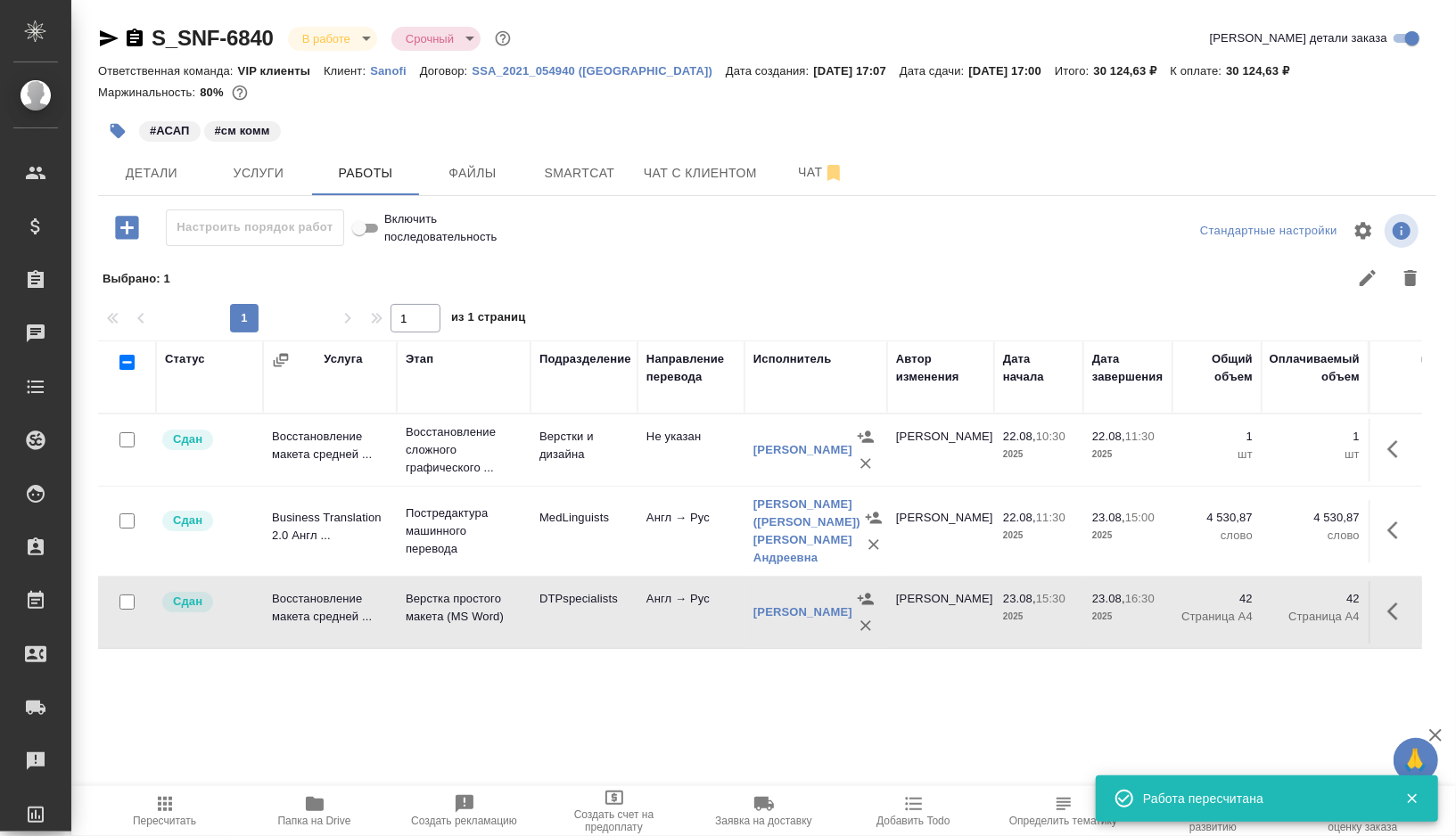
click at [361, 33] on body "🙏 .cls-1 fill:#fff; AWATERA Gorshkova Valentina Клиенты Спецификации Заказы 0 Ч…" at bounding box center [728, 418] width 1456 height 836
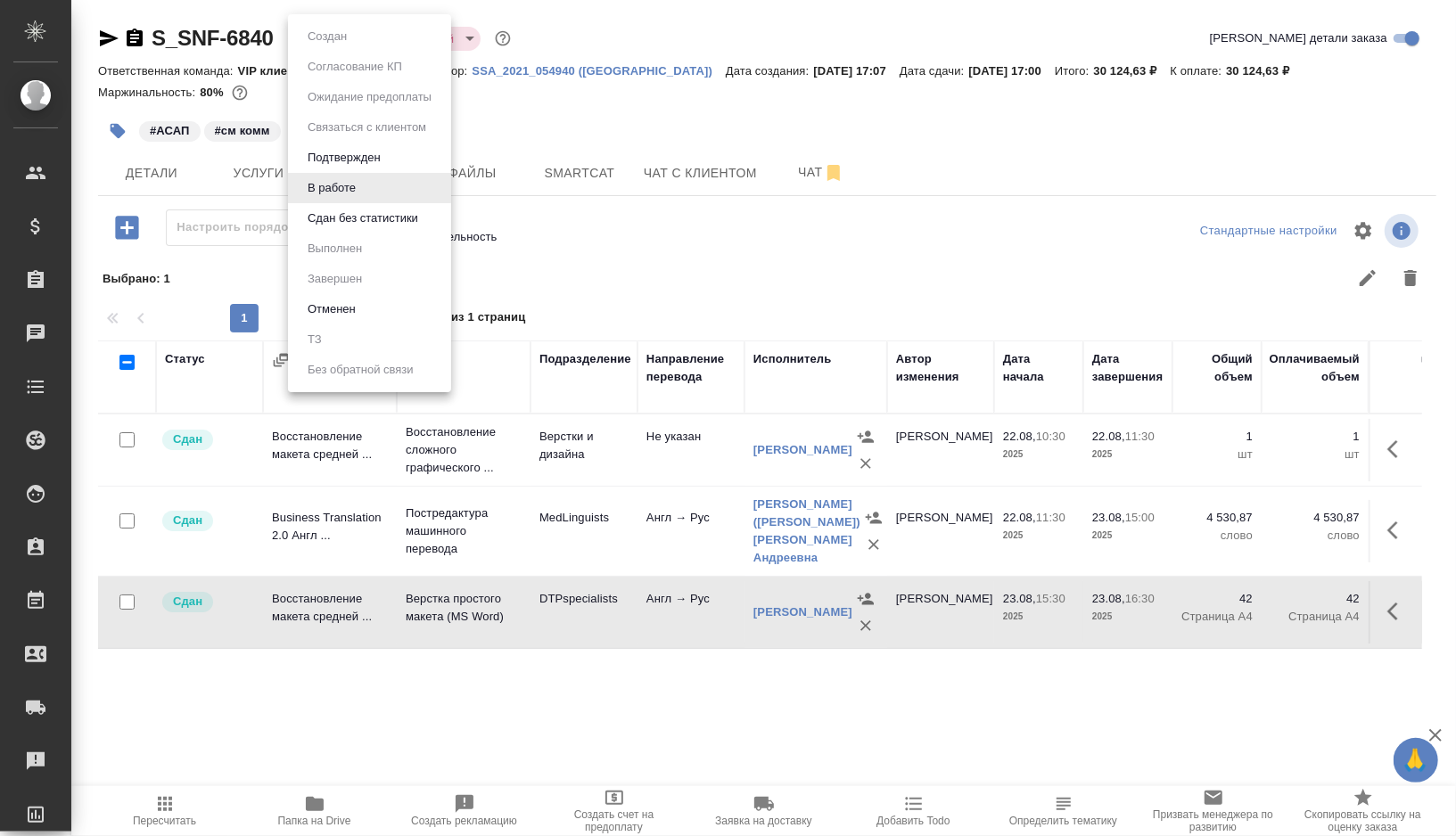
click at [337, 229] on li "Сдан без статистики" at bounding box center [370, 218] width 163 height 30
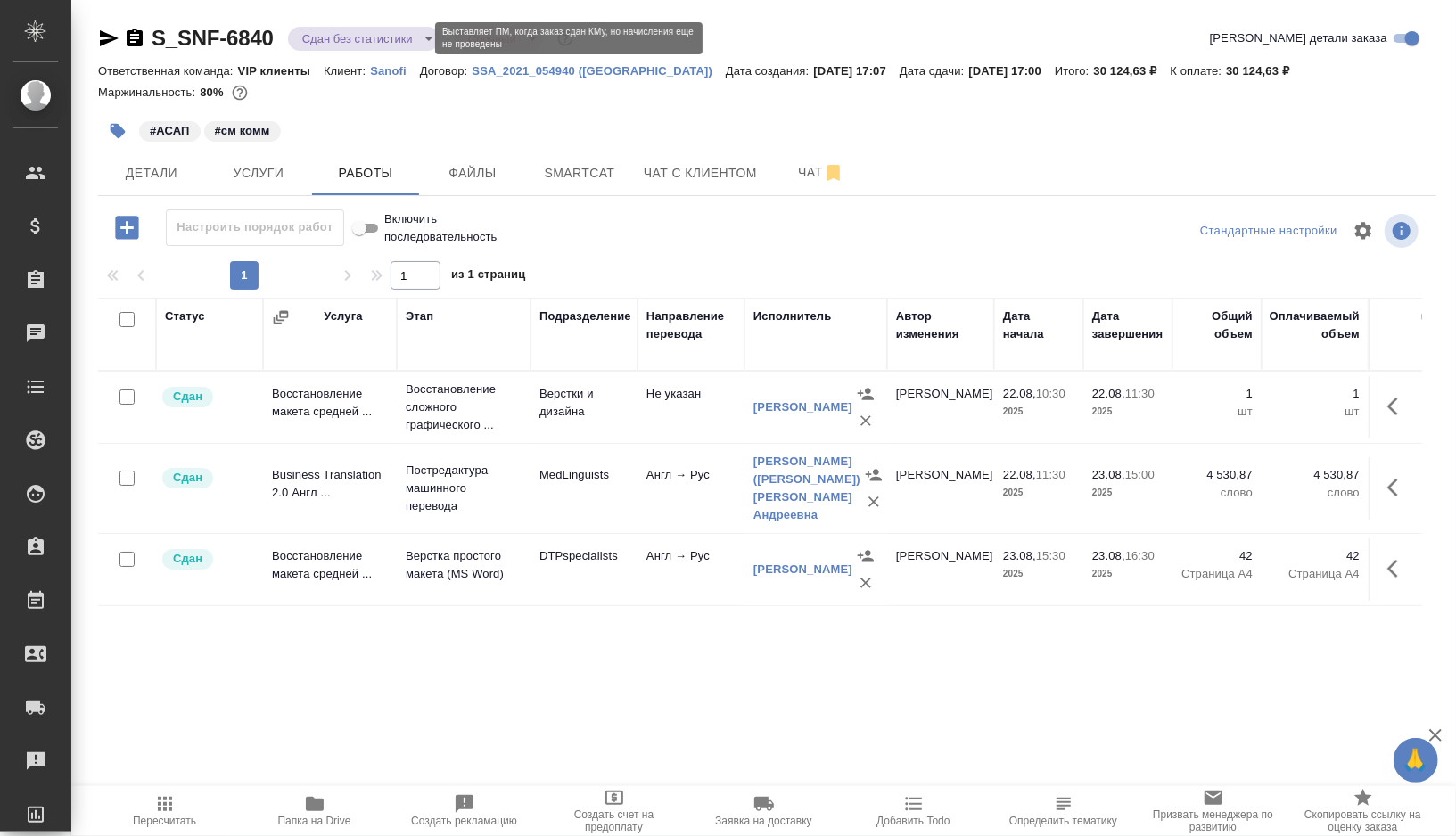
click at [412, 42] on body "🙏 .cls-1 fill:#fff; AWATERA Gorshkova Valentina Клиенты Спецификации Заказы 0 Ч…" at bounding box center [728, 418] width 1456 height 836
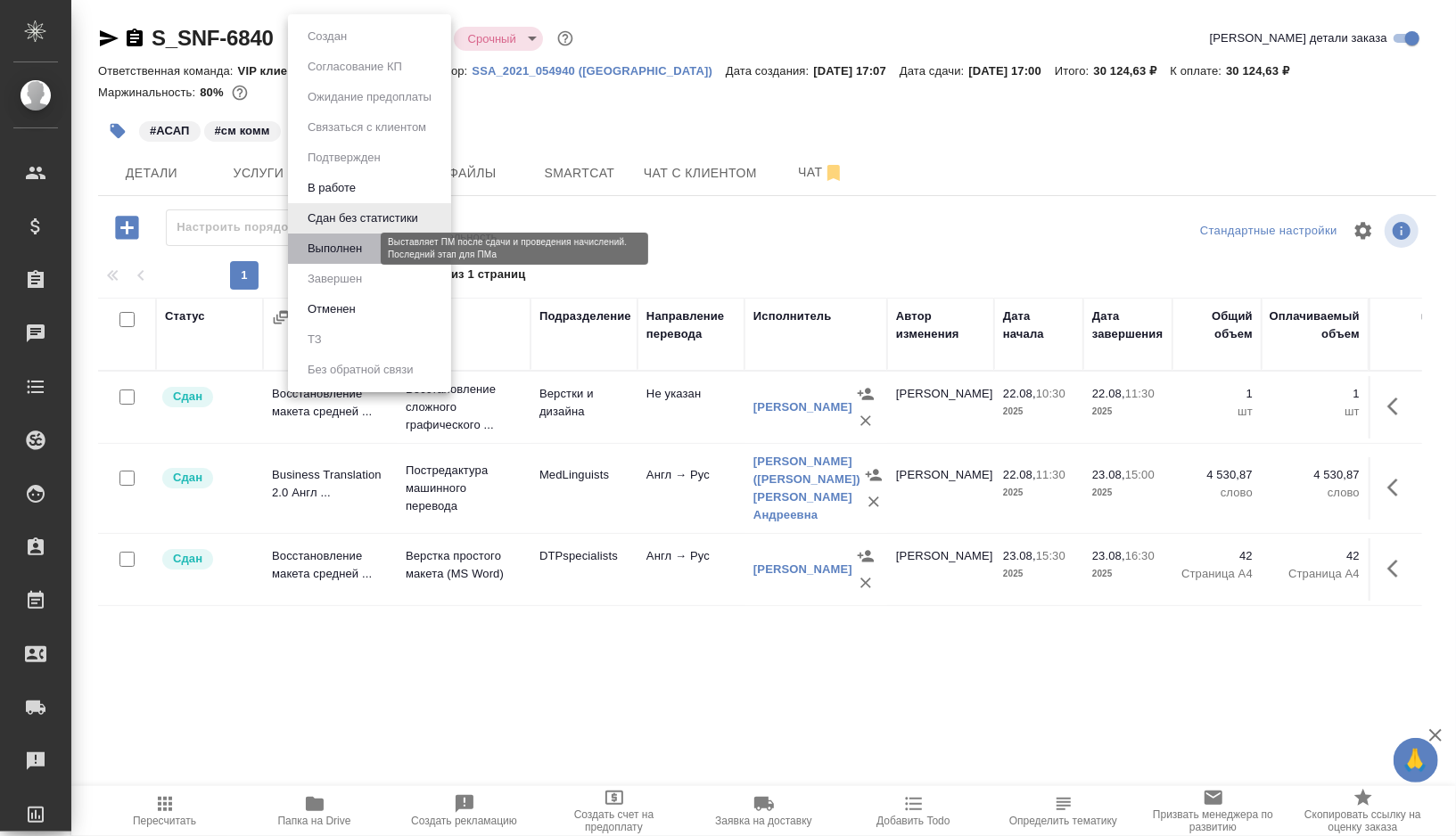
click at [349, 245] on button "Выполнен" at bounding box center [334, 249] width 65 height 20
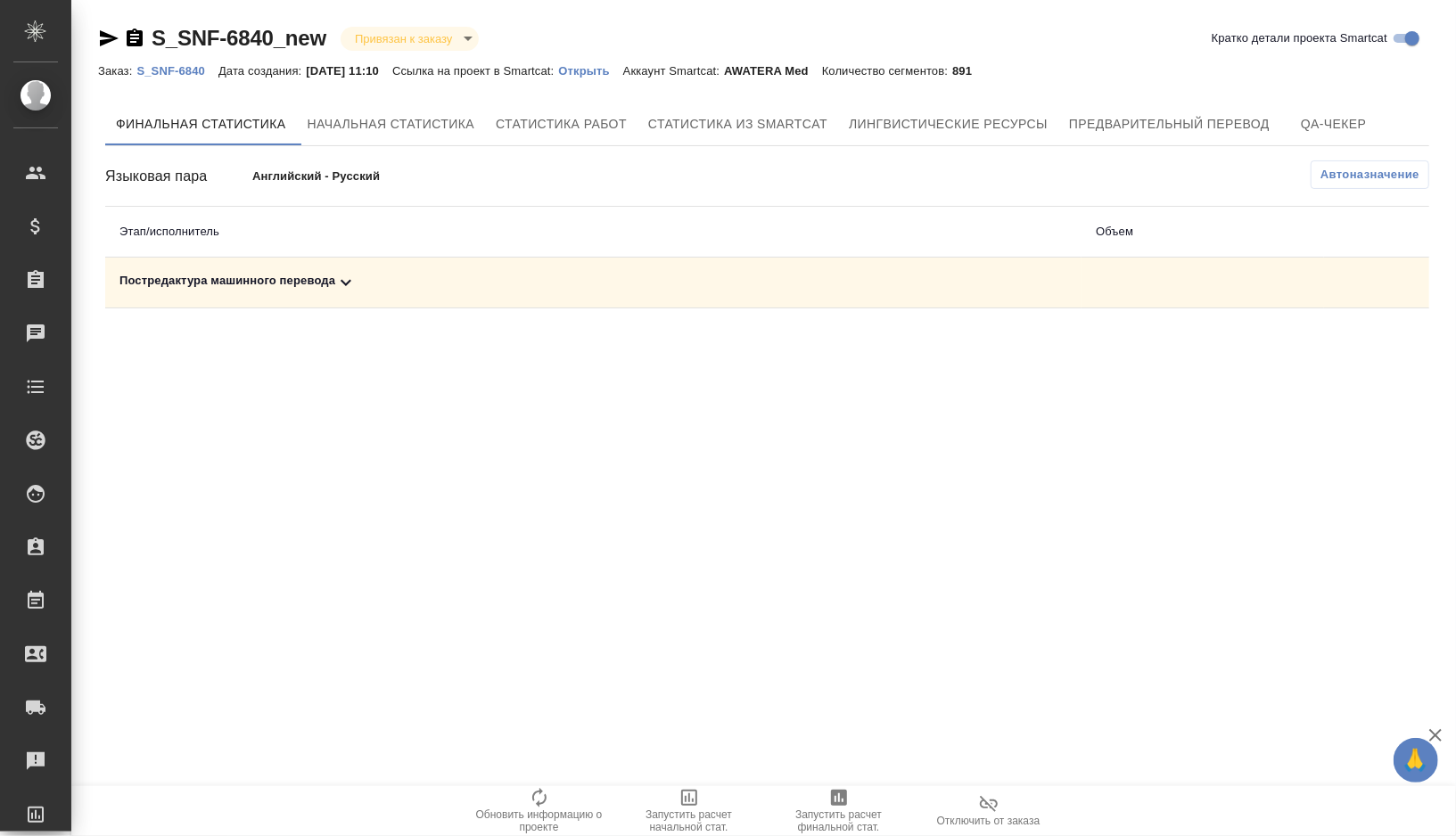
click at [406, 292] on div "Постредактура машинного перевода" at bounding box center [592, 282] width 947 height 22
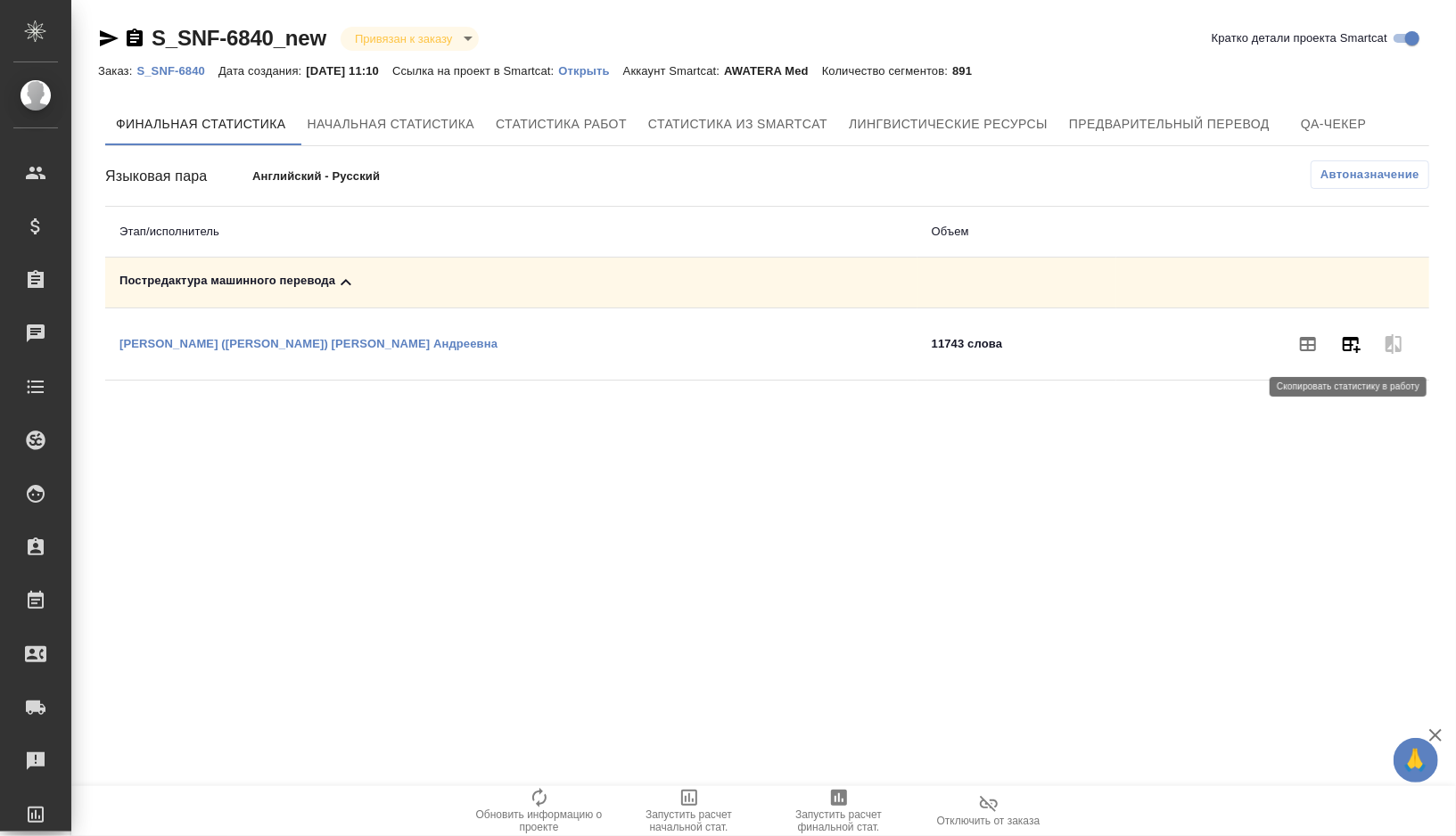
click at [1351, 346] on icon "button" at bounding box center [1352, 345] width 18 height 16
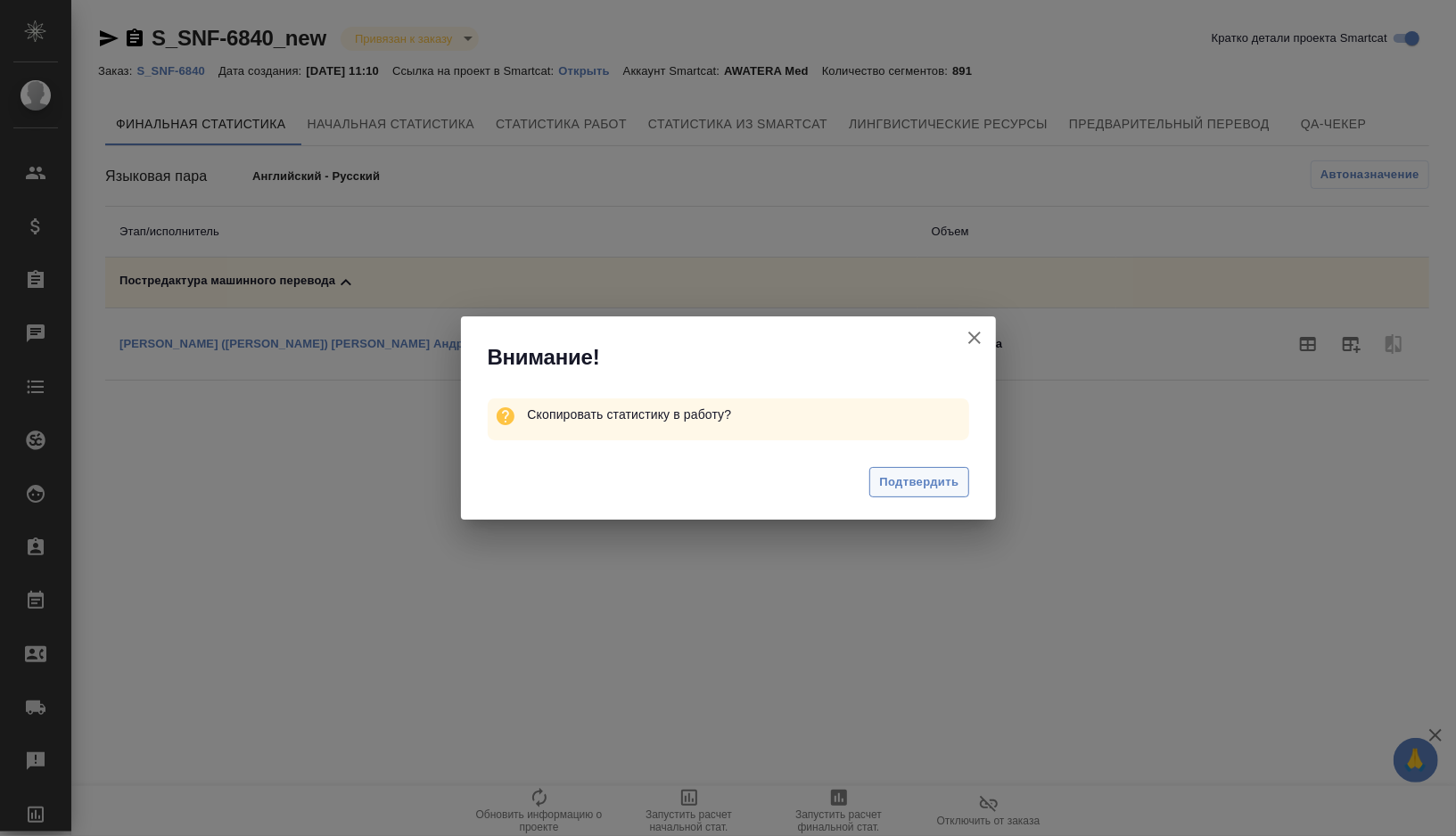
click at [892, 491] on span "Подтвердить" at bounding box center [918, 482] width 80 height 21
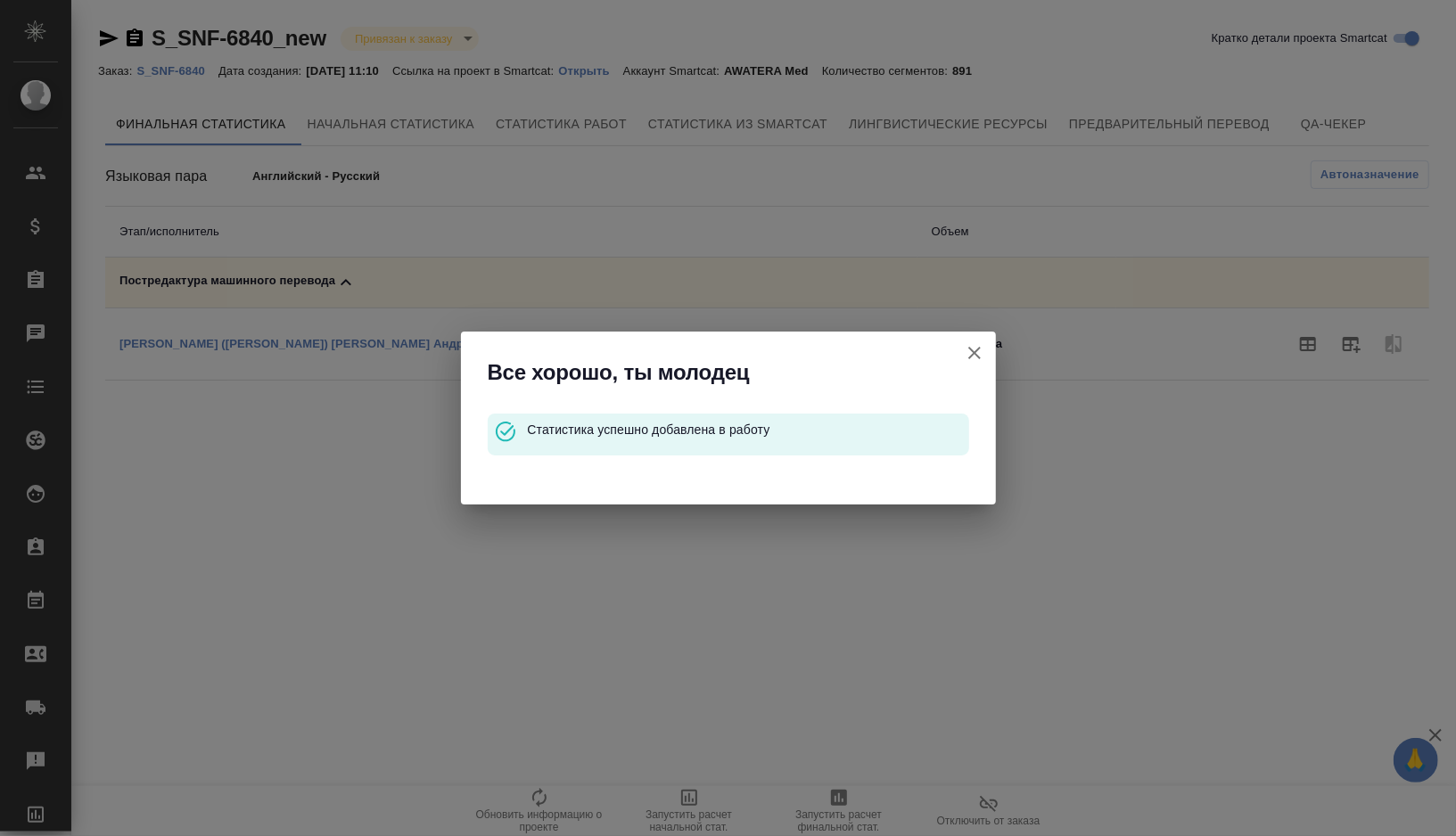
click at [975, 351] on icon "button" at bounding box center [974, 352] width 13 height 13
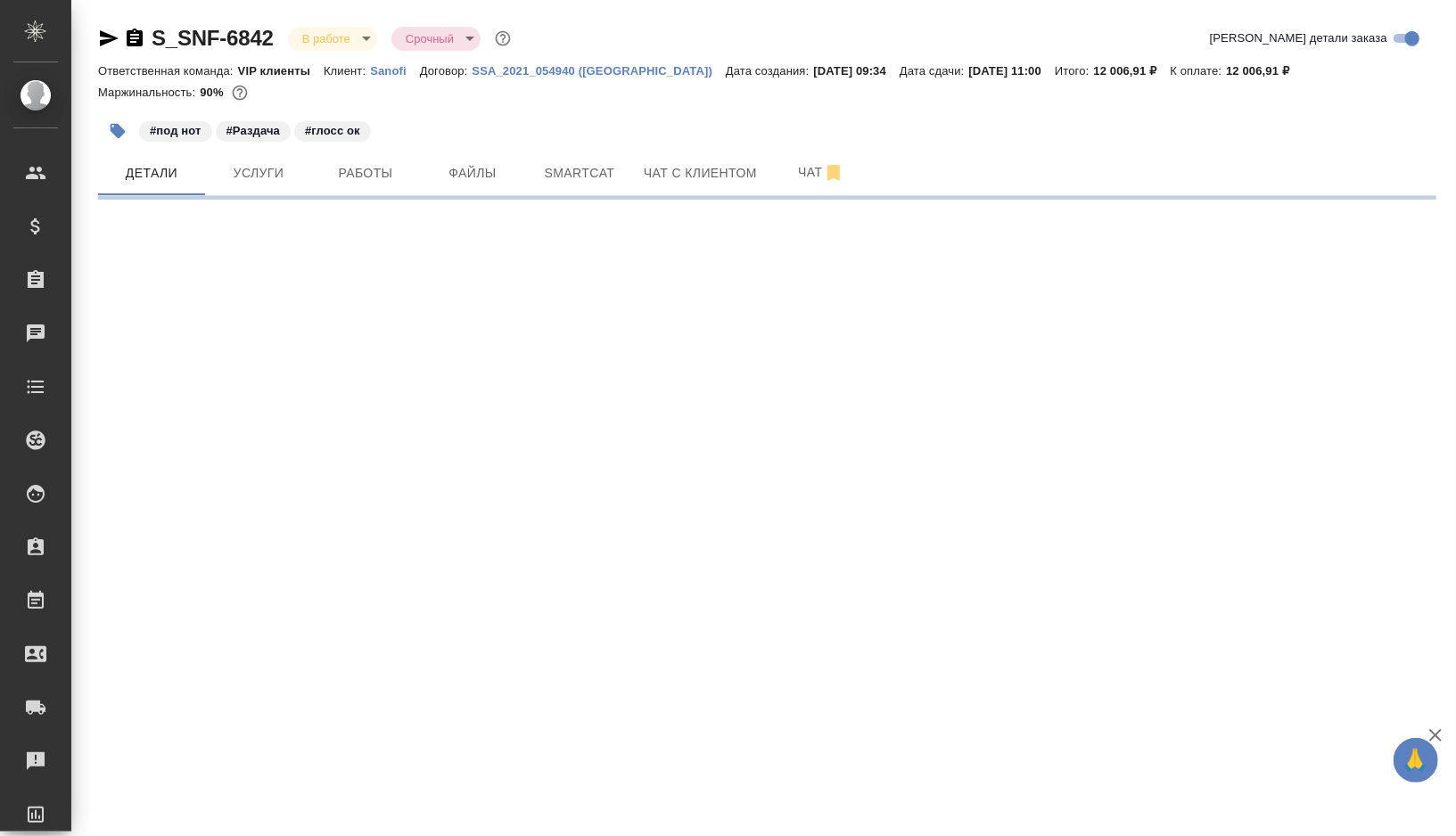
select select "RU"
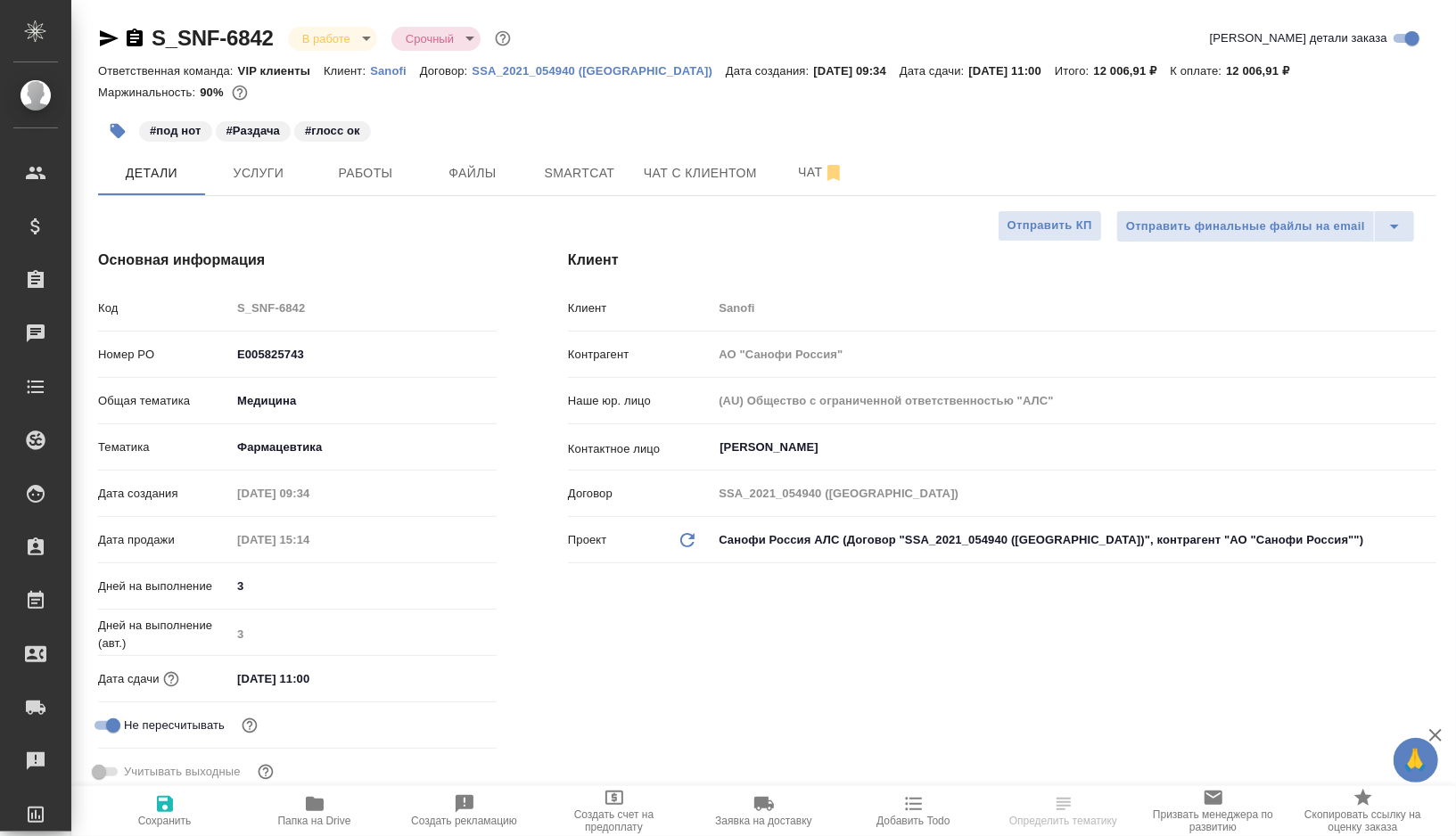
type textarea "x"
click at [394, 184] on span "Работы" at bounding box center [365, 173] width 86 height 23
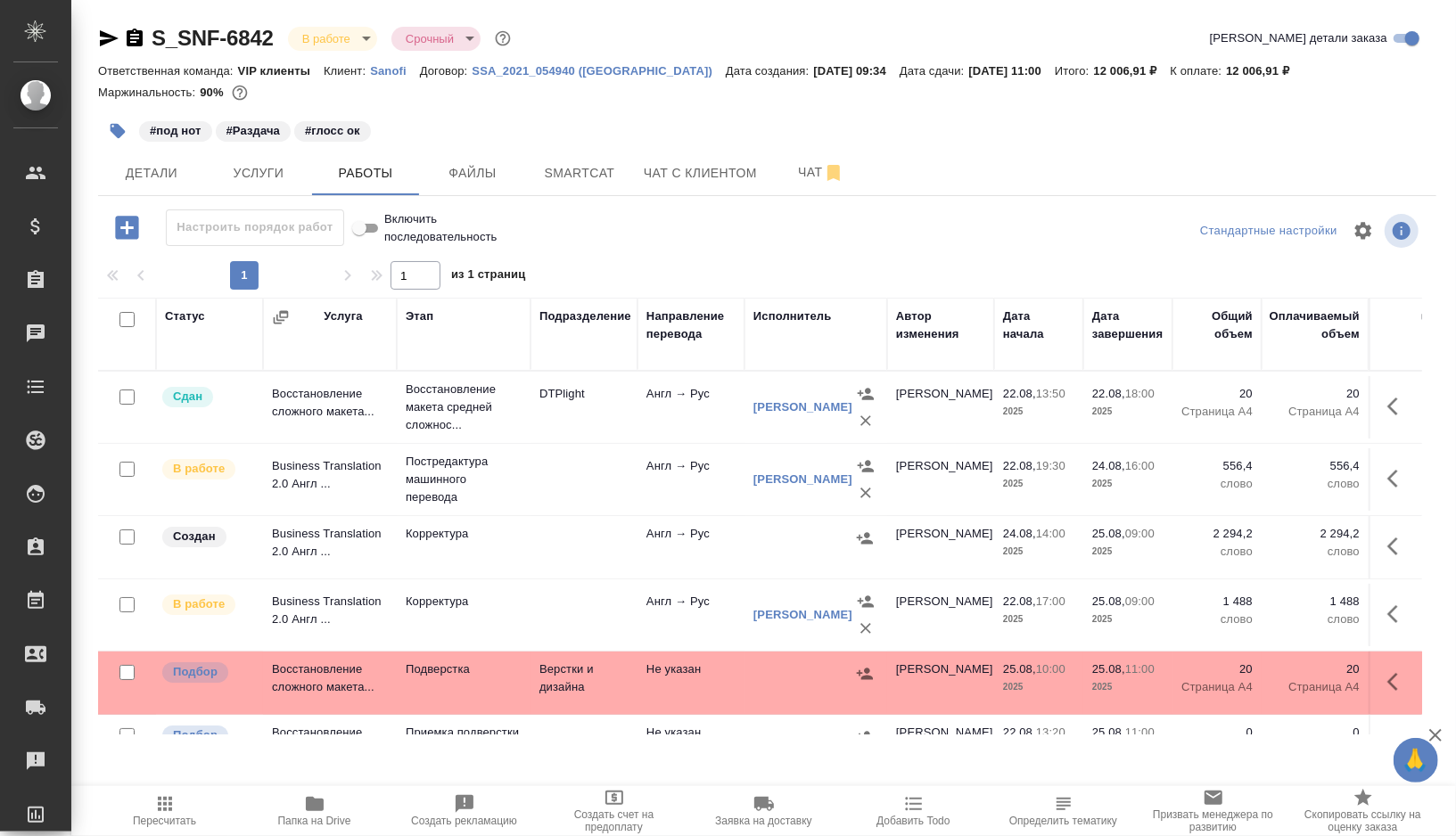
click at [117, 132] on icon "button" at bounding box center [117, 131] width 15 height 15
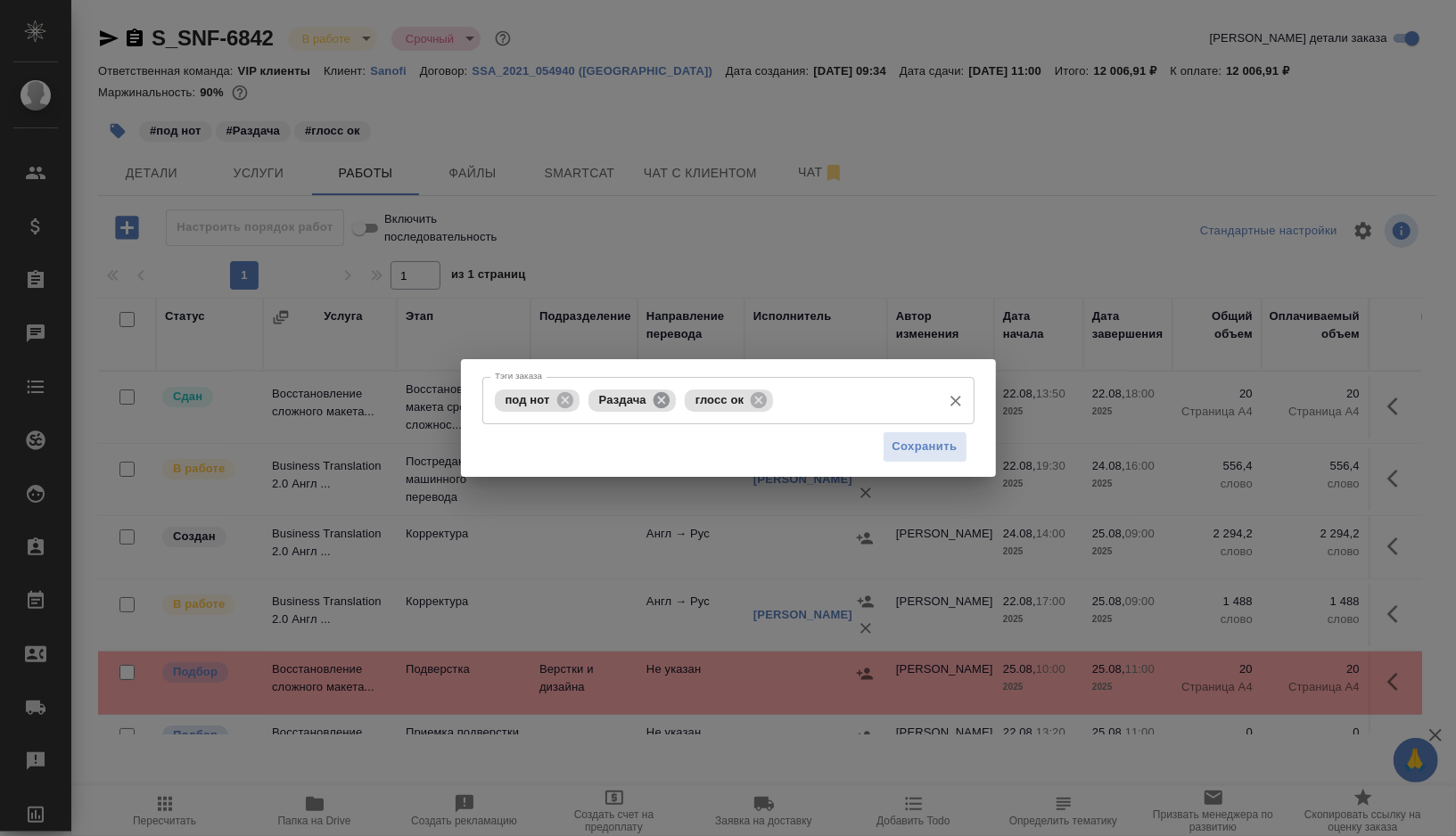
click at [660, 397] on icon at bounding box center [661, 400] width 20 height 20
click at [698, 413] on input "Тэги заказа" at bounding box center [806, 399] width 251 height 30
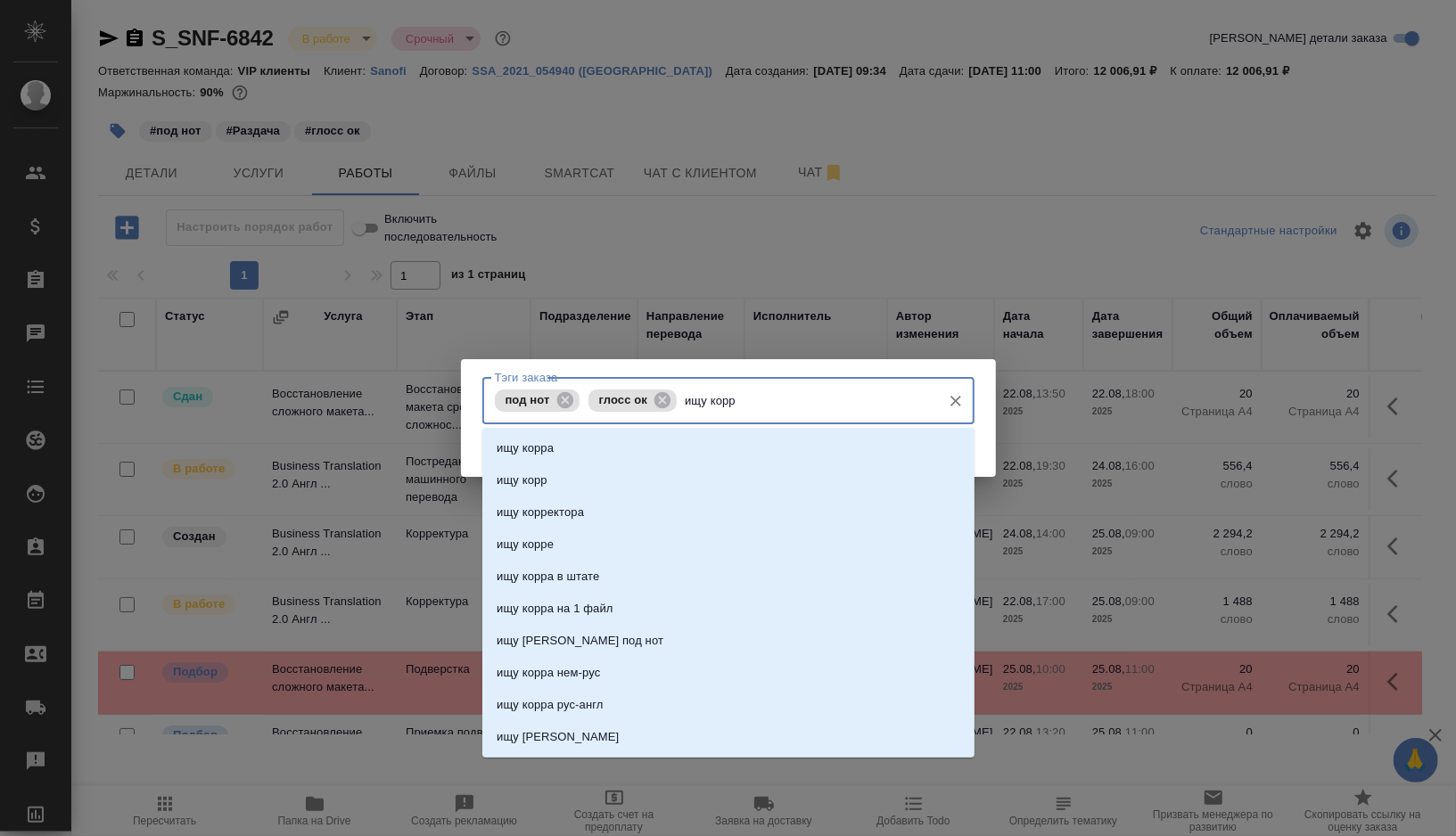
type input "ищу корра"
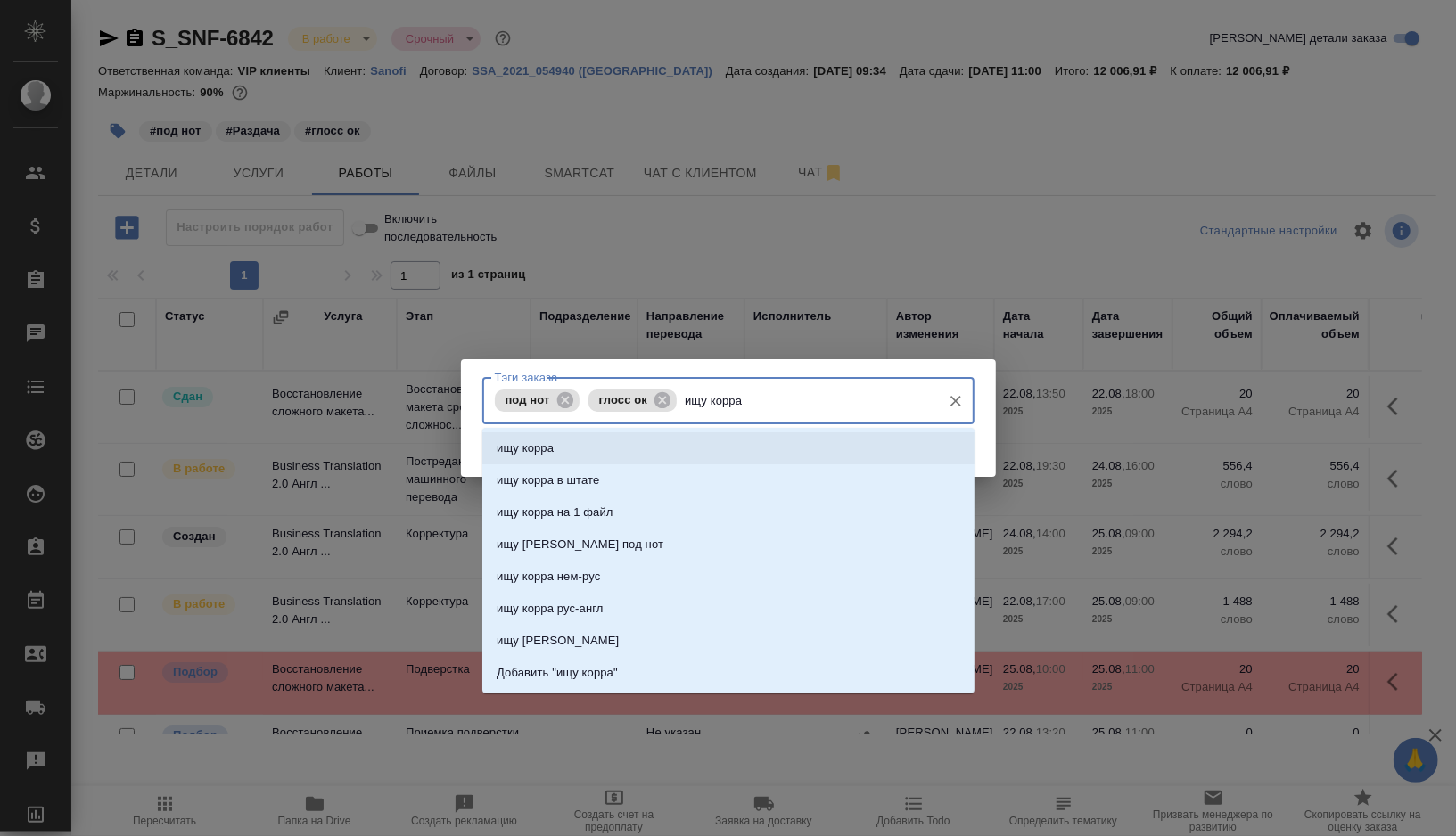
click at [569, 457] on li "ищу корра" at bounding box center [728, 448] width 492 height 32
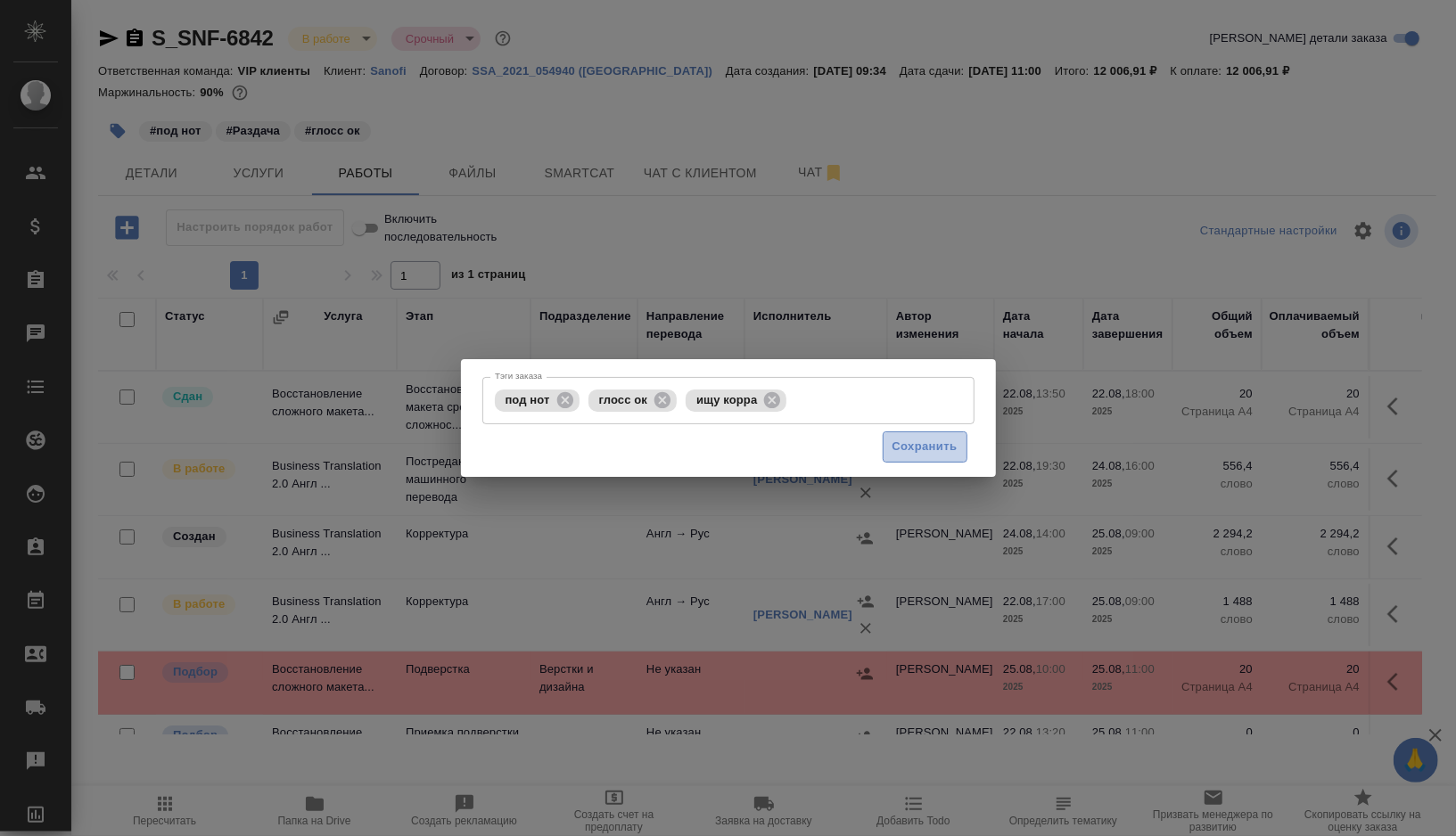
click at [889, 449] on button "Сохранить" at bounding box center [925, 448] width 85 height 31
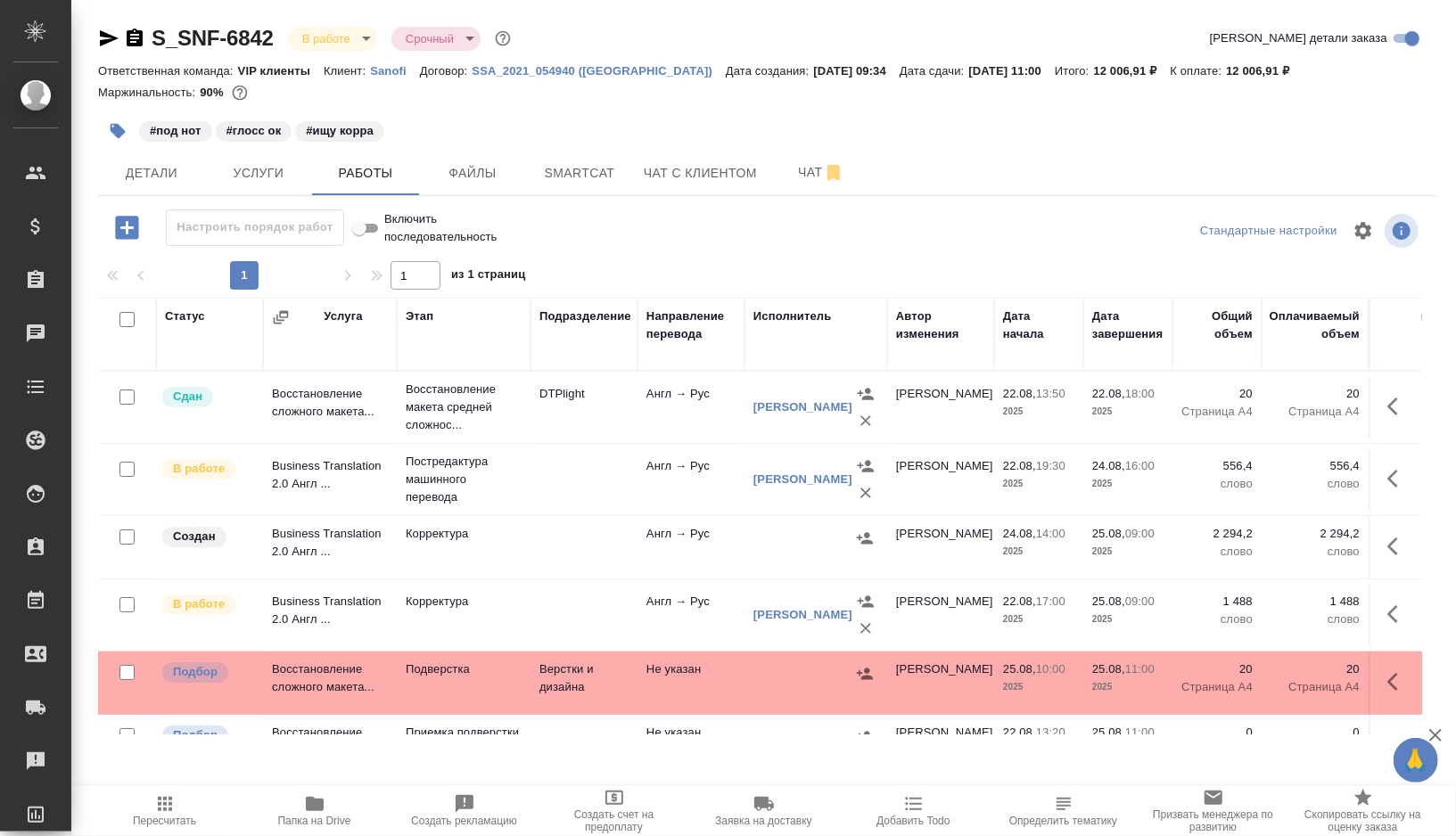
click at [578, 439] on td at bounding box center [583, 406] width 107 height 62
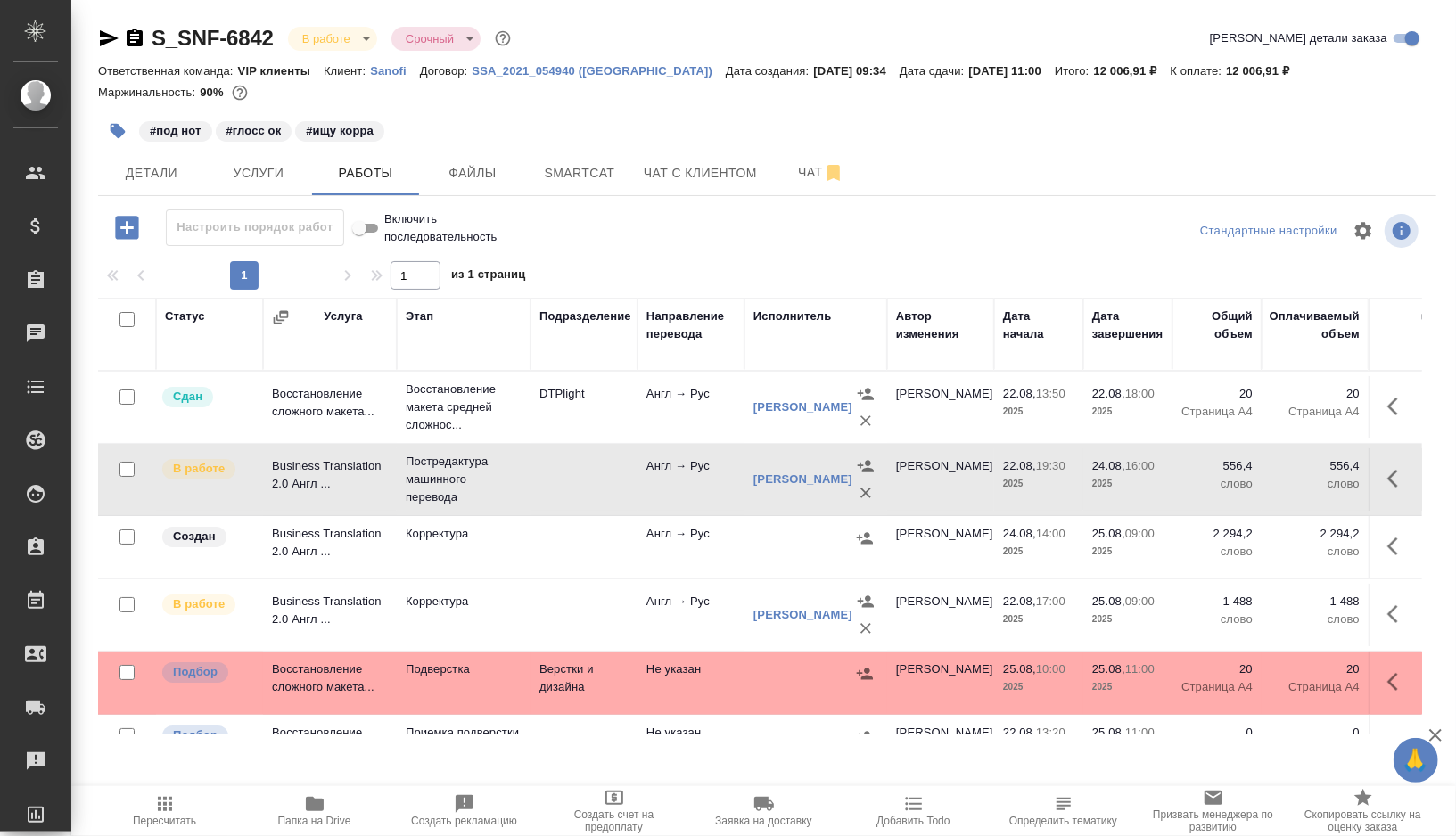
click at [598, 439] on td at bounding box center [583, 406] width 107 height 62
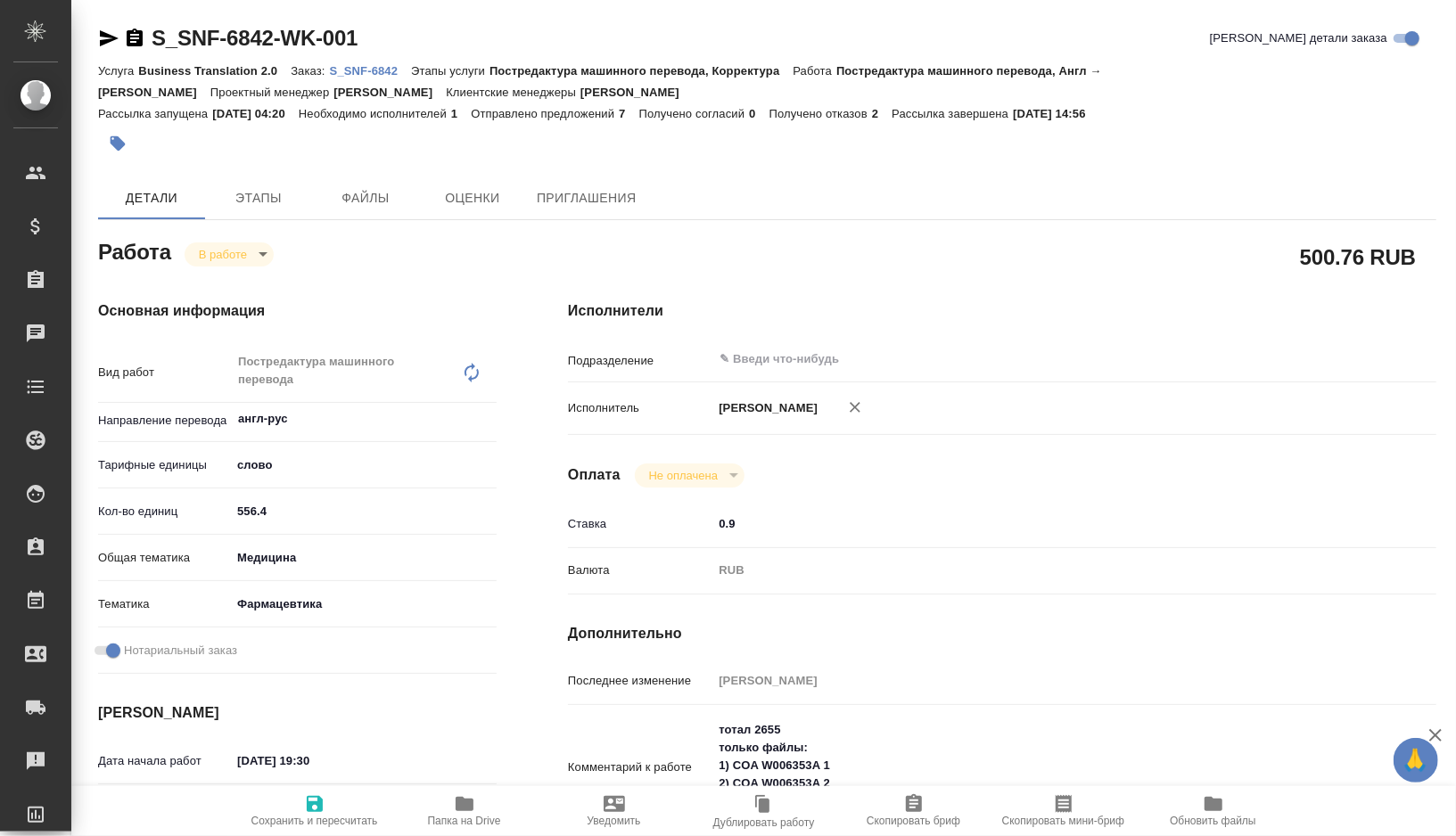
type textarea "x"
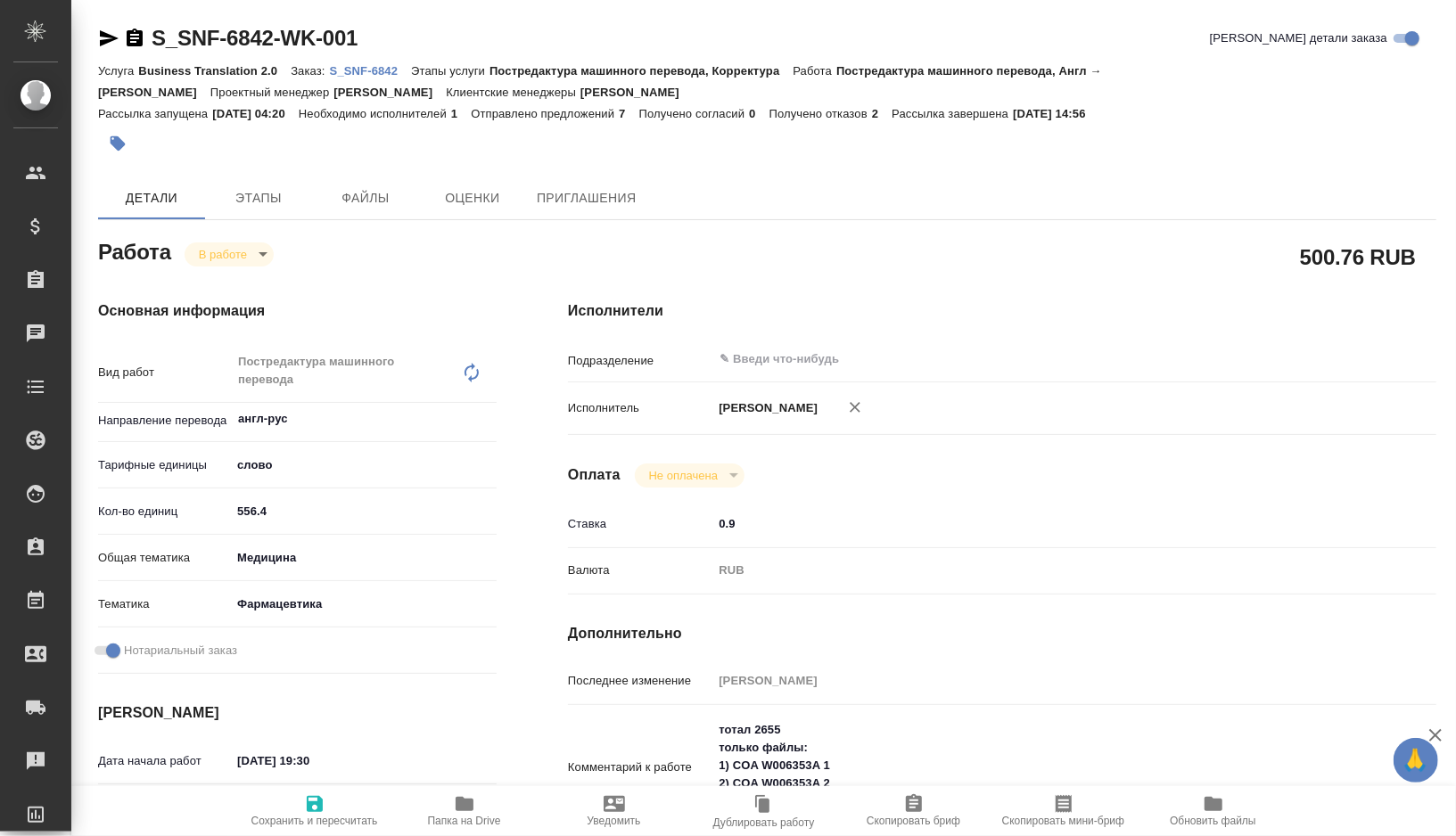
type textarea "x"
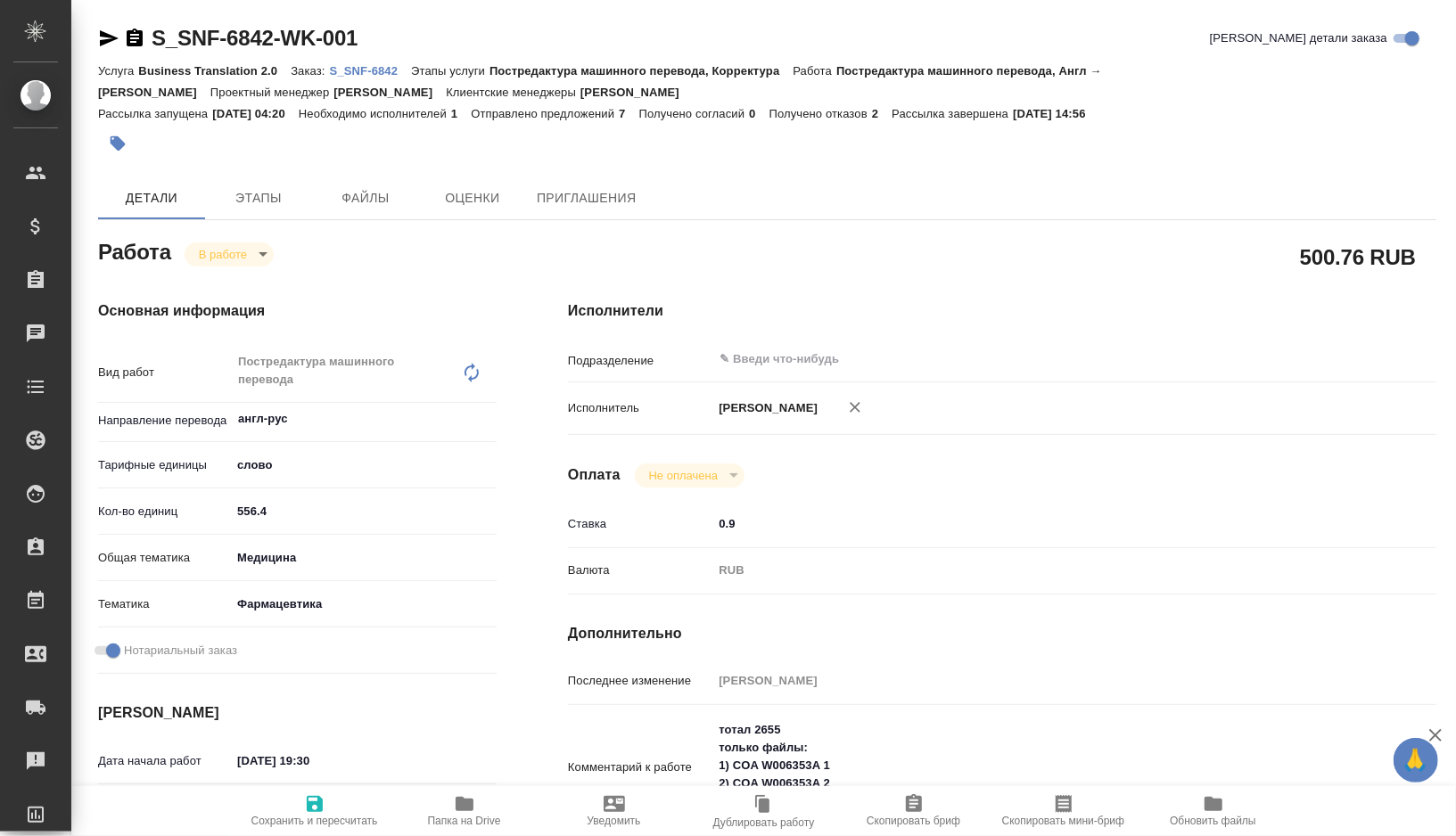
type textarea "x"
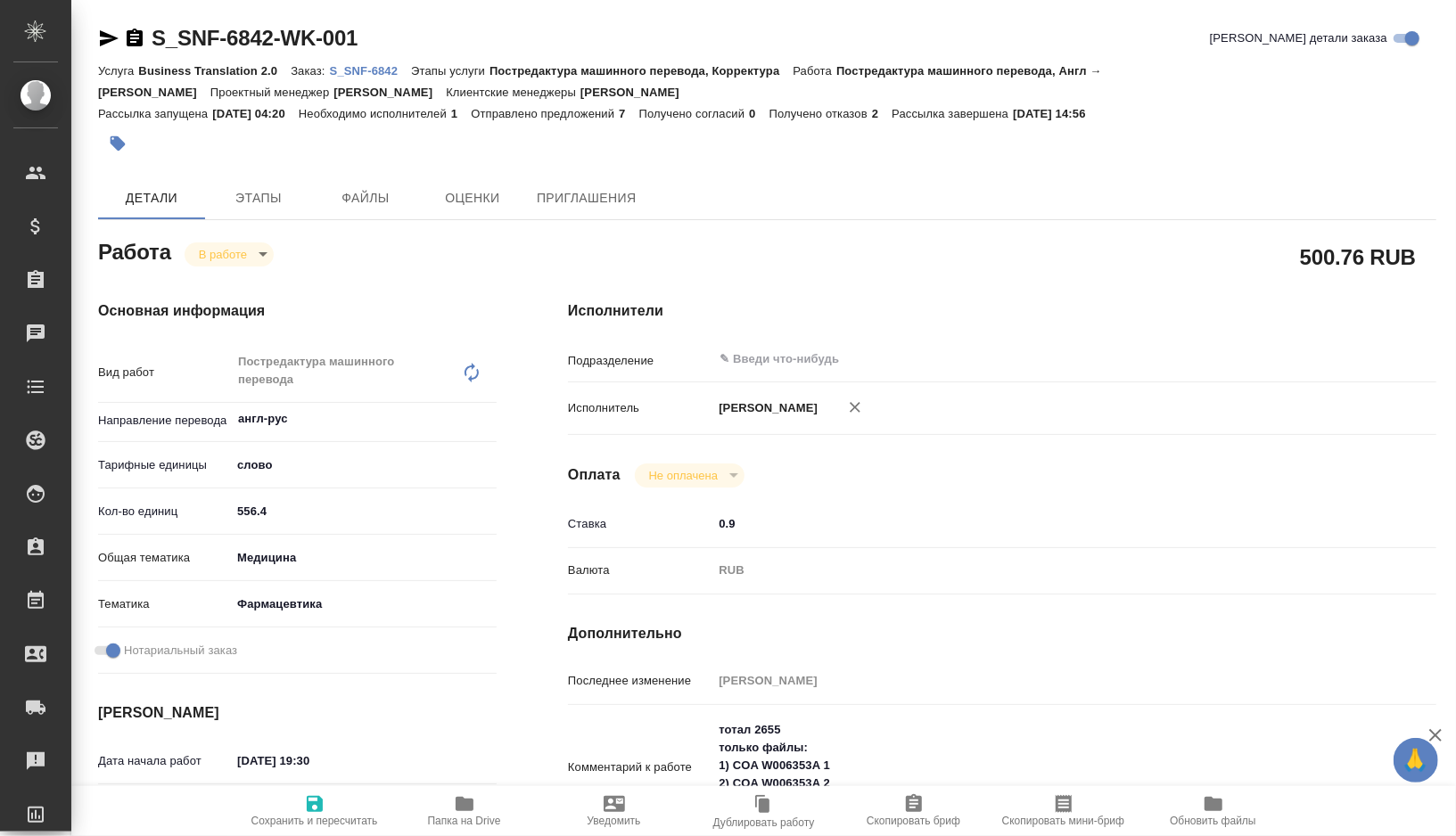
type textarea "x"
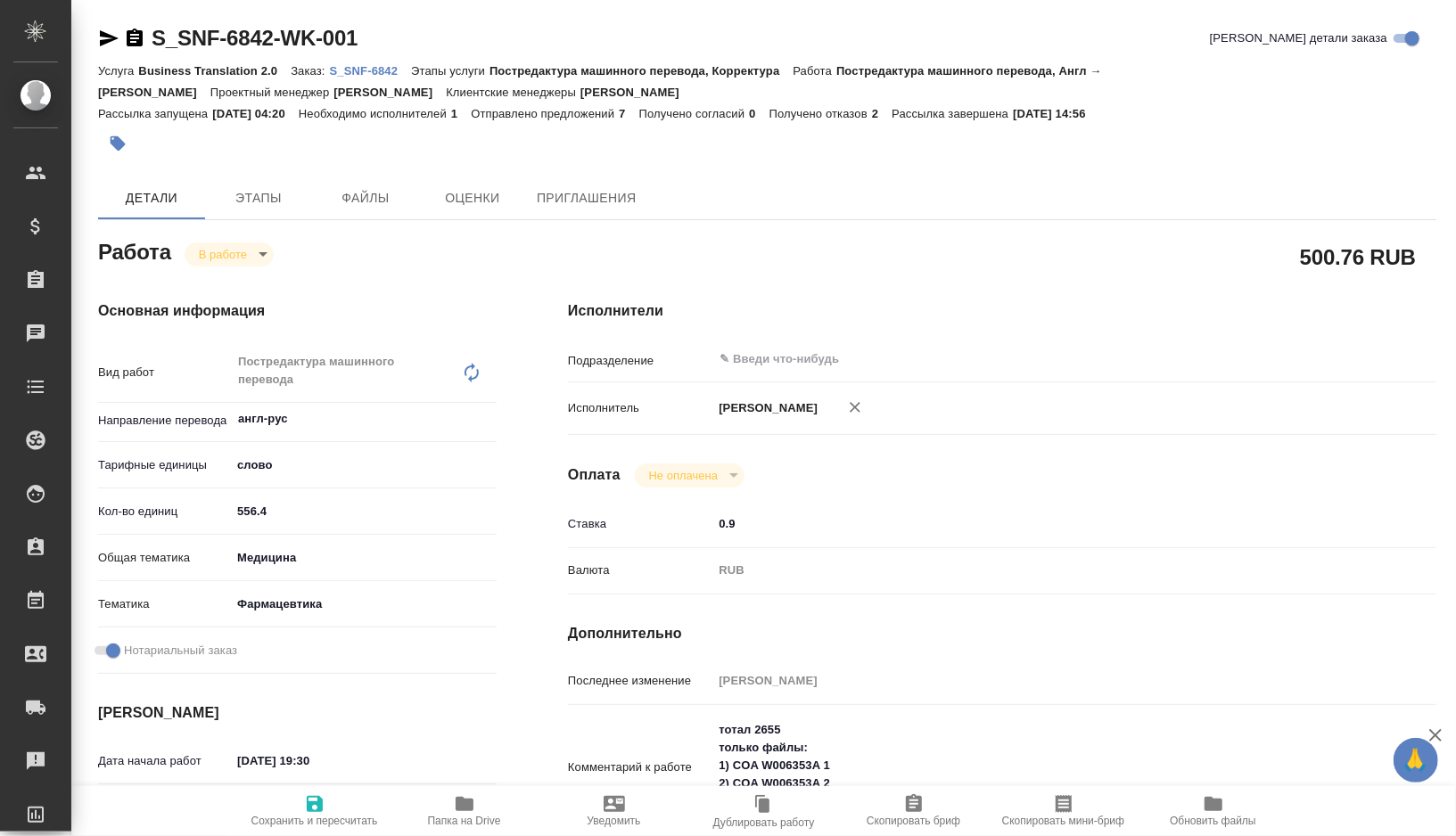
scroll to position [85, 0]
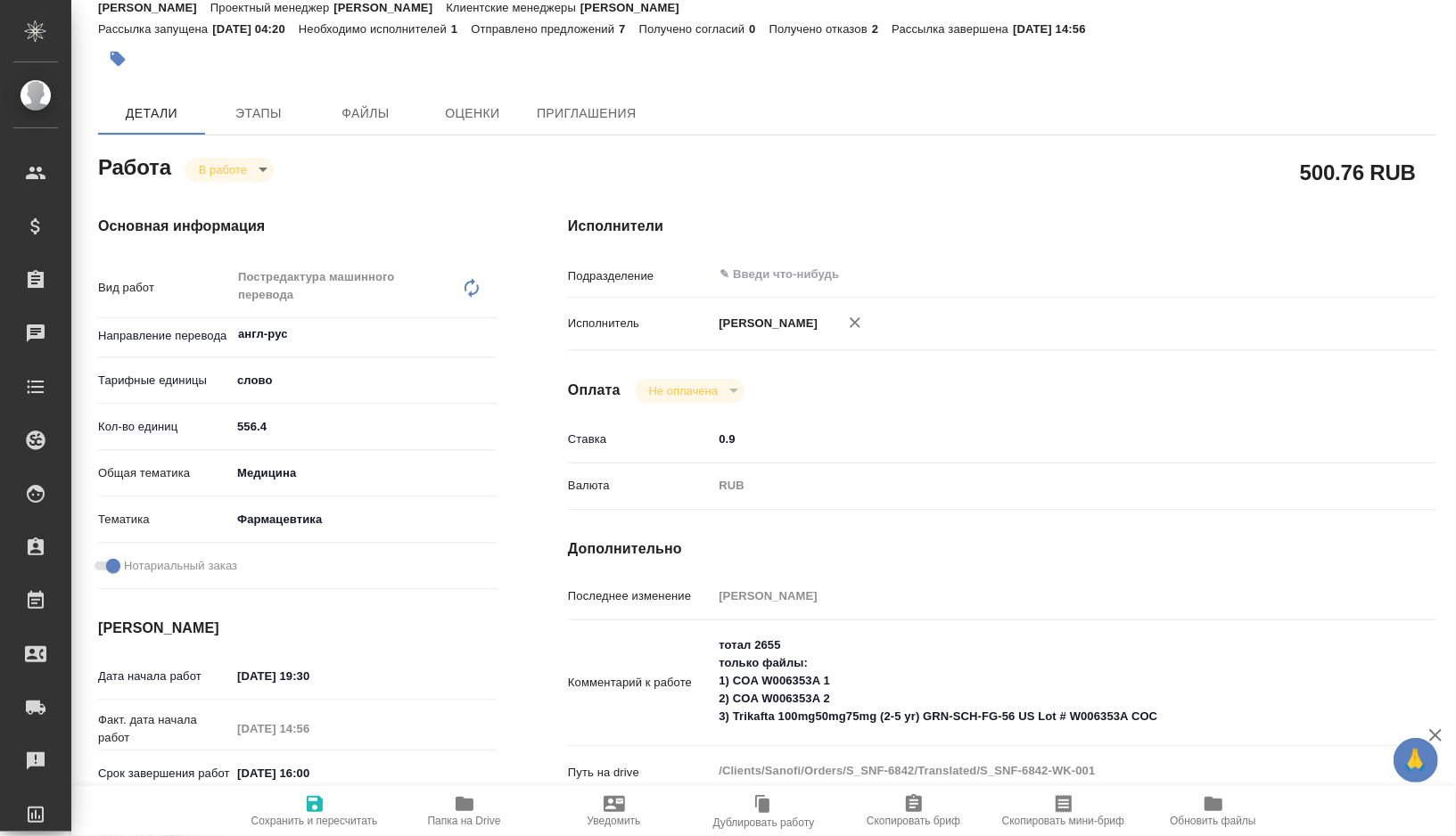
type textarea "x"
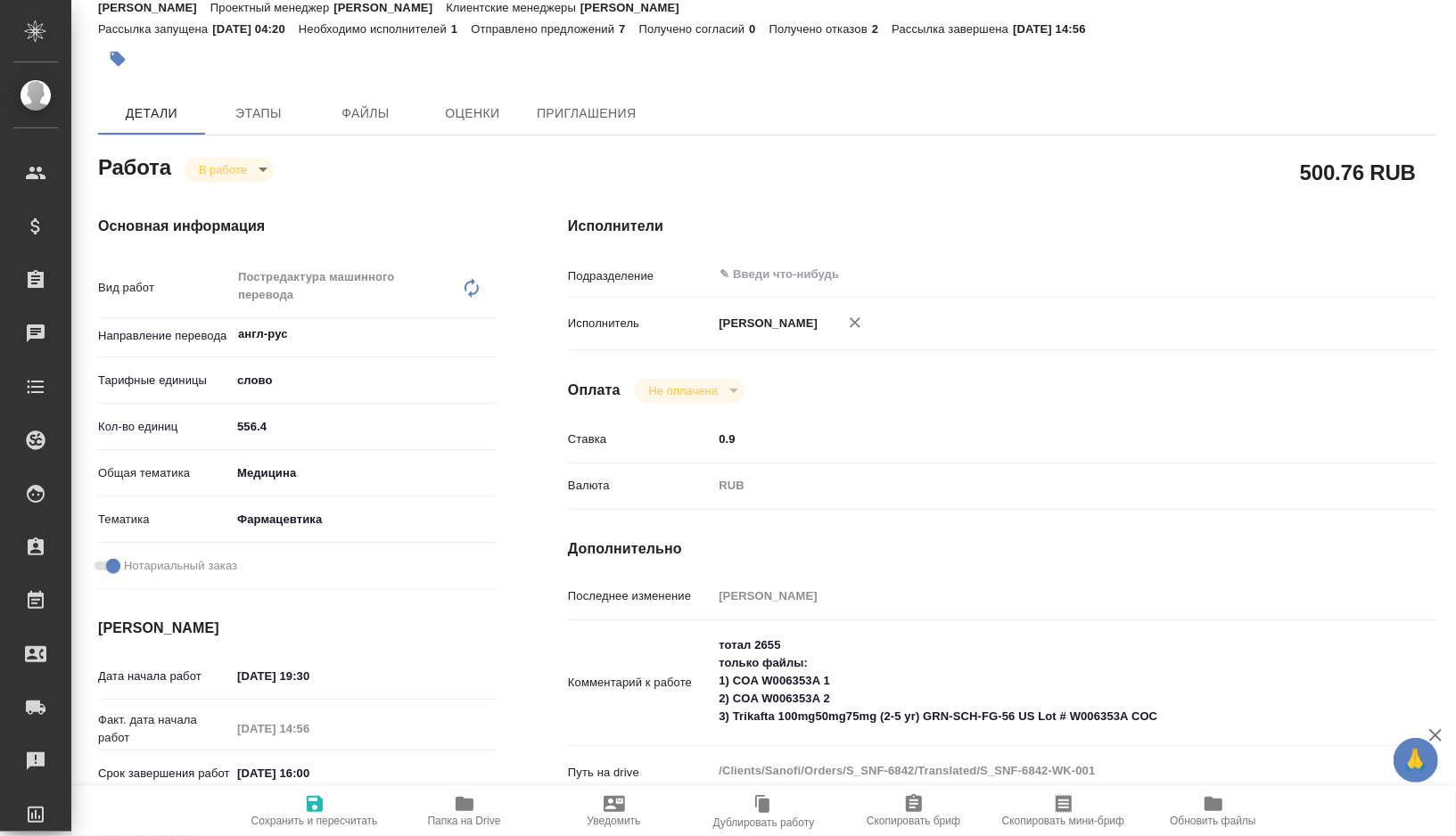
type textarea "x"
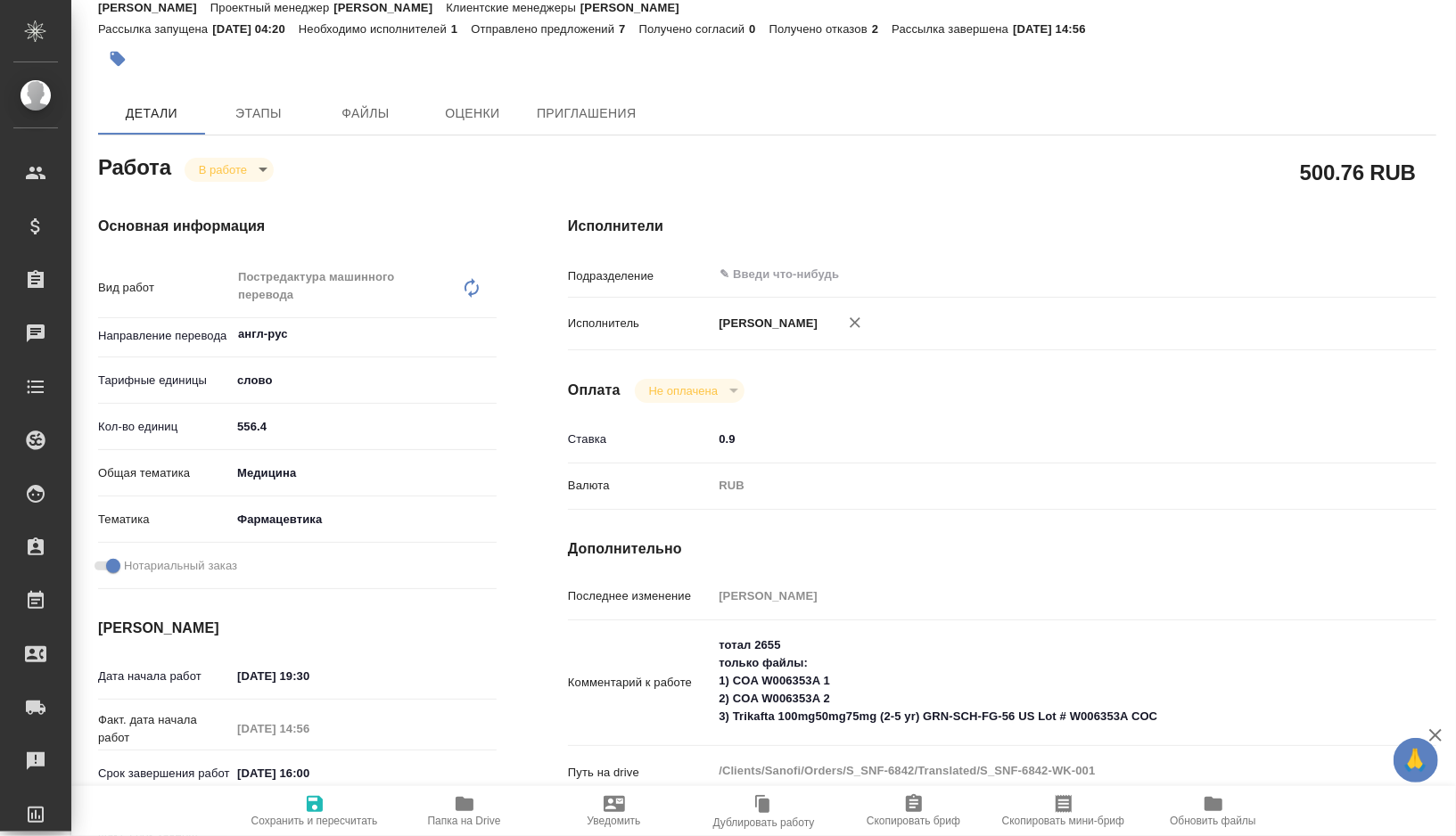
type textarea "x"
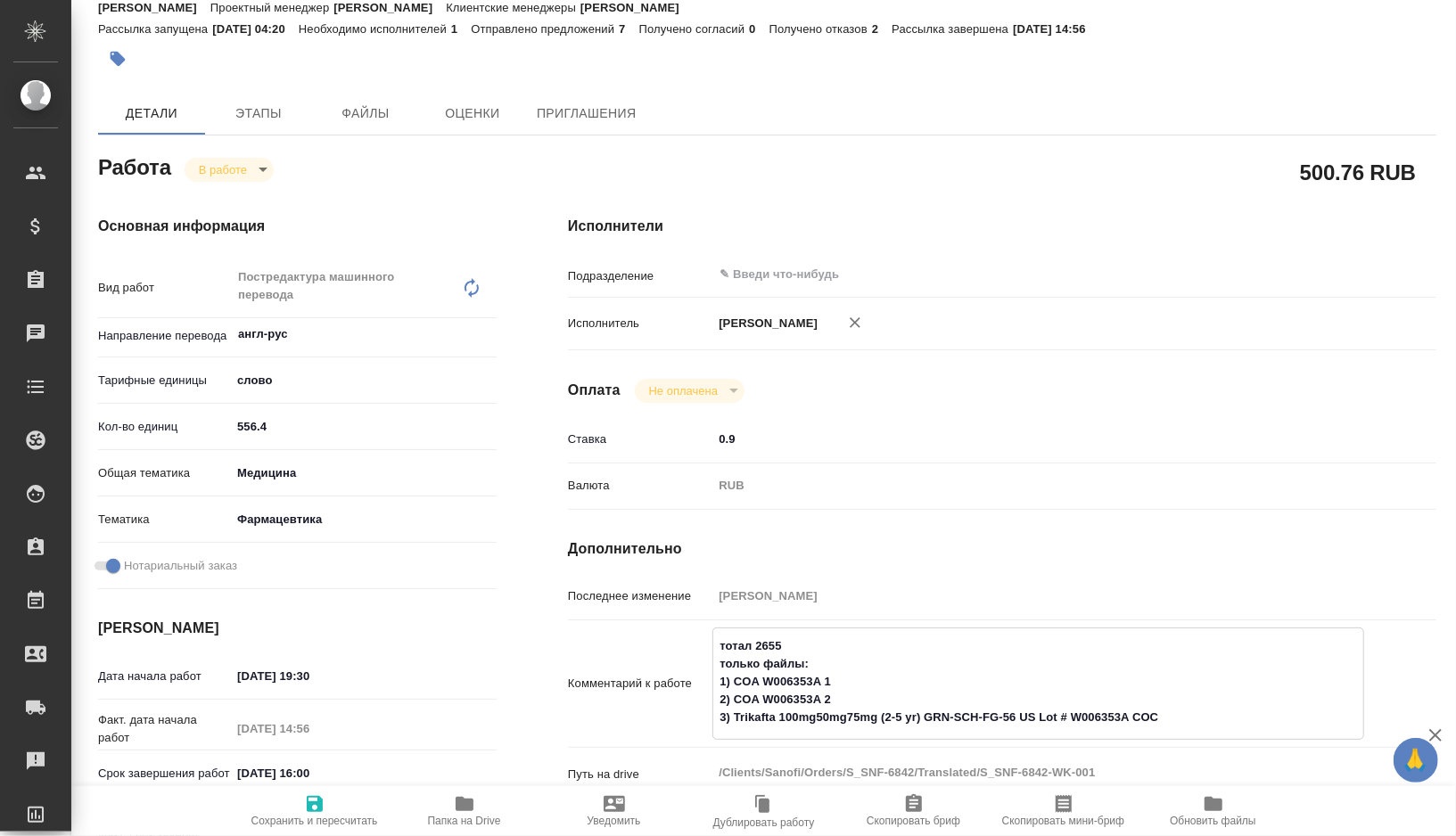
type textarea "x"
click at [736, 681] on textarea "тотал 2655 только файлы: 1) COA W006353A 1 2) COA W006353A 2 3) Trikafta 100mg5…" at bounding box center [1038, 682] width 650 height 101
type textarea "x"
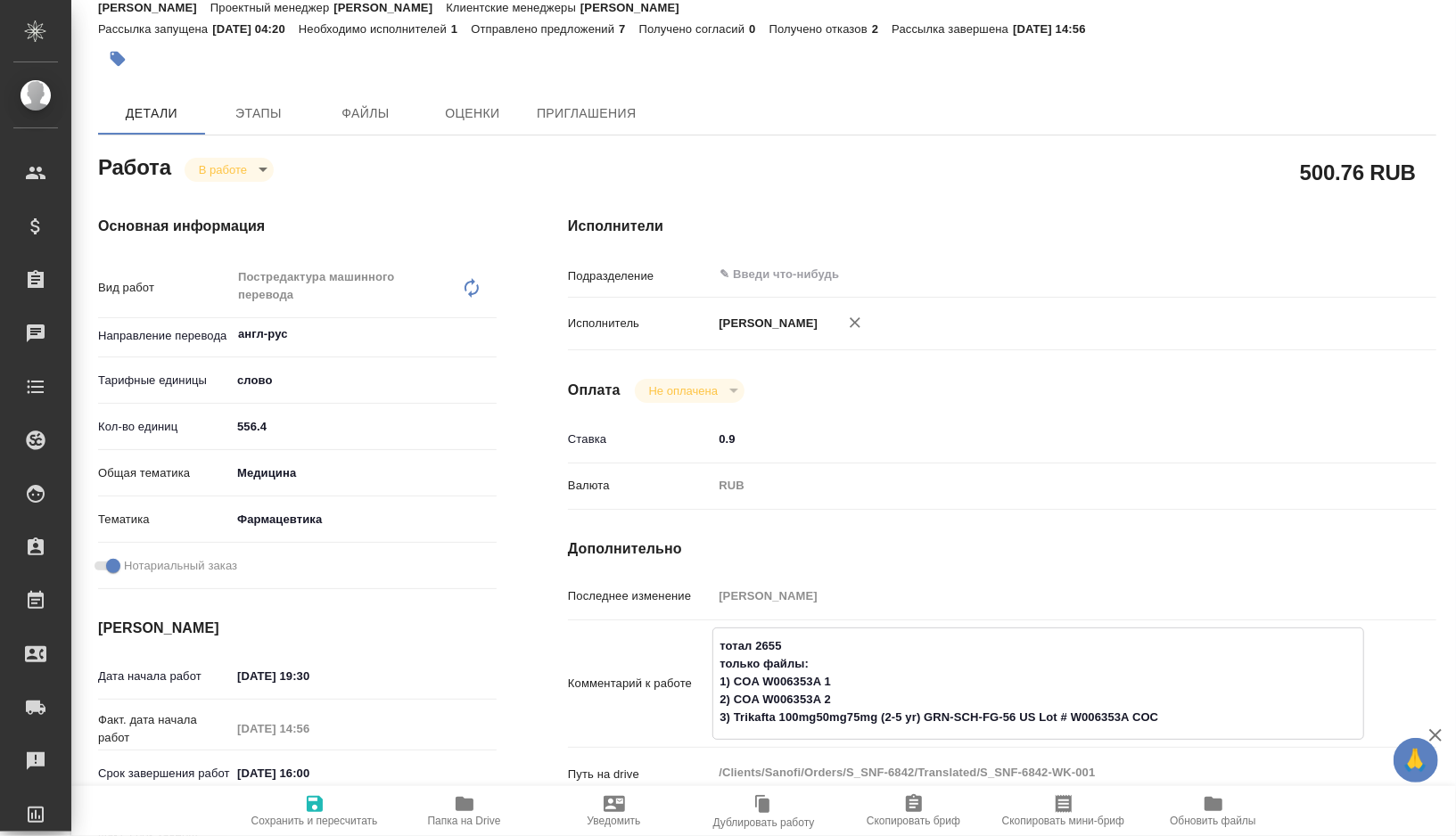
type textarea "x"
drag, startPoint x: 736, startPoint y: 681, endPoint x: 1164, endPoint y: 746, distance: 432.9
click at [1164, 733] on textarea "тотал 2655 только файлы: 1) COA W006353A 1 2) COA W006353A 2 3) Trikafta 100mg5…" at bounding box center [1038, 682] width 650 height 101
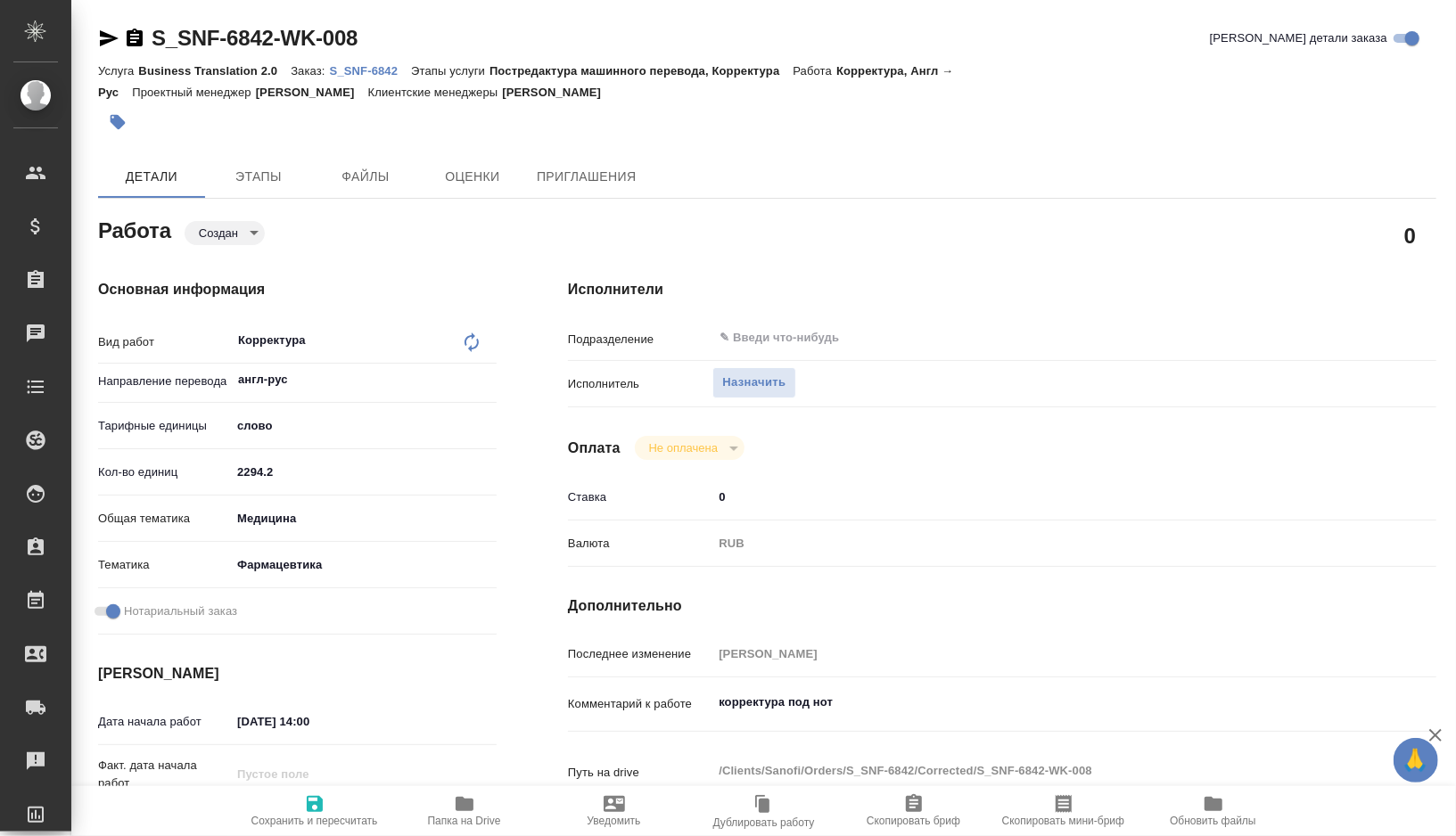
type textarea "x"
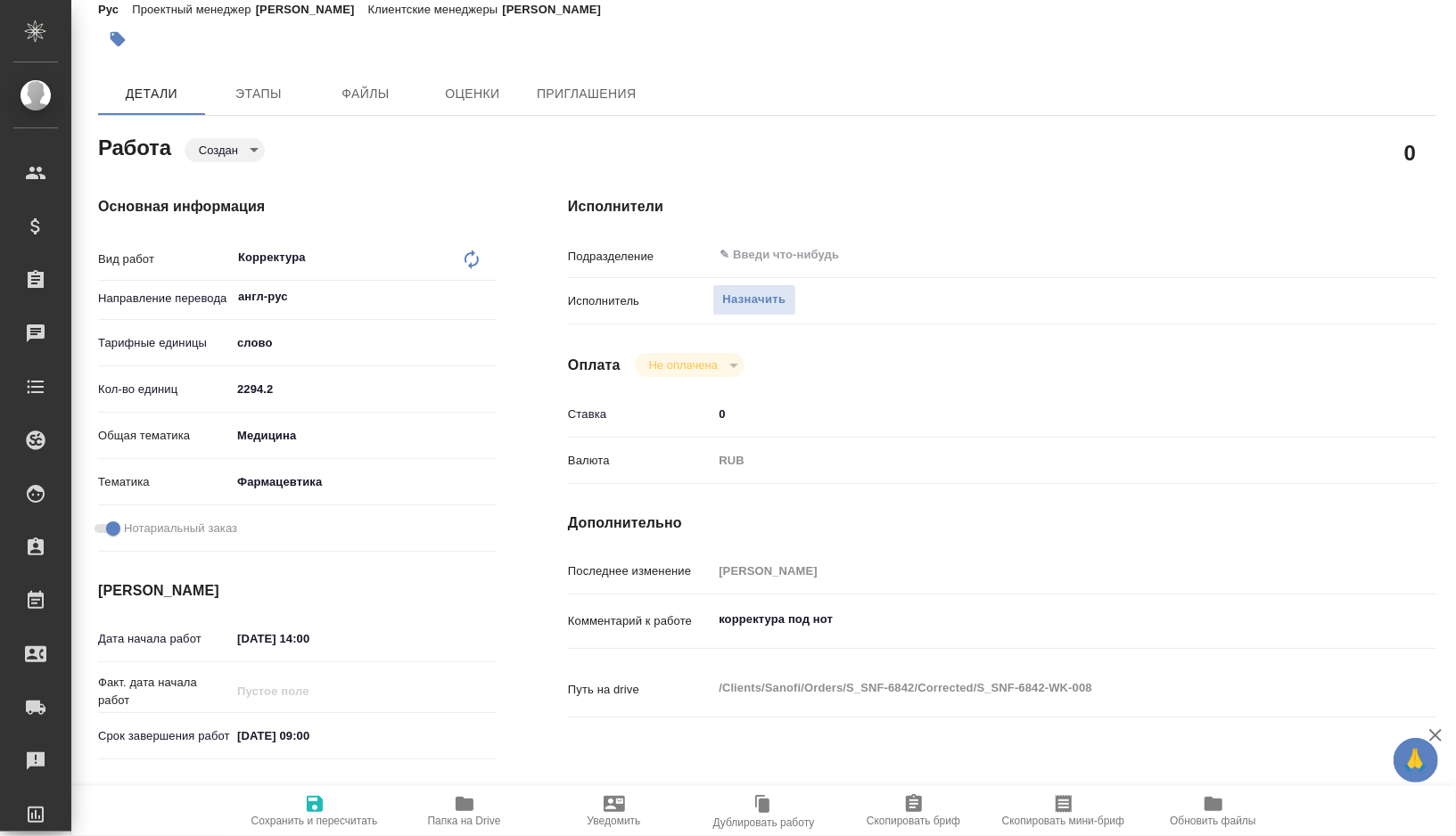
scroll to position [96, 0]
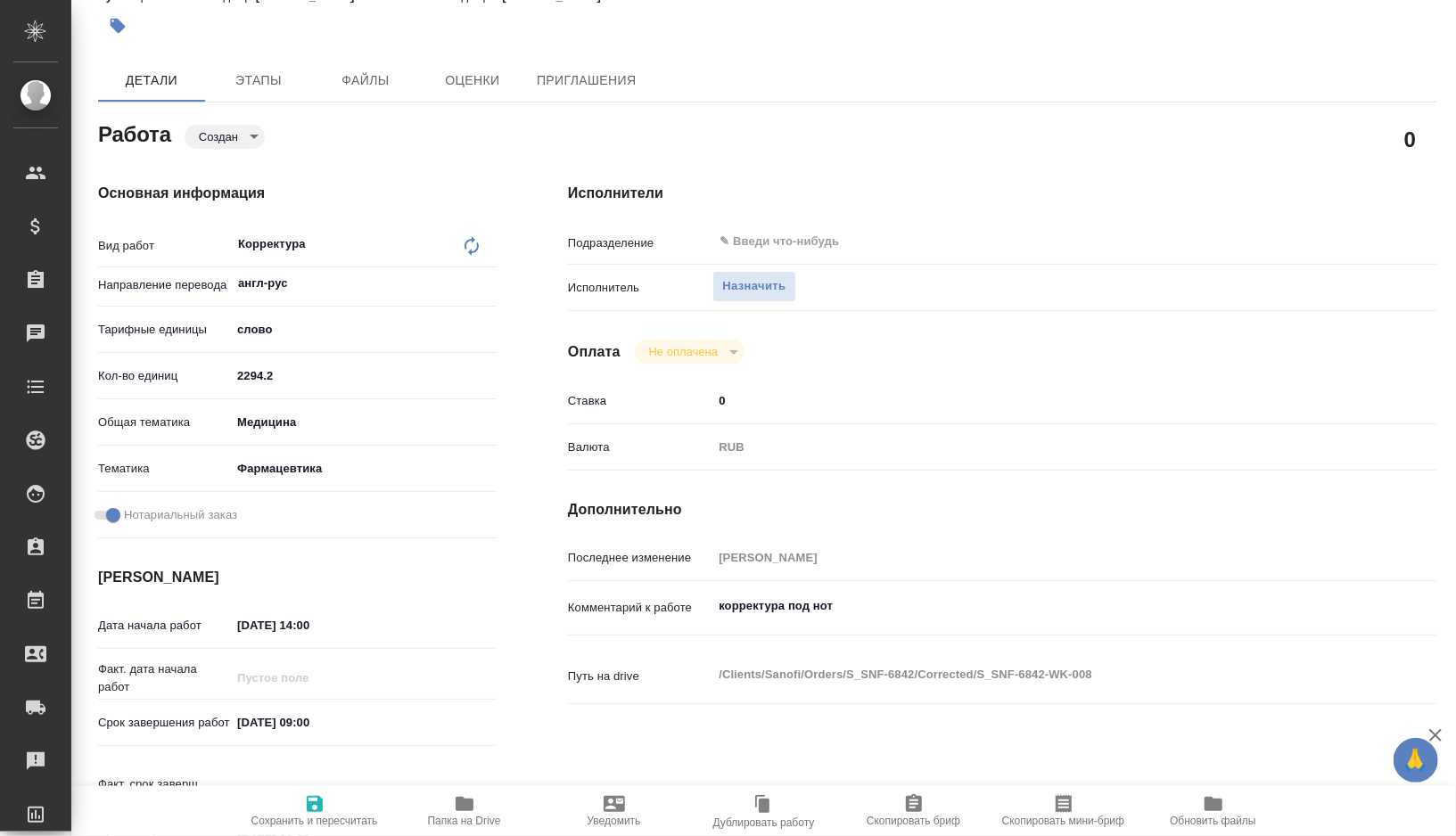
type textarea "x"
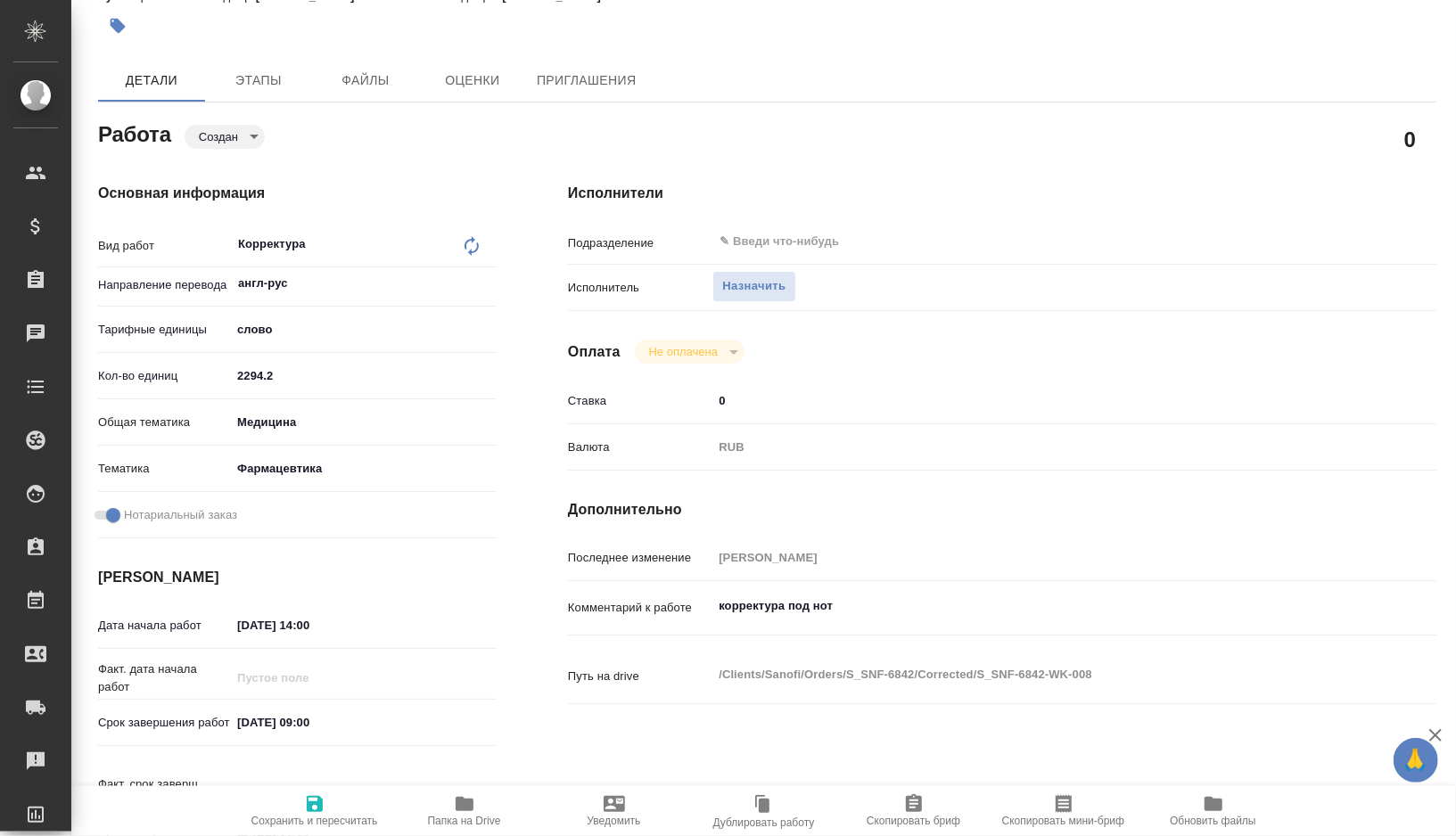
type textarea "x"
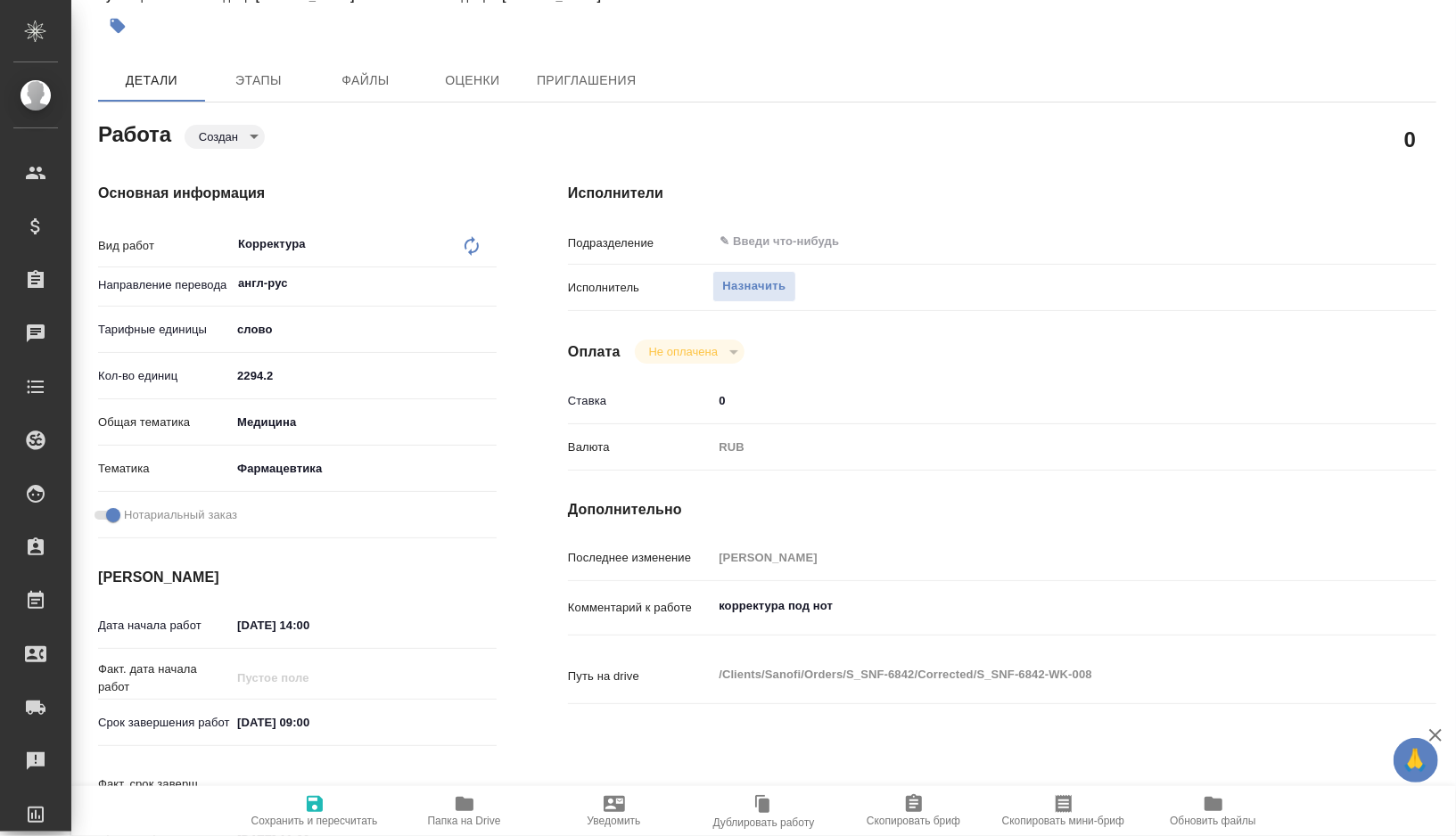
type textarea "x"
click at [850, 605] on textarea "корректура под нот" at bounding box center [1038, 606] width 651 height 30
type textarea "корректура под нот"
type textarea "x"
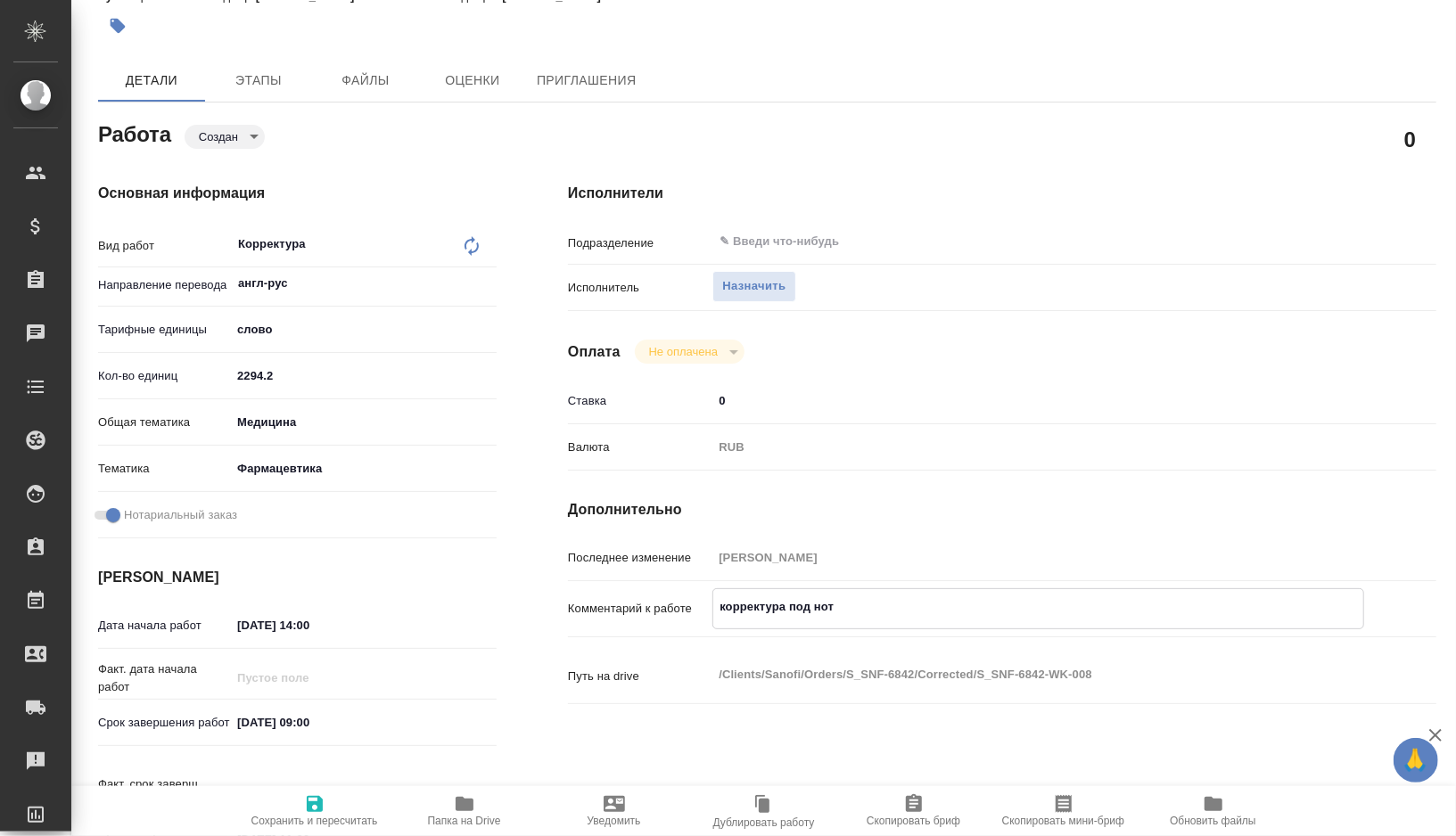
type textarea "x"
paste textarea "только файлы: 1) COA W006353A 1 2) COA W006353A 2 3) Trikafta 100mg50mg75mg (2-…"
type textarea "x"
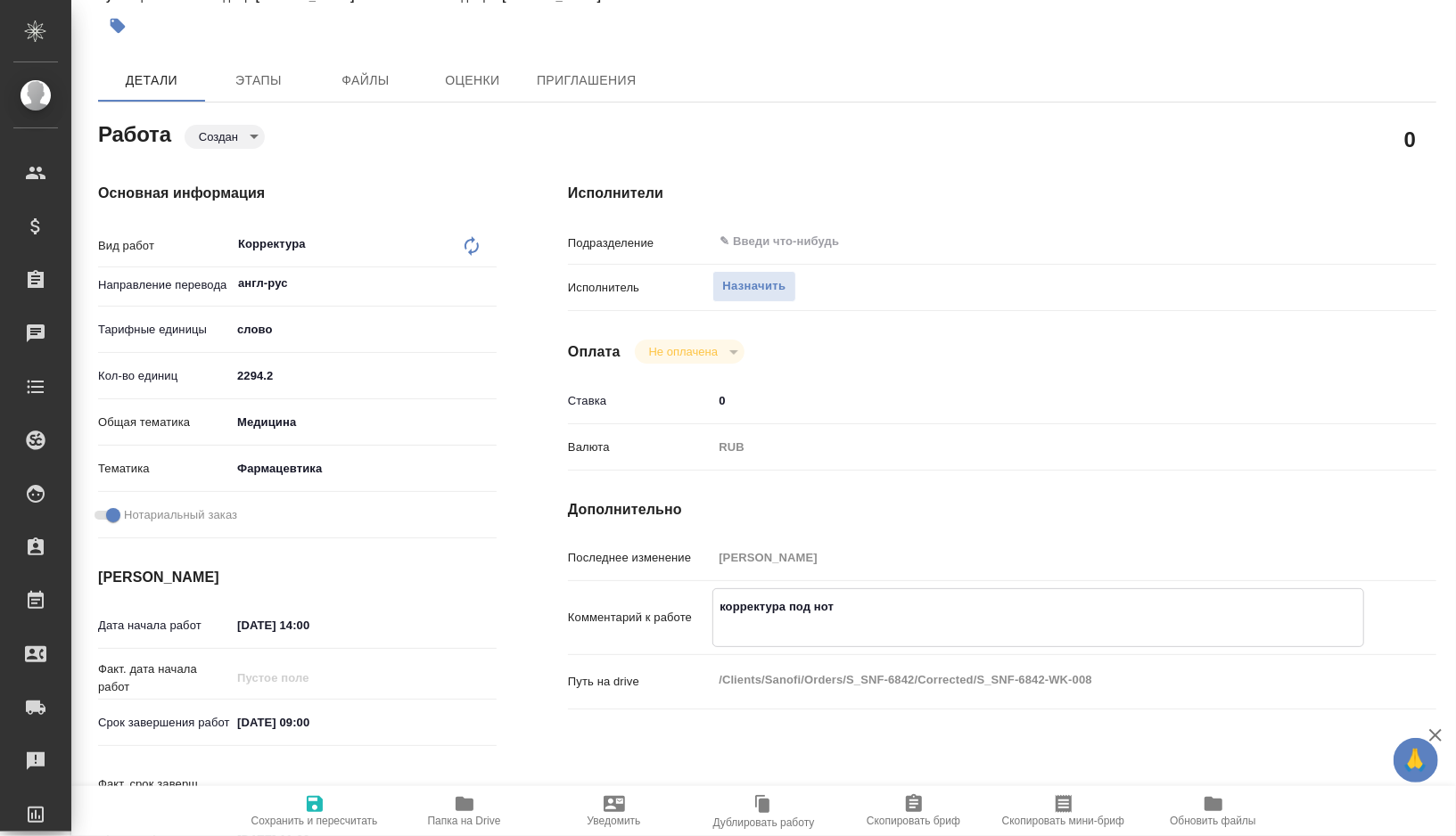
type textarea "корректура под нот только файлы: 1) COA W006353A 1 2) COA W006353A 2 3) Trikaft…"
type textarea "x"
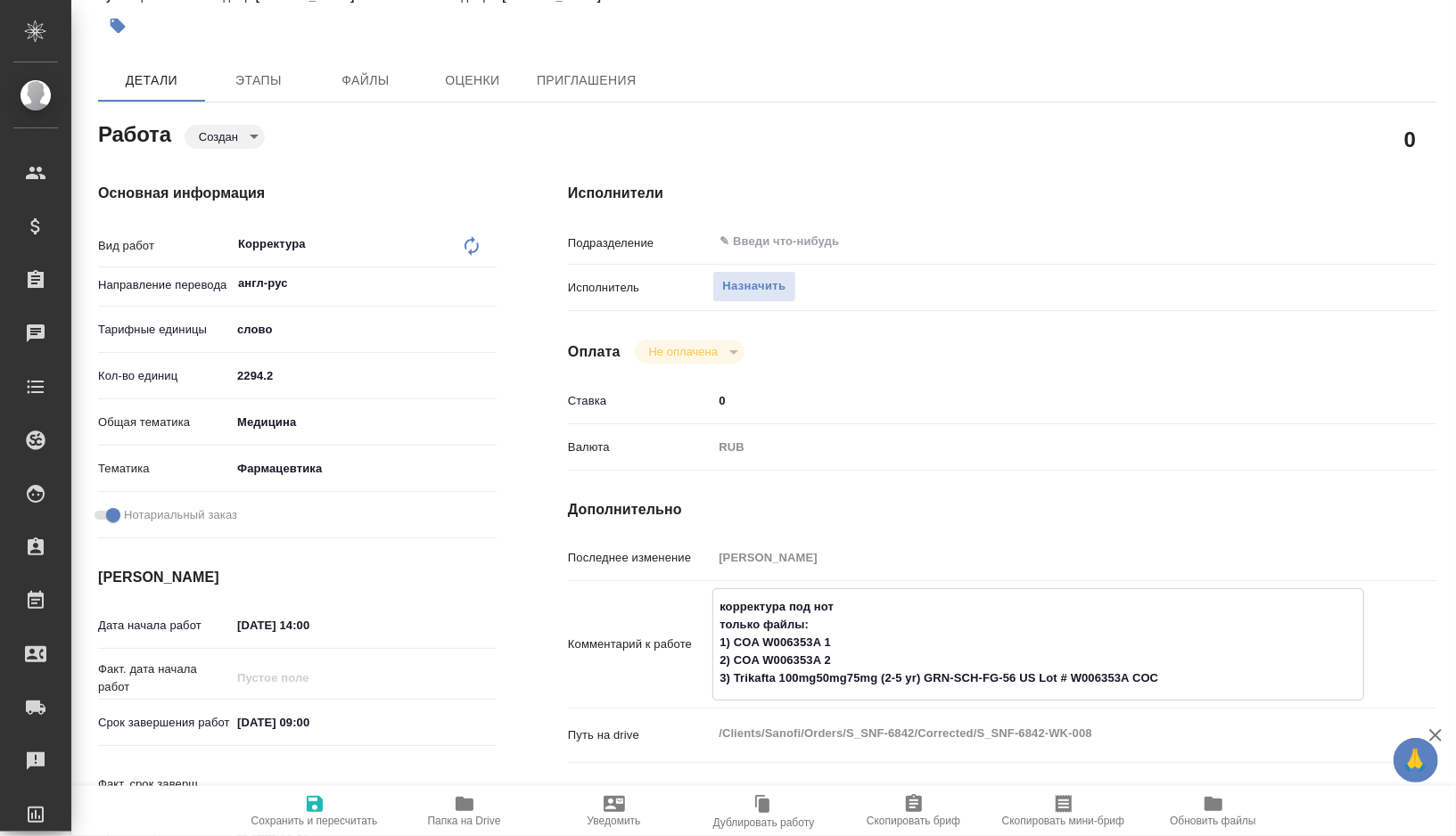
type textarea "корректура под нот только файлы: 1) COA W006353A 1 2) COA W006353A 2 3) Trikaft…"
type textarea "x"
click at [322, 802] on icon "button" at bounding box center [315, 804] width 16 height 16
type textarea "x"
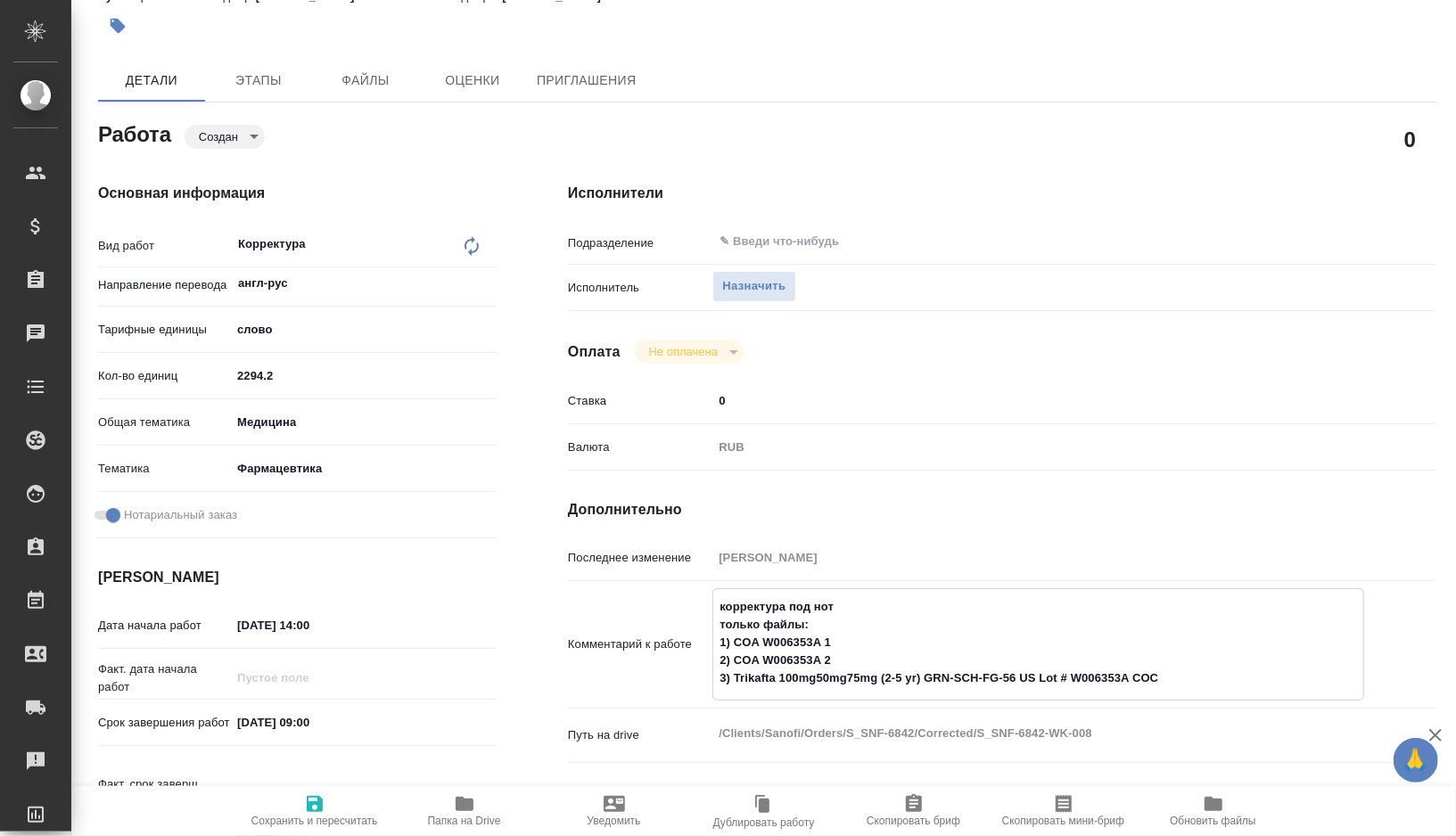
type textarea "x"
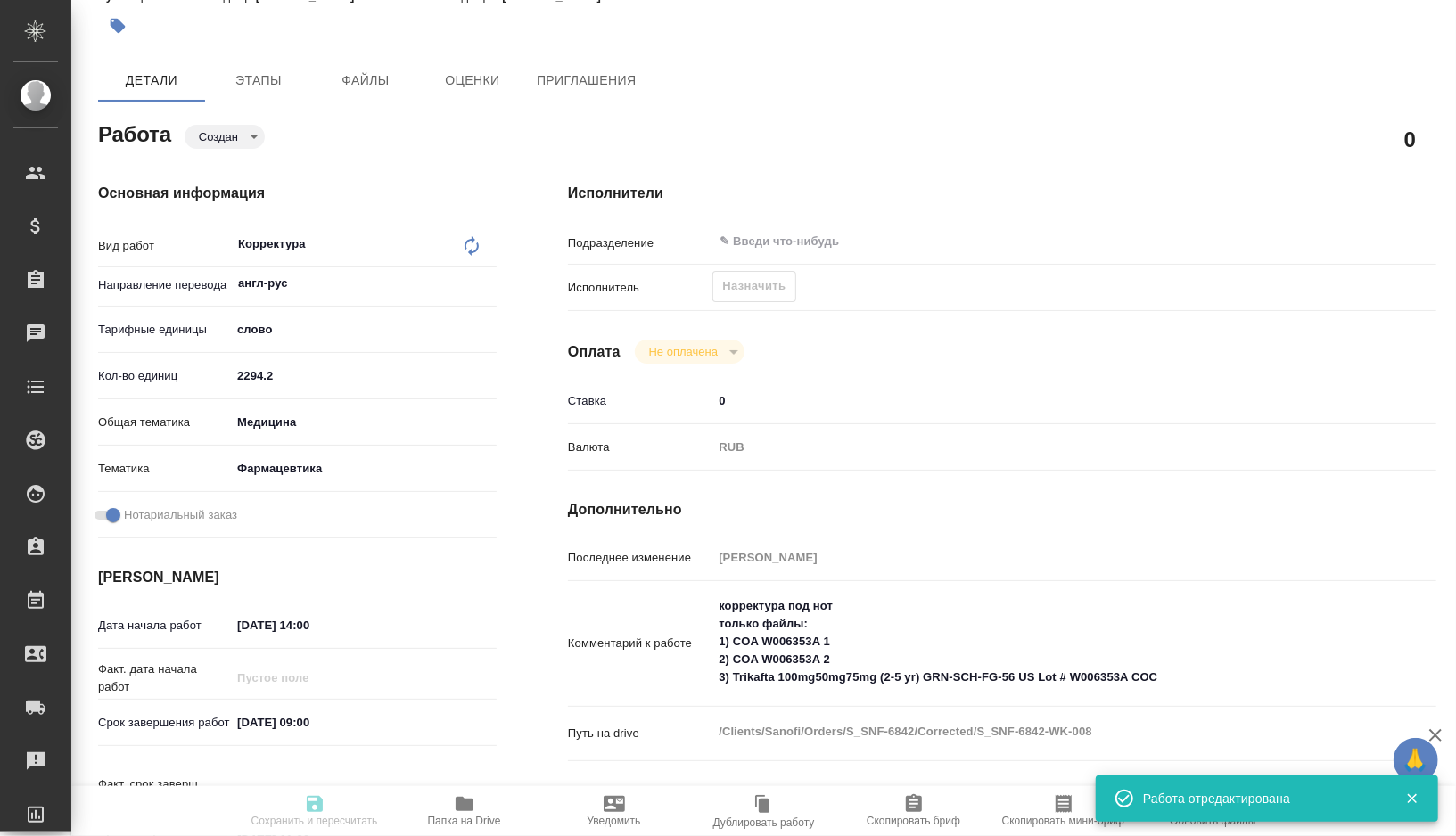
type textarea "x"
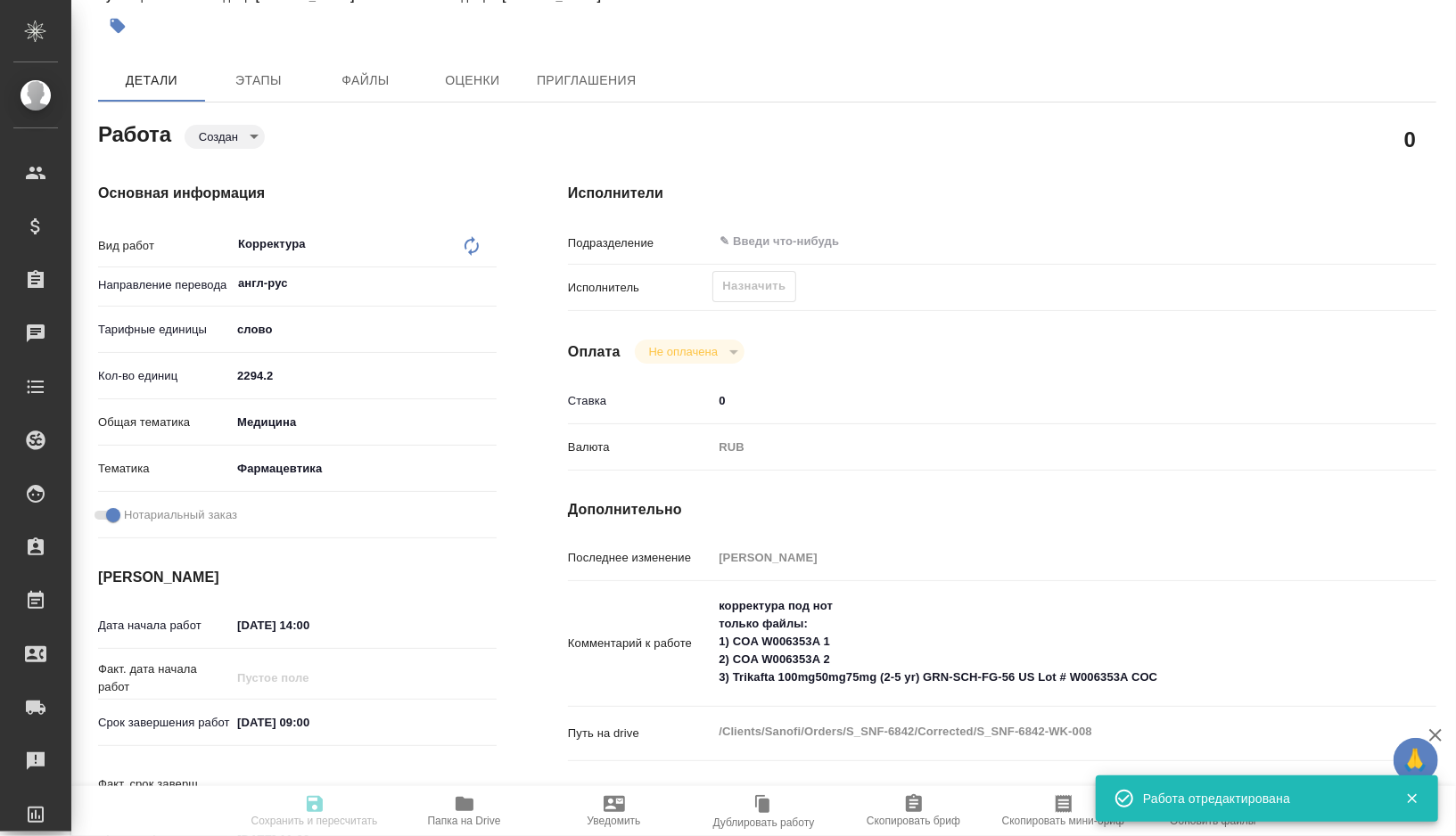
type textarea "x"
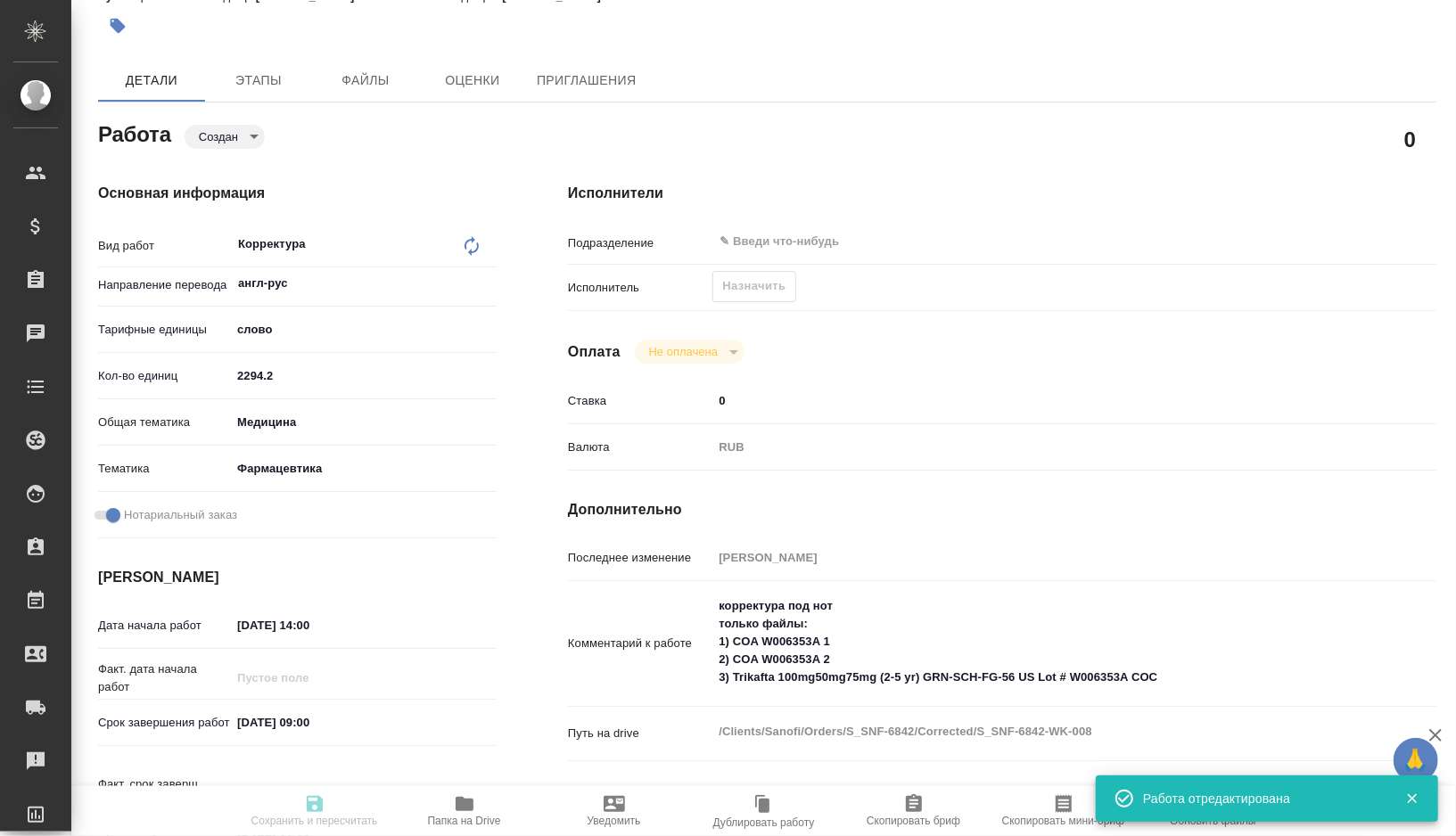
scroll to position [76, 0]
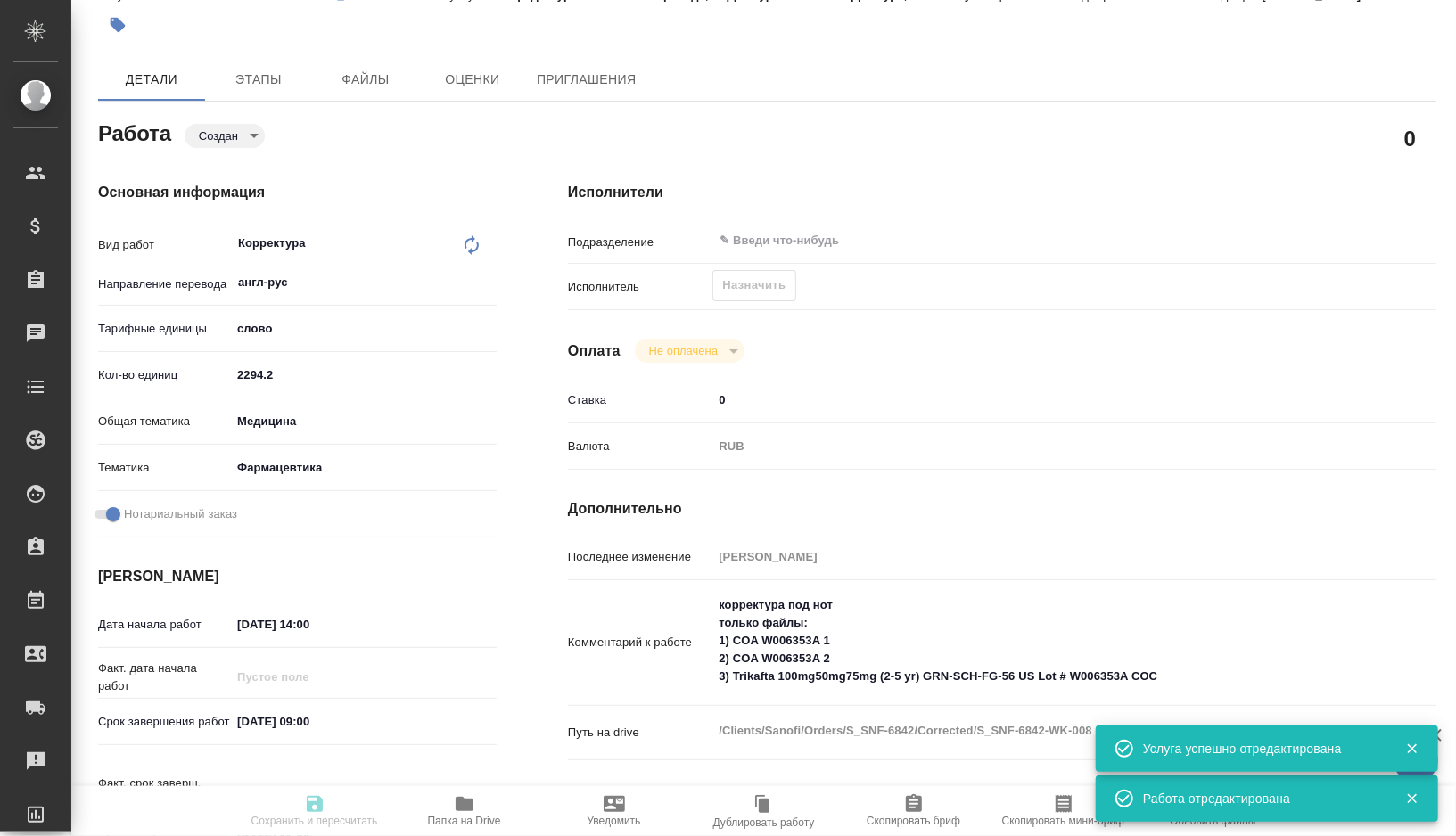
type input "created"
type textarea "Корректура"
type textarea "x"
type input "англ-рус"
type input "5a8b1489cc6b4906c91bfd90"
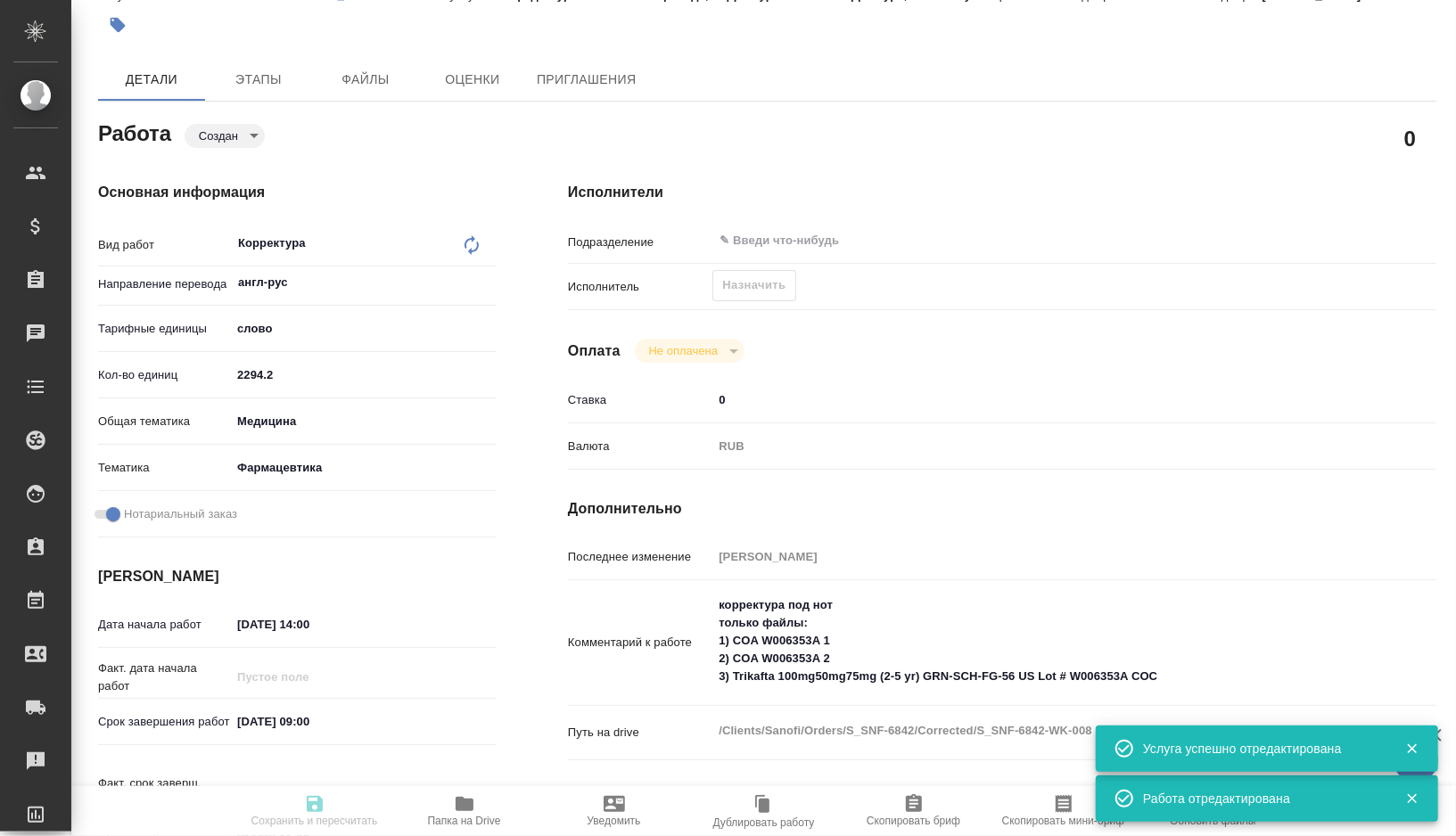
type input "2294.2"
type input "med"
type input "6149832f2b7be24903fd7a82"
checkbox input "true"
type input "[DATE] 14:00"
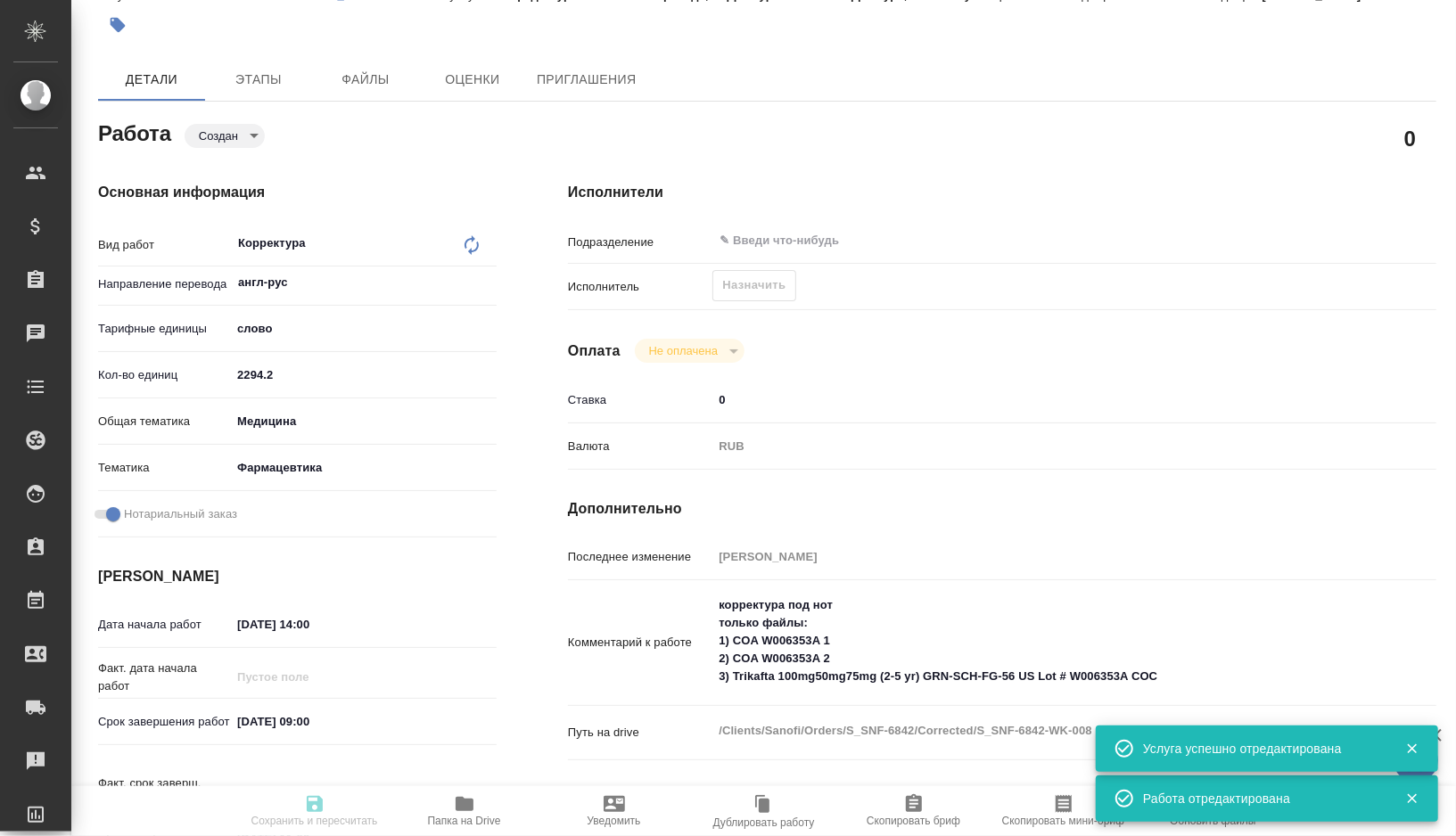
type input "[DATE] 09:00"
type input "[DATE] 11:00"
type input "notPayed"
type input "0"
type input "RUB"
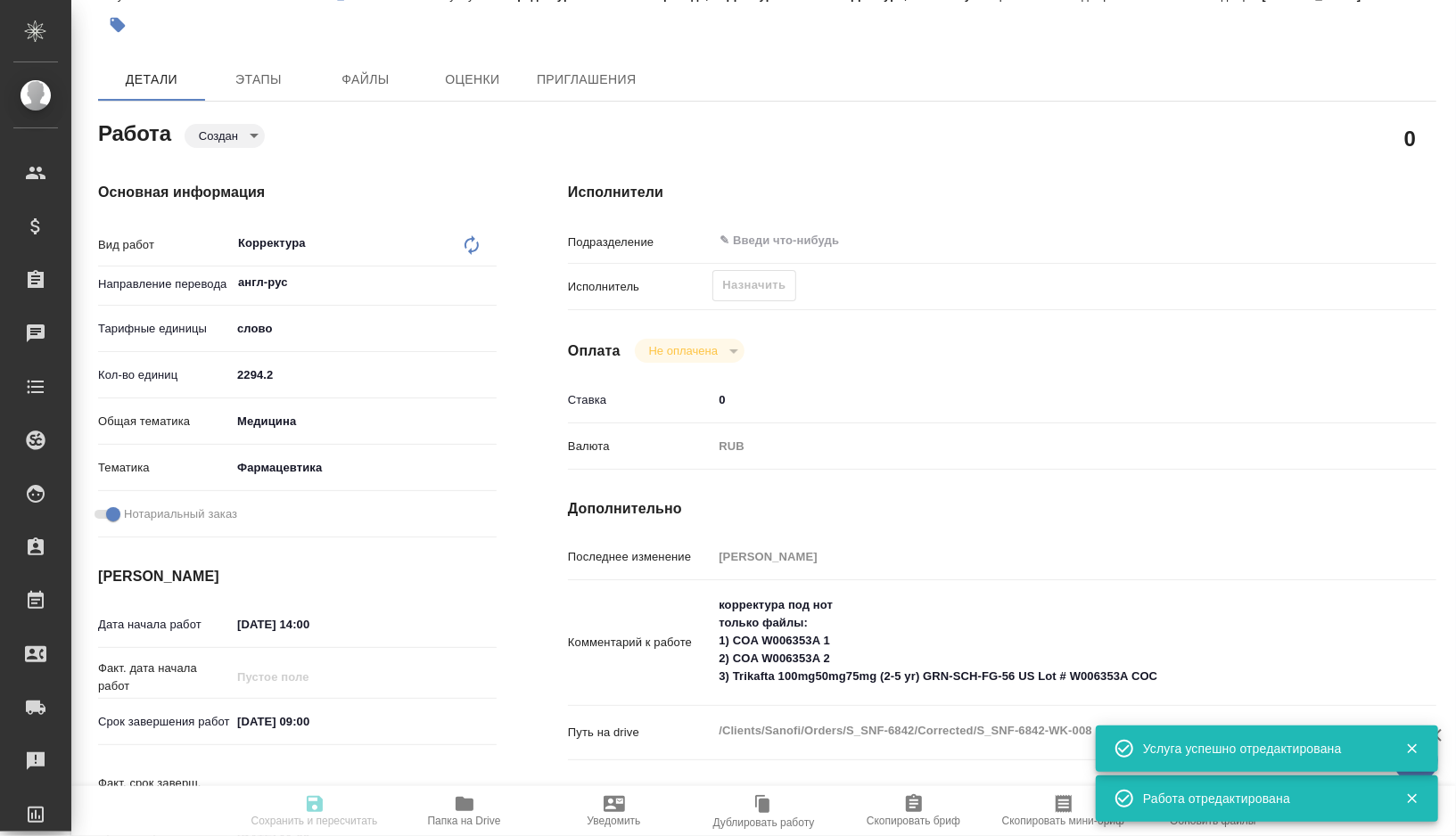
type input "[PERSON_NAME]"
type textarea "корректура под нот только файлы: 1) COA W006353A 1 2) COA W006353A 2 3) Trikaft…"
type textarea "x"
type textarea "/Clients/Sanofi/Orders/S_SNF-6842/Corrected/S_SNF-6842-WK-008"
type textarea "x"
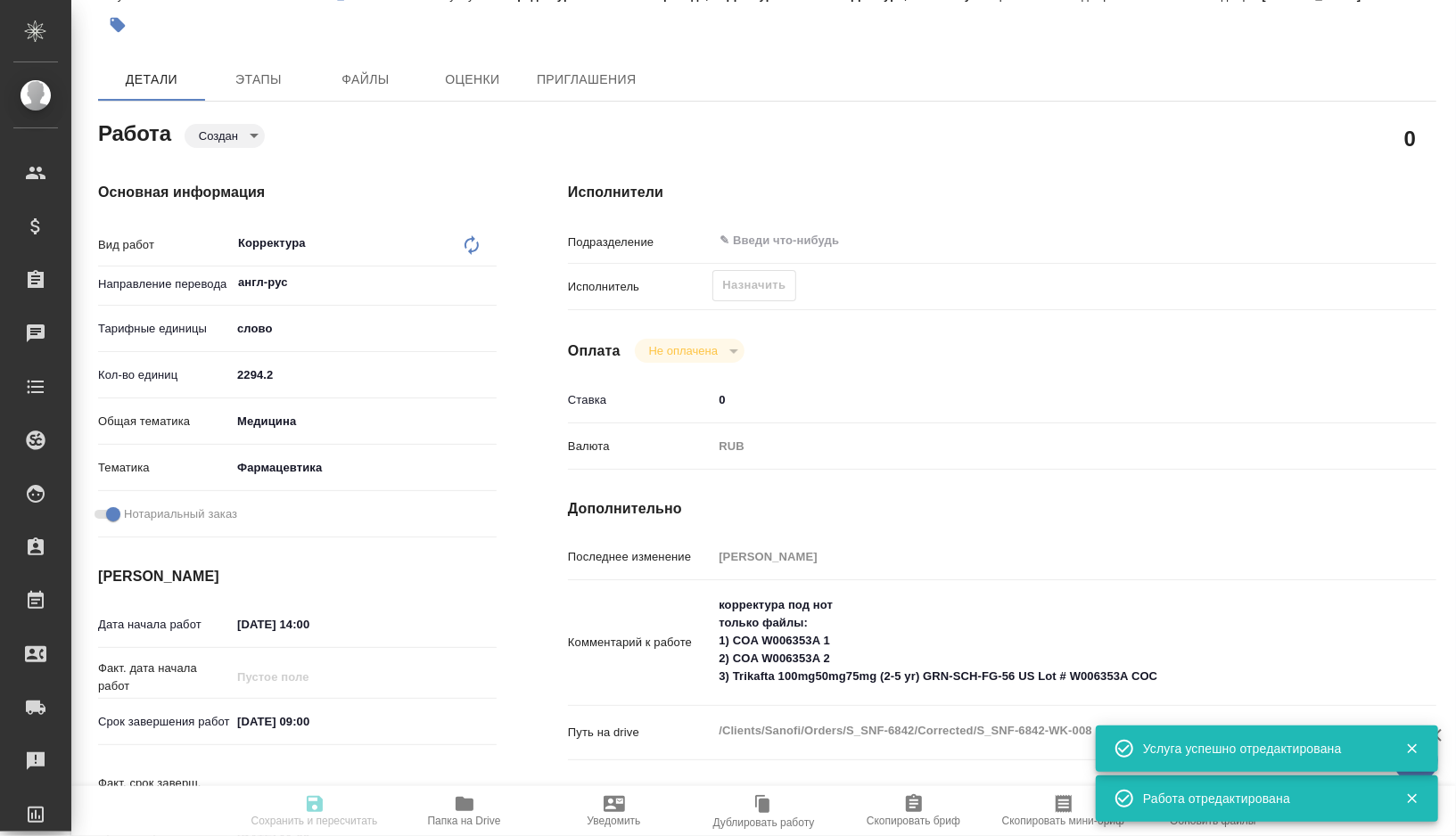
type input "S_SNF-6842"
type input "E005825743"
type input "Business Translation 2.0"
type input "Постредактура машинного перевода, Корректура"
type input "[PERSON_NAME]"
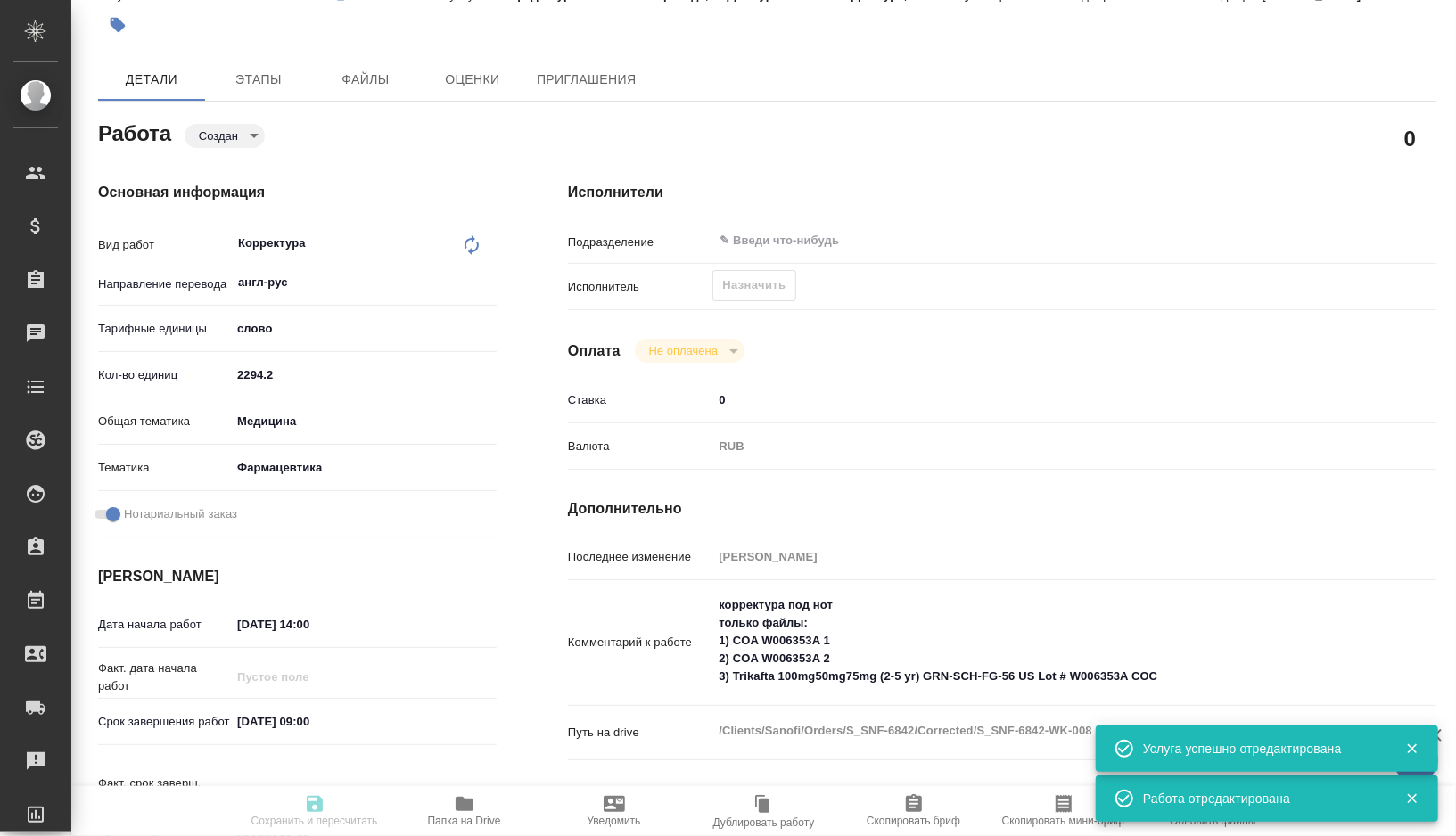
type input "[PERSON_NAME]"
type input "/Clients/Sanofi/Orders/S_SNF-6842"
type textarea "x"
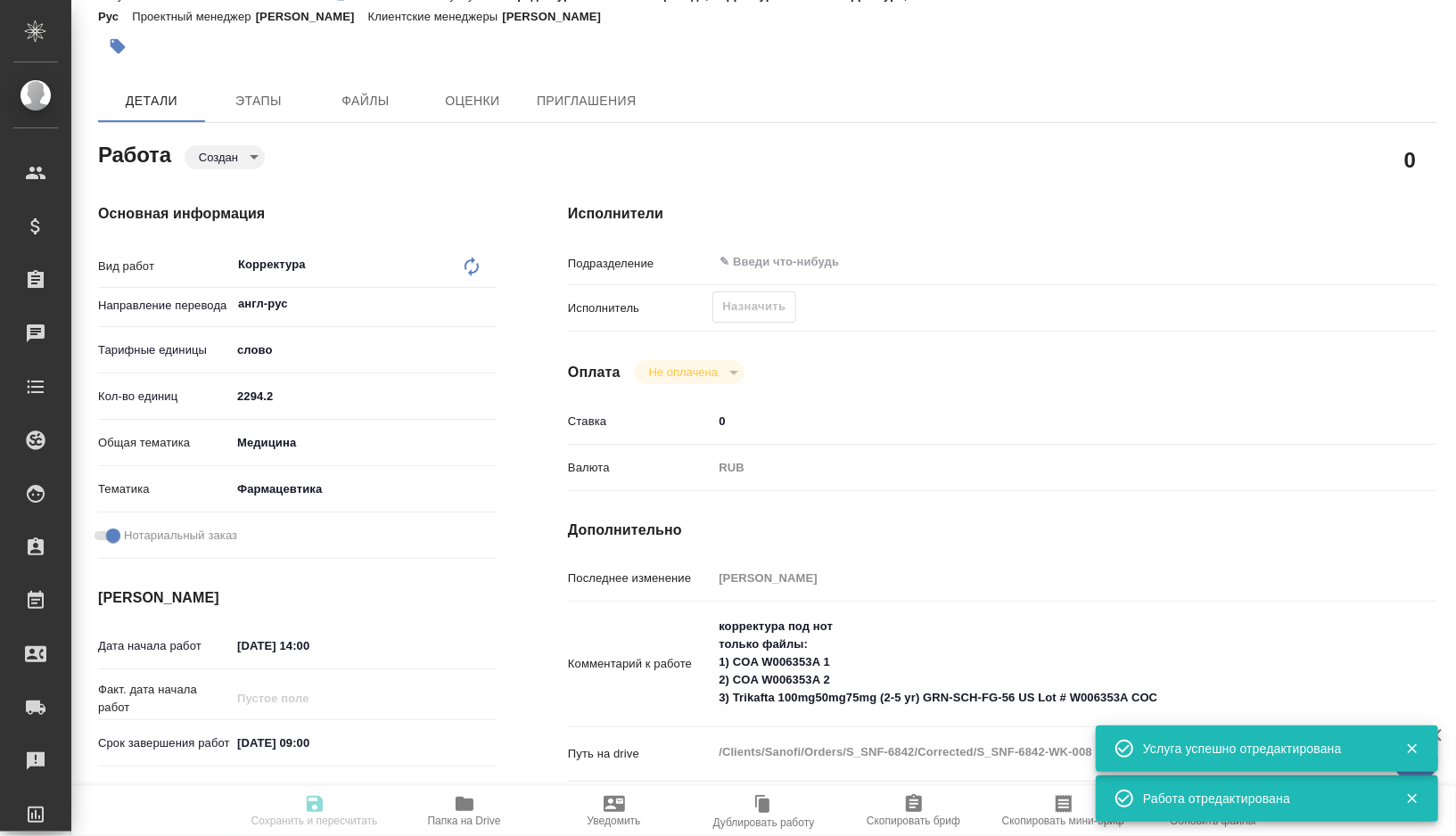
scroll to position [96, 0]
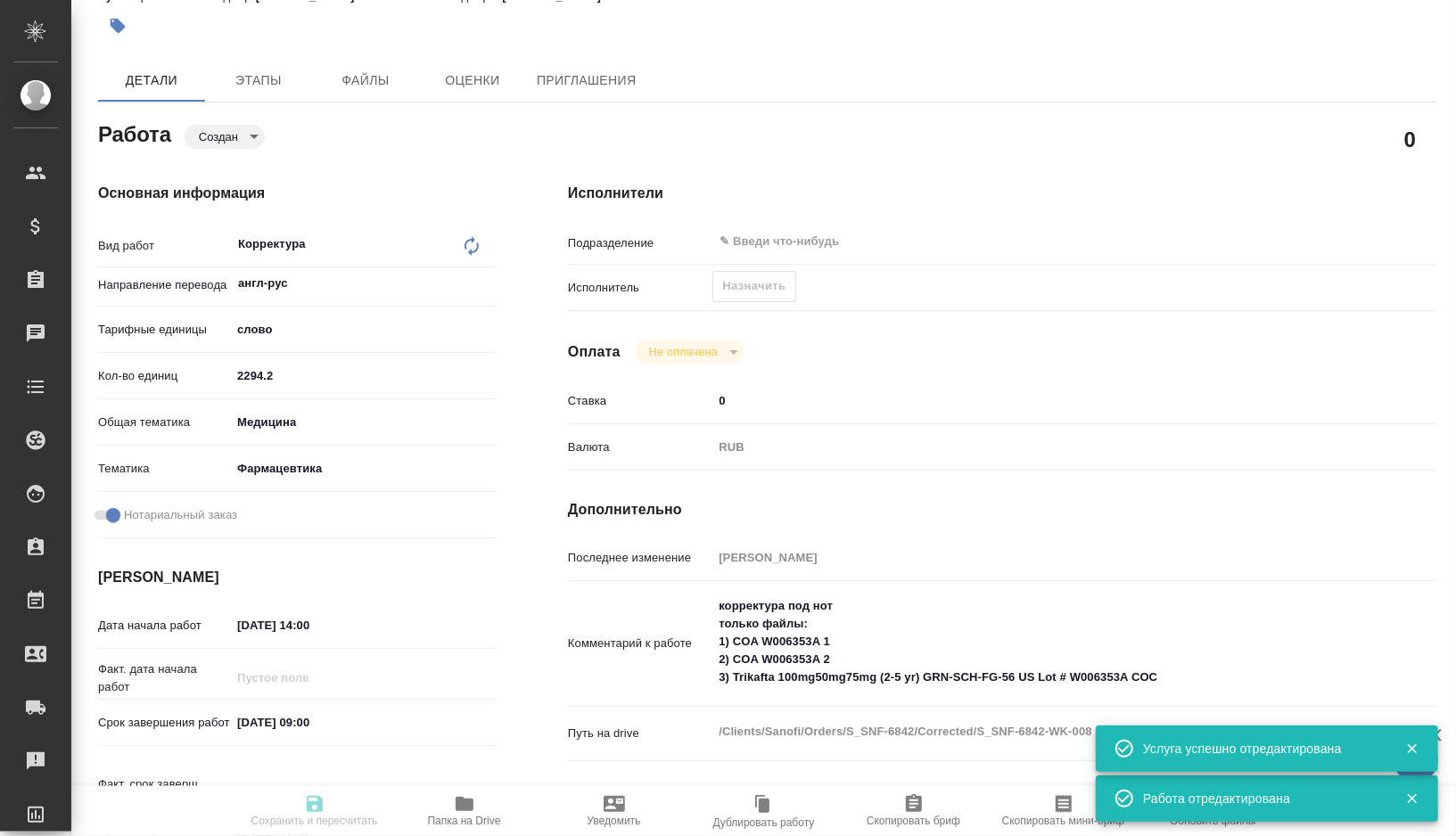
type textarea "x"
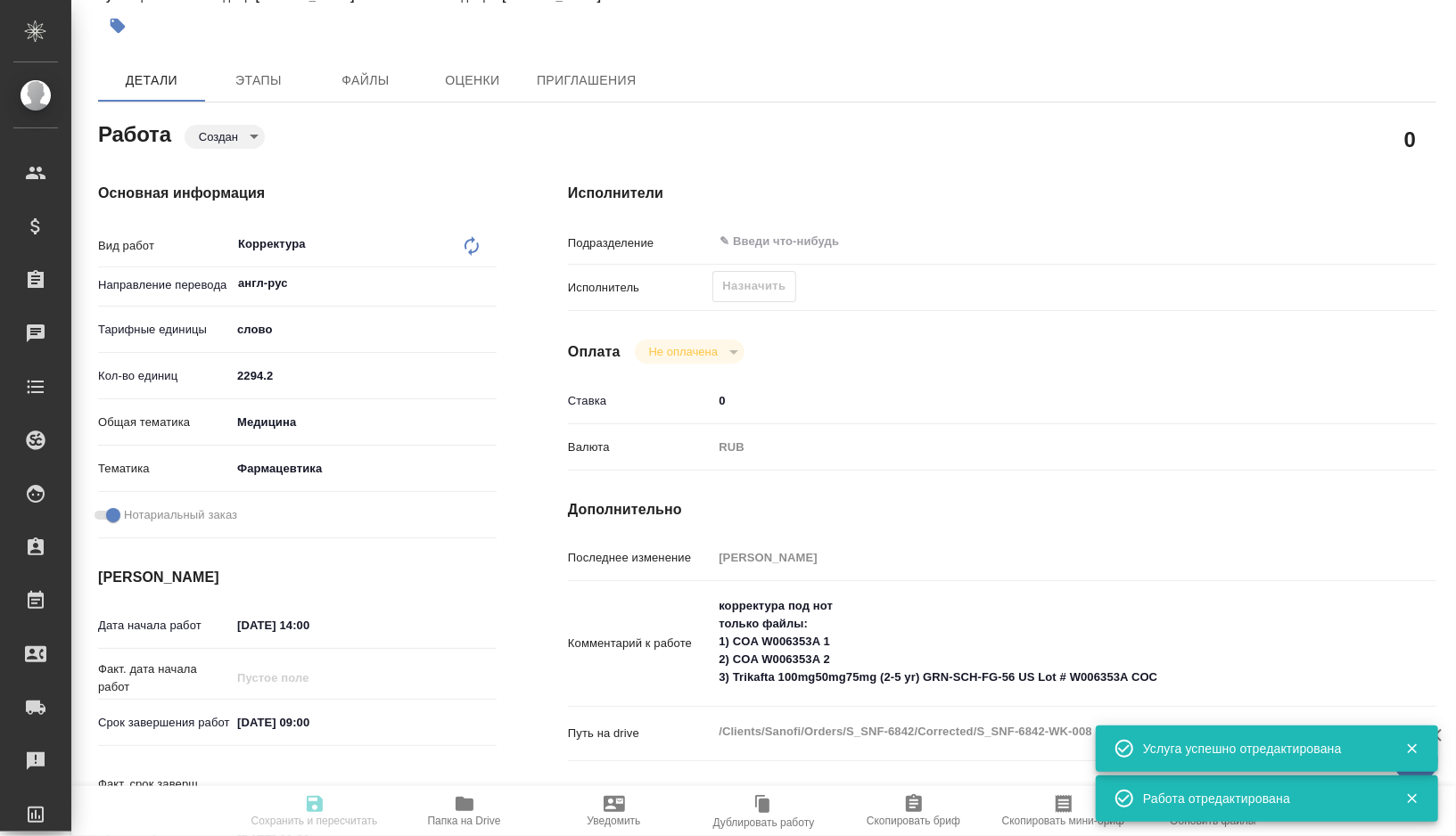
type textarea "x"
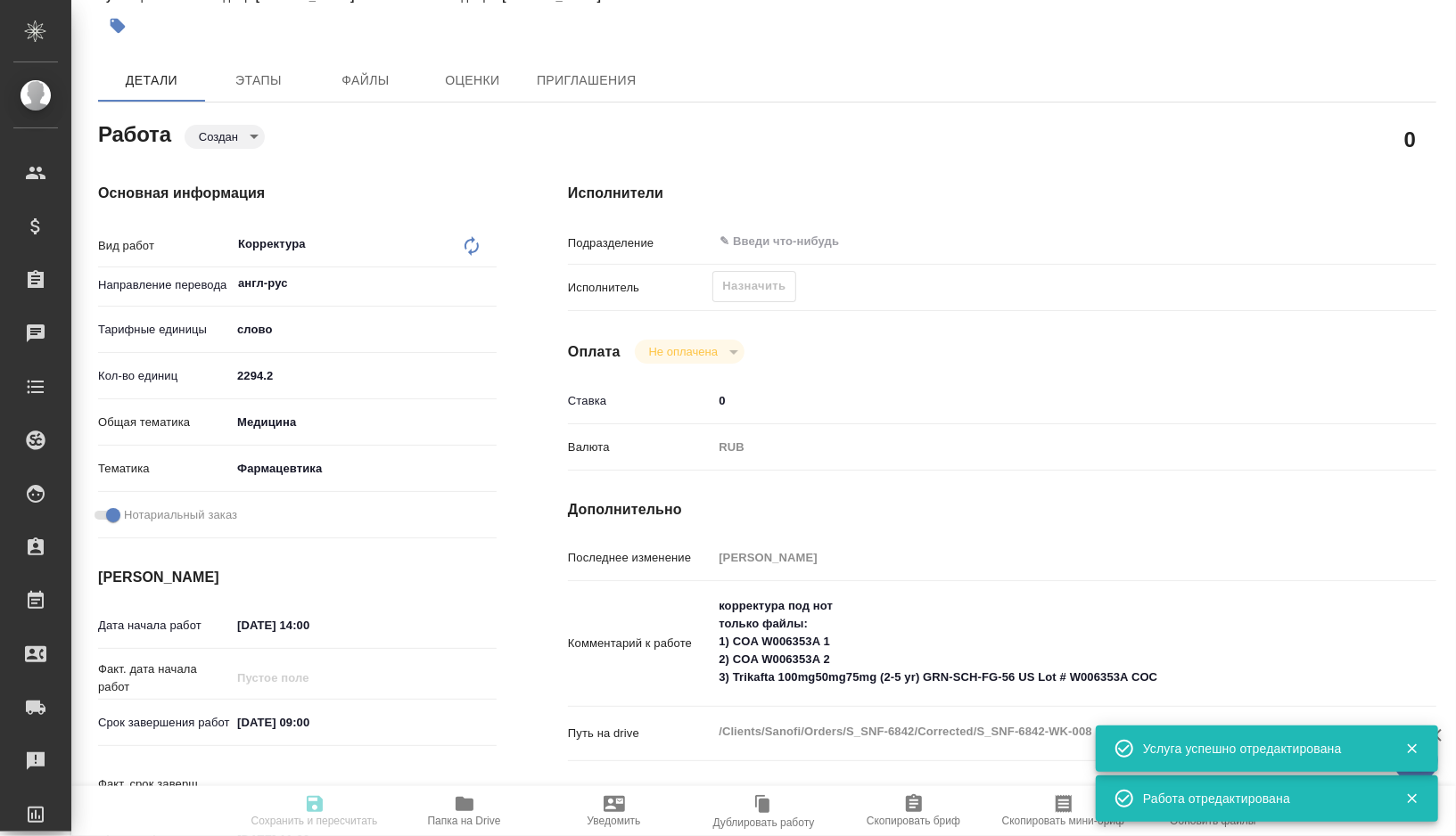
type textarea "x"
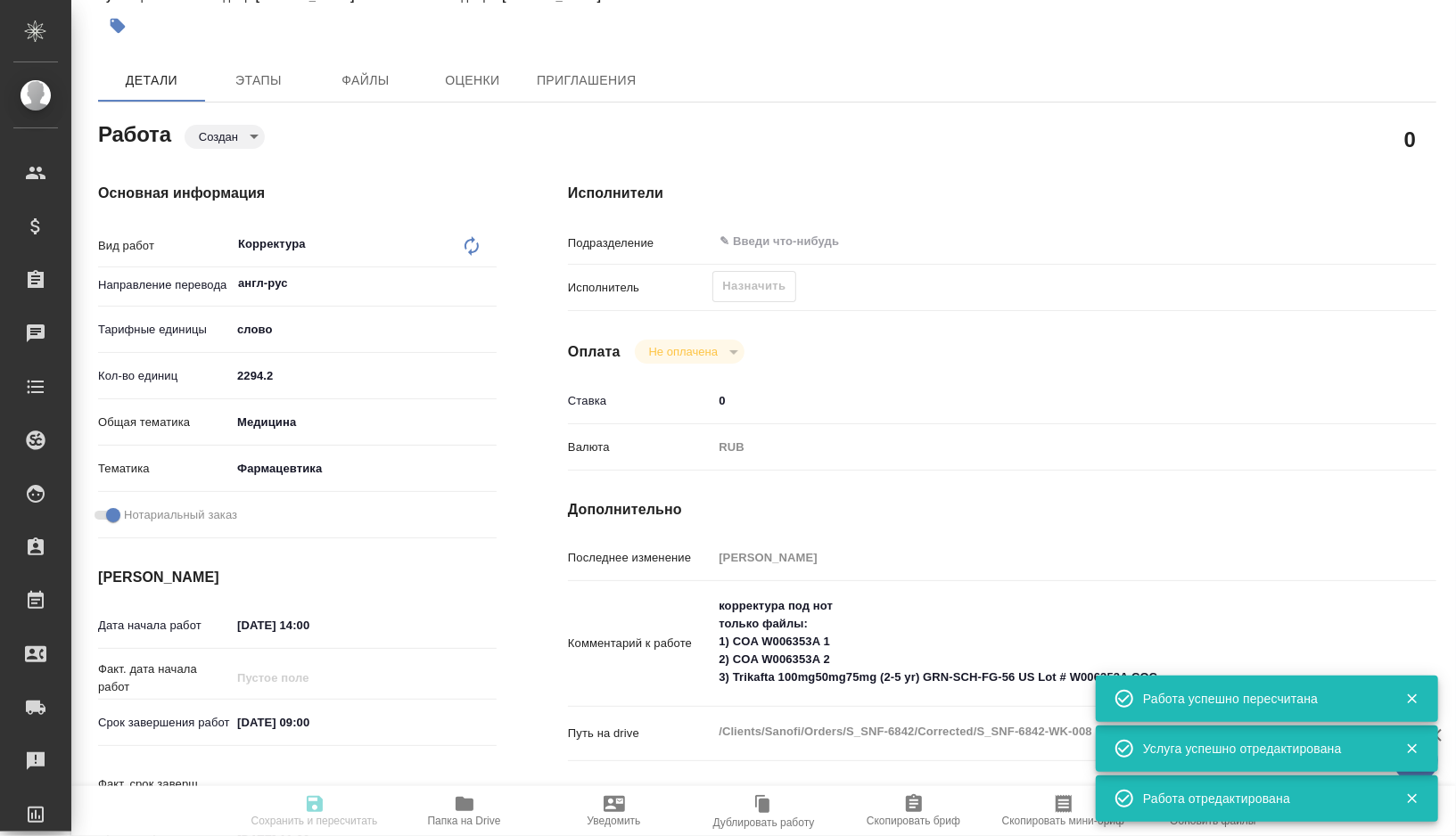
type textarea "x"
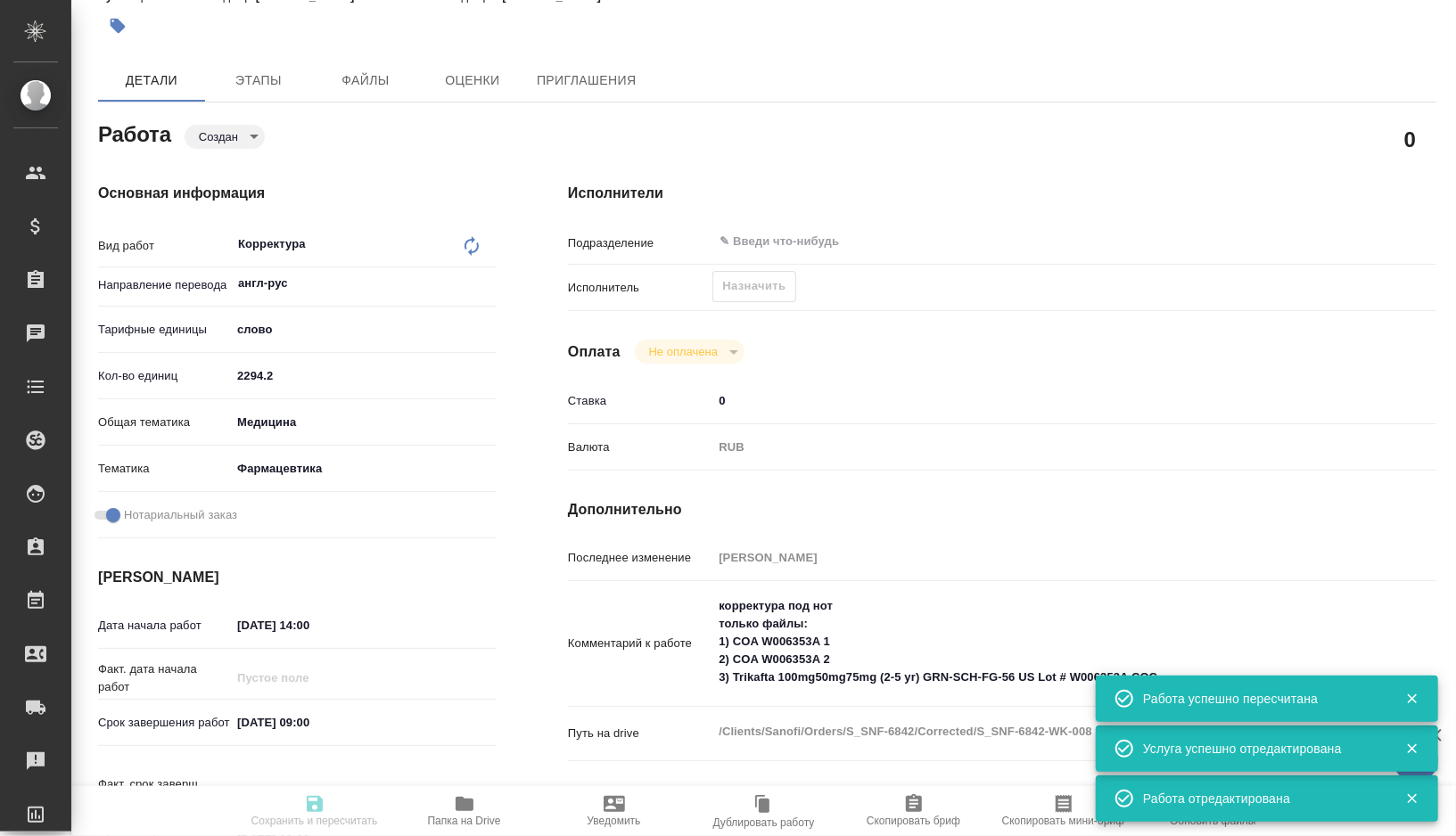
type input "created"
type textarea "Корректура"
type textarea "x"
type input "англ-рус"
type input "5a8b1489cc6b4906c91bfd90"
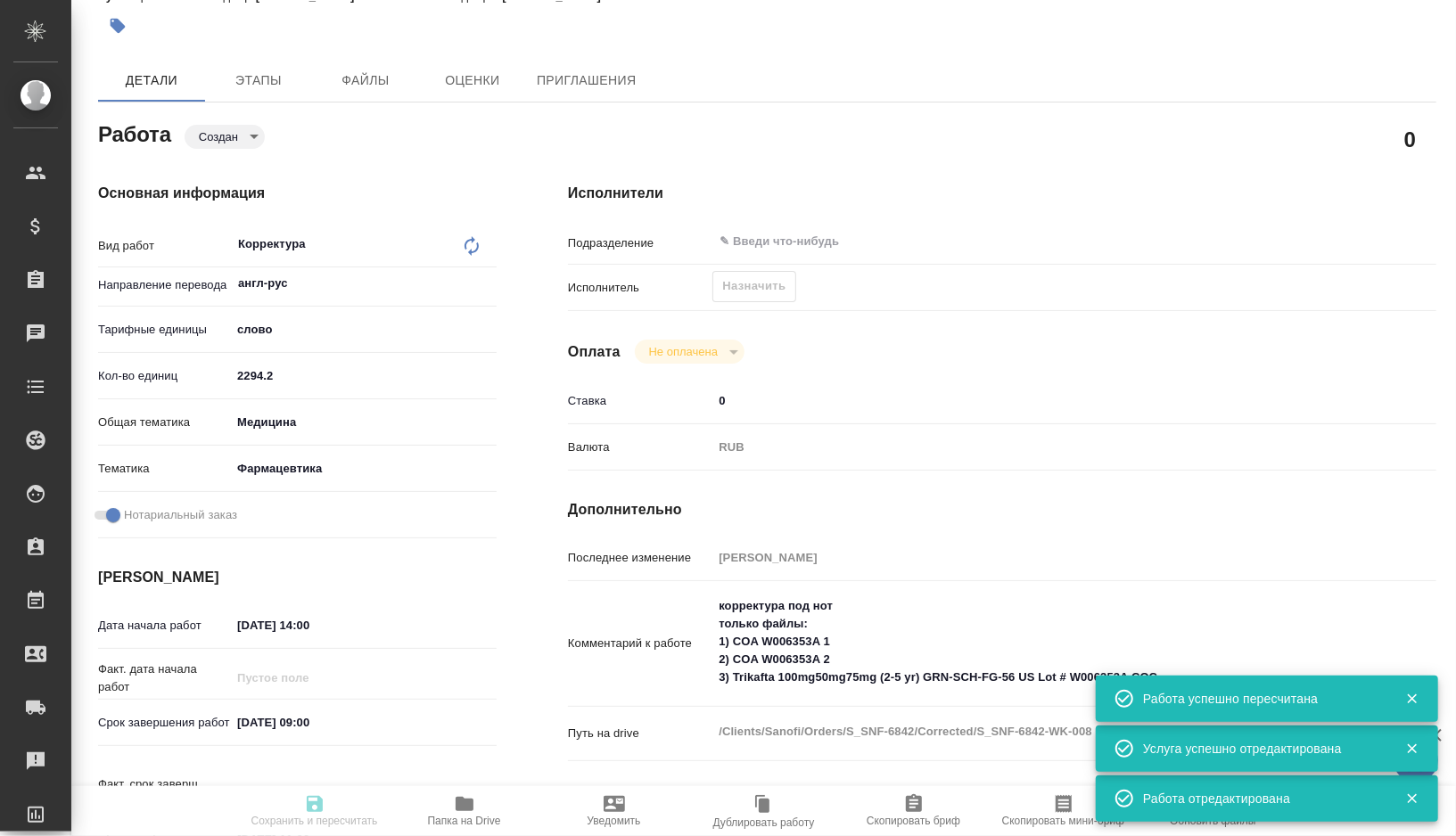
type input "2294.2"
type input "med"
type input "6149832f2b7be24903fd7a82"
checkbox input "true"
type input "[DATE] 14:00"
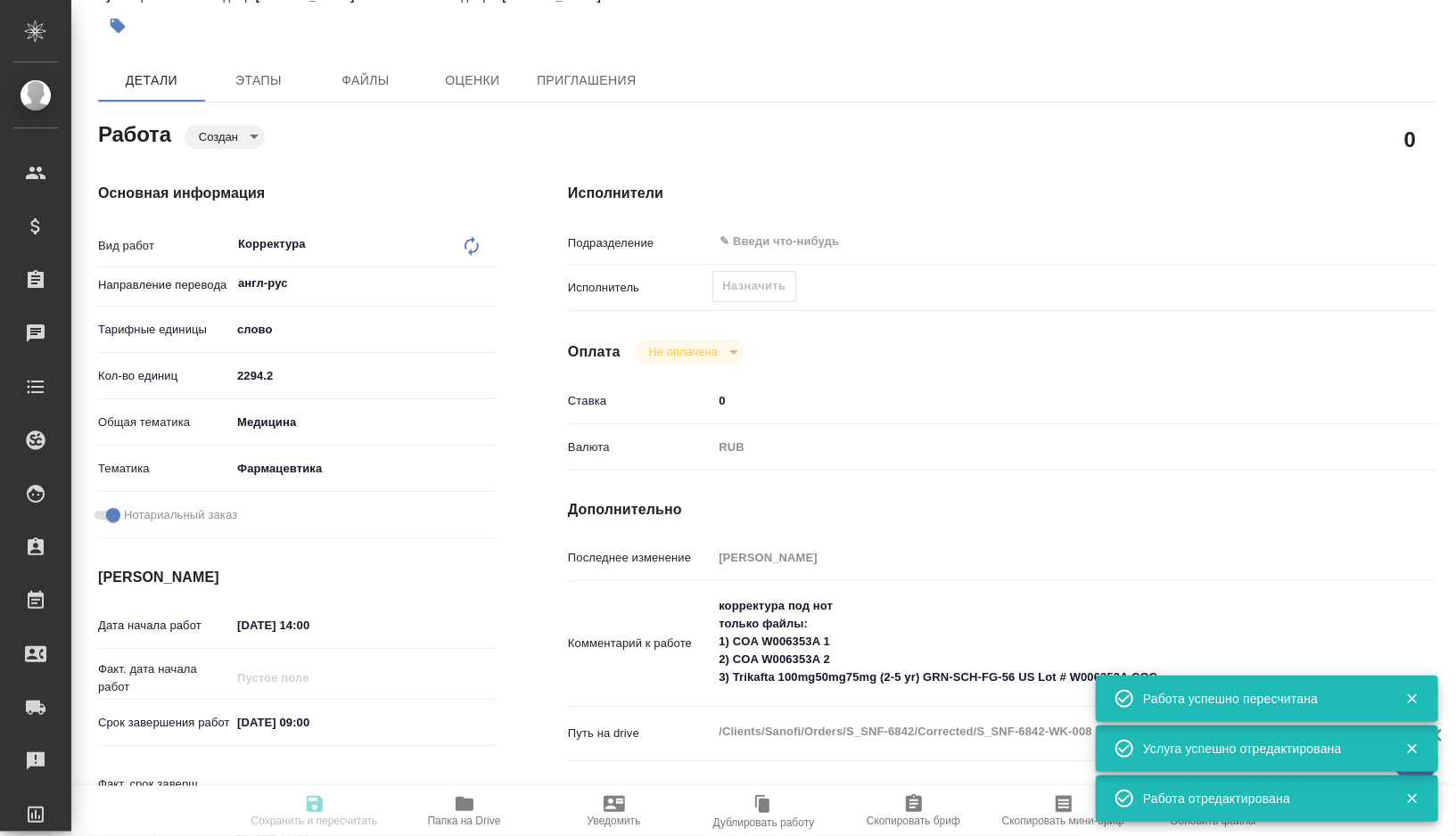
type input "[DATE] 09:00"
type input "[DATE] 11:00"
type input "notPayed"
type input "0"
type input "RUB"
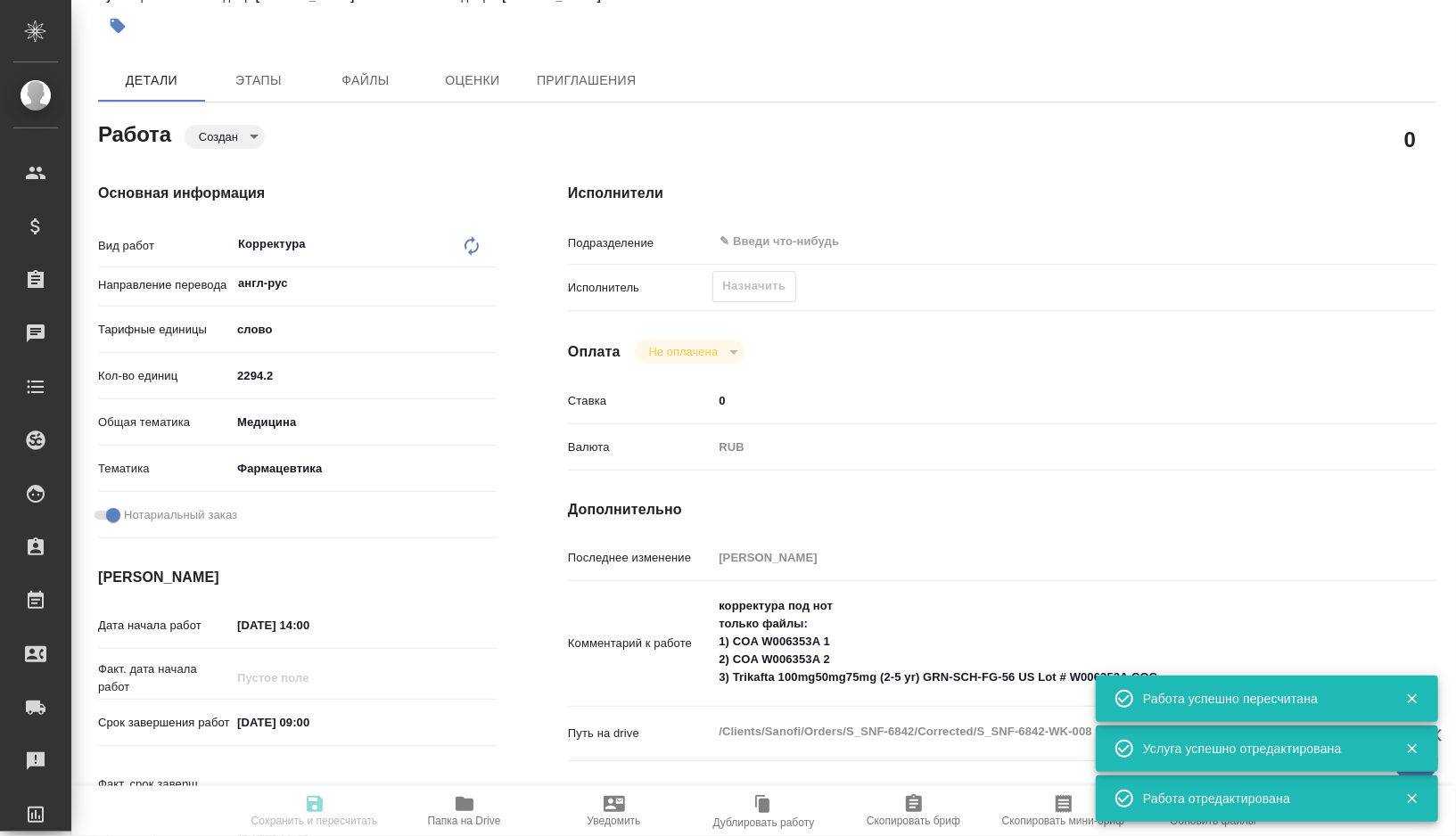
type input "[PERSON_NAME]"
type textarea "корректура под нот только файлы: 1) COA W006353A 1 2) COA W006353A 2 3) Trikaft…"
type textarea "x"
type textarea "/Clients/Sanofi/Orders/S_SNF-6842/Corrected/S_SNF-6842-WK-008"
type textarea "x"
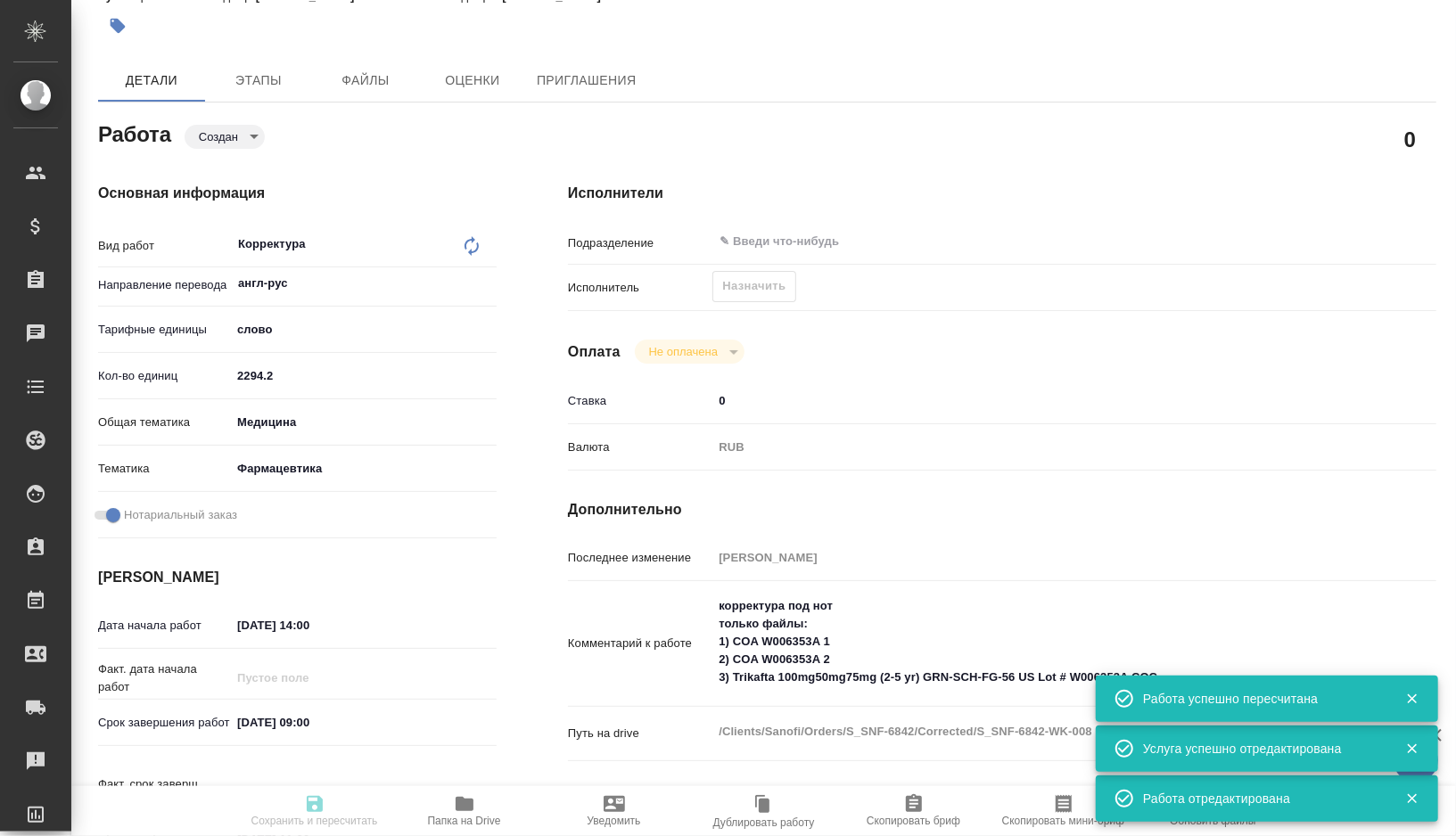
type input "S_SNF-6842"
type input "E005825743"
type input "Business Translation 2.0"
type input "Постредактура машинного перевода, Корректура"
type input "[PERSON_NAME]"
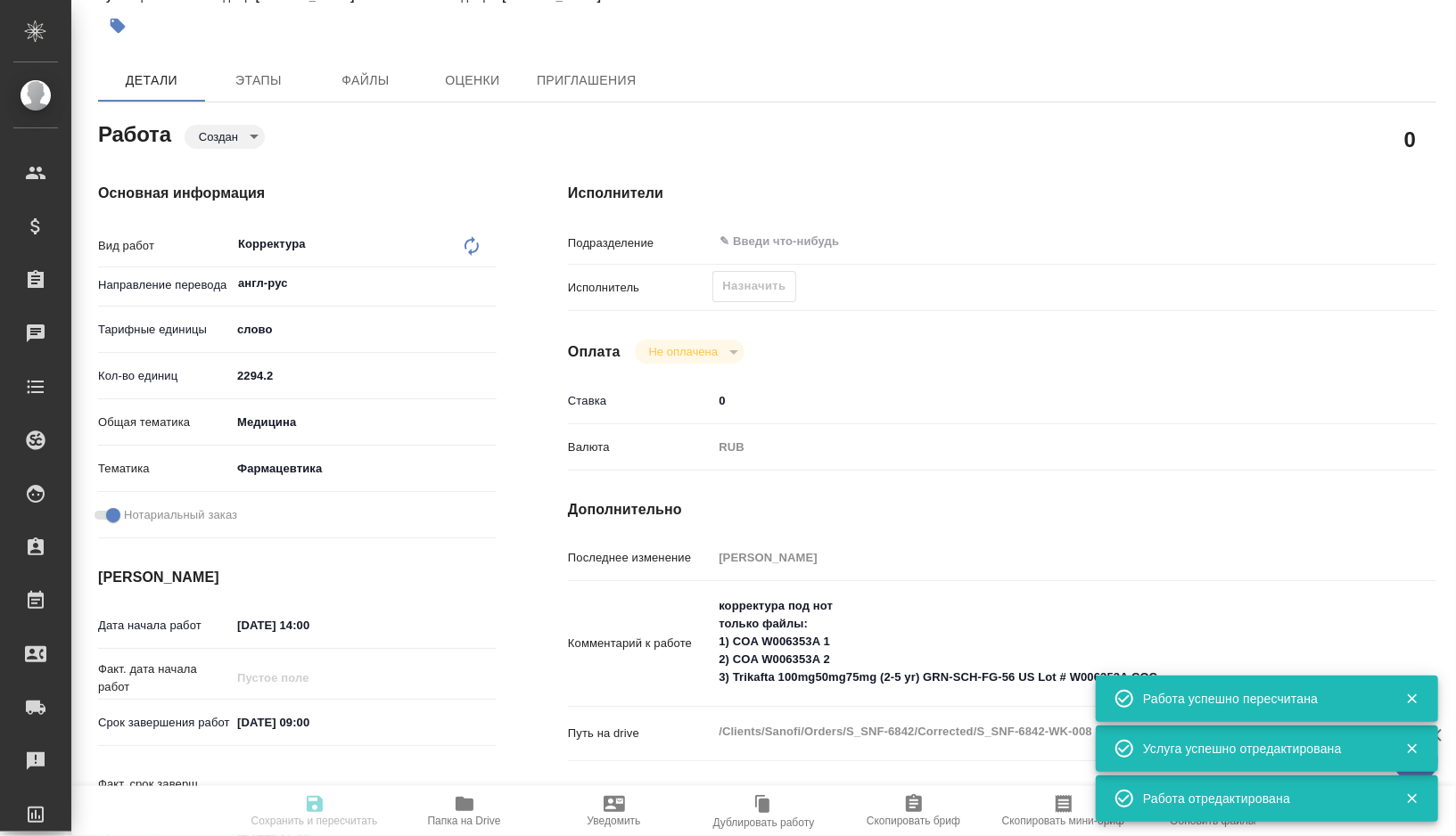
type input "[PERSON_NAME]"
type input "/Clients/Sanofi/Orders/S_SNF-6842"
type textarea "x"
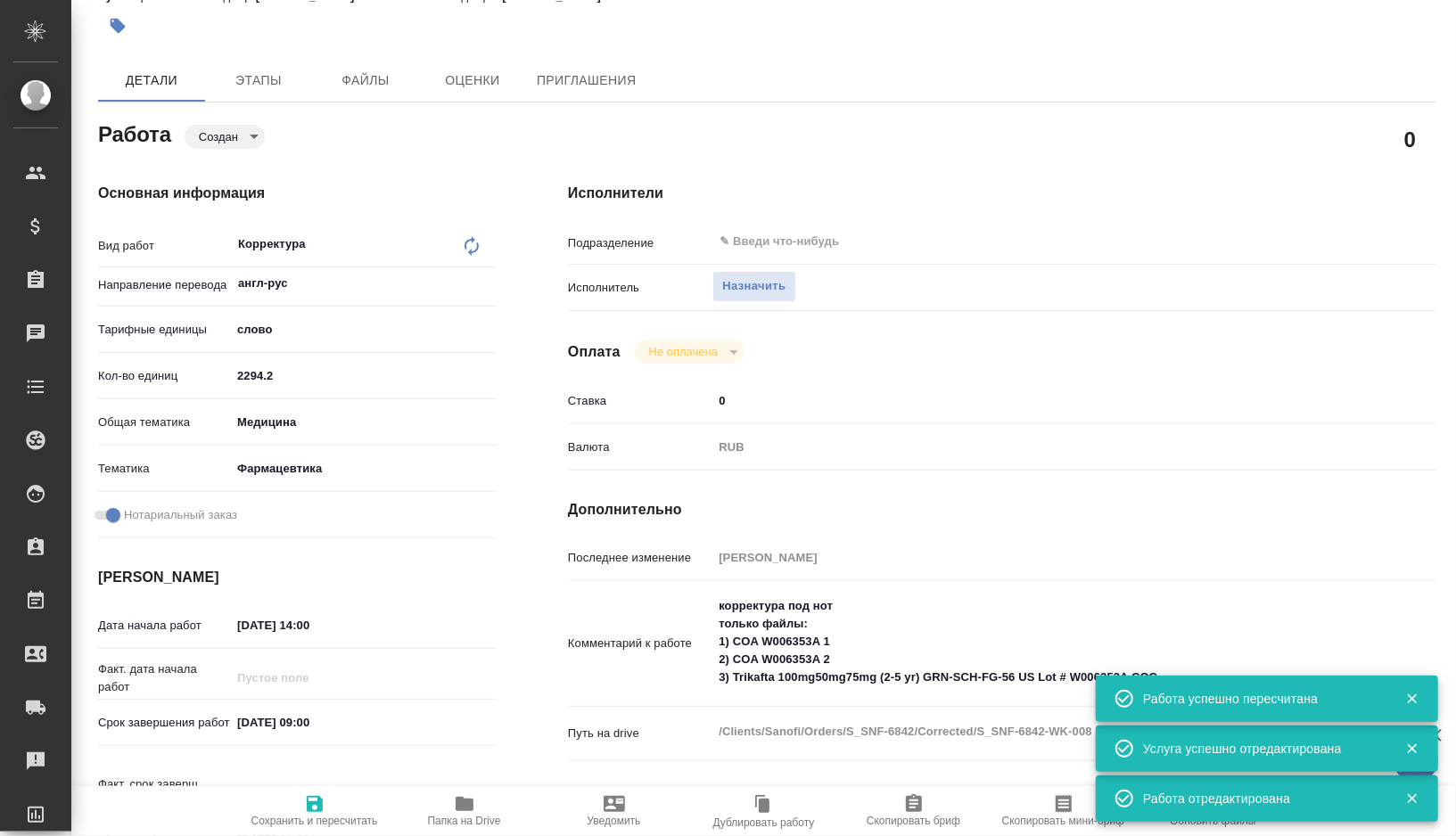
type textarea "x"
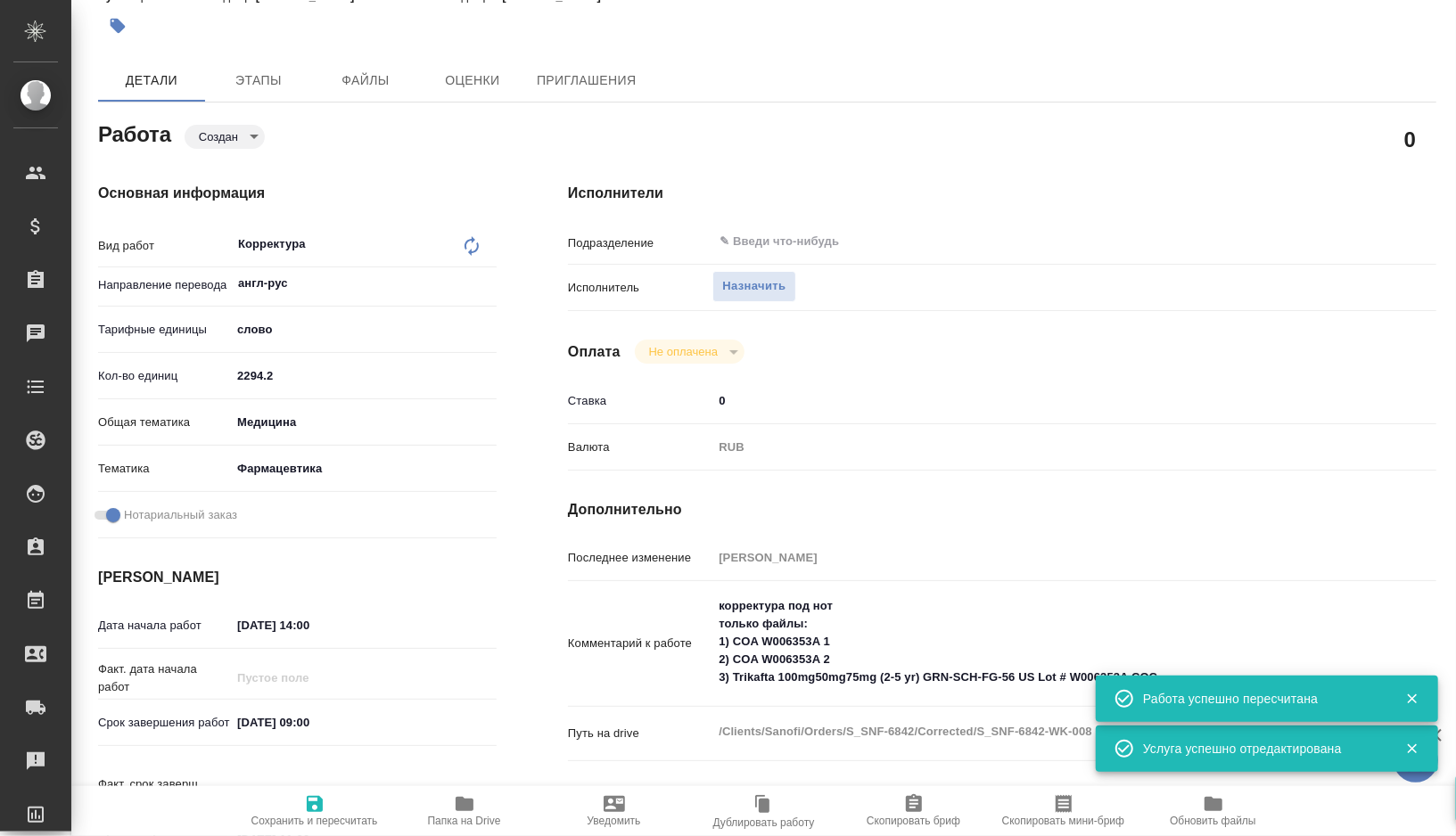
type textarea "x"
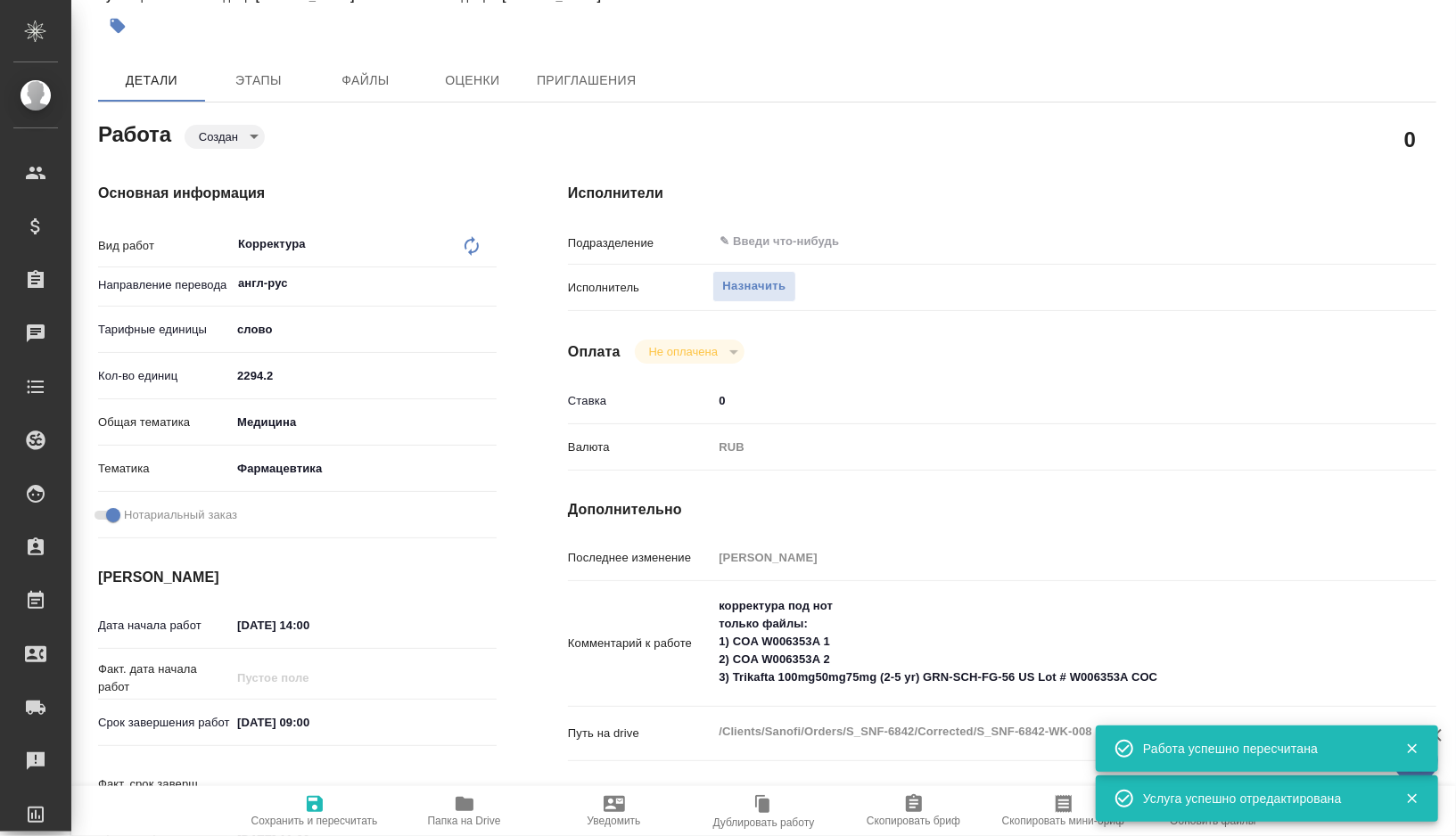
type textarea "x"
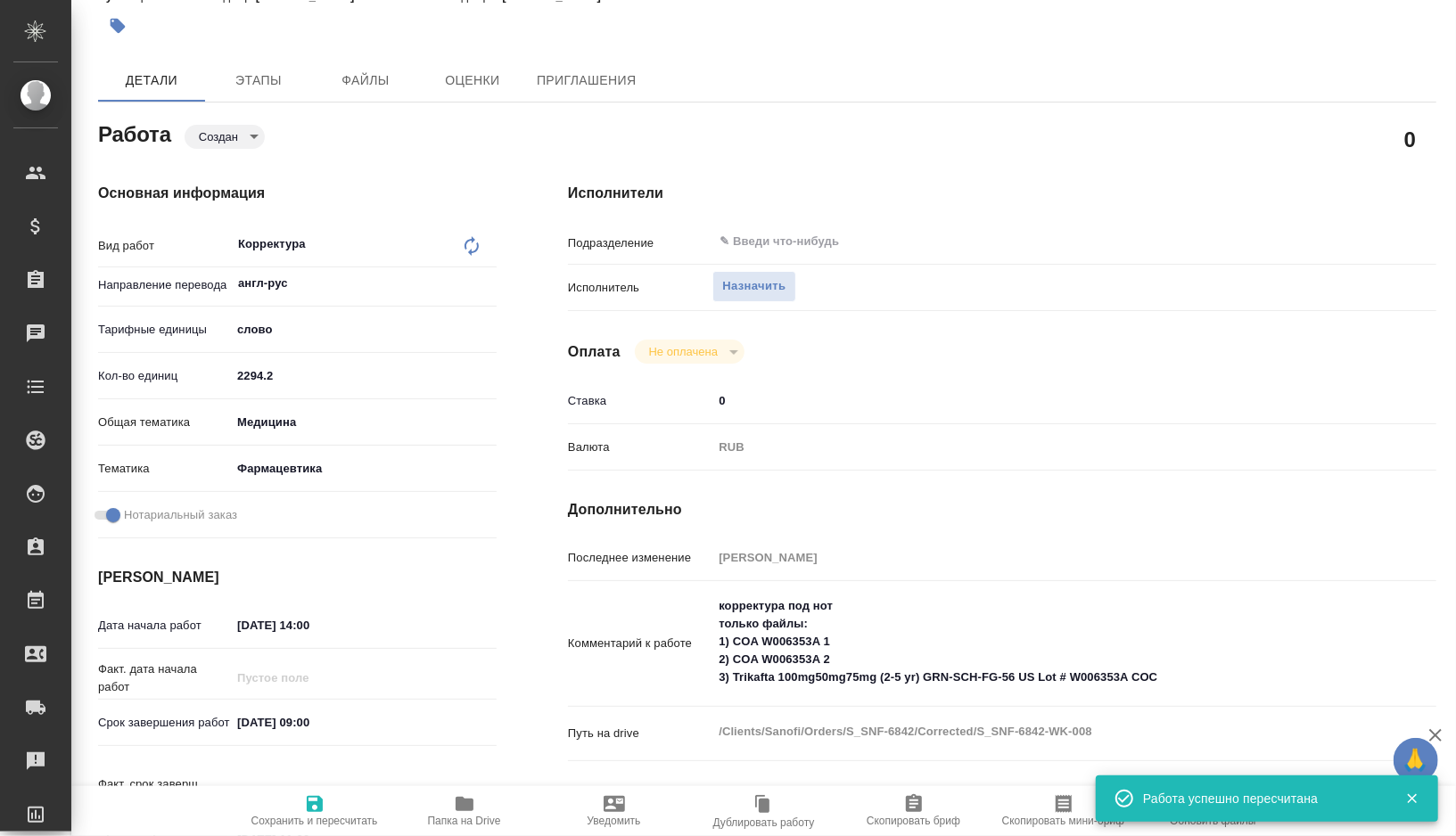
type textarea "x"
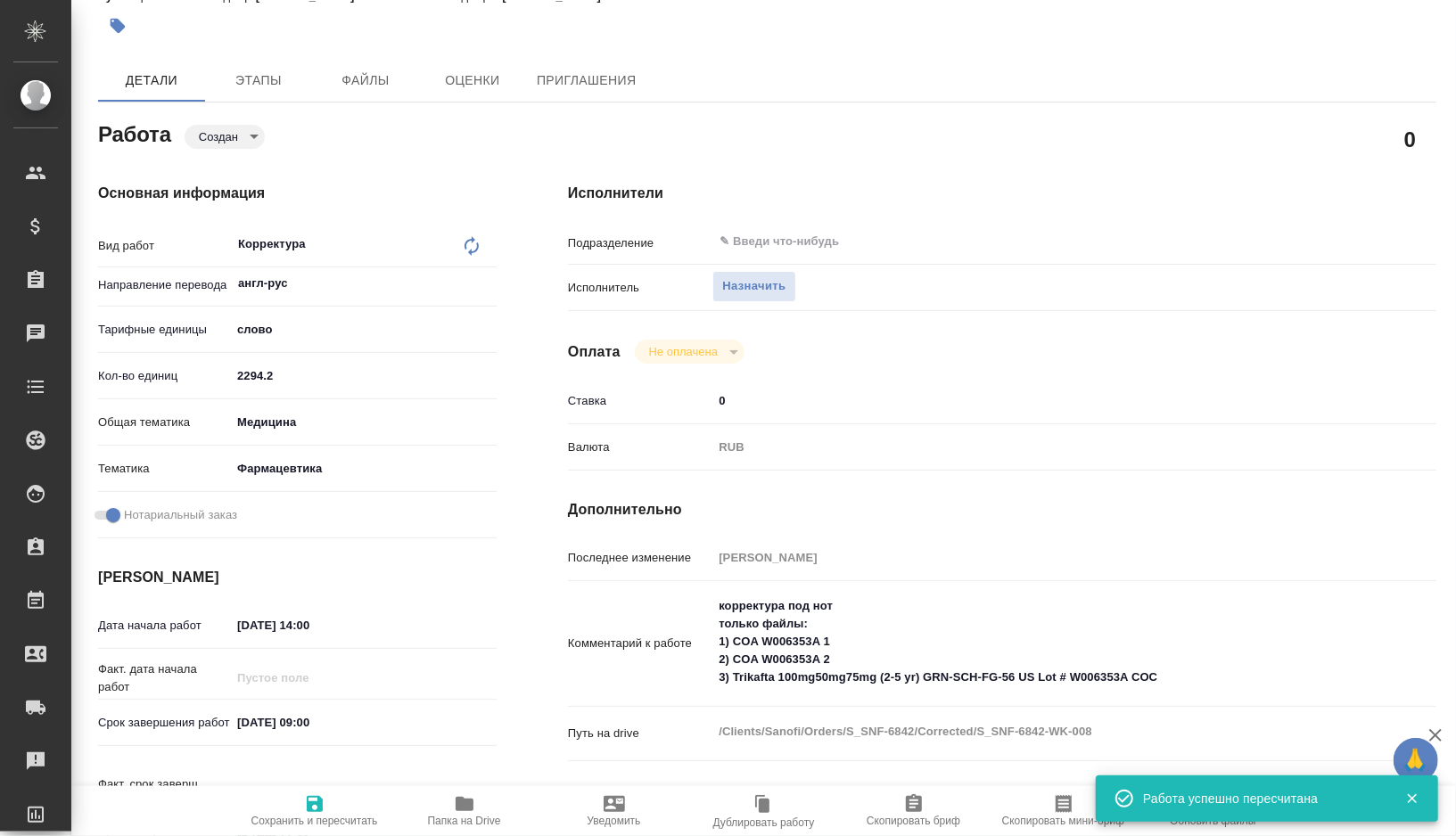
click at [253, 138] on body "🙏 .cls-1 fill:#fff; AWATERA Gorshkova Valentina Клиенты Спецификации Заказы 0 Ч…" at bounding box center [728, 418] width 1456 height 836
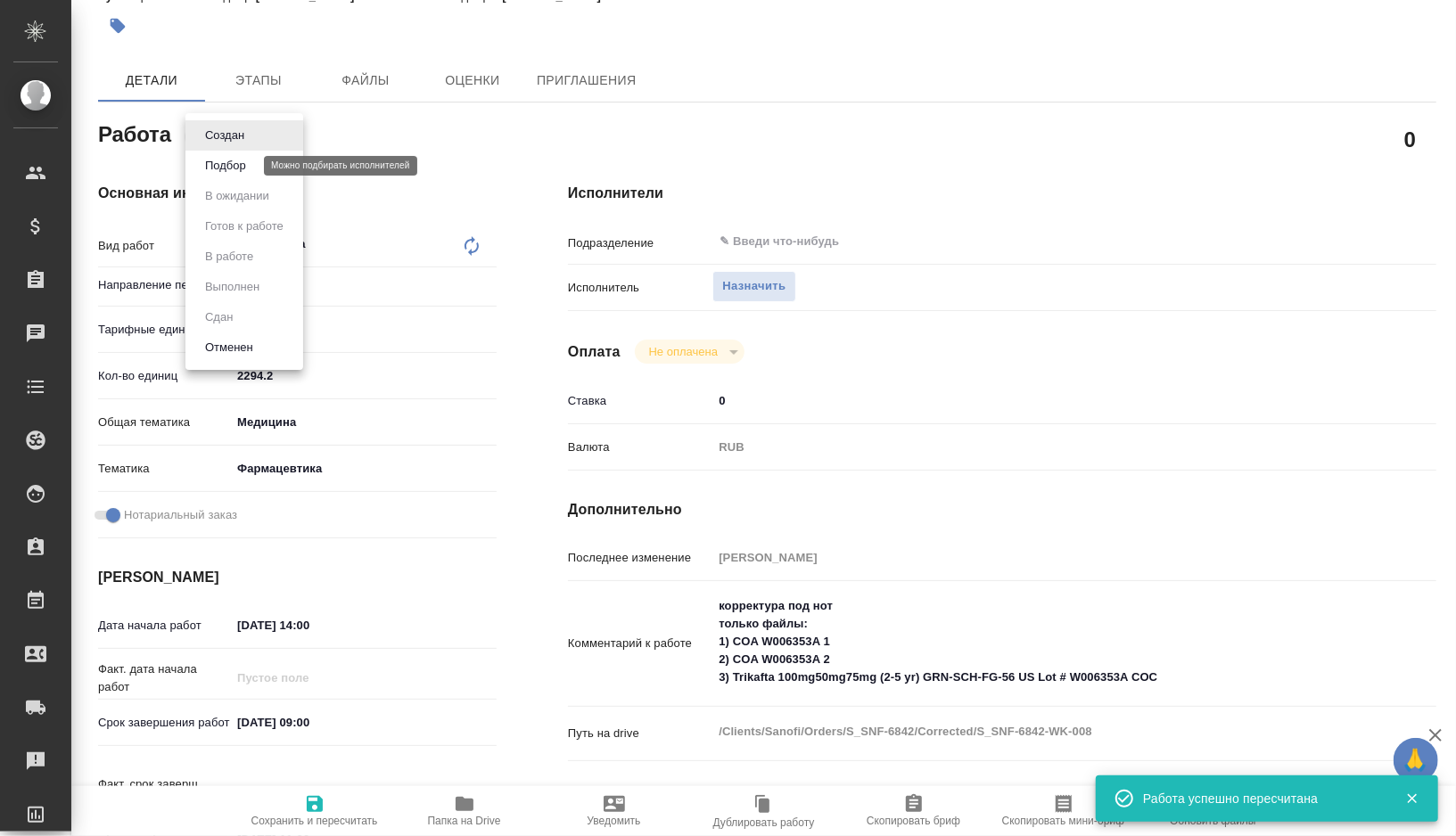
click at [250, 158] on button "Подбор" at bounding box center [225, 166] width 52 height 20
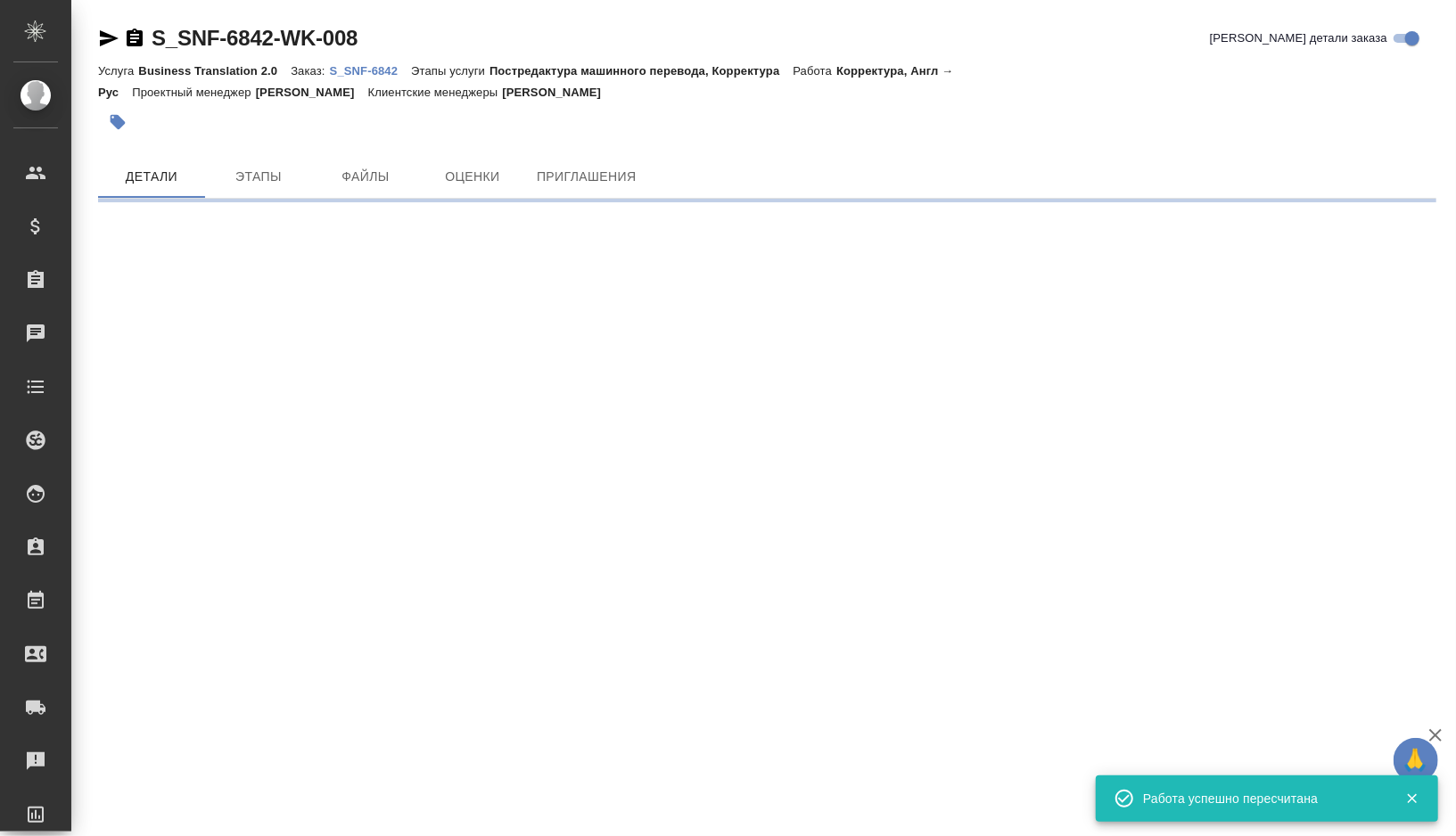
scroll to position [0, 0]
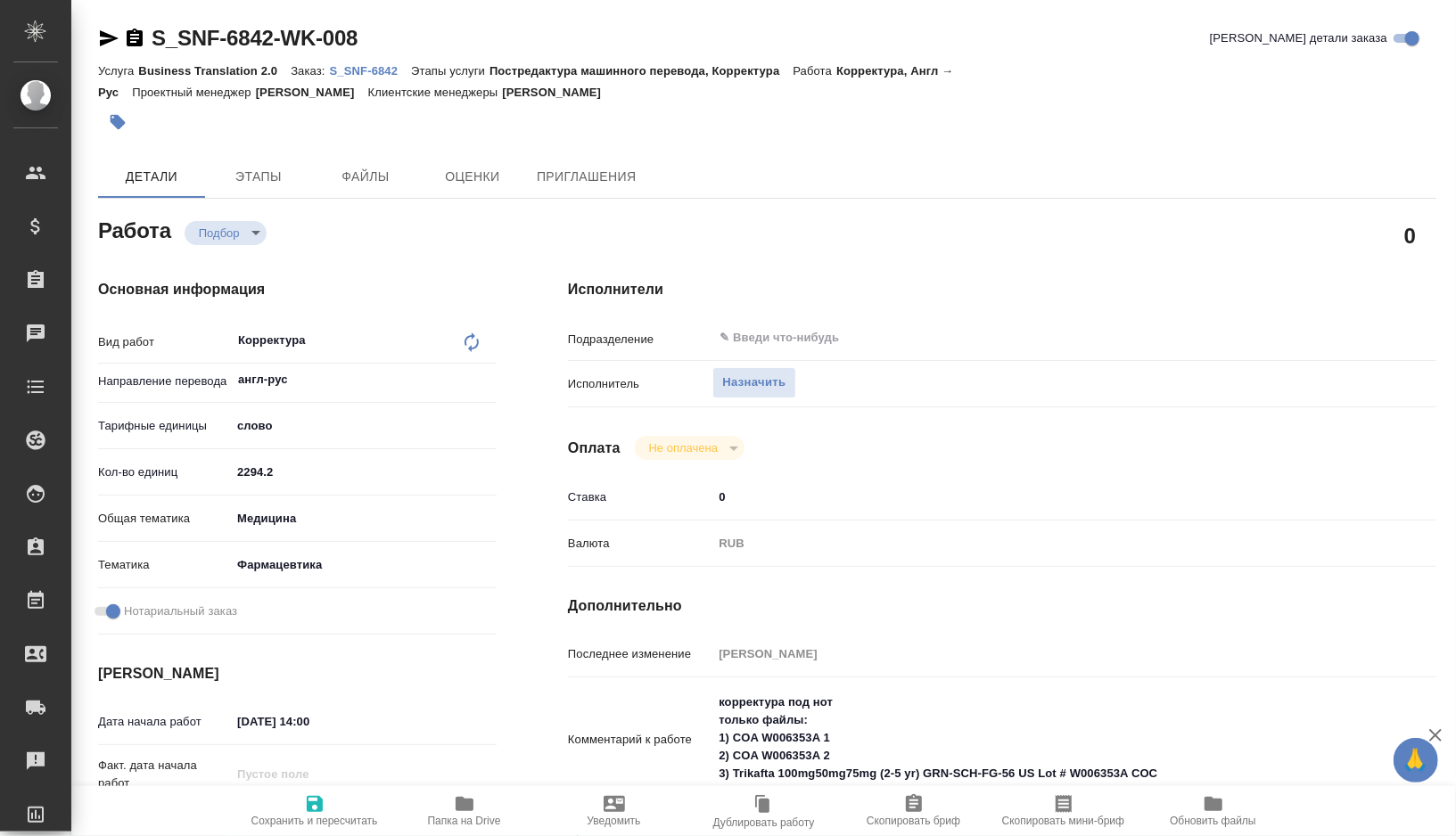
type textarea "x"
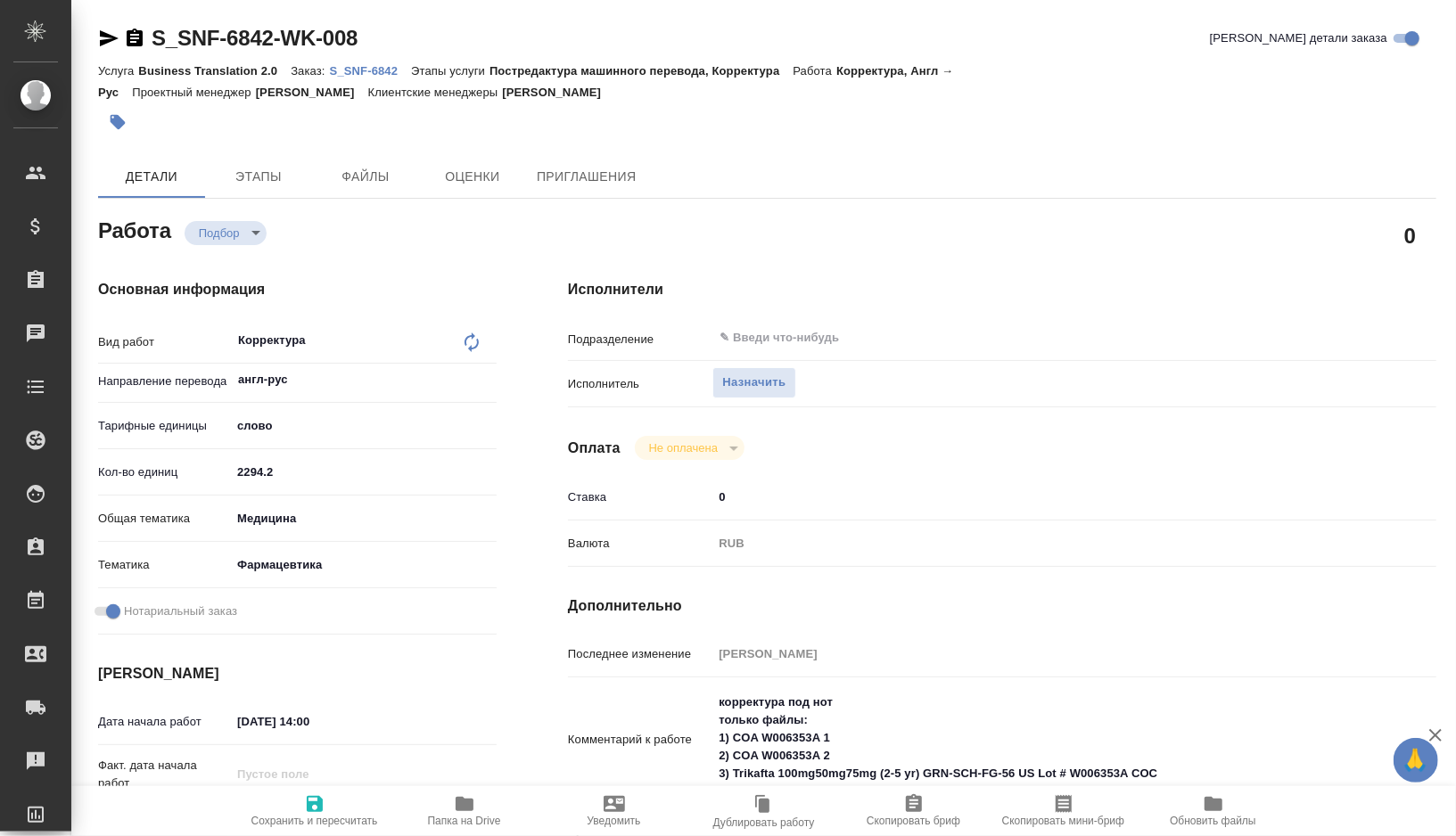
type textarea "x"
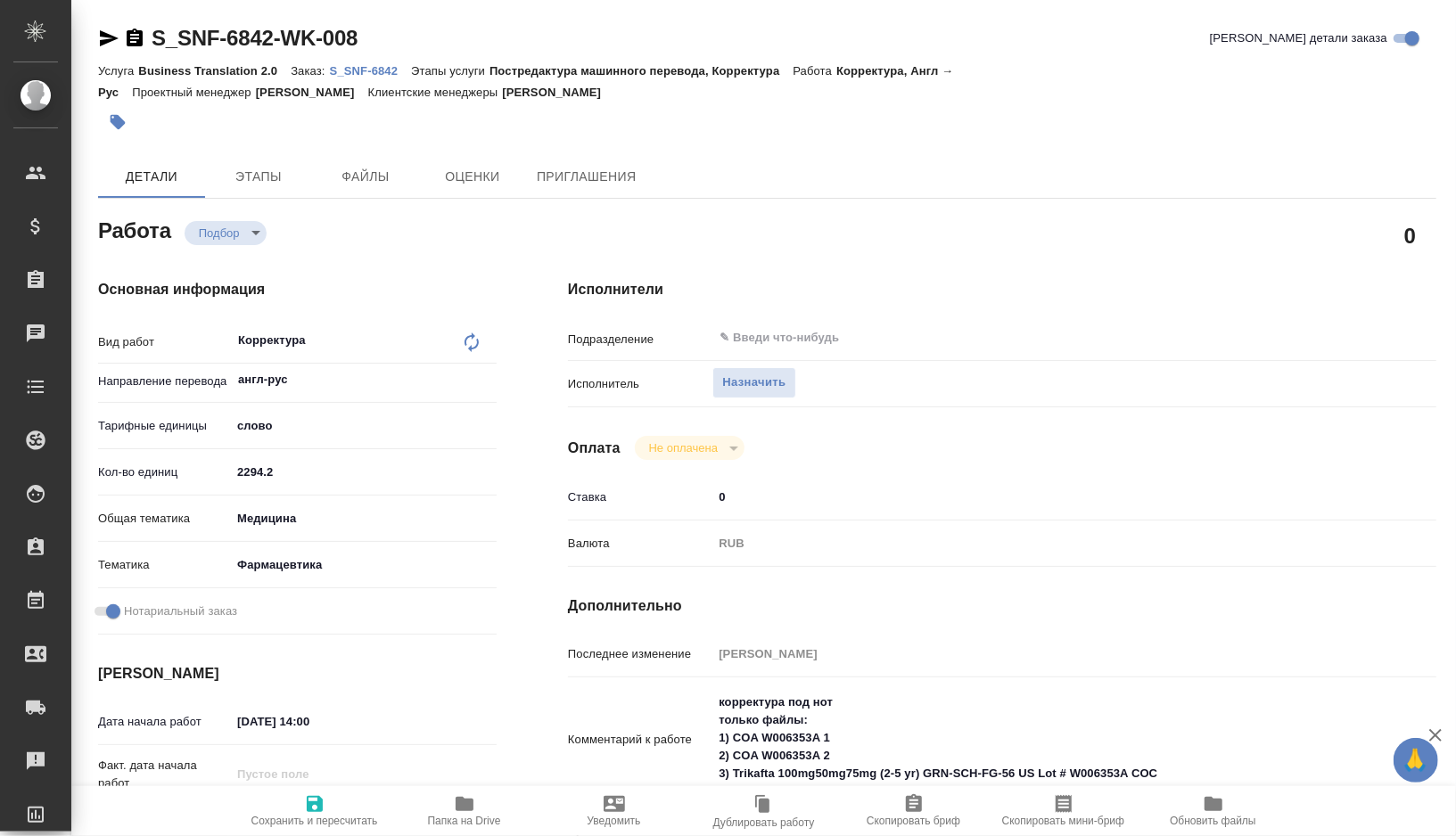
type textarea "x"
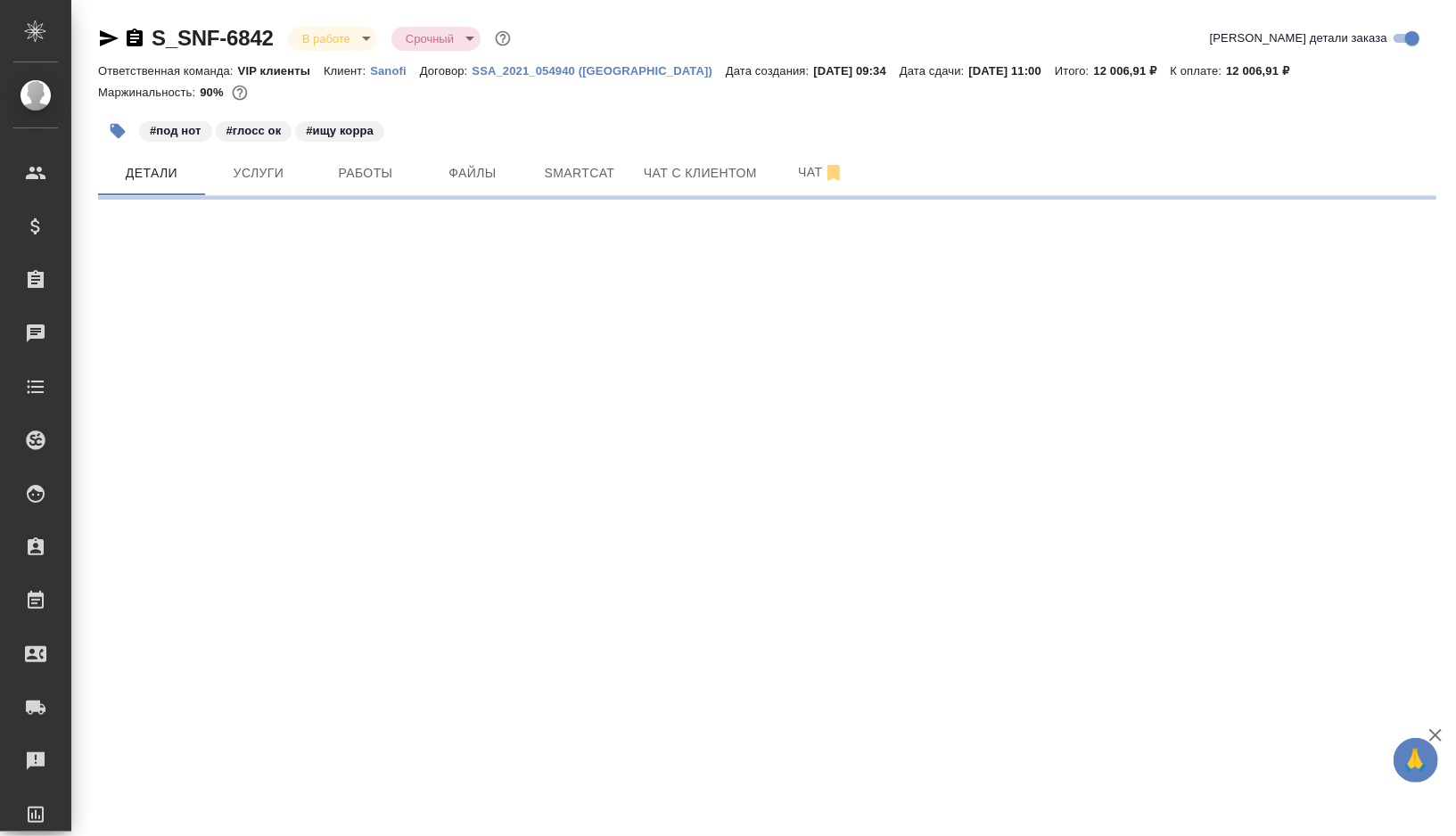
select select "RU"
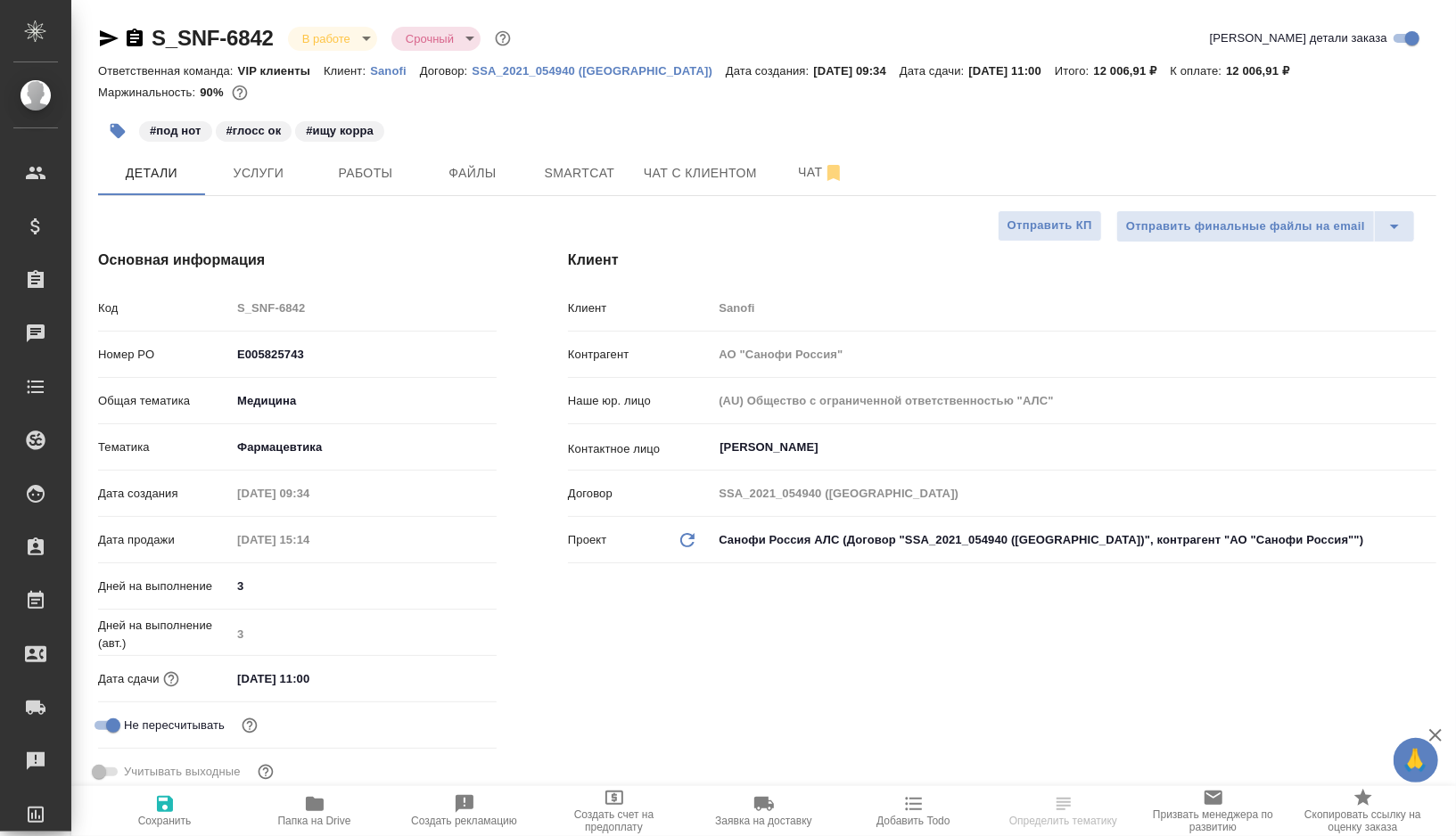
type textarea "x"
click at [390, 174] on span "Работы" at bounding box center [365, 173] width 86 height 23
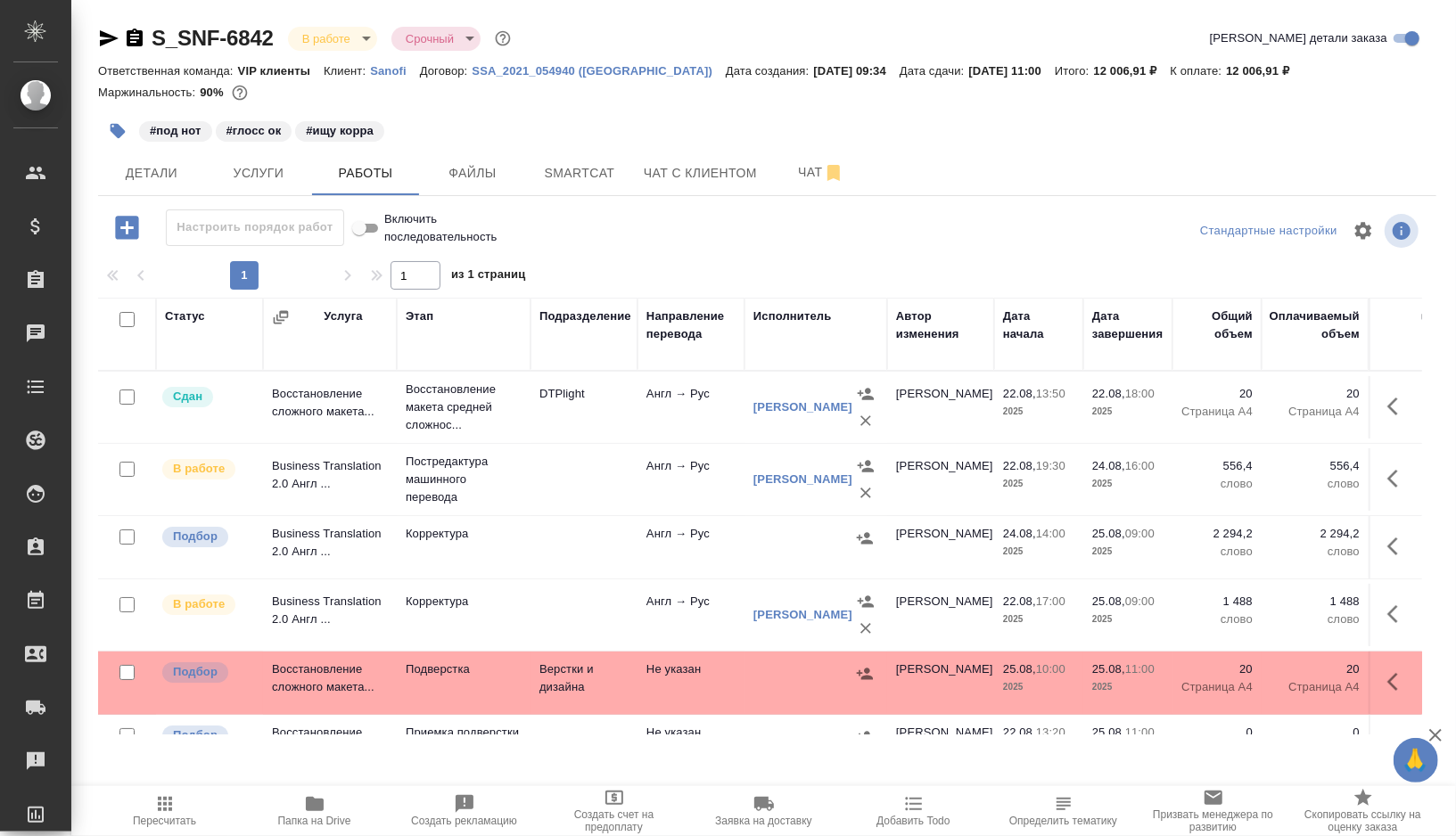
click at [576, 439] on td at bounding box center [583, 406] width 107 height 62
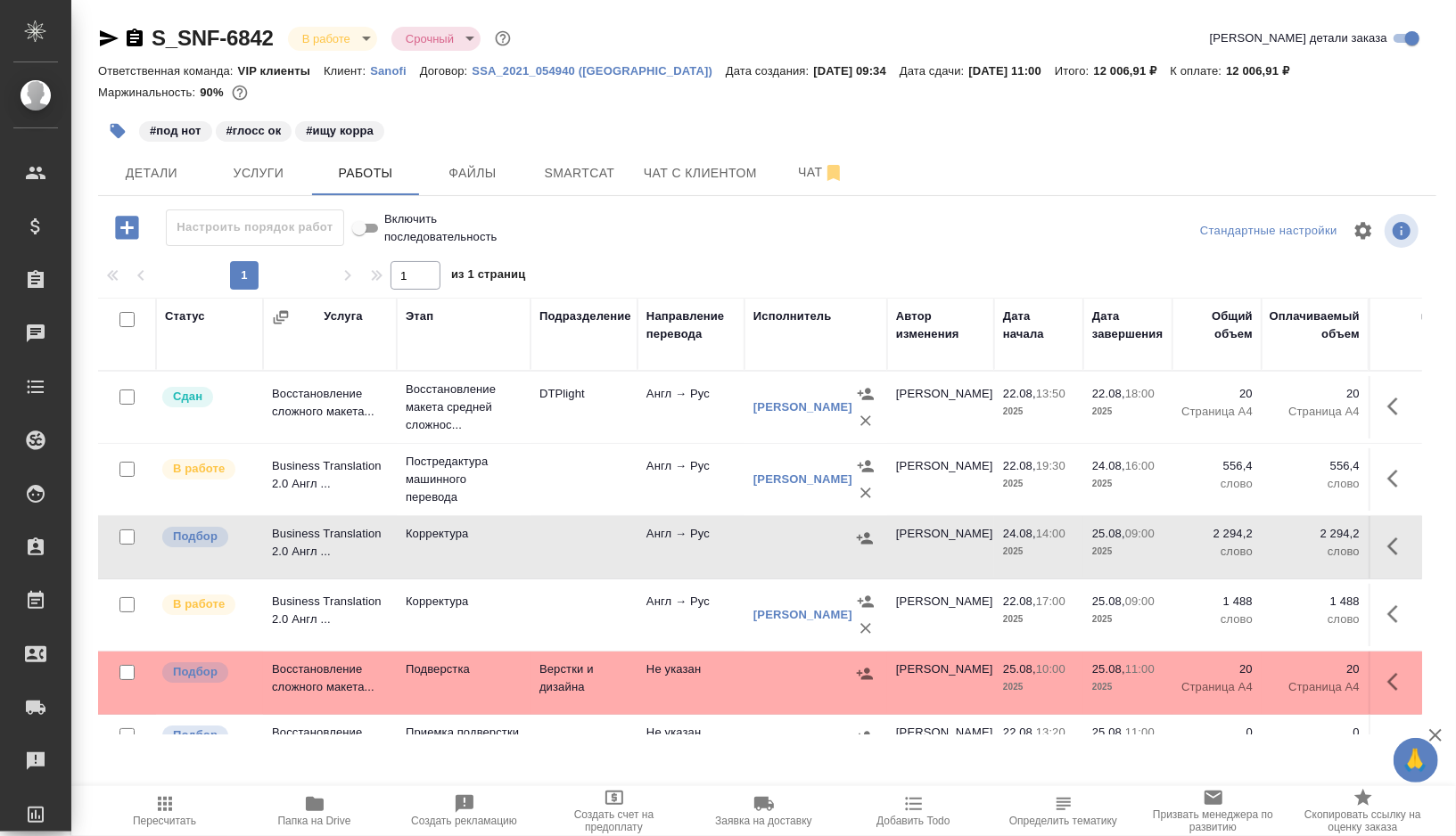
click at [576, 439] on td at bounding box center [583, 406] width 107 height 62
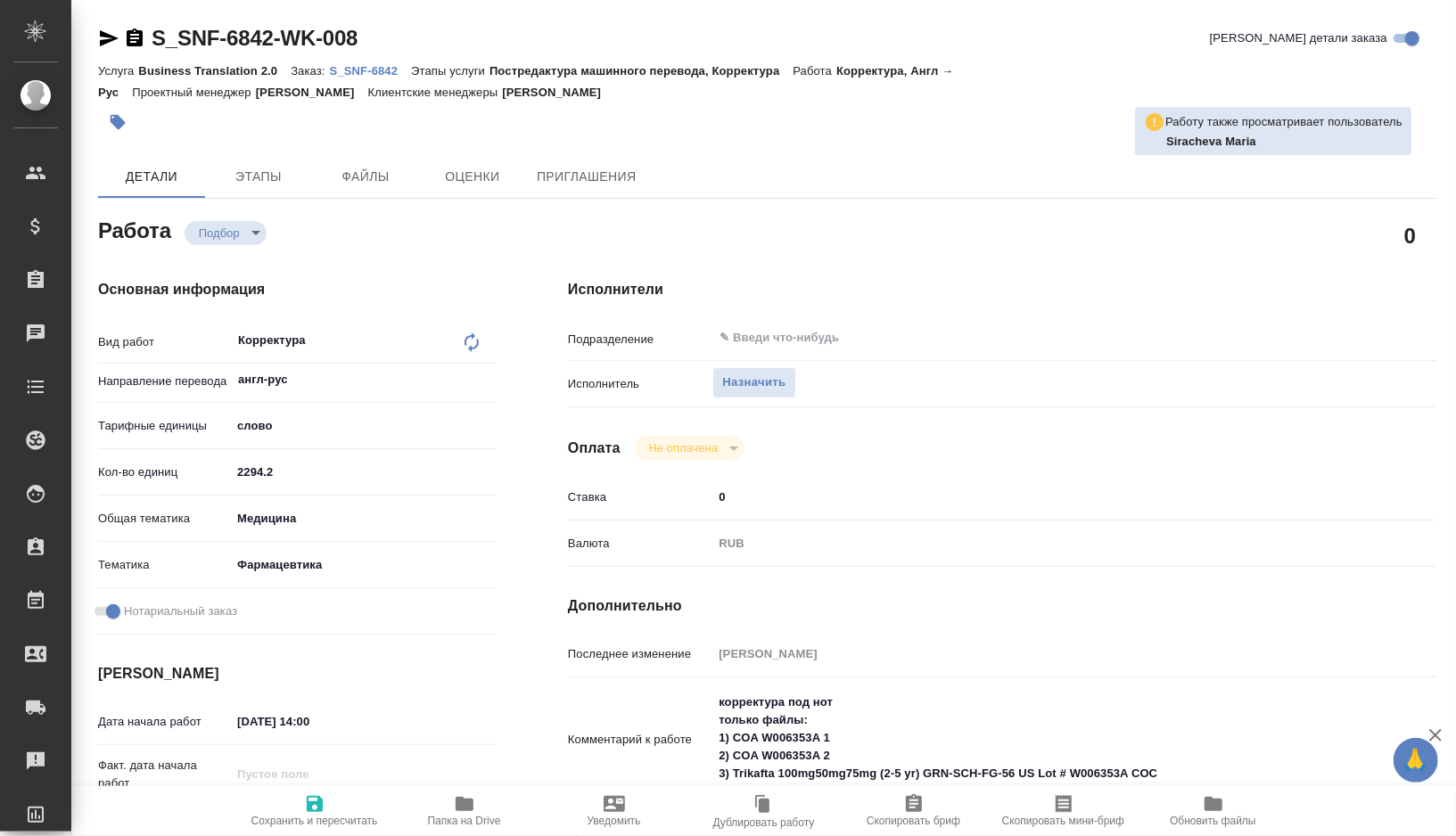
type textarea "x"
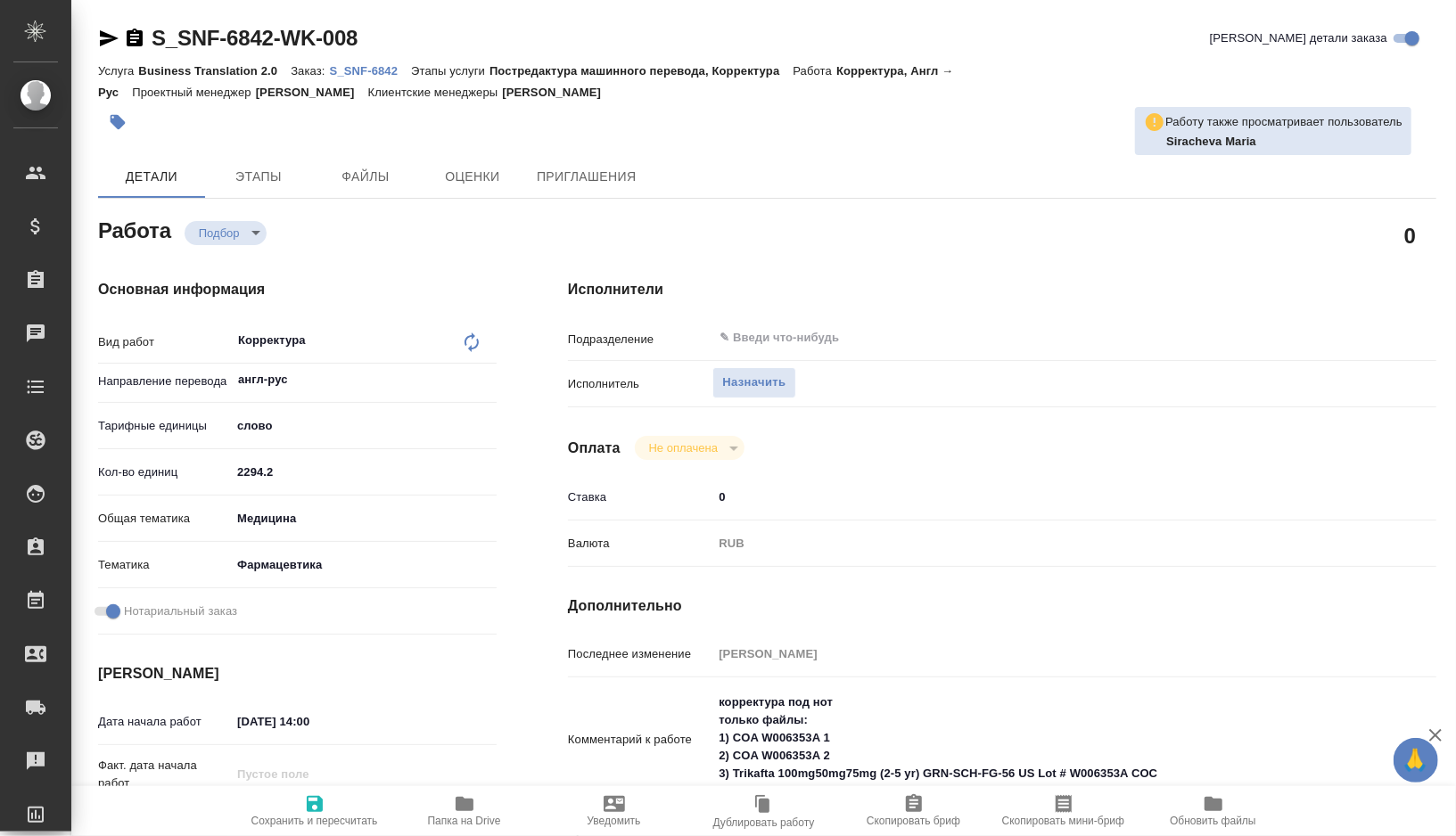
type textarea "x"
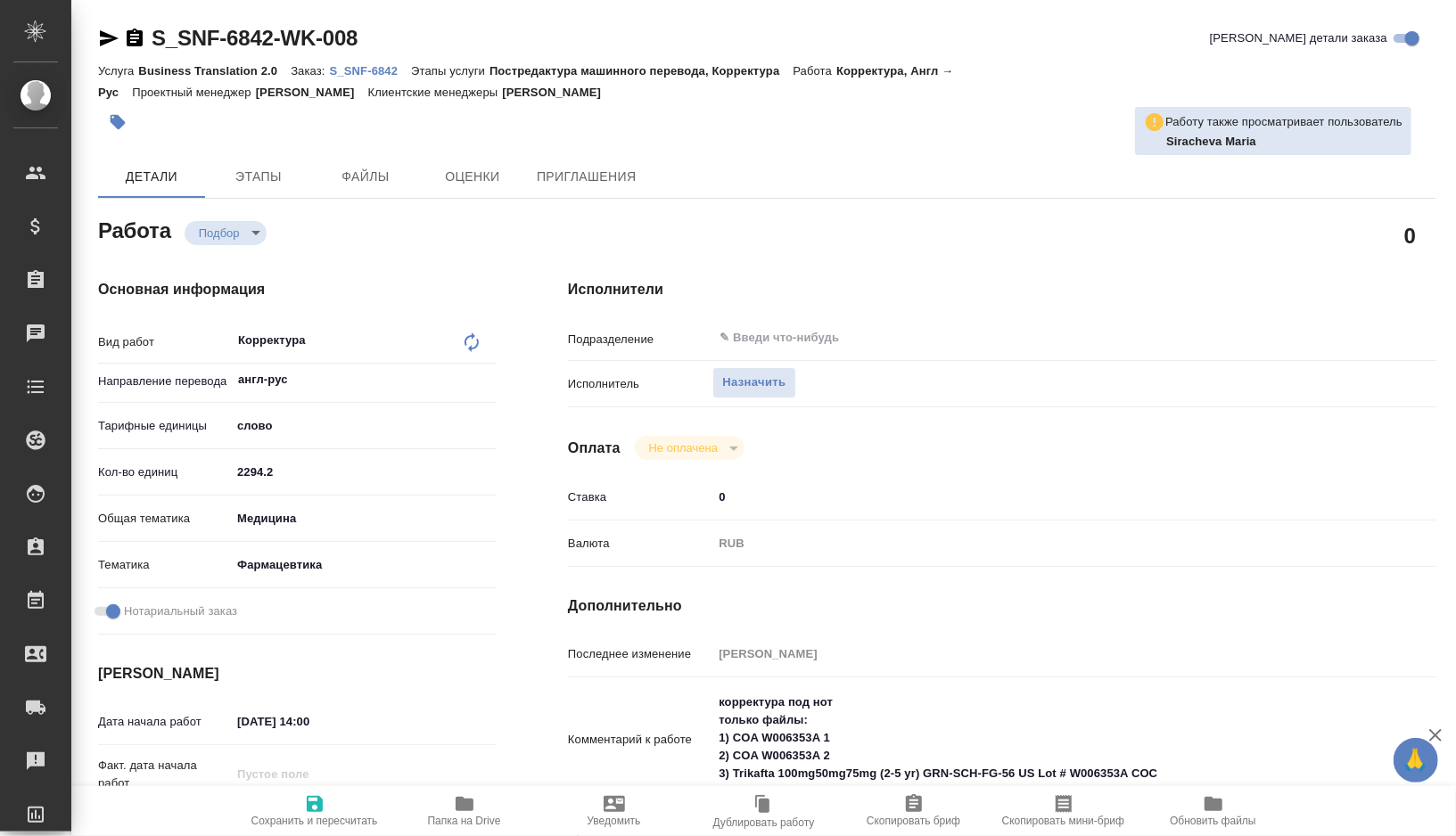
type textarea "x"
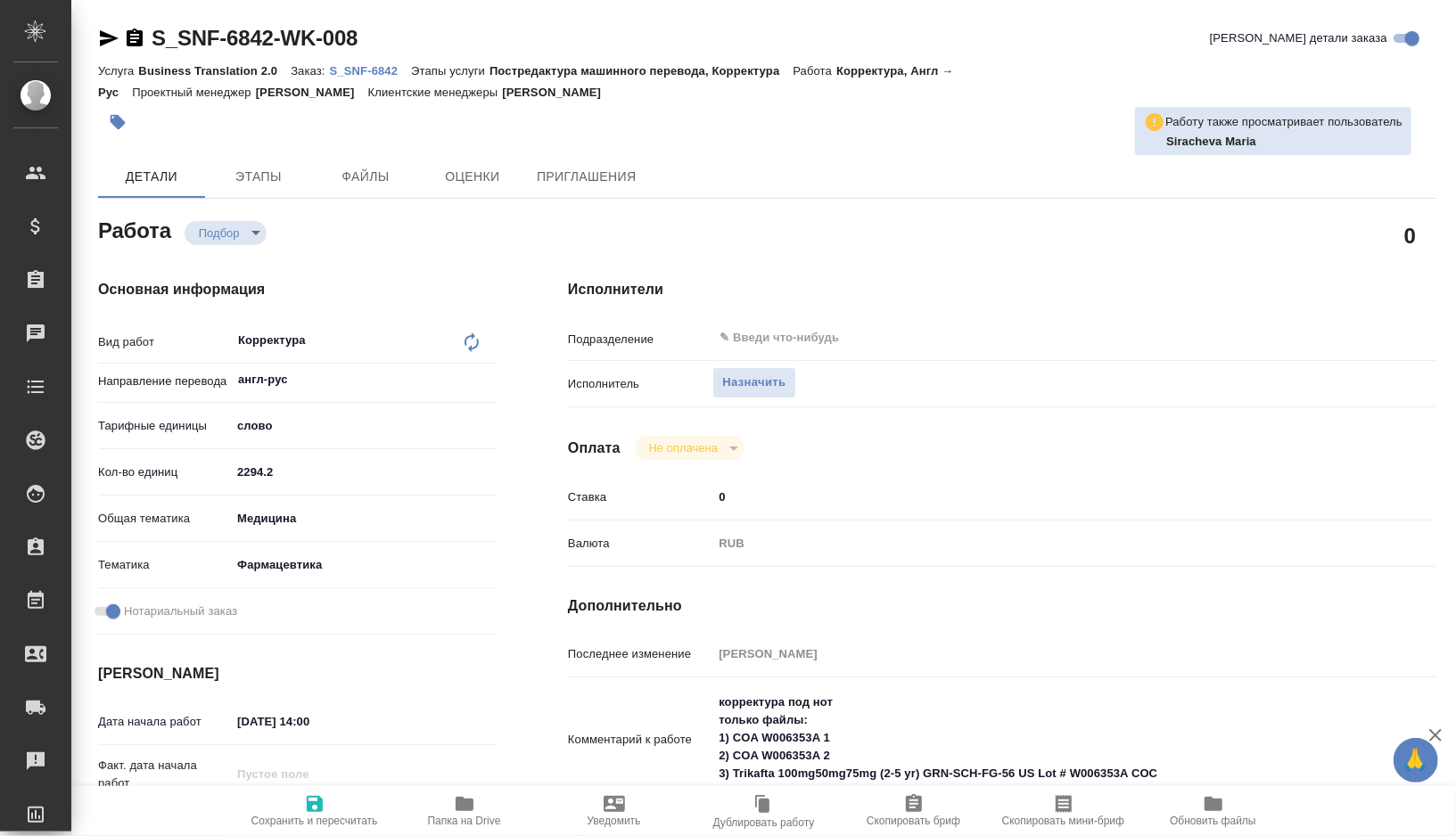
type textarea "x"
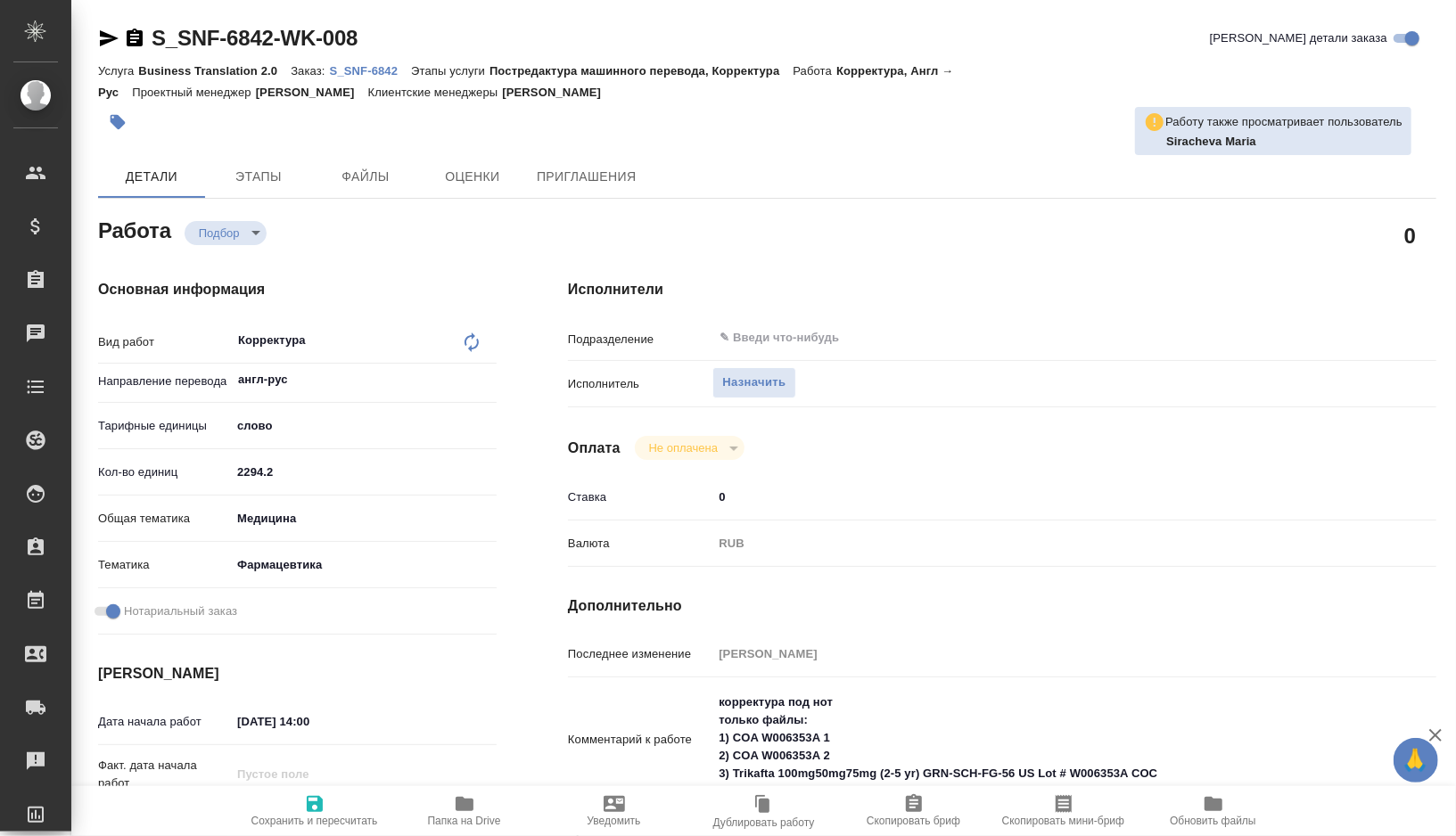
type textarea "x"
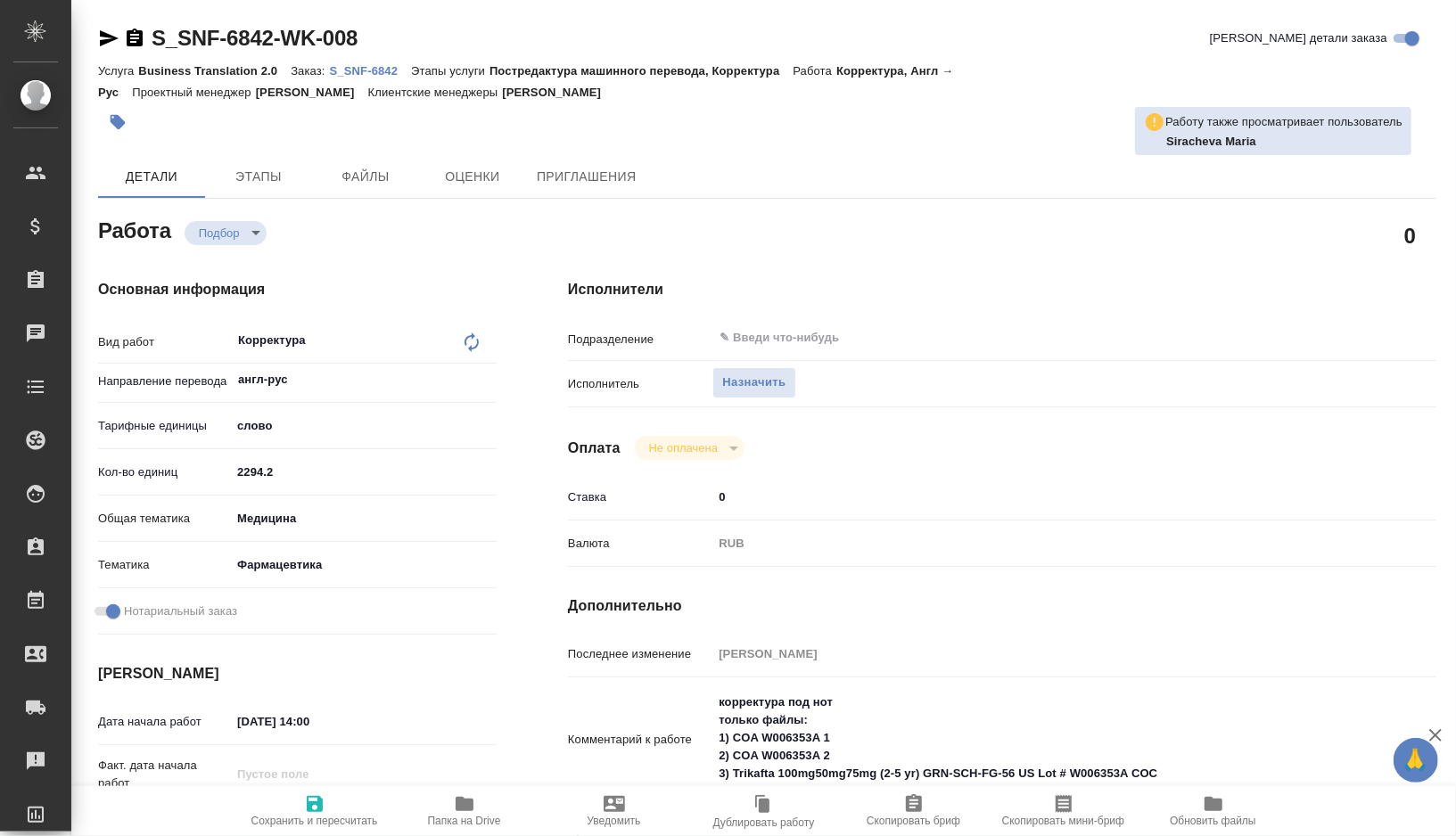
type textarea "x"
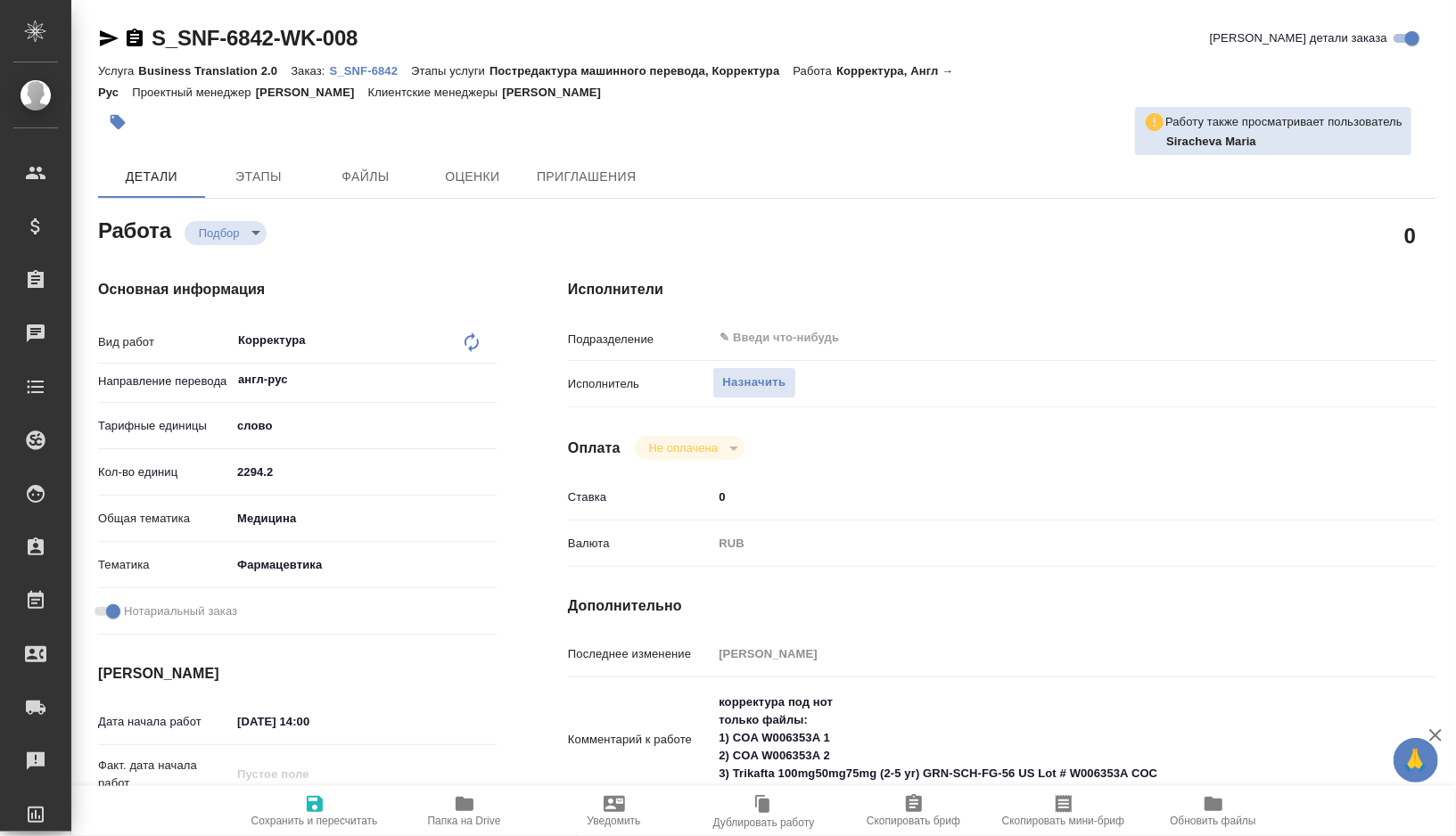
type textarea "x"
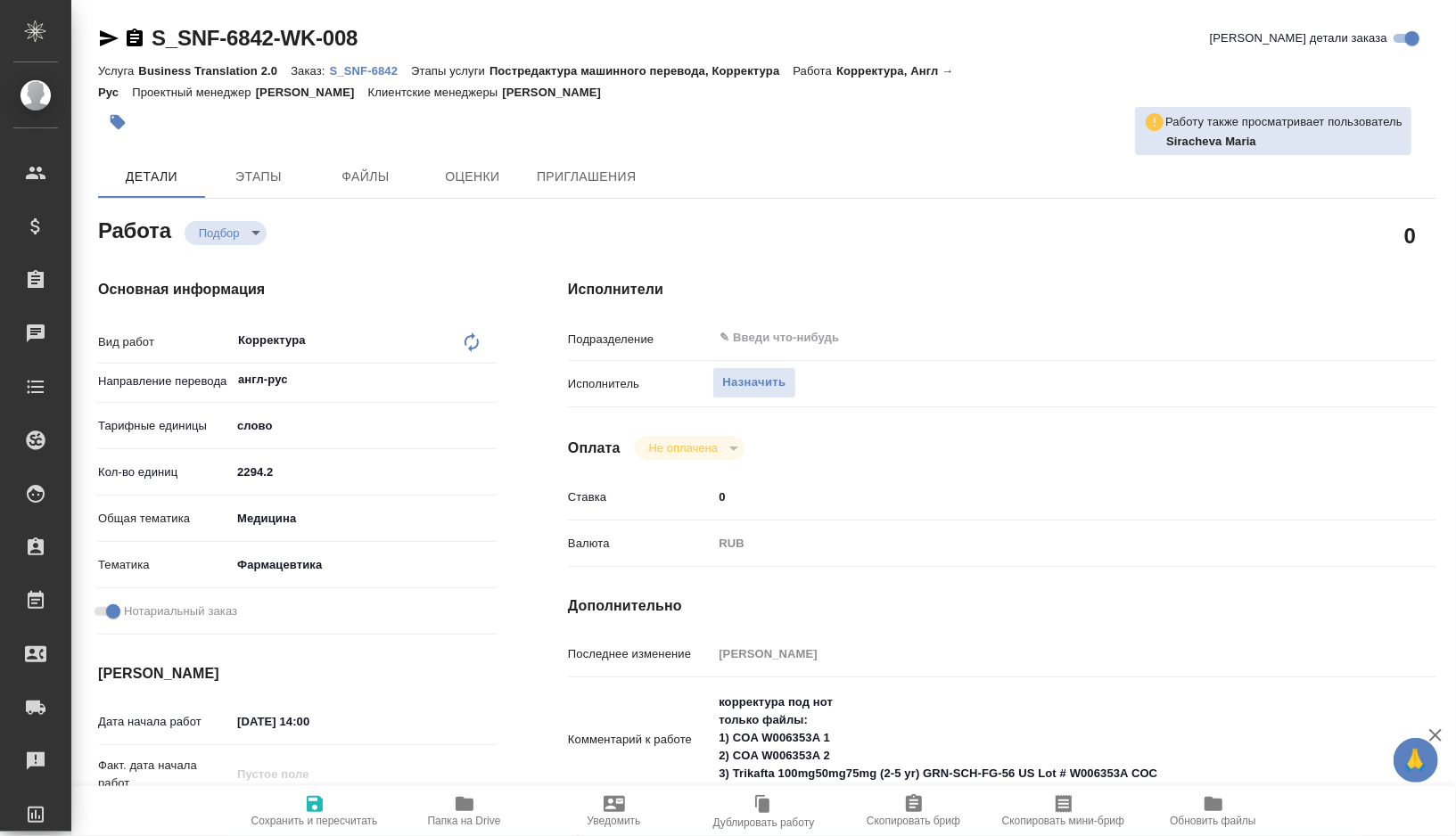
type textarea "x"
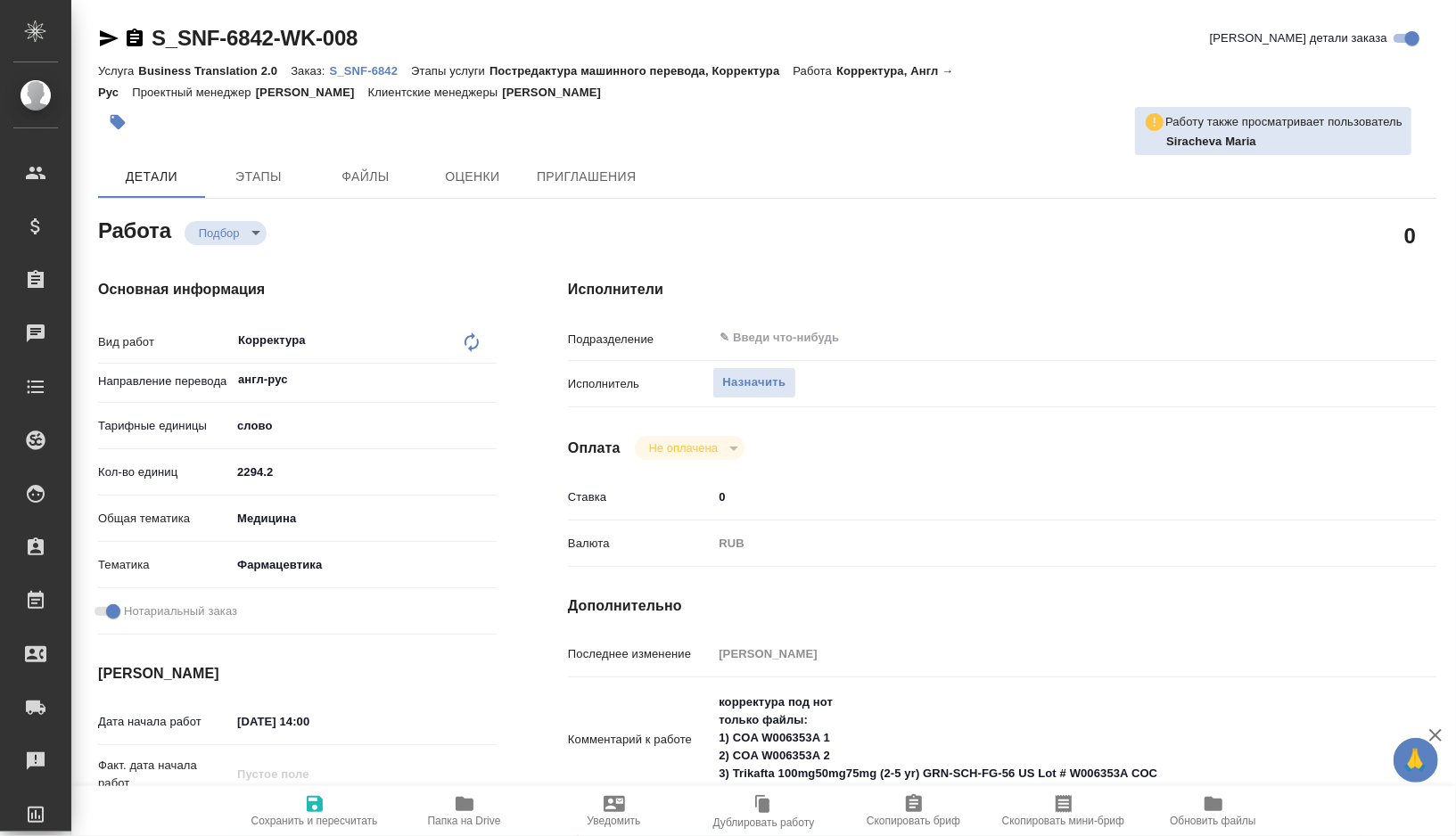
type textarea "x"
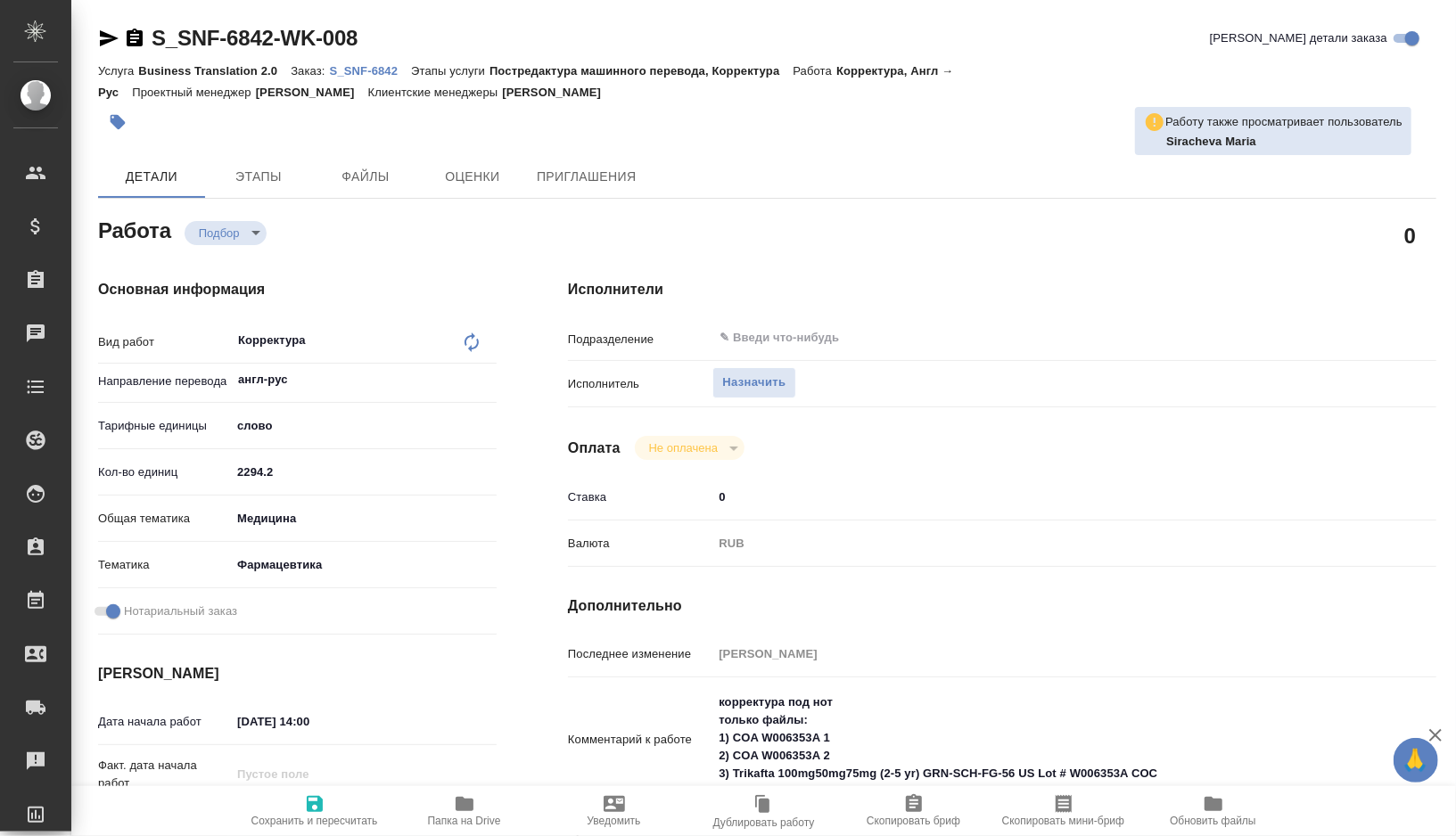
type textarea "x"
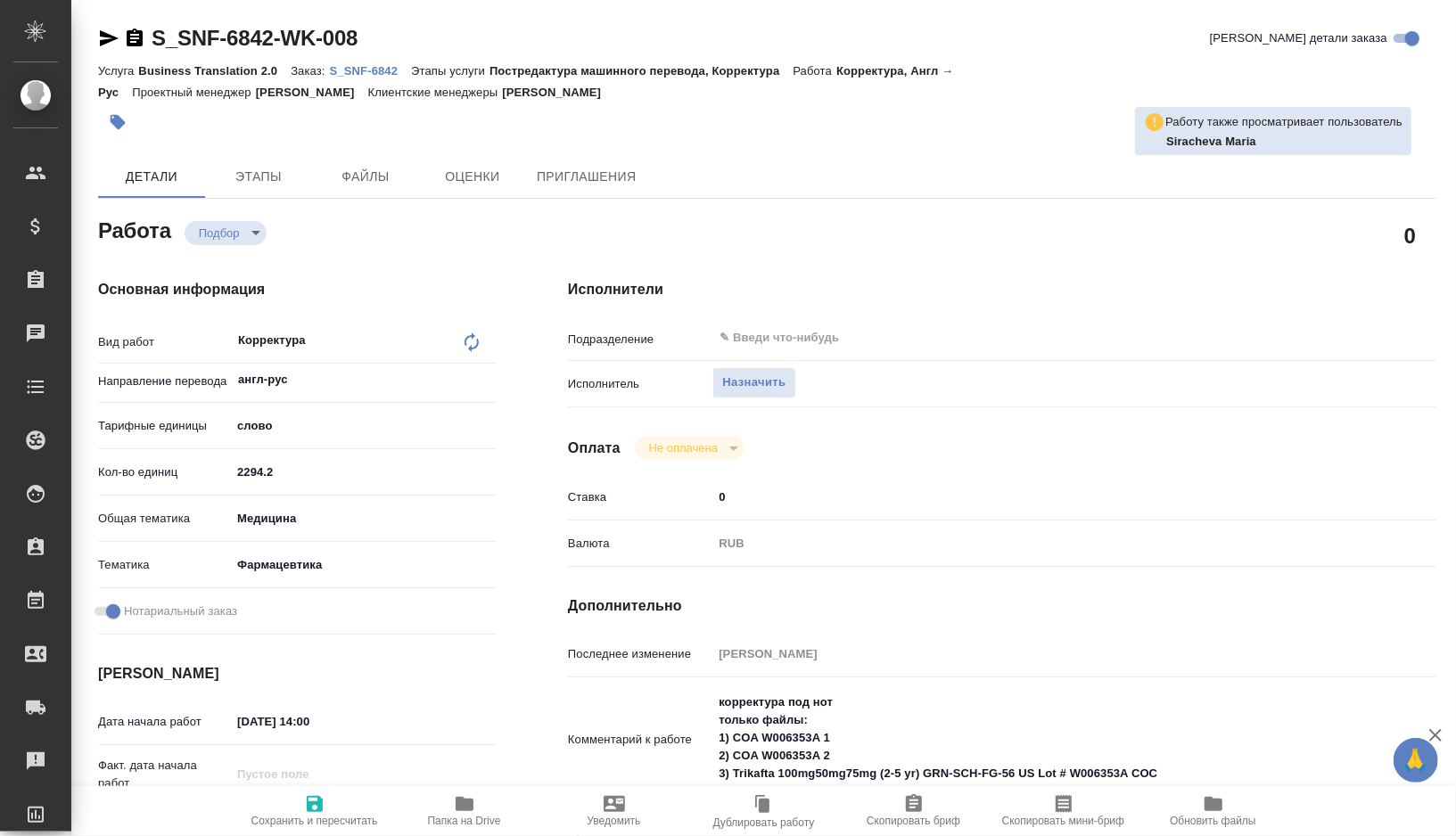
type textarea "x"
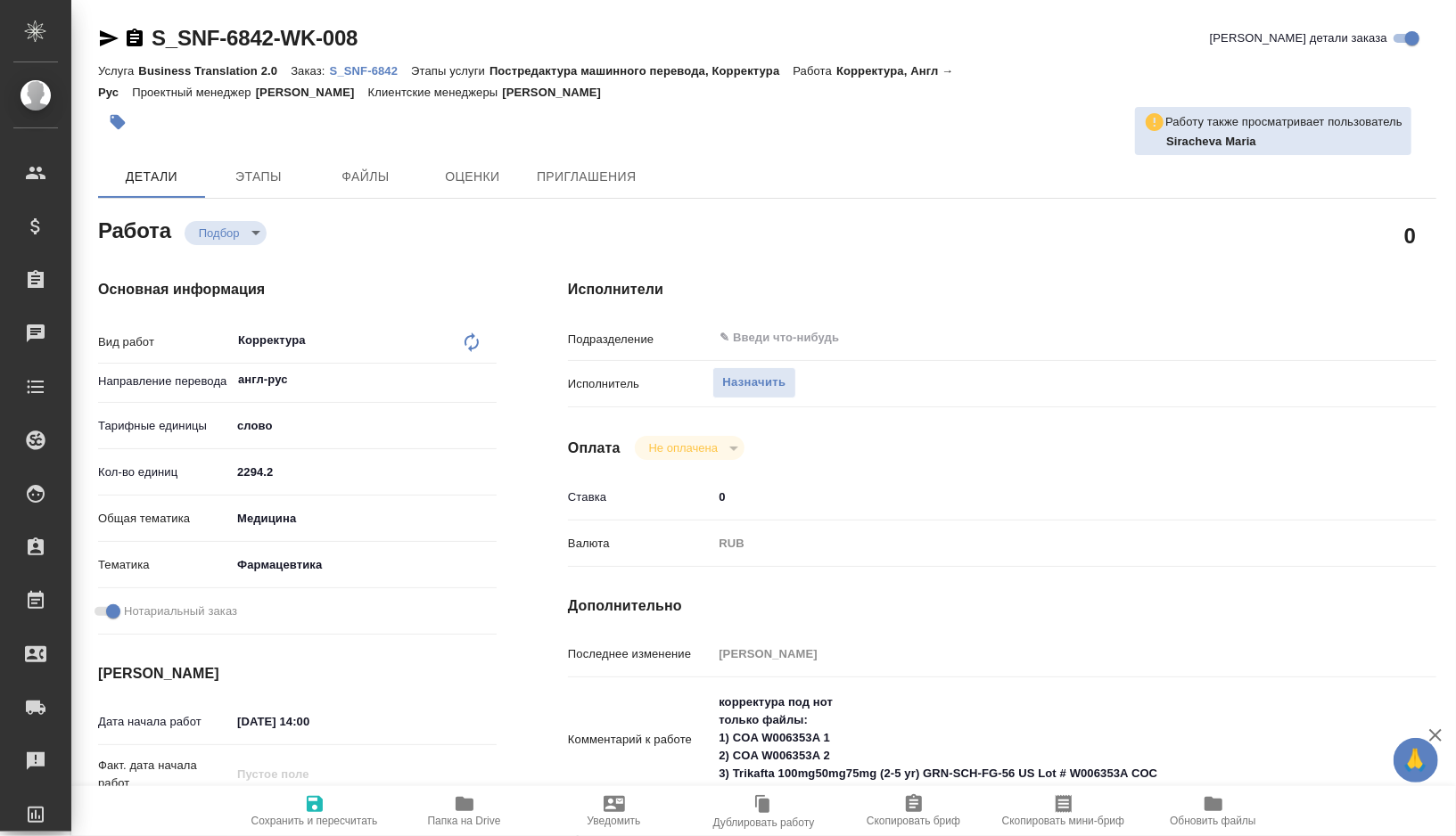
type textarea "x"
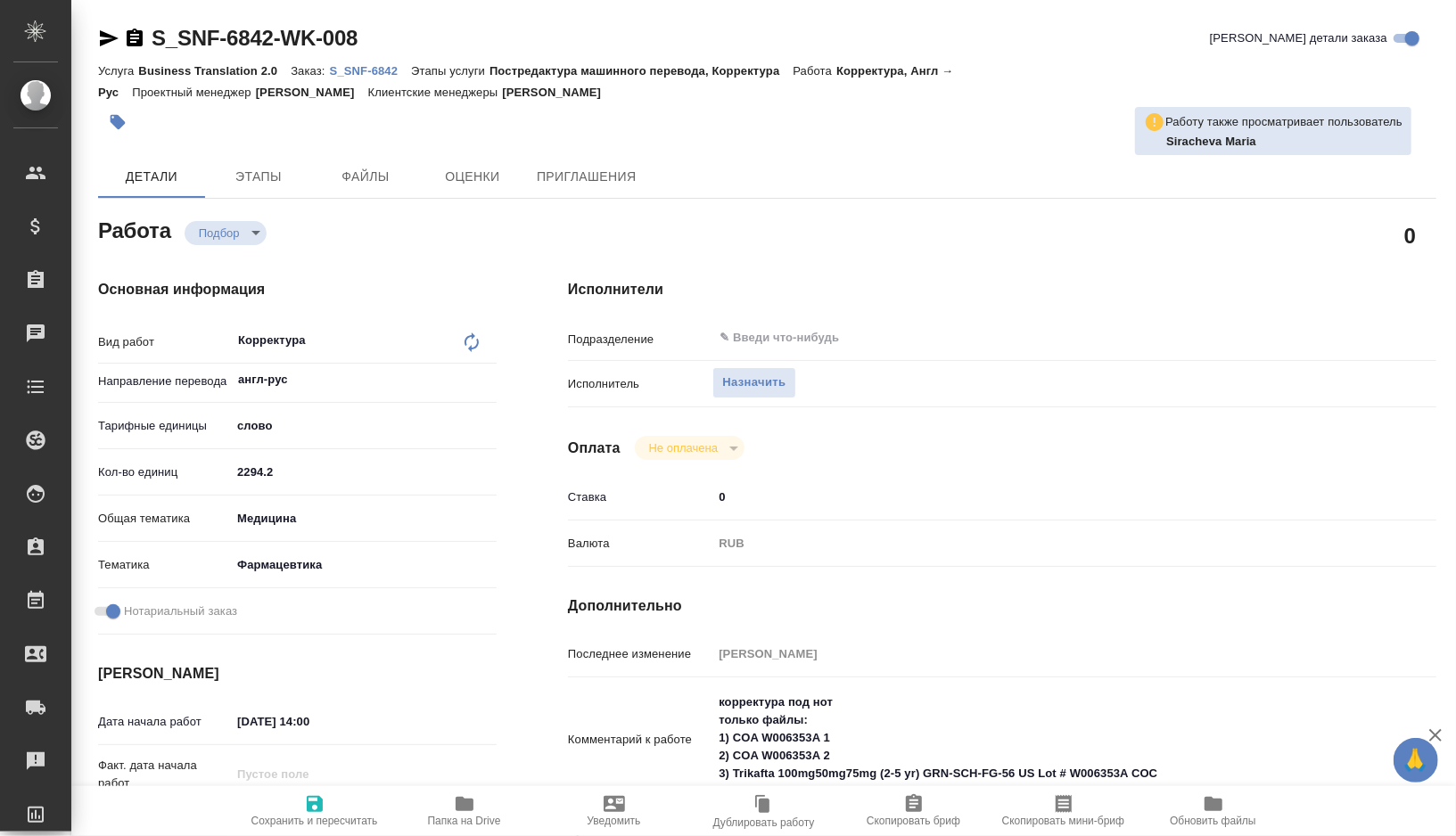
type textarea "x"
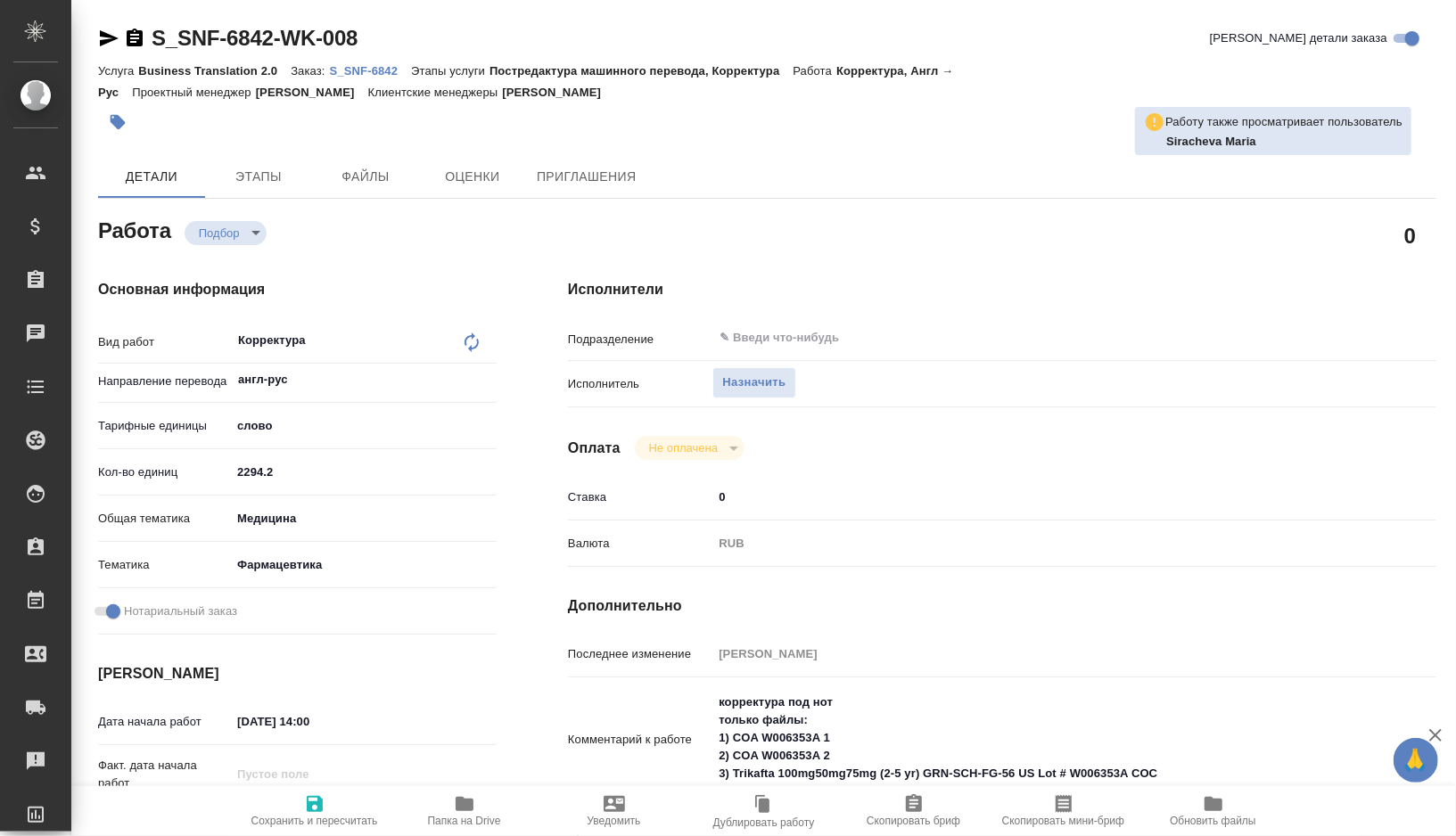
type textarea "x"
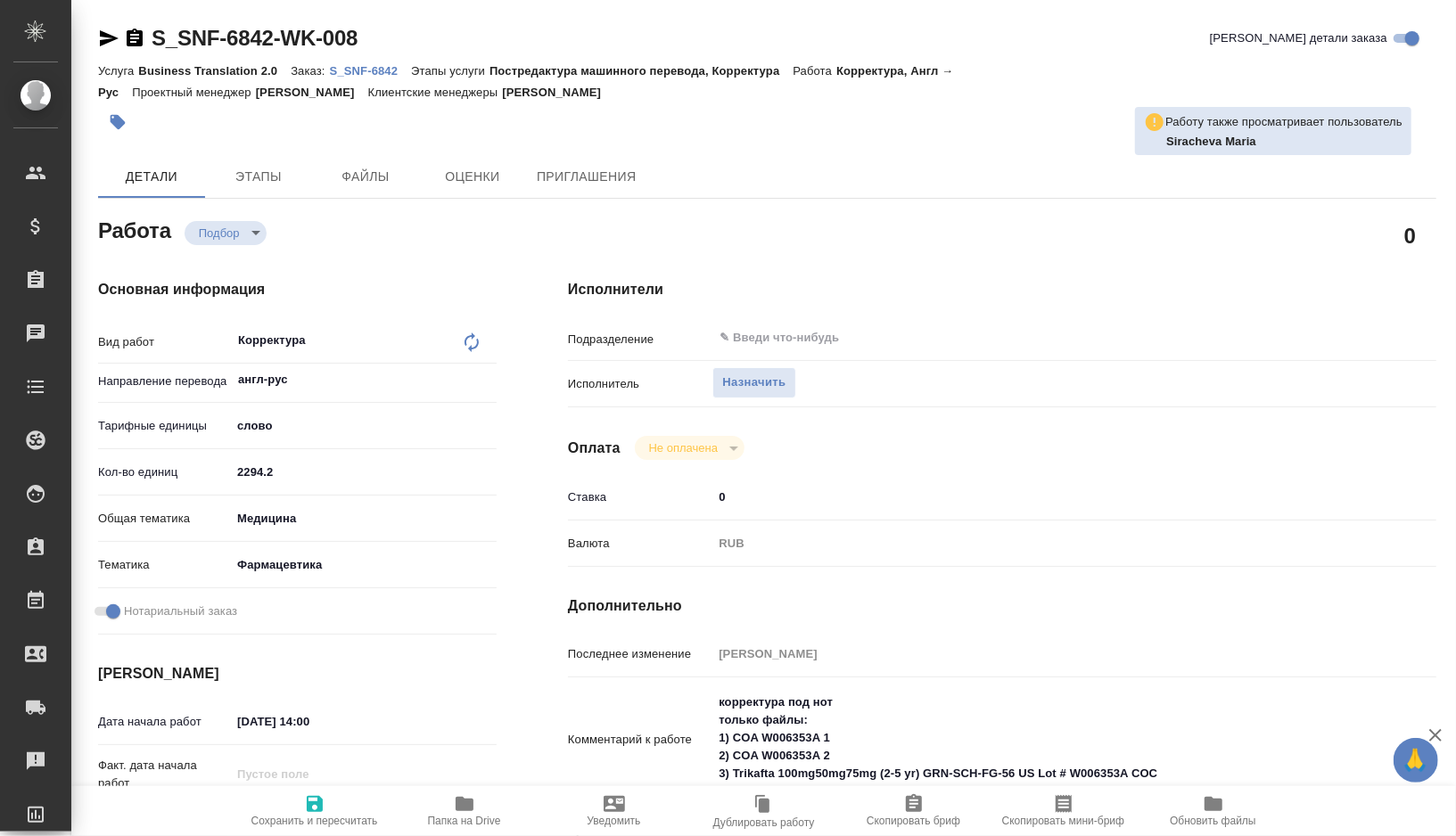
type textarea "x"
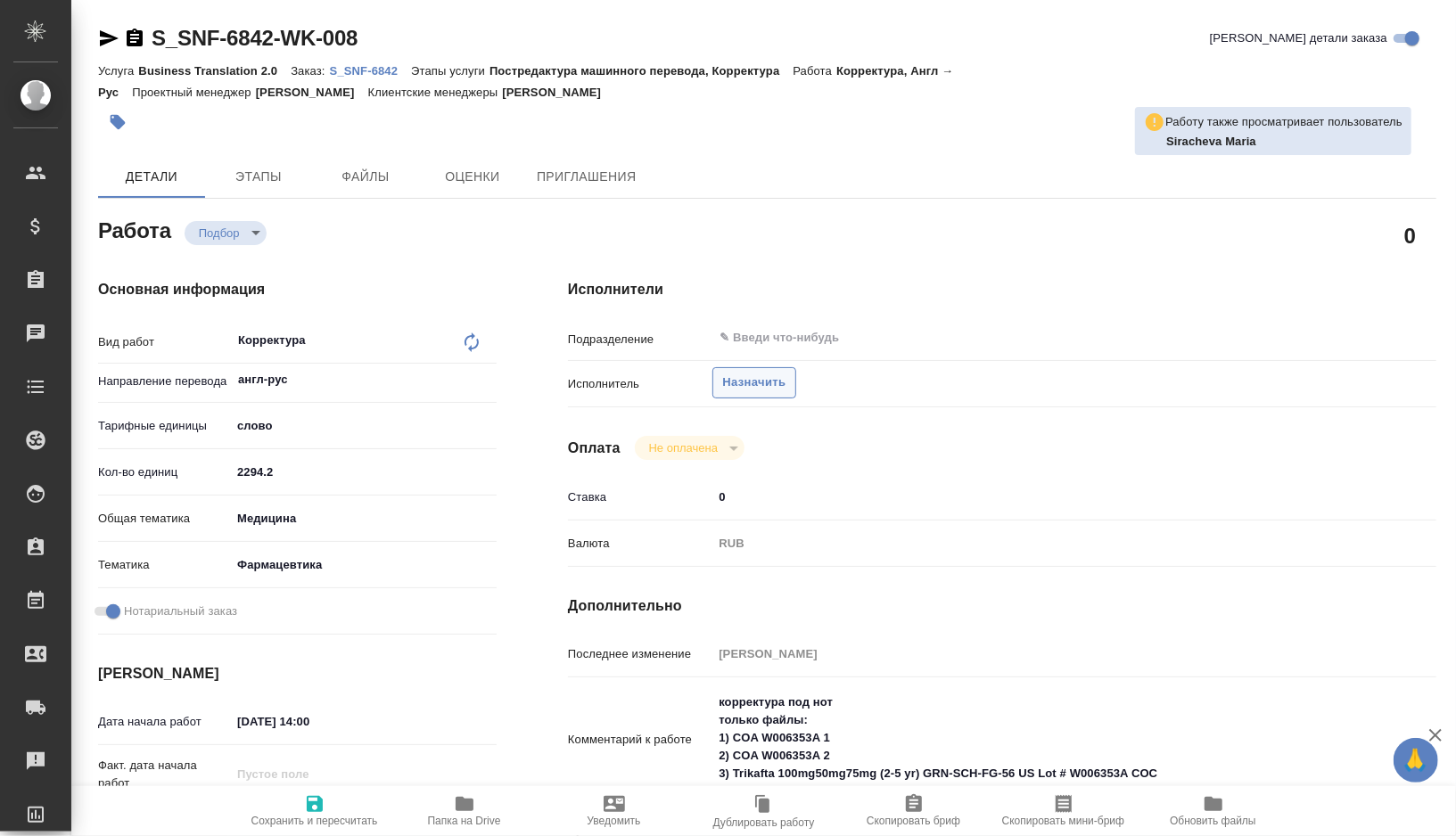
click at [772, 389] on span "Назначить" at bounding box center [754, 383] width 63 height 21
type textarea "x"
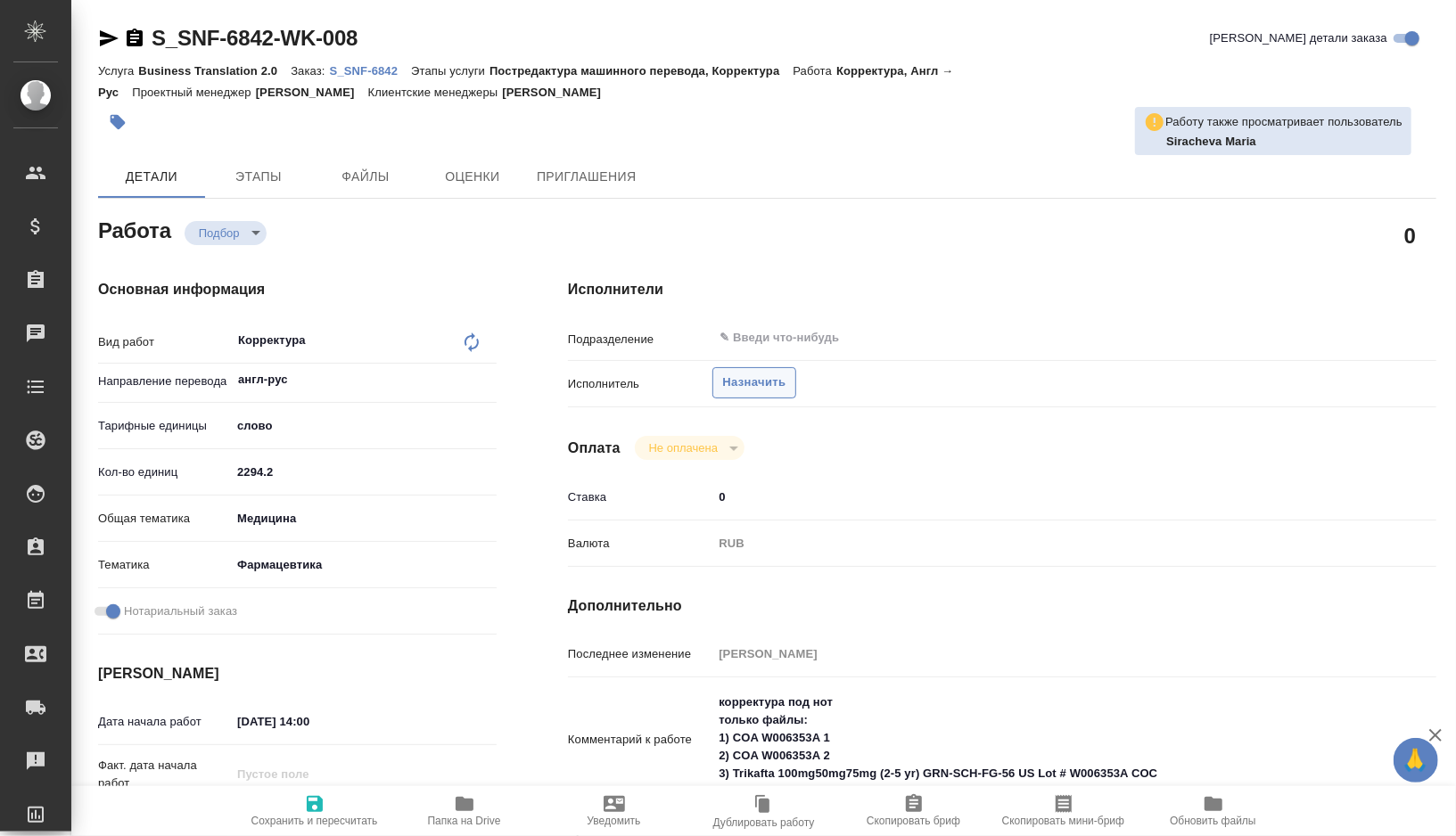
type textarea "x"
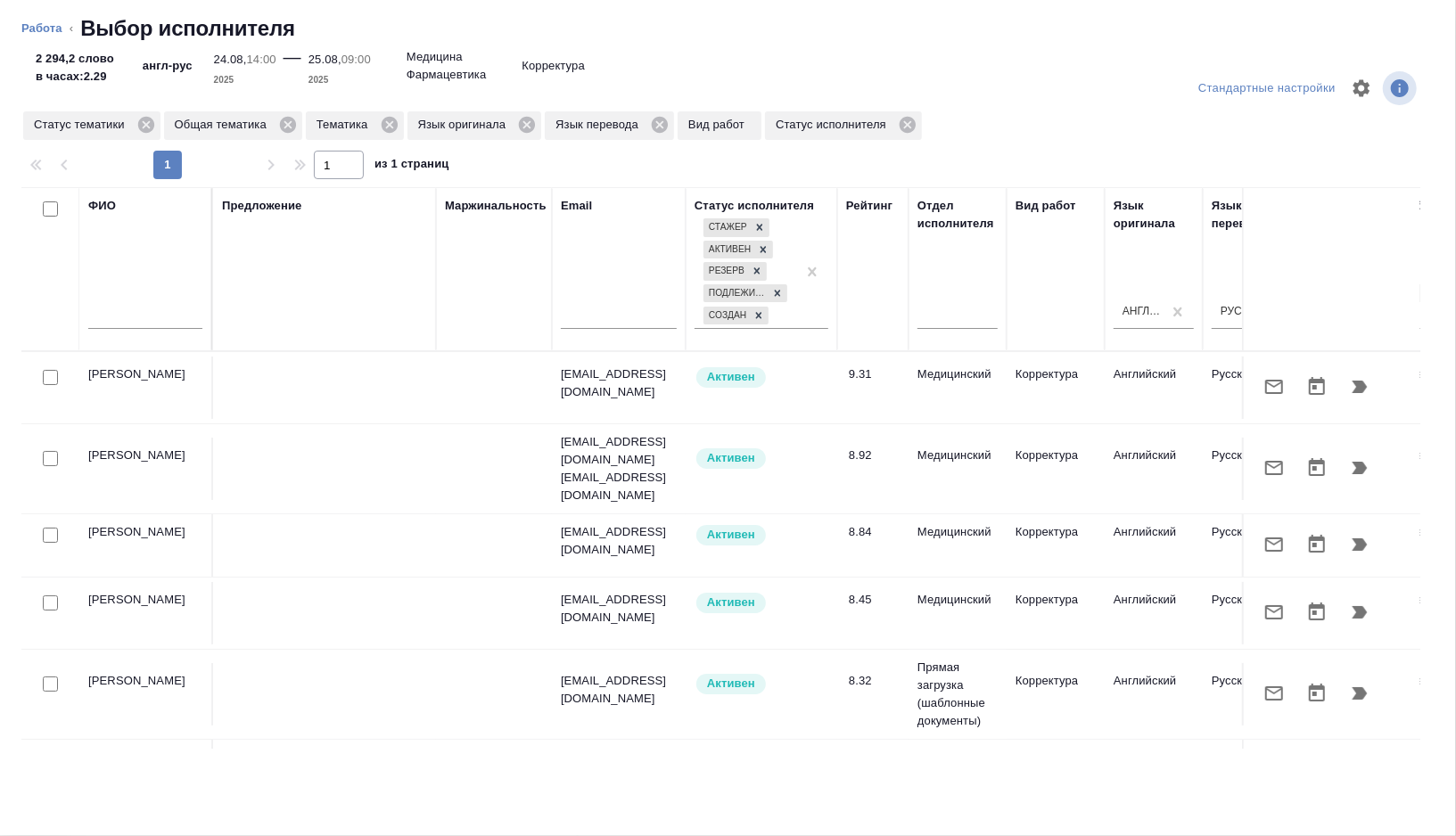
click at [139, 303] on div at bounding box center [146, 320] width 114 height 43
click at [130, 323] on input "text" at bounding box center [146, 318] width 114 height 23
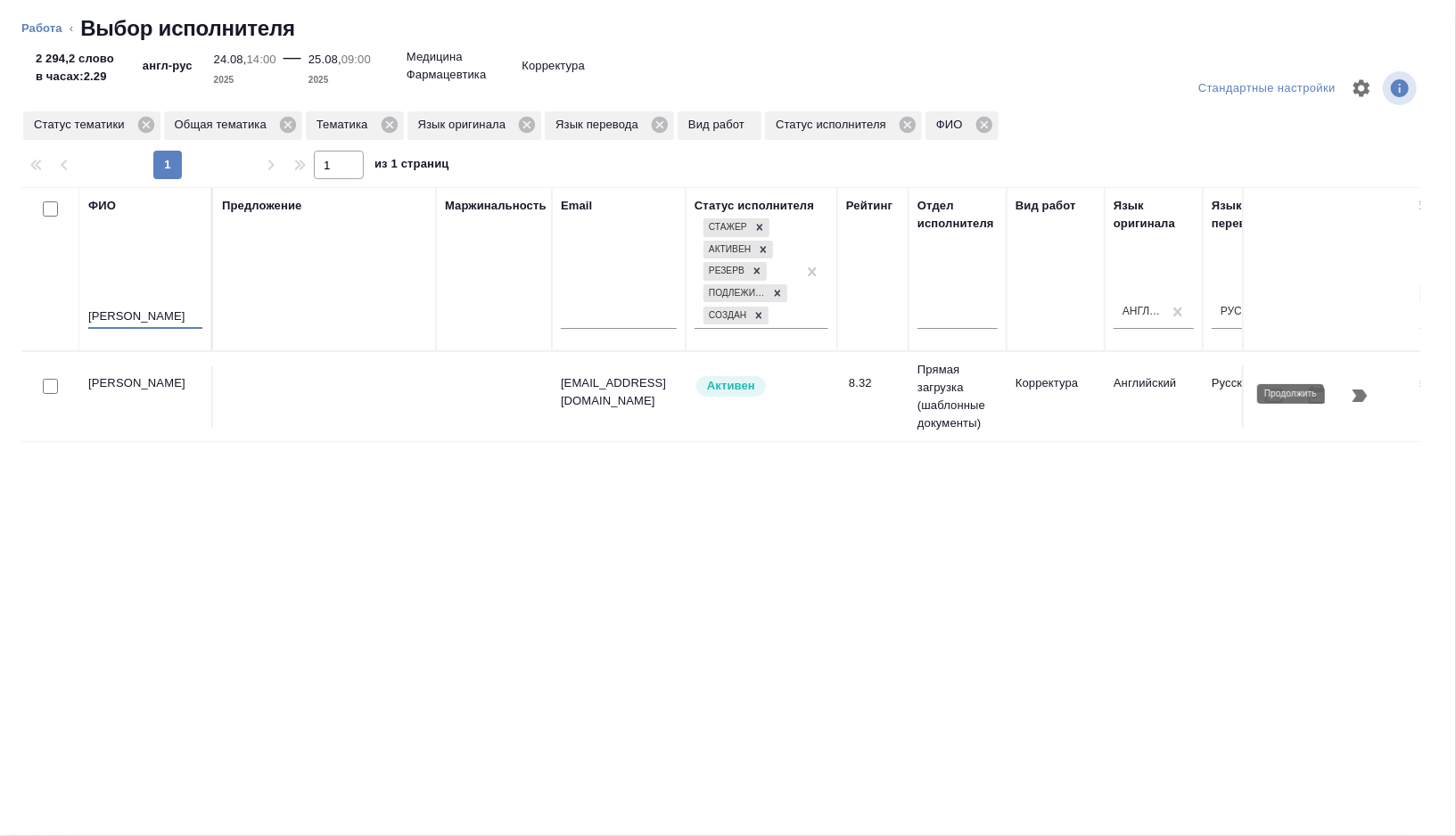
type input "сирач"
click at [1365, 398] on icon "button" at bounding box center [1360, 395] width 22 height 22
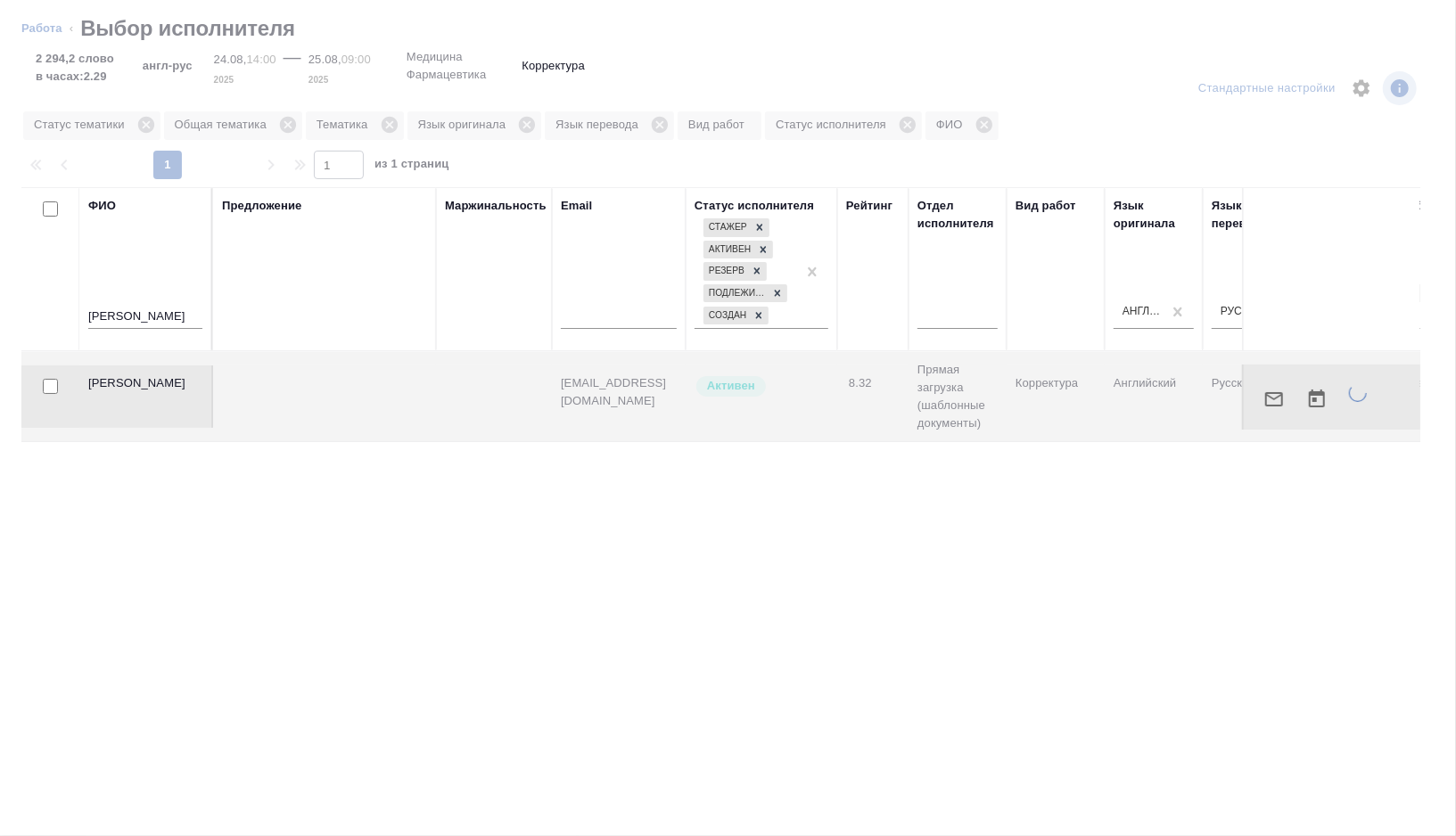
type textarea "x"
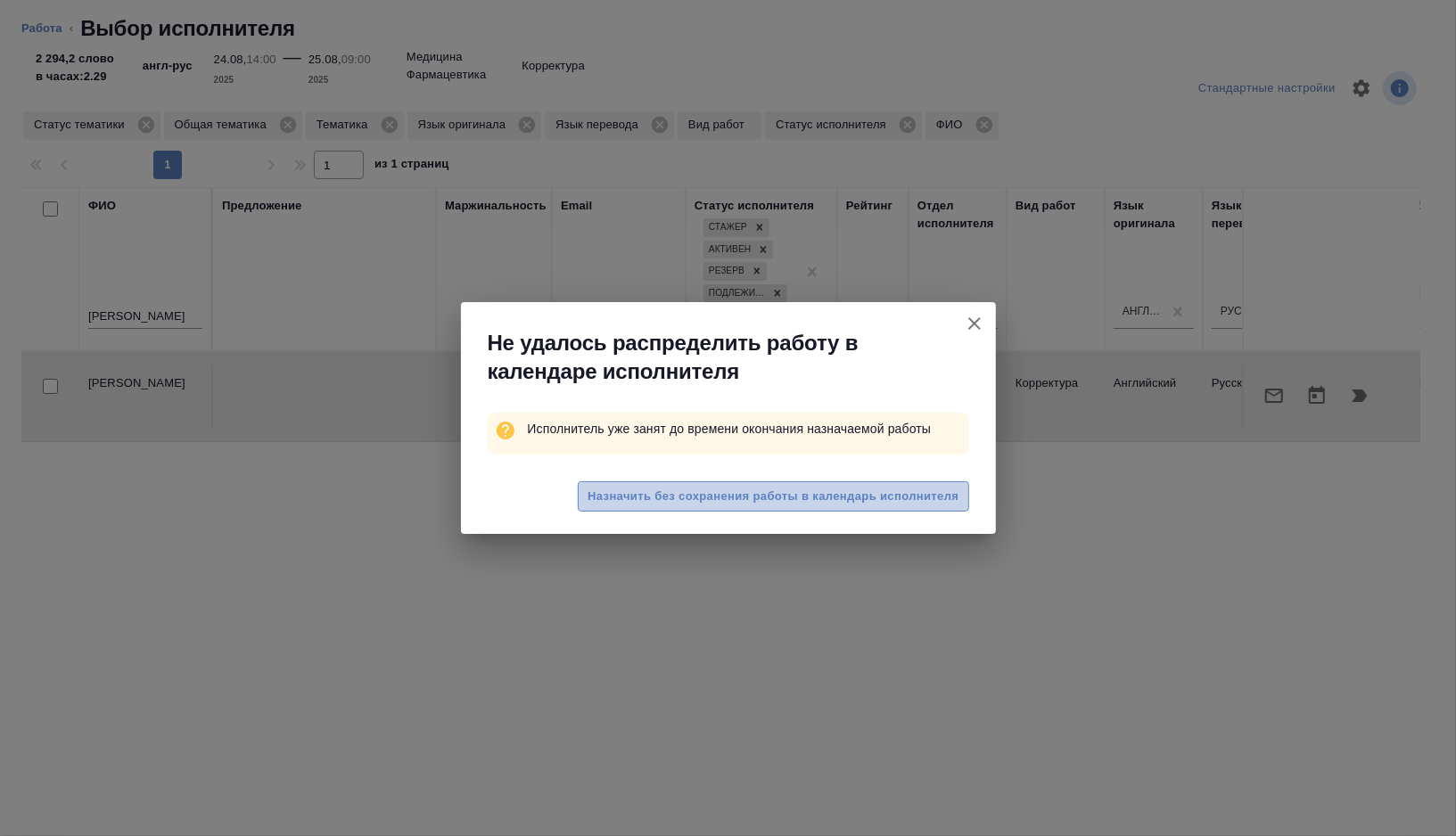
click at [844, 491] on span "Назначить без сохранения работы в календарь исполнителя" at bounding box center [772, 497] width 371 height 21
type textarea "x"
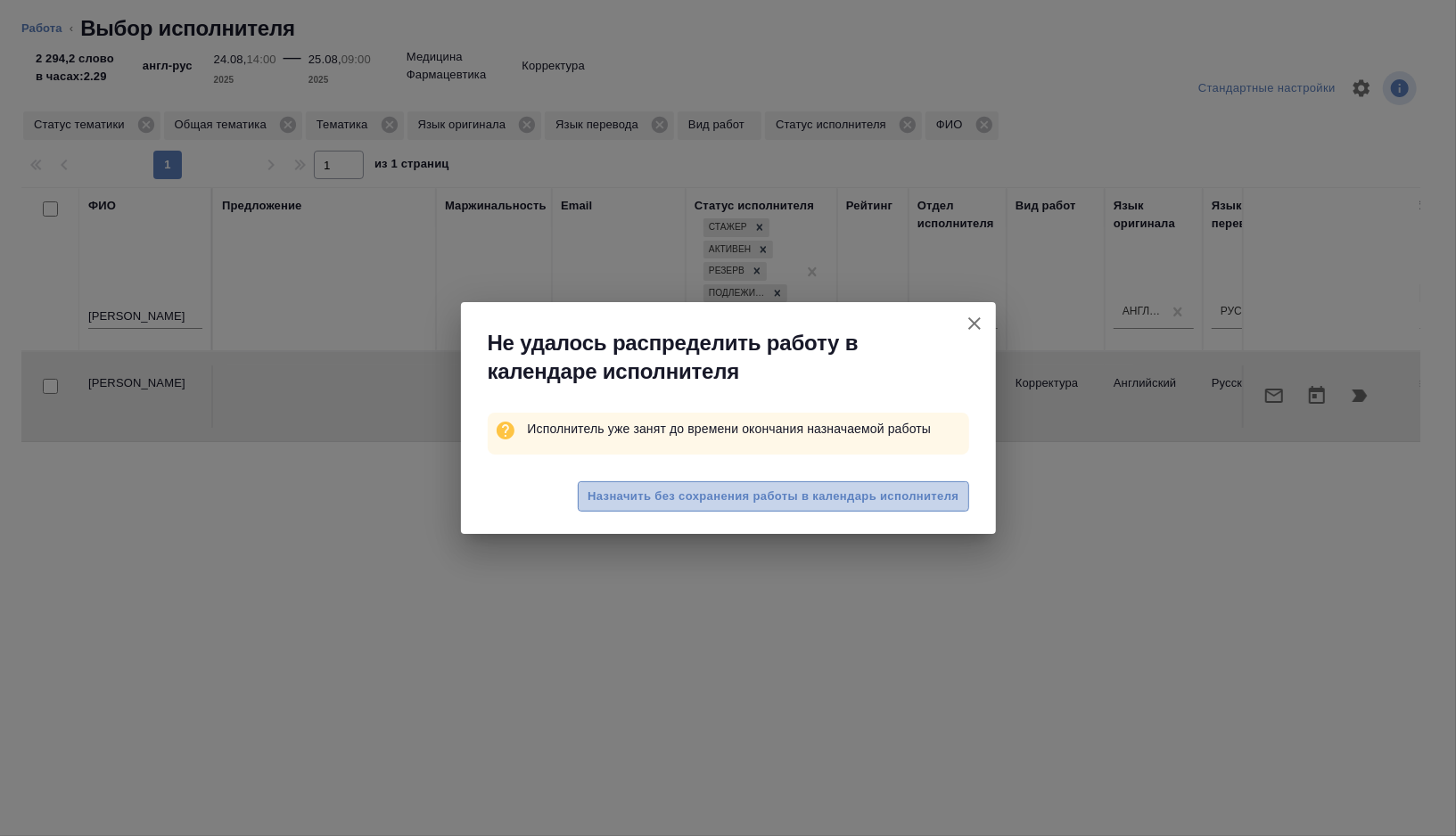
type textarea "x"
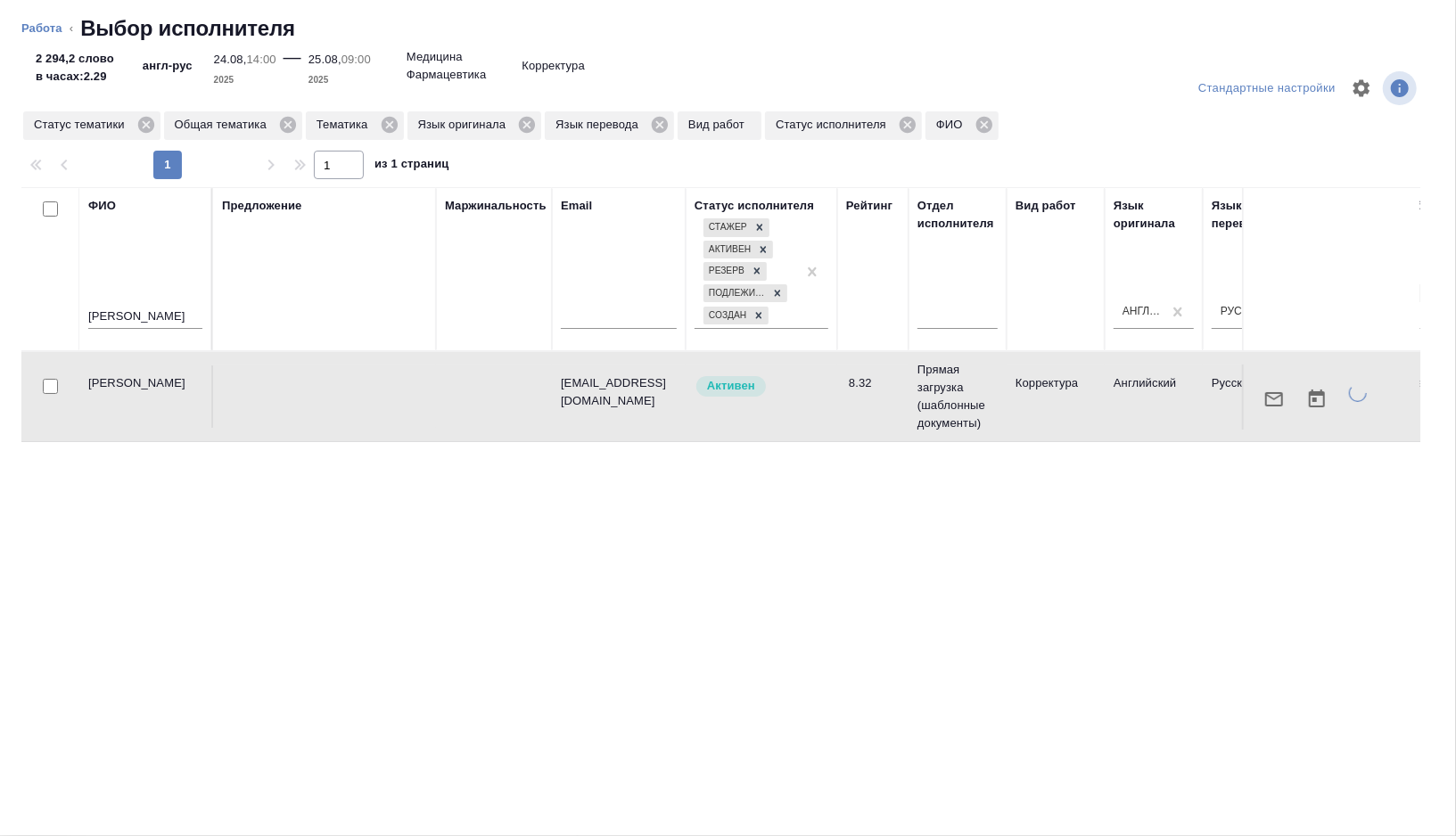
type textarea "x"
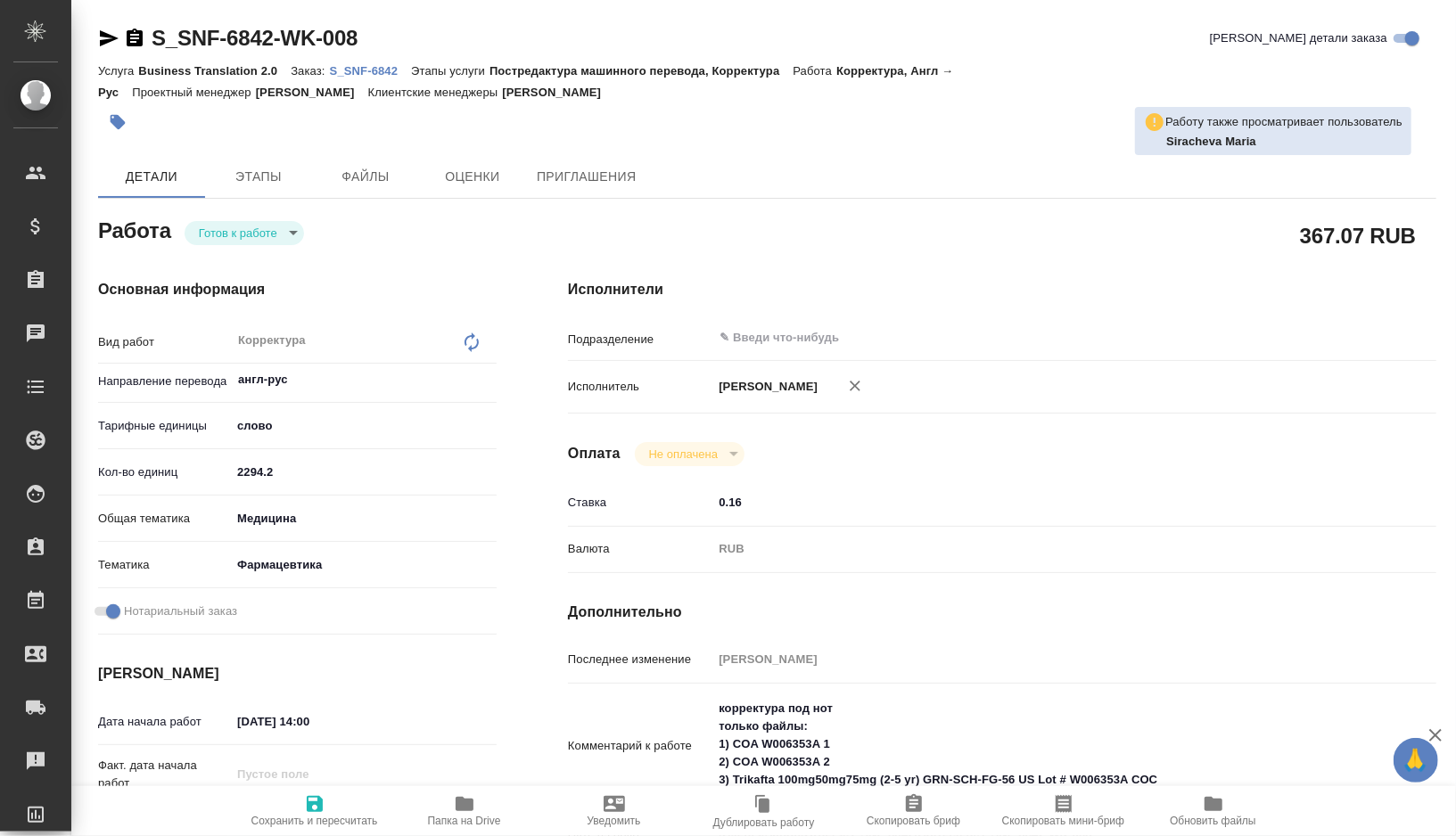
type textarea "x"
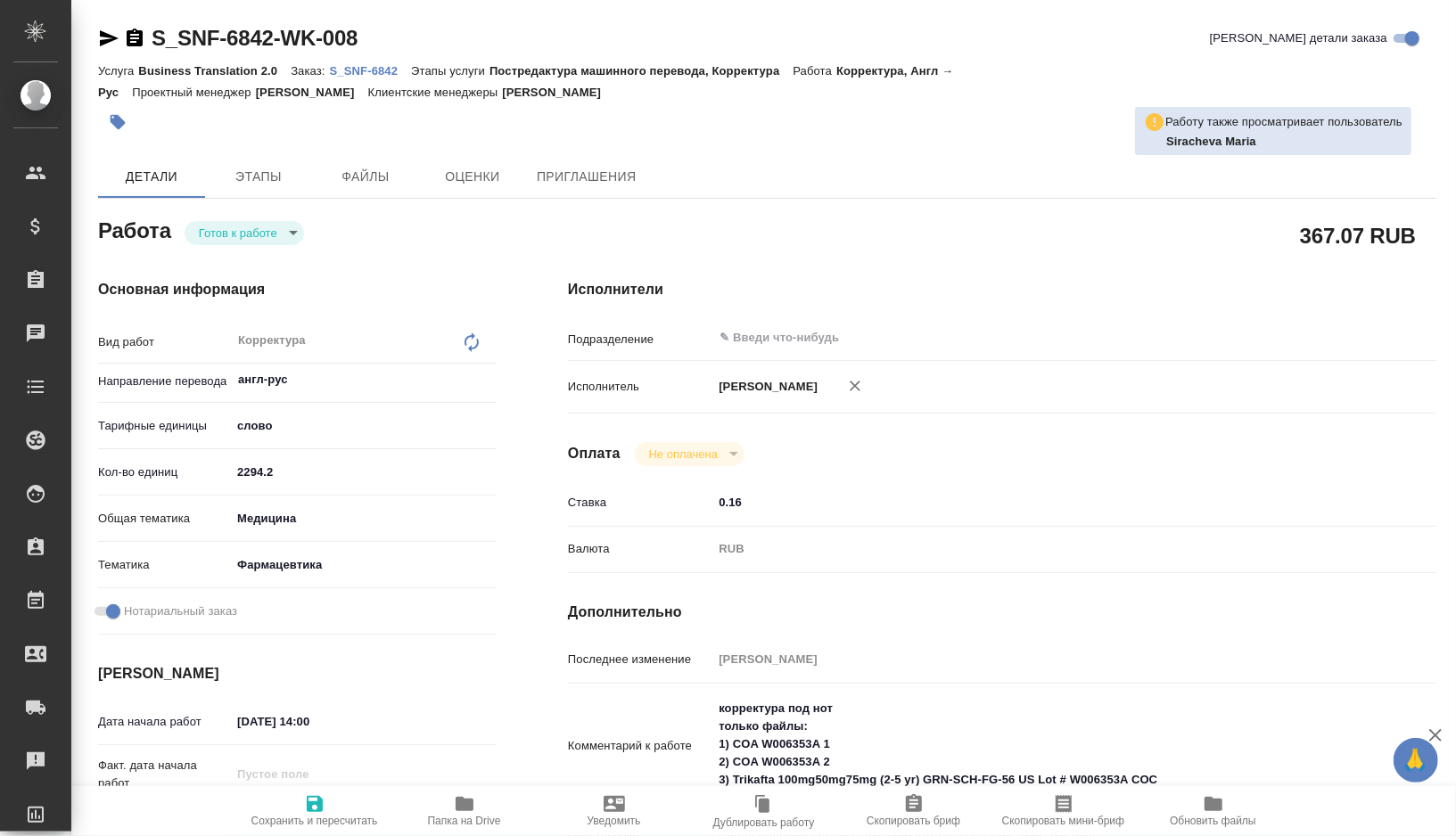
type textarea "x"
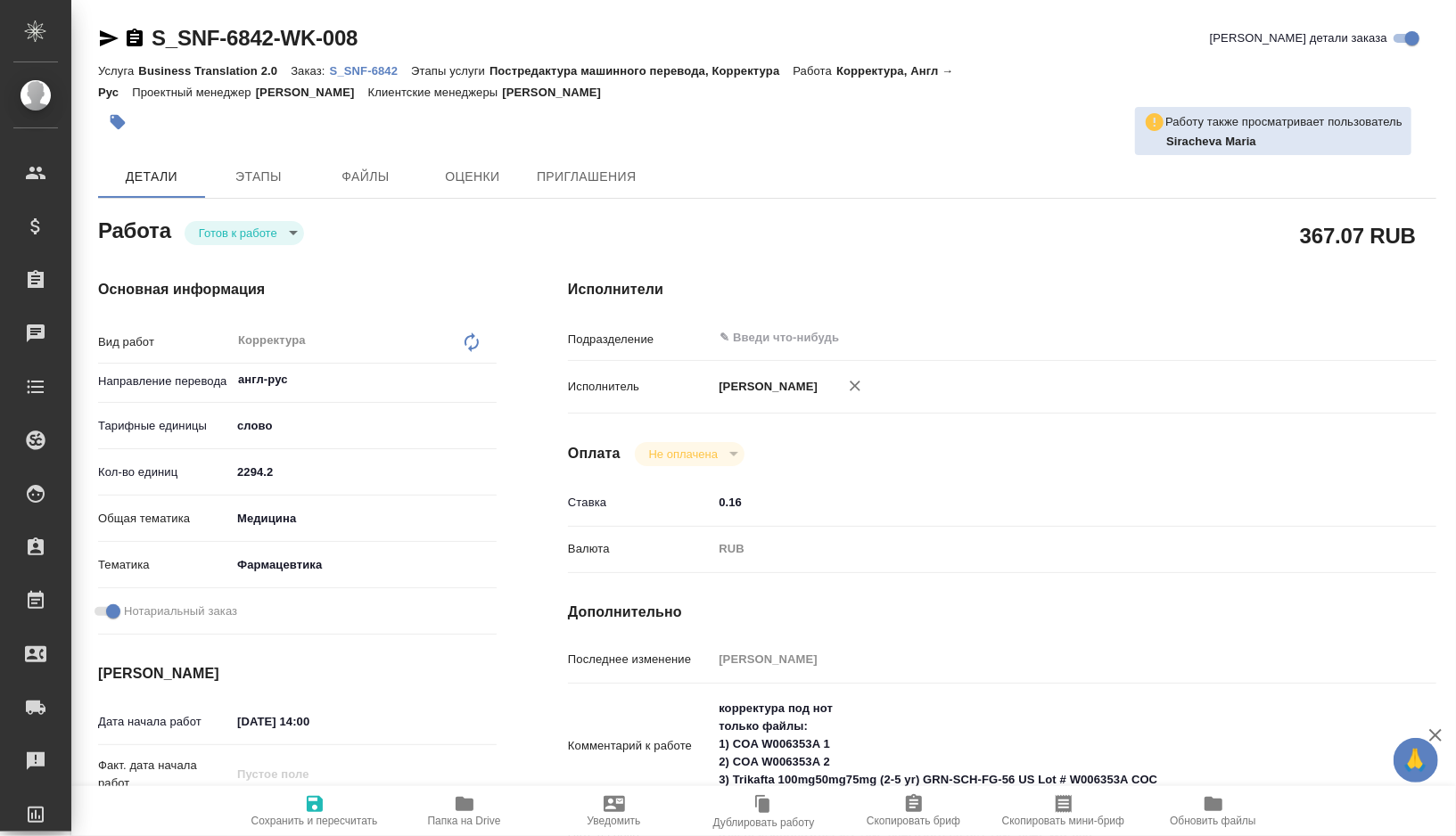
type textarea "x"
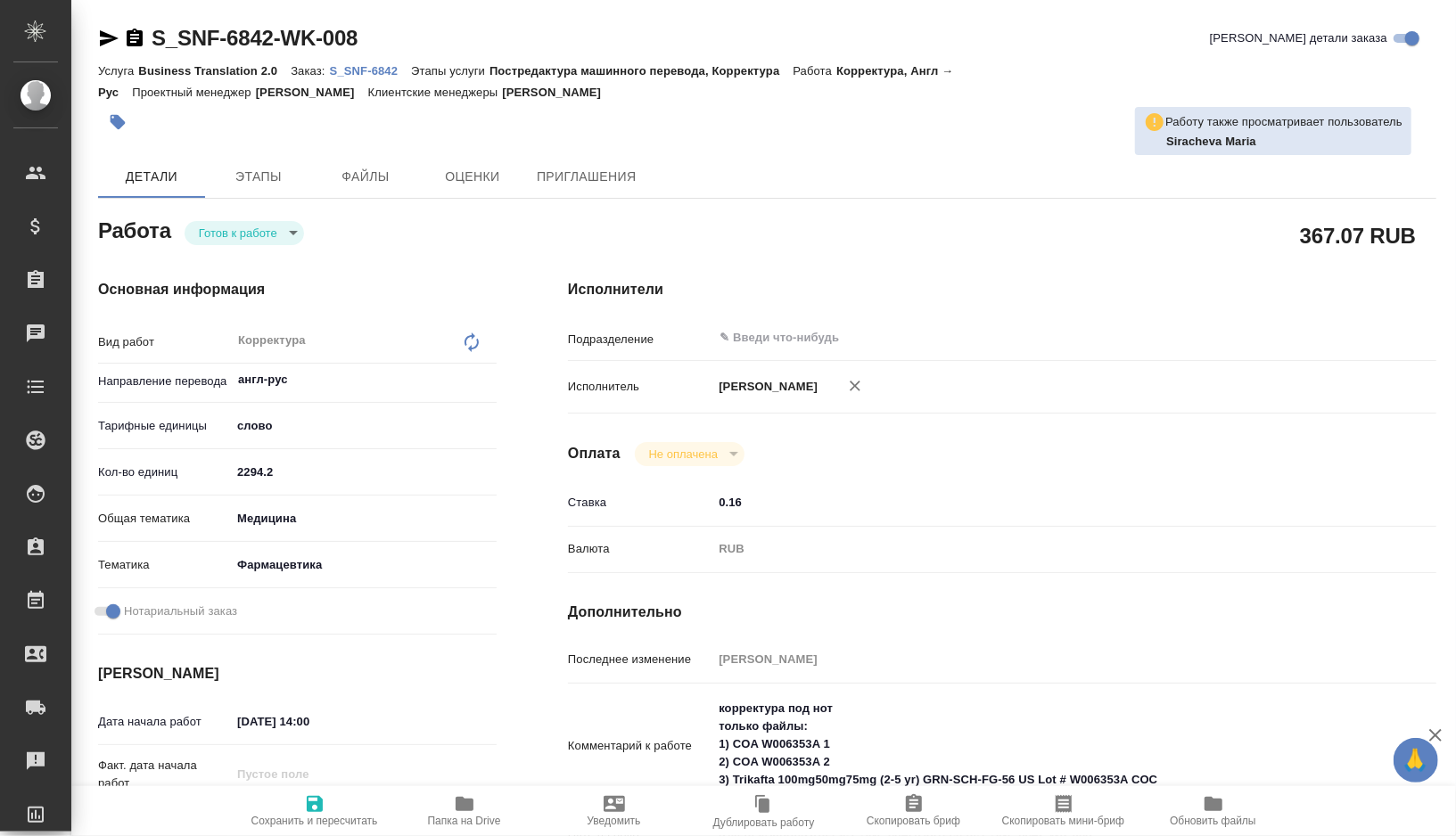
type textarea "x"
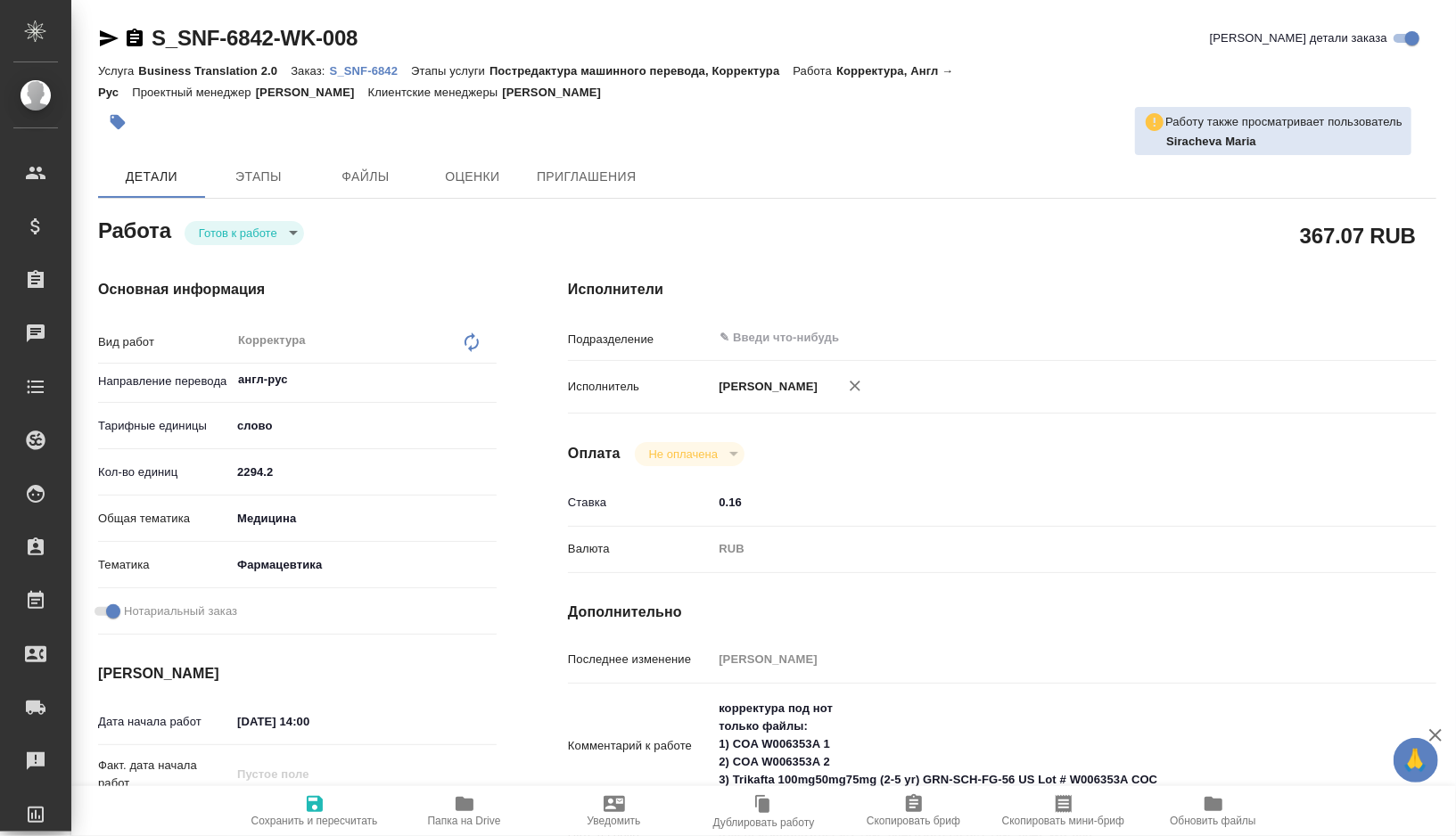
click at [381, 71] on p "S_SNF-6842" at bounding box center [370, 71] width 82 height 14
type textarea "x"
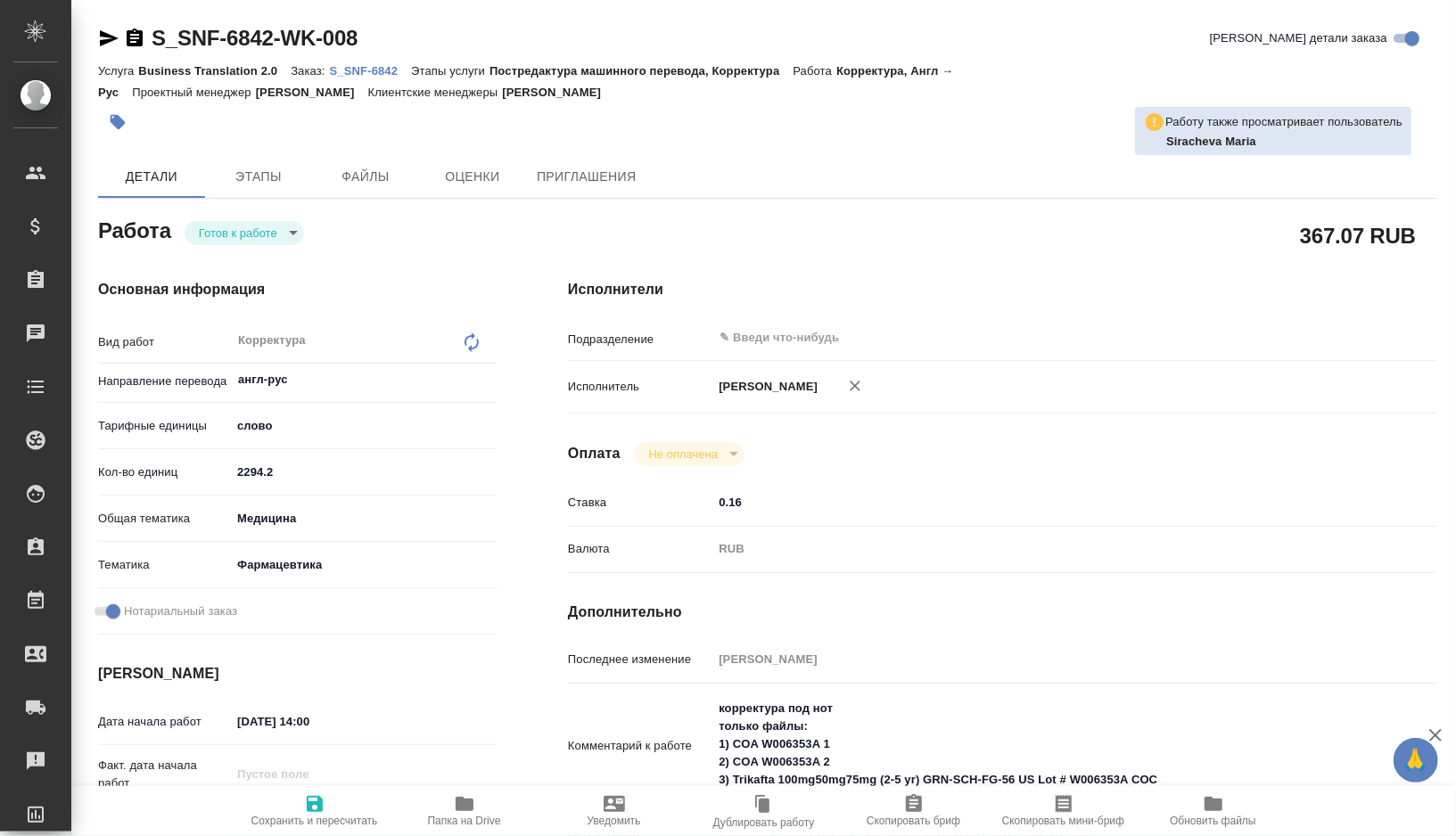
type textarea "x"
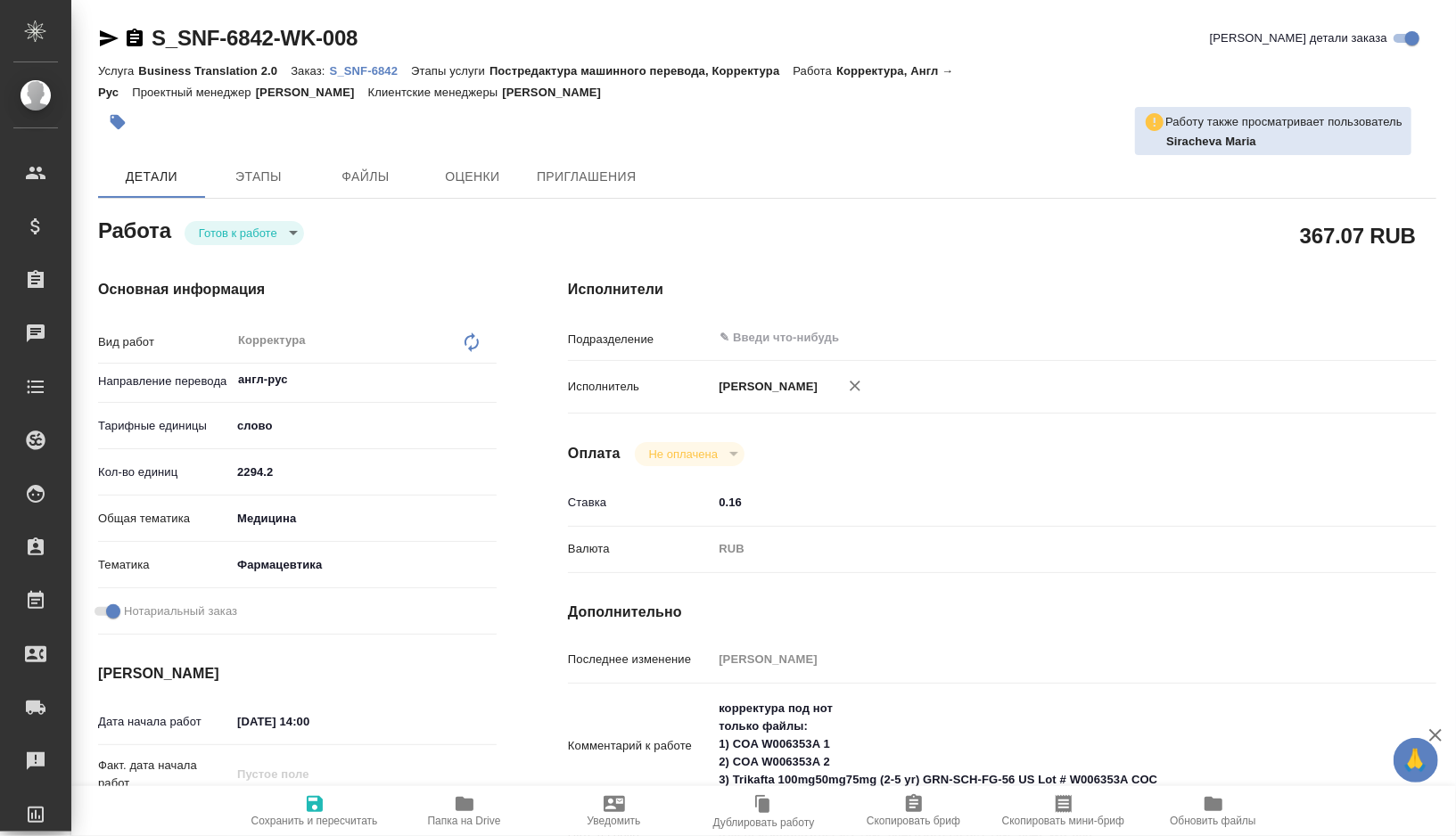
type textarea "x"
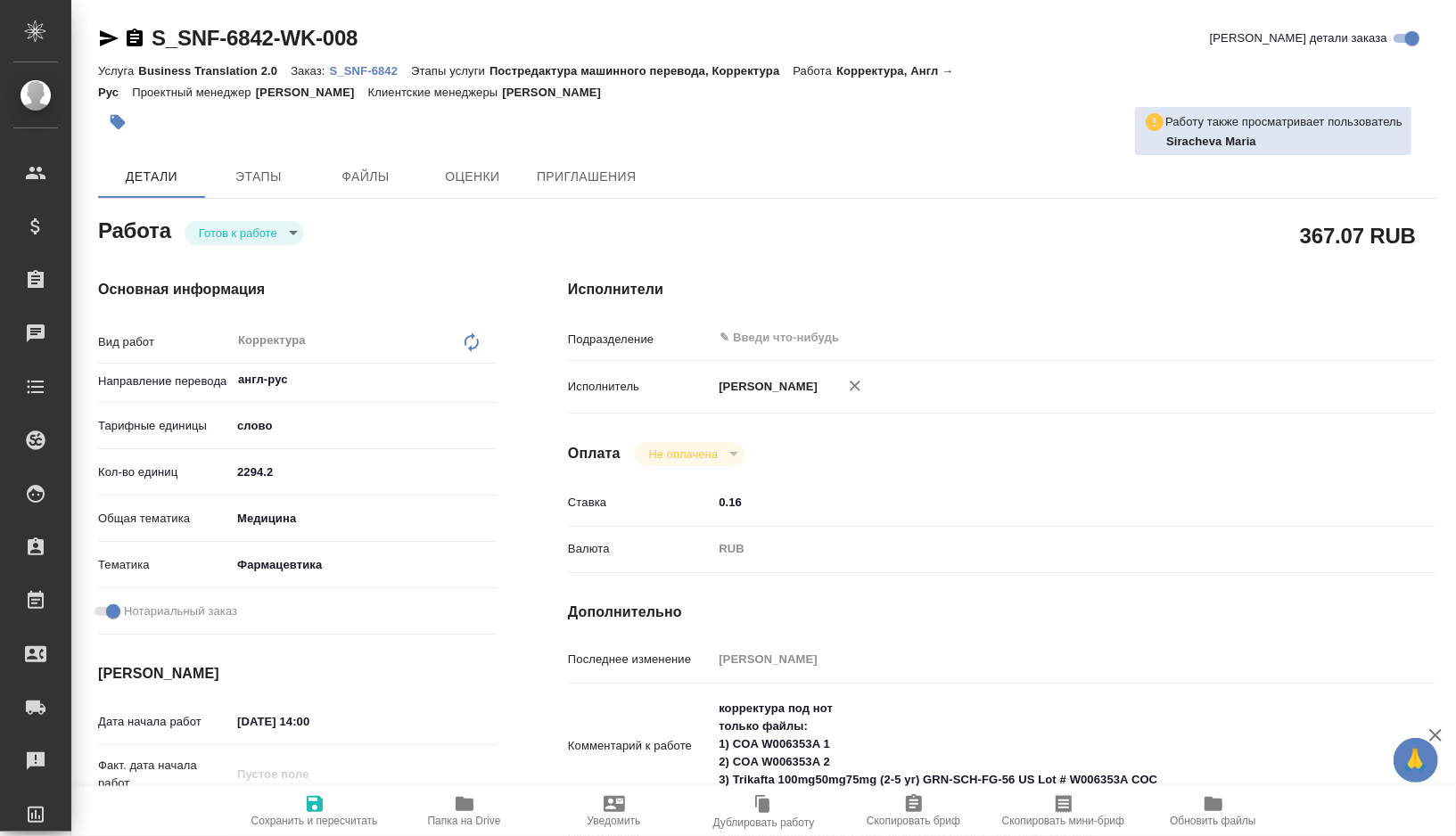
type textarea "x"
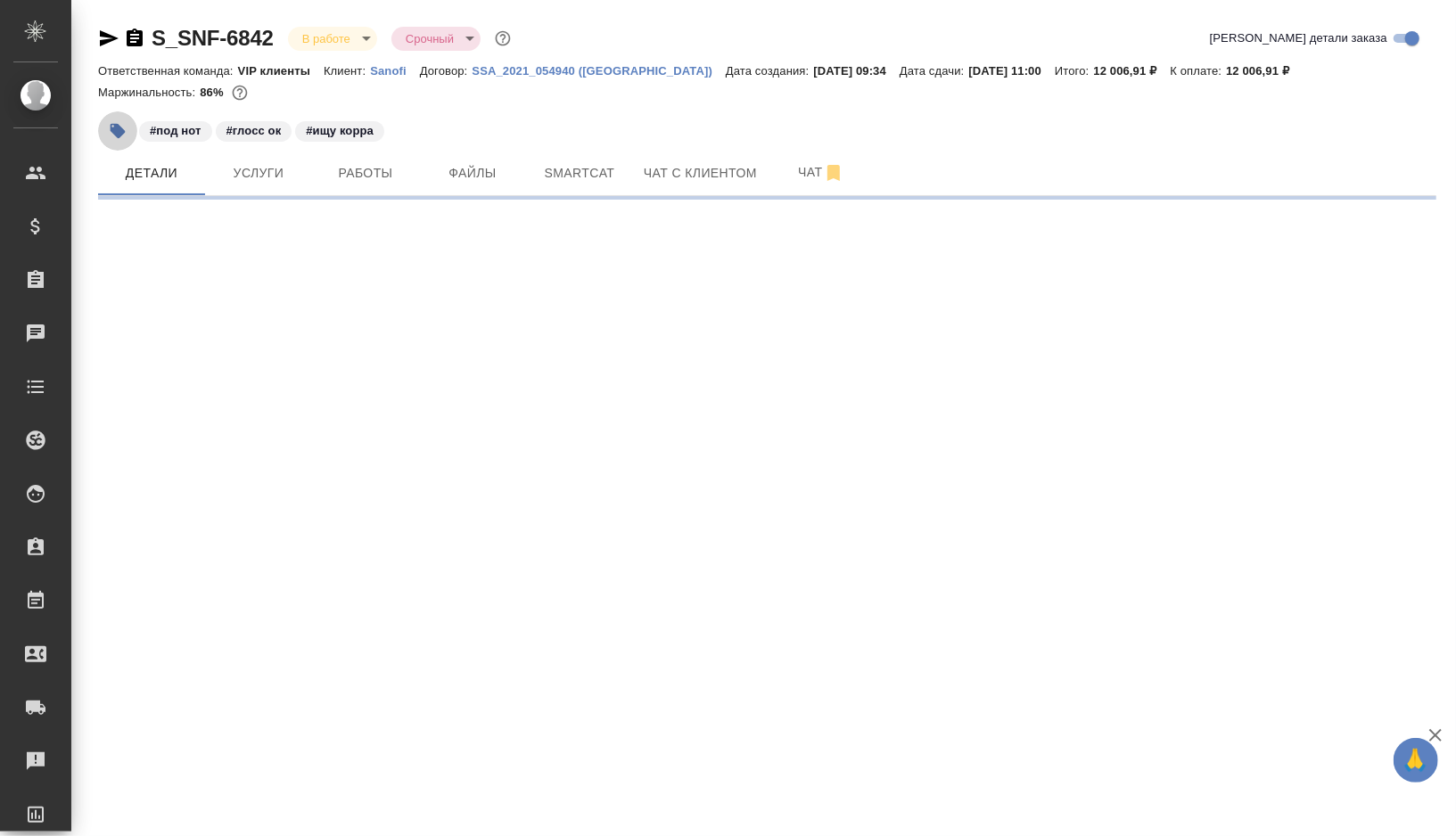
click at [119, 132] on icon "button" at bounding box center [117, 131] width 15 height 15
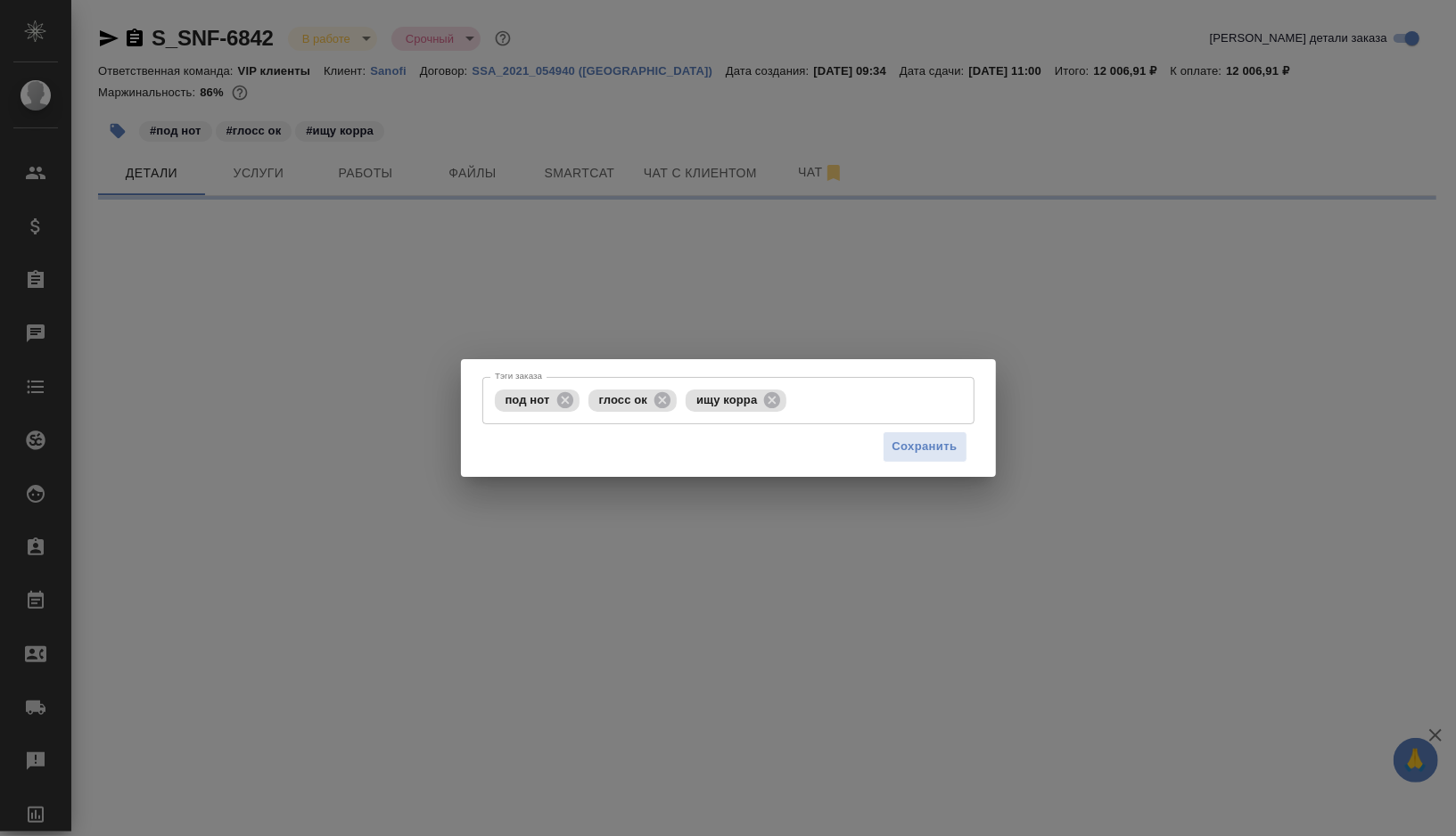
select select "RU"
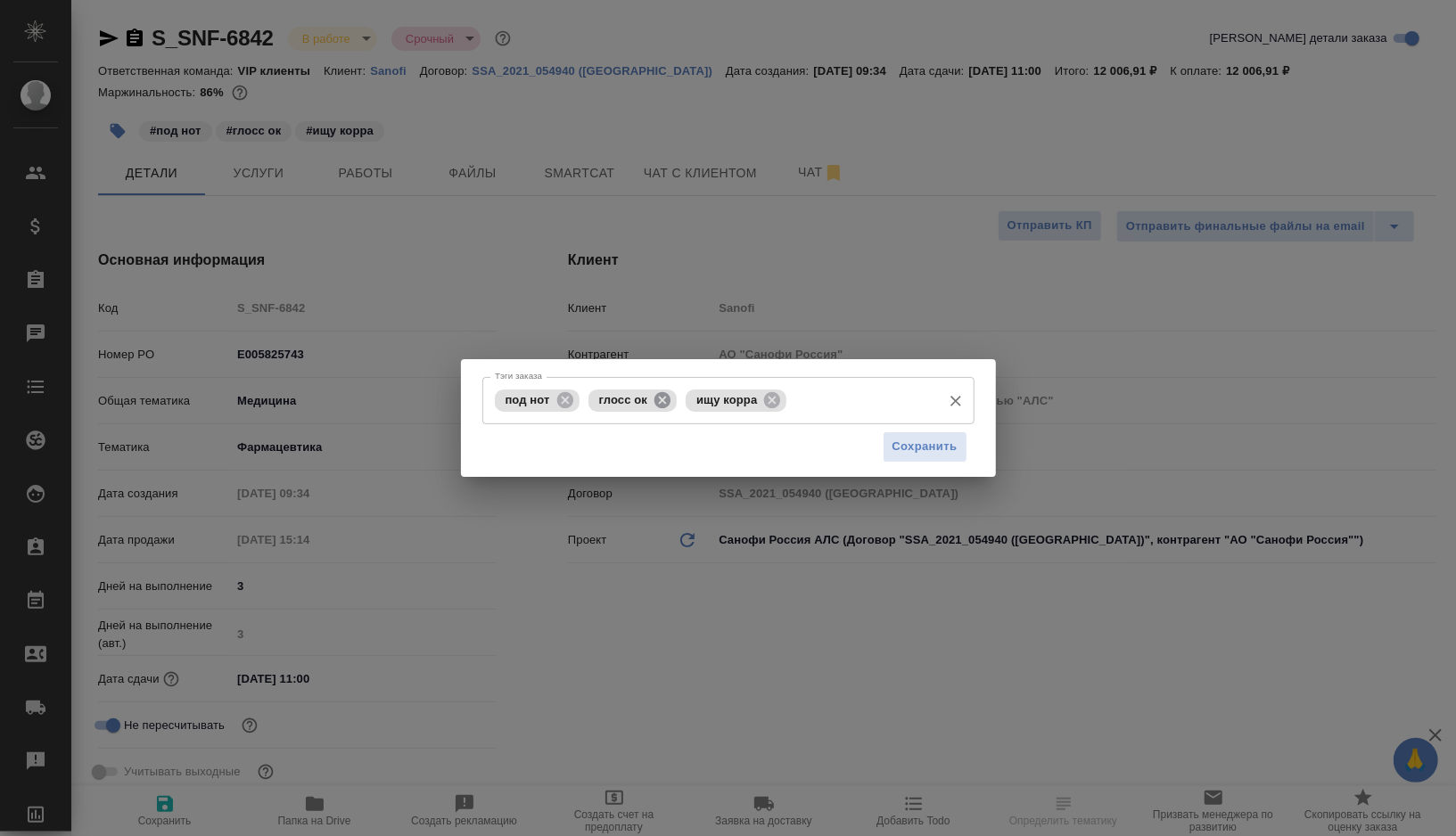
click at [666, 402] on icon at bounding box center [662, 399] width 16 height 16
type textarea "x"
click at [683, 401] on icon at bounding box center [675, 399] width 16 height 16
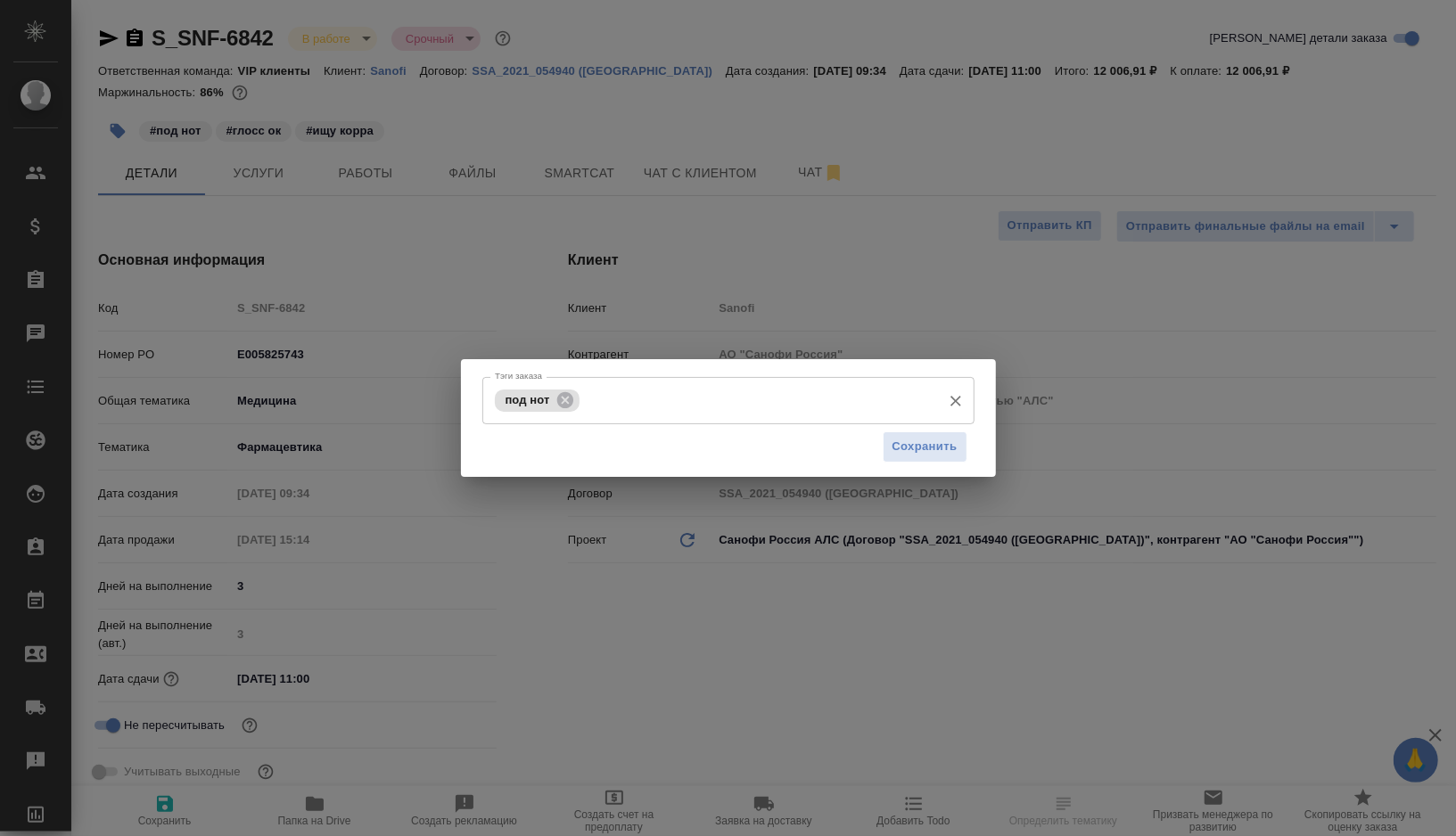
click at [684, 401] on input "Тэги заказа" at bounding box center [758, 399] width 348 height 30
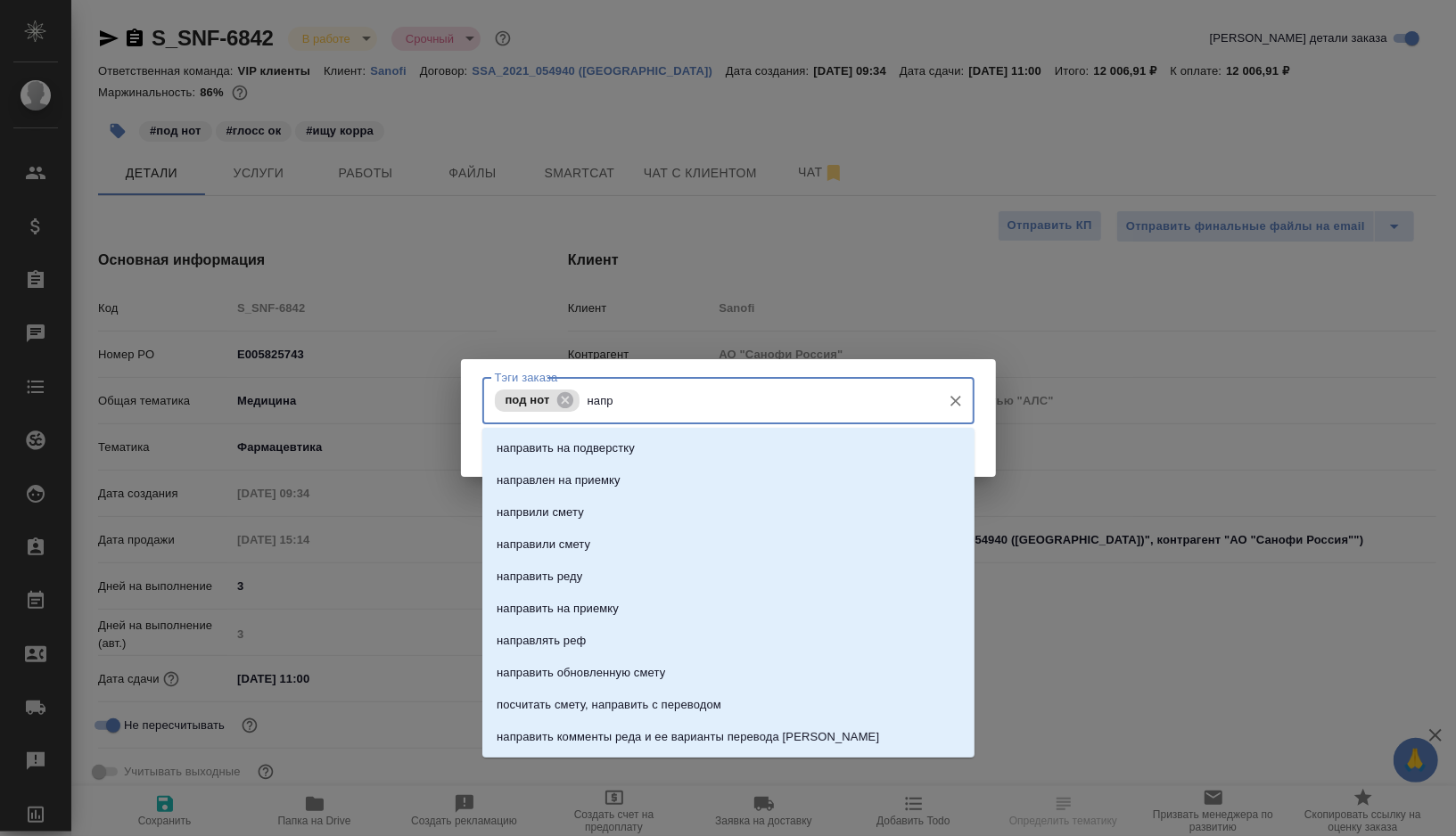
type input "напра"
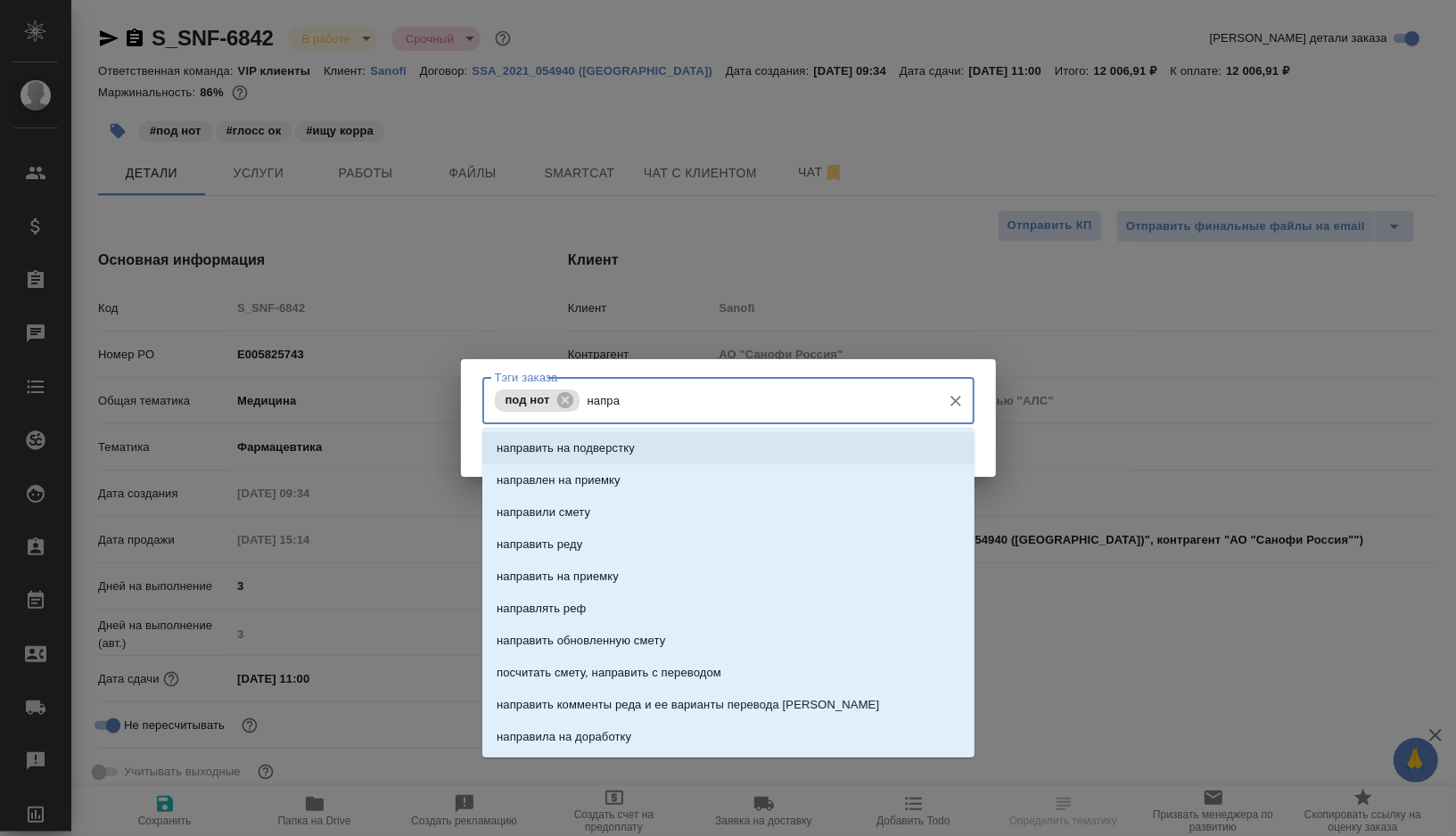
click at [662, 444] on li "направить на подверстку" at bounding box center [728, 448] width 492 height 32
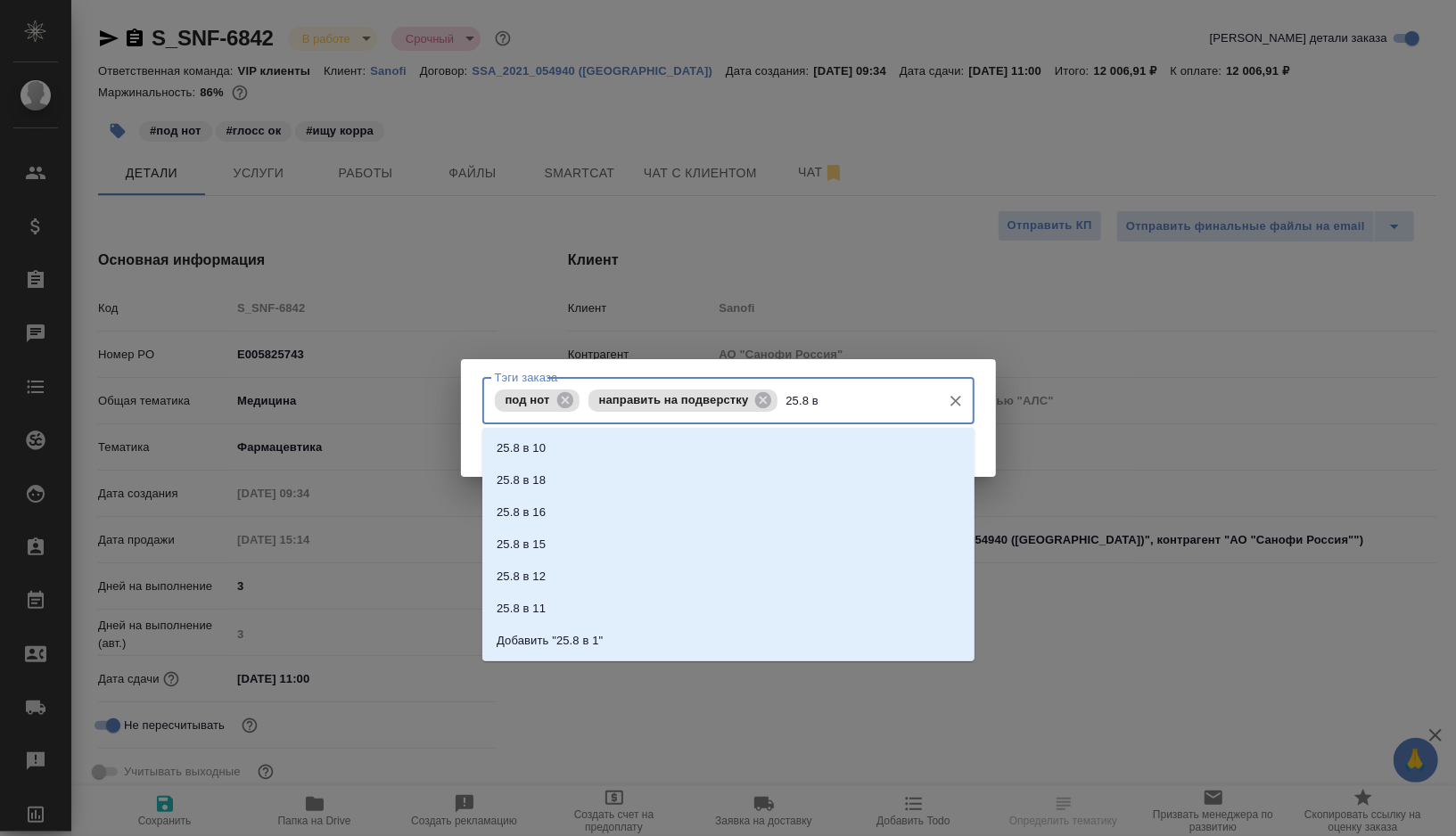
type input "25.8 в 9"
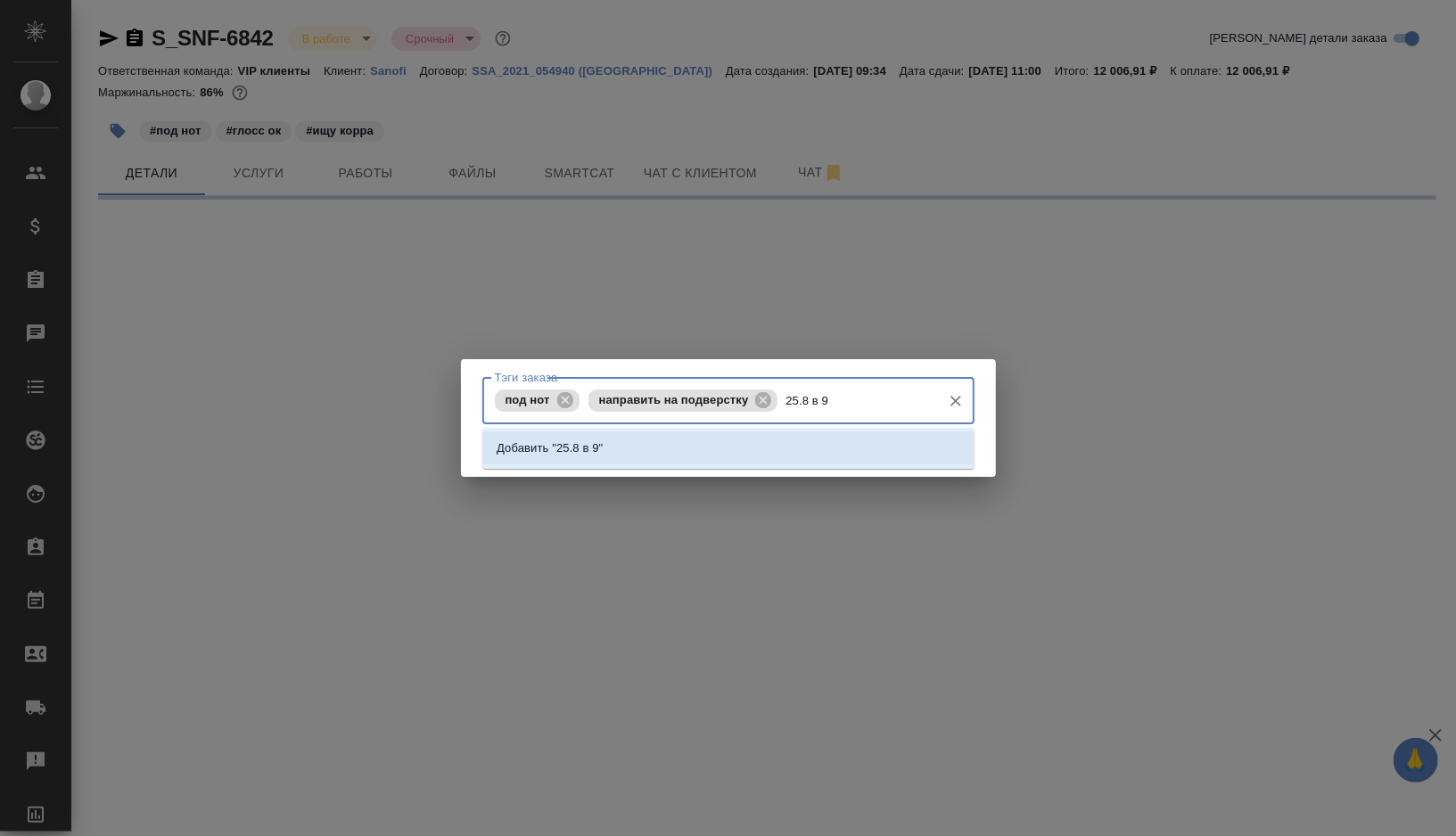
click at [527, 447] on p "Добавить "25.8 в 9"" at bounding box center [550, 448] width 106 height 18
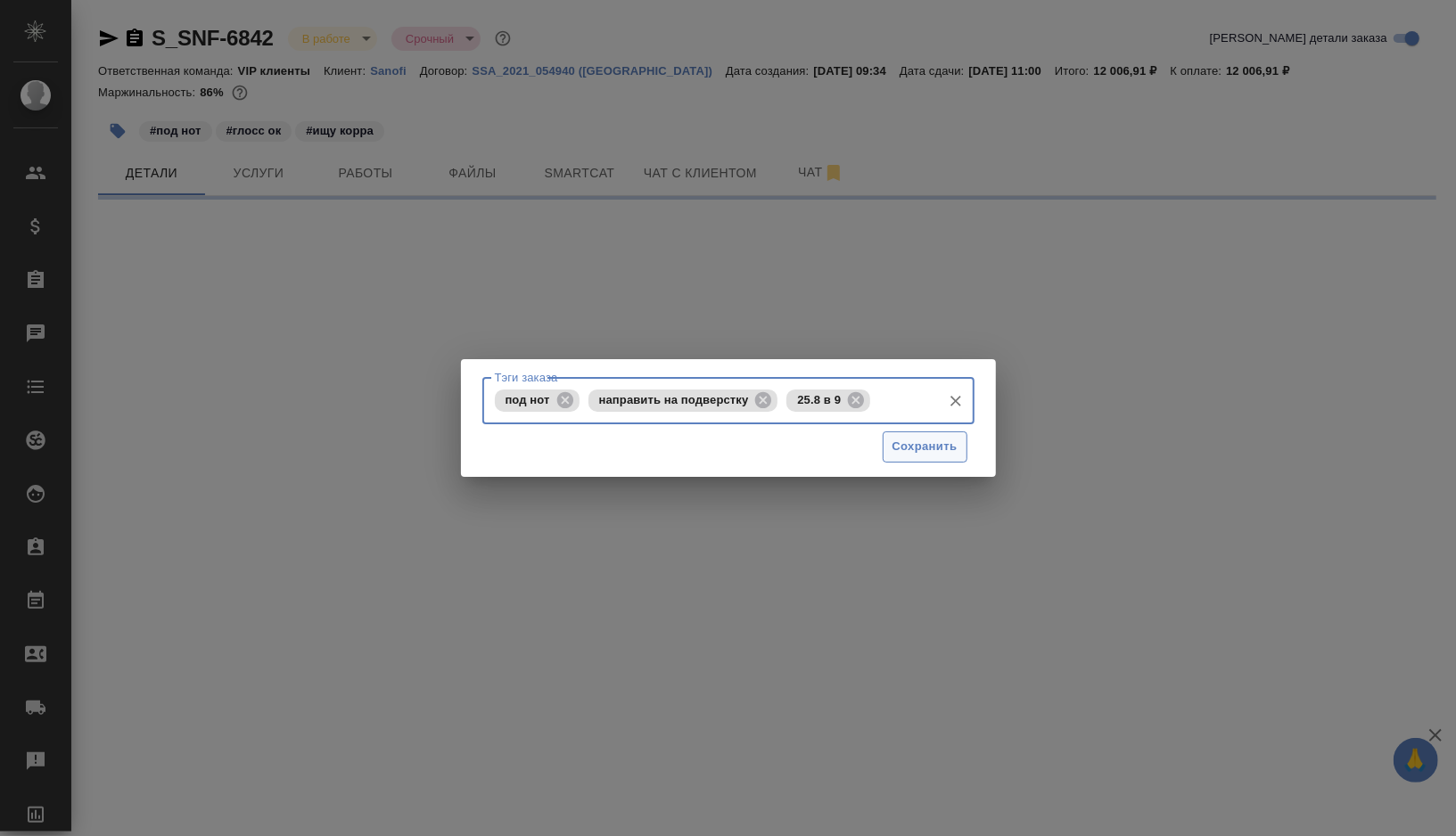
click at [903, 448] on span "Сохранить" at bounding box center [925, 447] width 65 height 21
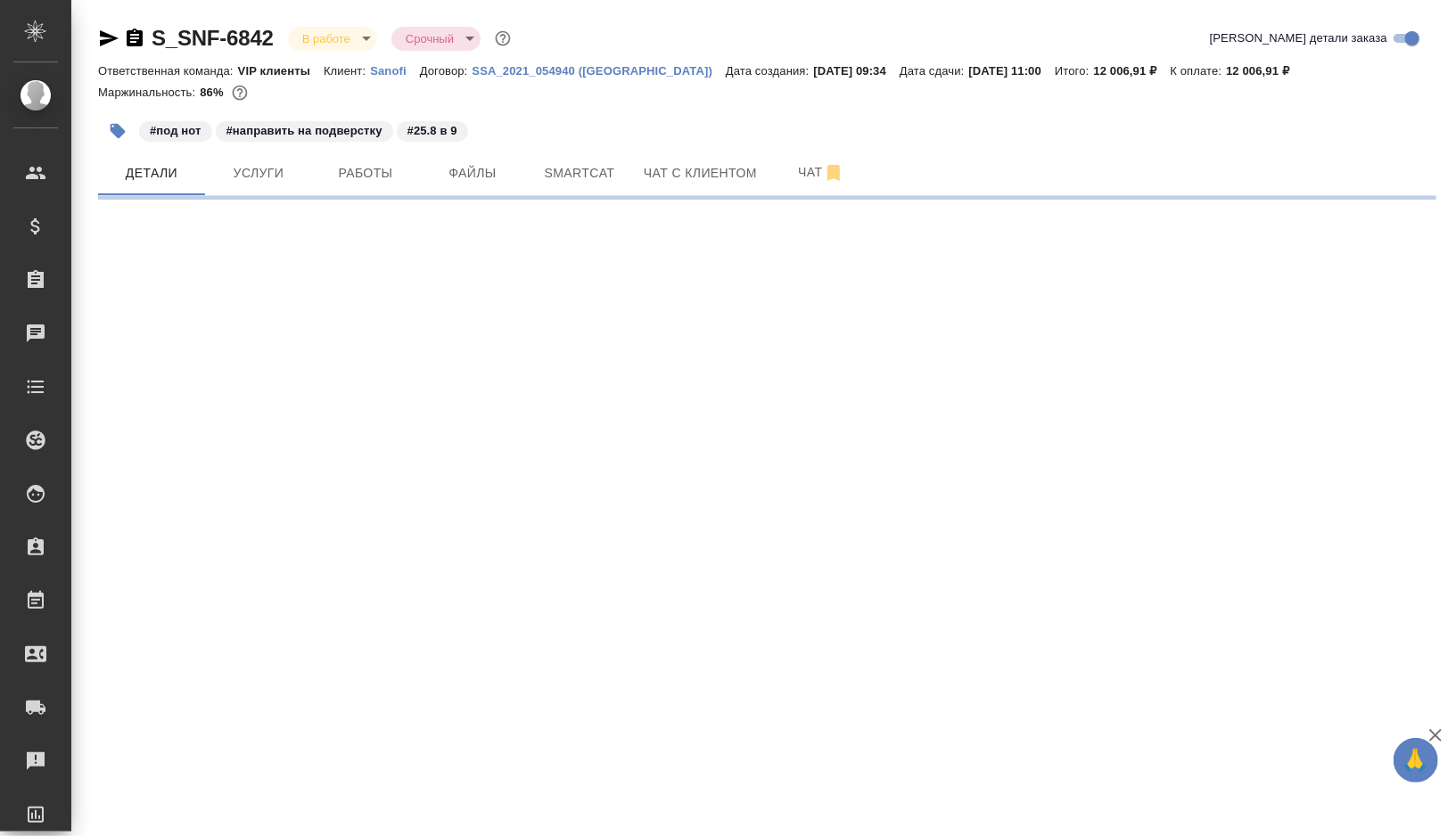
select select "RU"
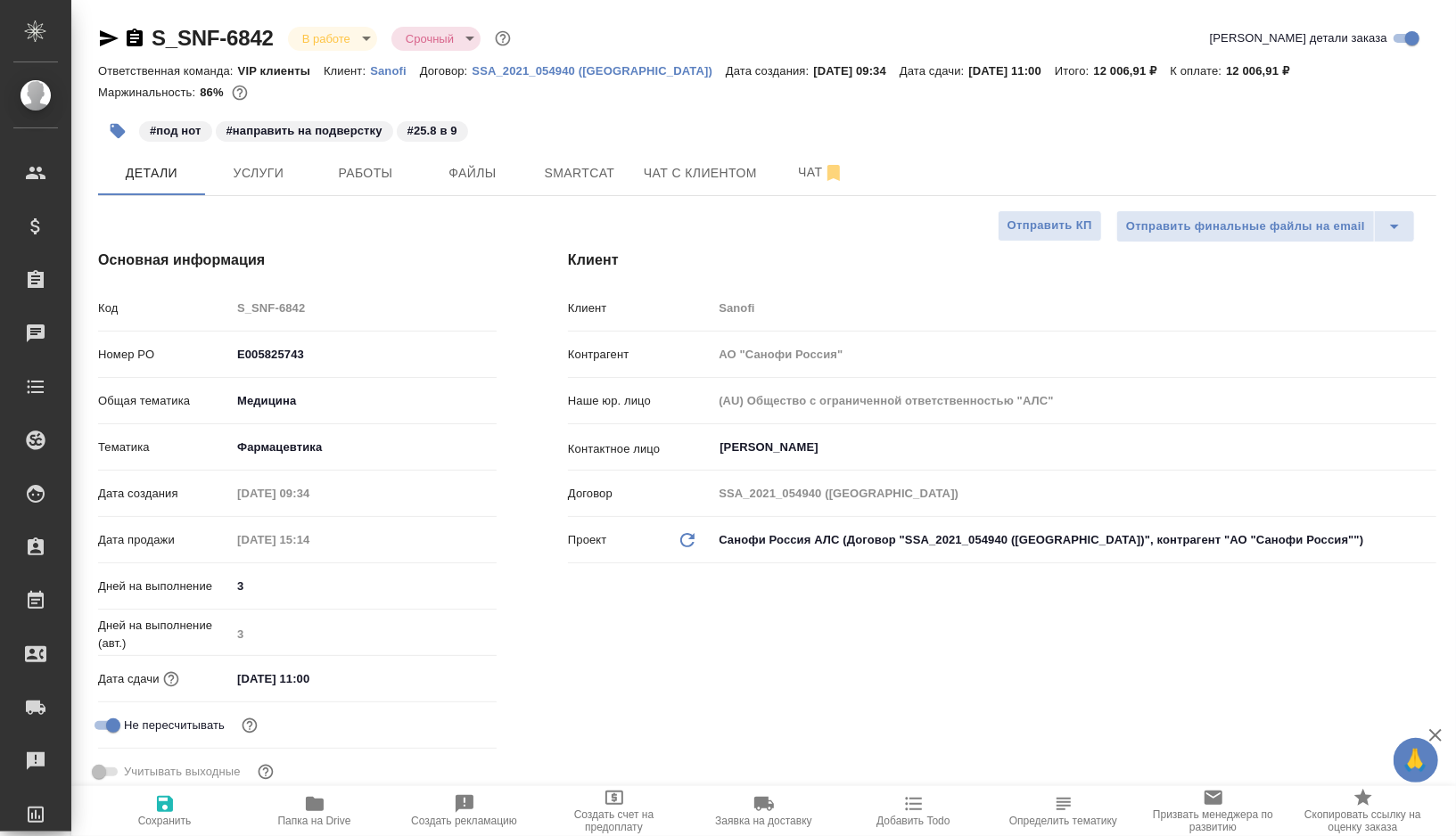
type textarea "x"
click at [366, 167] on span "Работы" at bounding box center [365, 173] width 86 height 23
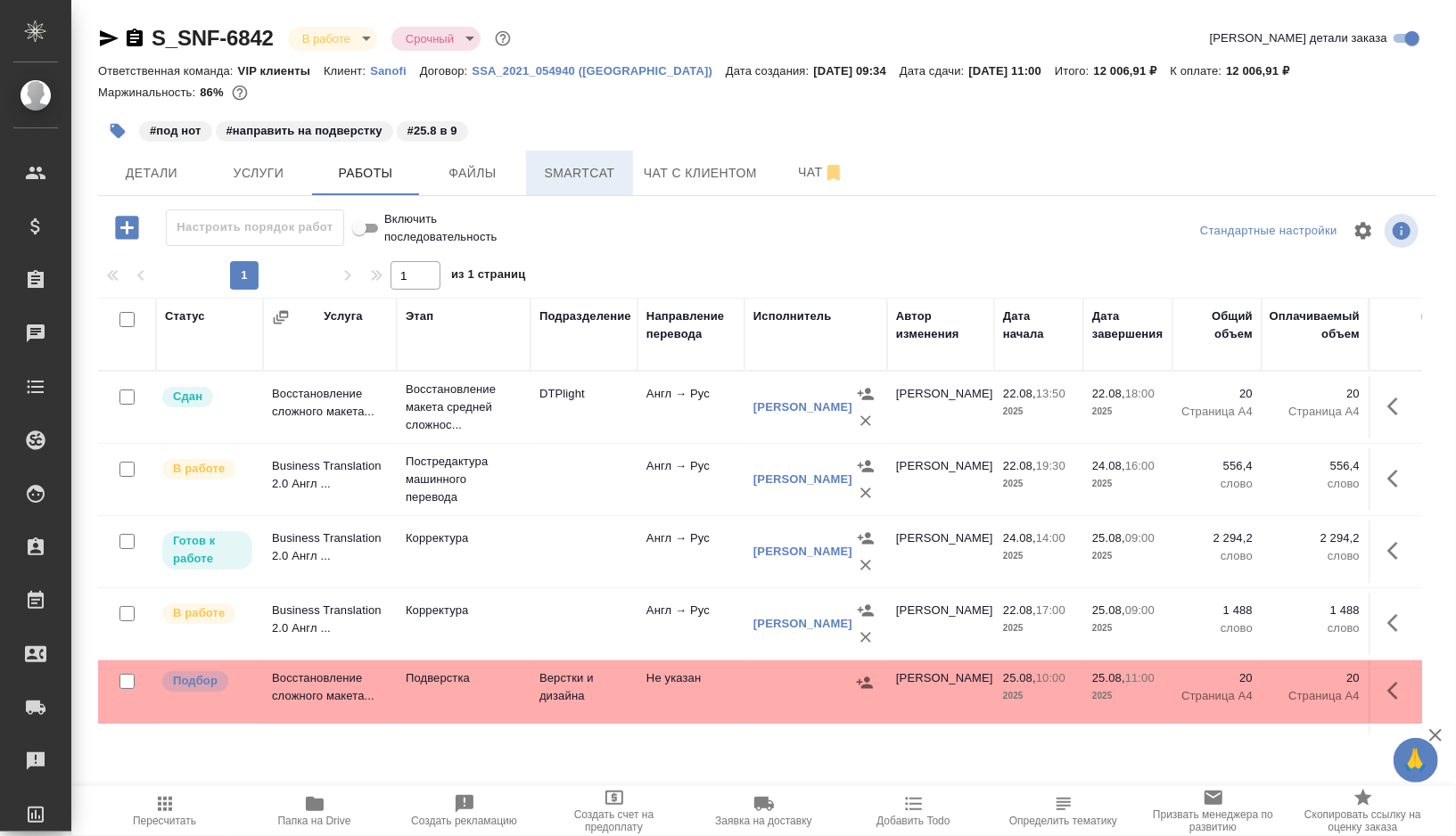
click at [589, 185] on button "Smartcat" at bounding box center [579, 172] width 107 height 44
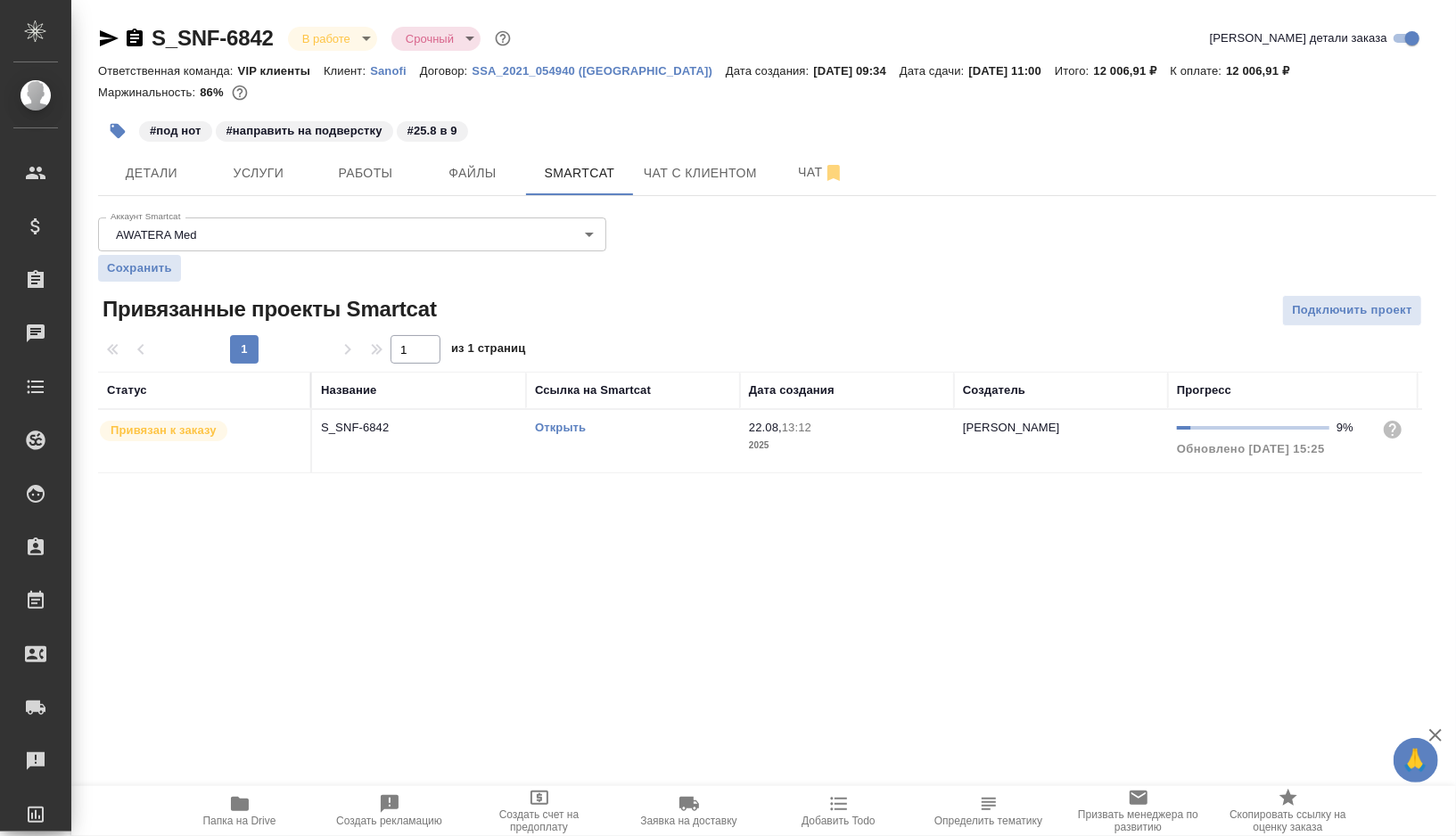
click at [565, 425] on link "Открыть" at bounding box center [561, 428] width 51 height 14
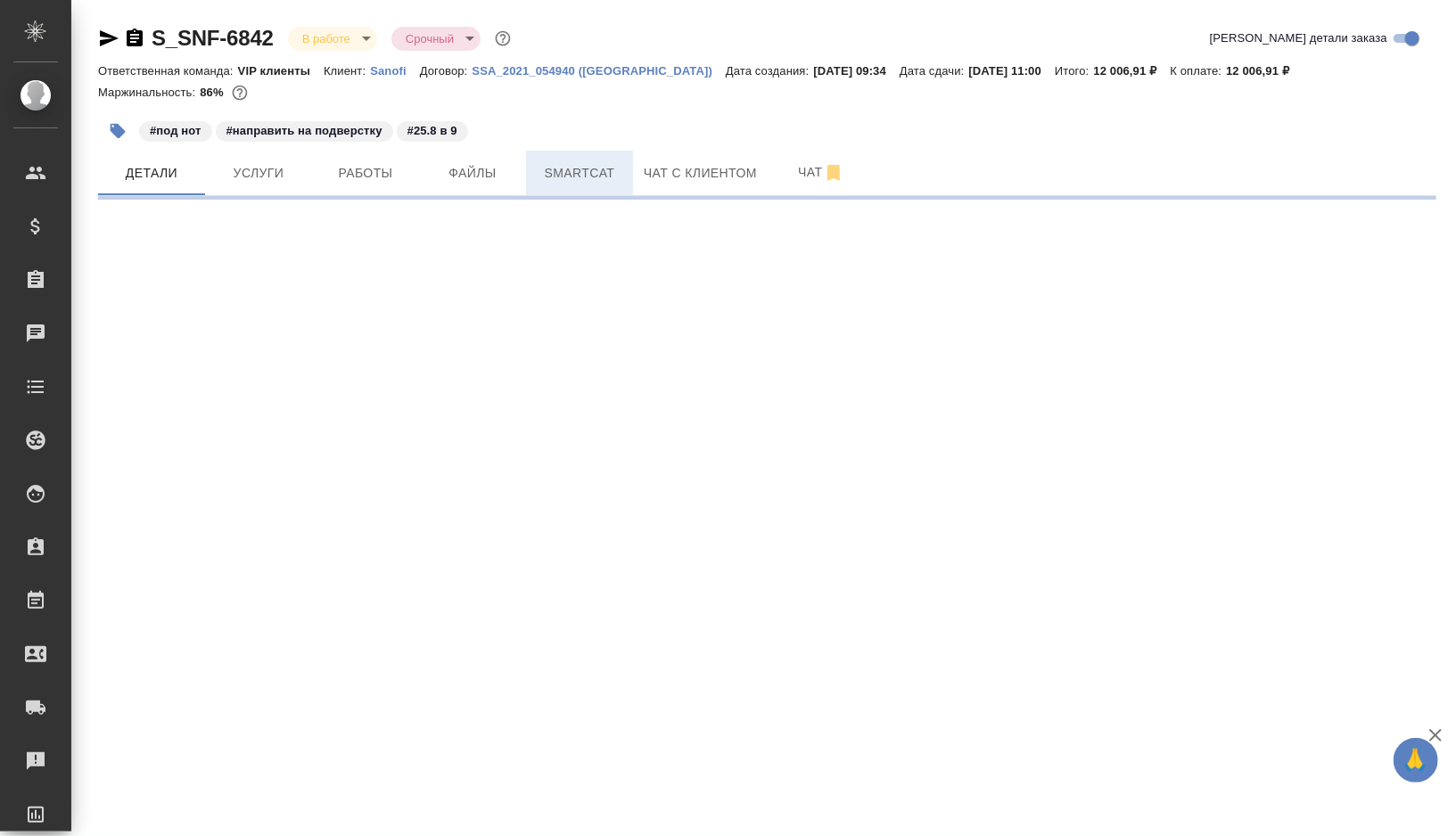
click at [570, 177] on span "Smartcat" at bounding box center [578, 173] width 86 height 23
select select "RU"
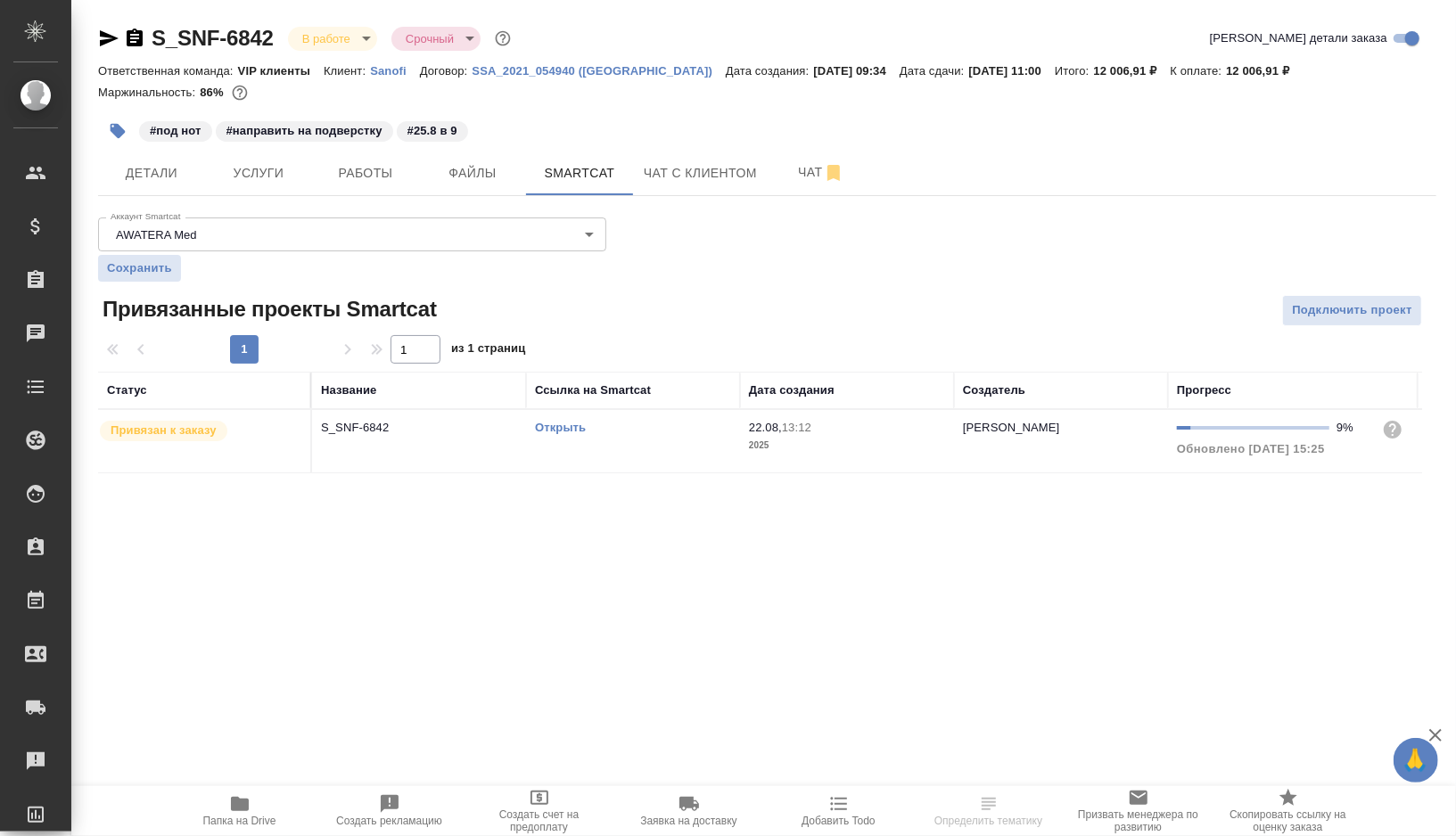
click at [562, 427] on link "Открыть" at bounding box center [561, 428] width 51 height 14
